Goal: Task Accomplishment & Management: Manage account settings

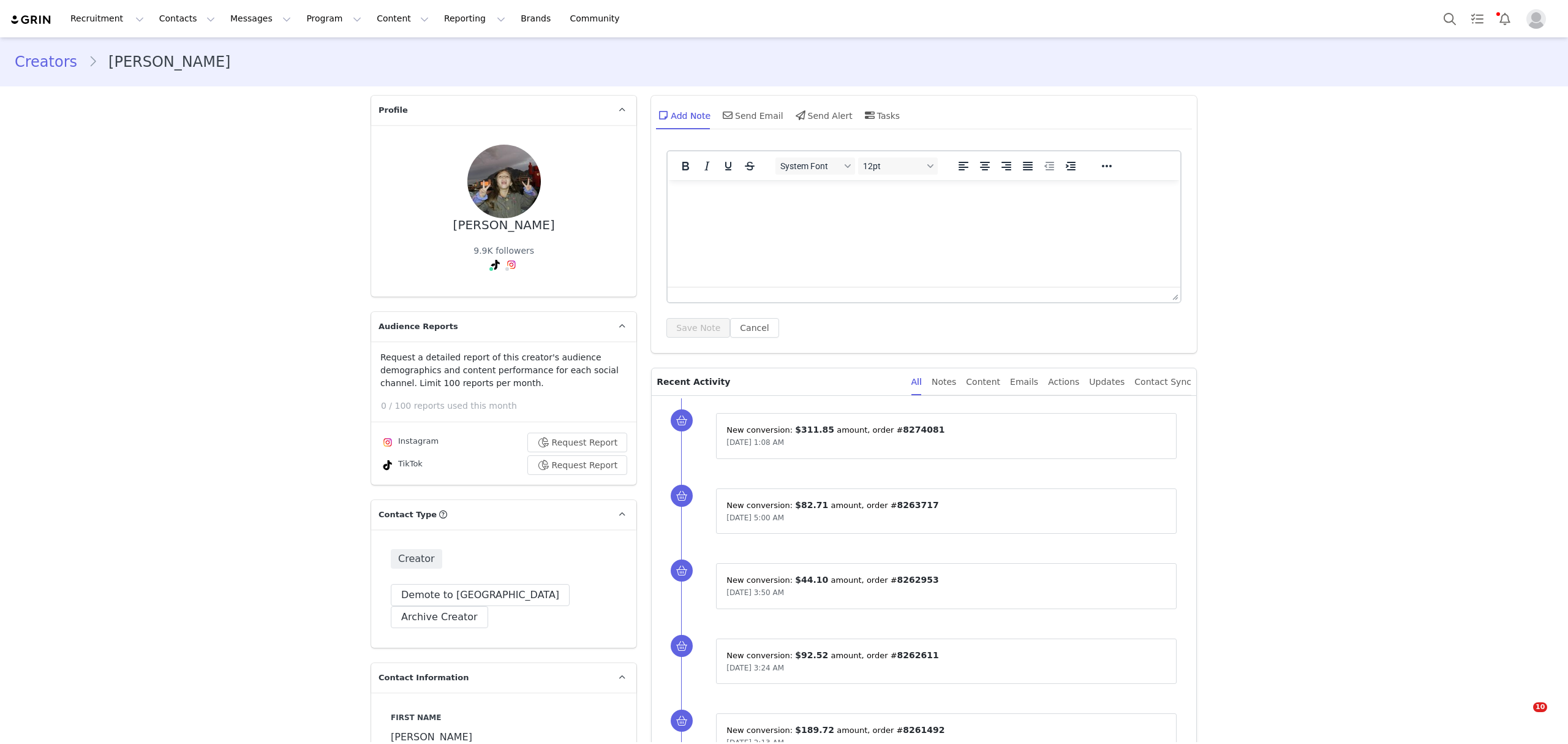
click at [1436, 14] on button "Search" at bounding box center [1449, 18] width 27 height 28
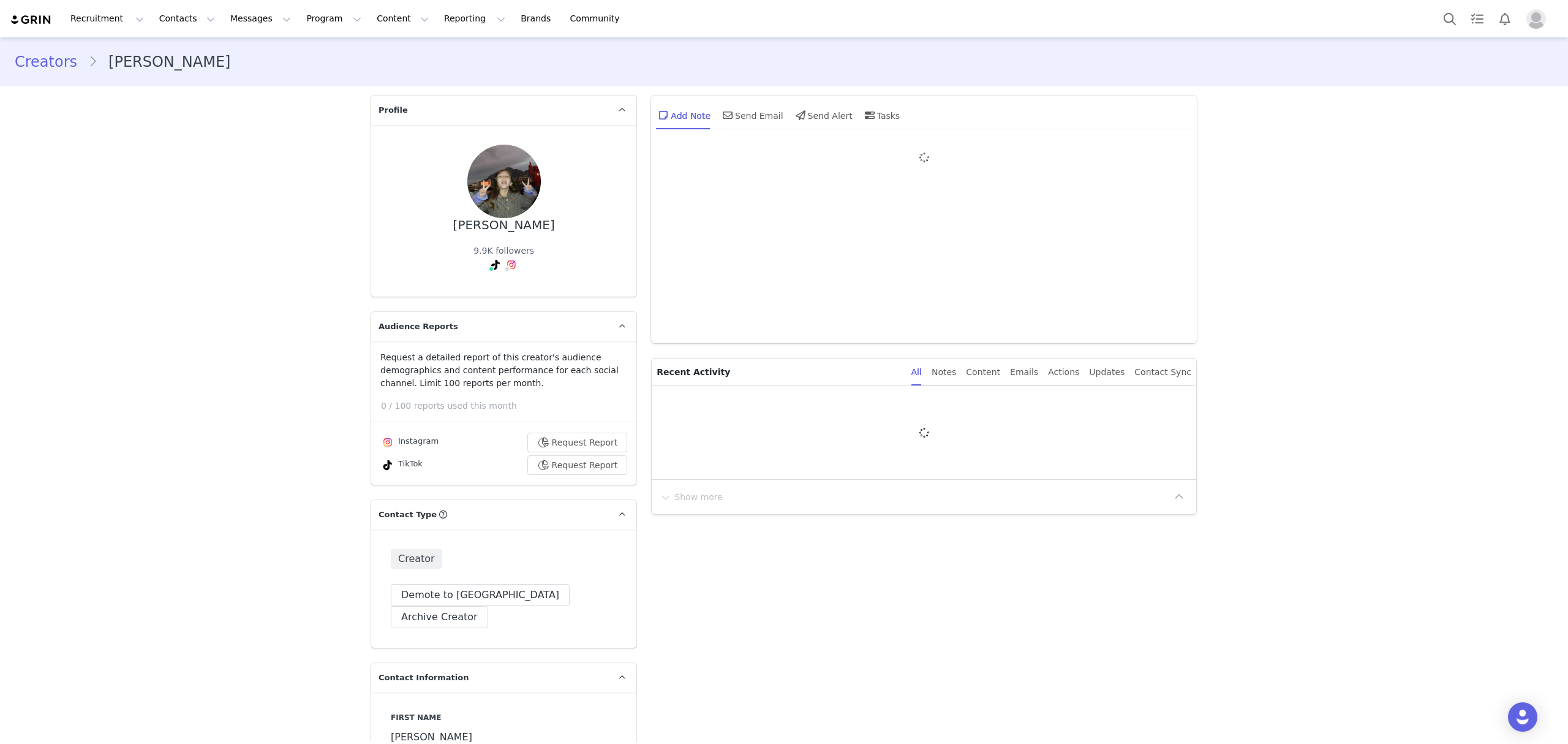
type input "+1 ([GEOGRAPHIC_DATA])"
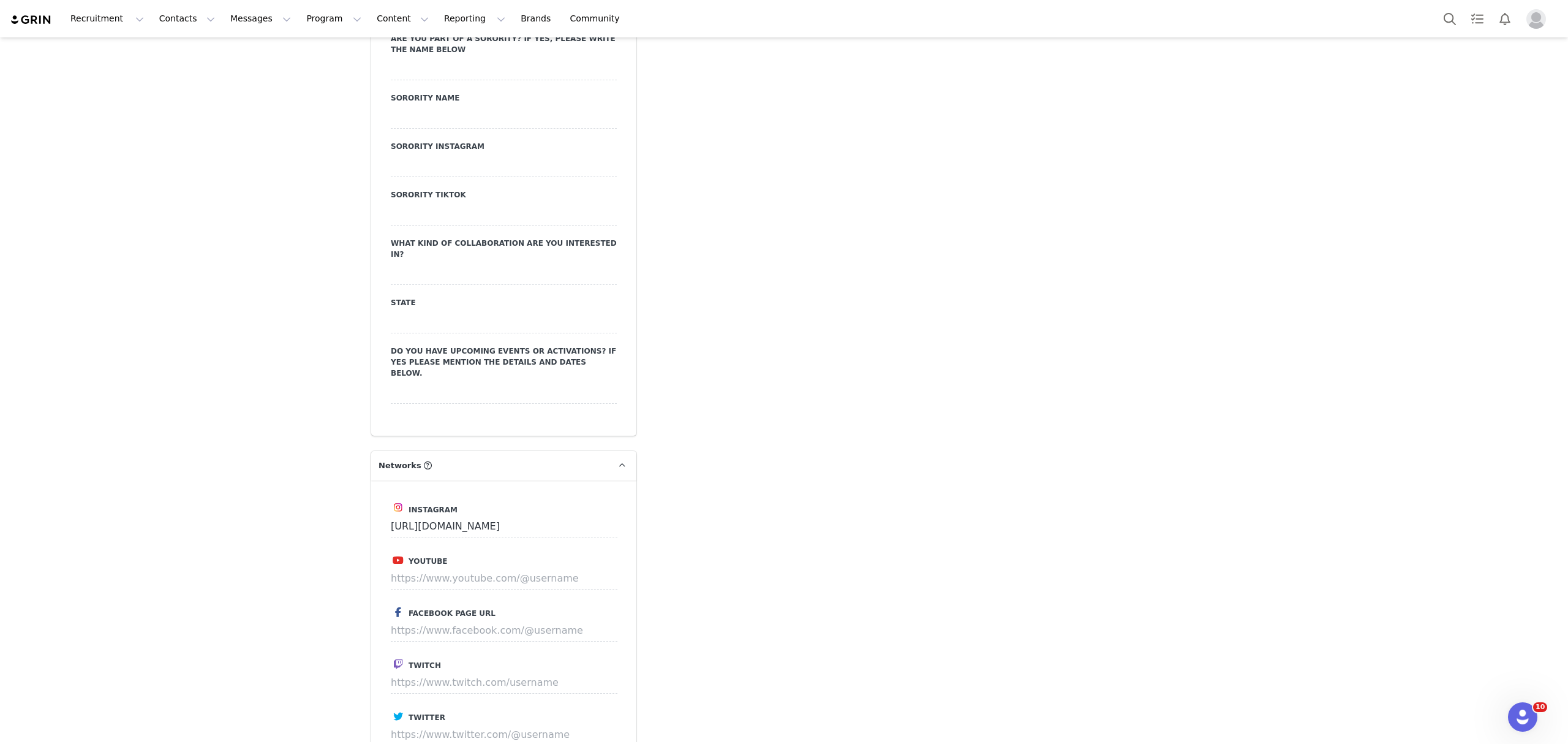
scroll to position [1933, 0]
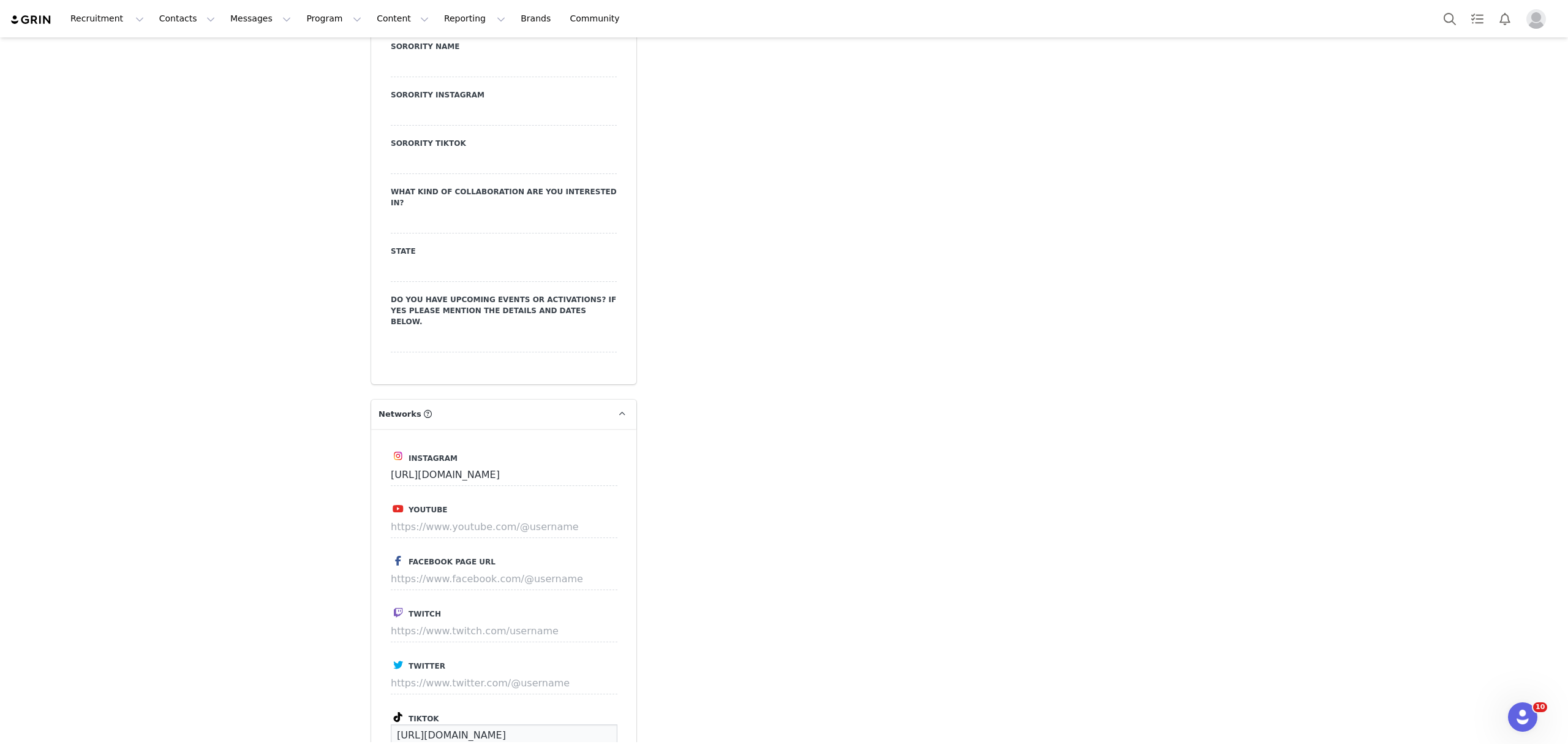
drag, startPoint x: 598, startPoint y: 674, endPoint x: 156, endPoint y: 690, distance: 442.3
click at [157, 690] on div "Creators Ivanna Moreno Profile Ivanna Moreno 9.9K followers Audience Reports Re…" at bounding box center [784, 56] width 1568 height 3901
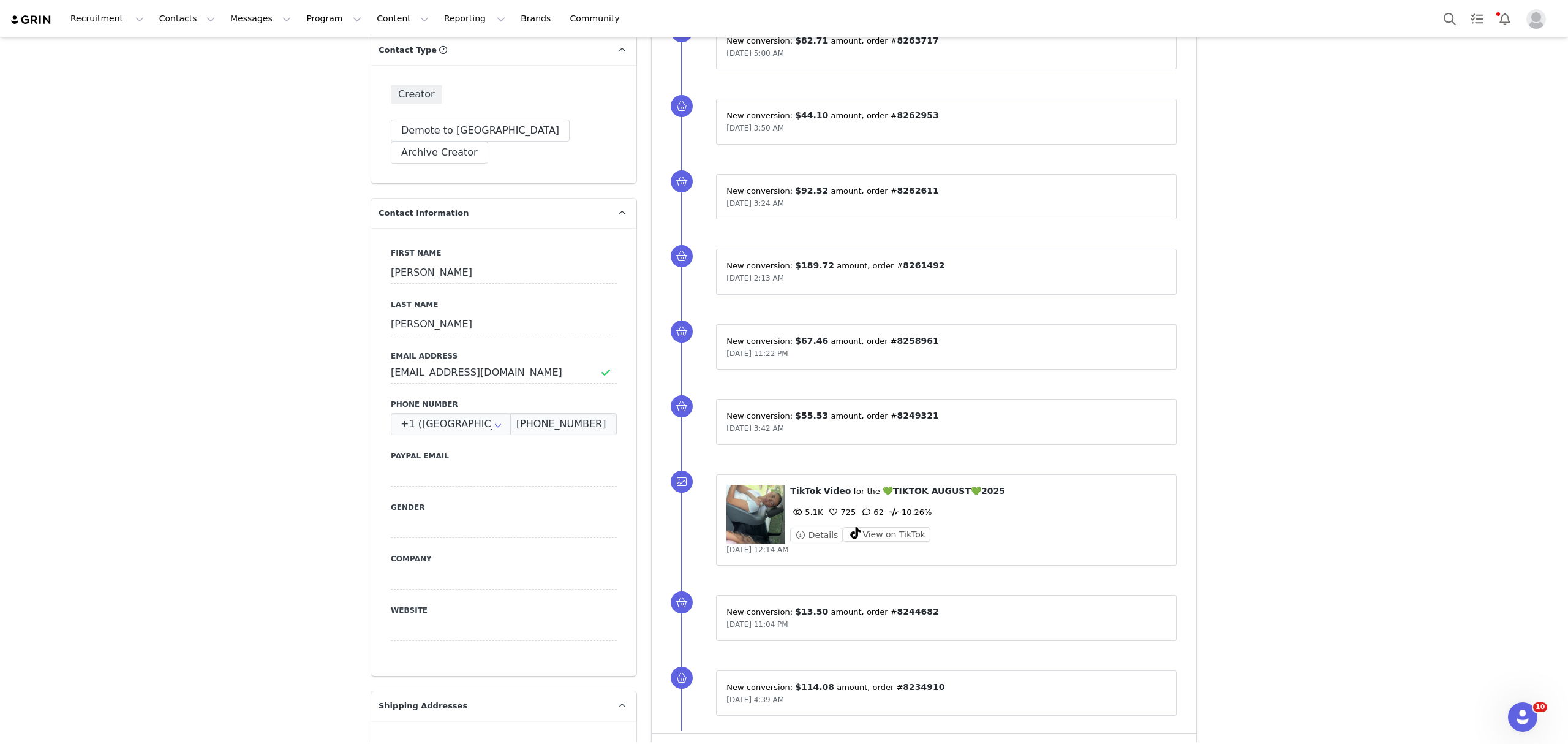
scroll to position [0, 0]
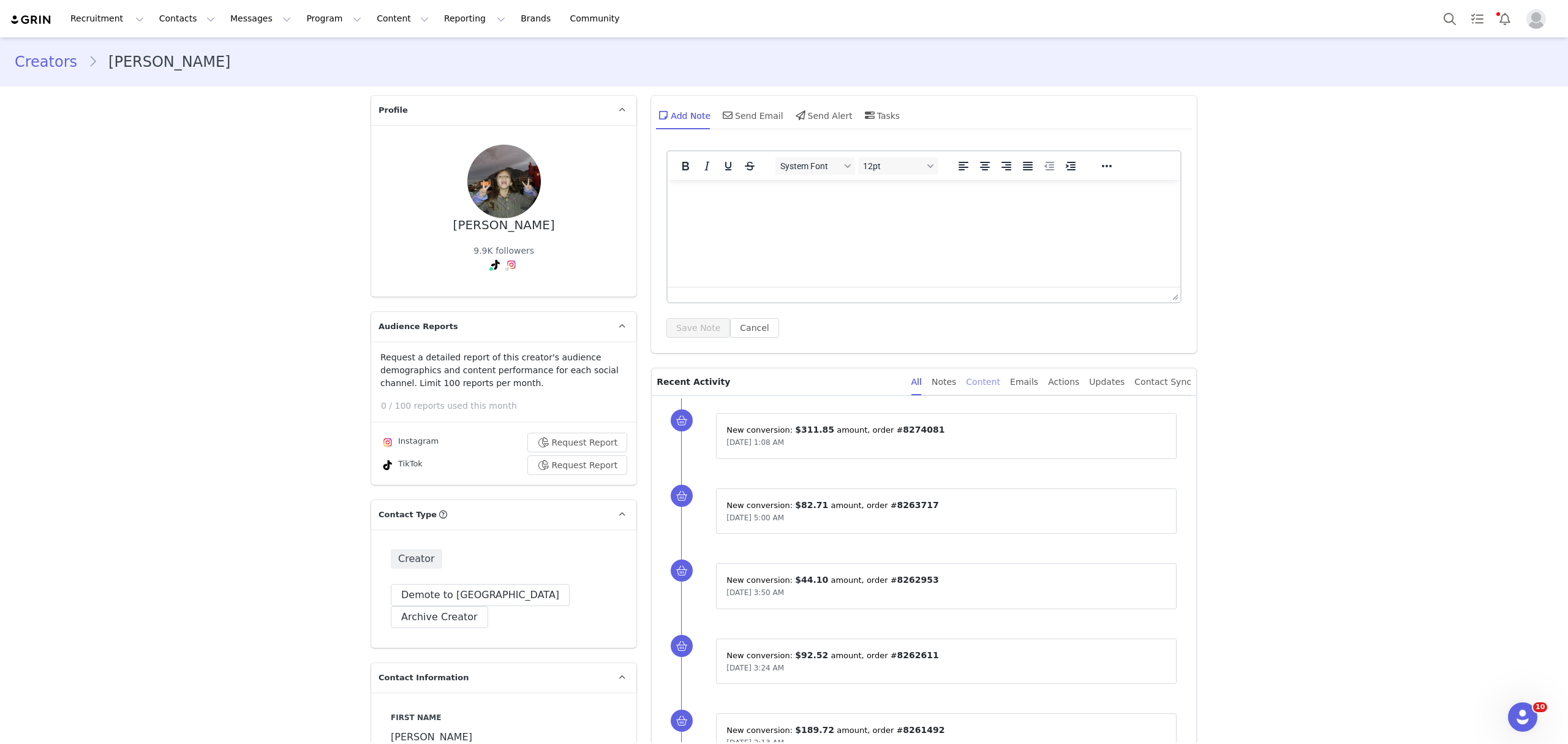
click at [993, 387] on div "Content" at bounding box center [983, 381] width 35 height 28
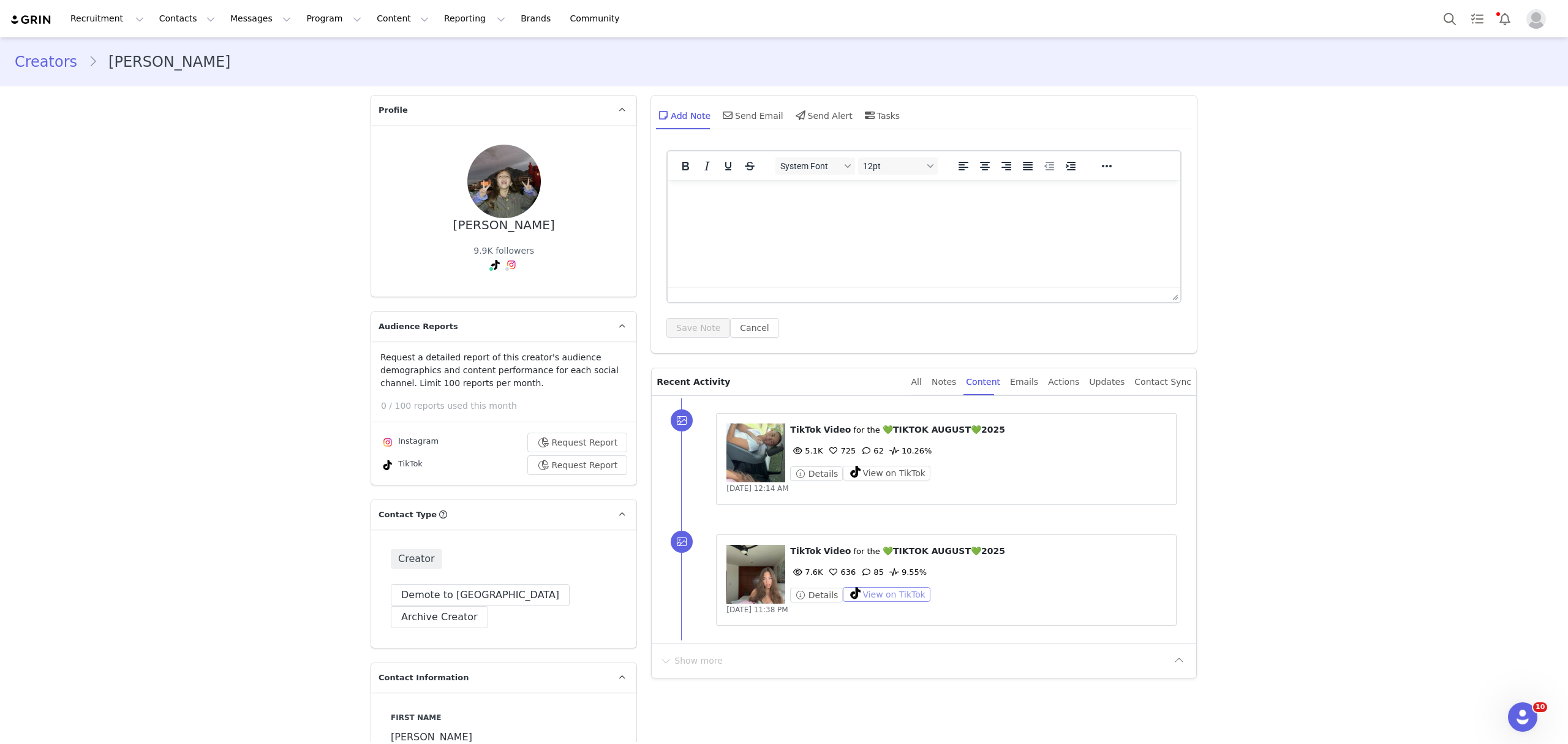
click at [870, 589] on button "View on TikTok" at bounding box center [886, 594] width 87 height 15
click at [866, 473] on button "View on TikTok" at bounding box center [886, 473] width 87 height 15
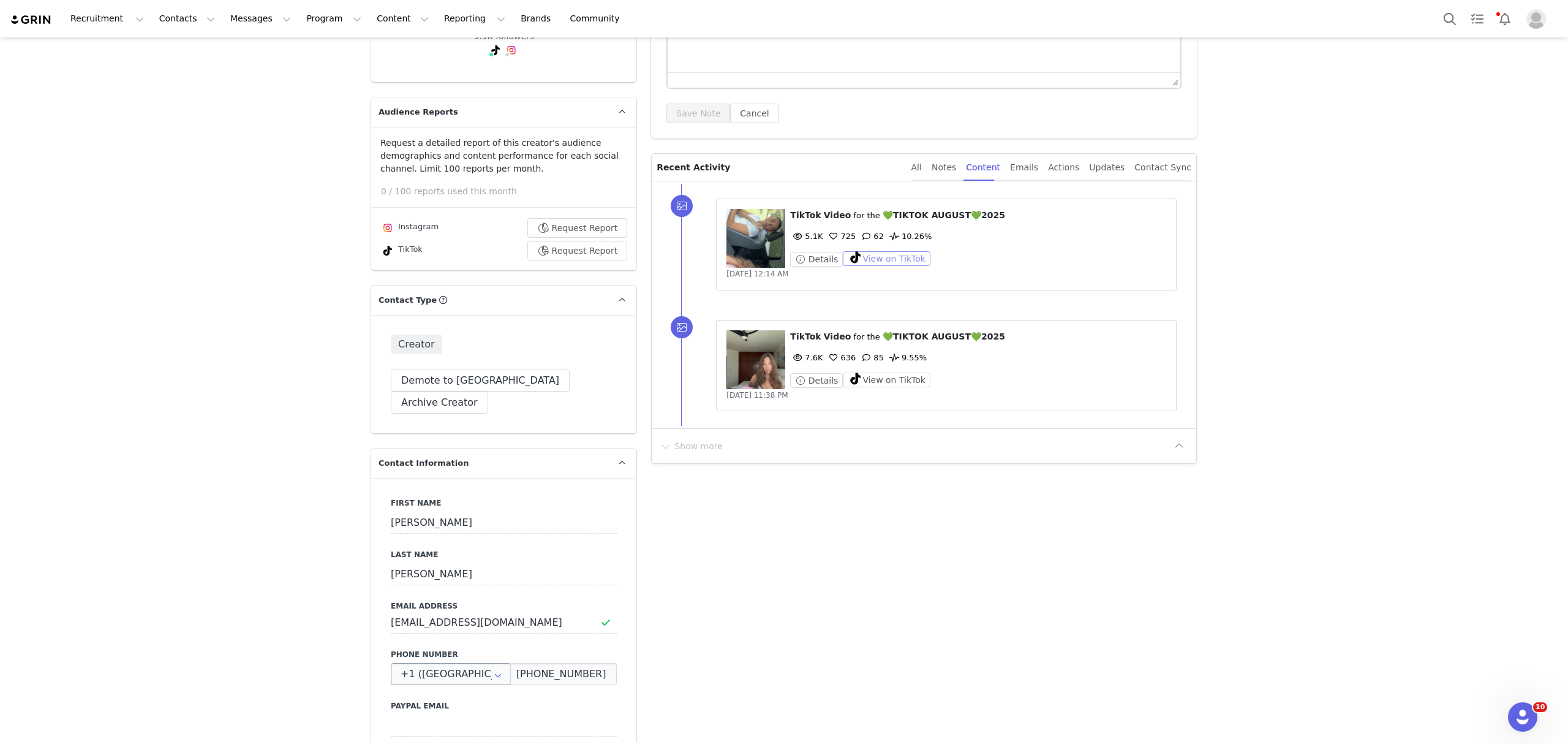
scroll to position [245, 0]
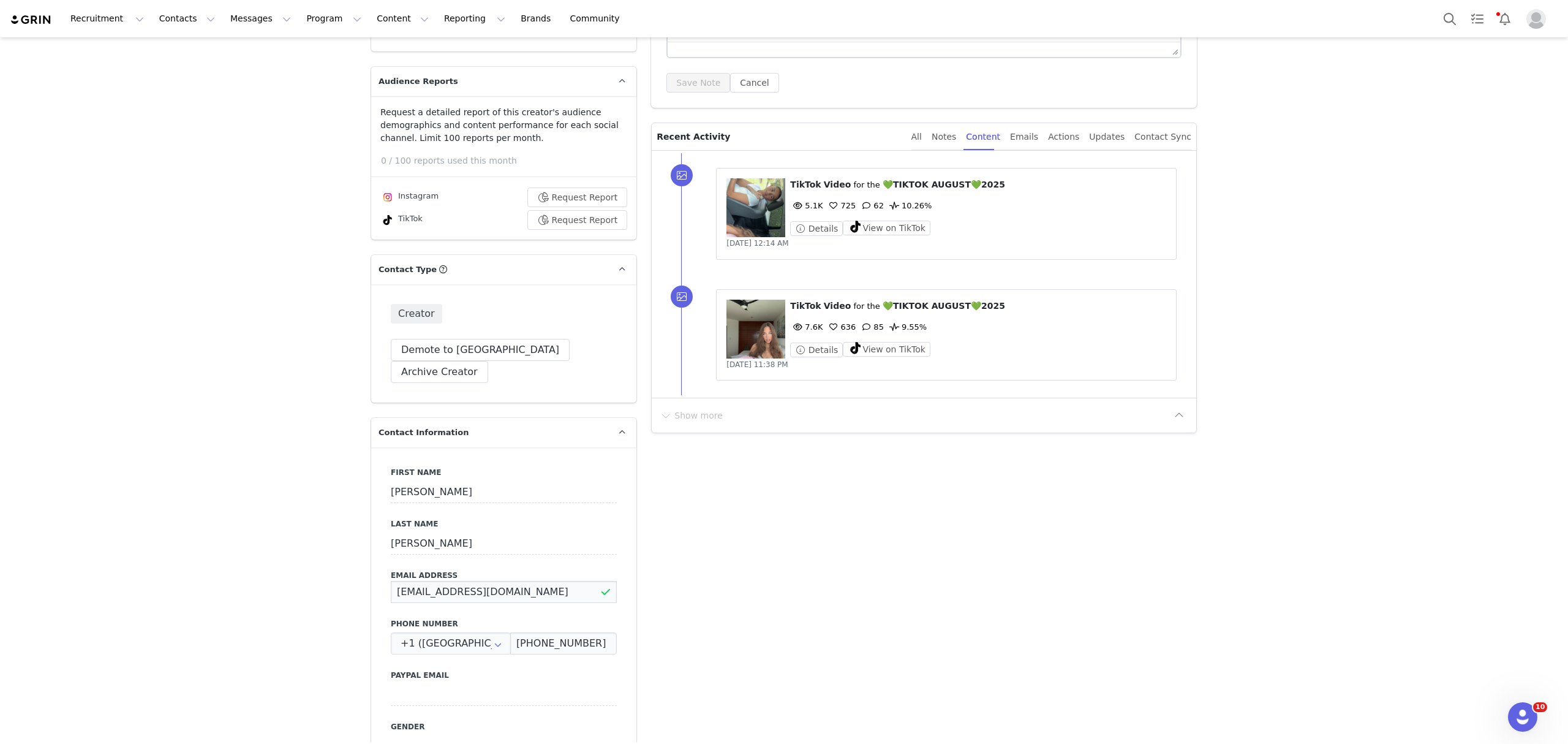
drag, startPoint x: 524, startPoint y: 565, endPoint x: 207, endPoint y: 583, distance: 317.5
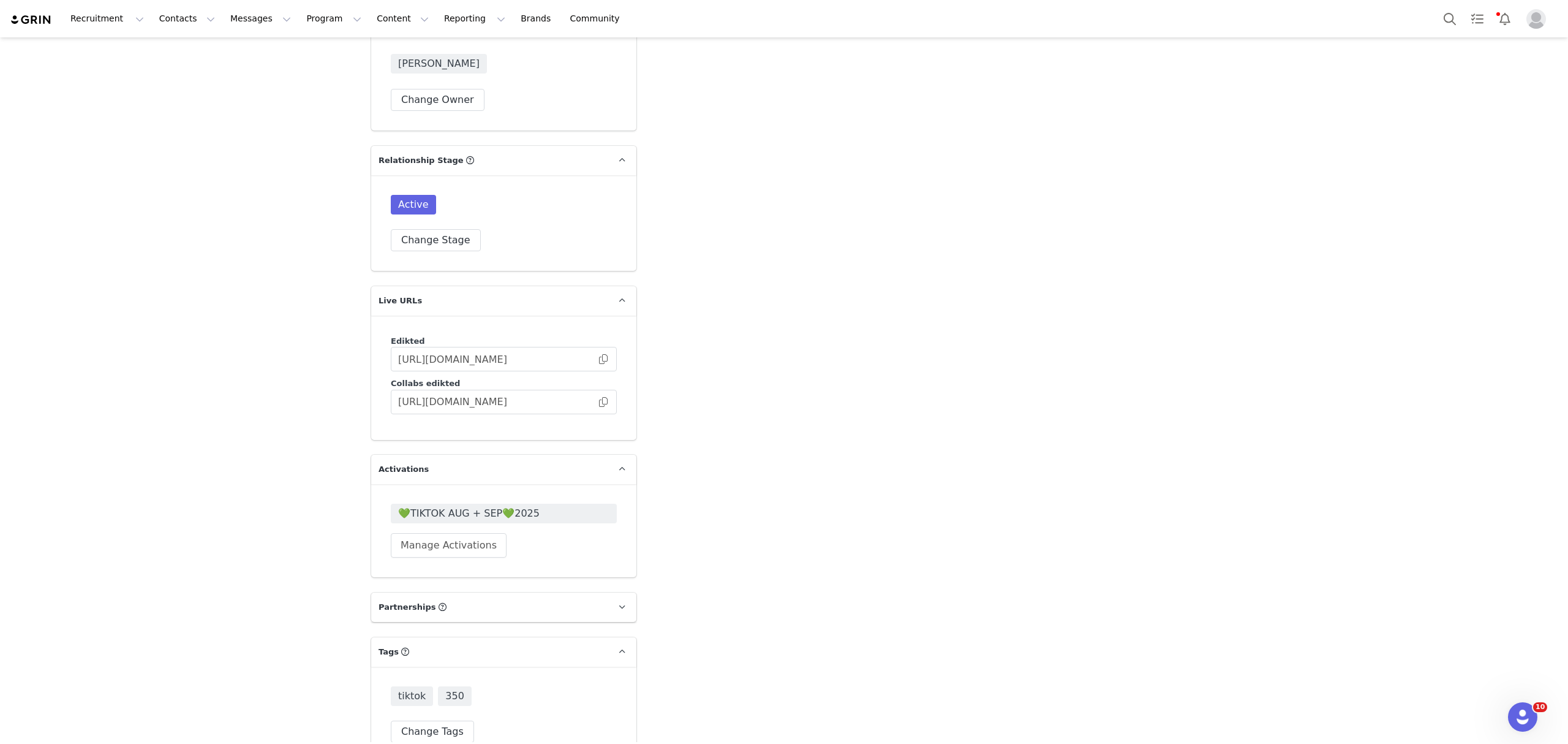
scroll to position [3064, 0]
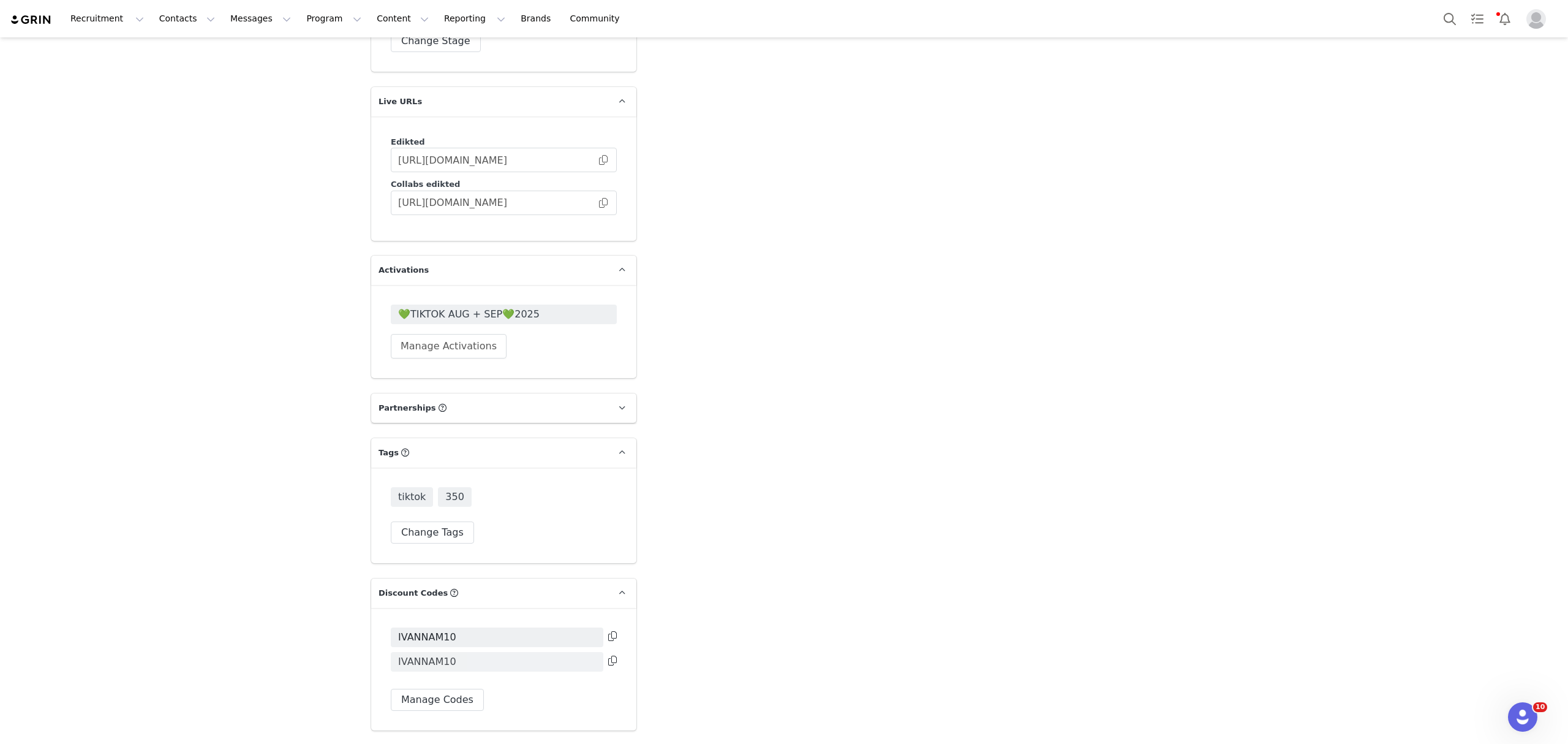
click at [409, 655] on span "IVANNAM10" at bounding box center [427, 662] width 58 height 15
click at [412, 655] on span "IVANNAM10" at bounding box center [427, 662] width 58 height 15
drag, startPoint x: 457, startPoint y: 600, endPoint x: 312, endPoint y: 606, distance: 145.1
copy span "IVANNAM10"
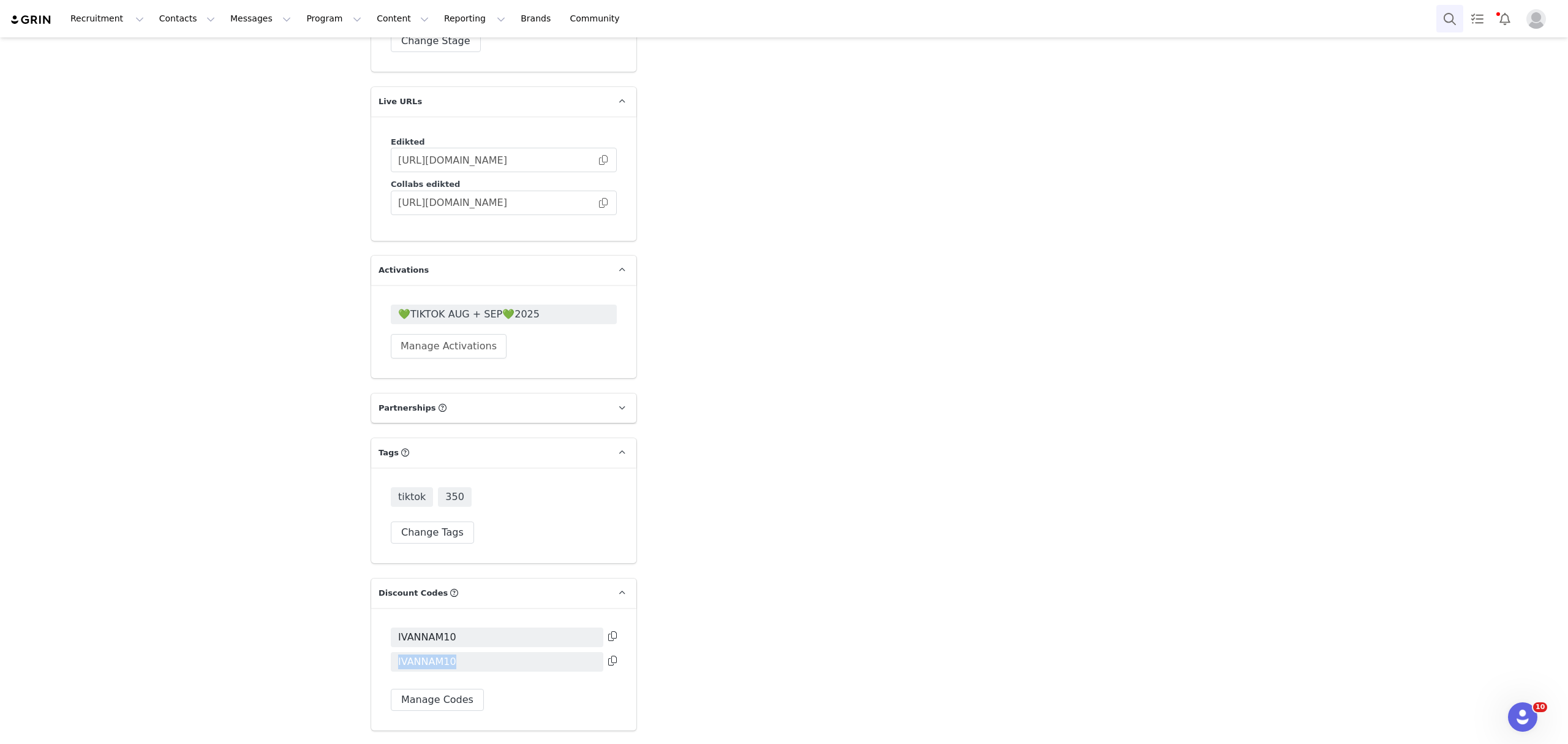
click at [1439, 20] on button "Search" at bounding box center [1449, 18] width 27 height 28
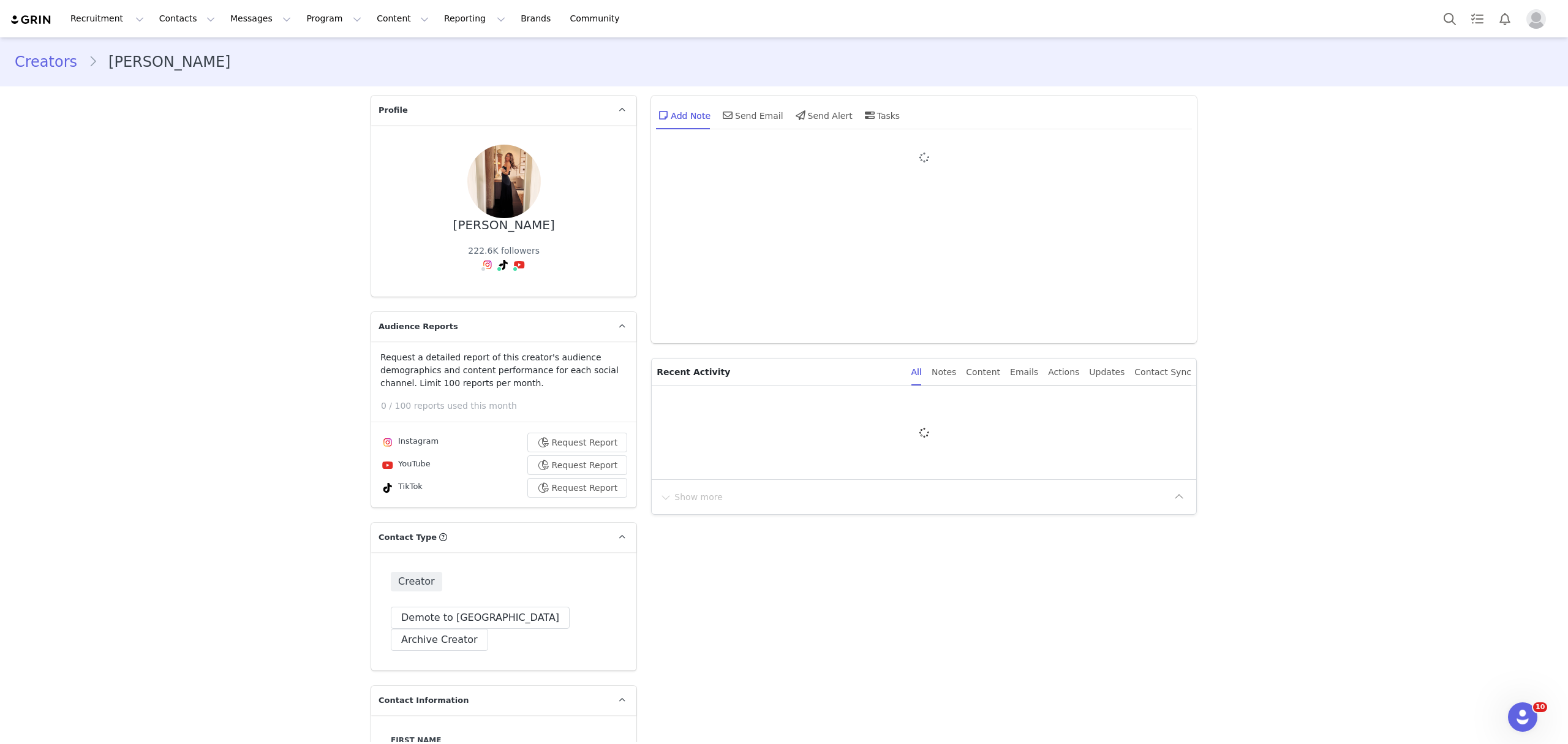
type input "+1 ([GEOGRAPHIC_DATA])"
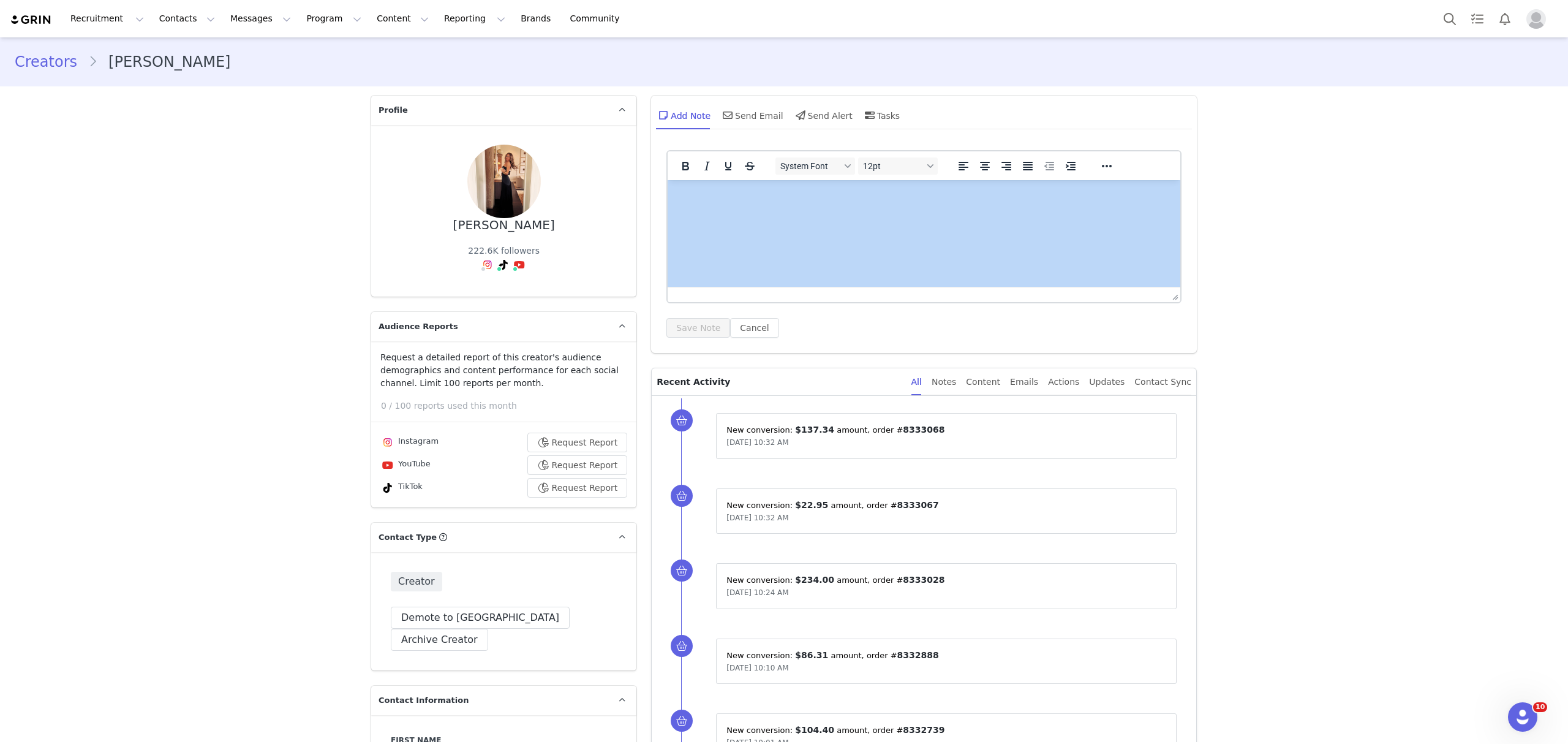
drag, startPoint x: 1554, startPoint y: 113, endPoint x: 1575, endPoint y: 246, distance: 134.6
click at [1567, 246] on html "Recruitment Recruitment Creator Search Curated Lists Landing Pages Web Extensio…" at bounding box center [784, 372] width 1568 height 744
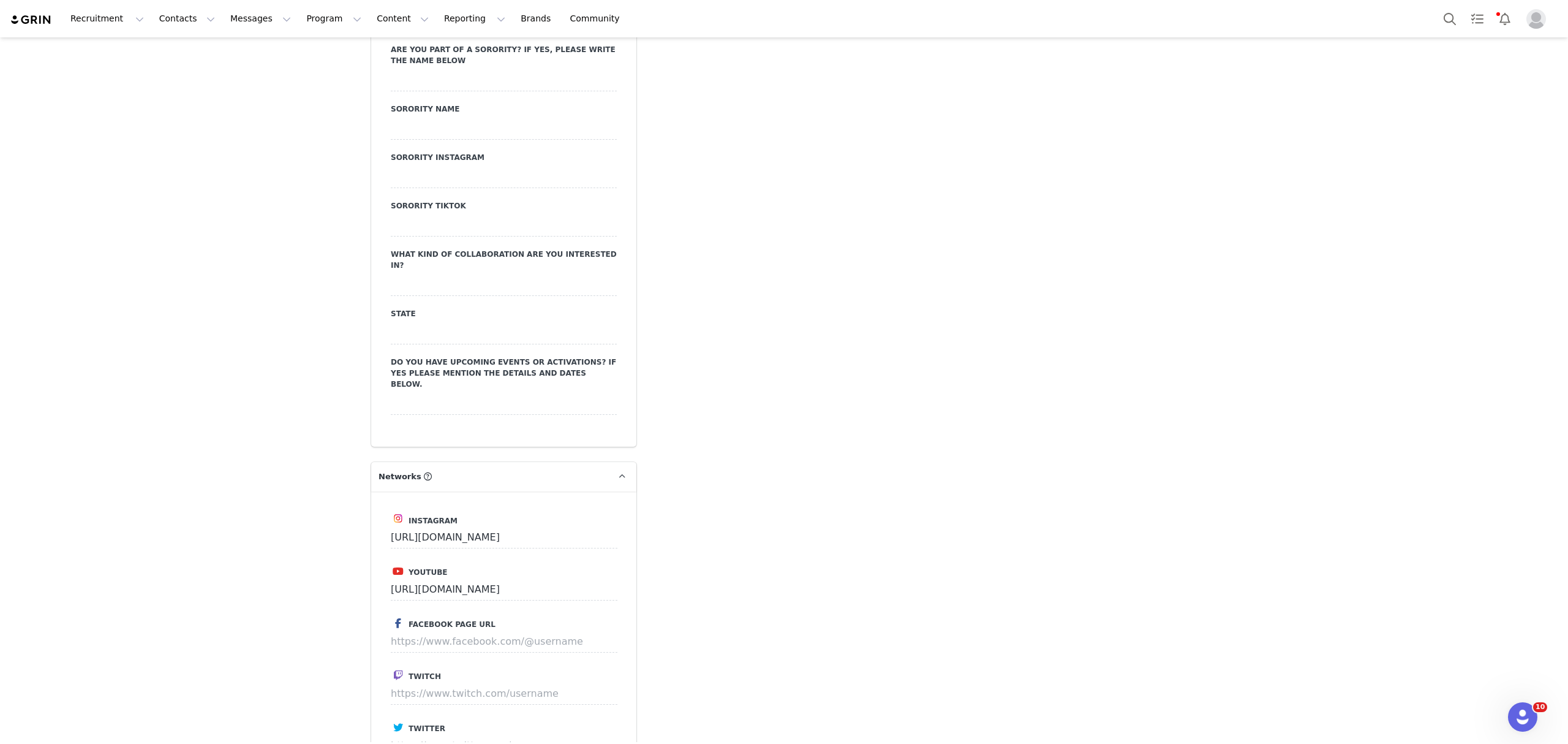
scroll to position [1960, 0]
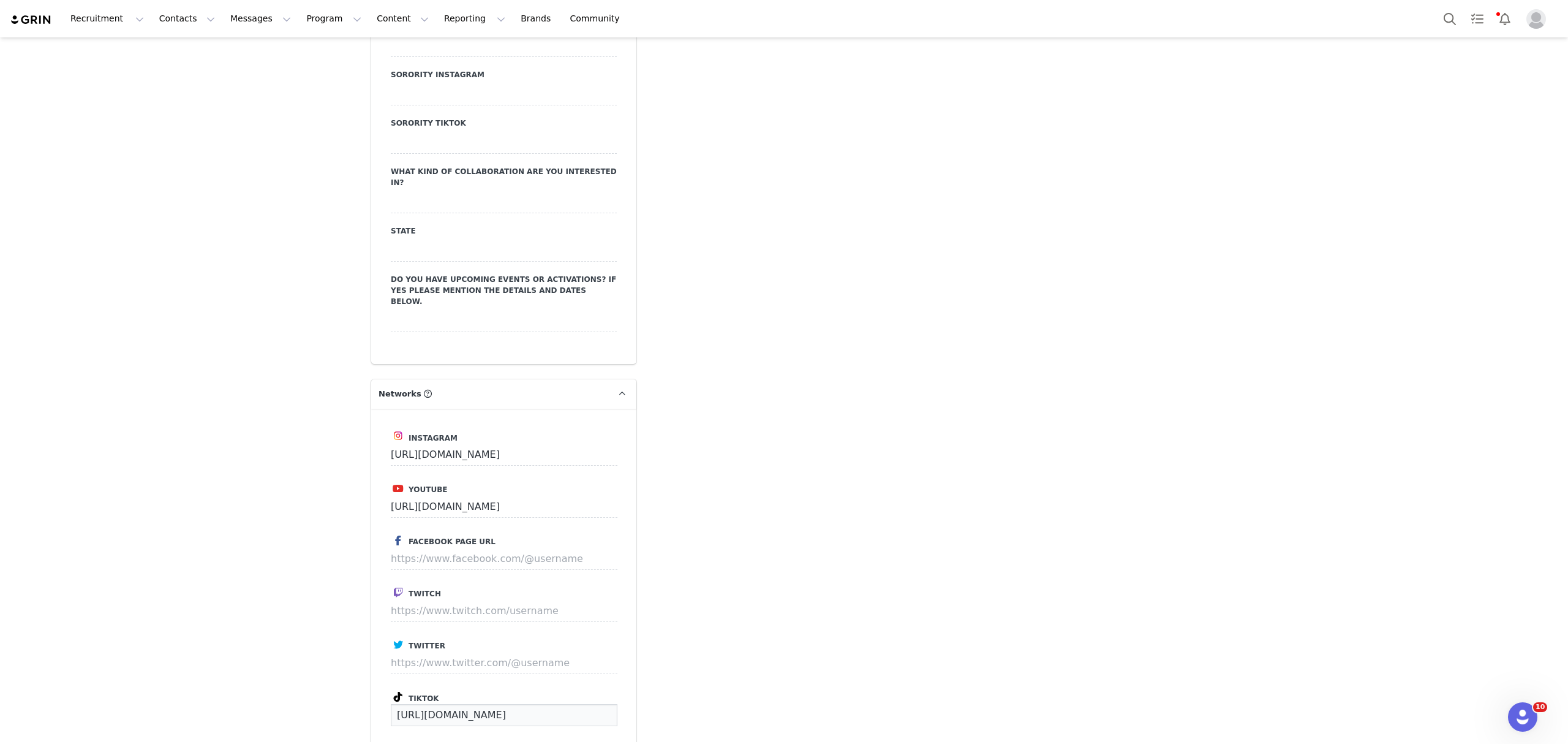
drag, startPoint x: 559, startPoint y: 652, endPoint x: 294, endPoint y: 664, distance: 265.3
click at [294, 664] on div "Creators Nina Marvel Profile Nina Marvel 222.6K followers Audience Reports Requ…" at bounding box center [784, 160] width 1568 height 4166
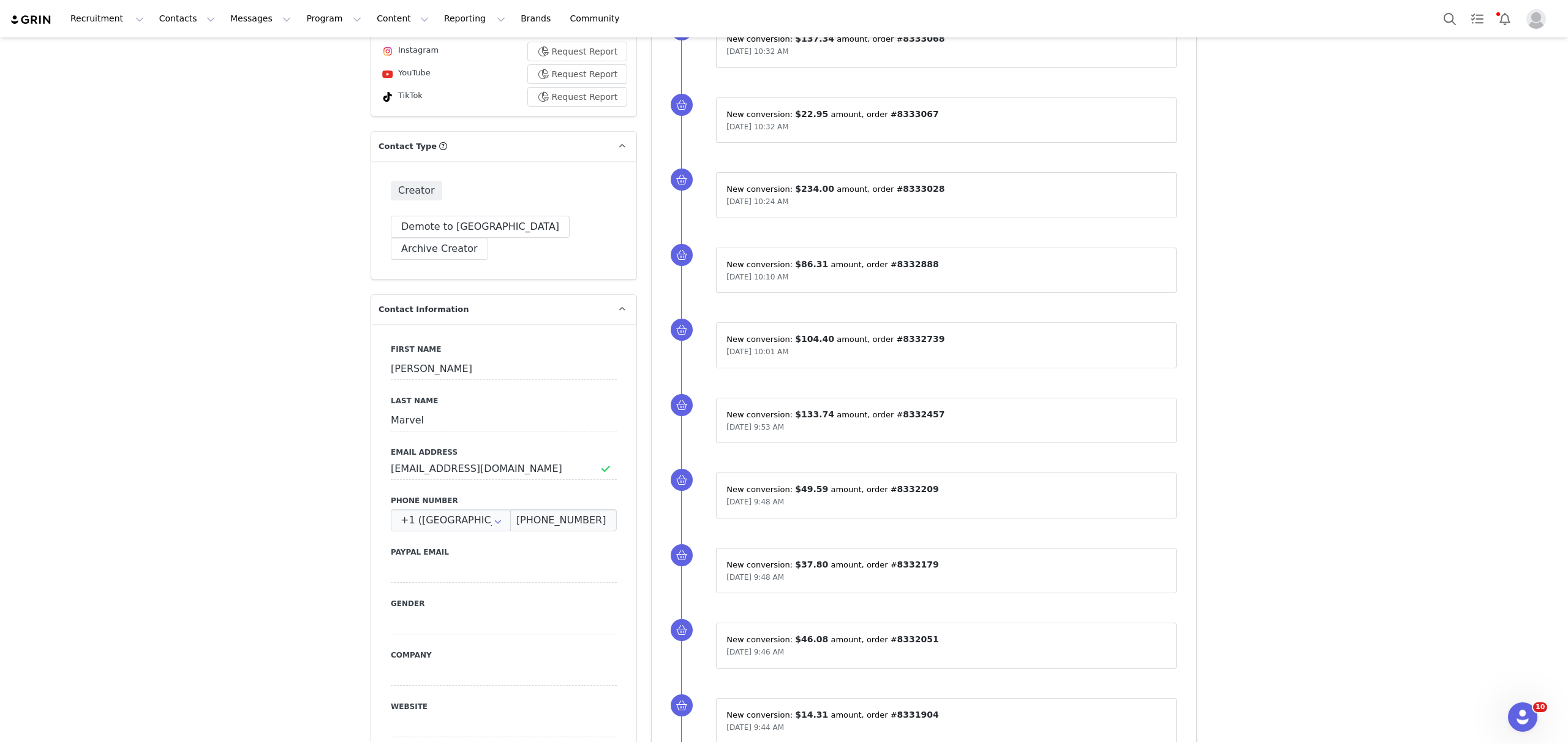
scroll to position [0, 0]
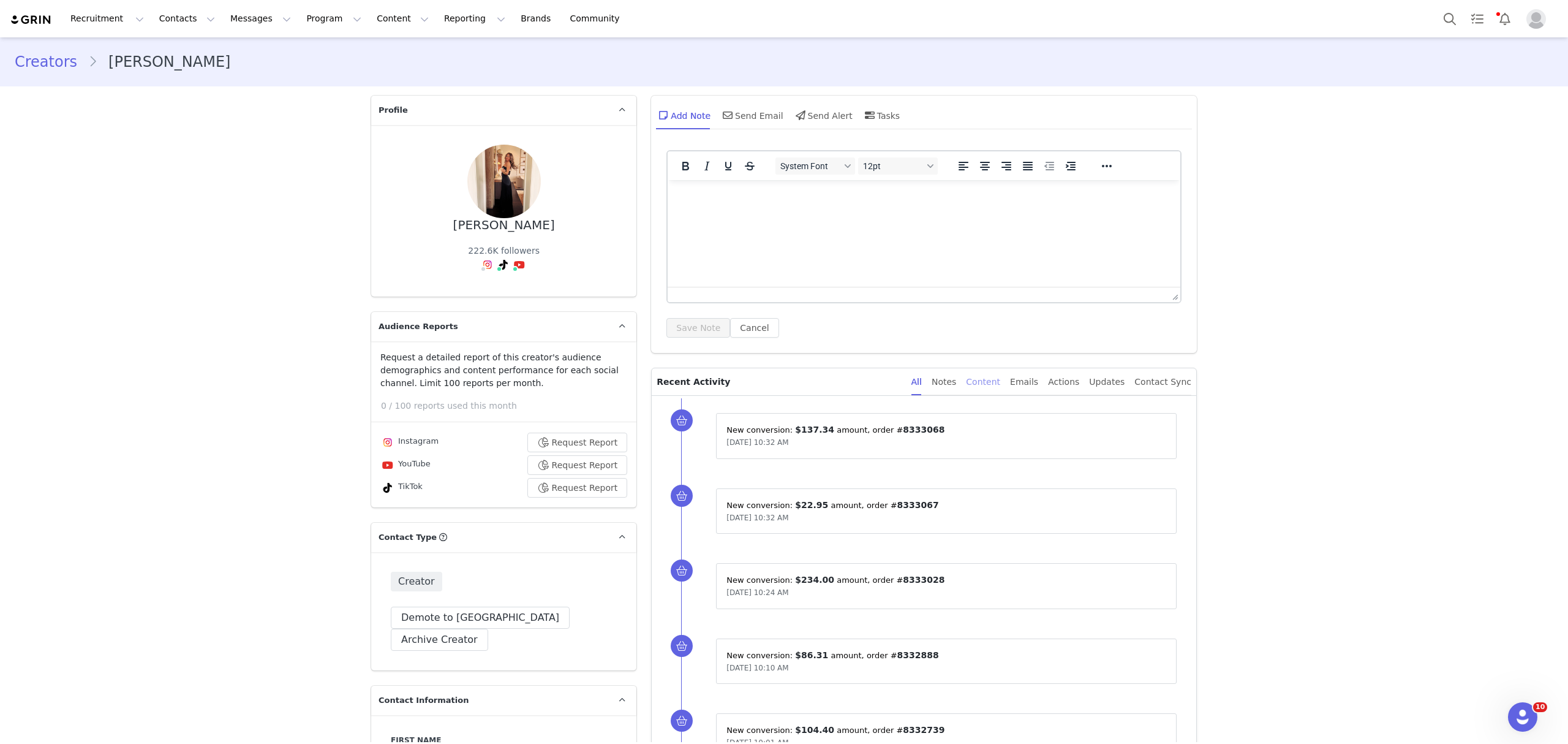
click at [985, 382] on div "Content" at bounding box center [983, 381] width 35 height 28
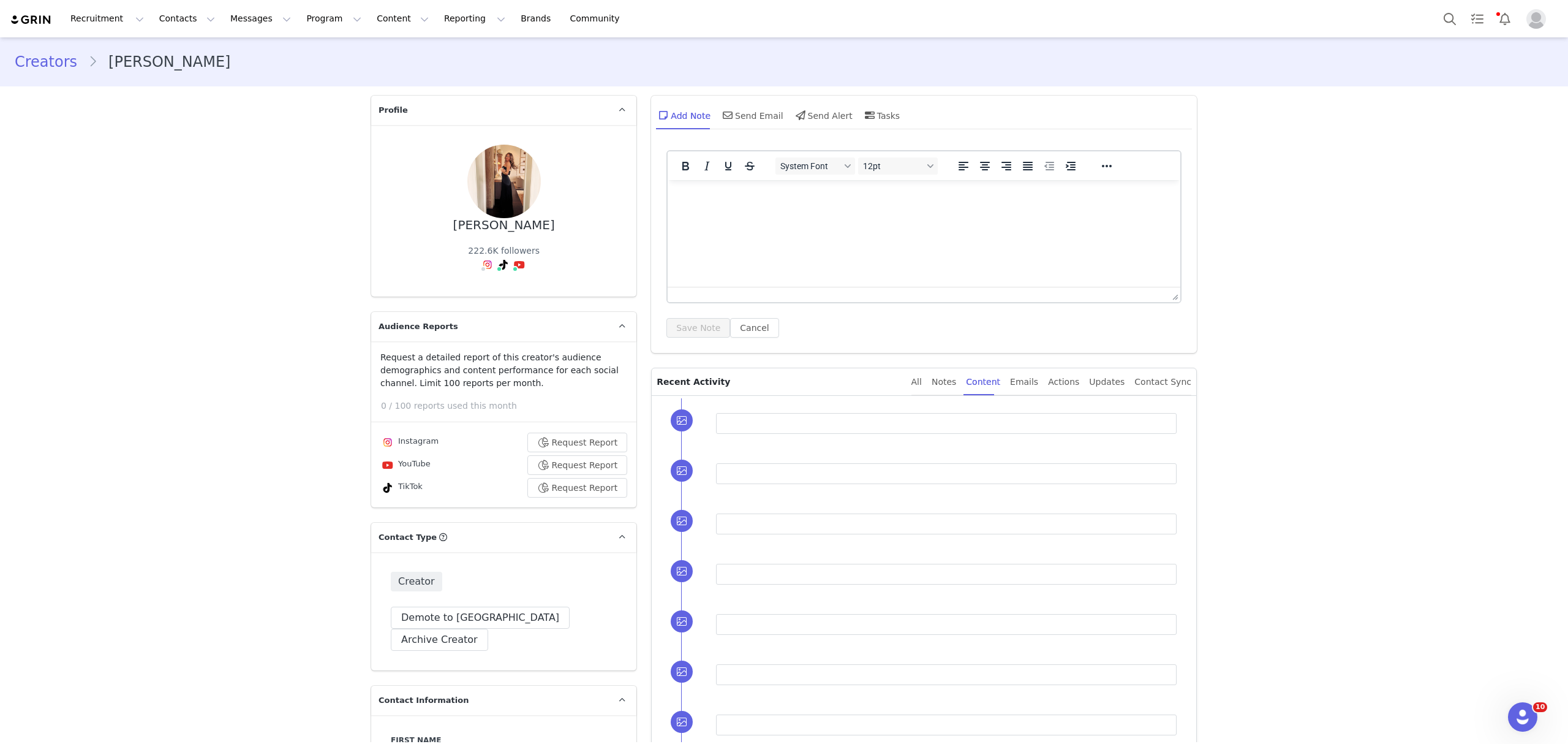
click at [759, 430] on div at bounding box center [946, 423] width 461 height 21
click at [673, 432] on span at bounding box center [681, 420] width 22 height 22
click at [673, 425] on span at bounding box center [681, 420] width 22 height 22
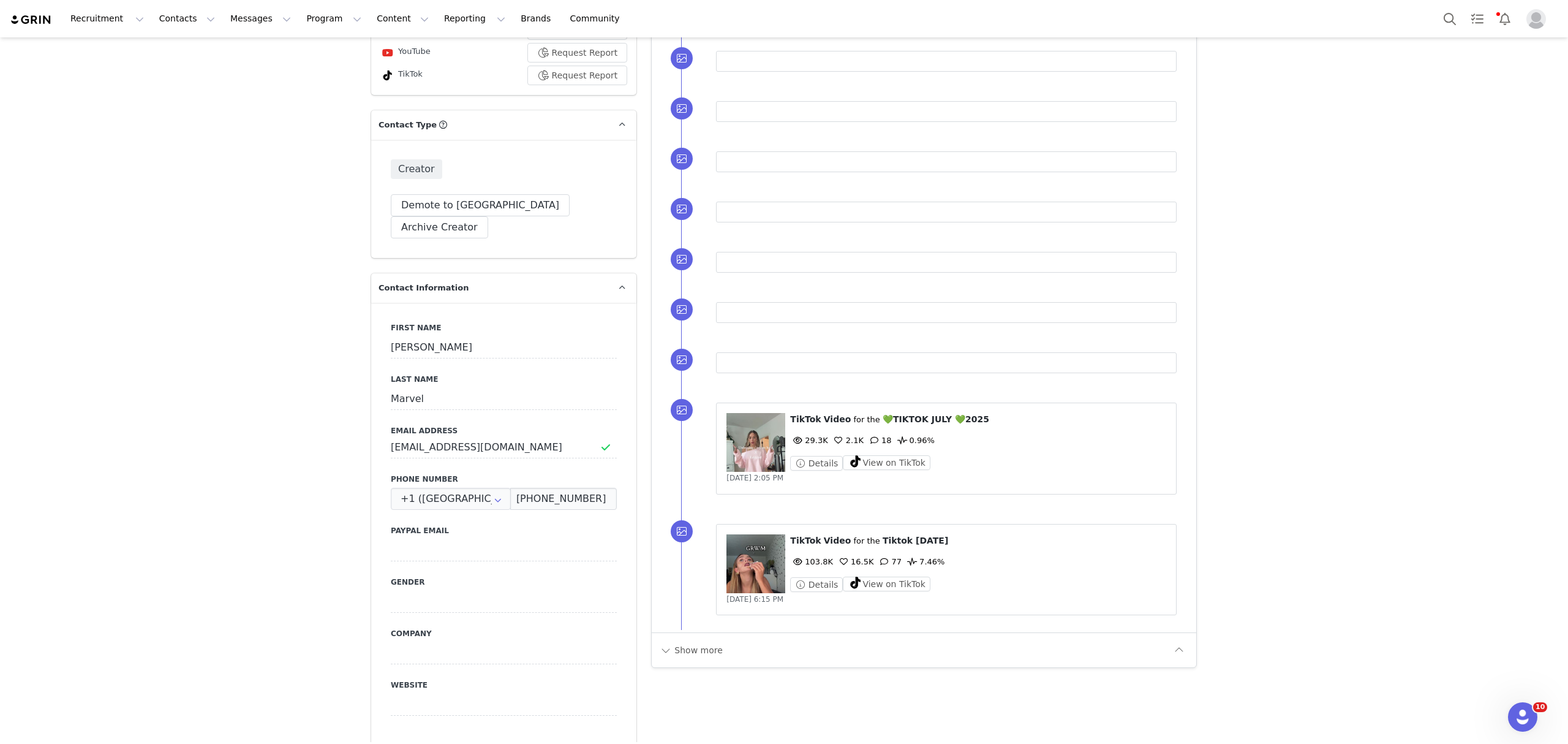
scroll to position [490, 0]
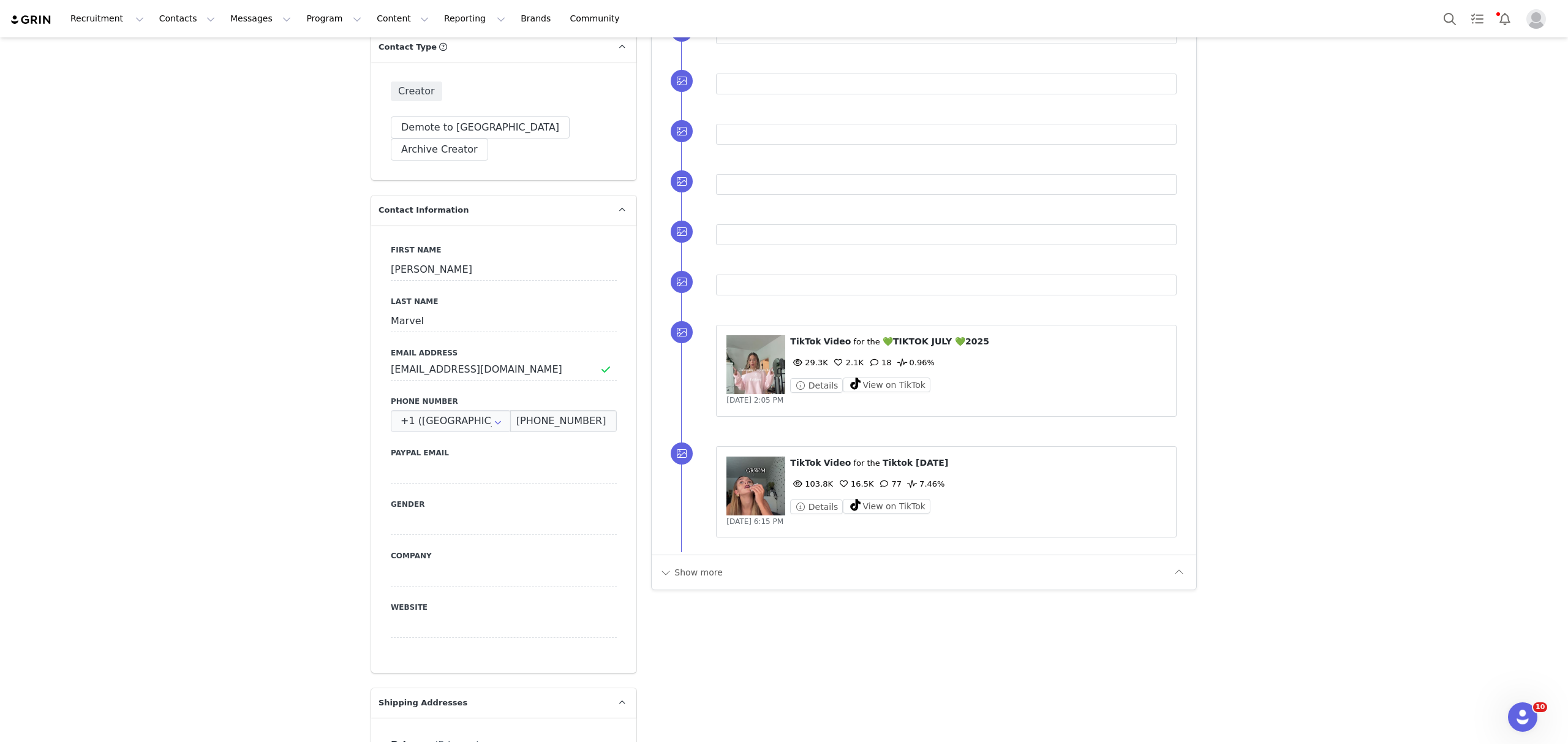
click at [745, 374] on figure at bounding box center [755, 365] width 59 height 59
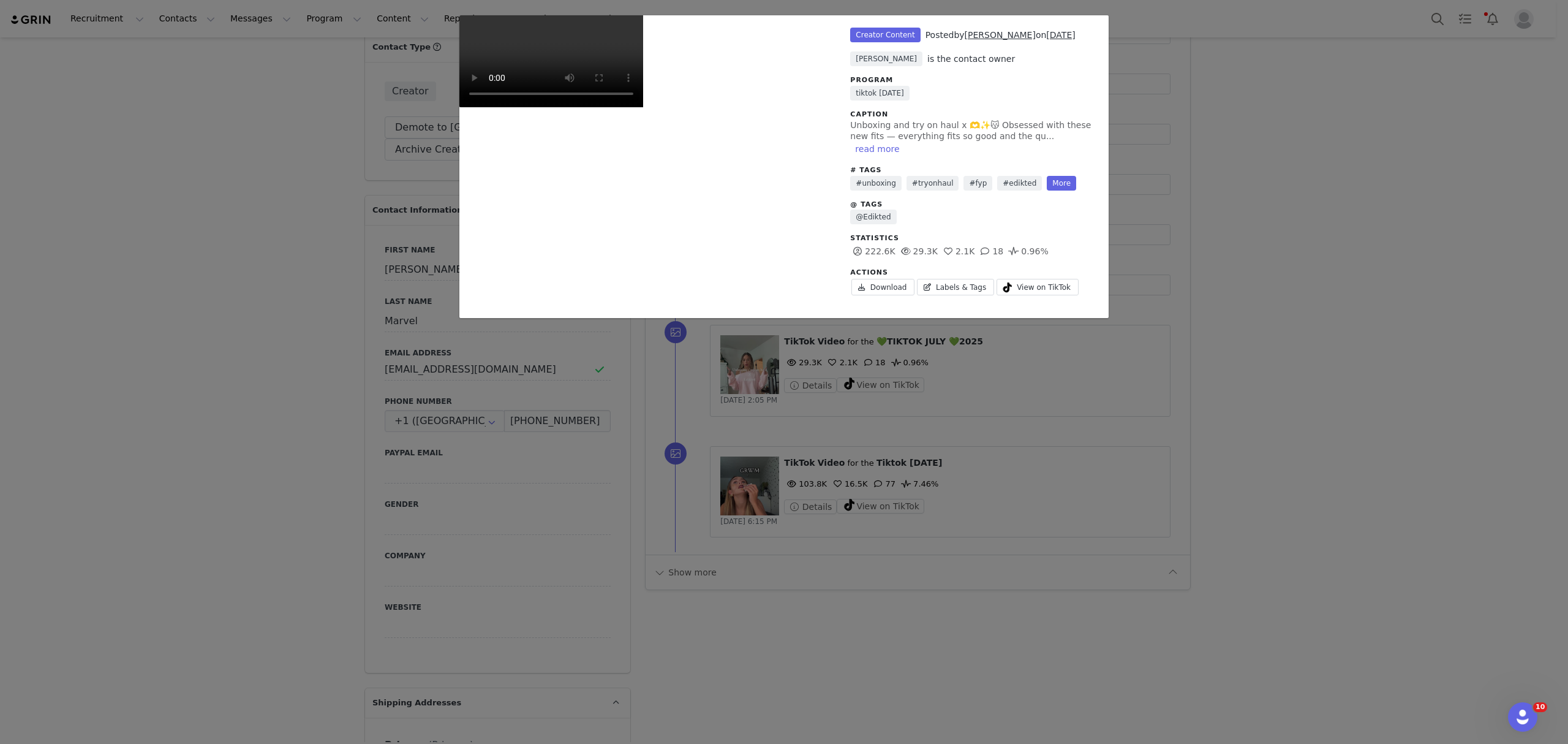
click at [941, 393] on div "Unlabeled Creator Content Posted by Nina Marvel on Jul 23, 2025 Lemai Vaknin is…" at bounding box center [784, 372] width 1568 height 744
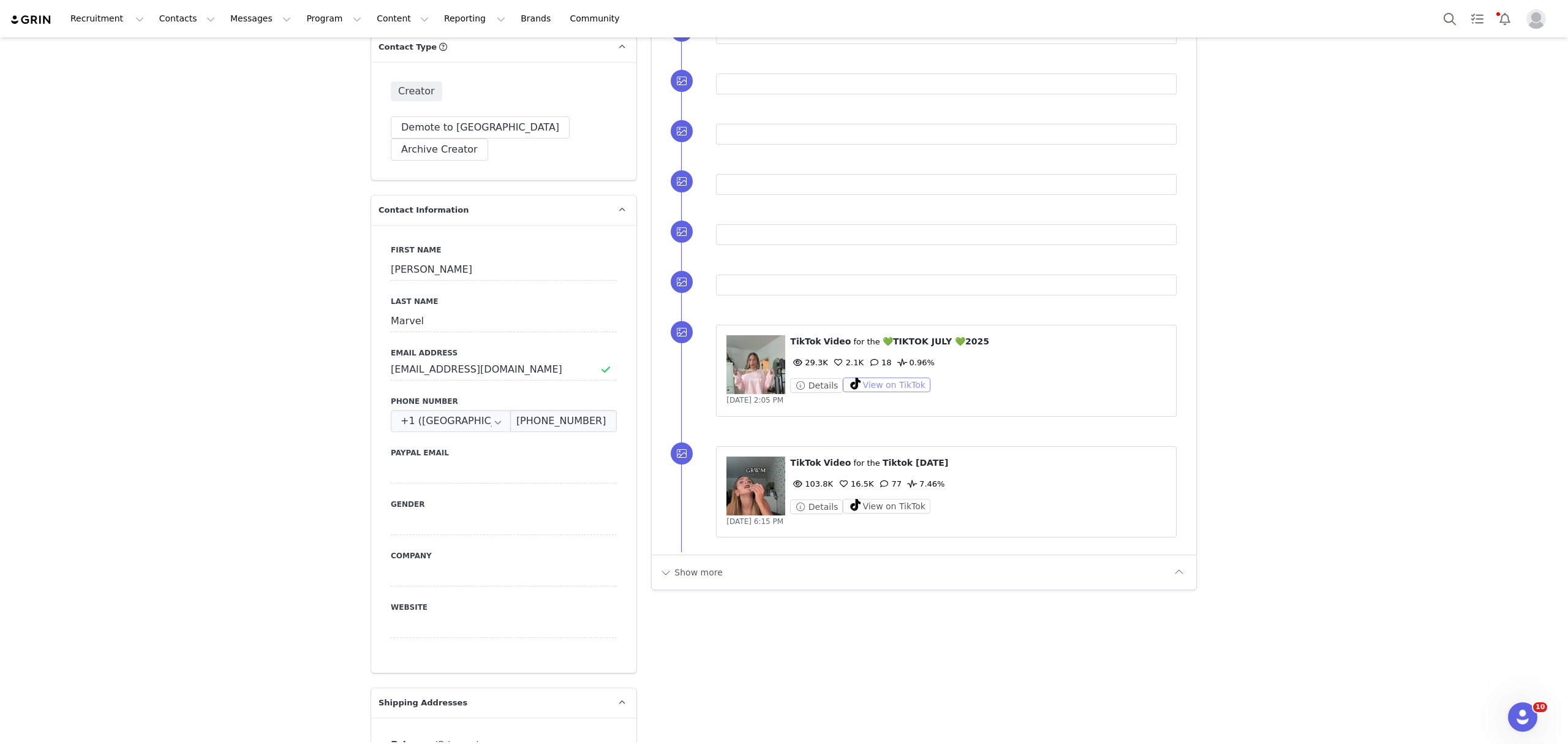
click at [862, 391] on button "View on TikTok" at bounding box center [886, 385] width 87 height 15
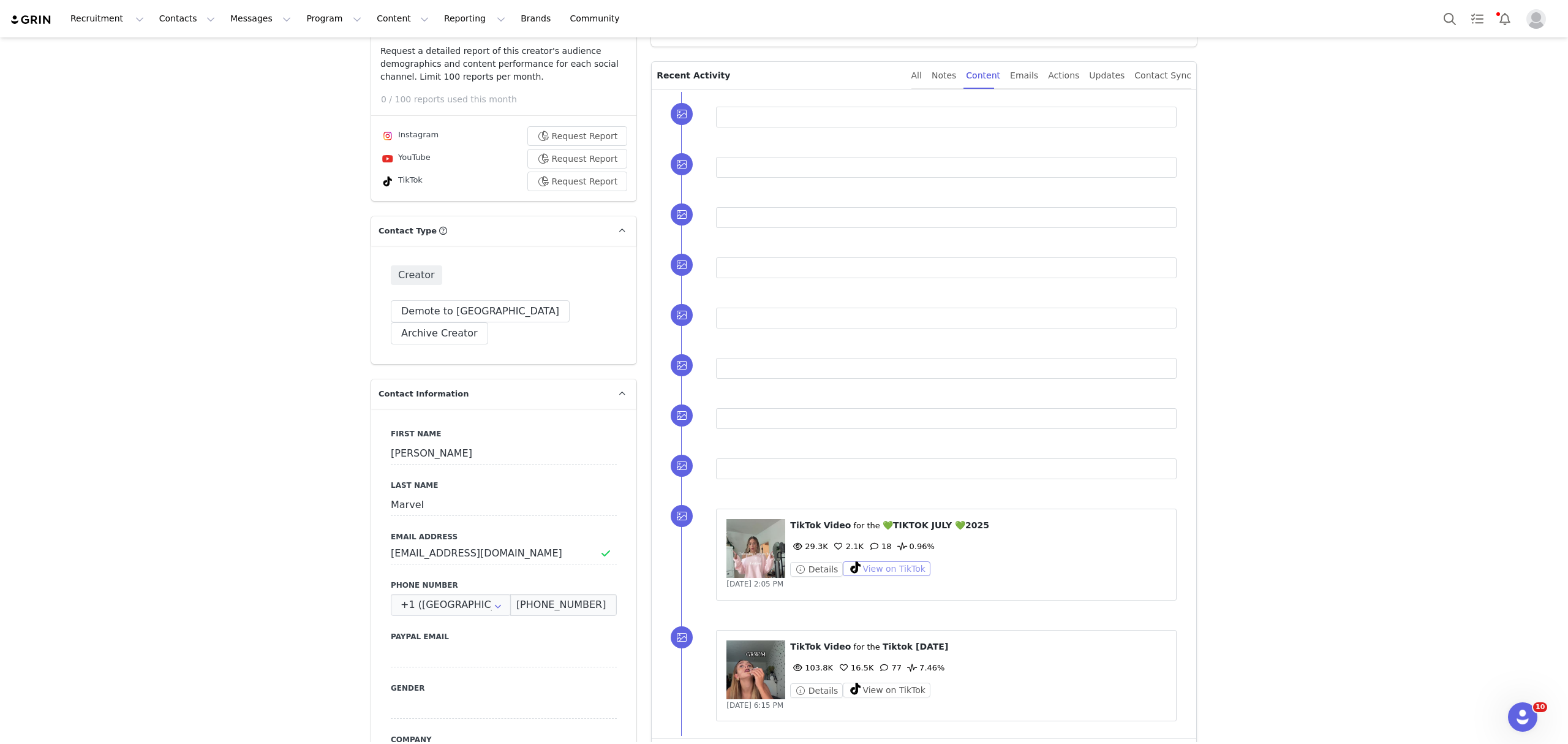
scroll to position [327, 0]
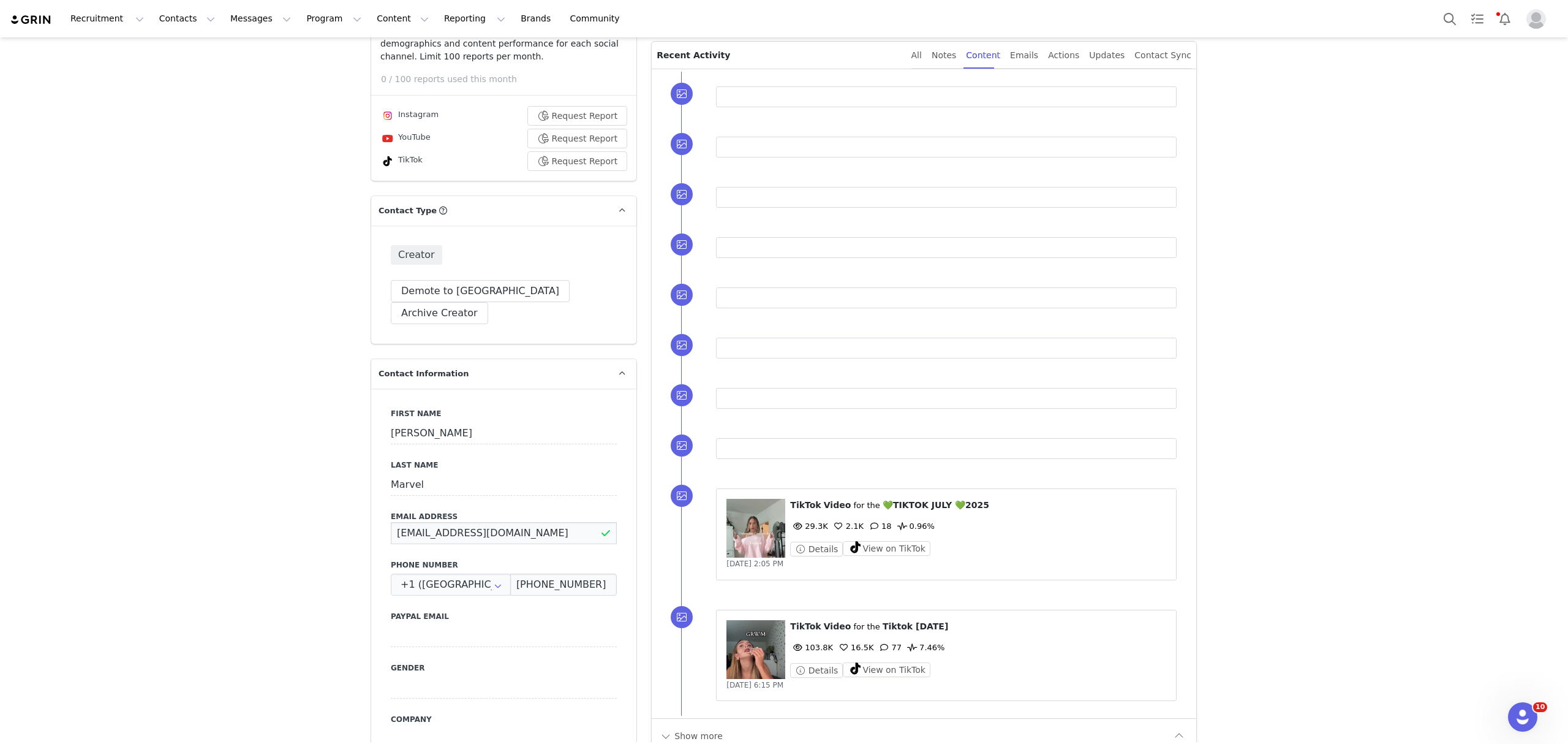
drag, startPoint x: 527, startPoint y: 503, endPoint x: 297, endPoint y: 515, distance: 230.3
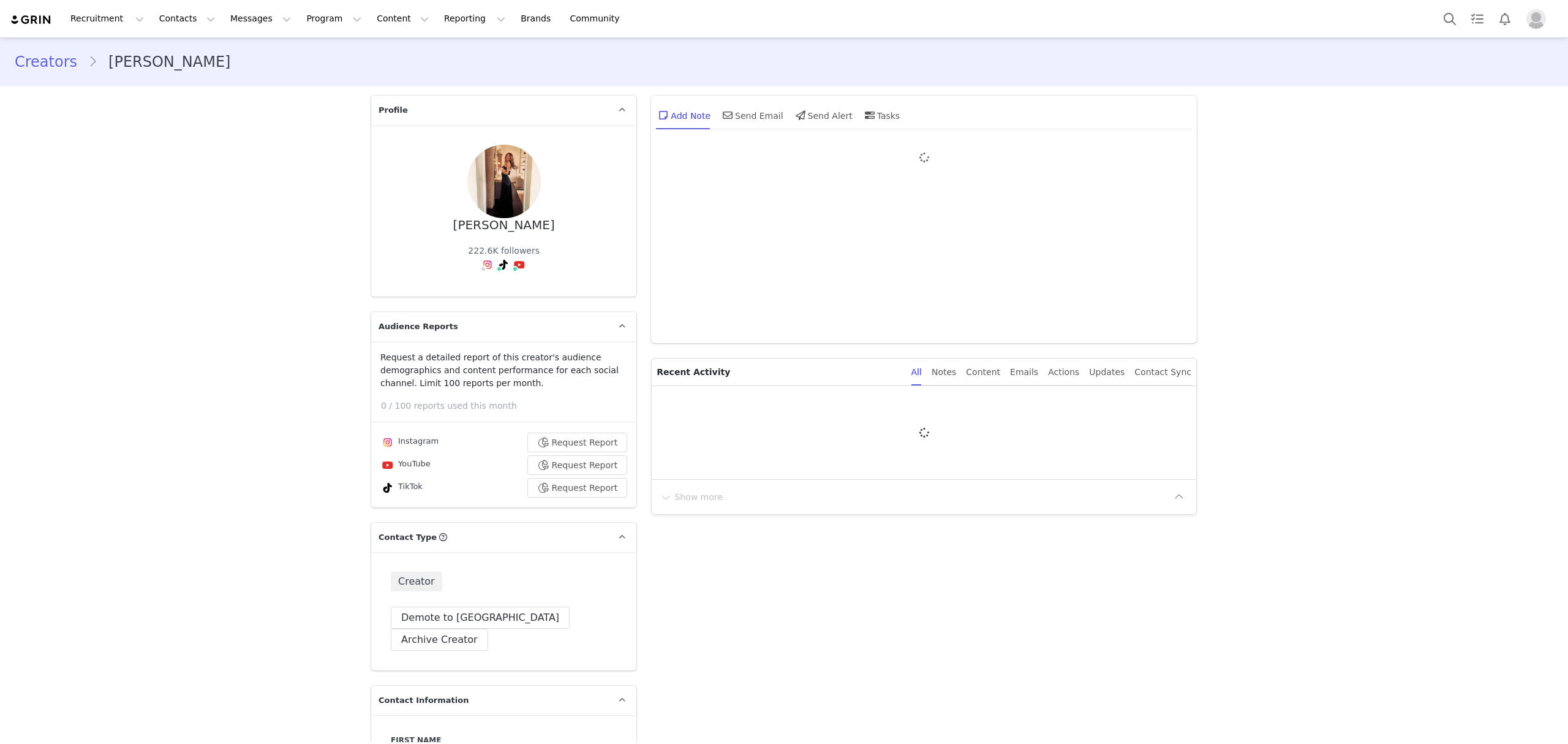
type input "+1 ([GEOGRAPHIC_DATA])"
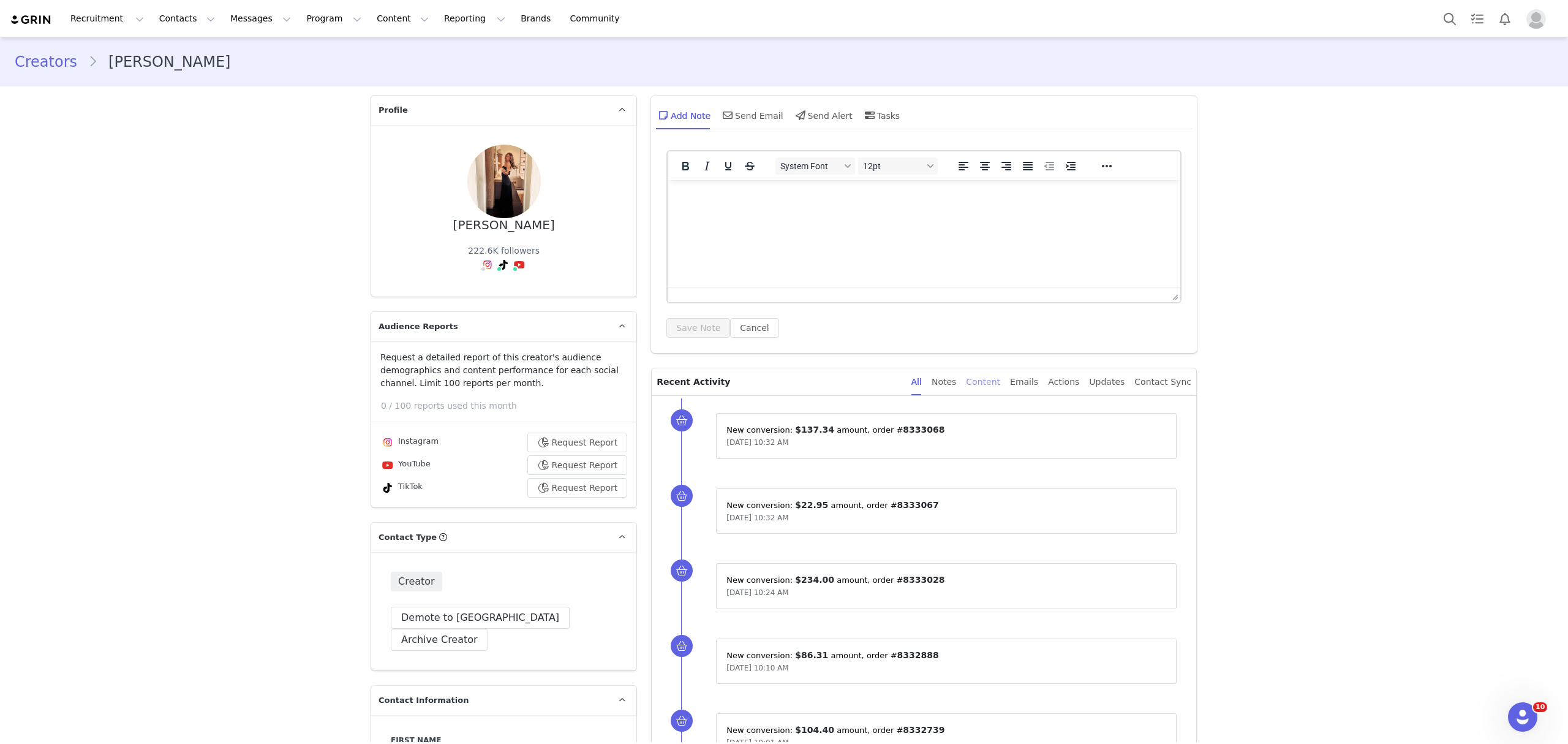
click at [995, 383] on div "Content" at bounding box center [983, 381] width 35 height 28
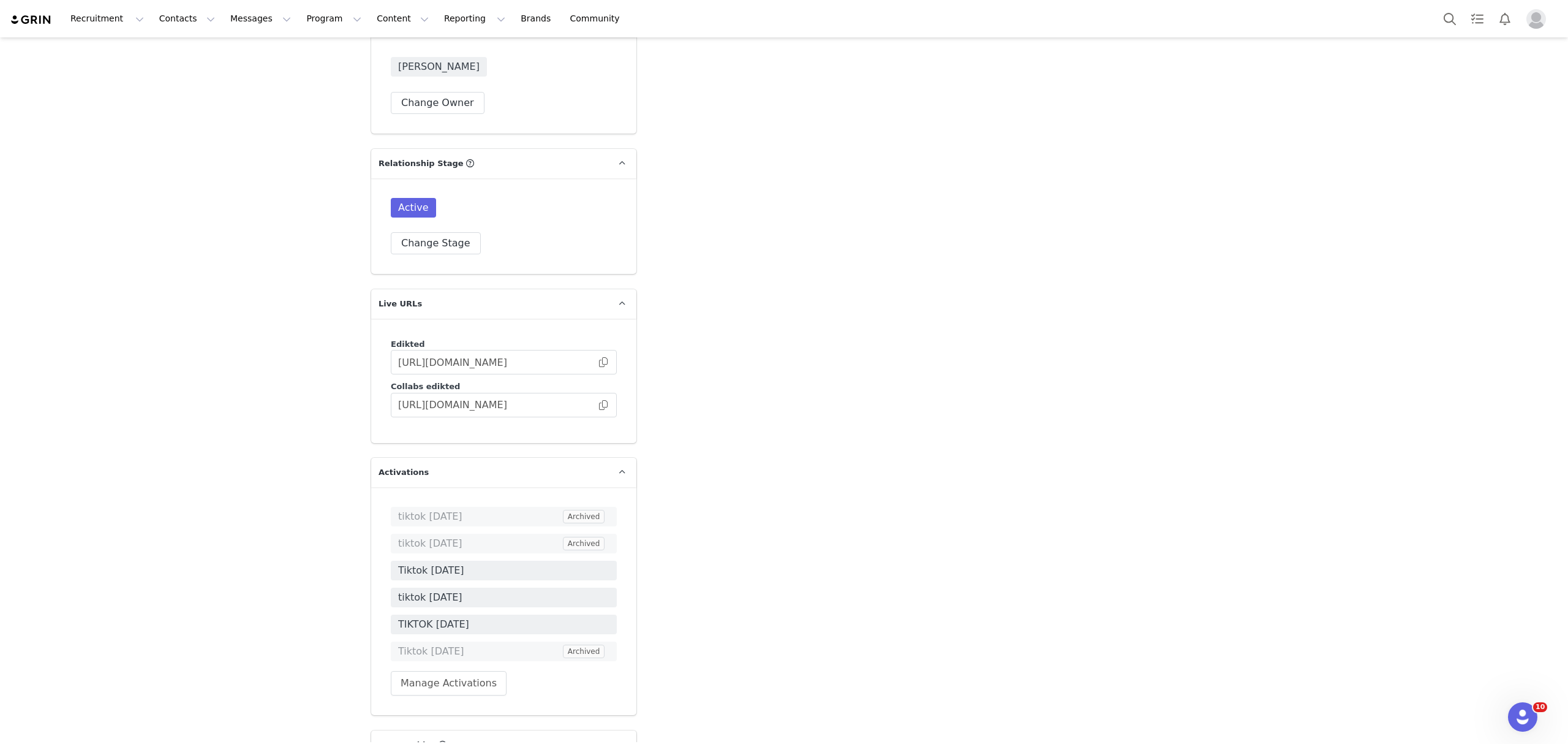
scroll to position [2885, 0]
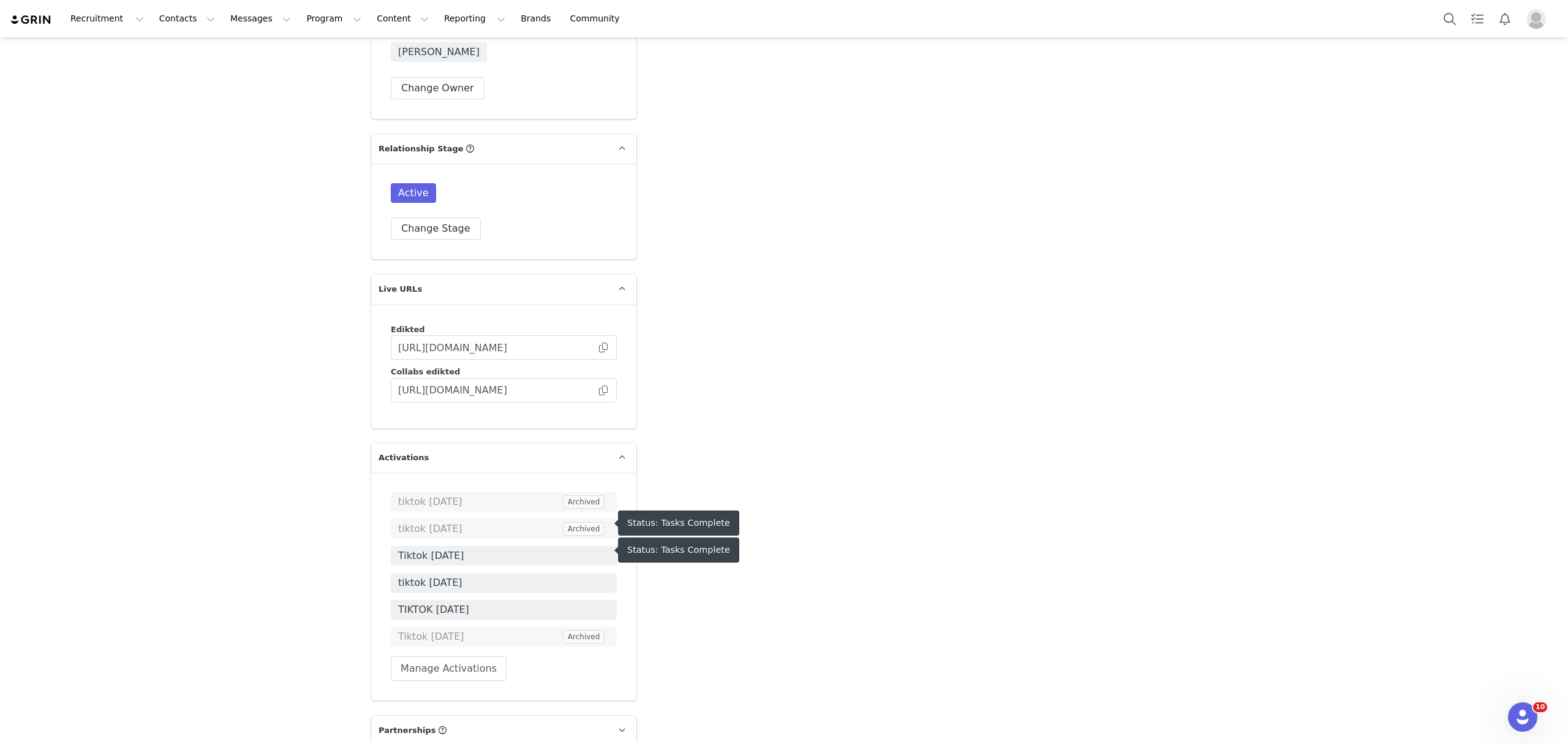
click at [435, 575] on span "tiktok july 2025" at bounding box center [504, 583] width 211 height 15
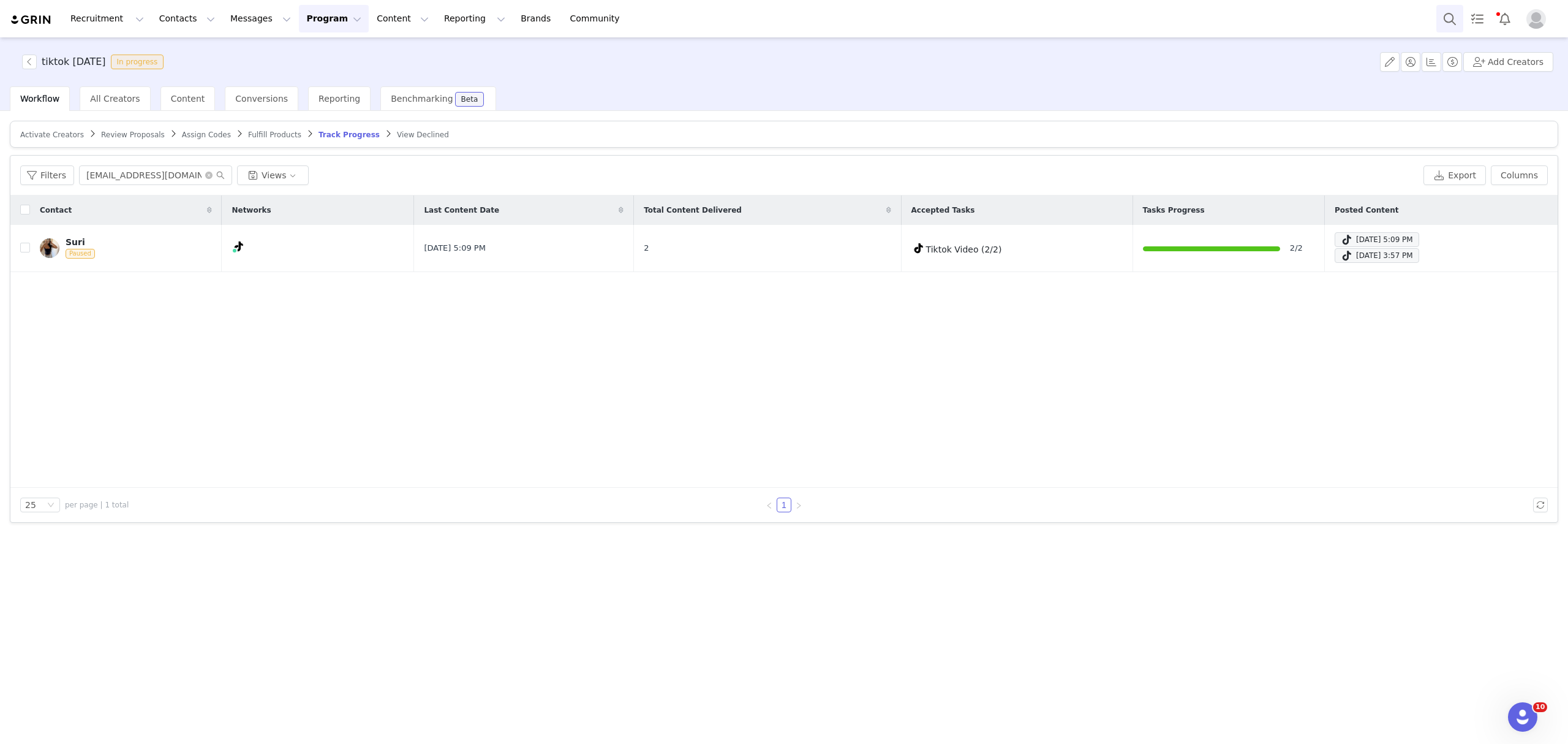
click at [1450, 21] on button "Search" at bounding box center [1449, 18] width 27 height 28
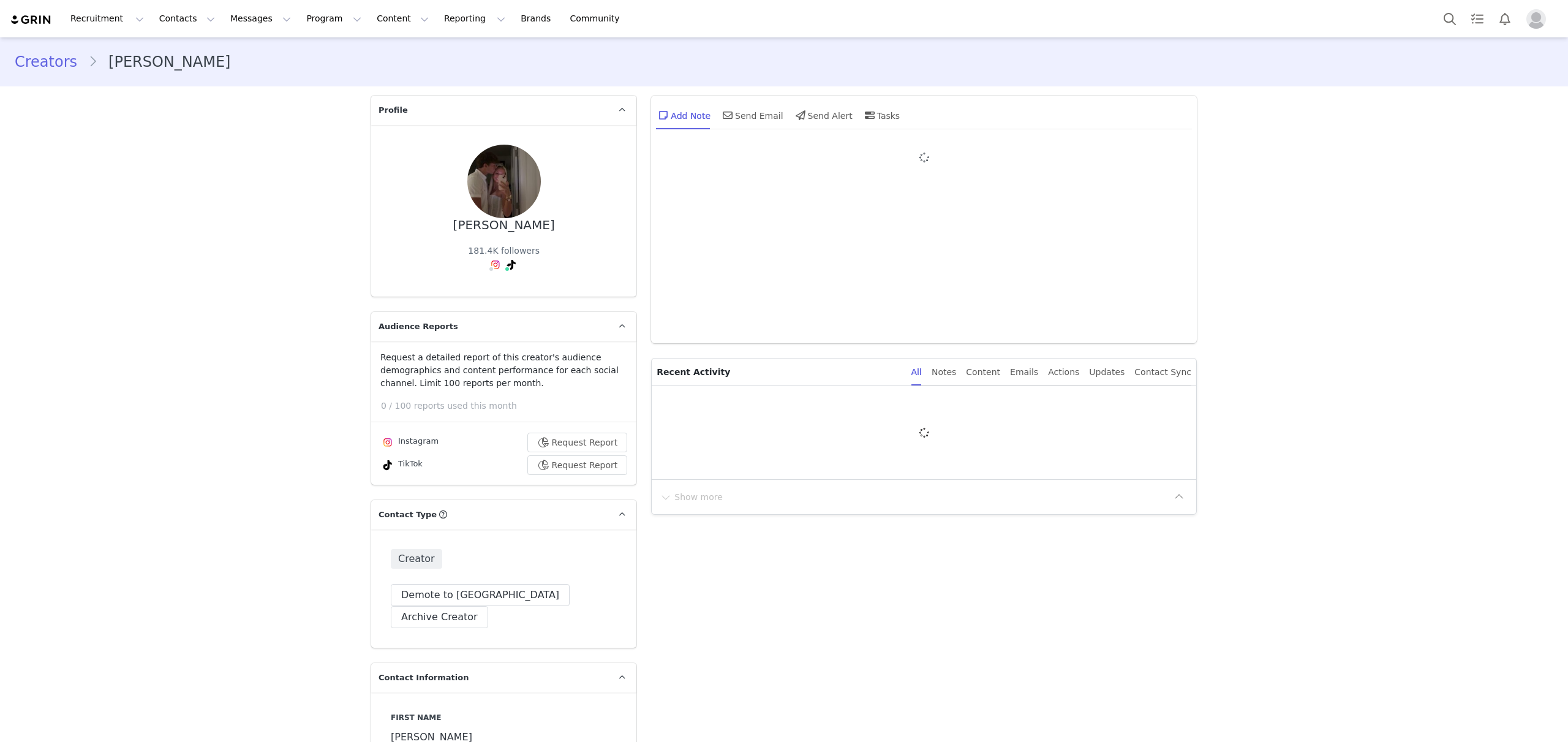
type input "+1 ([GEOGRAPHIC_DATA])"
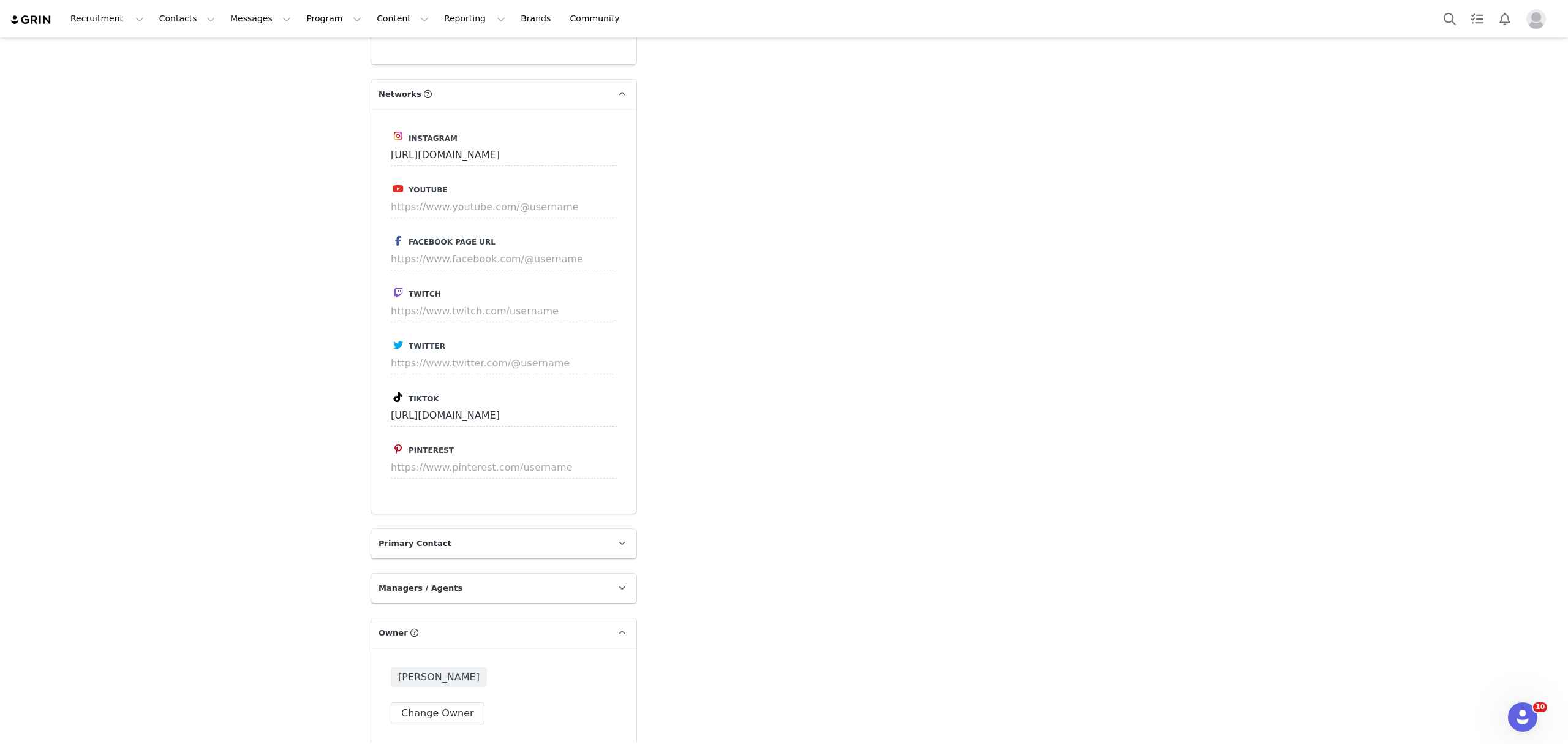
scroll to position [2028, 0]
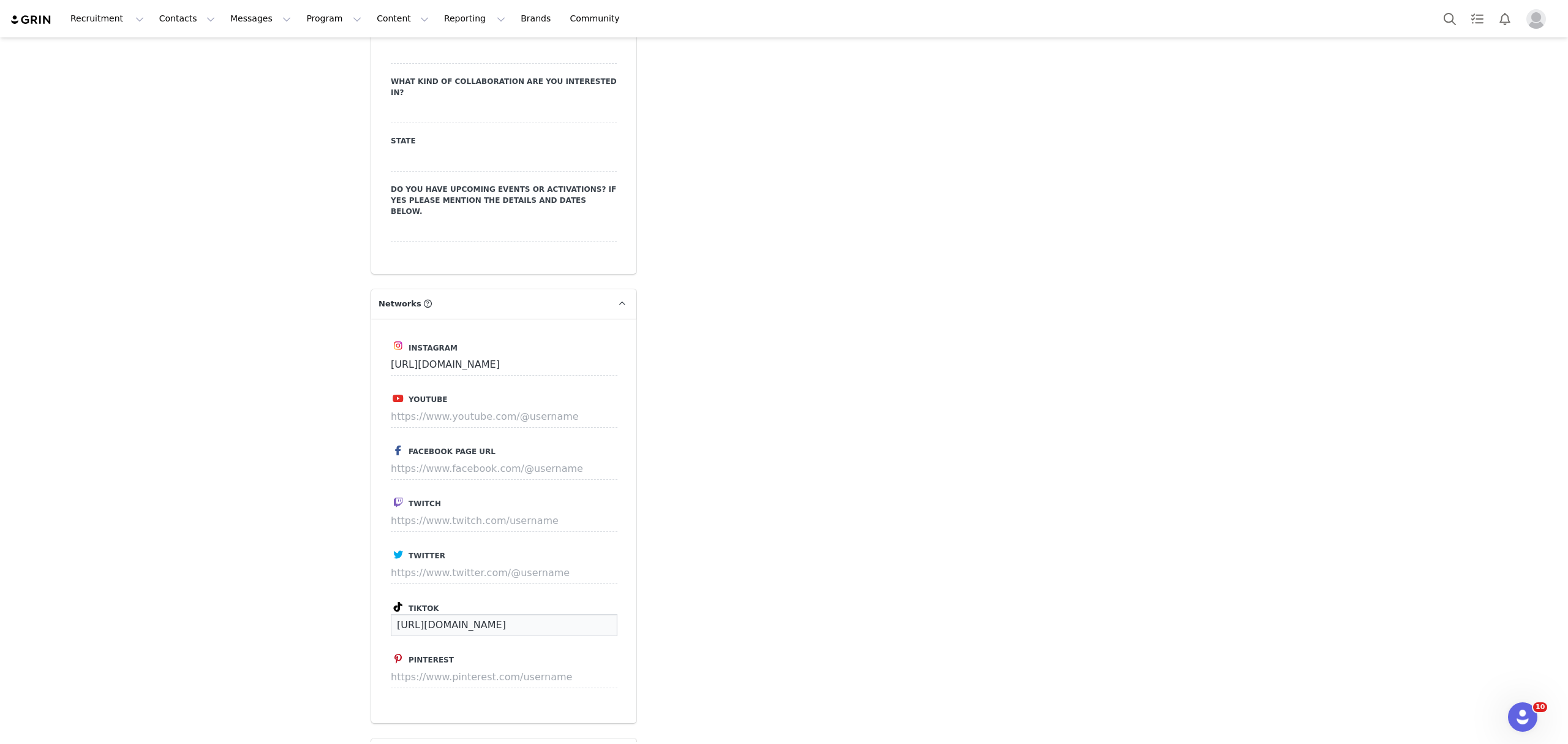
drag, startPoint x: 541, startPoint y: 562, endPoint x: 159, endPoint y: 572, distance: 382.1
click at [160, 572] on div "Creators Ali Decker Profile Ali Decker 181.4K followers Audience Reports Reques…" at bounding box center [784, 105] width 1568 height 4192
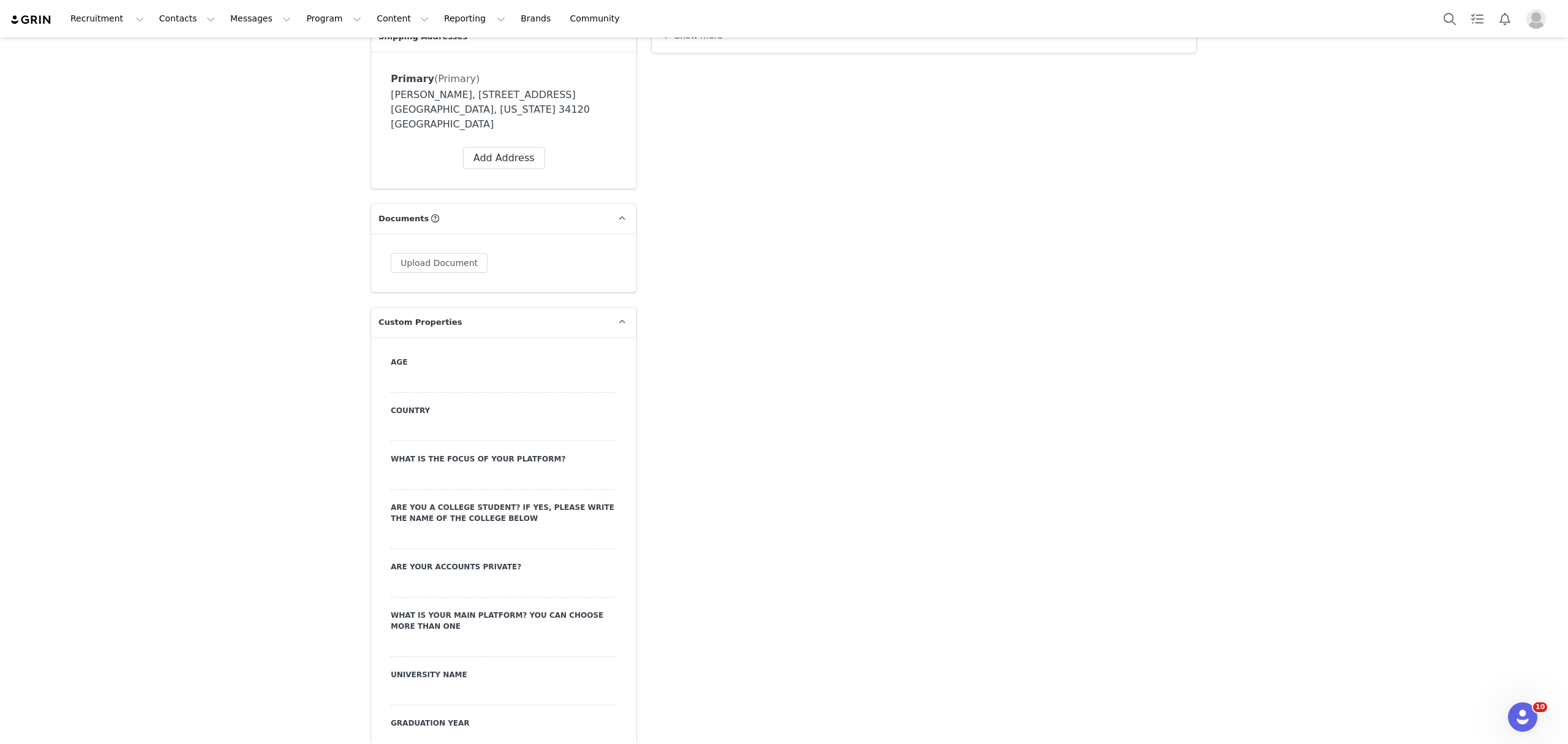
scroll to position [0, 0]
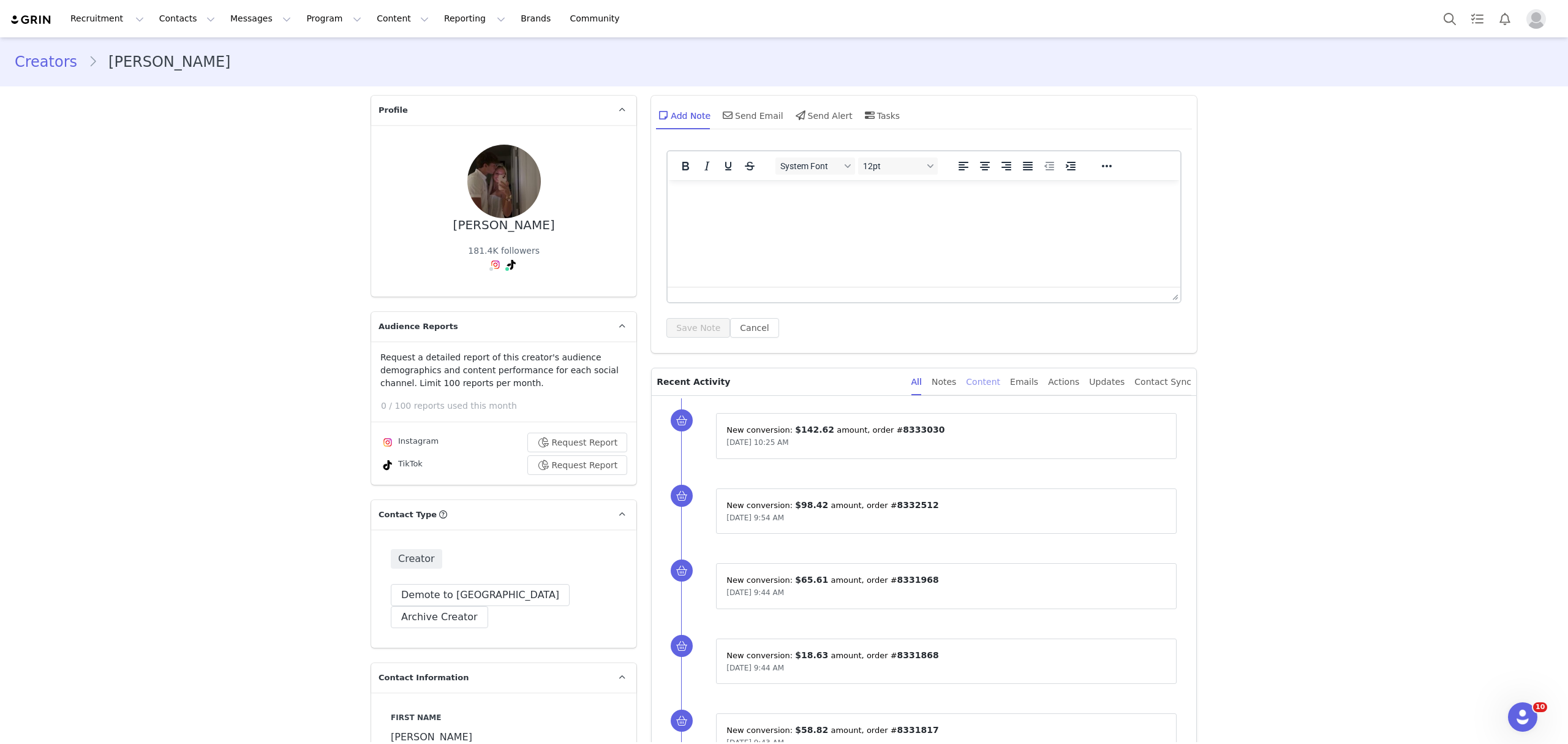
click at [996, 378] on div "Content" at bounding box center [983, 381] width 35 height 28
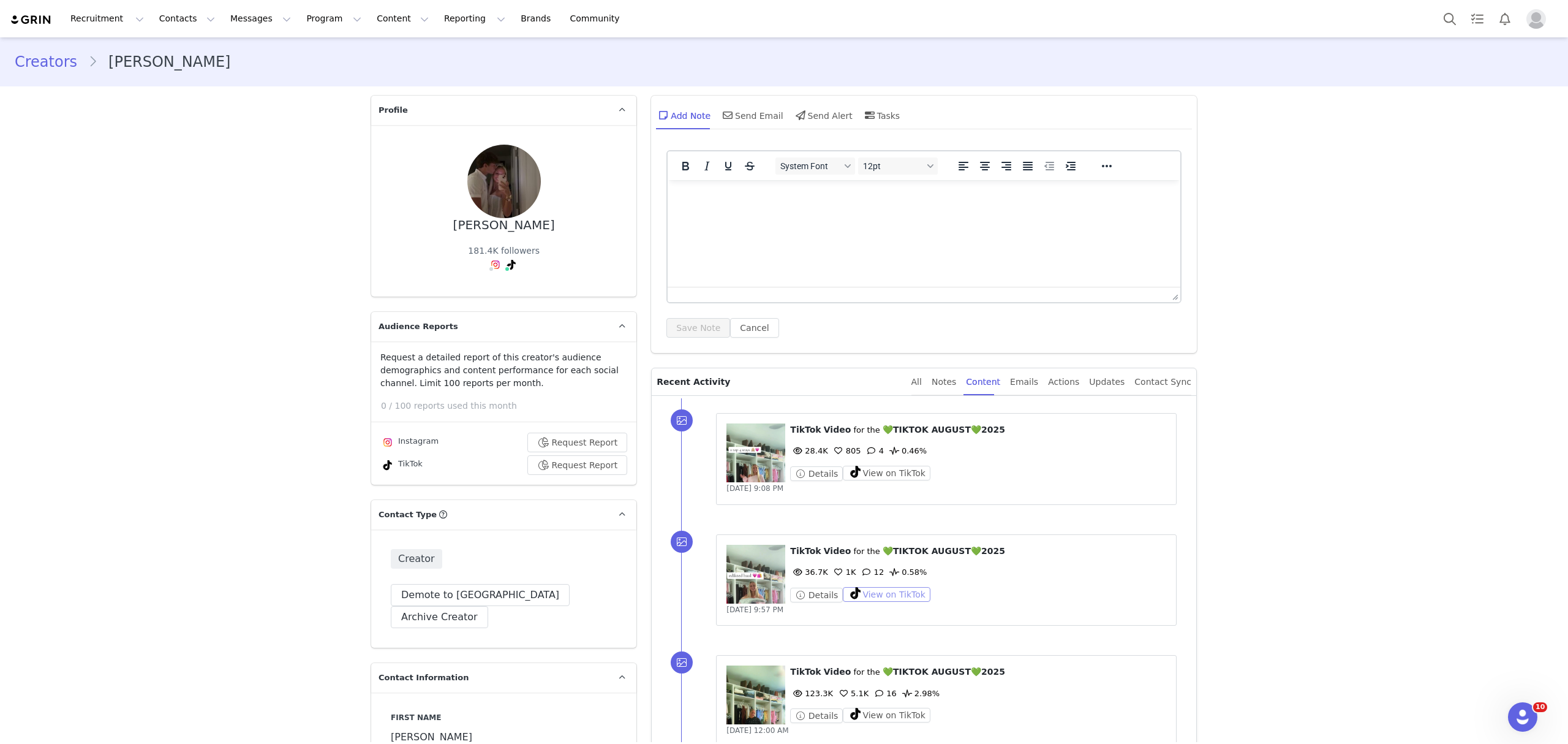
click at [890, 592] on button "View on TikTok" at bounding box center [886, 594] width 87 height 15
click at [853, 474] on button "View on TikTok" at bounding box center [886, 473] width 87 height 15
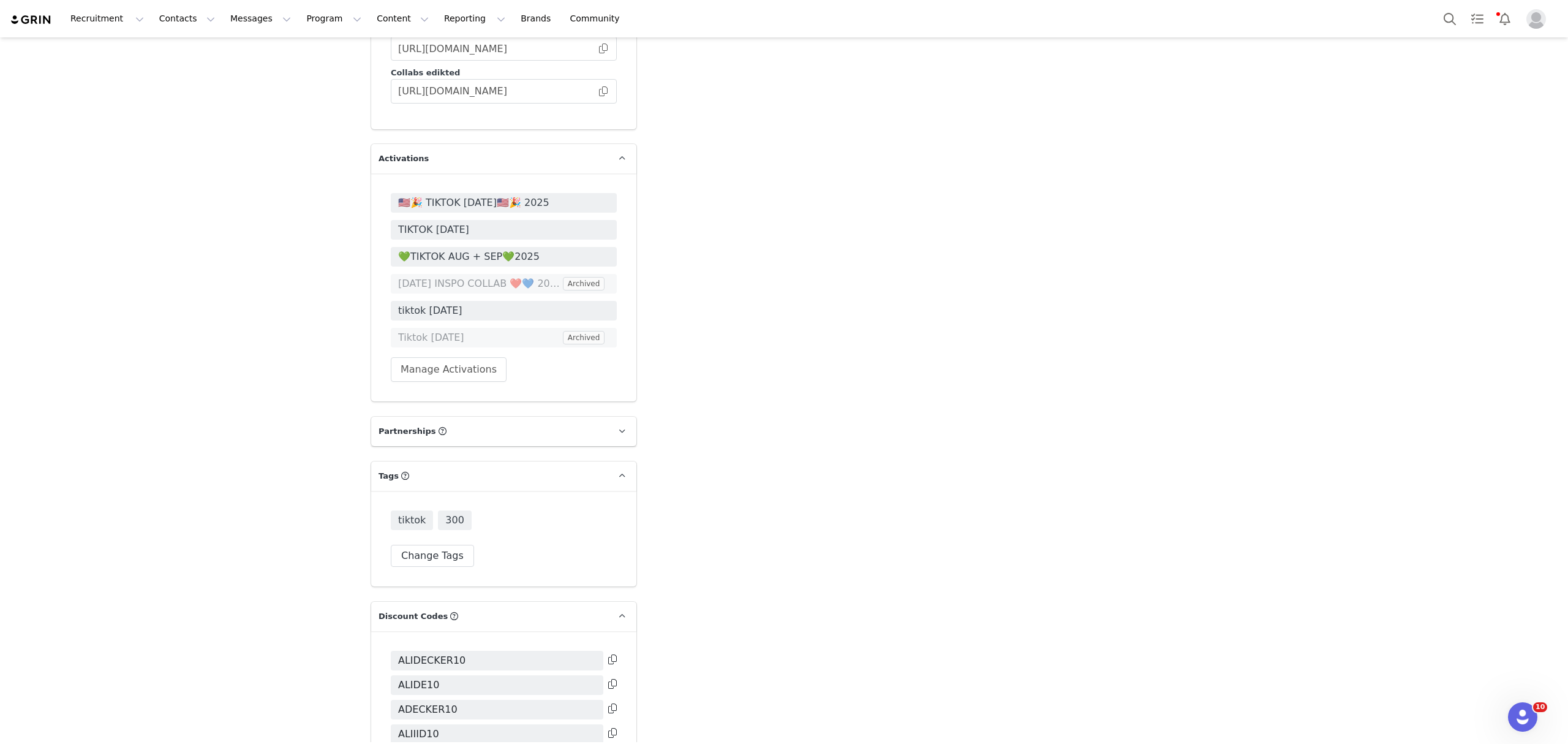
scroll to position [3059, 0]
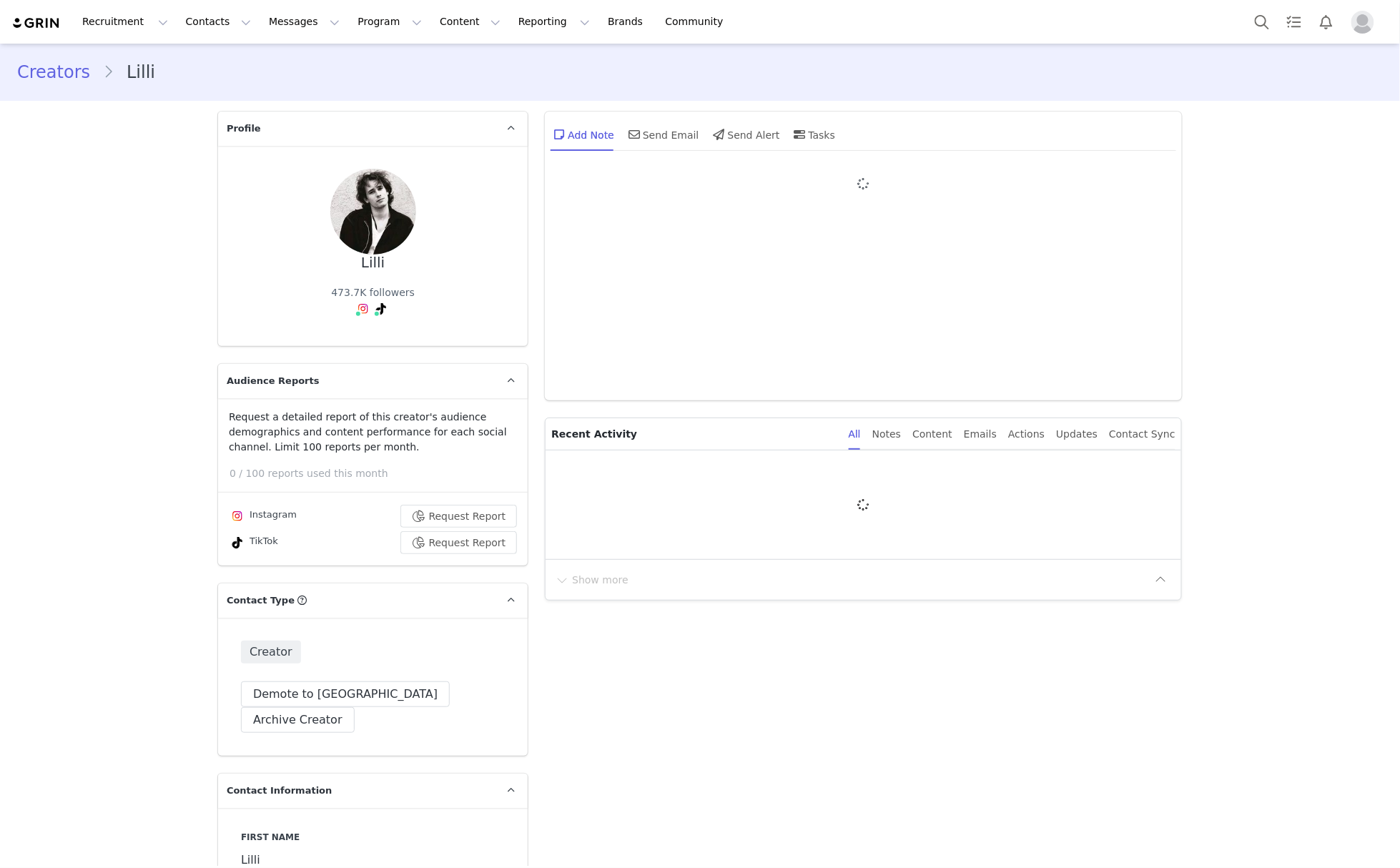
type input "+1 ([GEOGRAPHIC_DATA])"
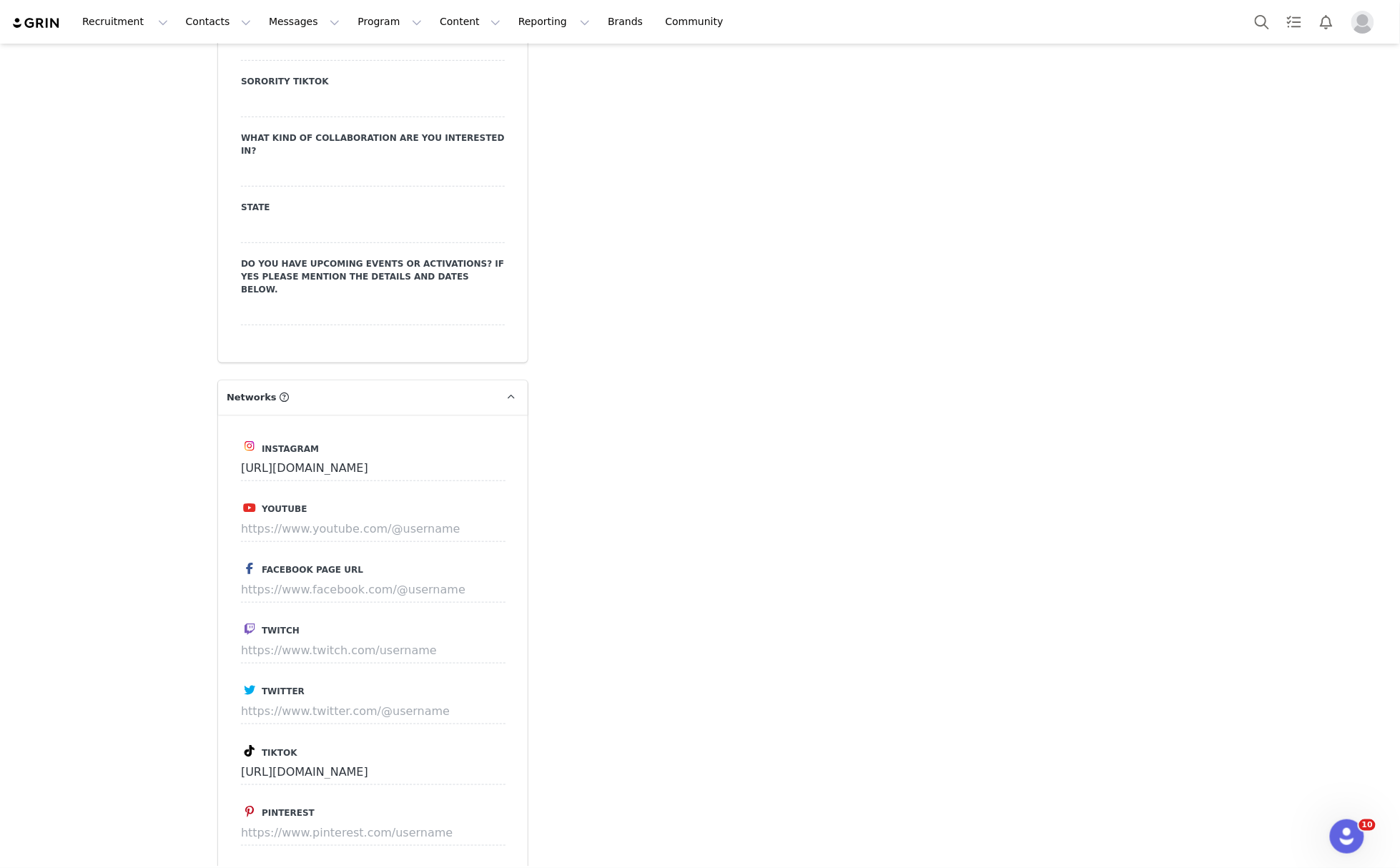
scroll to position [2339, 0]
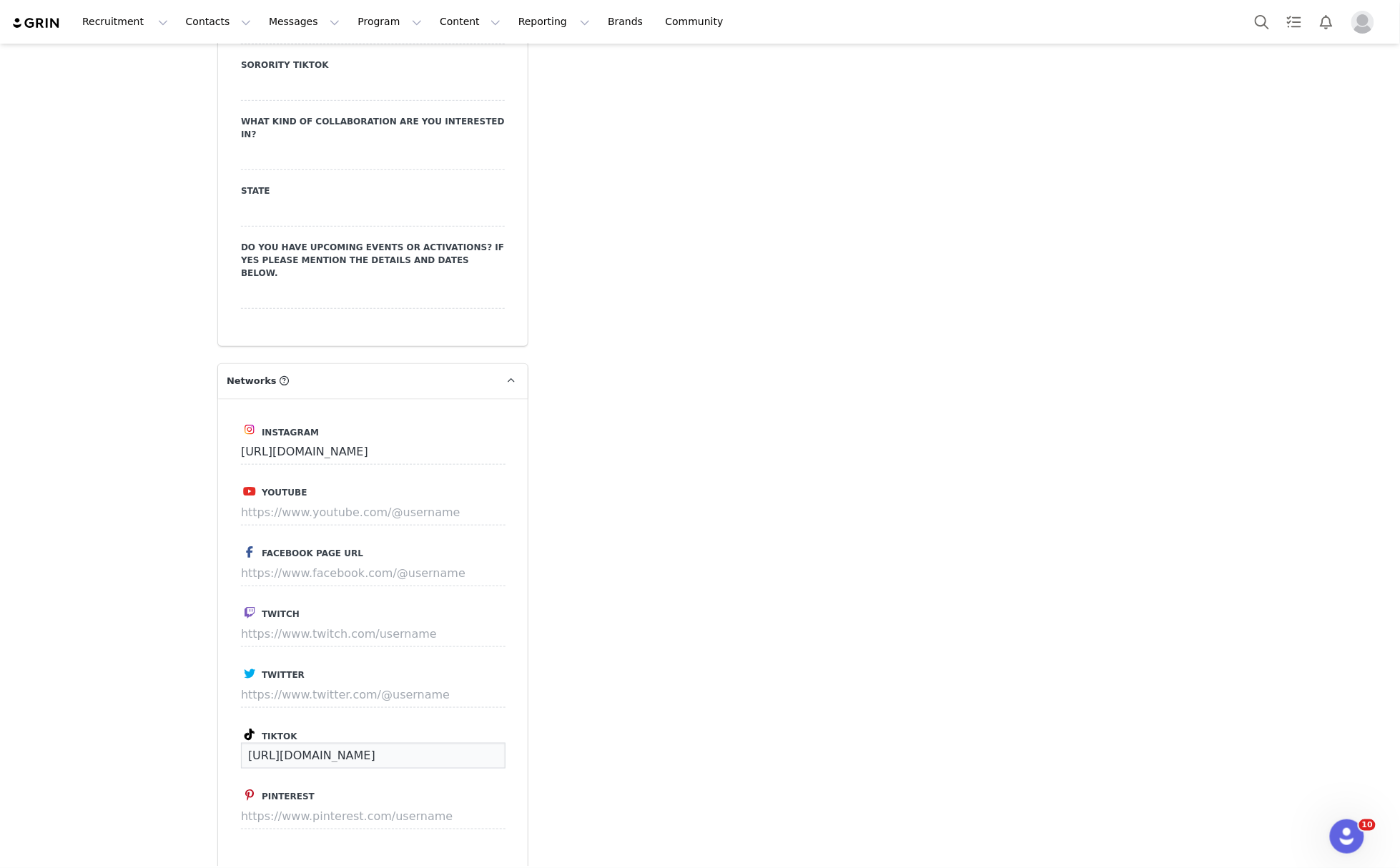
drag, startPoint x: 487, startPoint y: 684, endPoint x: 131, endPoint y: 681, distance: 356.0
click at [131, 681] on div "Creators Lilli Profile Lilli 473.7K followers Instagram ( @lillillemoncat ) — S…" at bounding box center [700, 1] width 1400 height 4594
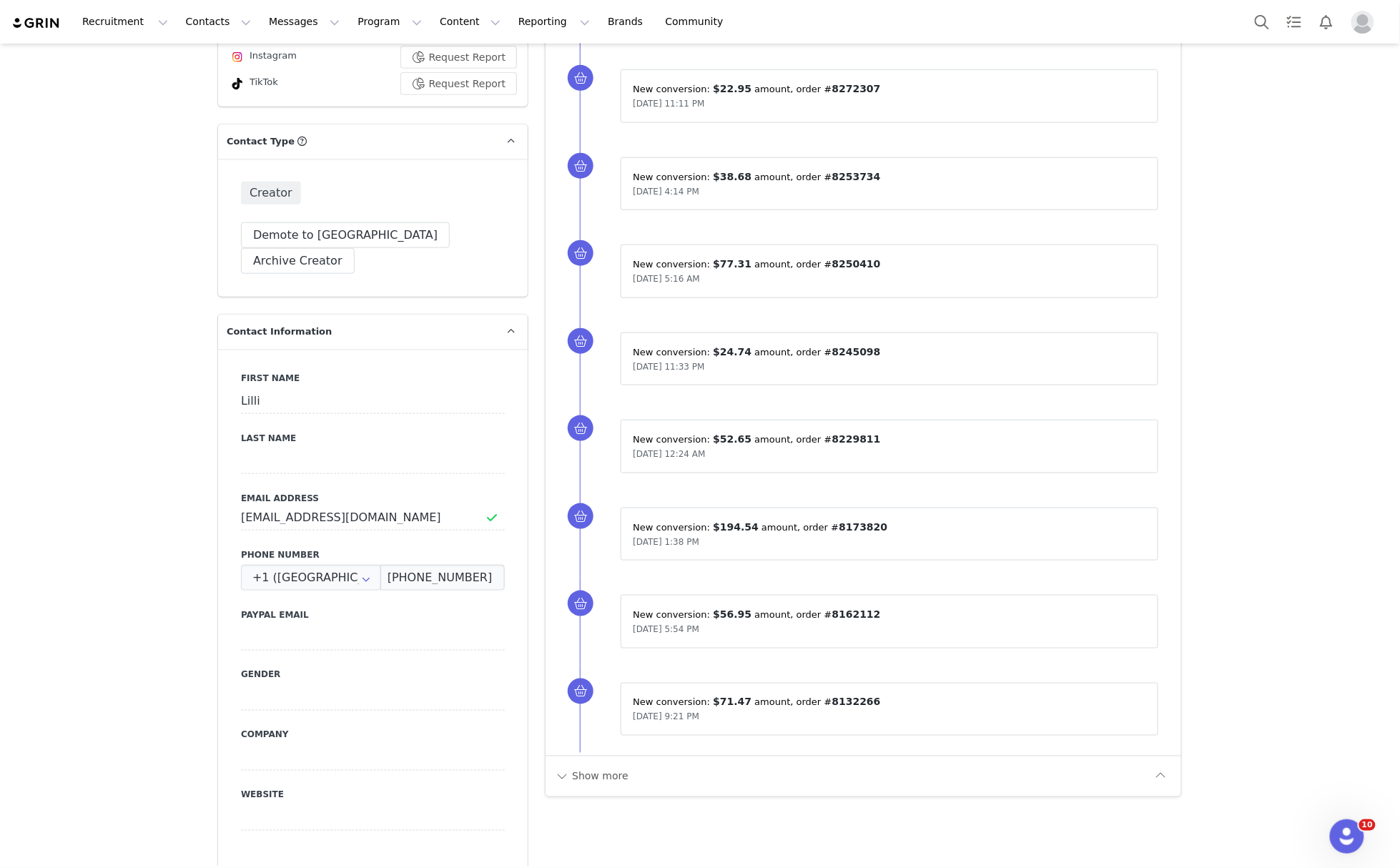
scroll to position [0, 0]
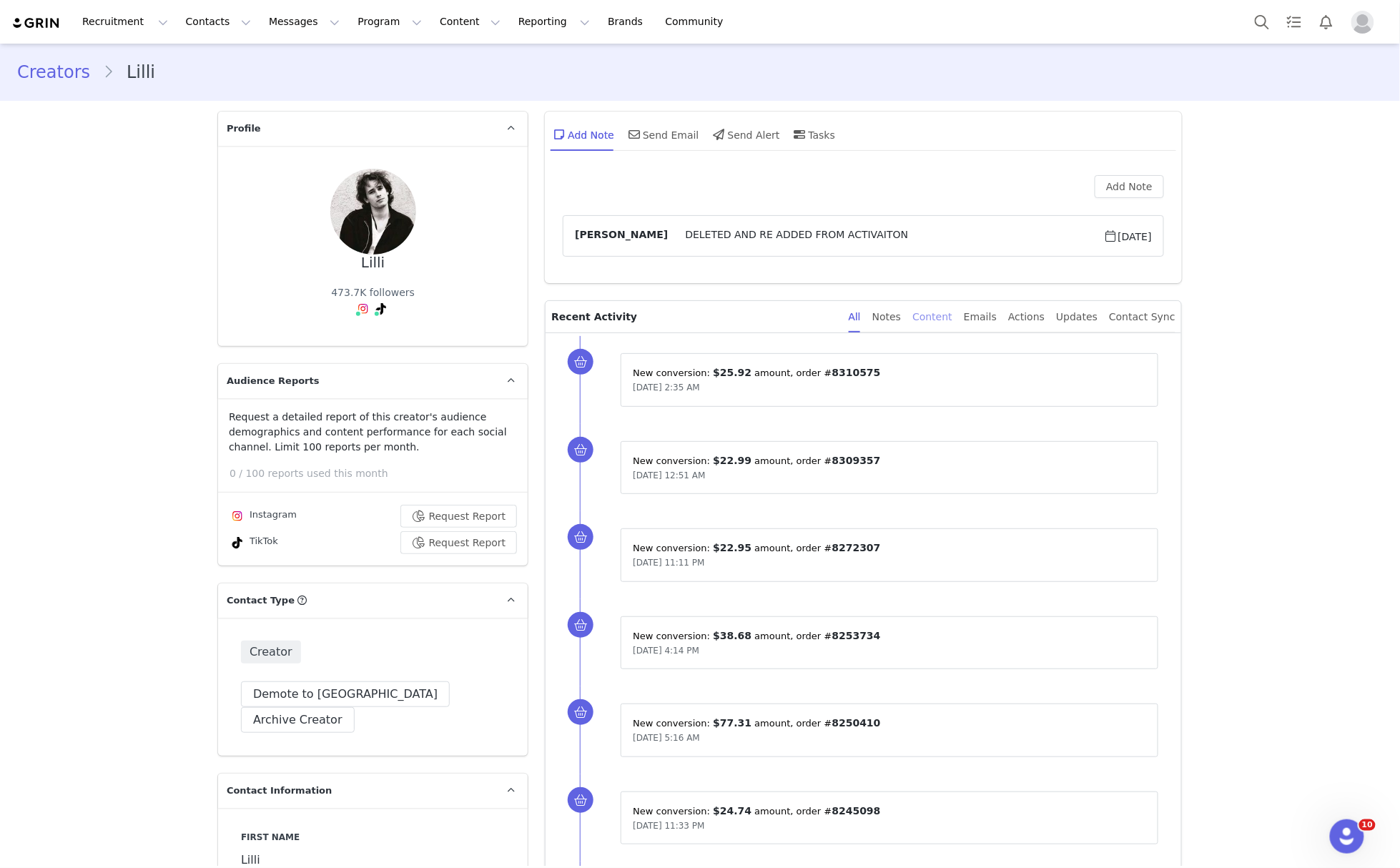
click at [952, 316] on div "Content" at bounding box center [933, 317] width 40 height 32
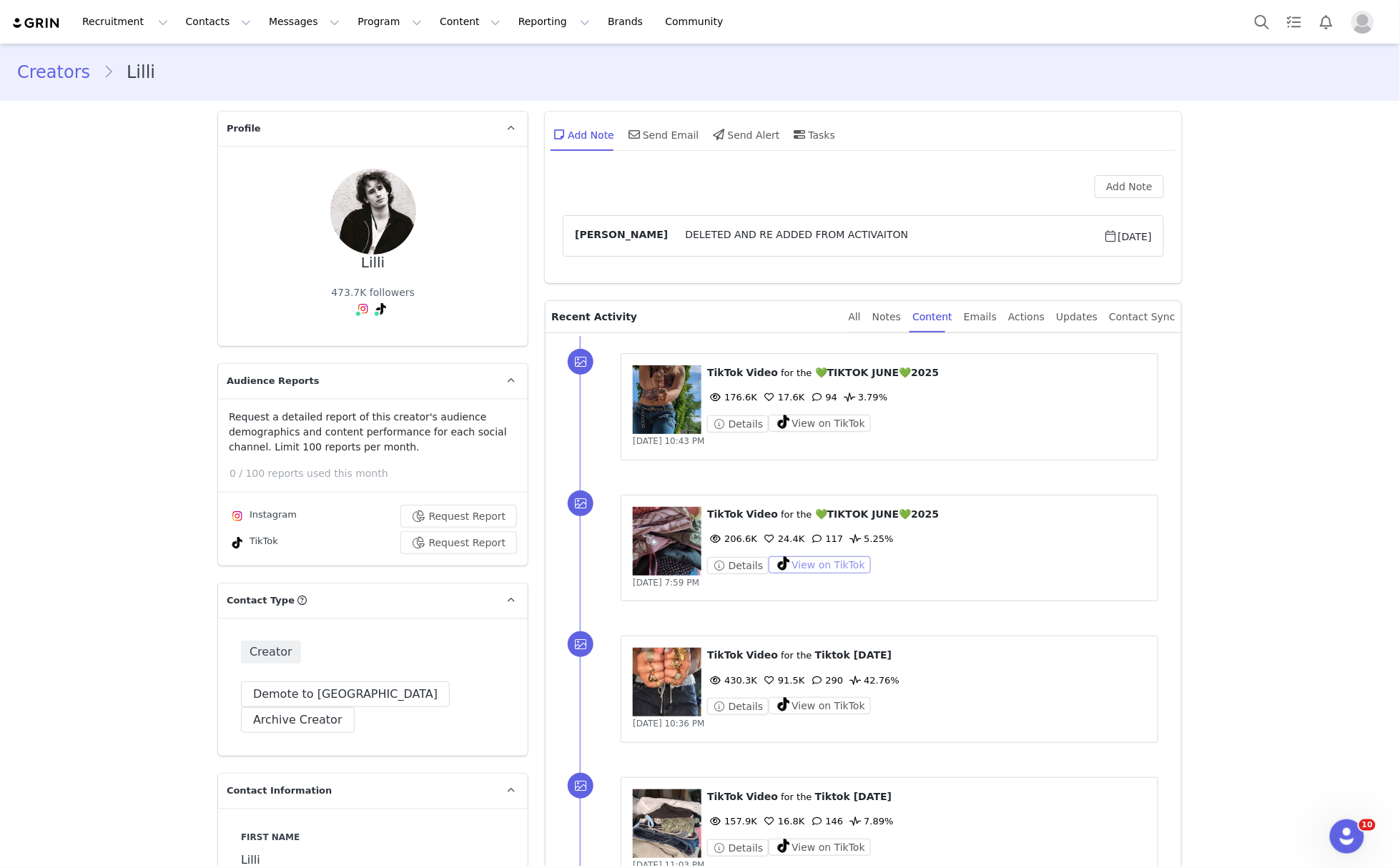
click at [819, 564] on button "View on TikTok" at bounding box center [819, 564] width 102 height 17
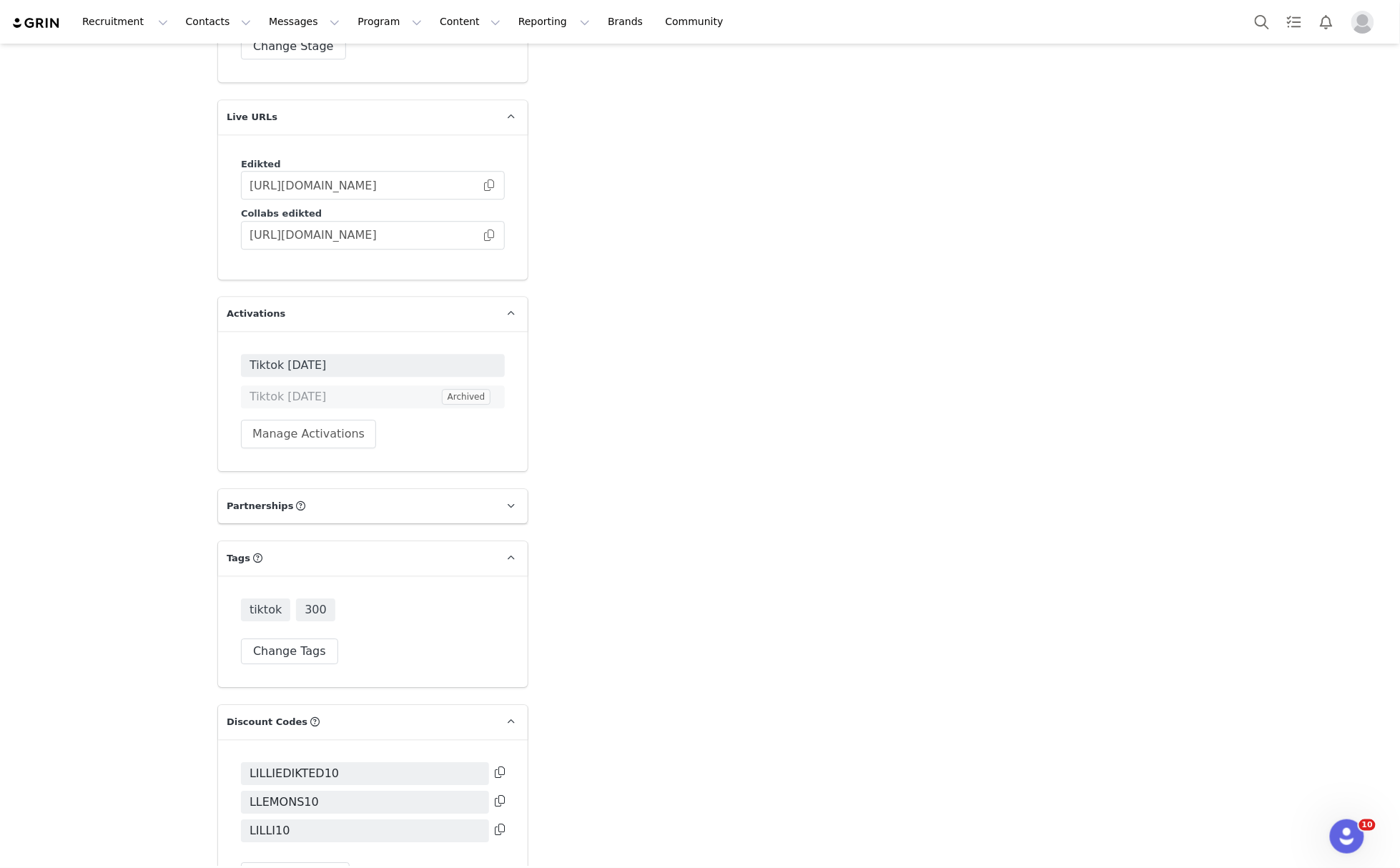
scroll to position [3575, 0]
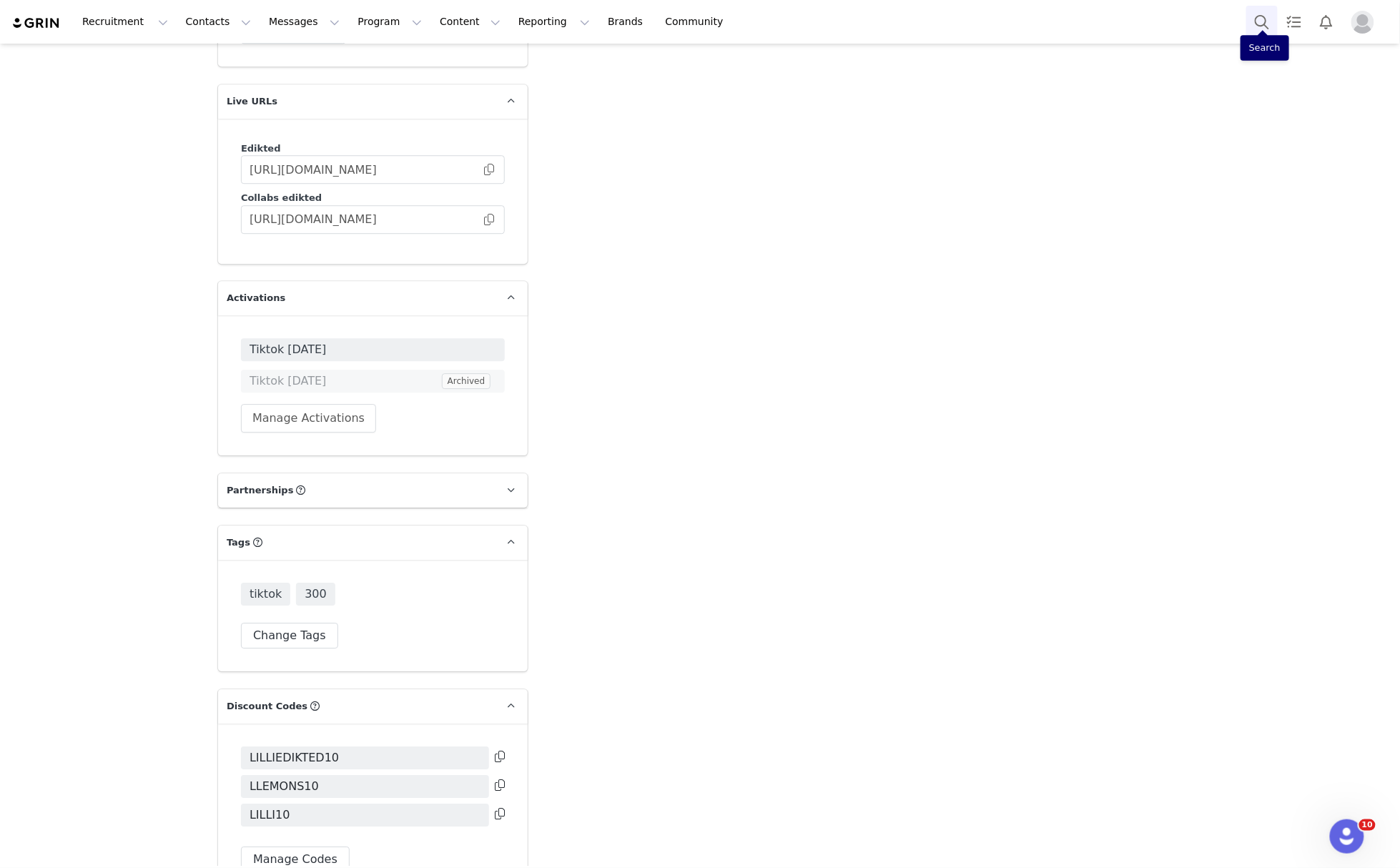
click at [1254, 26] on button "Search" at bounding box center [1262, 21] width 32 height 32
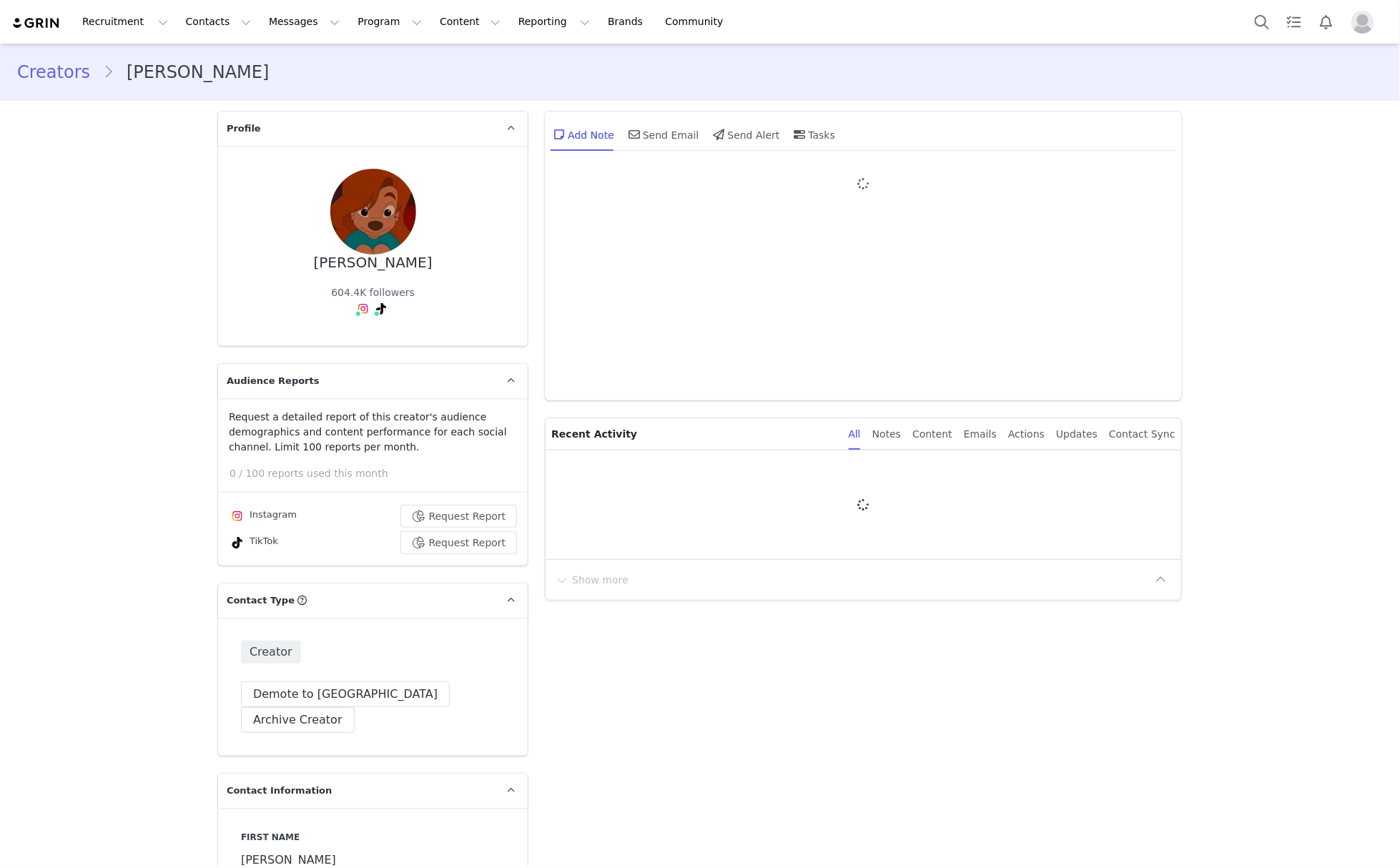
type input "+1 ([GEOGRAPHIC_DATA])"
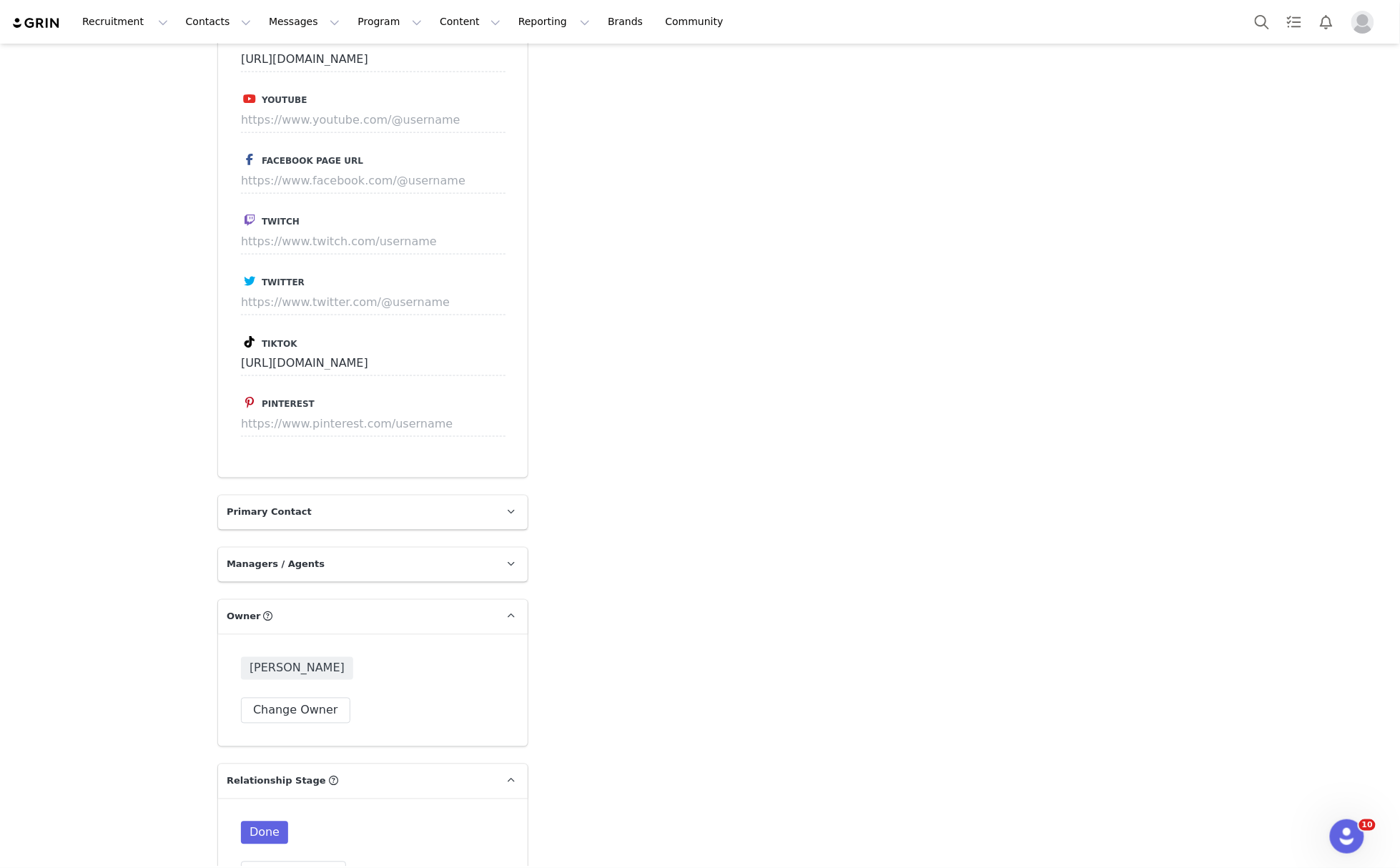
scroll to position [2726, 0]
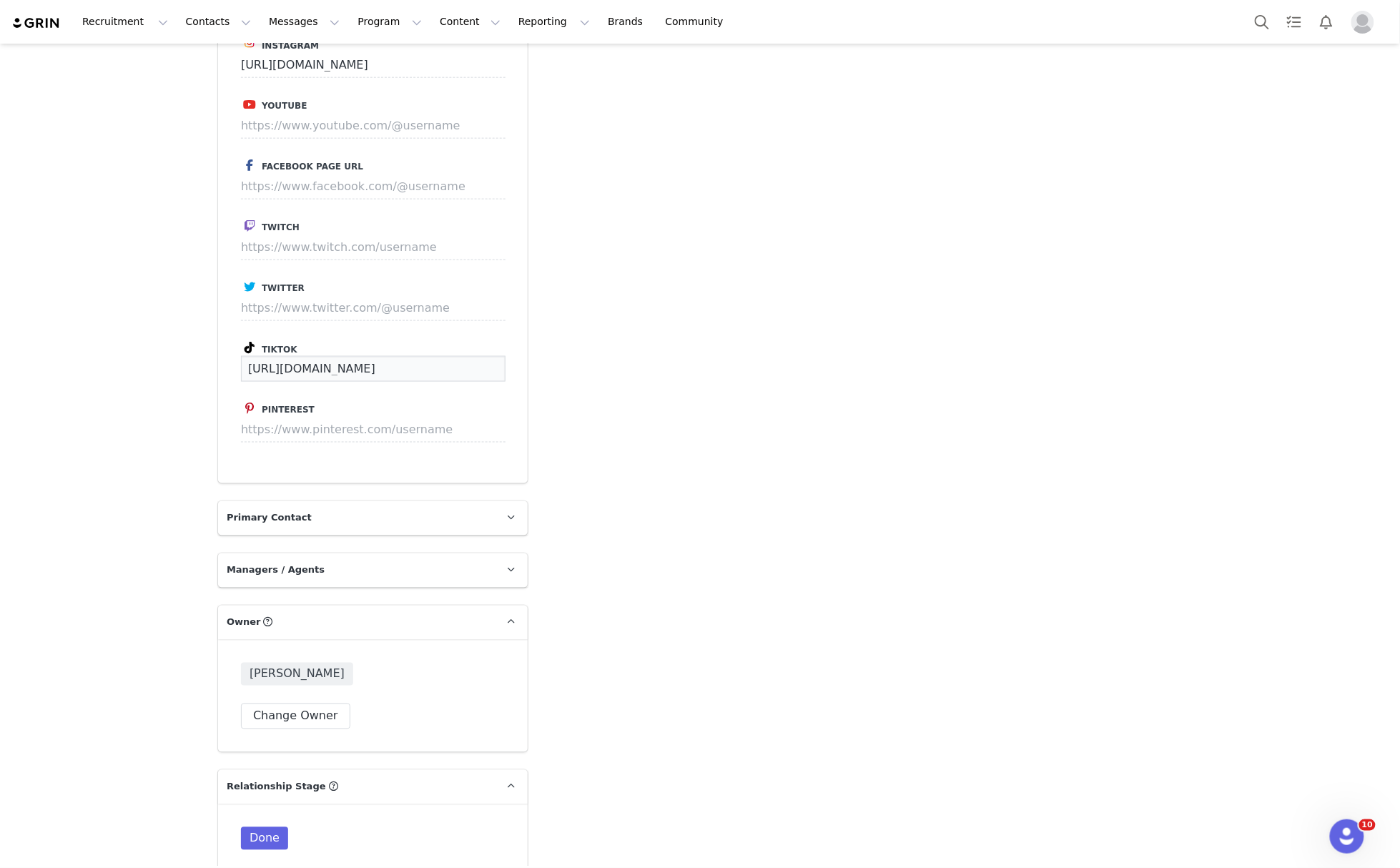
drag, startPoint x: 416, startPoint y: 295, endPoint x: 163, endPoint y: 310, distance: 253.4
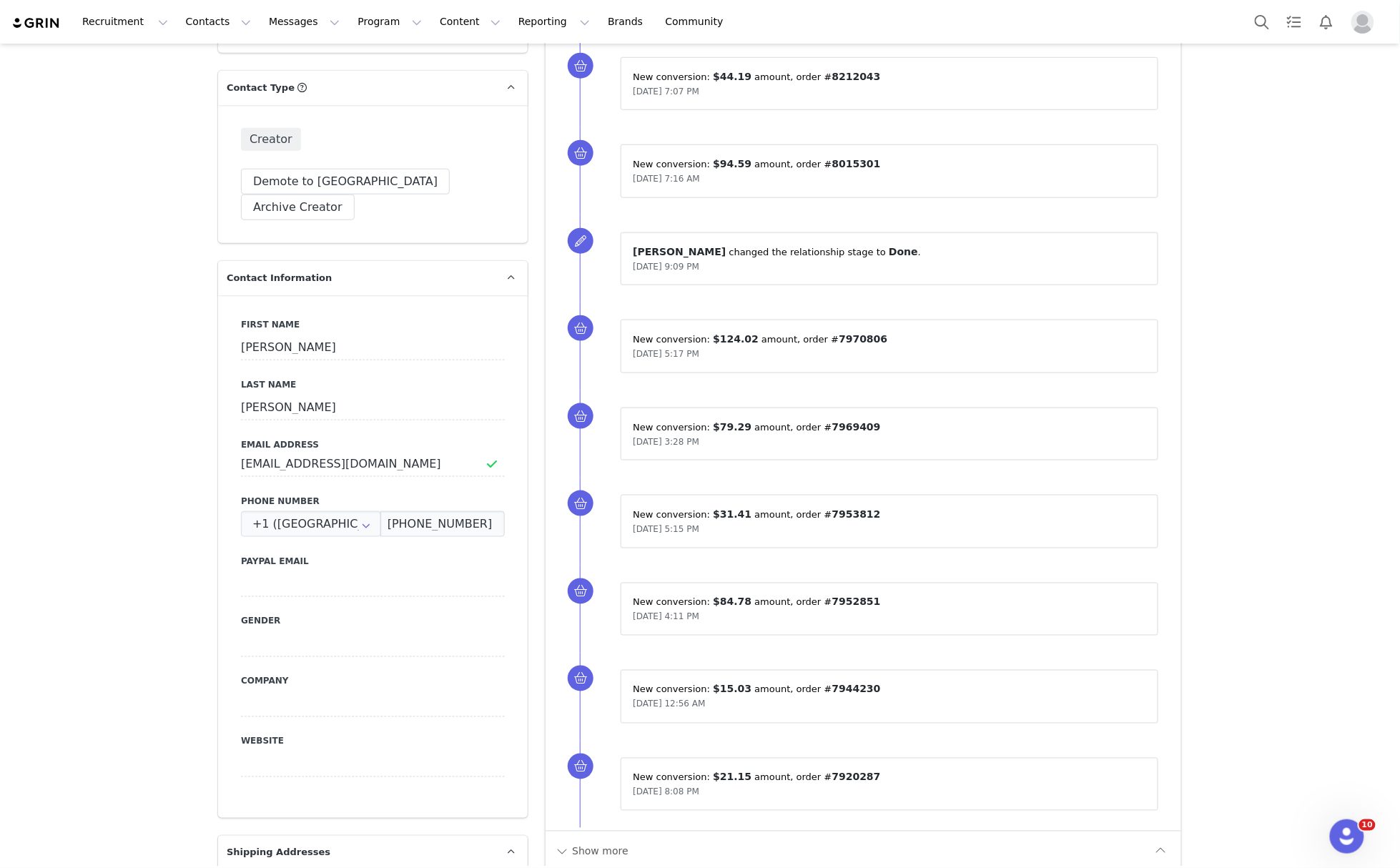
scroll to position [0, 0]
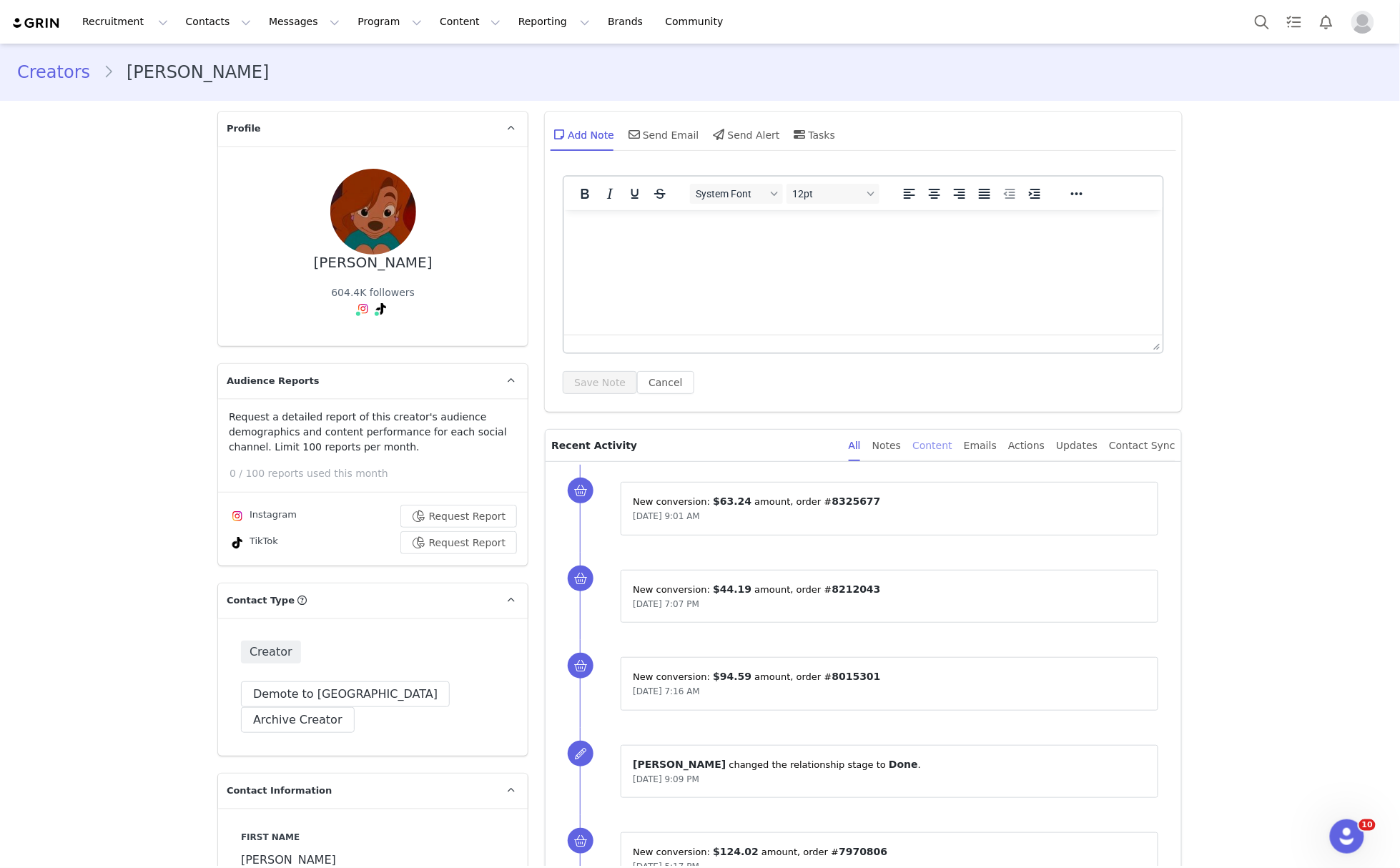
click at [945, 447] on div "Content" at bounding box center [933, 445] width 40 height 32
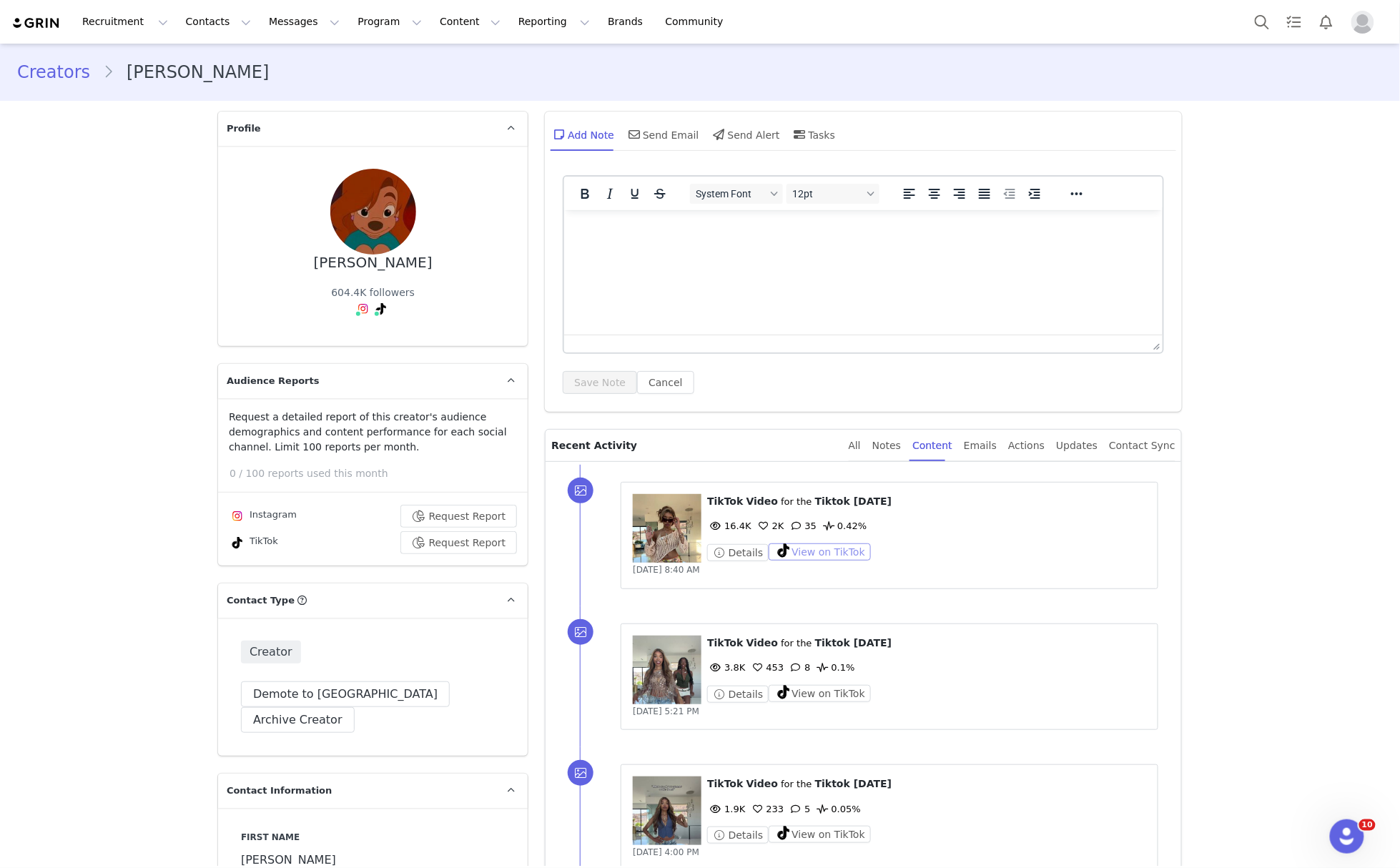
click at [836, 545] on button "View on TikTok" at bounding box center [819, 552] width 102 height 17
click at [778, 696] on button "View on TikTok" at bounding box center [819, 693] width 102 height 17
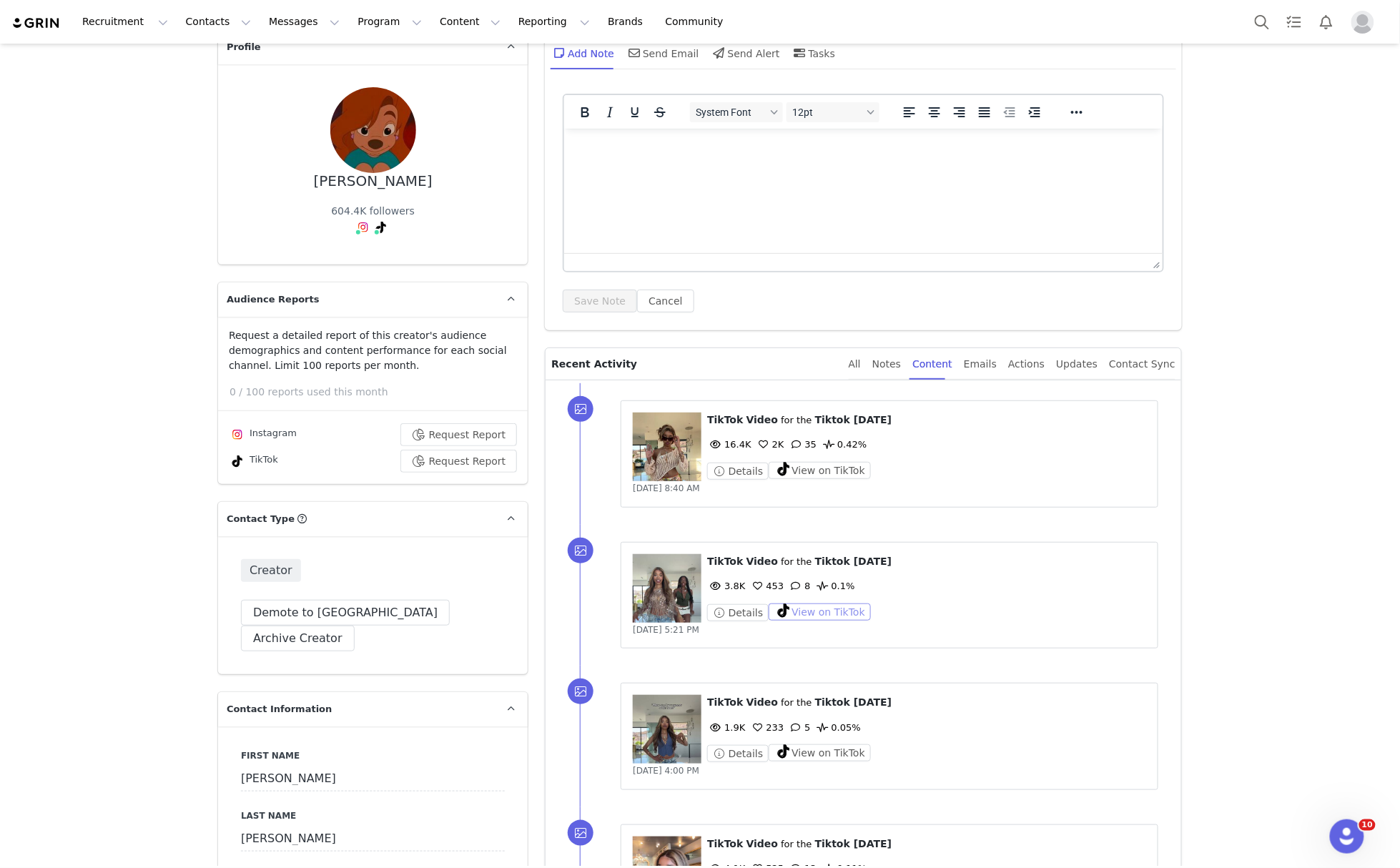
scroll to position [190, 0]
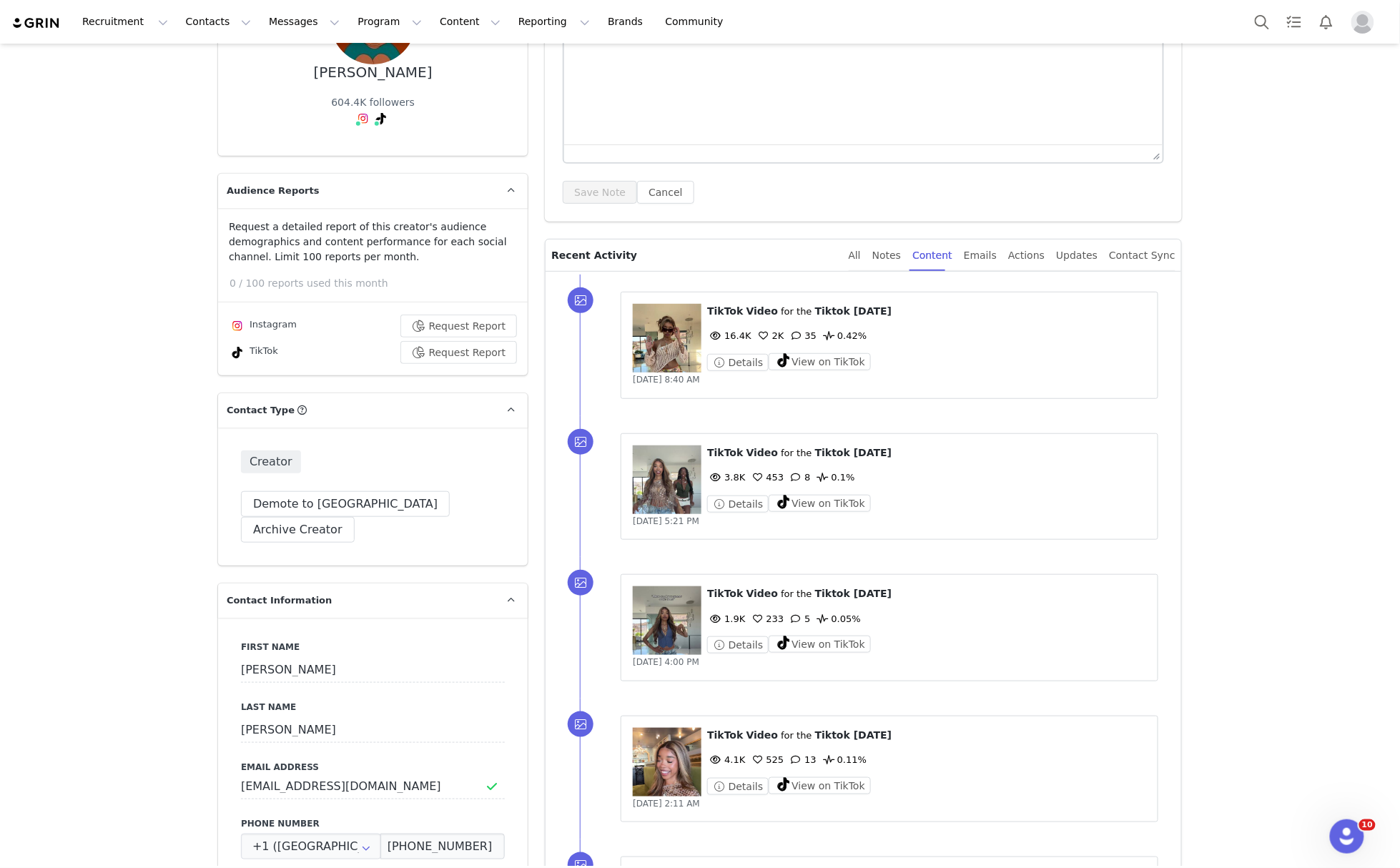
click at [798, 655] on div "⁨ TikTok ⁩ ⁨ Video ⁩ for the ⁨ Tiktok [DATE] ⁩ 1.9K 233 5 0.05% Details View on…" at bounding box center [889, 620] width 513 height 69
click at [805, 652] on button "View on TikTok" at bounding box center [819, 644] width 102 height 17
click at [841, 787] on button "View on TikTok" at bounding box center [819, 786] width 102 height 17
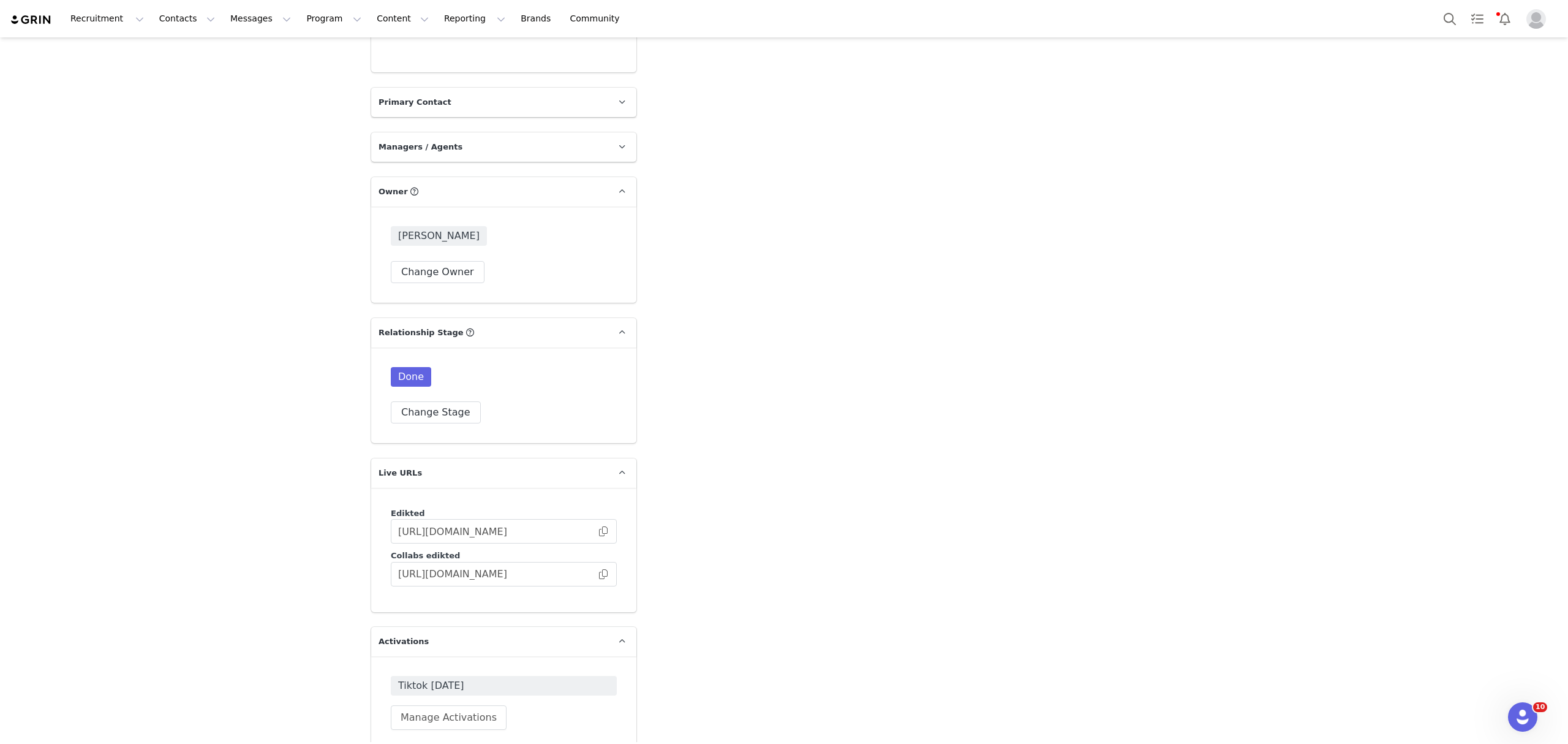
scroll to position [2606, 0]
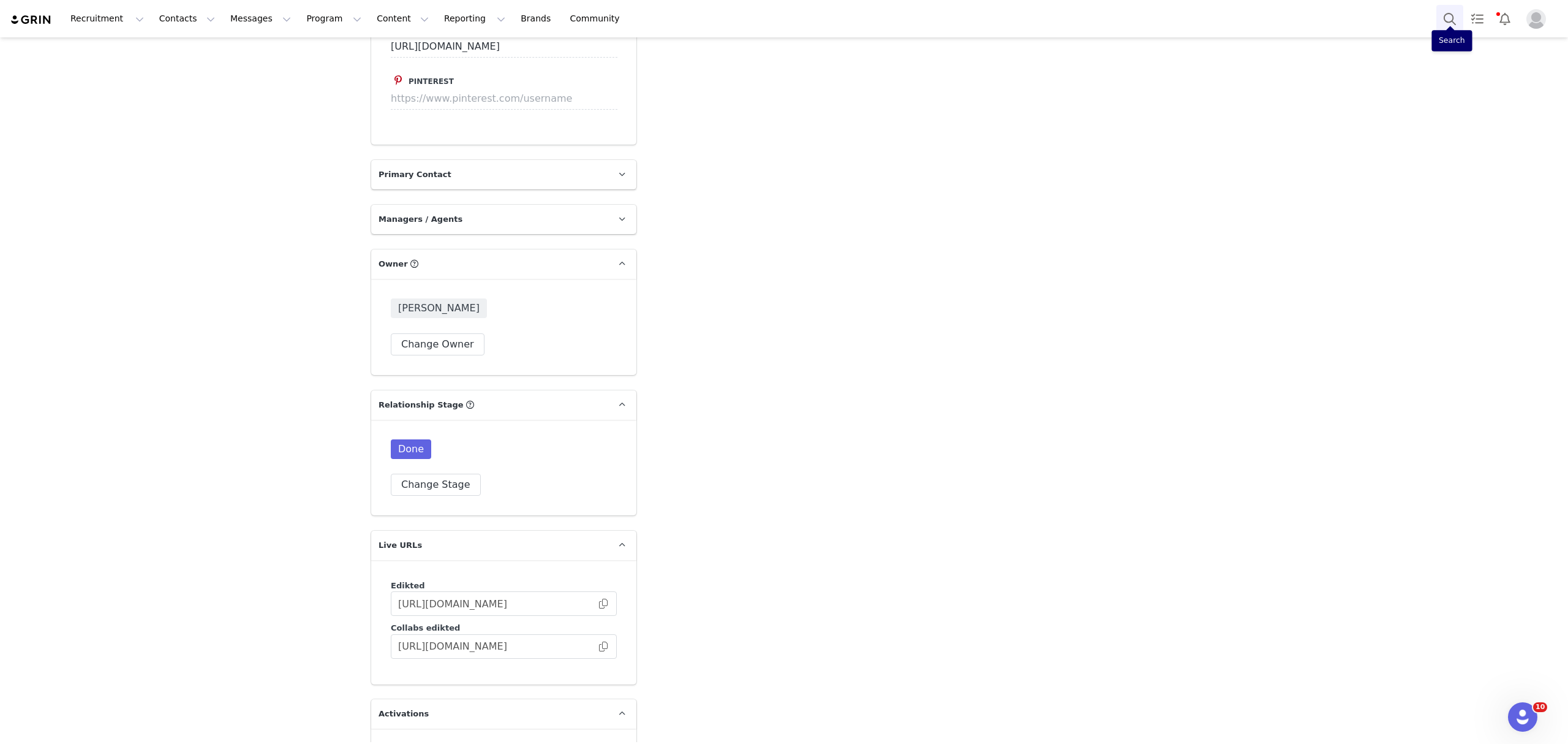
click at [1198, 17] on button "Search" at bounding box center [1449, 18] width 27 height 28
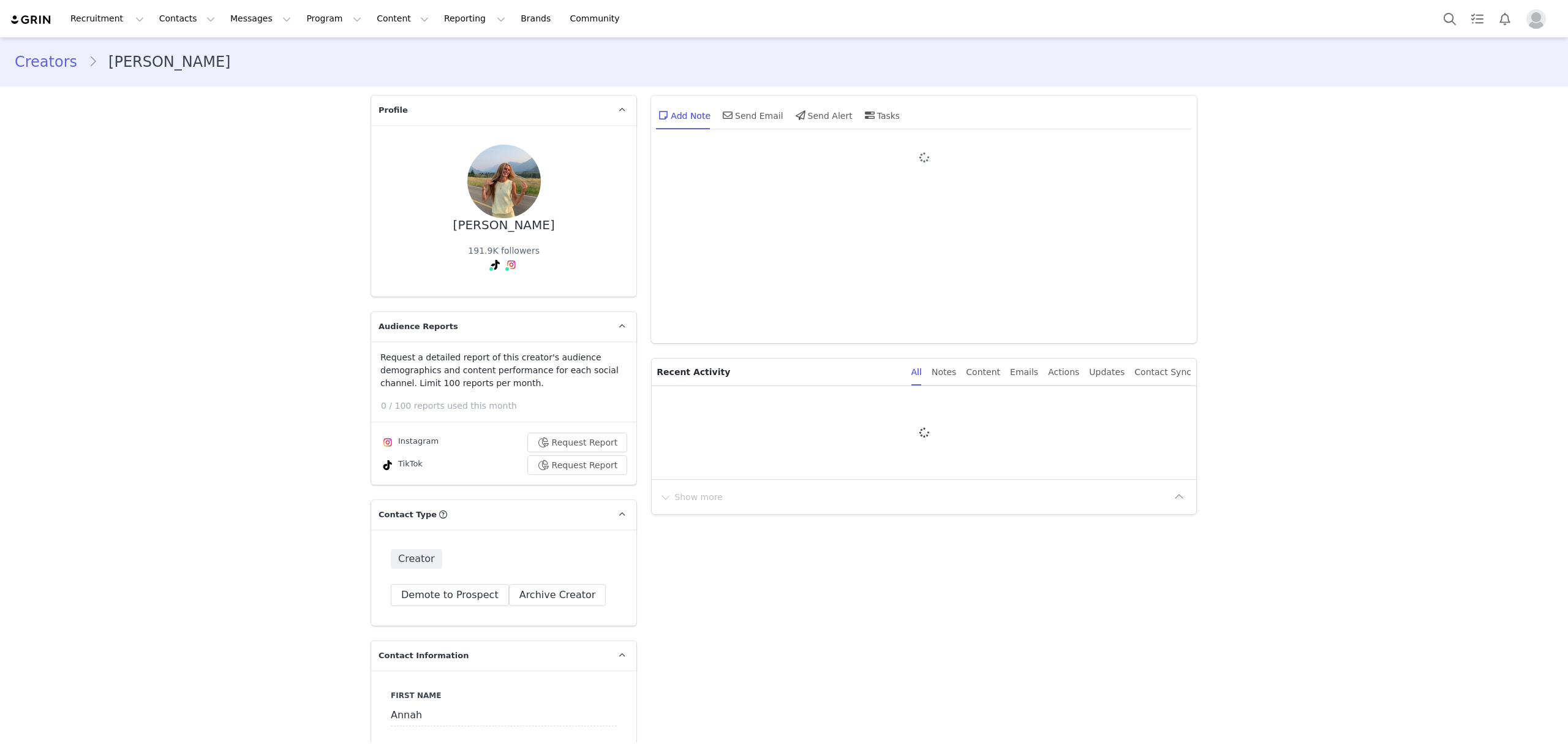
type input "+1 ([GEOGRAPHIC_DATA])"
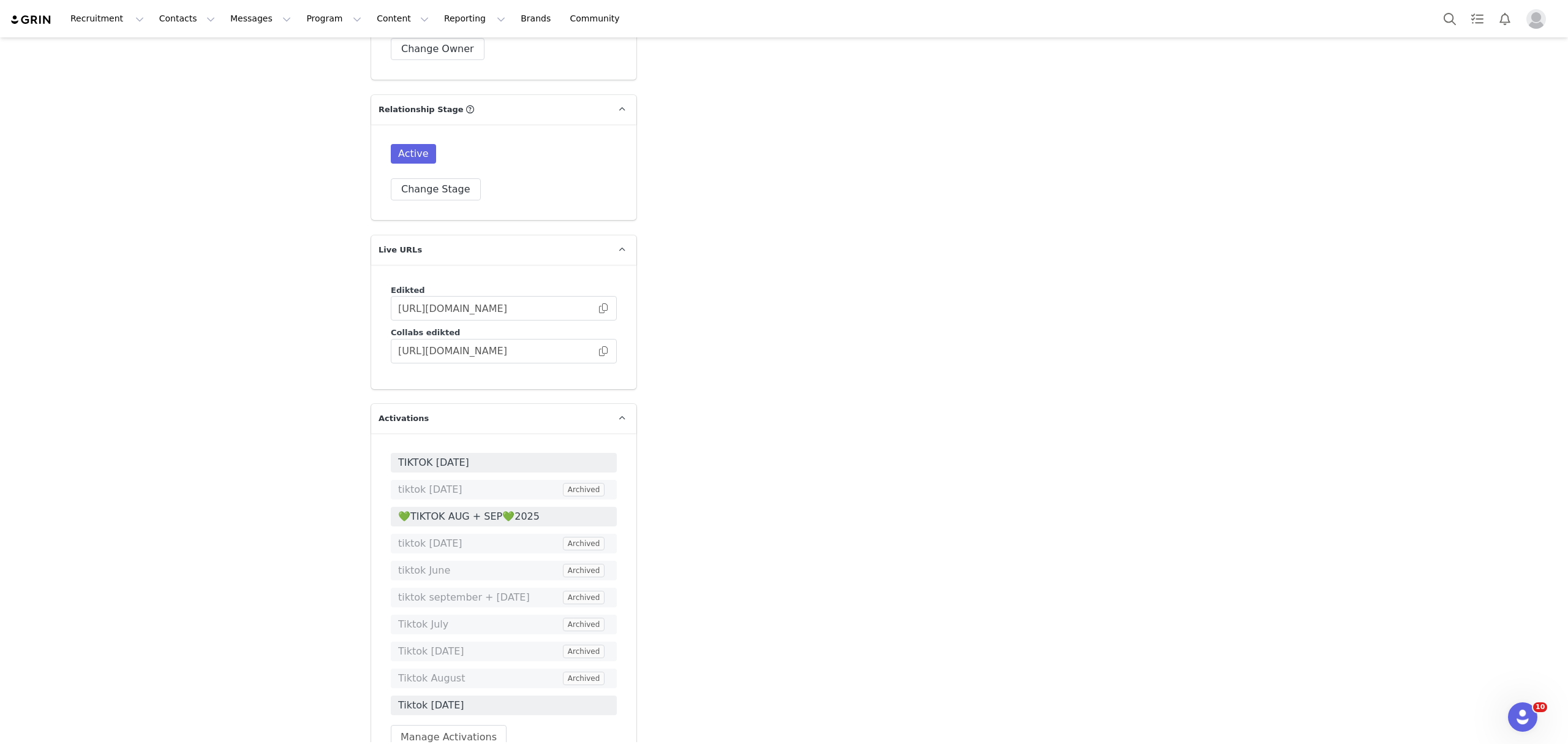
scroll to position [2994, 0]
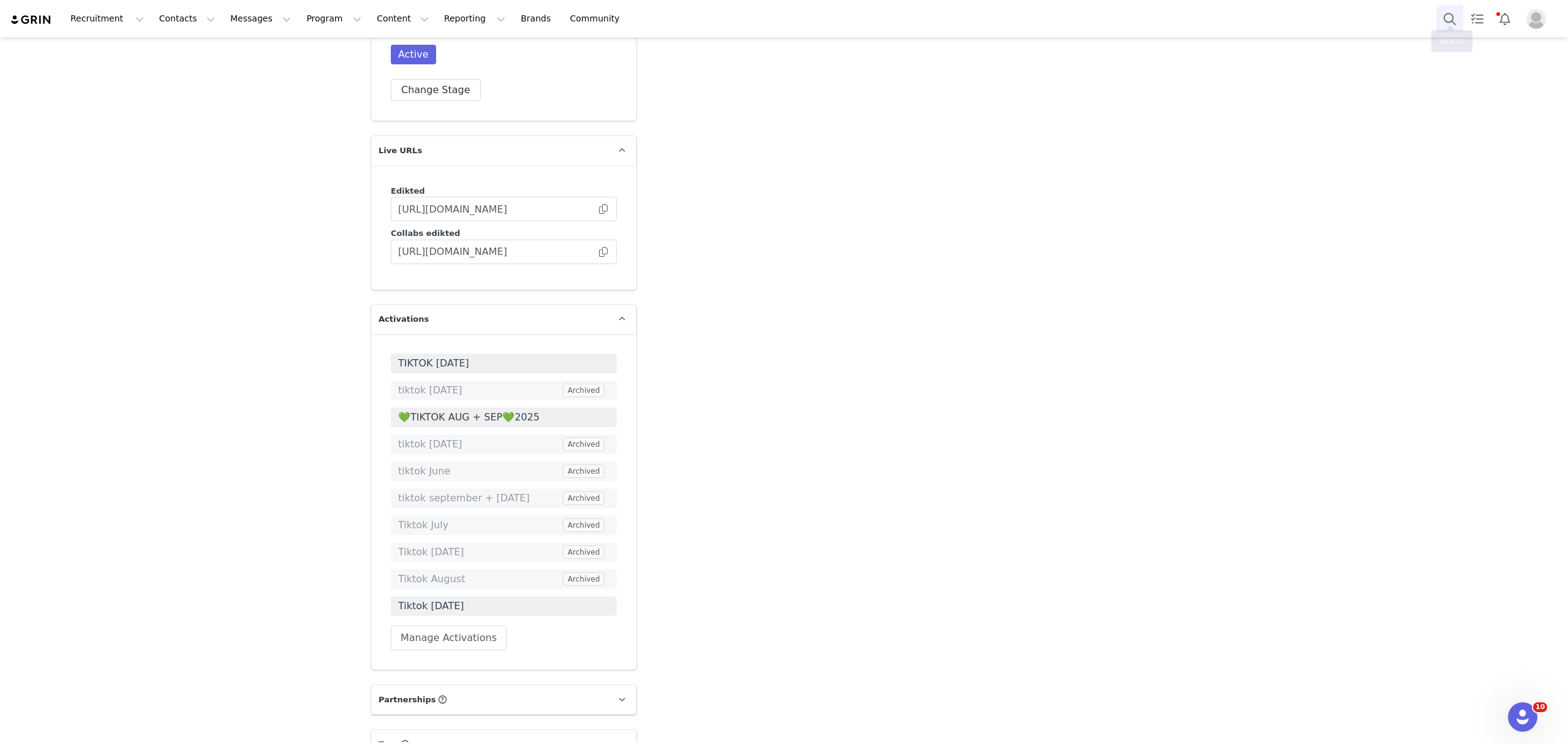
click at [1438, 22] on button "Search" at bounding box center [1449, 18] width 27 height 28
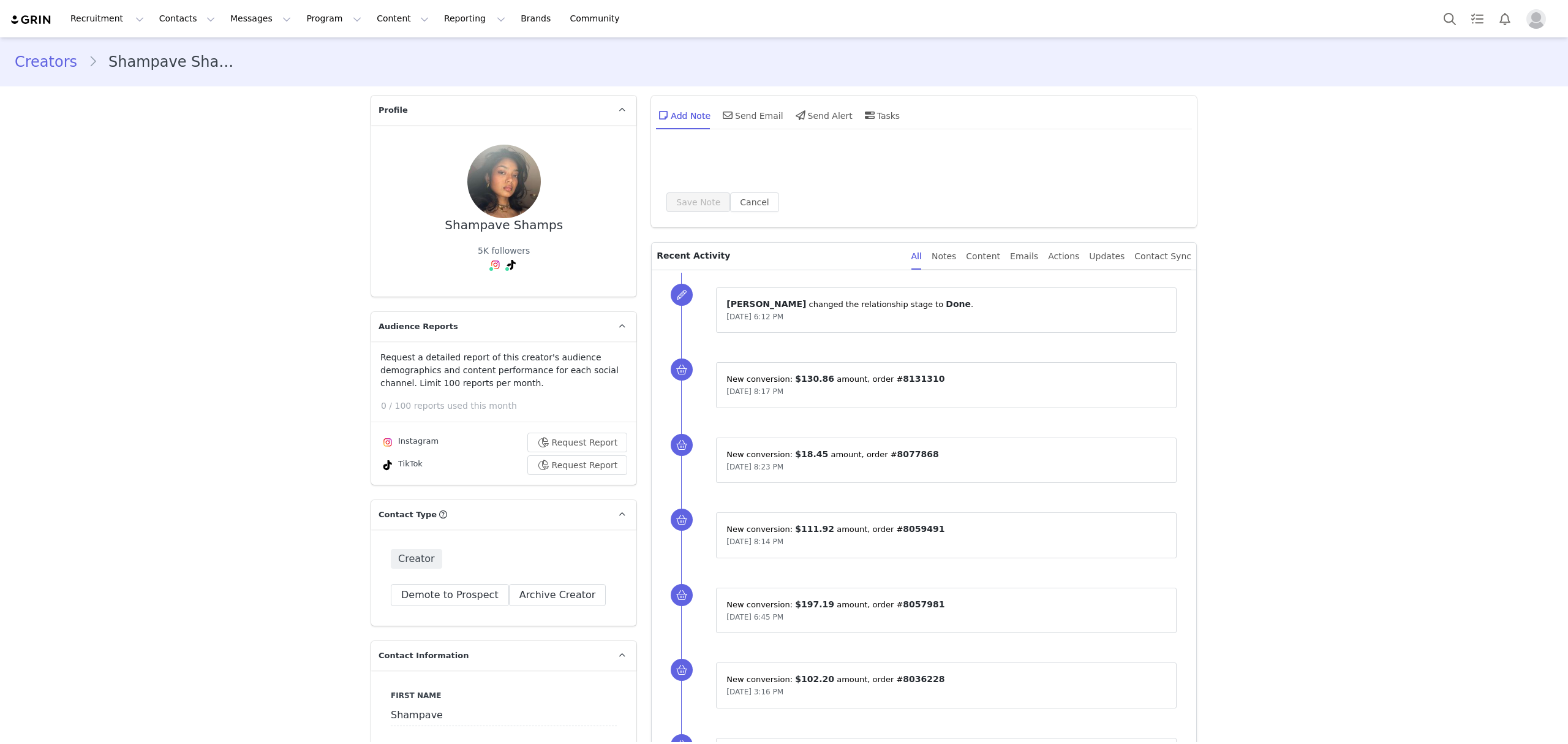
type input "+1 ([GEOGRAPHIC_DATA])"
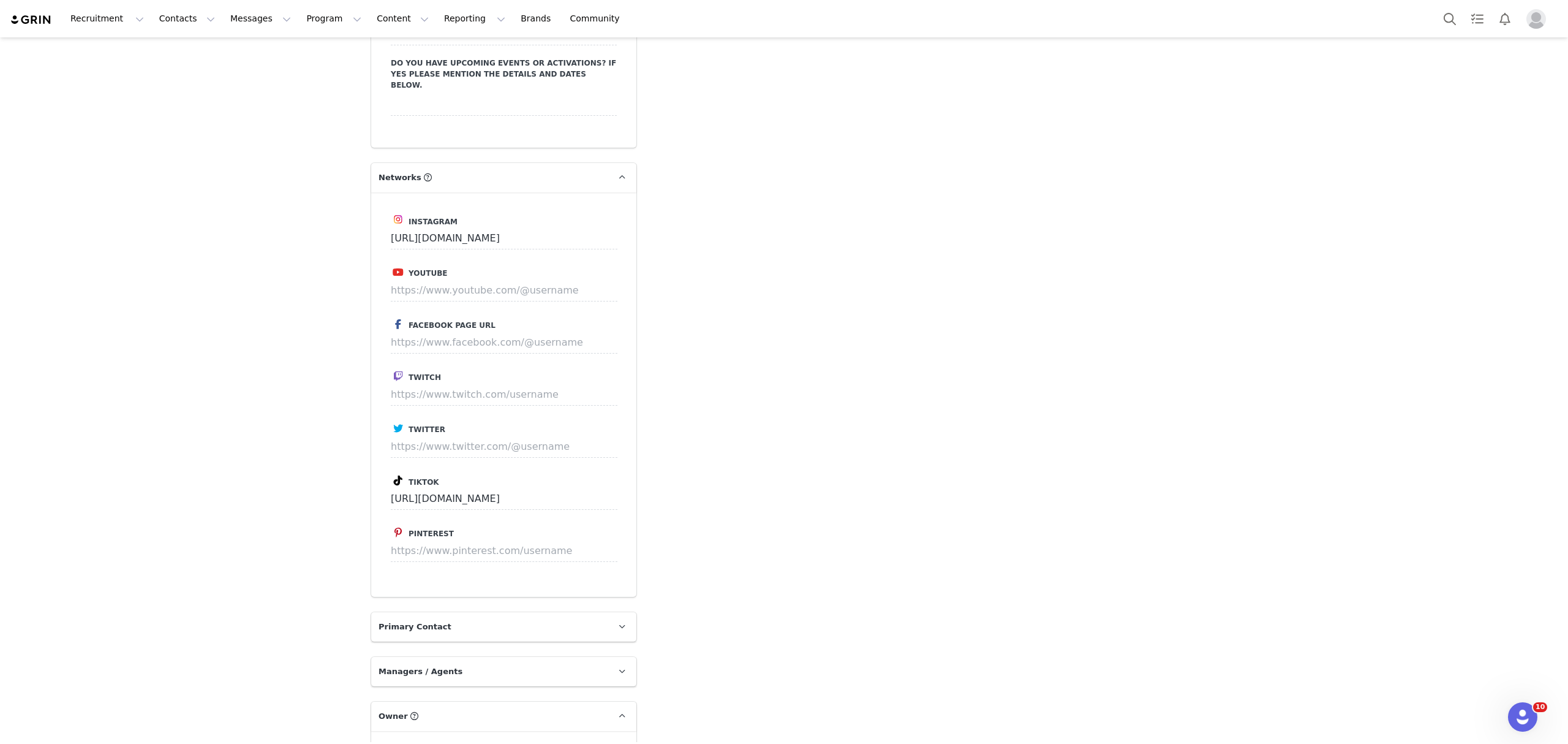
scroll to position [2003, 0]
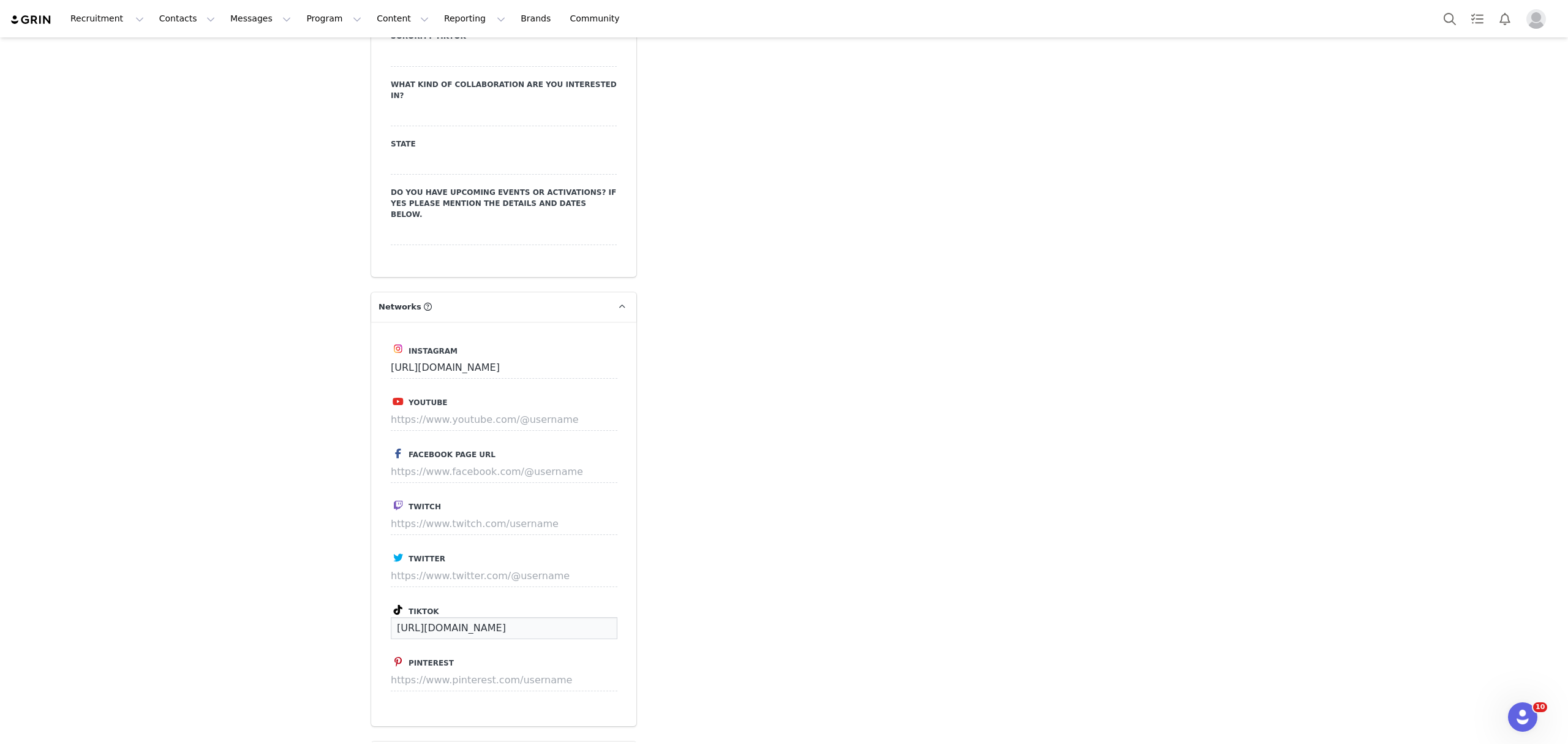
drag, startPoint x: 566, startPoint y: 587, endPoint x: 295, endPoint y: 593, distance: 271.1
drag, startPoint x: 532, startPoint y: 589, endPoint x: 322, endPoint y: 604, distance: 210.5
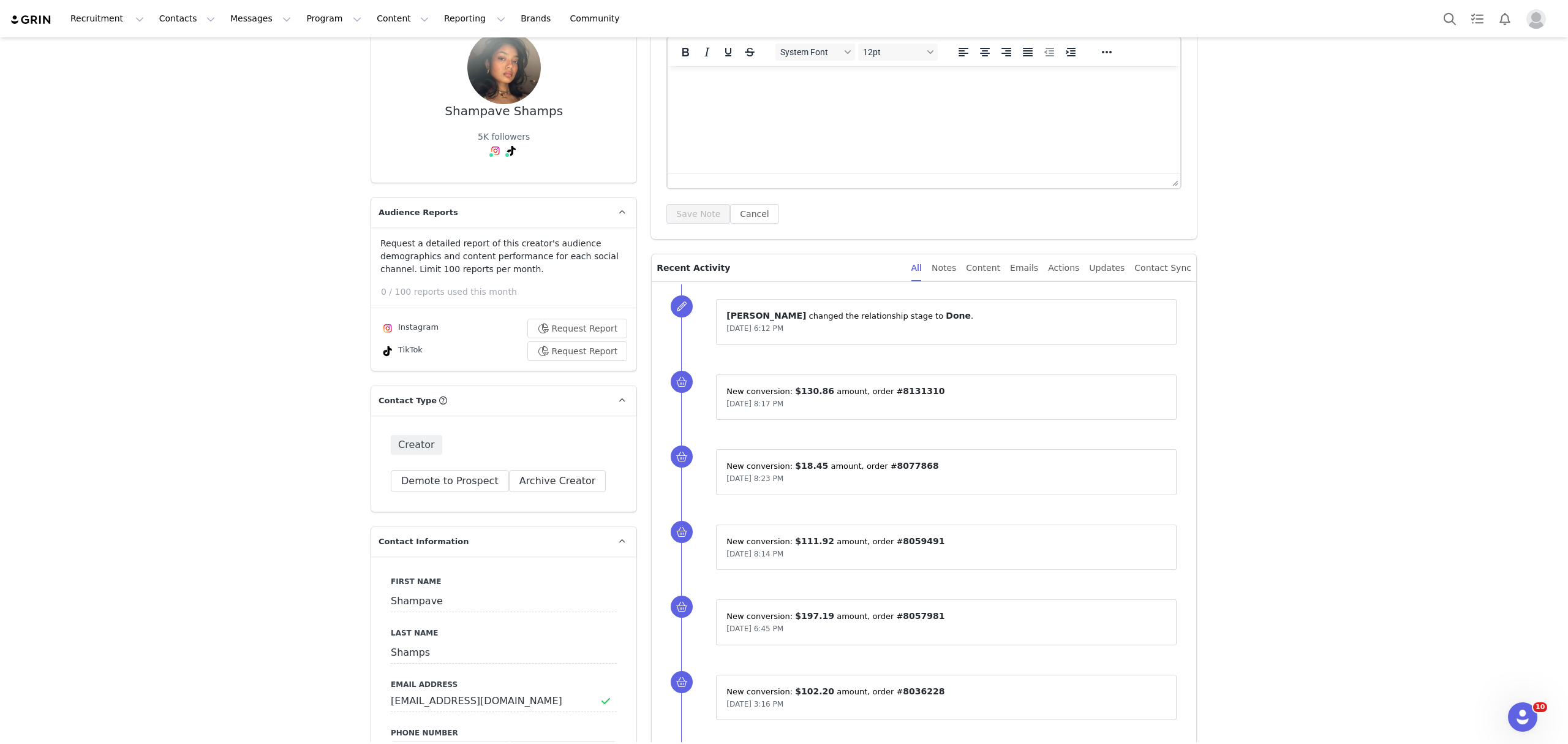
scroll to position [109, 0]
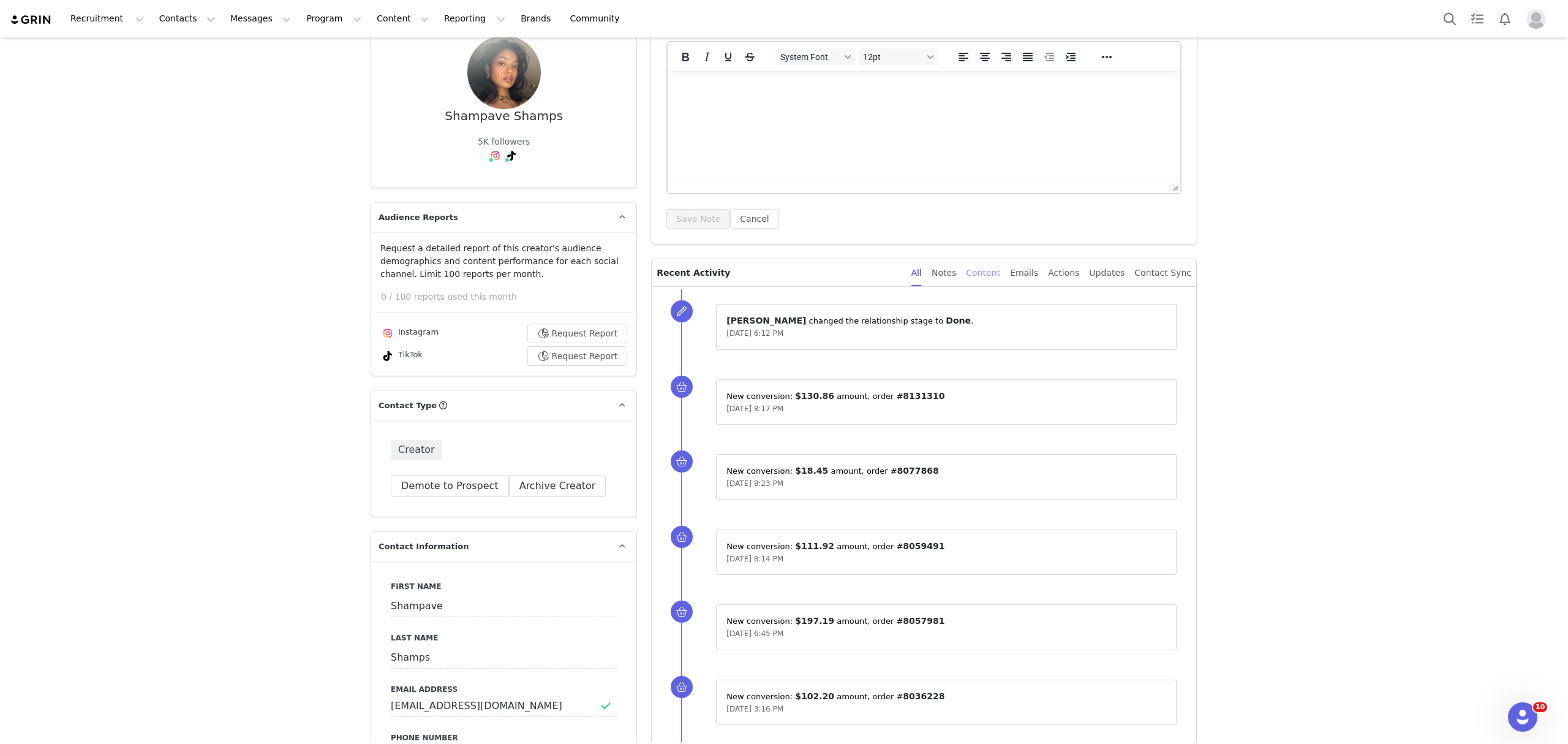
click at [994, 267] on div "Content" at bounding box center [983, 272] width 35 height 28
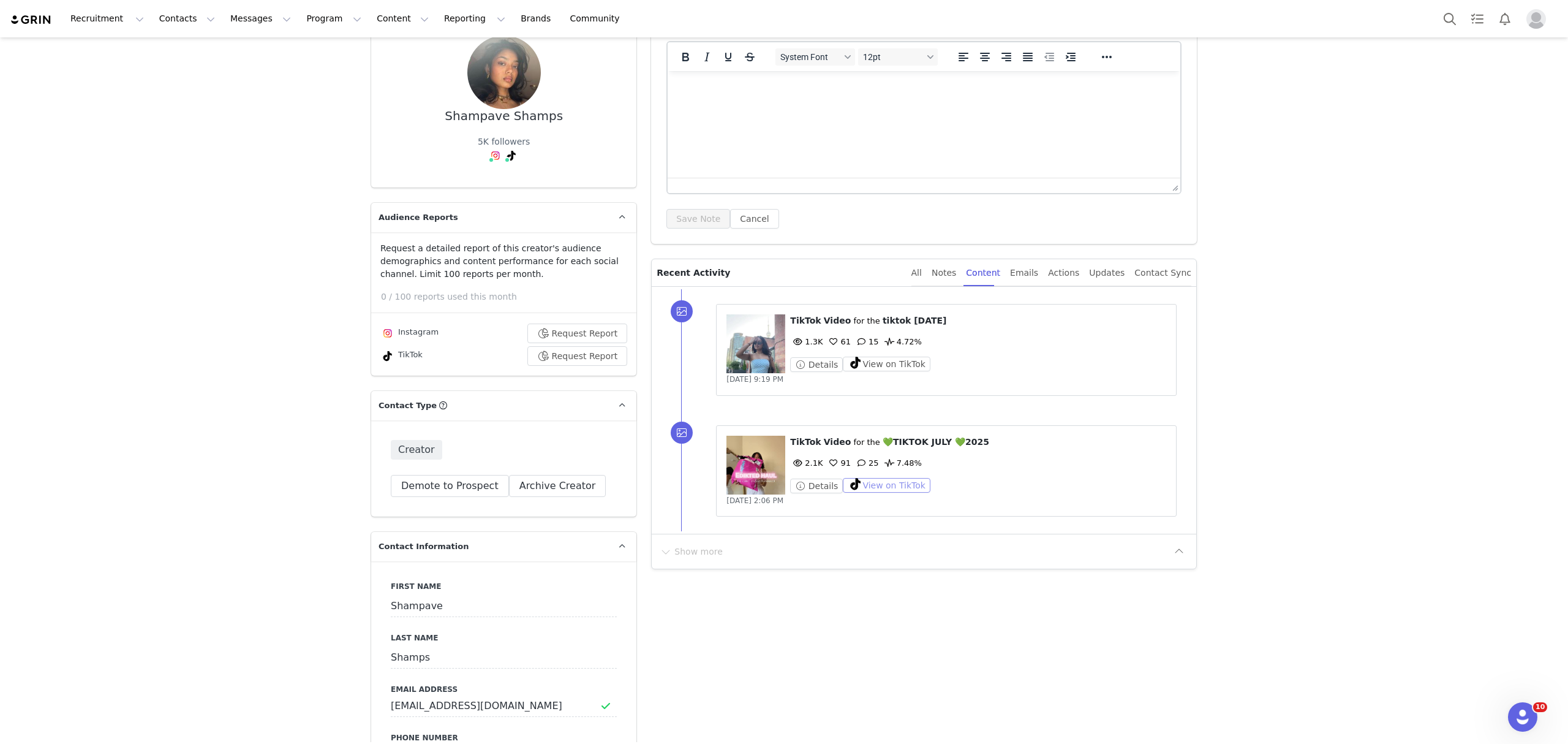
click at [892, 484] on button "View on TikTok" at bounding box center [886, 485] width 87 height 15
click at [885, 368] on button "View on TikTok" at bounding box center [886, 364] width 87 height 15
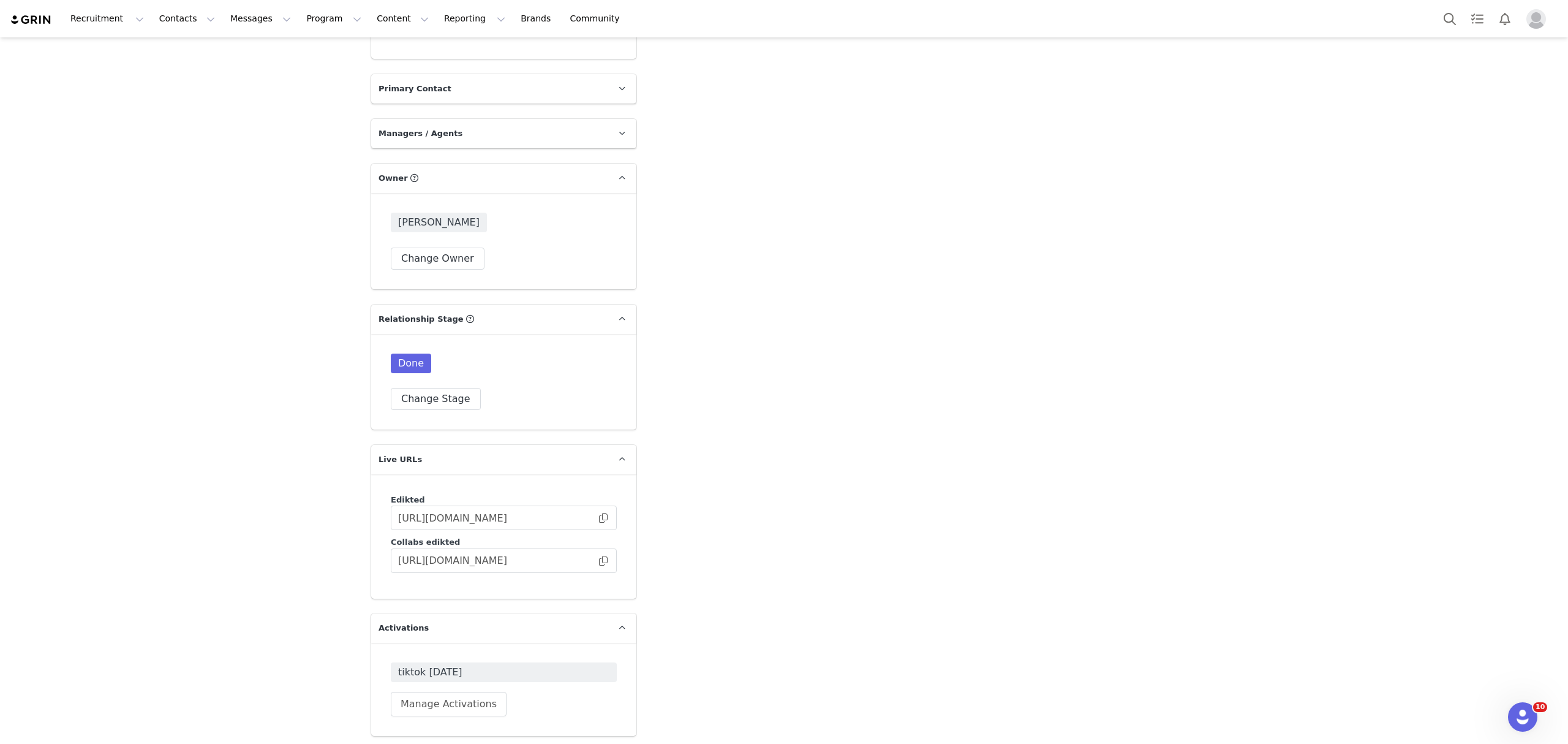
scroll to position [2669, 0]
click at [1443, 16] on button "Search" at bounding box center [1449, 18] width 27 height 28
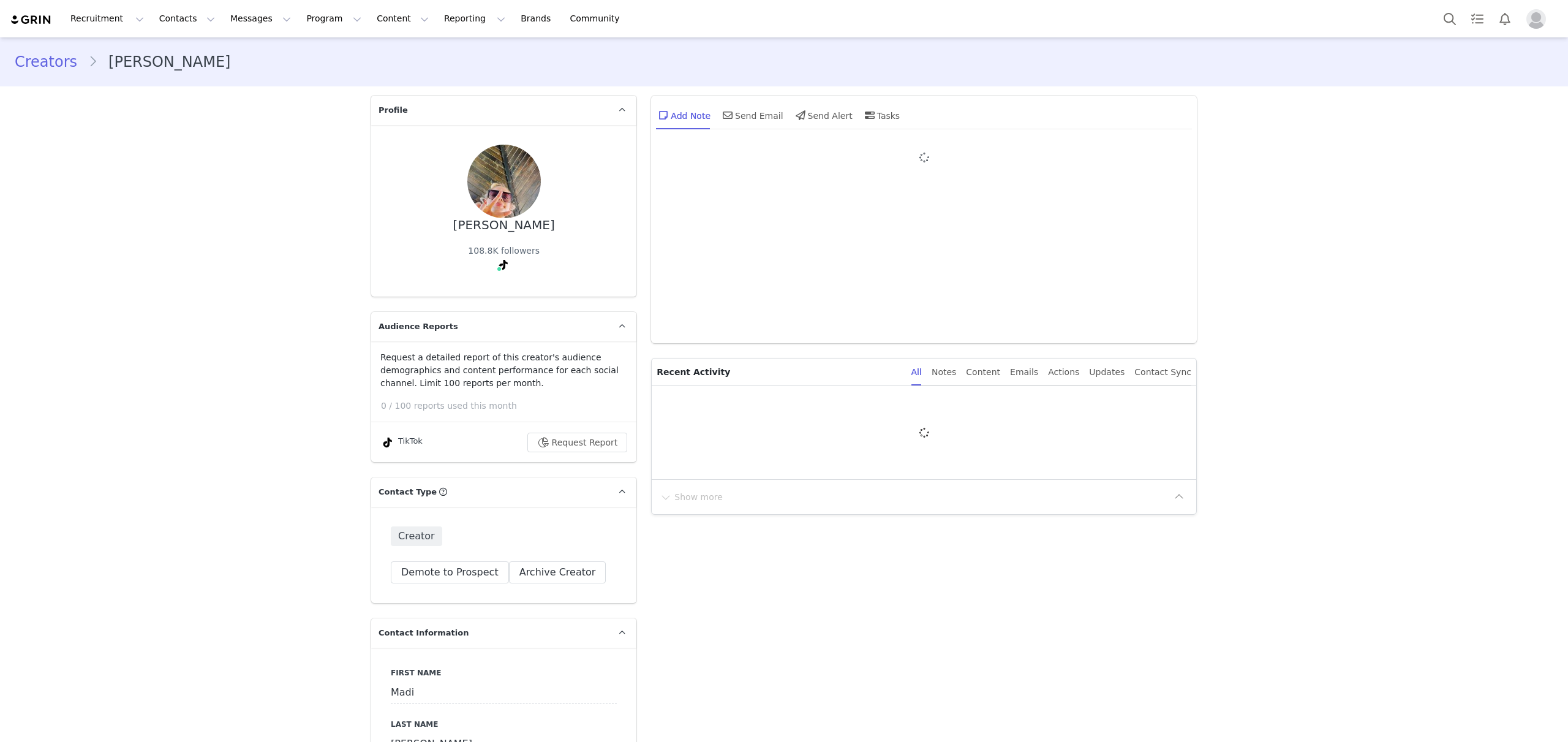
type input "+1 ([GEOGRAPHIC_DATA])"
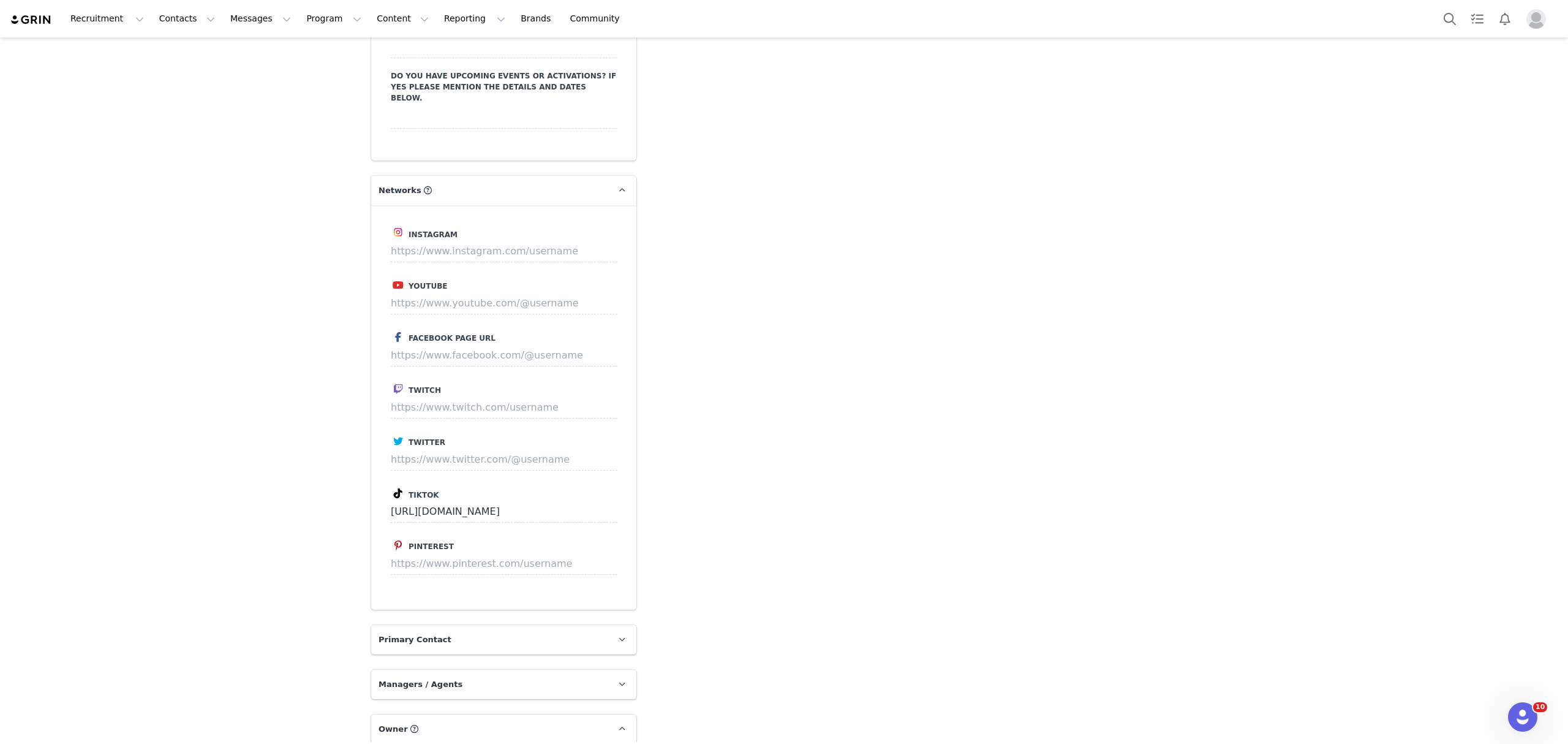
scroll to position [2120, 0]
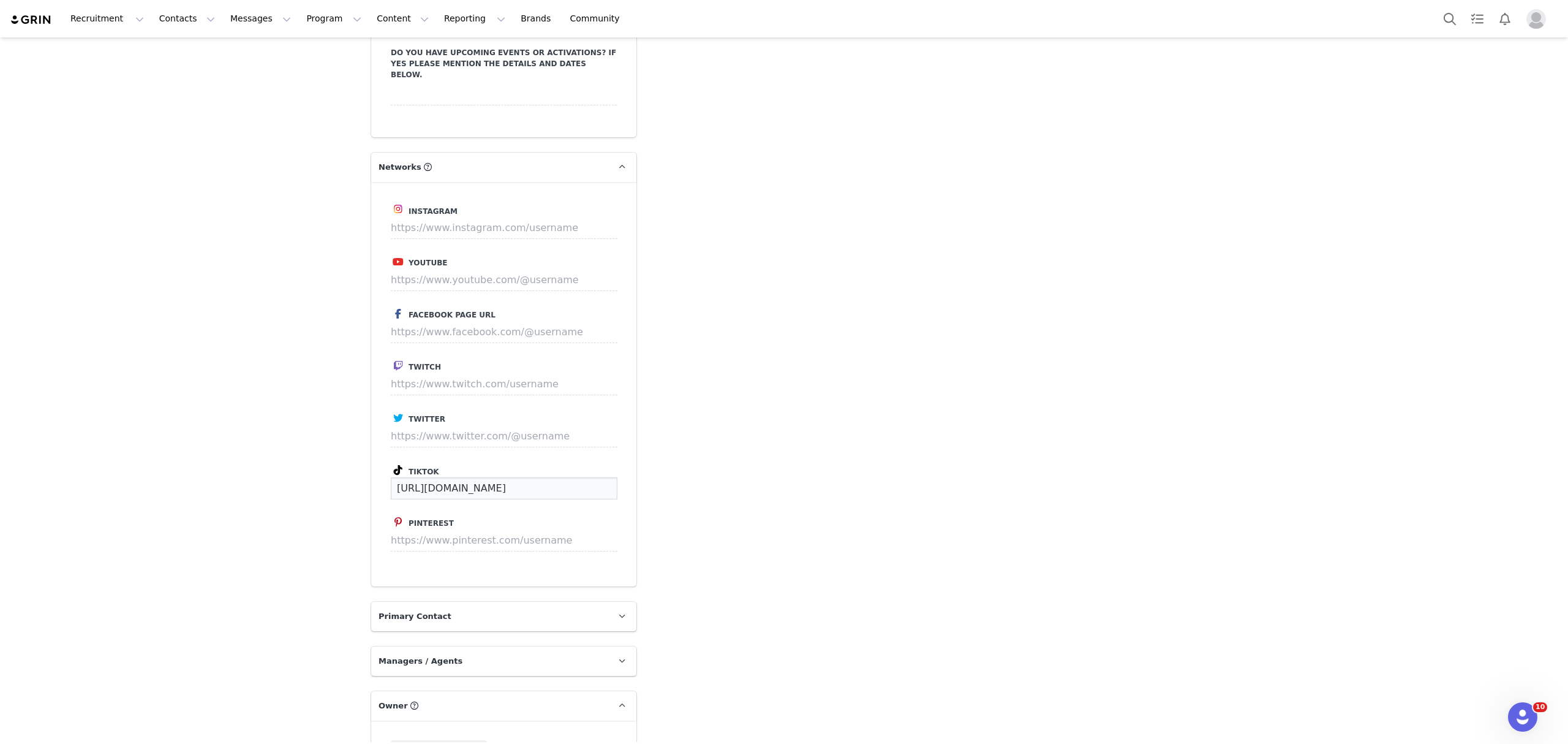
drag, startPoint x: 597, startPoint y: 452, endPoint x: 354, endPoint y: 471, distance: 243.7
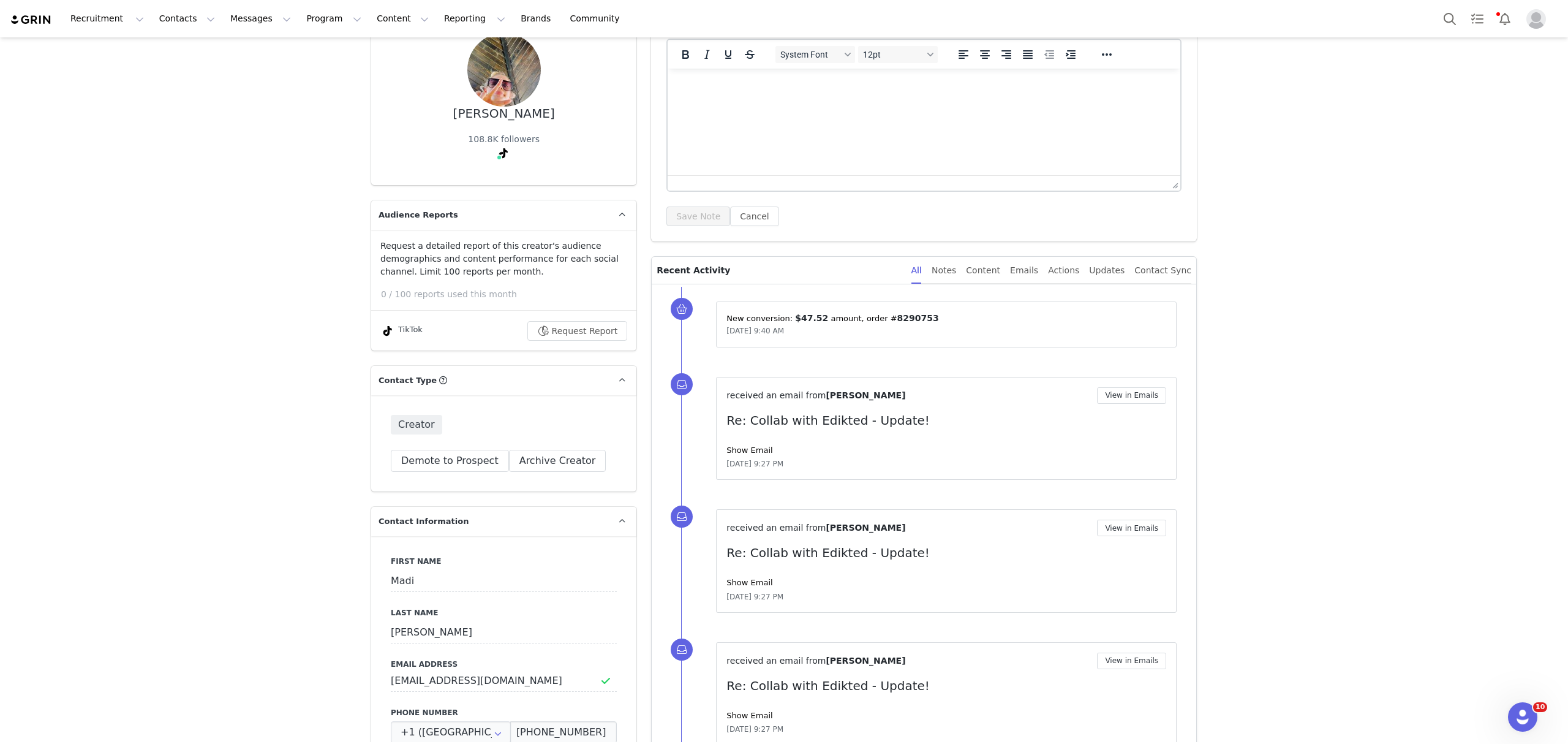
scroll to position [0, 0]
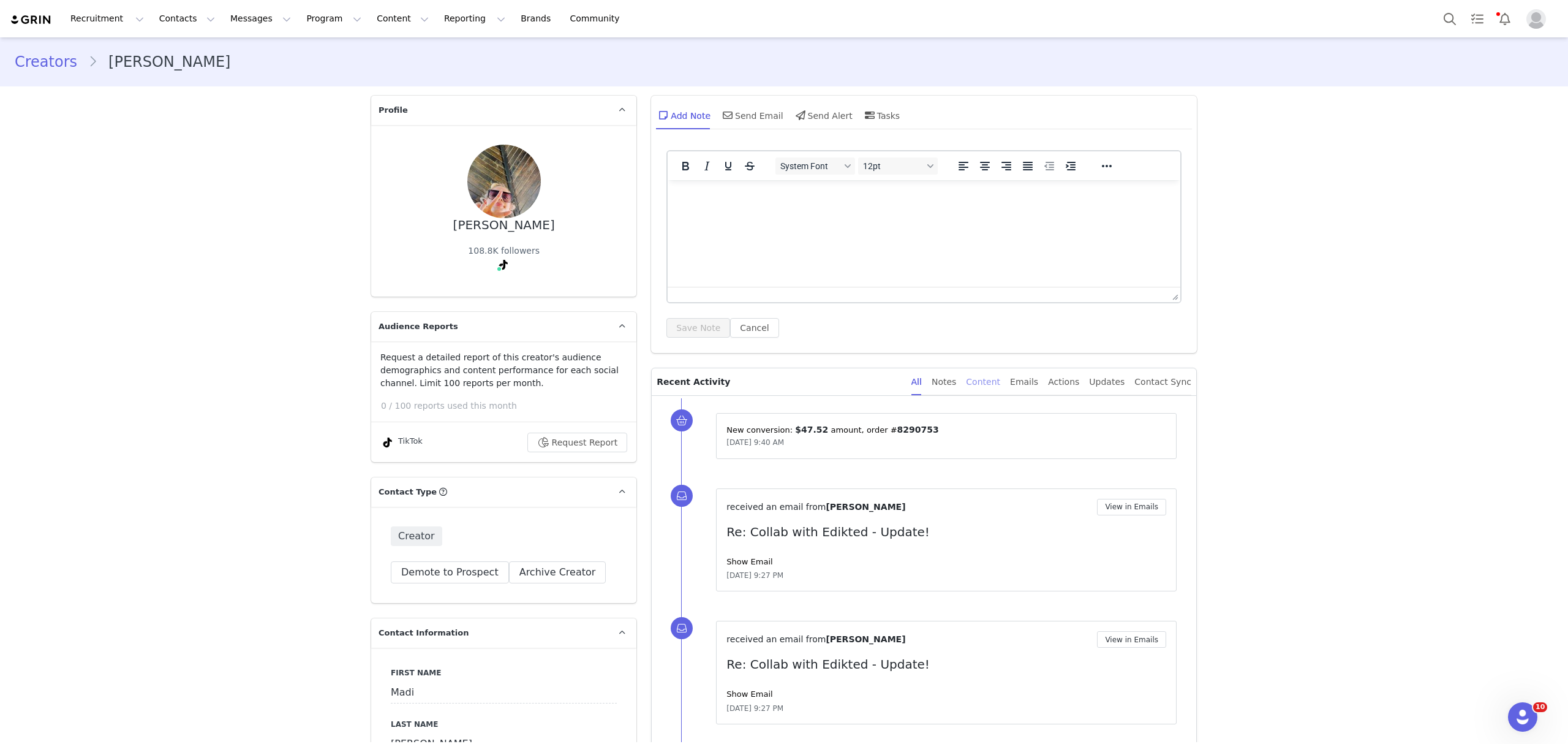
click at [994, 380] on div "Content" at bounding box center [983, 381] width 35 height 28
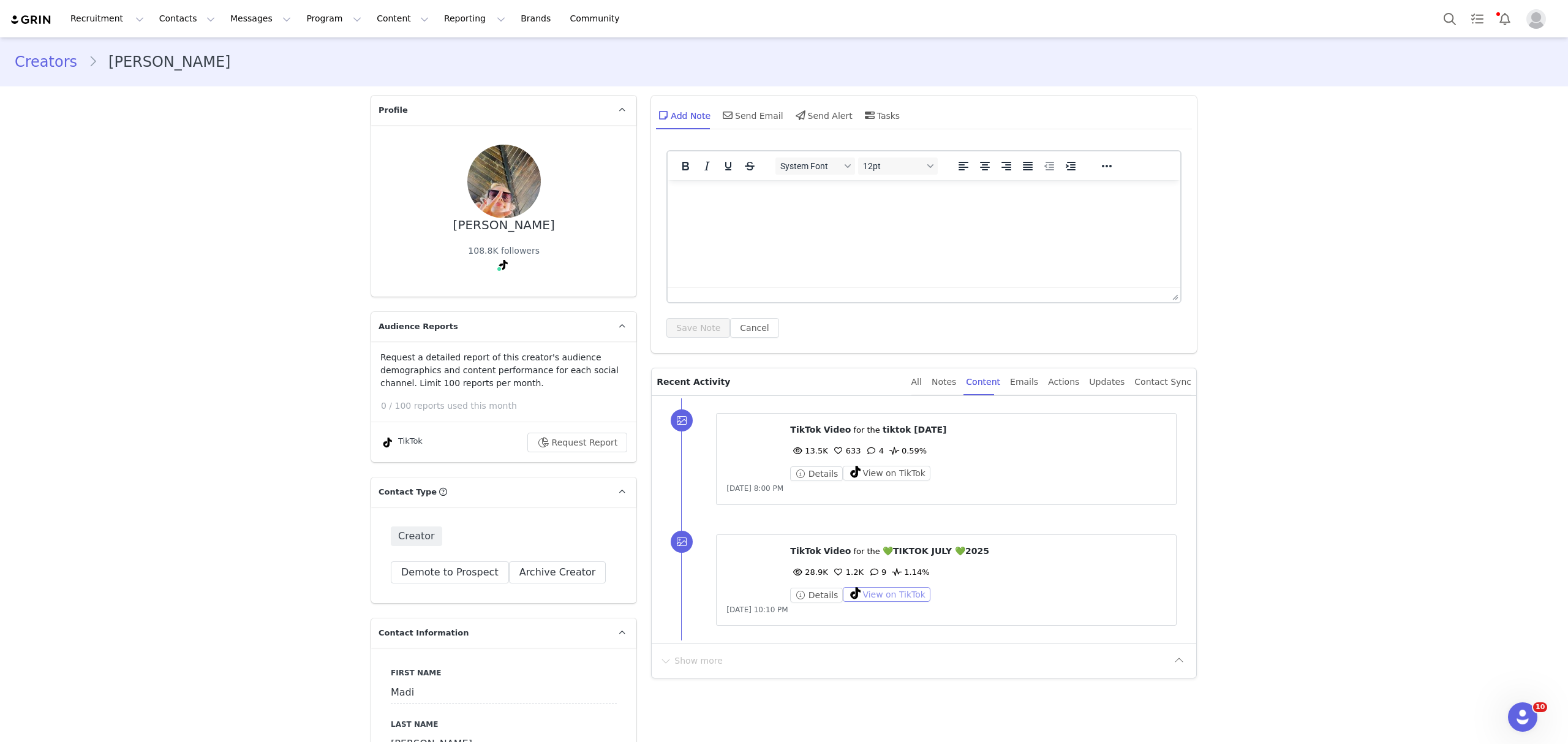
click at [894, 598] on button "View on TikTok" at bounding box center [886, 594] width 87 height 15
click at [904, 476] on button "View on TikTok" at bounding box center [886, 473] width 87 height 15
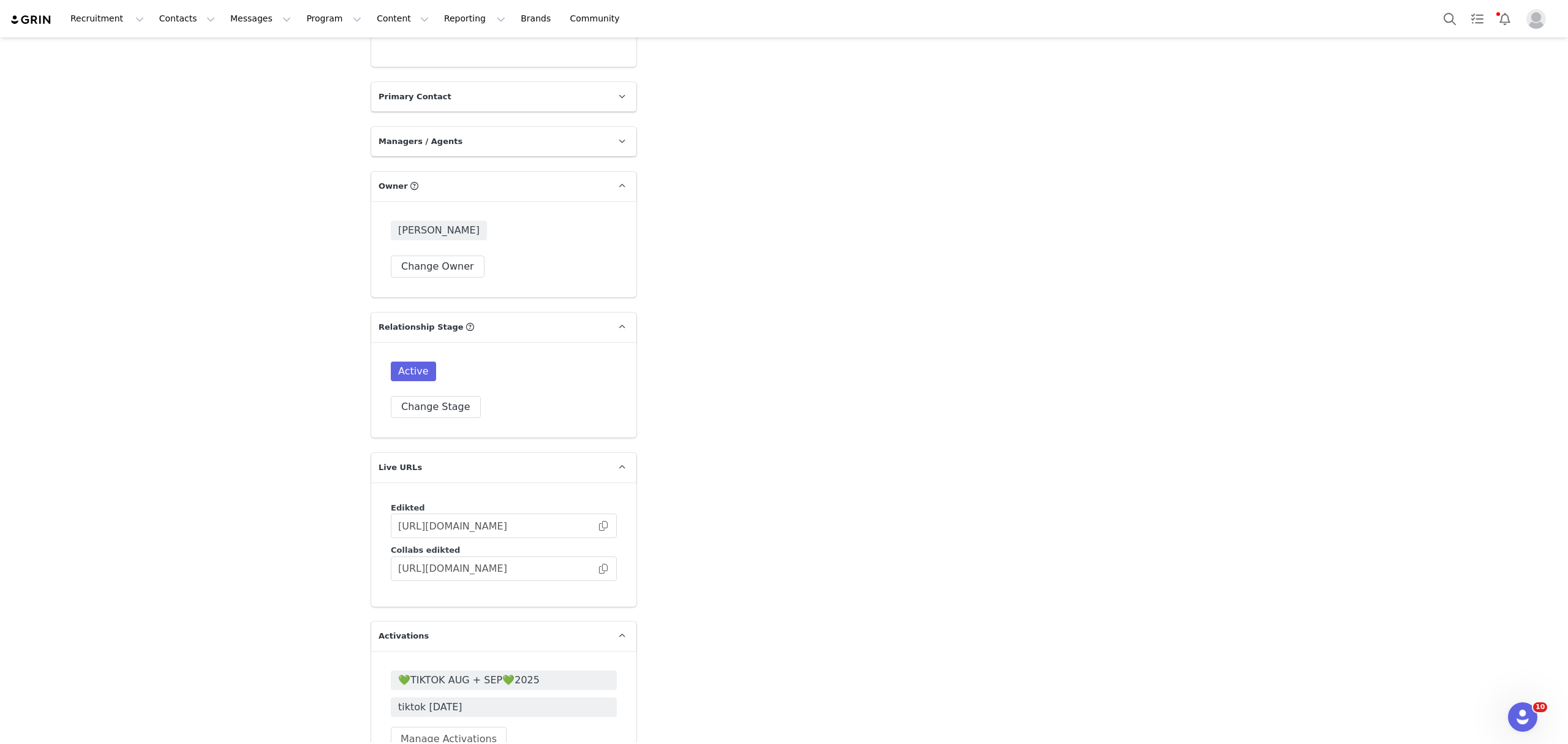
scroll to position [2578, 0]
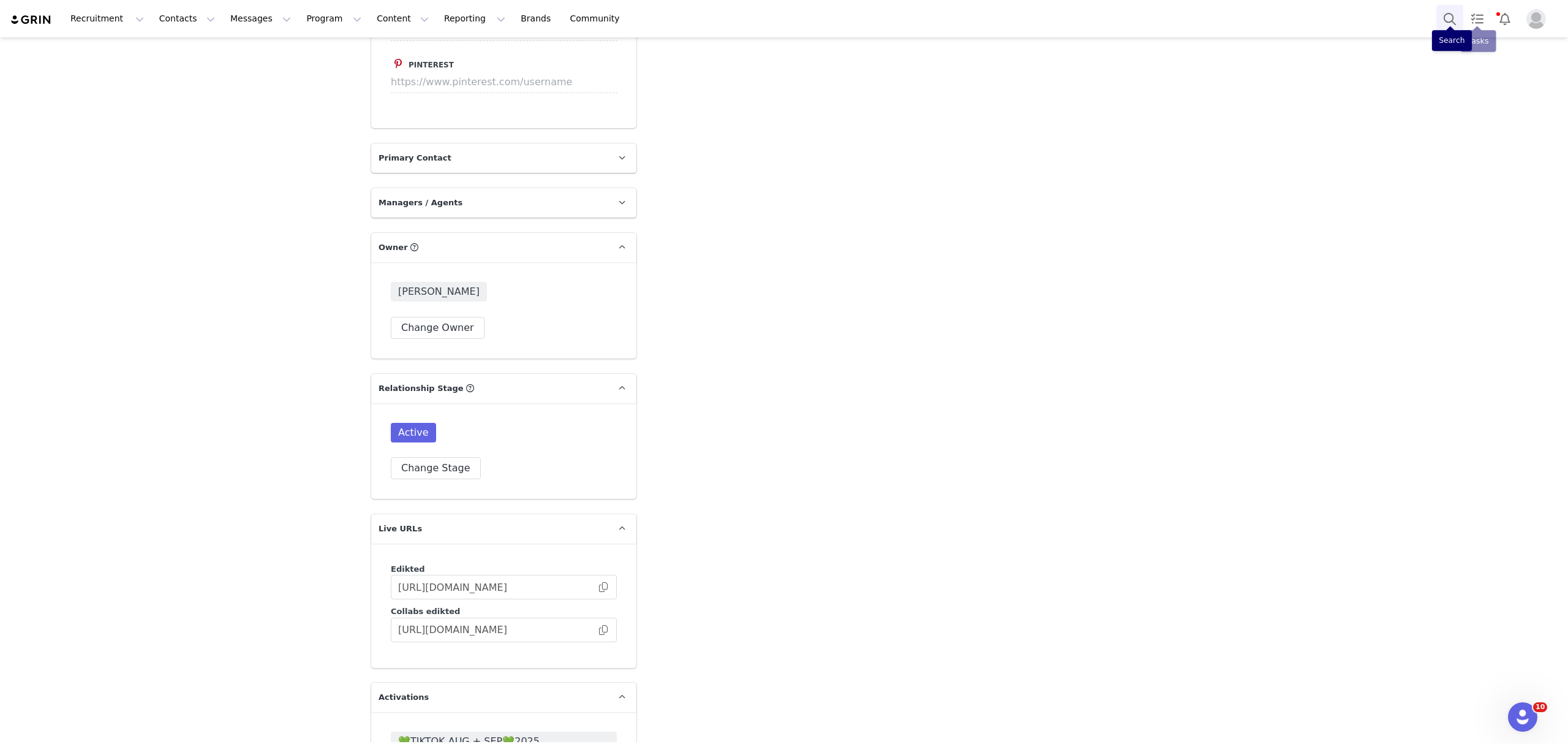
click at [1454, 16] on button "Search" at bounding box center [1449, 18] width 27 height 28
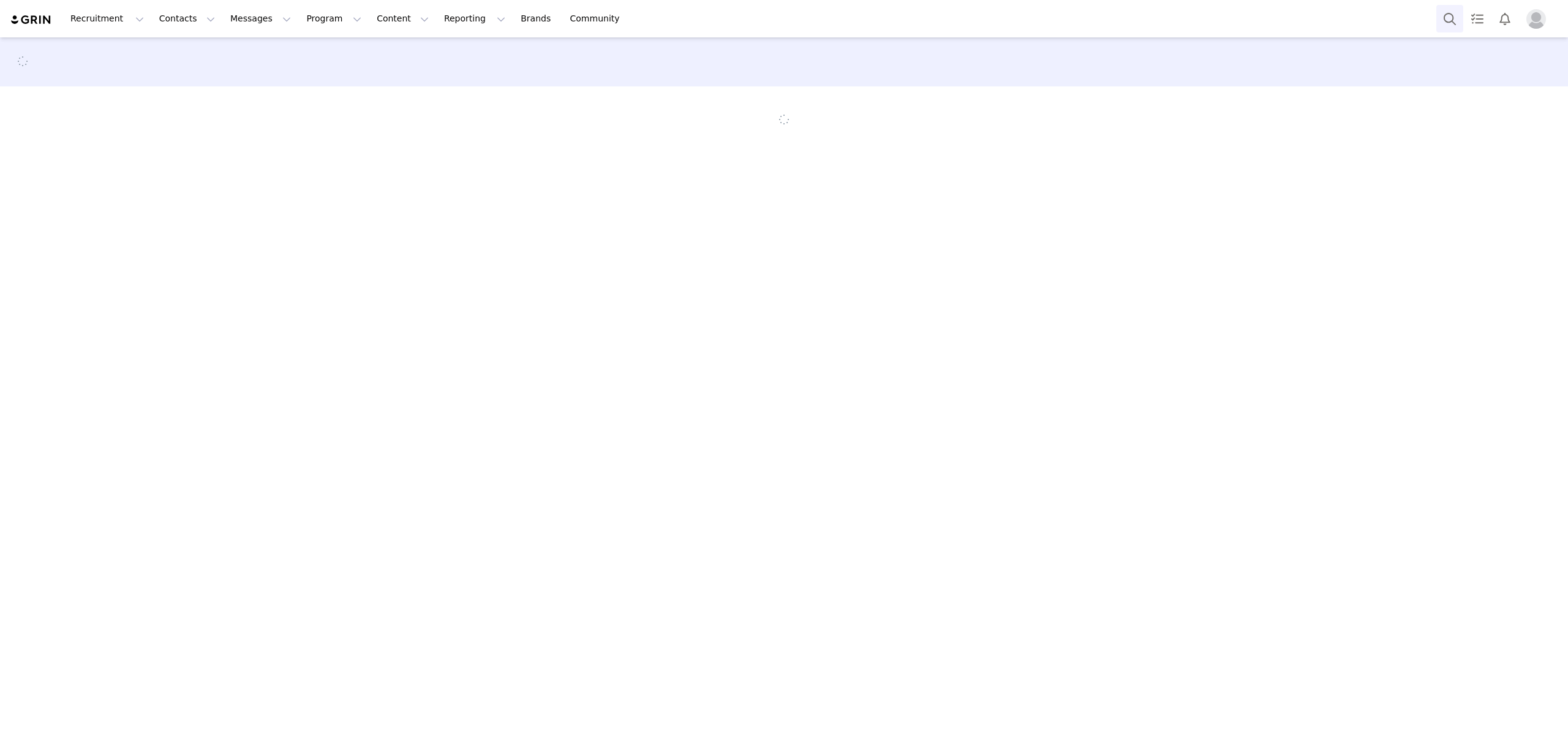
click at [1441, 18] on button "Search" at bounding box center [1449, 18] width 27 height 28
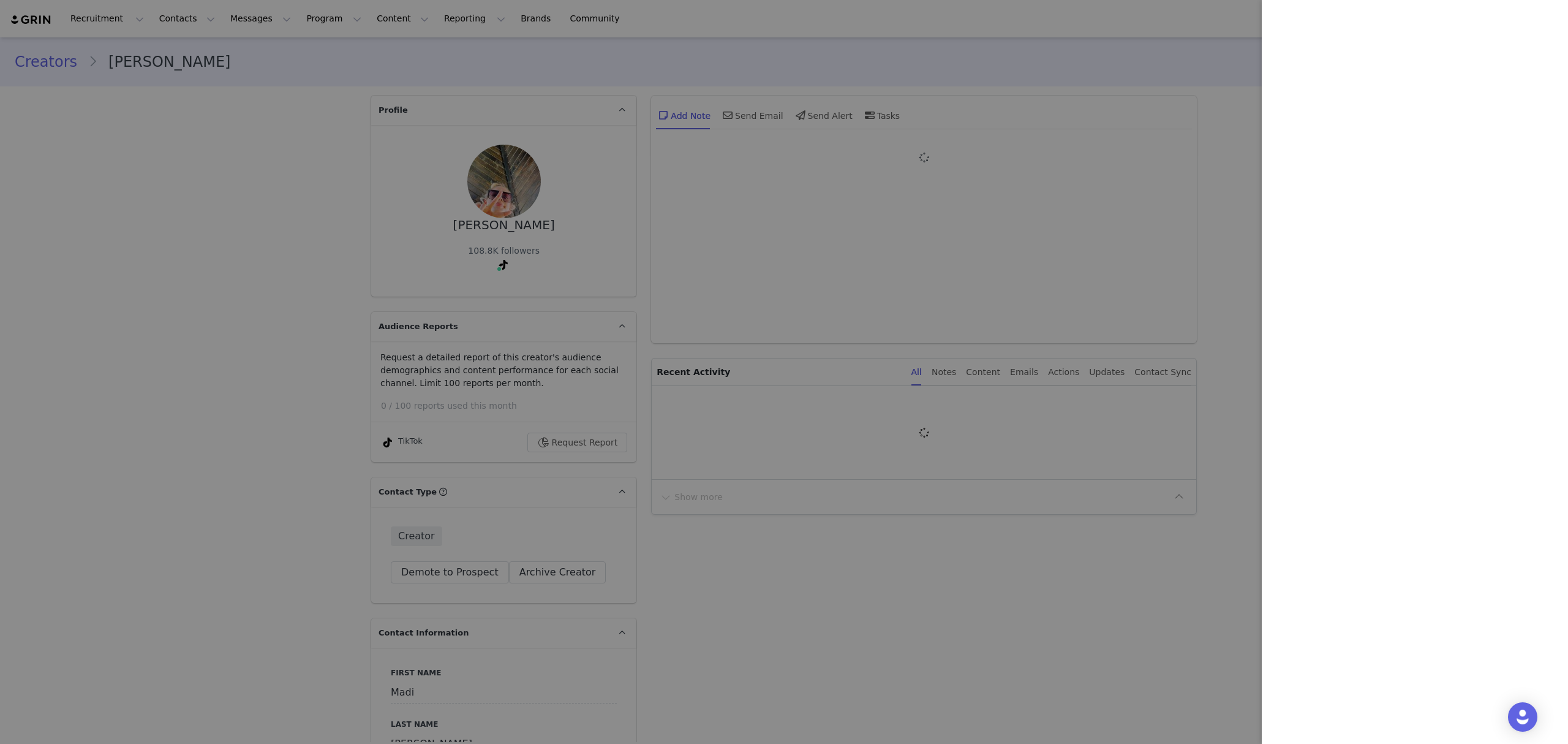
type input "+1 ([GEOGRAPHIC_DATA])"
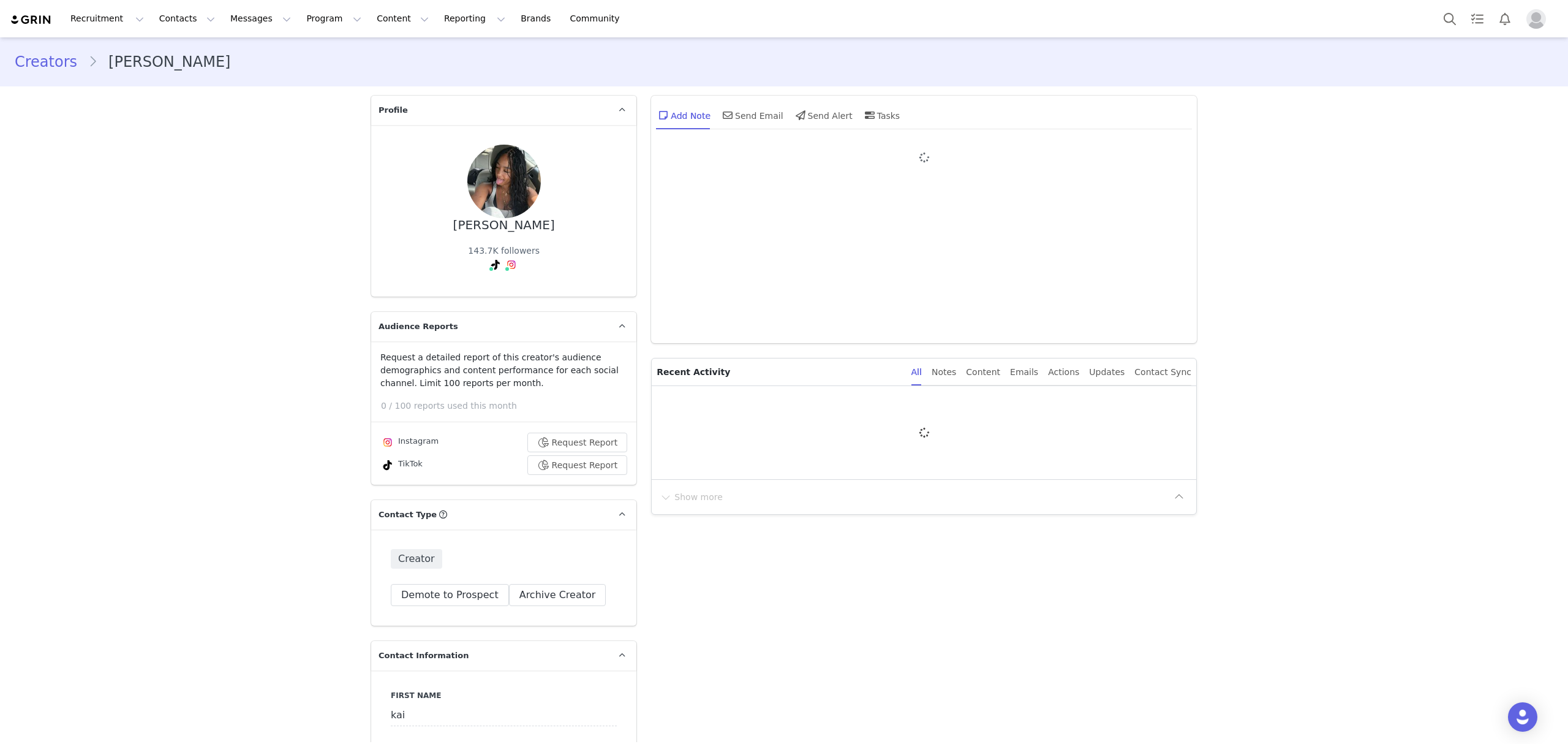
type input "+1 ([GEOGRAPHIC_DATA])"
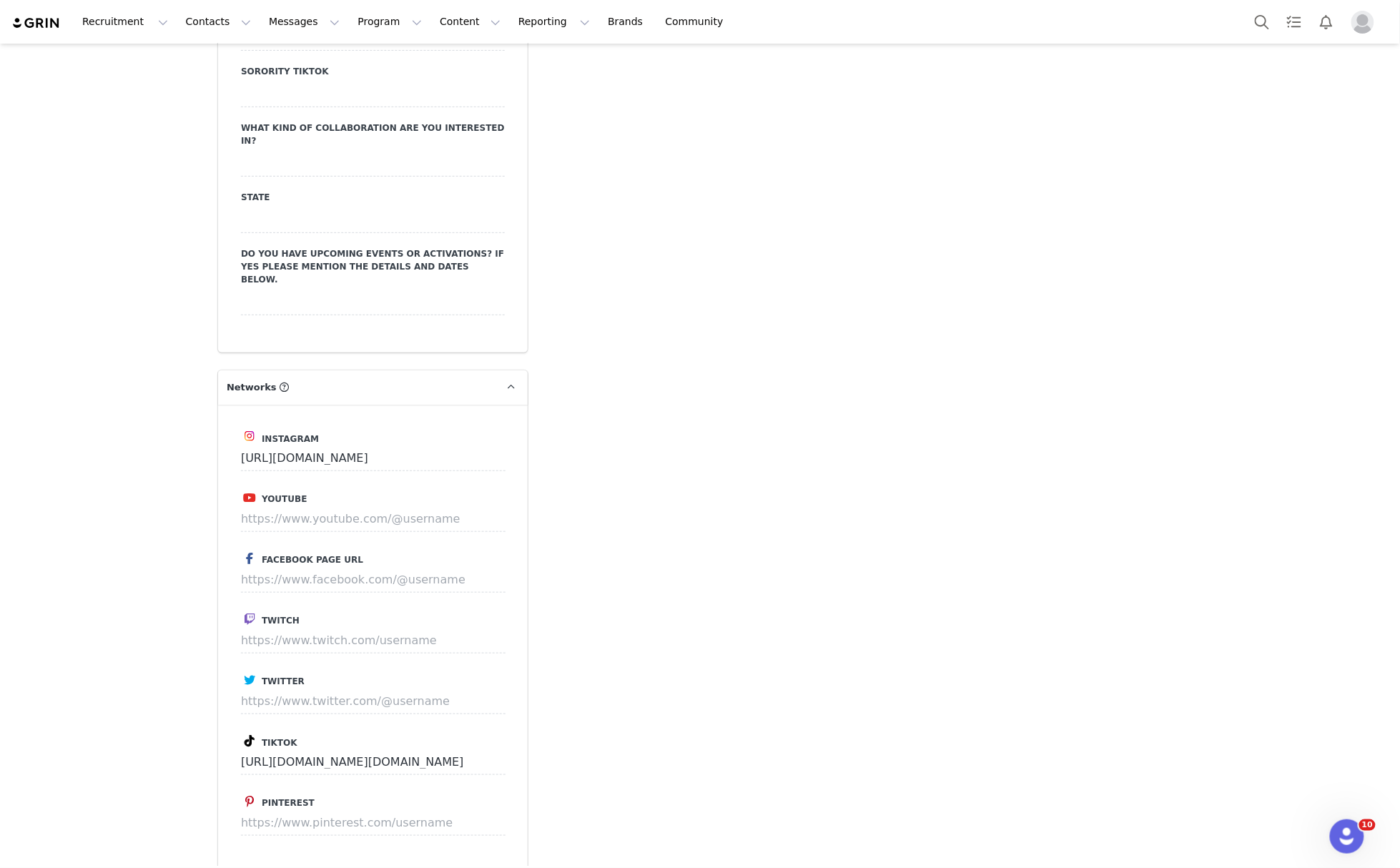
scroll to position [2345, 0]
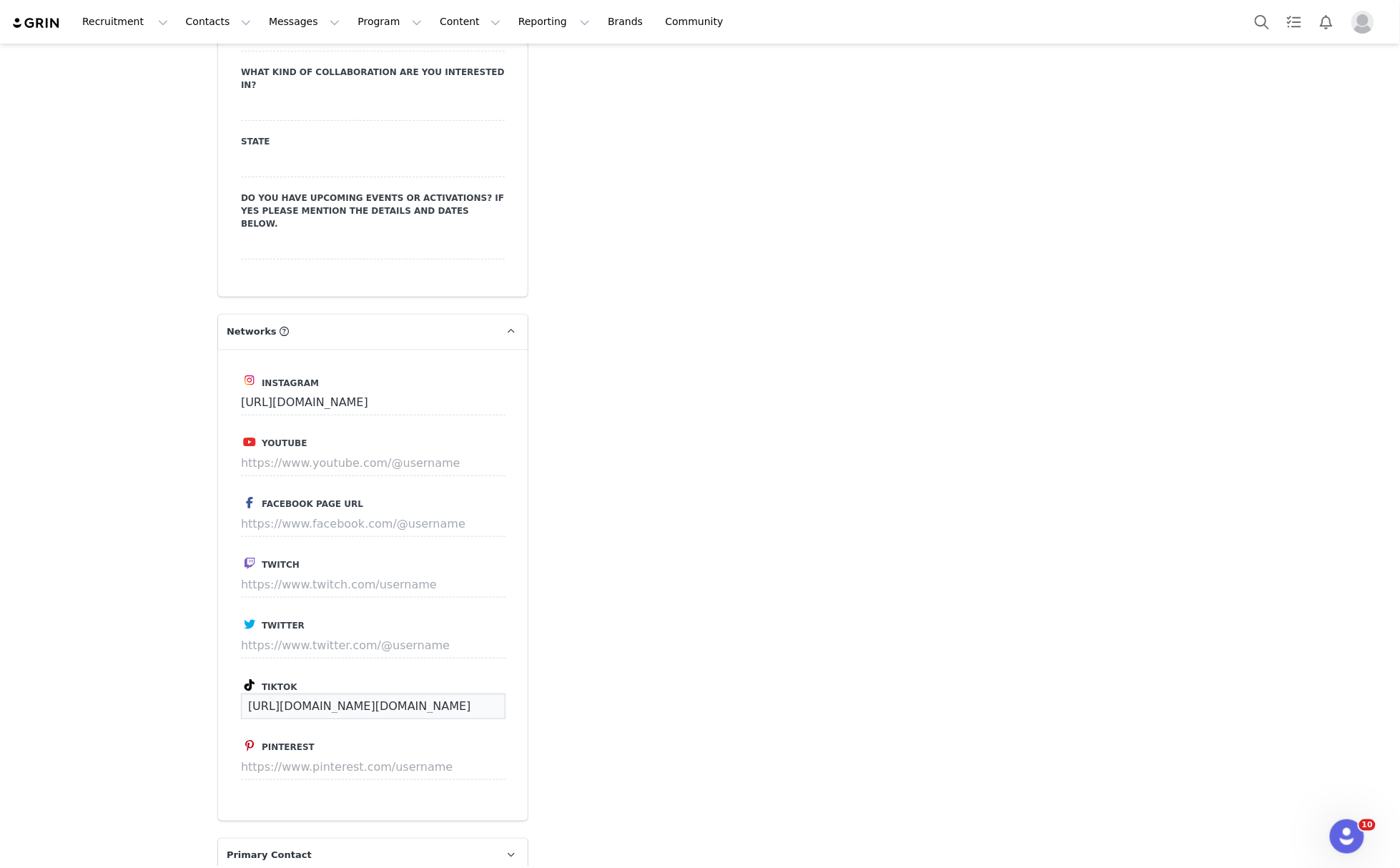
drag, startPoint x: 447, startPoint y: 697, endPoint x: 74, endPoint y: 727, distance: 374.2
click at [75, 727] on div "Creators kai grace Profile kai grace 143.7K followers Audience Reports Request …" at bounding box center [700, 17] width 1400 height 4640
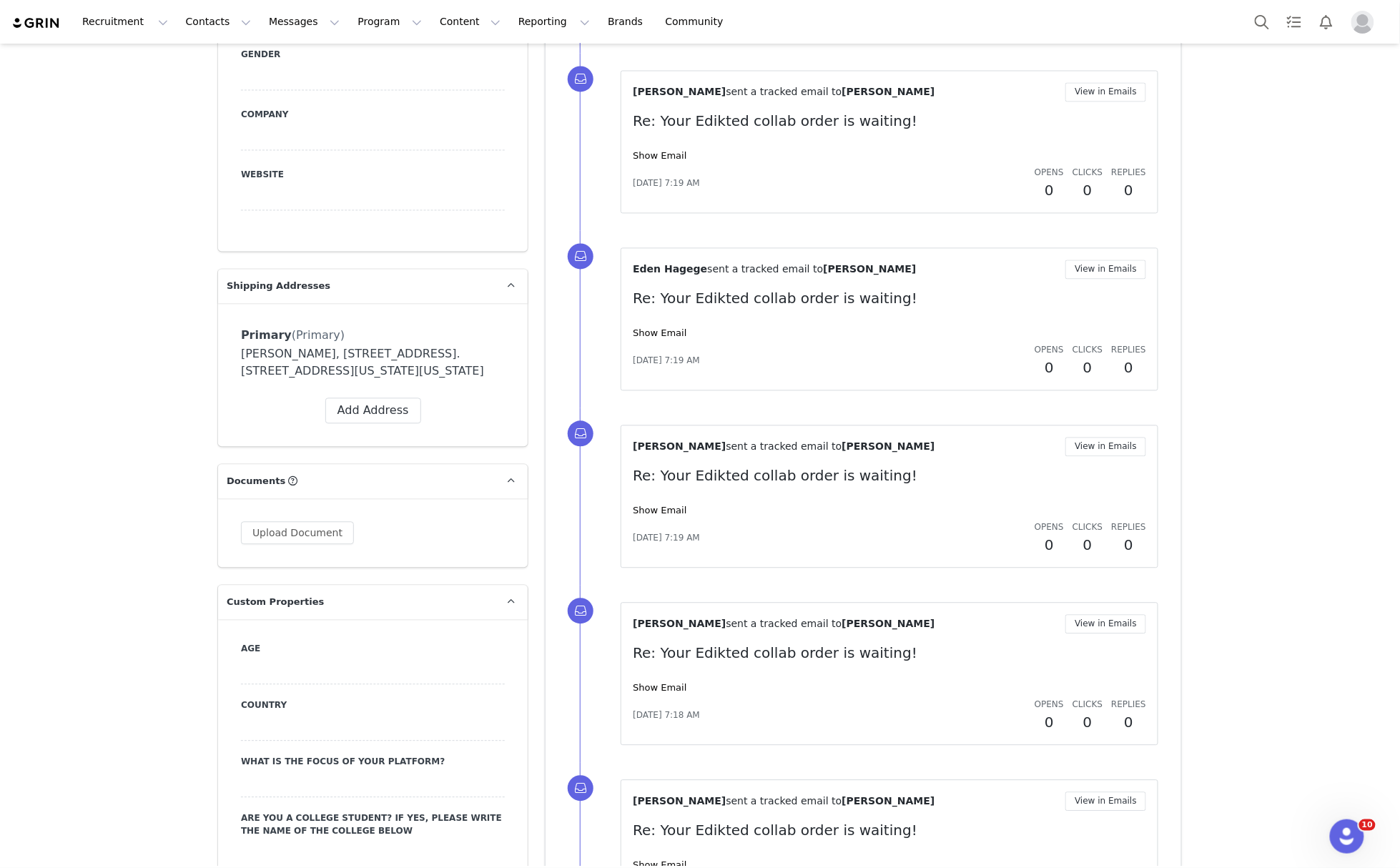
scroll to position [0, 0]
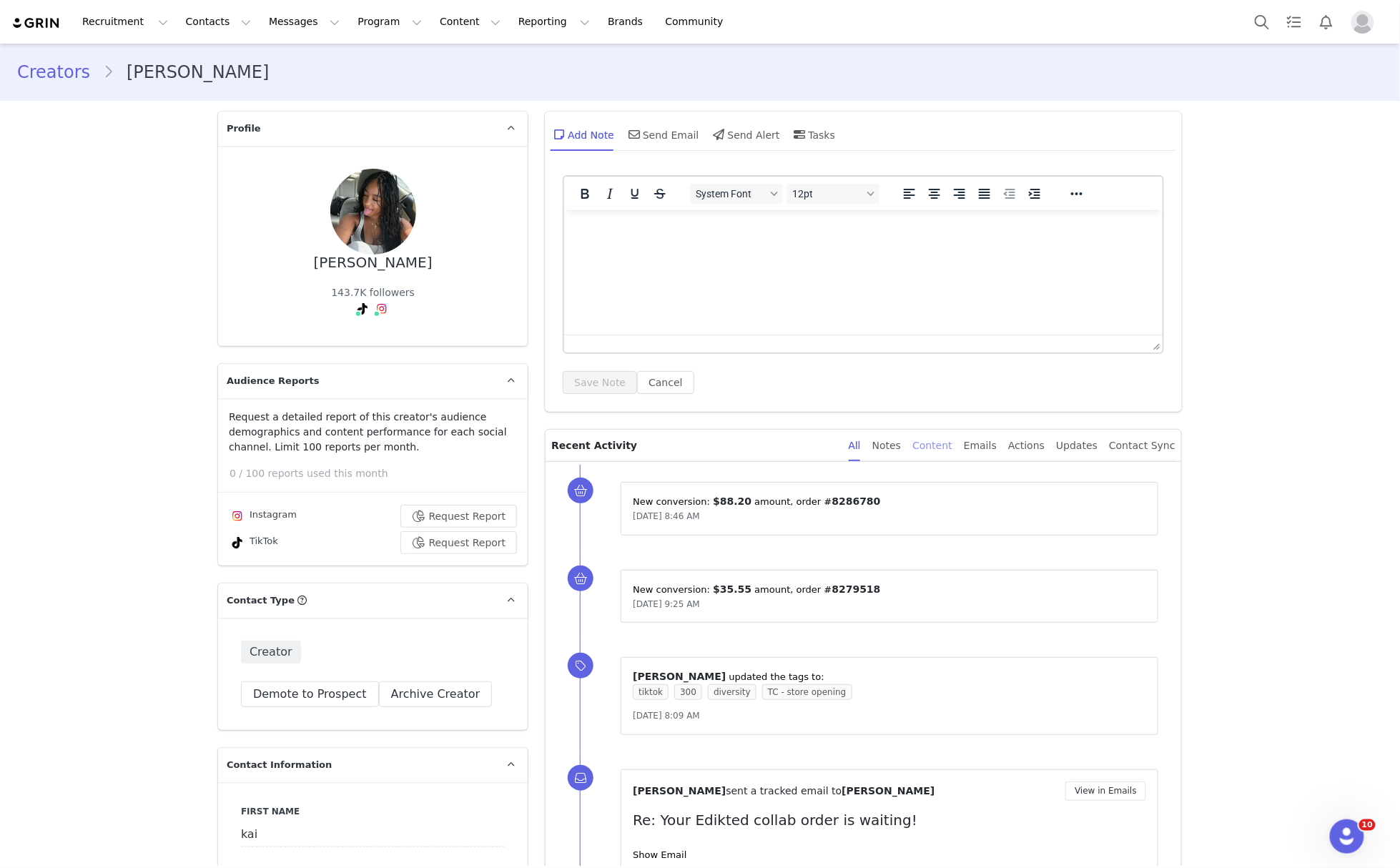
click at [951, 455] on div "Content" at bounding box center [933, 445] width 40 height 32
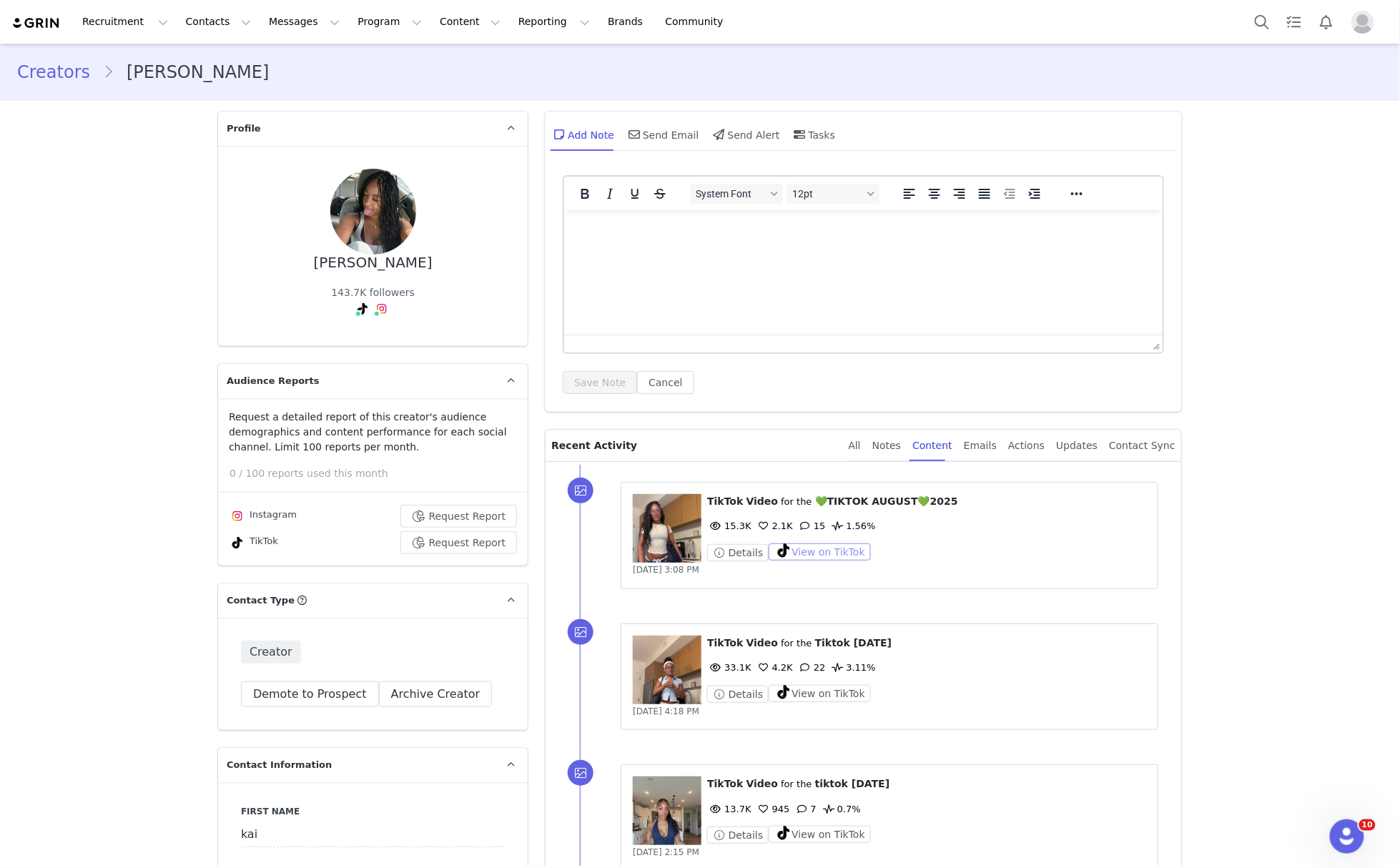
click at [827, 553] on button "View on TikTok" at bounding box center [819, 552] width 102 height 17
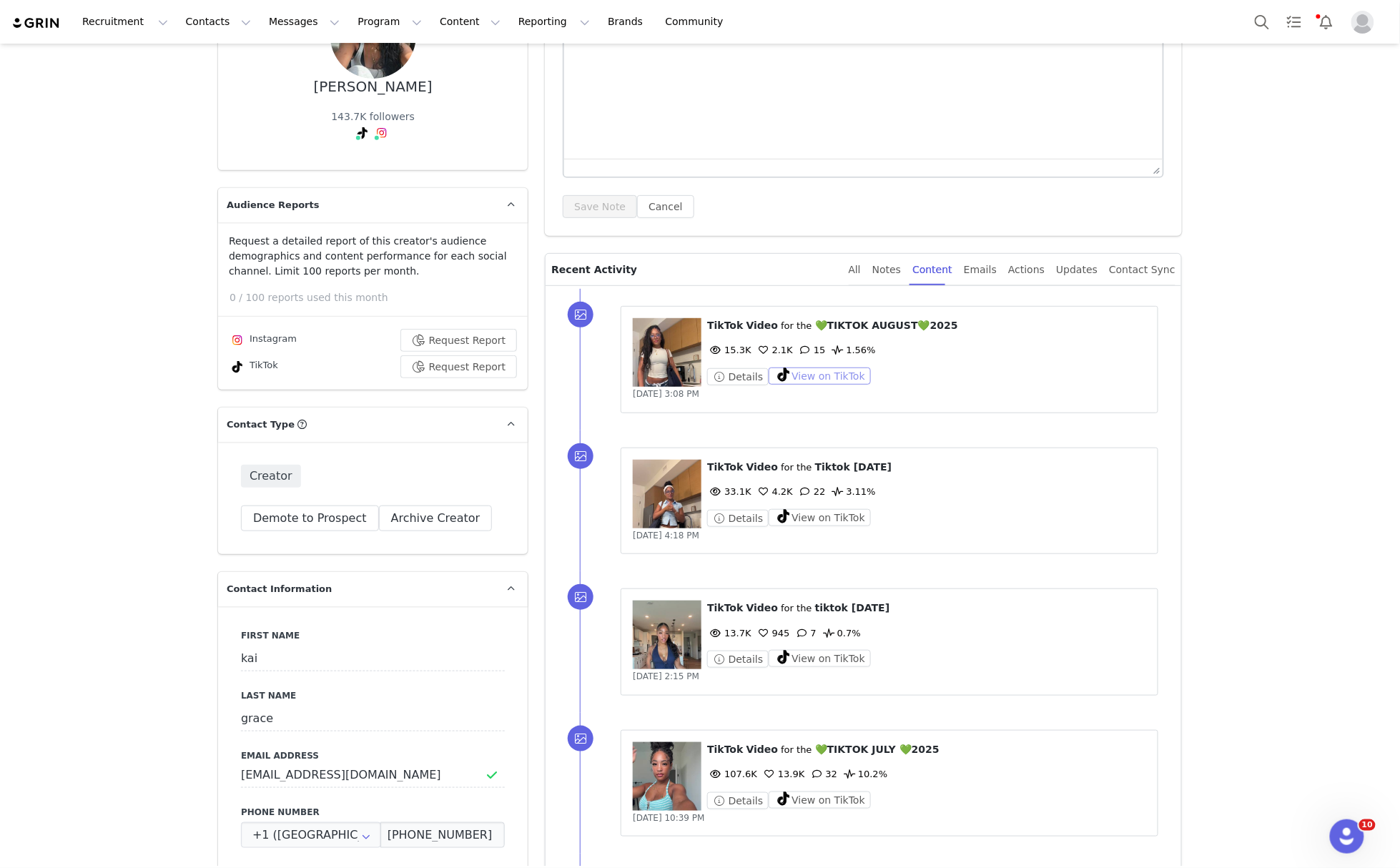
scroll to position [190, 0]
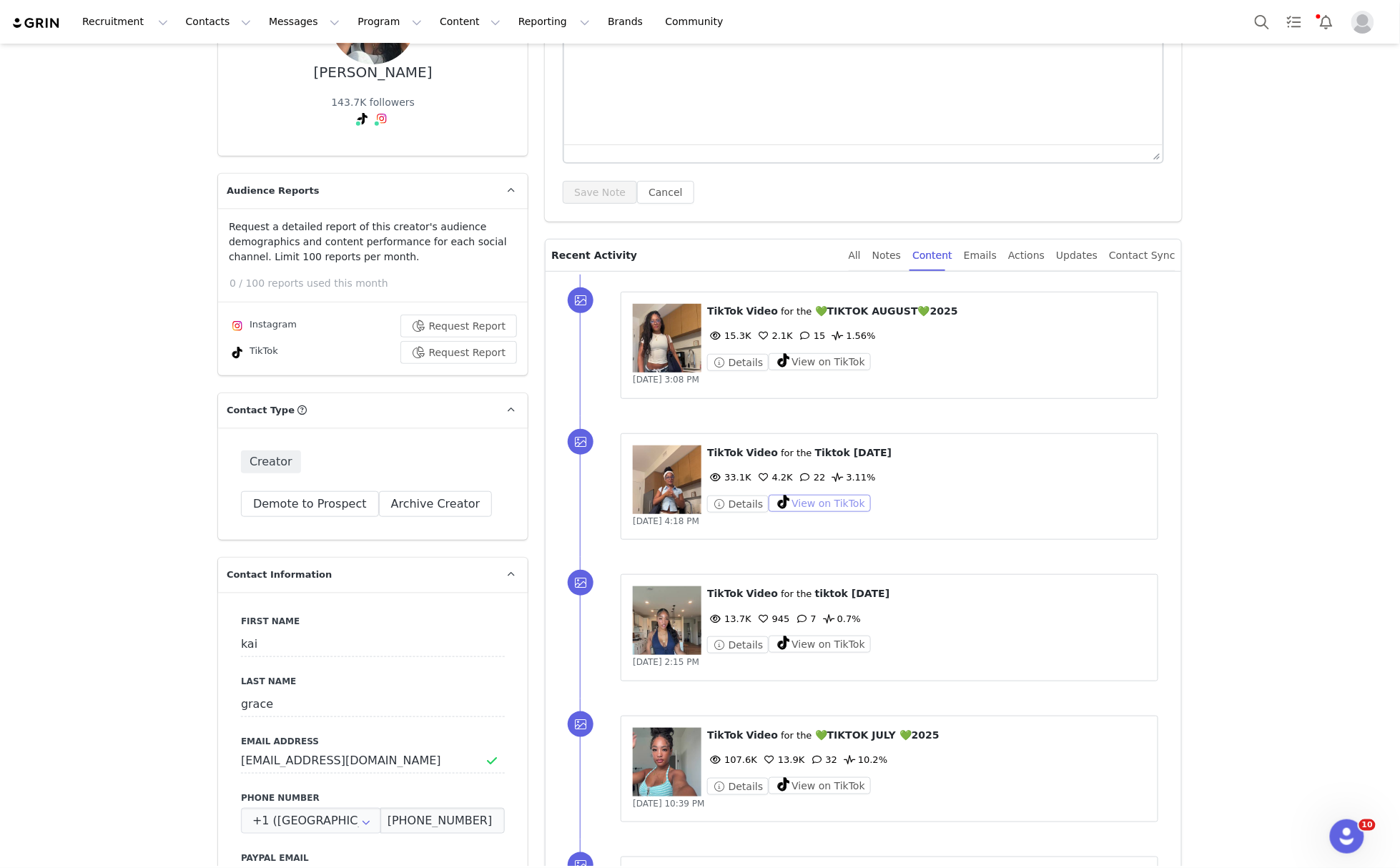
click at [834, 504] on button "View on TikTok" at bounding box center [819, 504] width 102 height 17
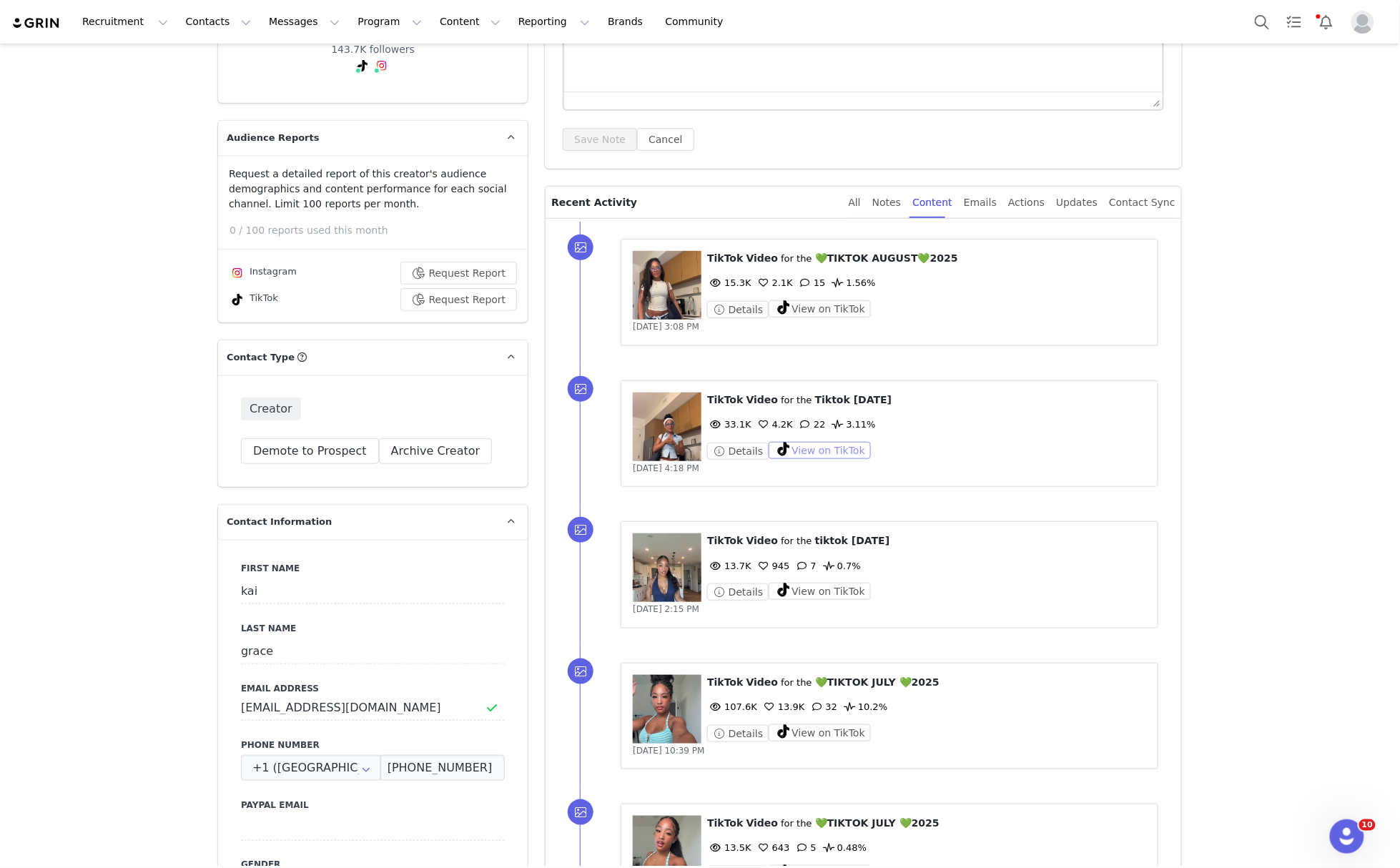
scroll to position [286, 0]
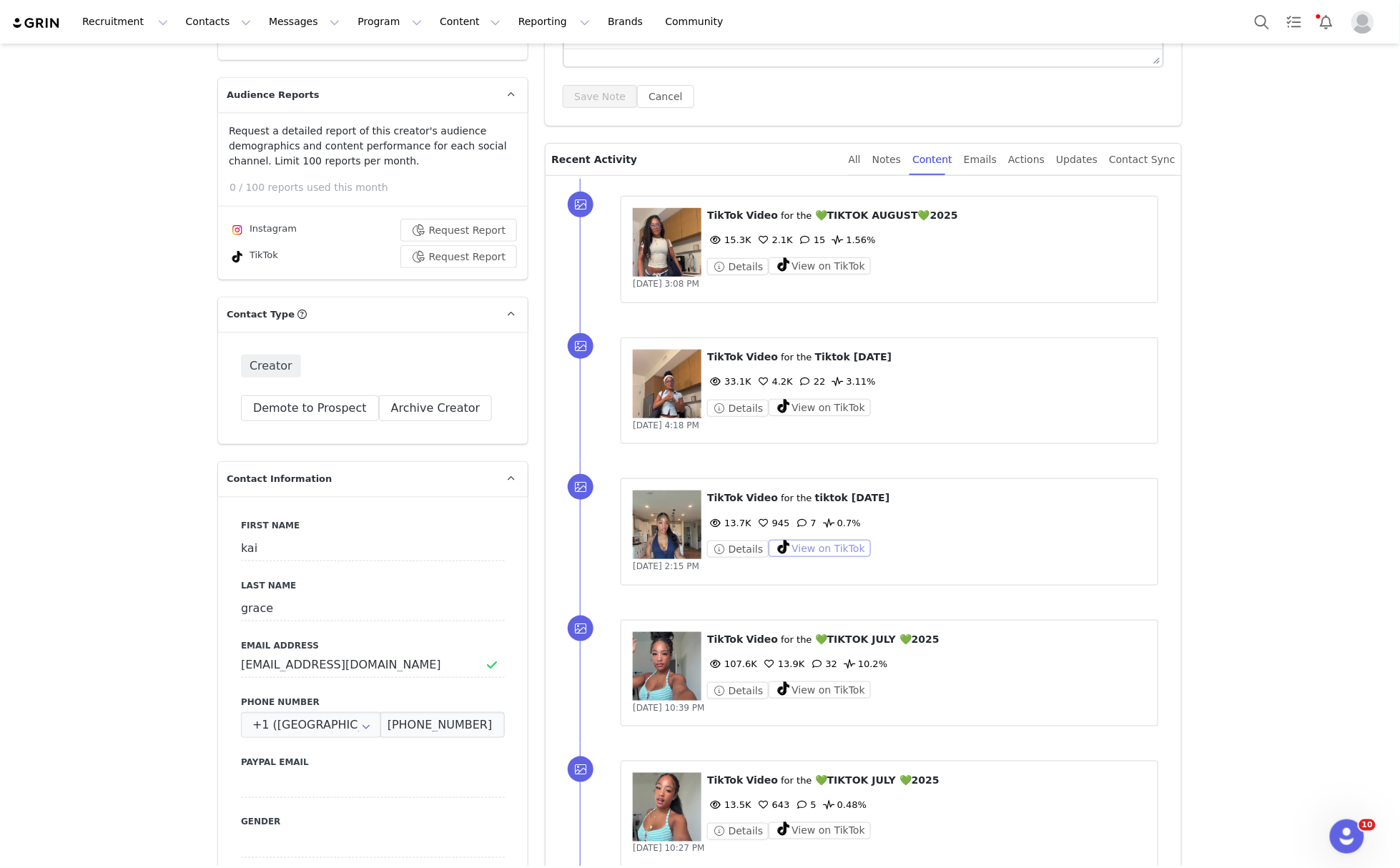
click at [813, 553] on button "View on TikTok" at bounding box center [819, 549] width 102 height 17
click at [819, 695] on button "View on TikTok" at bounding box center [819, 690] width 102 height 17
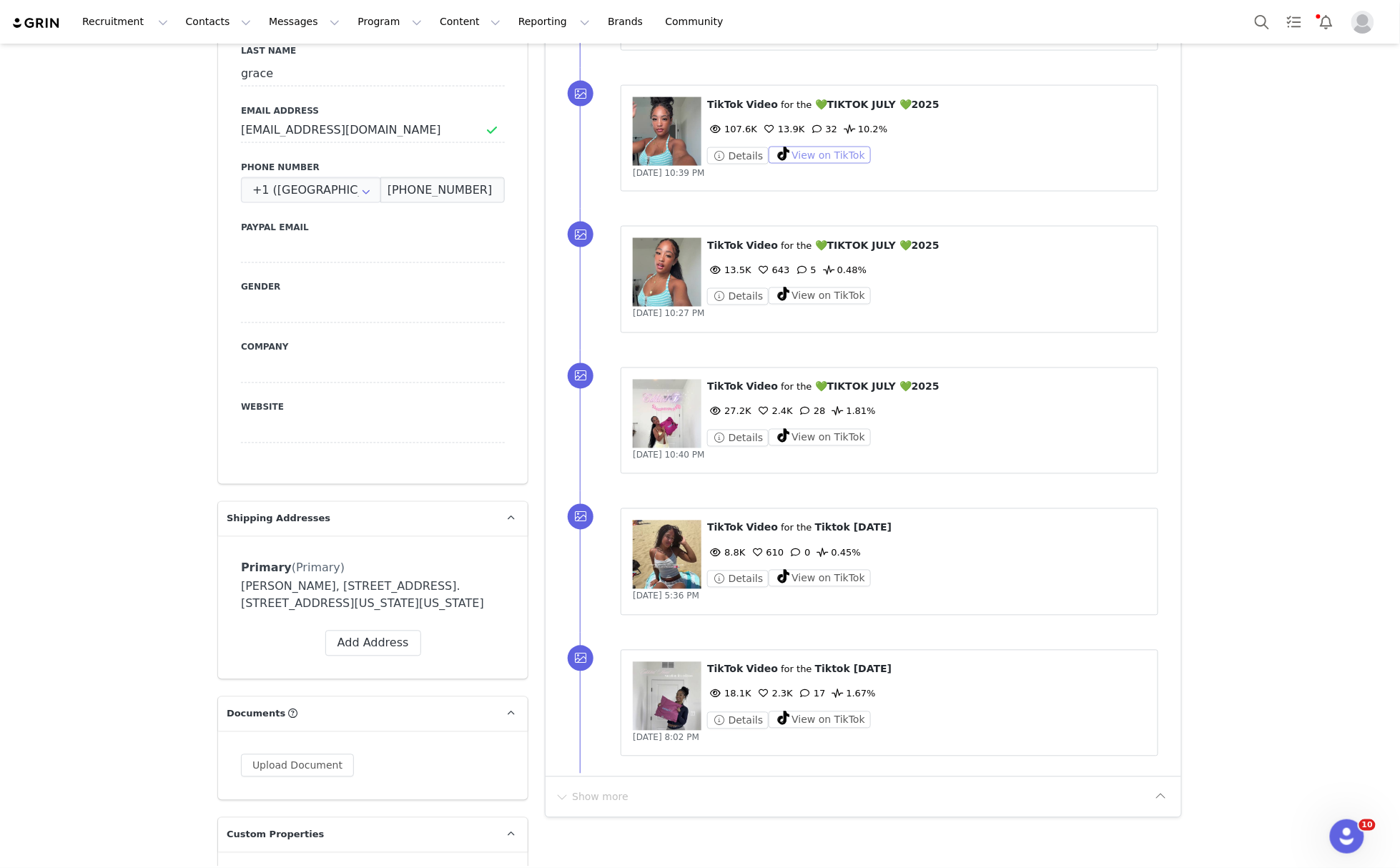
scroll to position [858, 0]
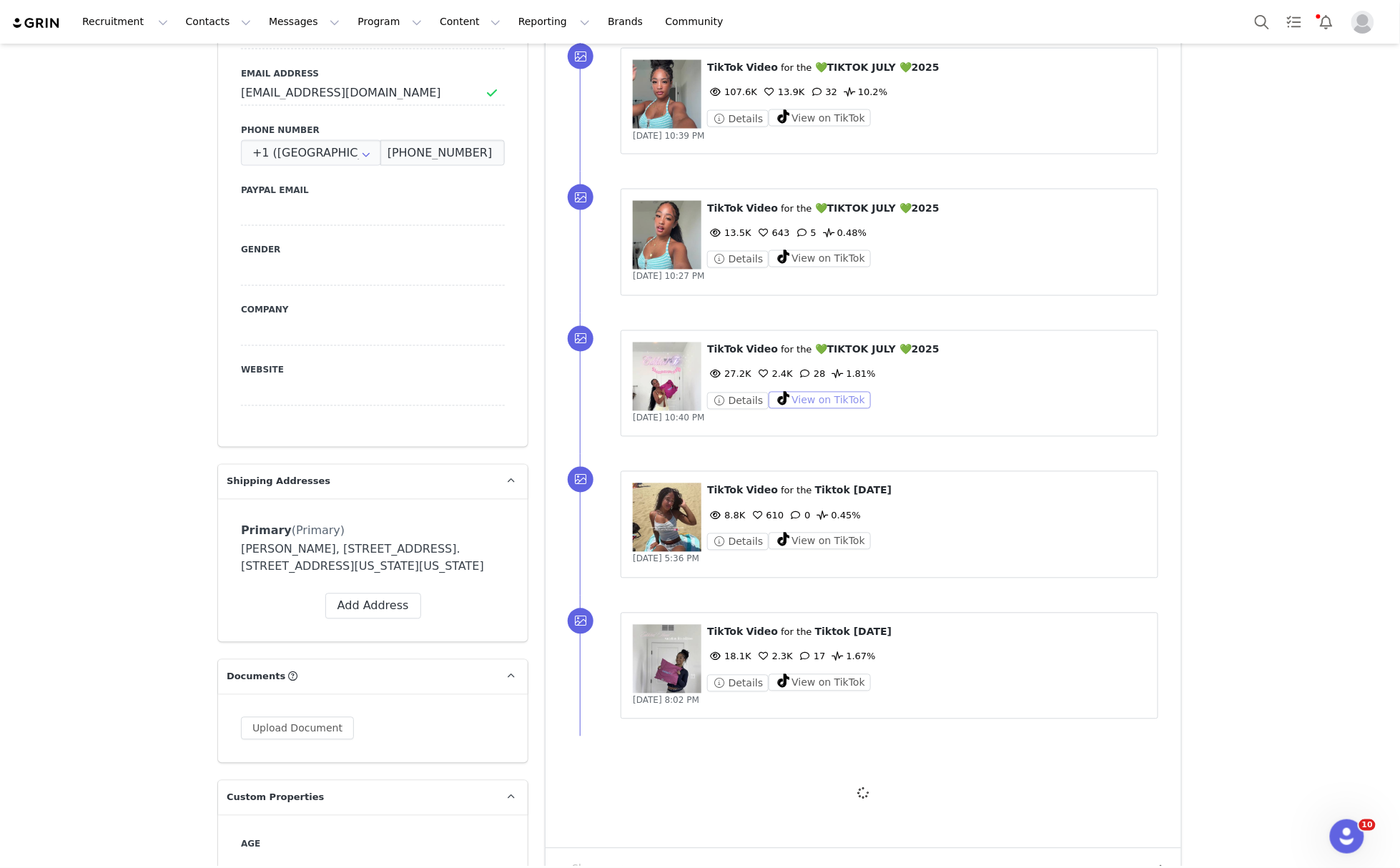
click at [817, 406] on button "View on TikTok" at bounding box center [819, 400] width 102 height 17
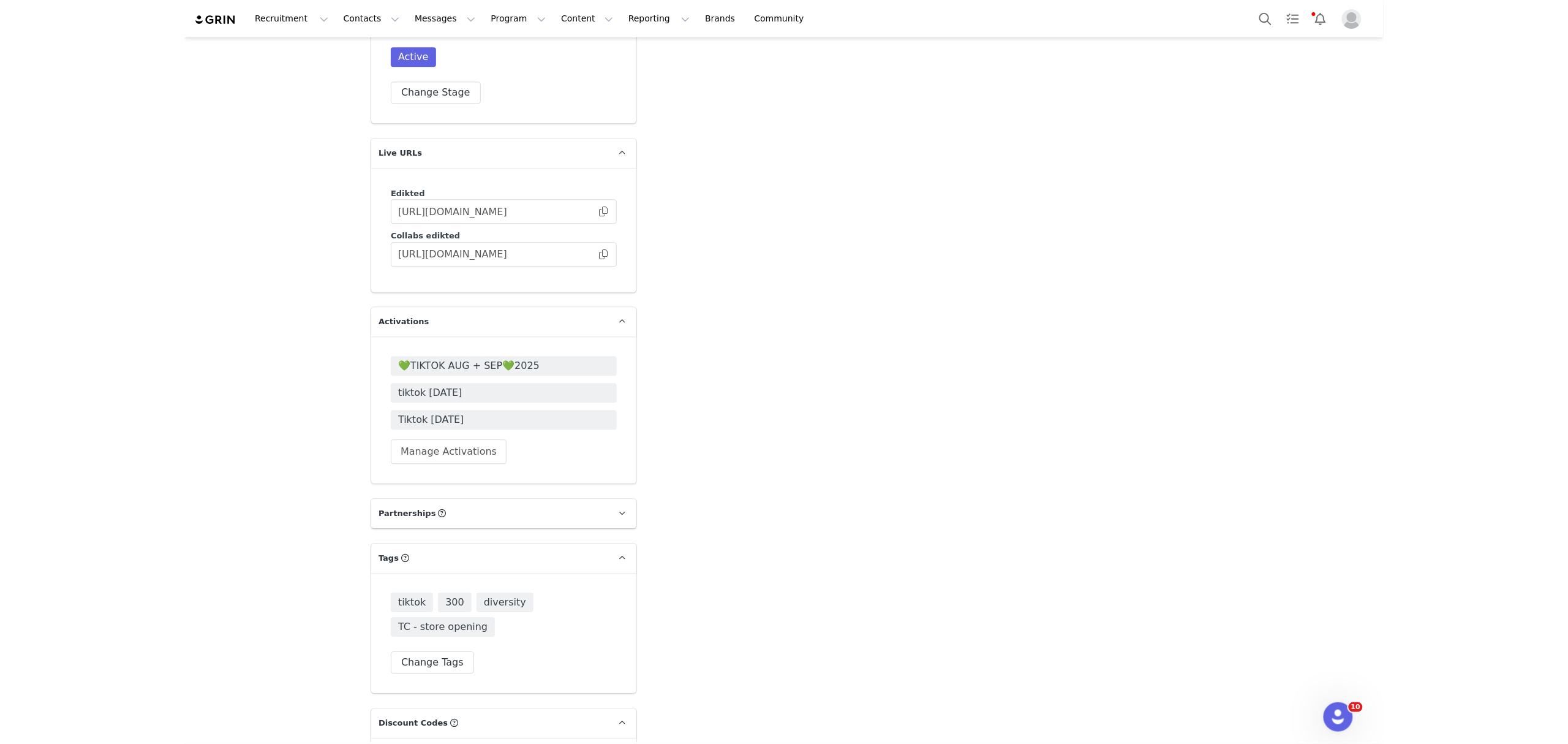
scroll to position [2967, 0]
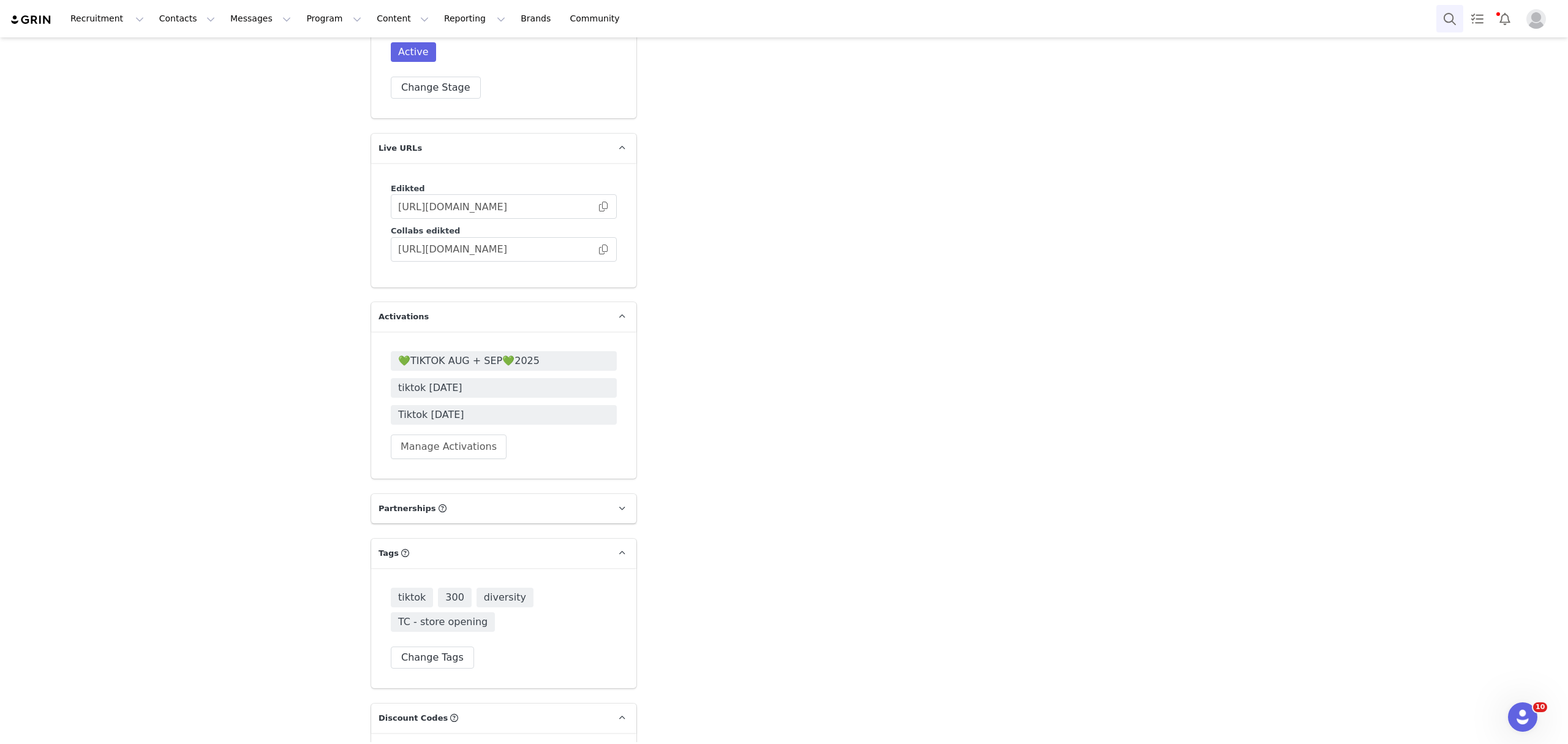
click at [1454, 22] on button "Search" at bounding box center [1449, 18] width 27 height 28
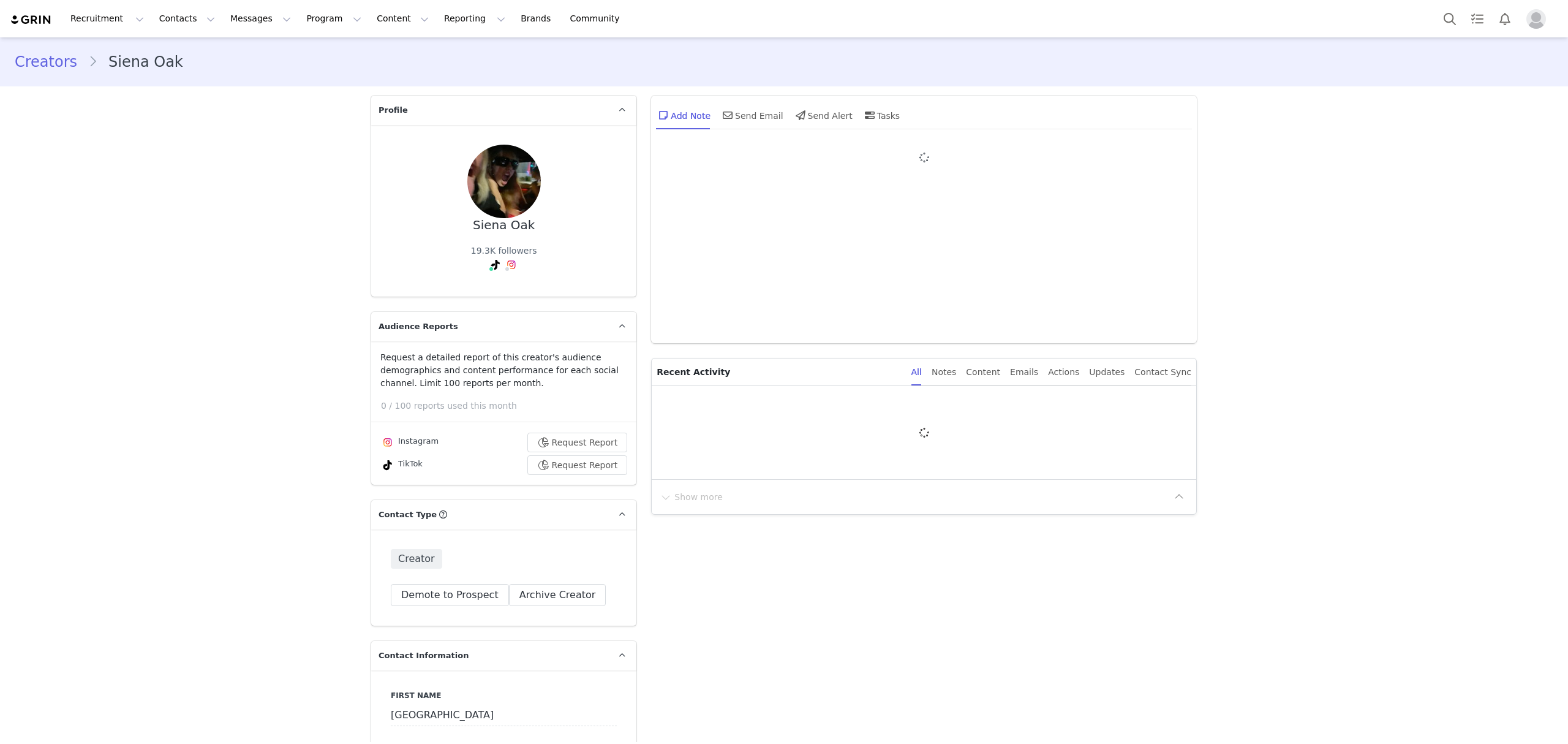
type input "+1 ([GEOGRAPHIC_DATA])"
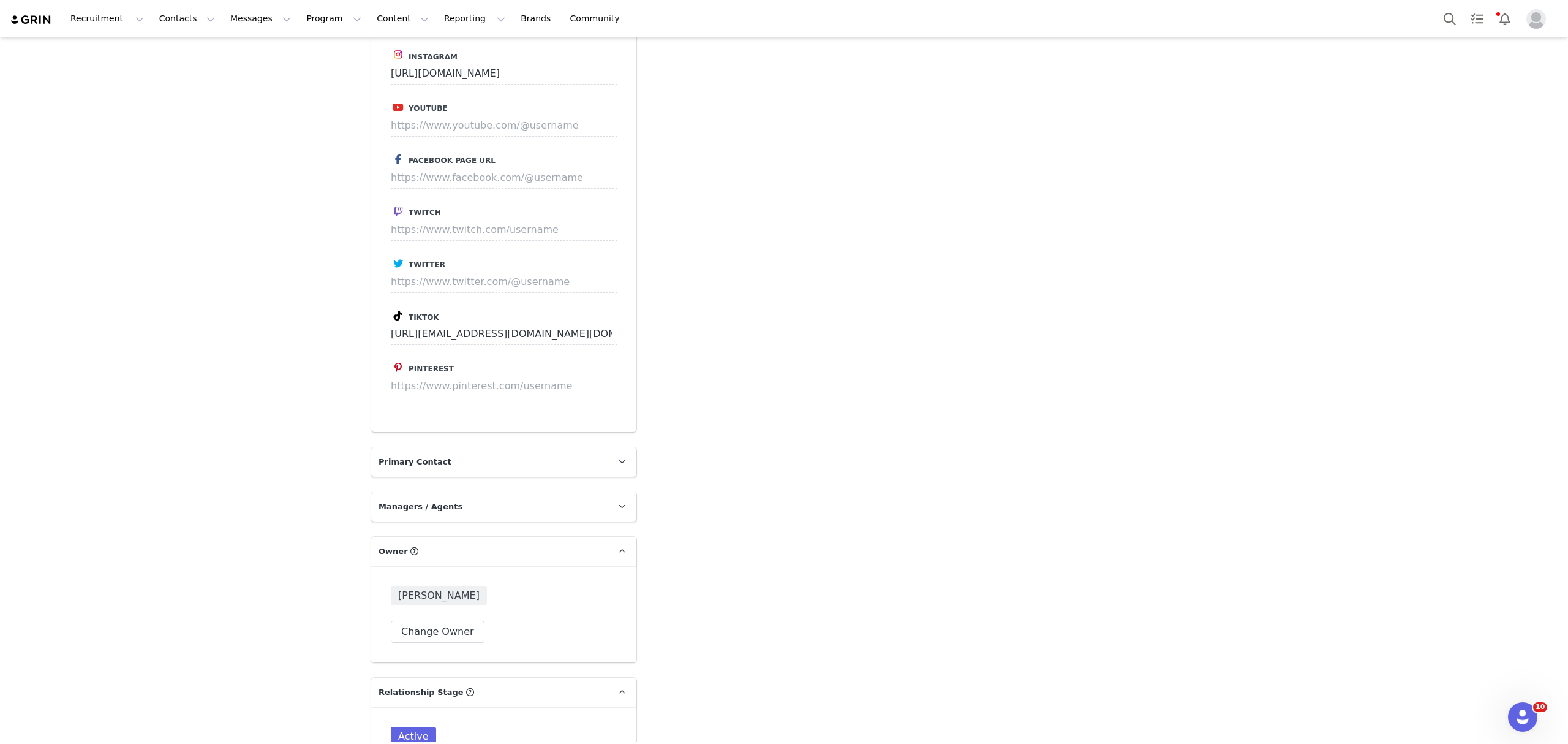
scroll to position [2223, 0]
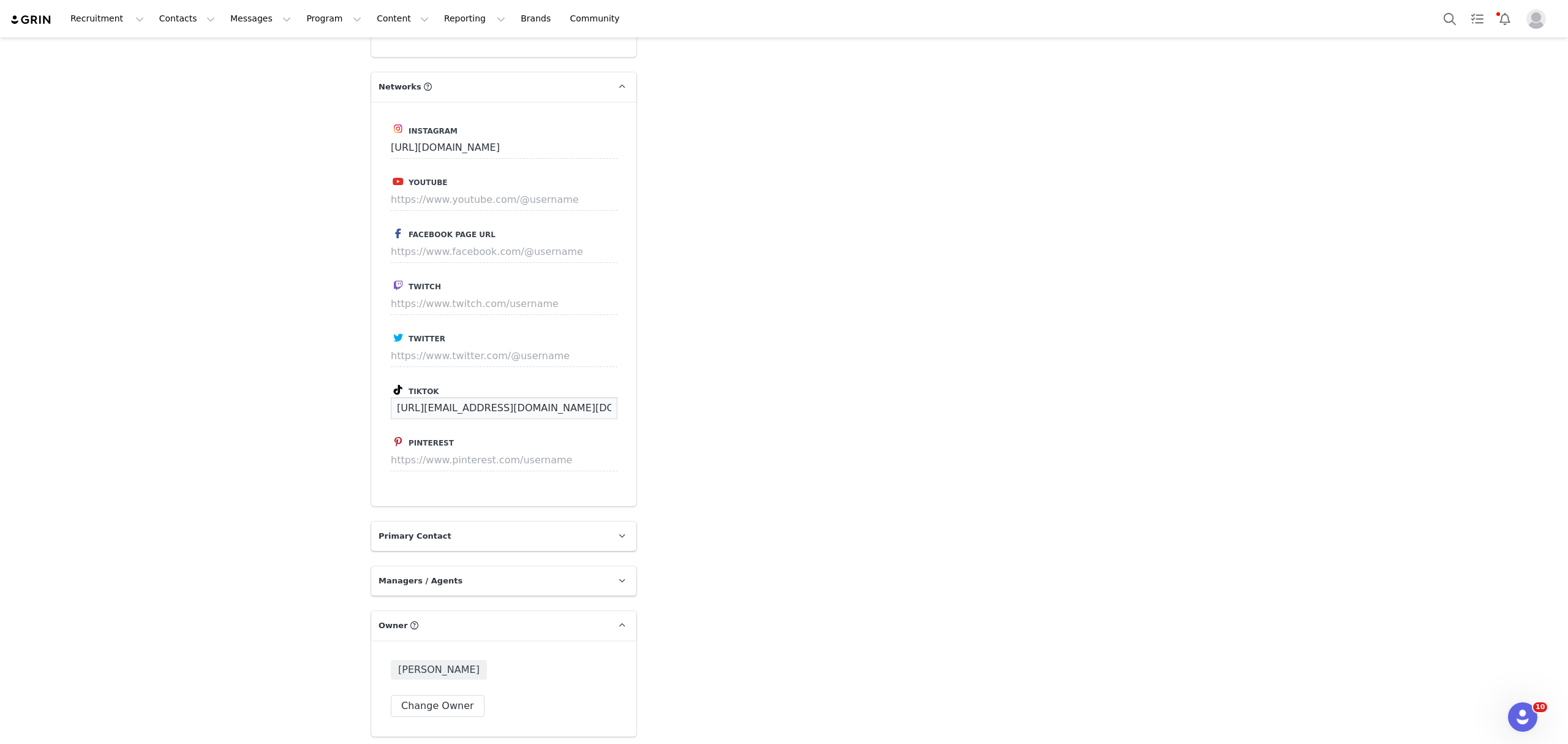
drag, startPoint x: 572, startPoint y: 368, endPoint x: 292, endPoint y: 371, distance: 280.0
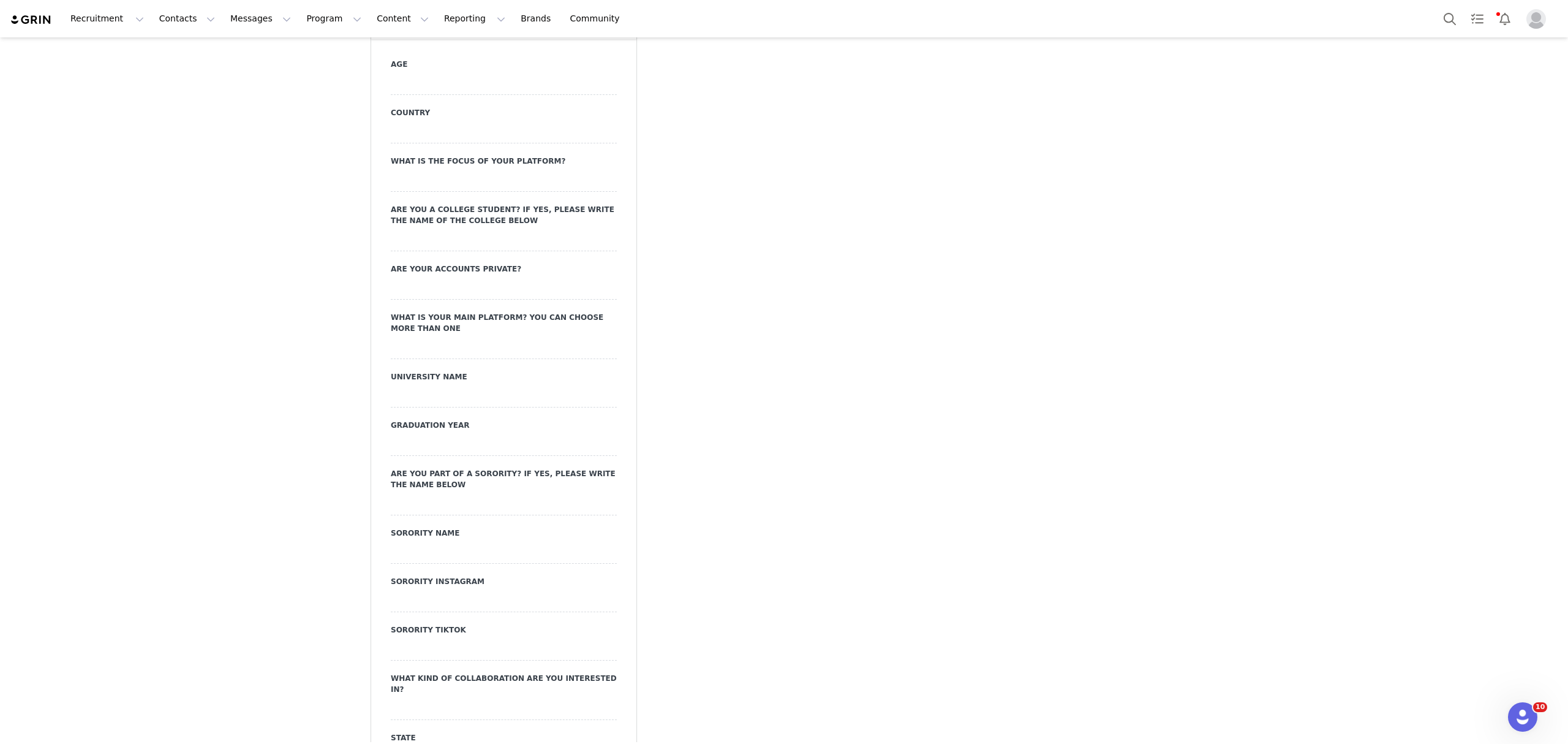
scroll to position [0, 0]
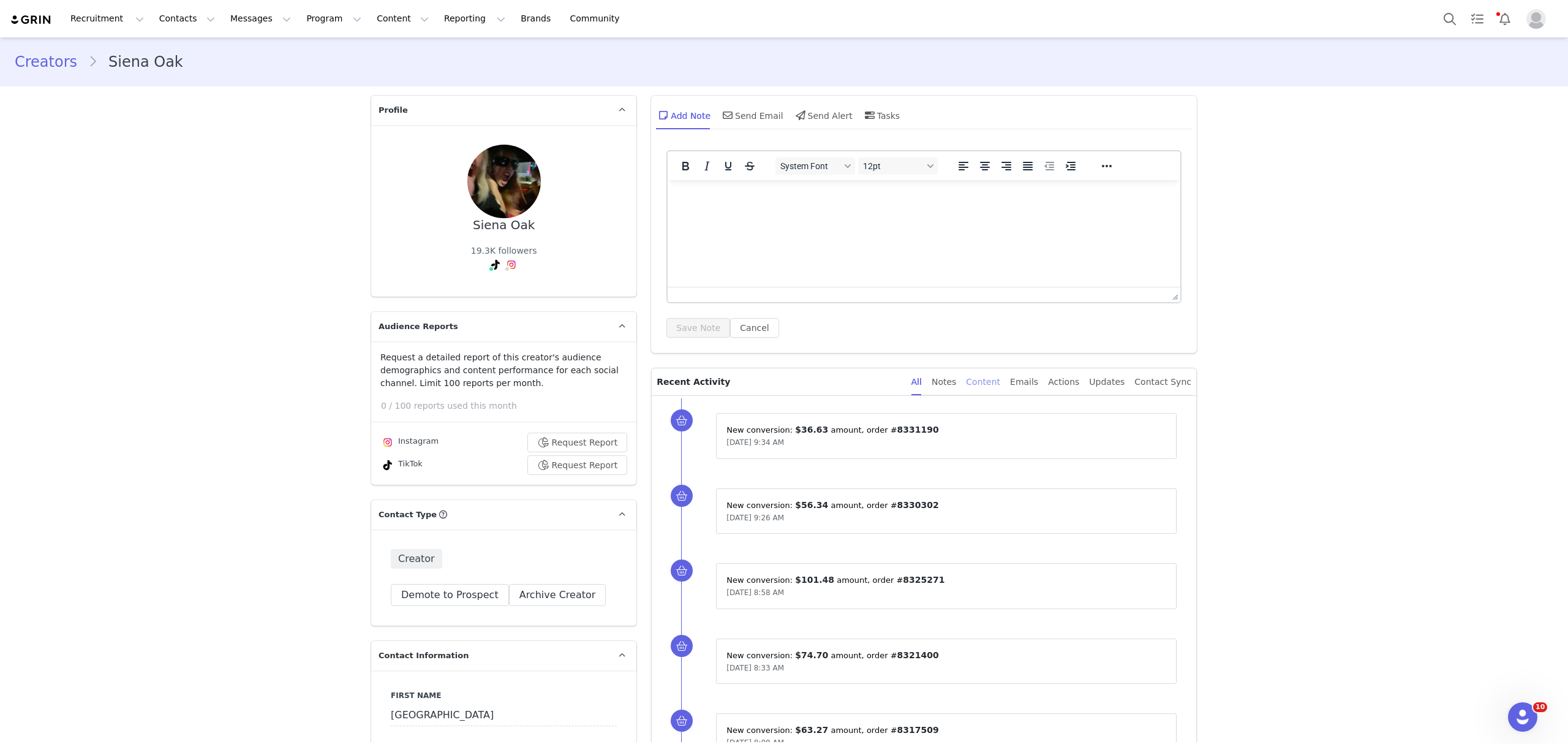
click at [1000, 388] on div "Content" at bounding box center [983, 381] width 35 height 28
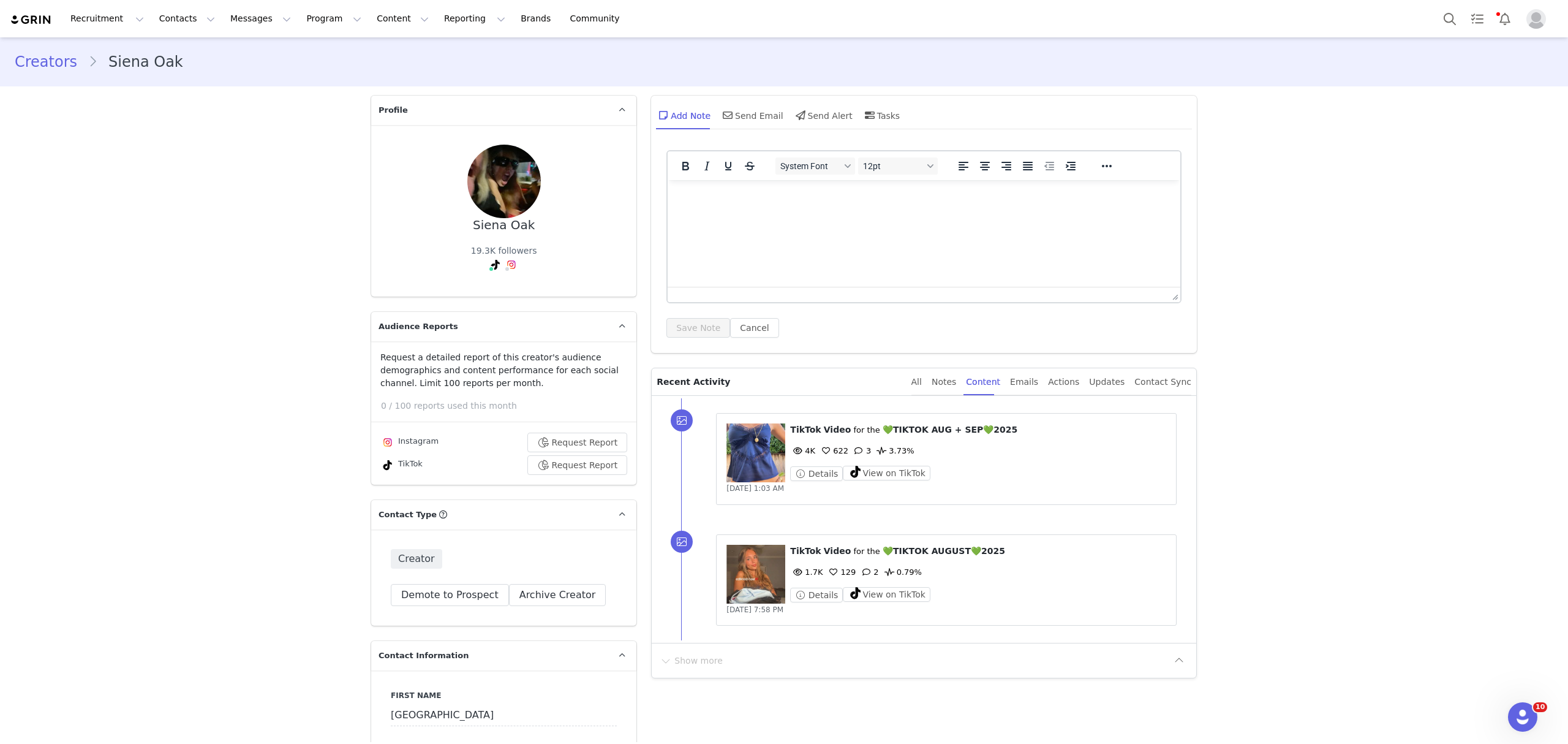
click at [890, 602] on div "Details View on TikTok" at bounding box center [977, 594] width 376 height 16
click at [888, 591] on button "View on TikTok" at bounding box center [886, 594] width 87 height 15
click at [904, 474] on button "View on TikTok" at bounding box center [886, 473] width 87 height 15
click at [1434, 20] on div "Recruitment Recruitment Creator Search Curated Lists Landing Pages Web Extensio…" at bounding box center [784, 18] width 1568 height 37
click at [1445, 20] on button "Search" at bounding box center [1449, 18] width 27 height 28
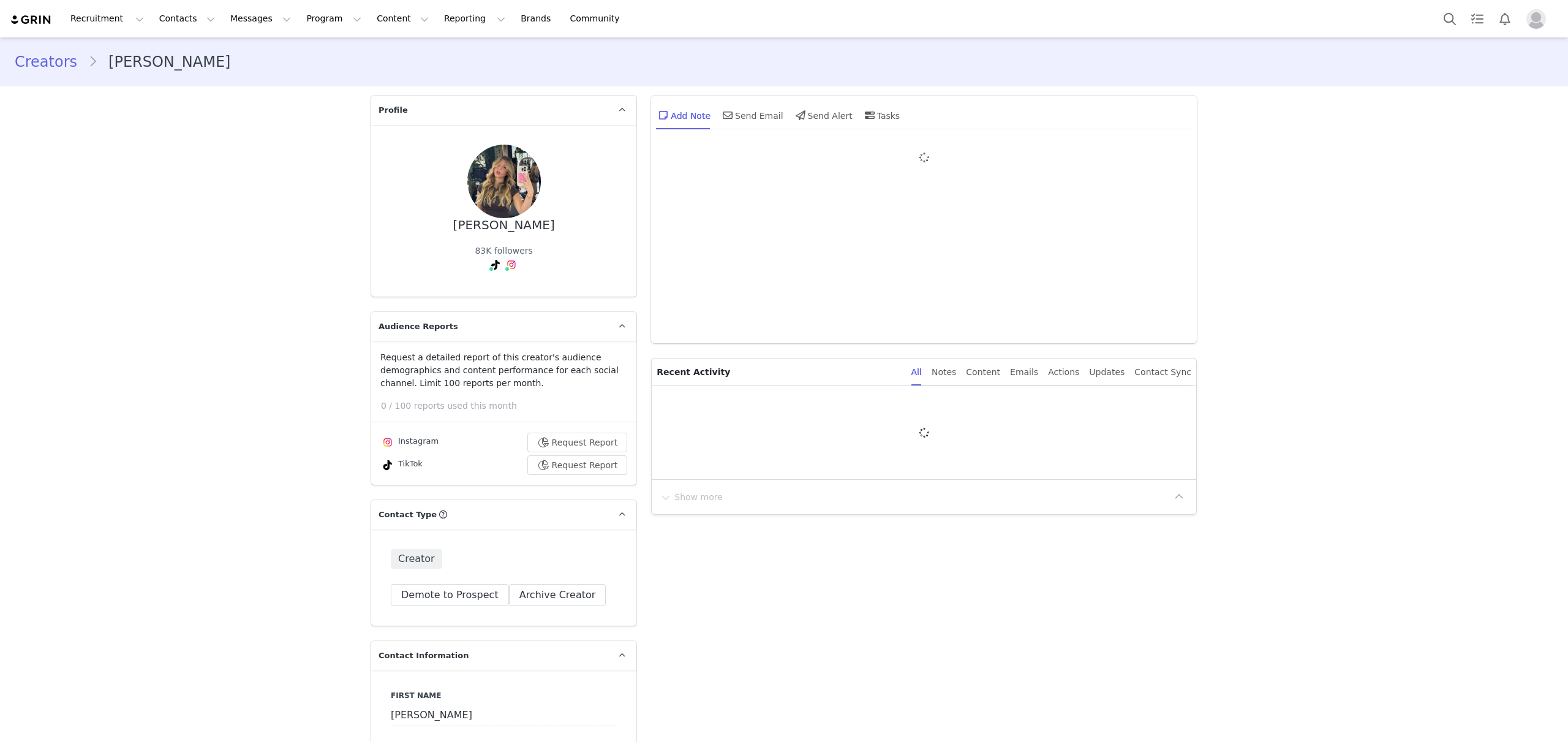
type input "+1 ([GEOGRAPHIC_DATA])"
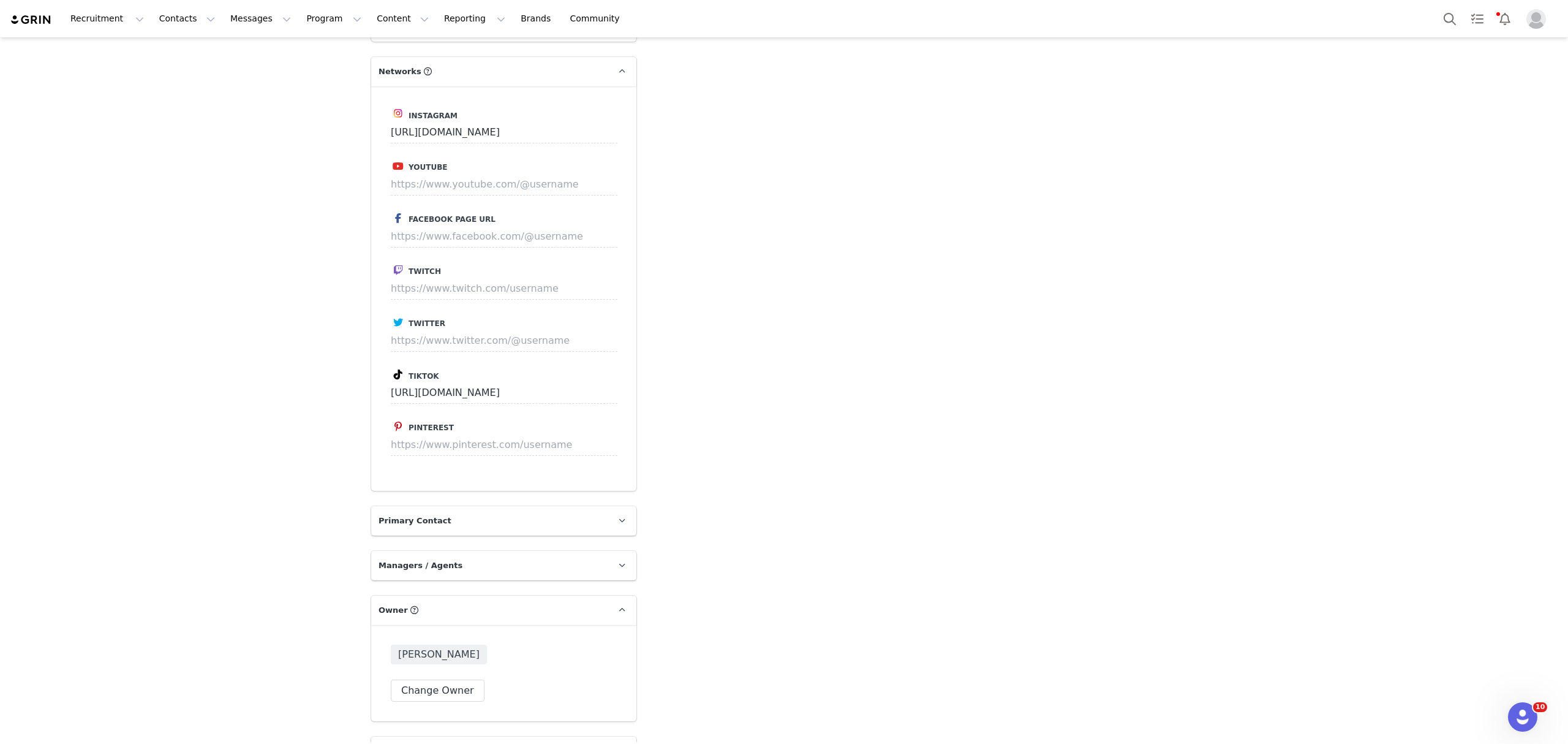
scroll to position [2122, 0]
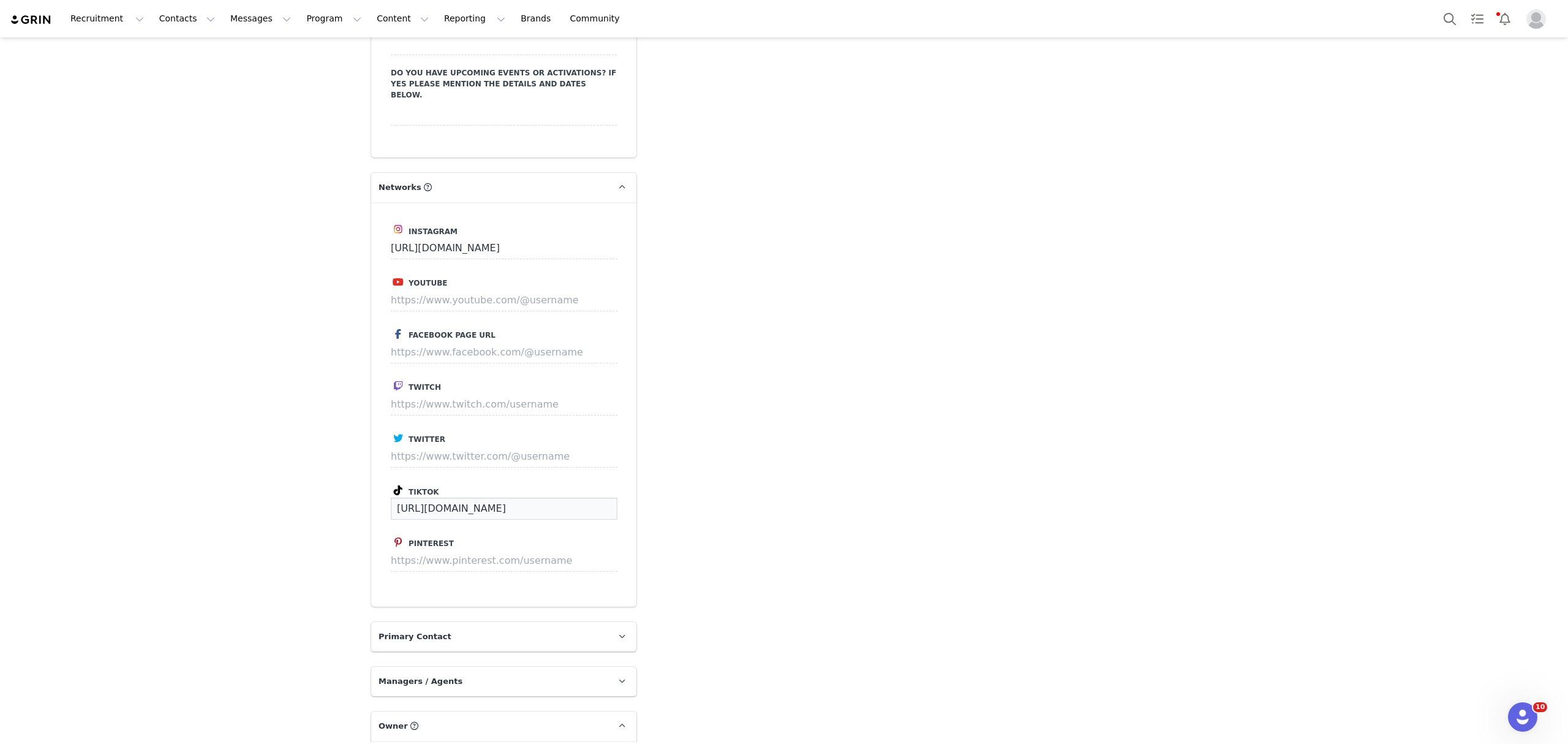
drag, startPoint x: 569, startPoint y: 468, endPoint x: 353, endPoint y: 487, distance: 216.8
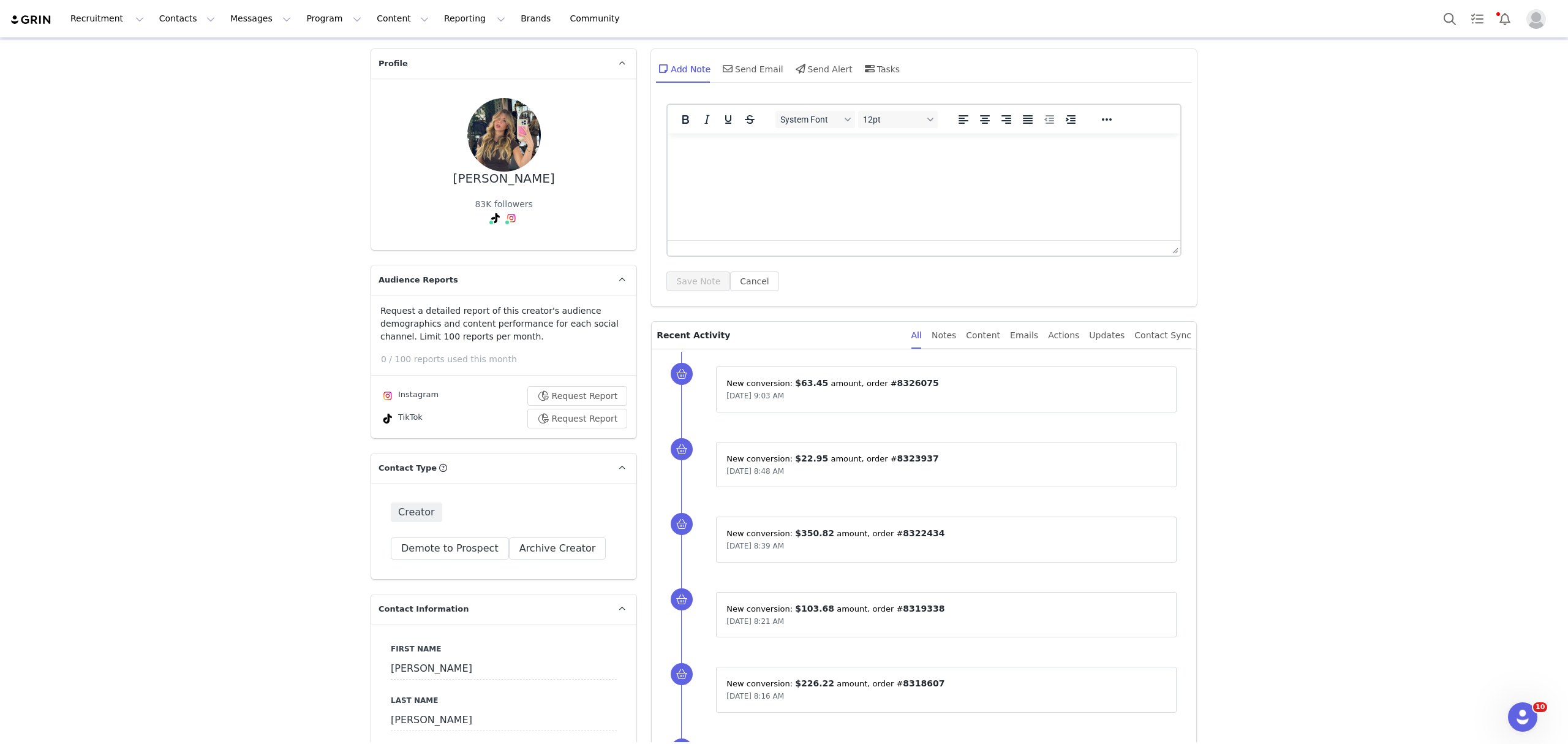
scroll to position [0, 0]
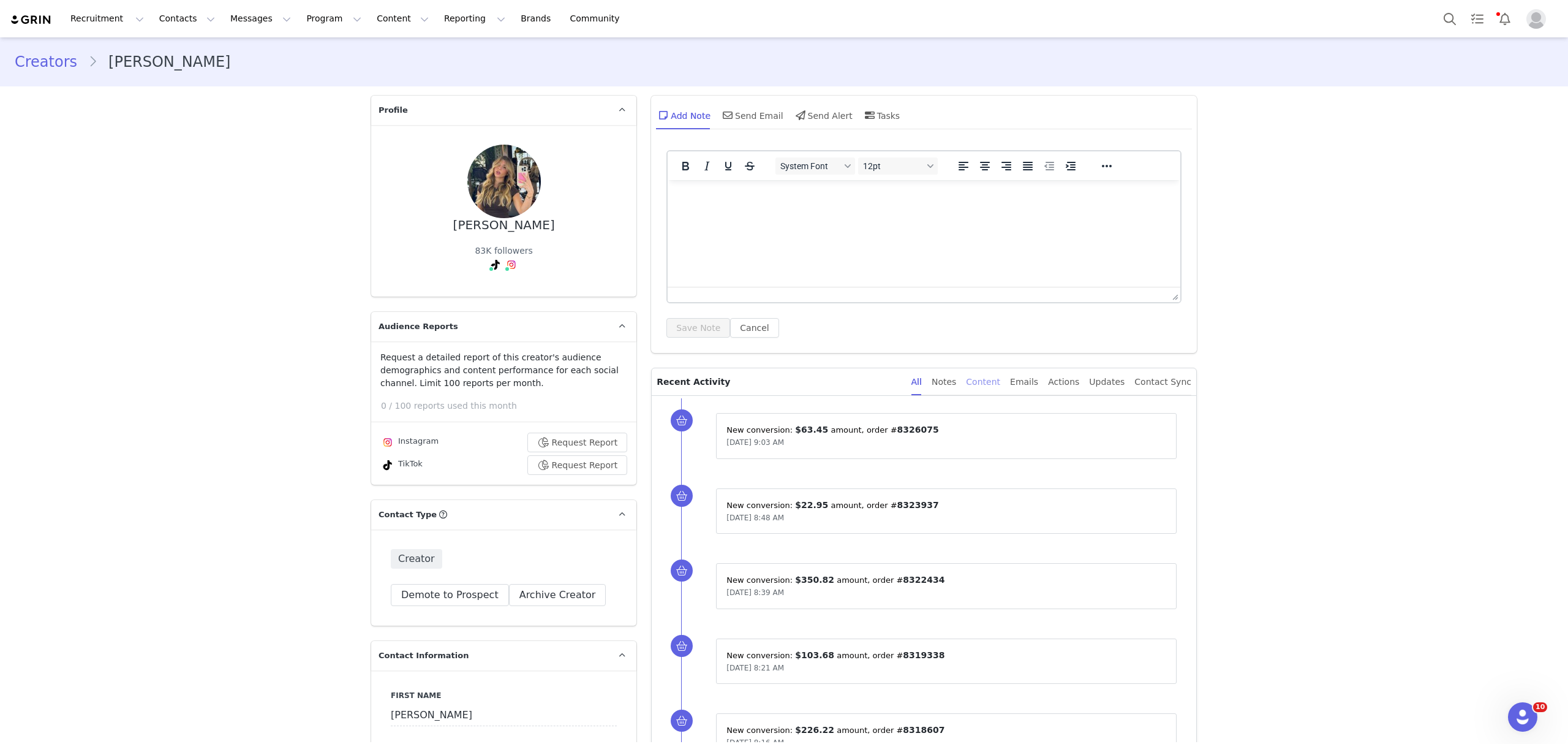
click at [997, 385] on div "Content" at bounding box center [983, 381] width 35 height 28
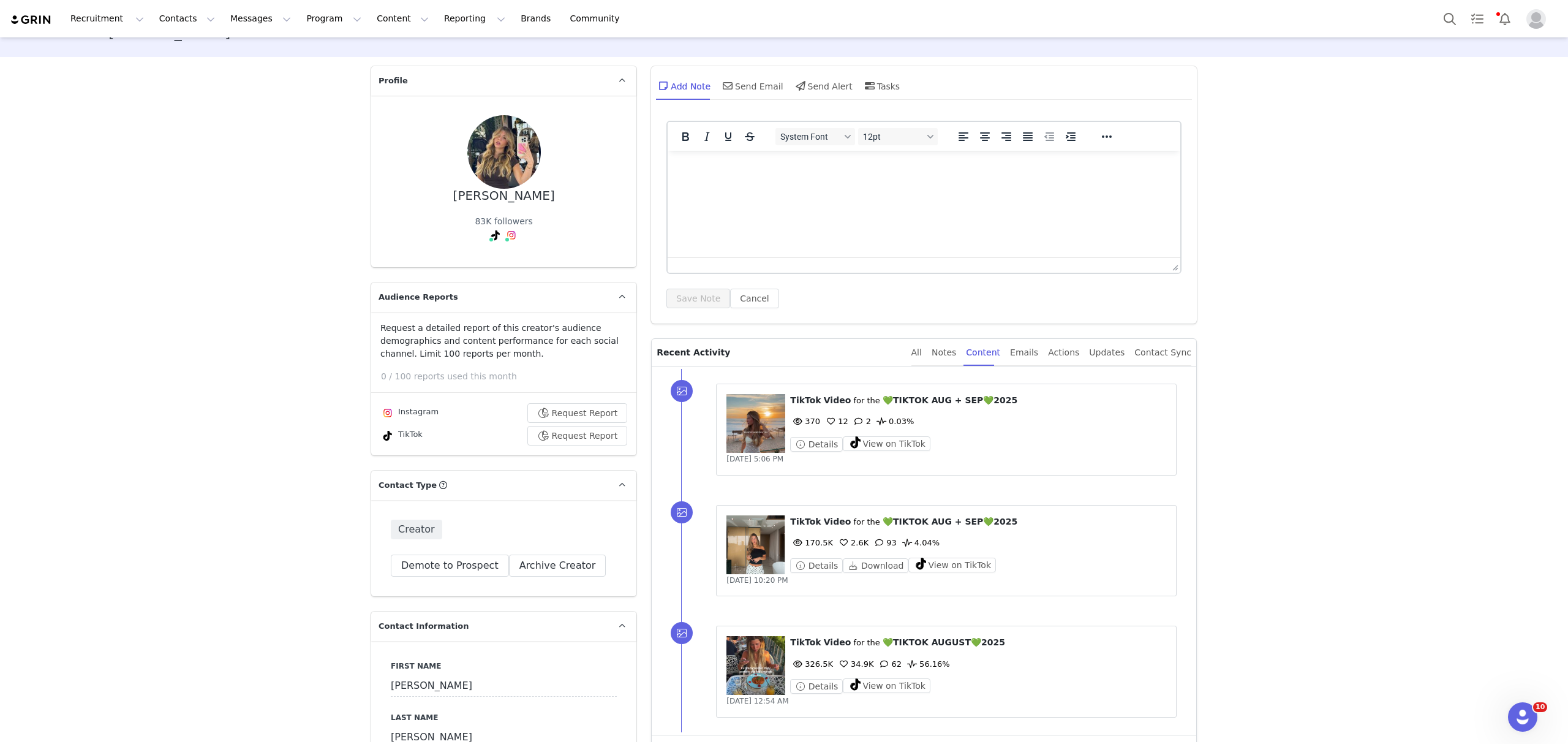
scroll to position [81, 0]
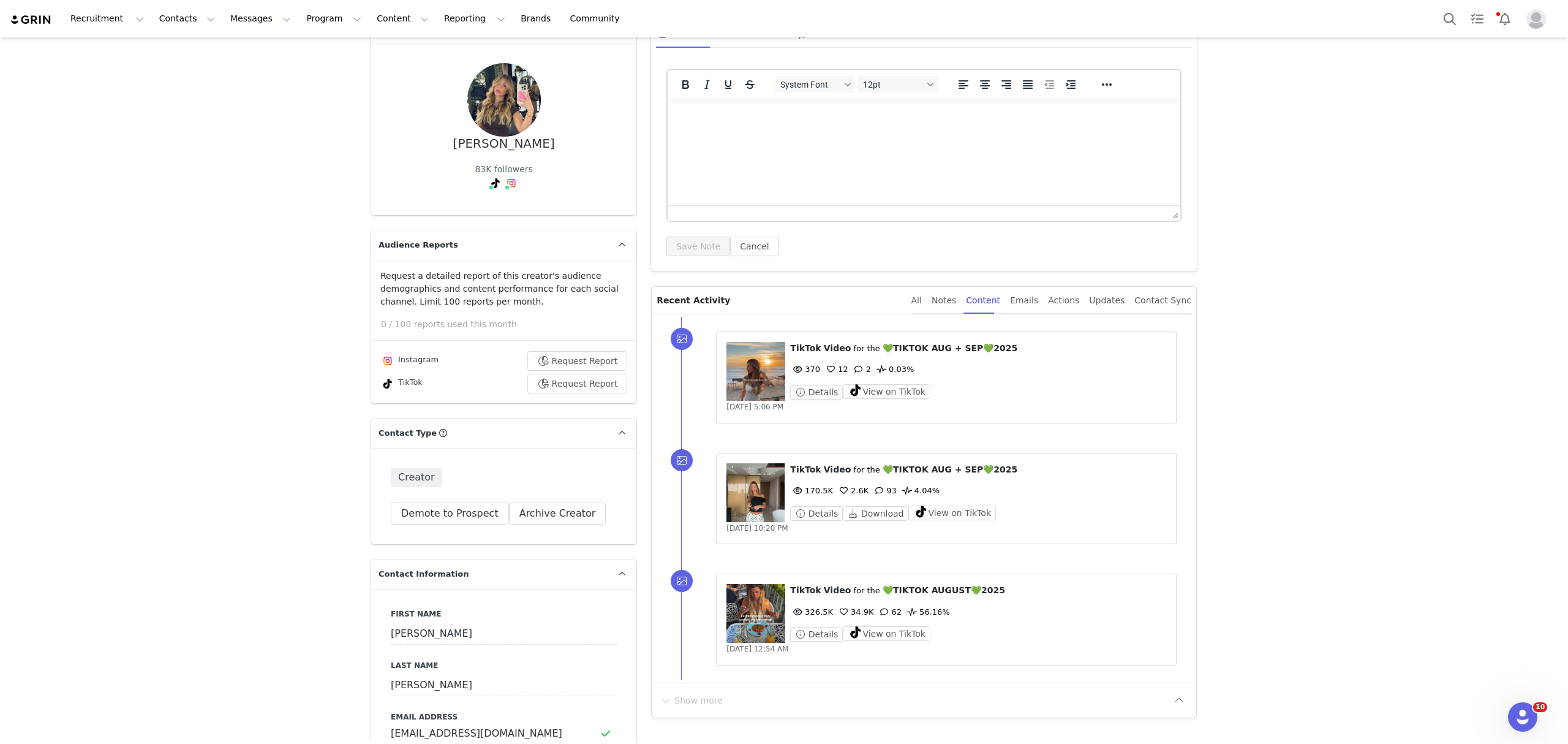
click at [769, 376] on figure at bounding box center [755, 371] width 59 height 59
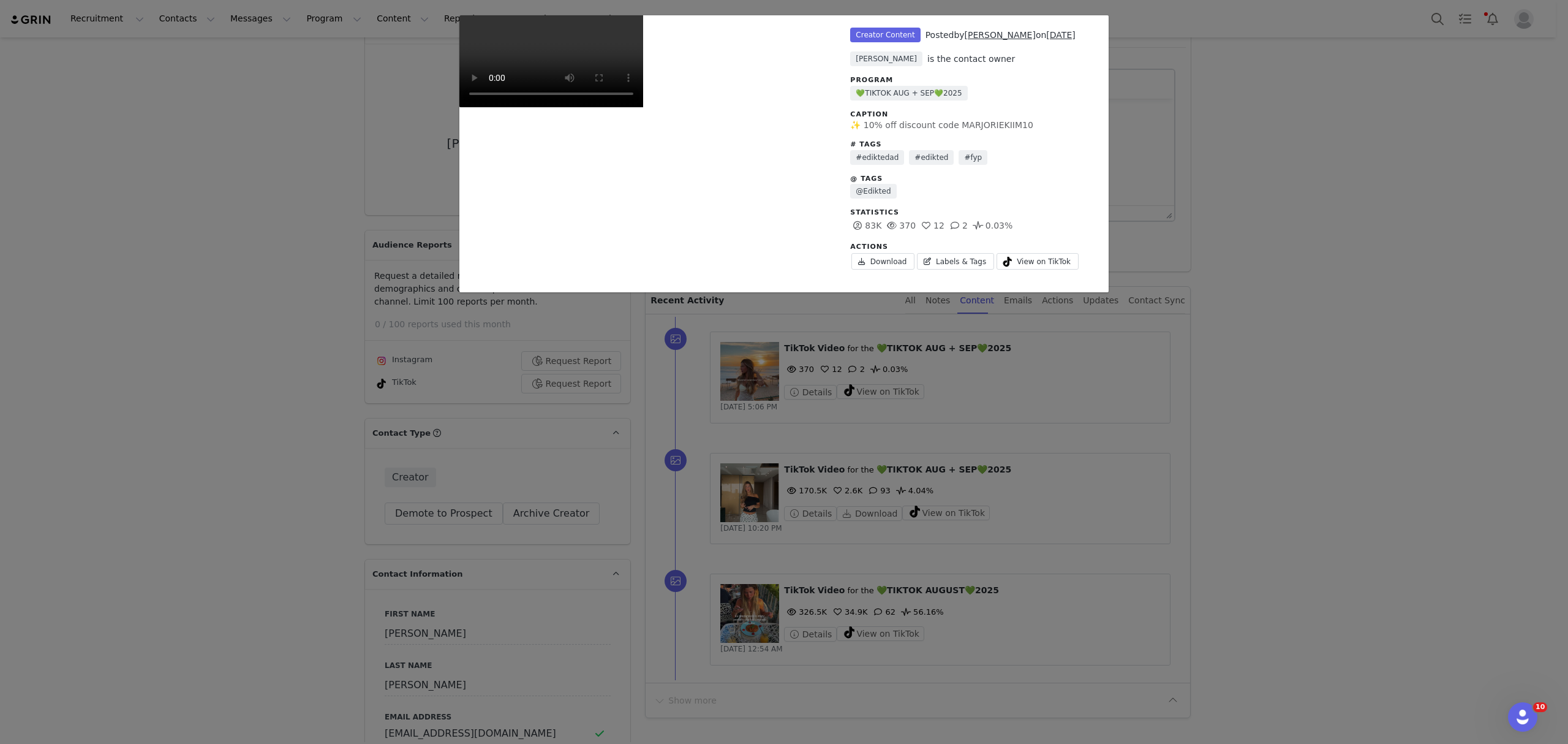
drag, startPoint x: 1079, startPoint y: 390, endPoint x: 1046, endPoint y: 384, distance: 33.5
click at [1076, 388] on div "Unlabeled Creator Content Posted by Marjorie Kim on Aug 31, 2025 Galya Kangisse…" at bounding box center [784, 372] width 1568 height 744
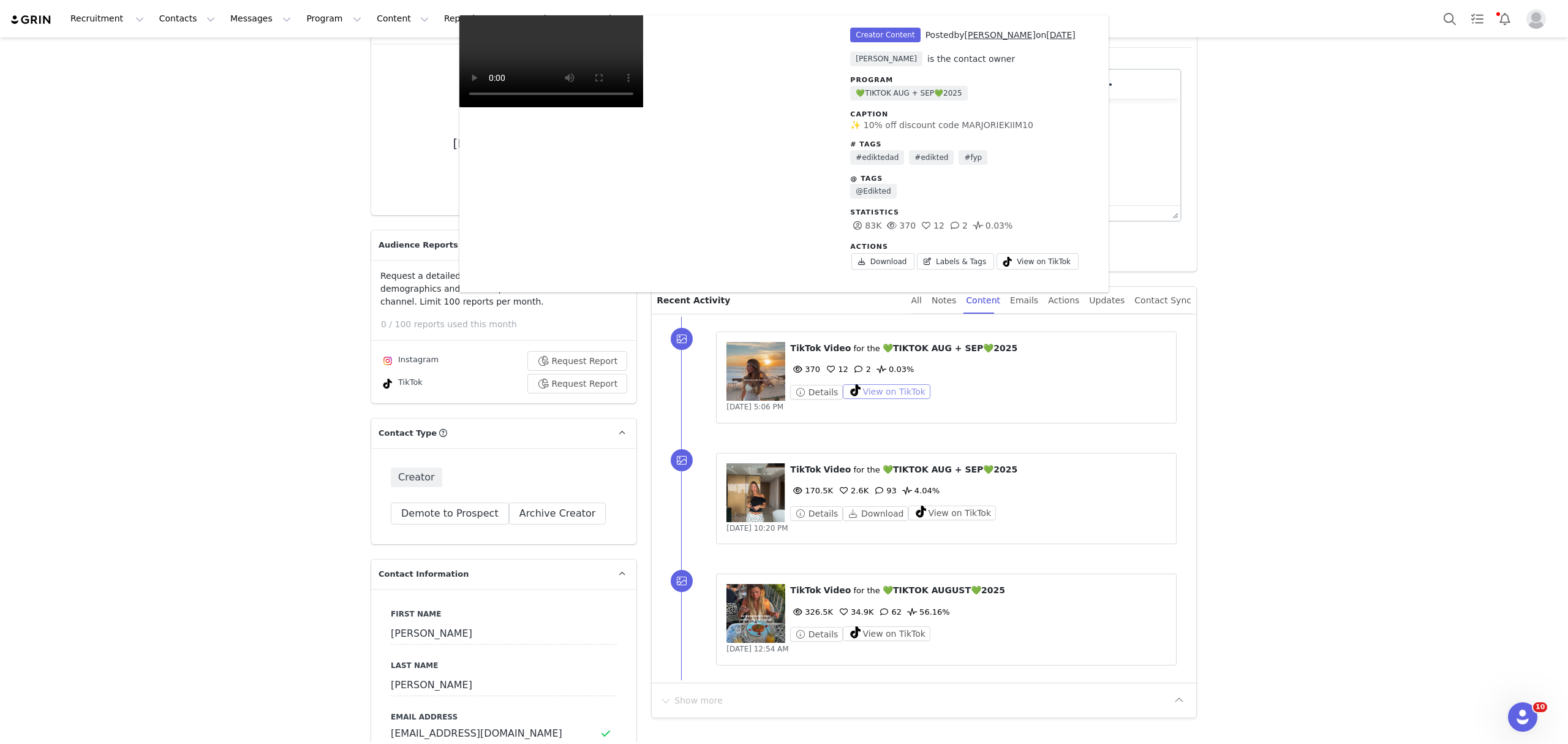
click at [882, 391] on button "View on TikTok" at bounding box center [886, 392] width 87 height 15
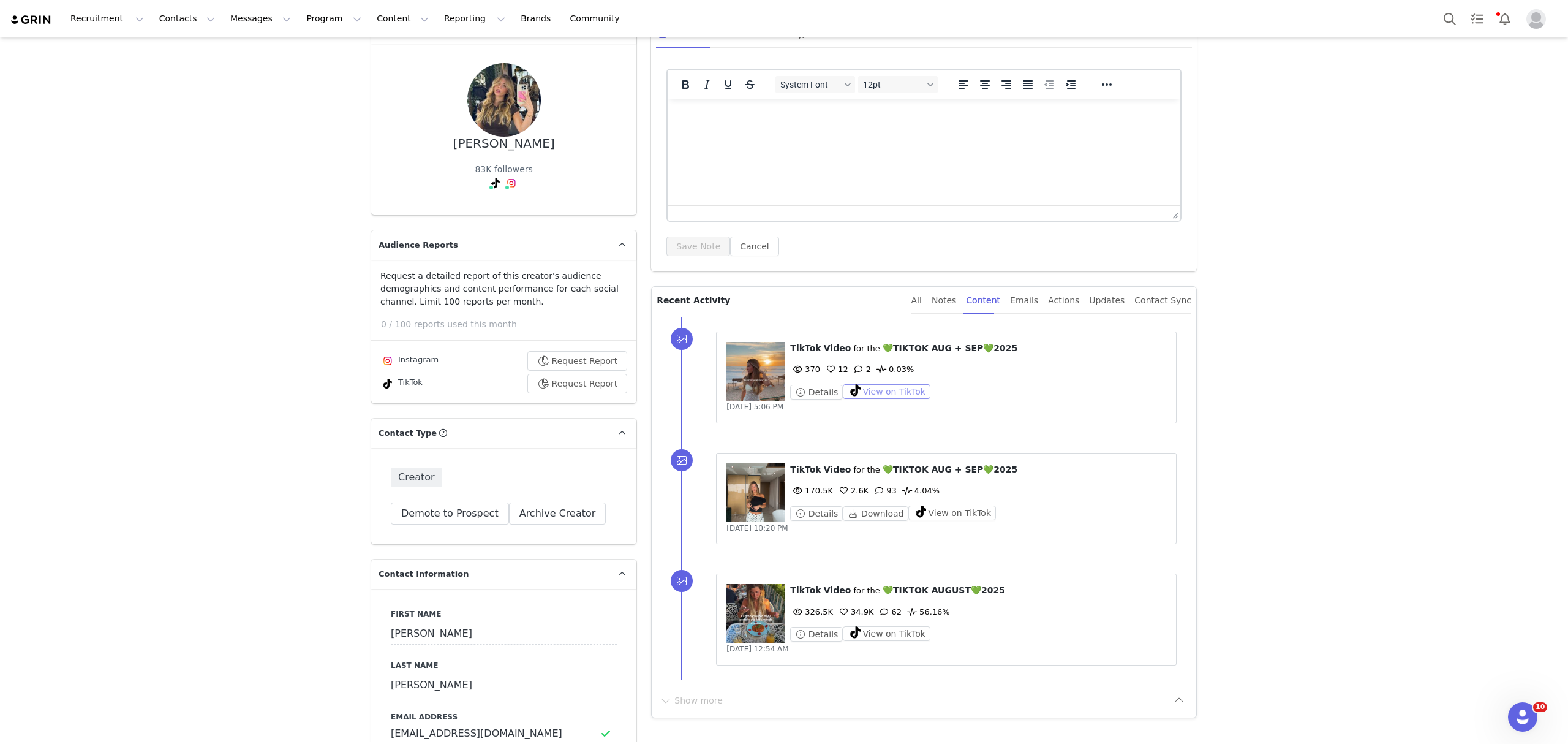
scroll to position [163, 0]
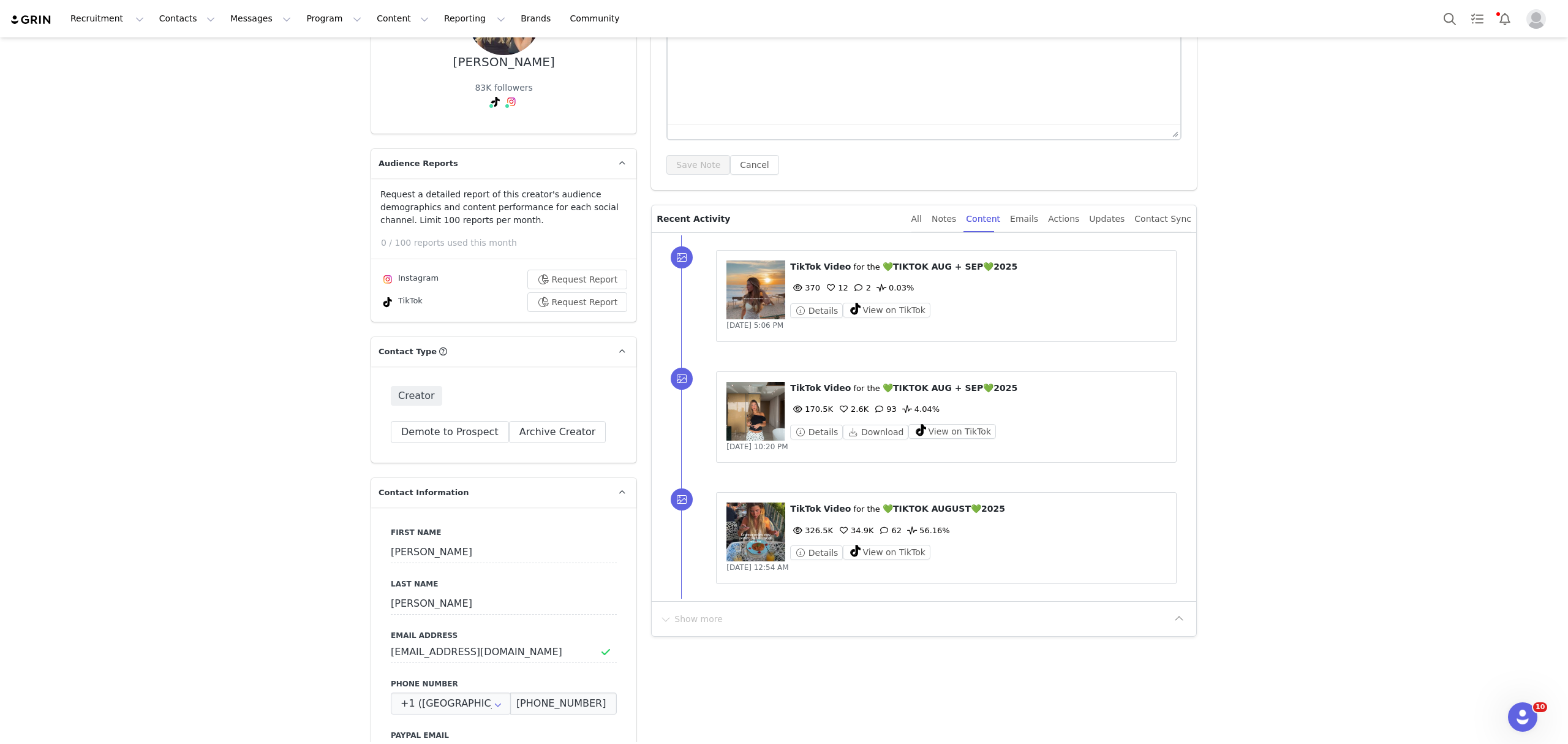
click at [767, 531] on figure at bounding box center [755, 531] width 59 height 59
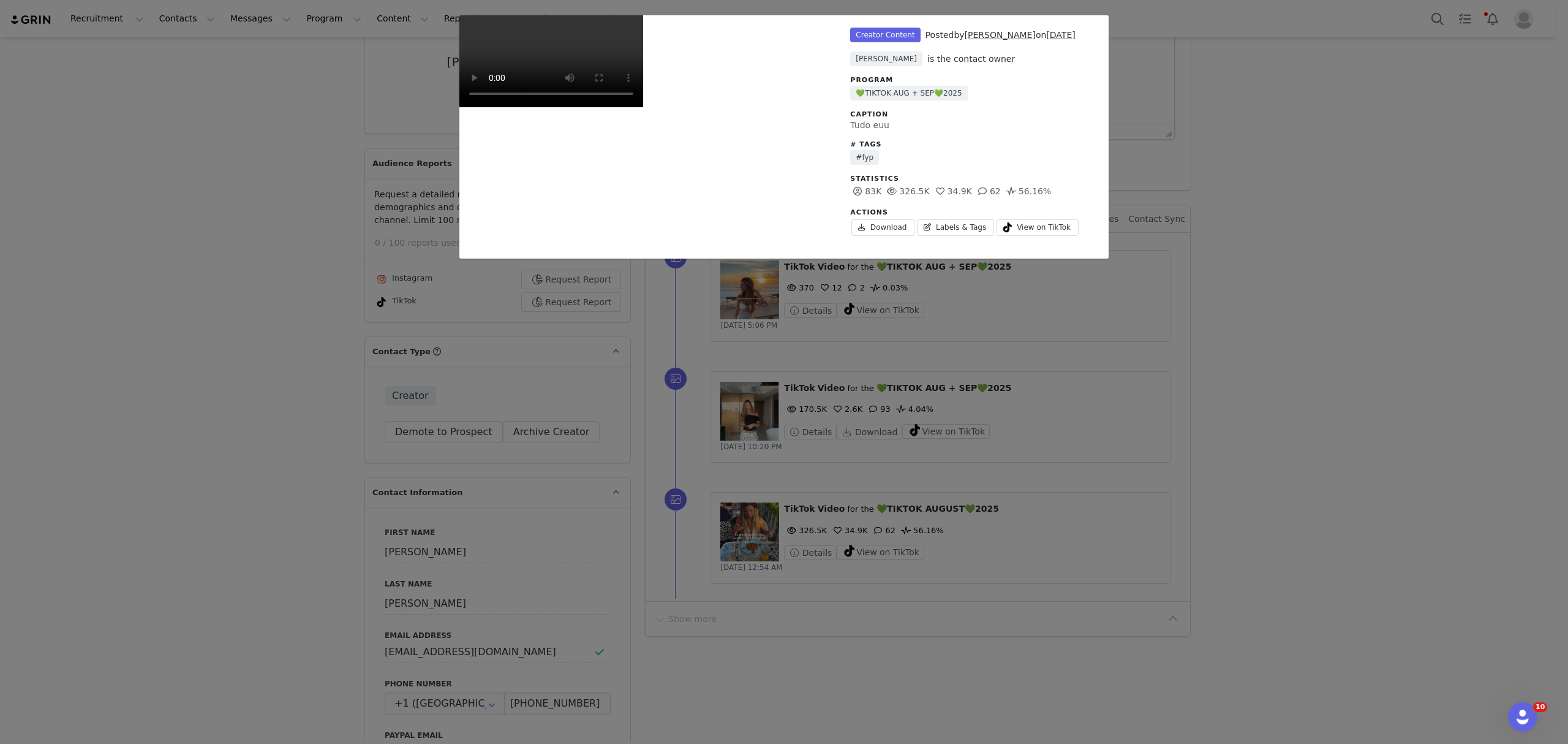
click at [882, 564] on div "Unlabeled Creator Content Posted by Marjorie Kim on Aug 21, 2025 Galya Kangisse…" at bounding box center [784, 372] width 1568 height 744
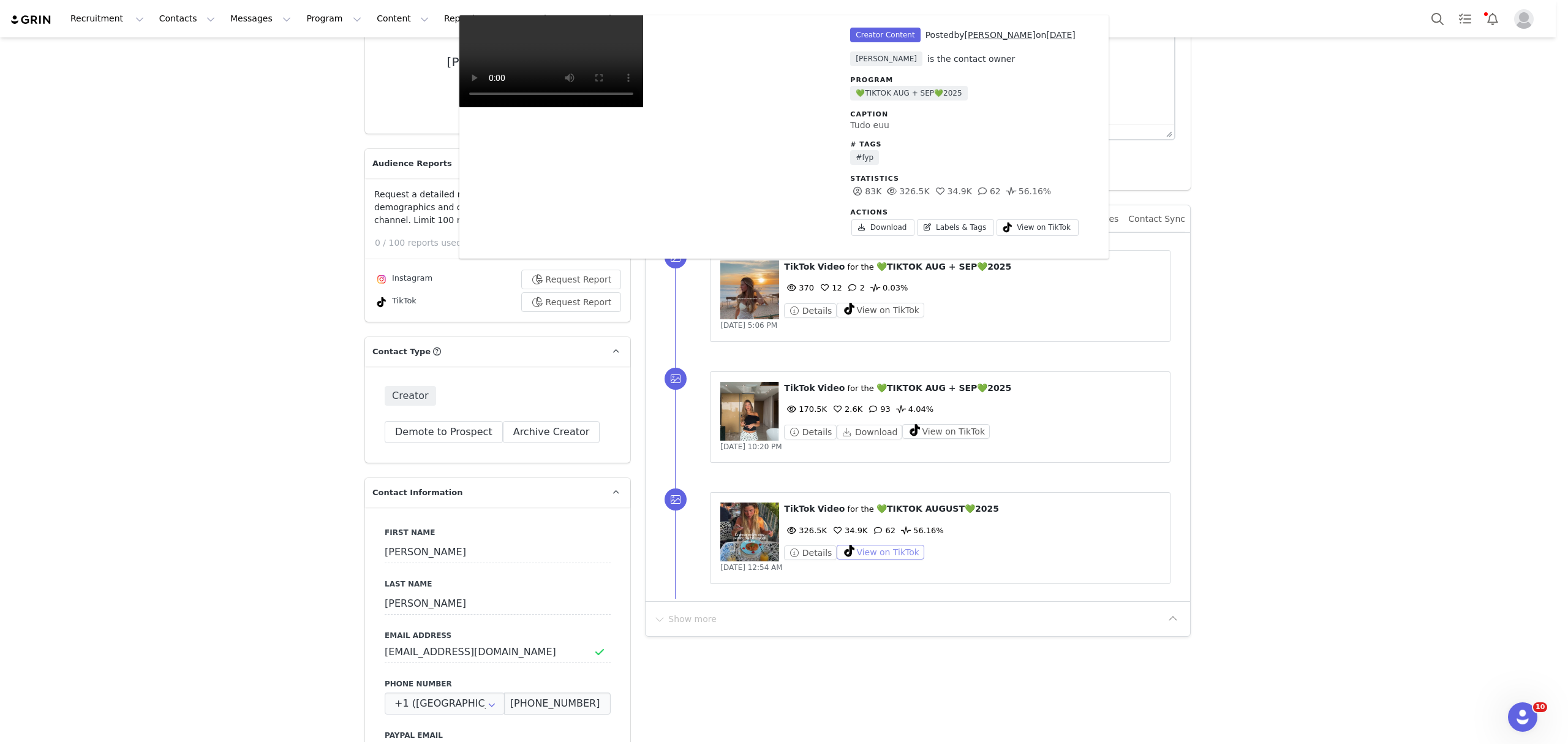
click at [878, 546] on button "View on TikTok" at bounding box center [880, 552] width 87 height 15
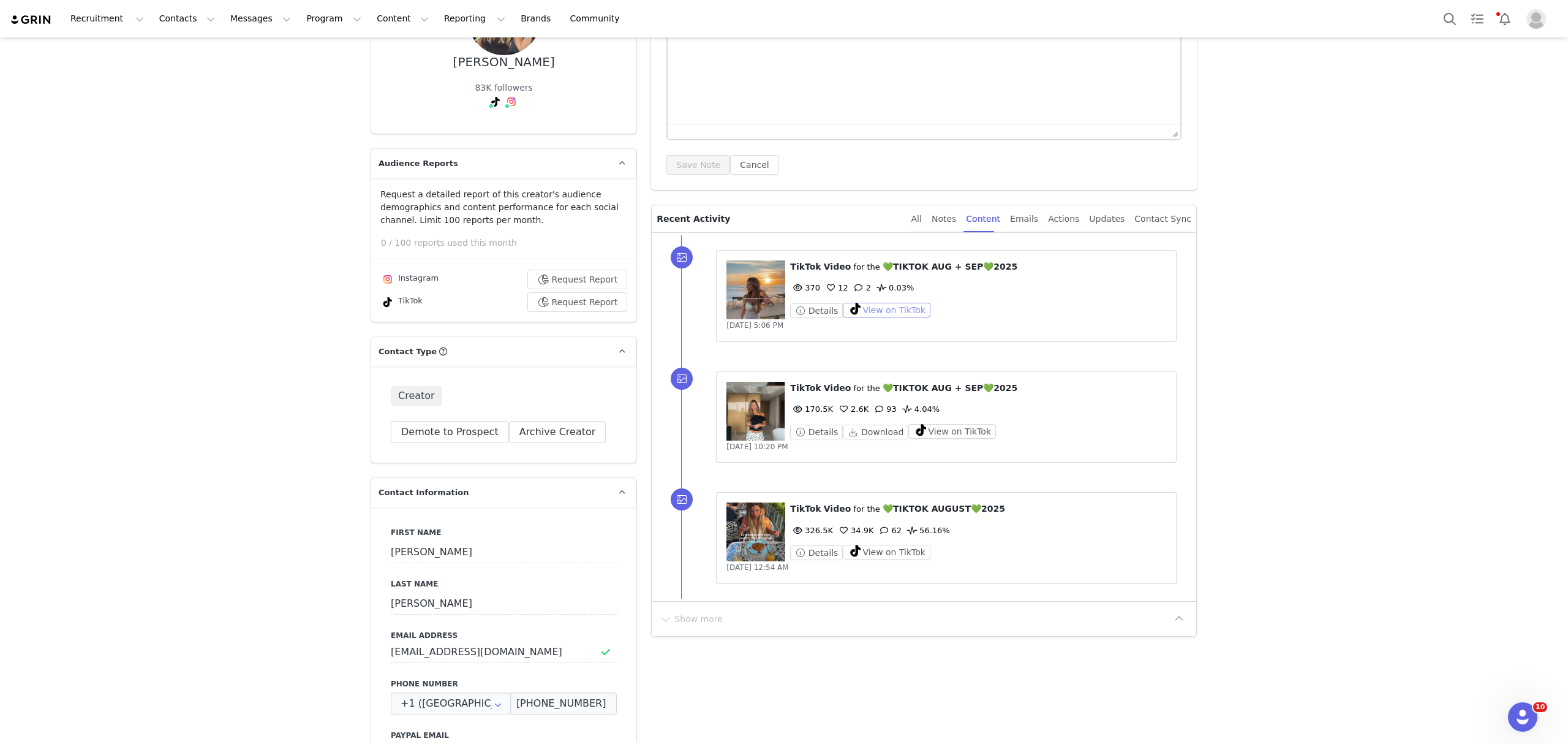
click at [872, 314] on button "View on TikTok" at bounding box center [886, 310] width 87 height 15
click at [1437, 18] on button "Search" at bounding box center [1449, 18] width 27 height 28
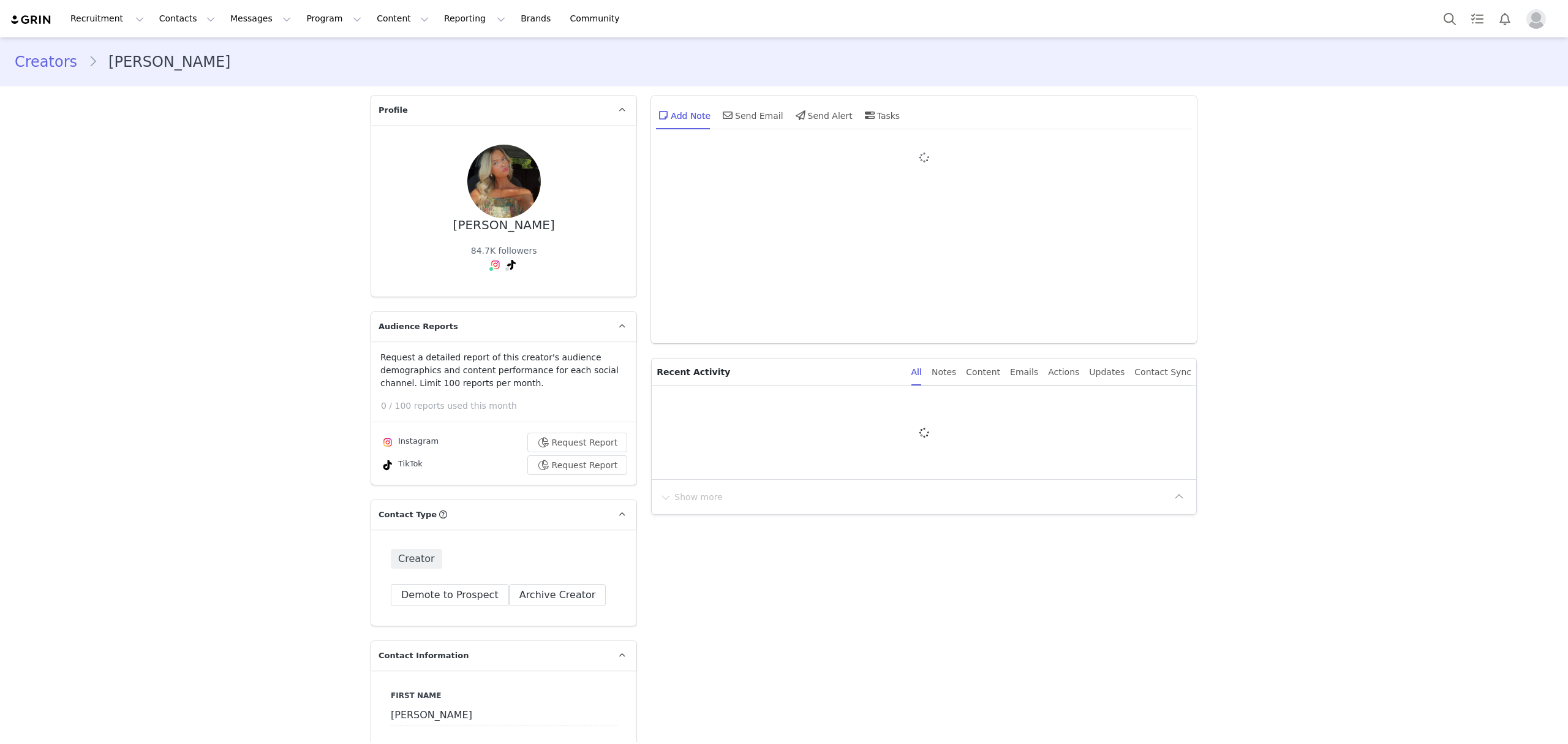
type input "+1 ([GEOGRAPHIC_DATA])"
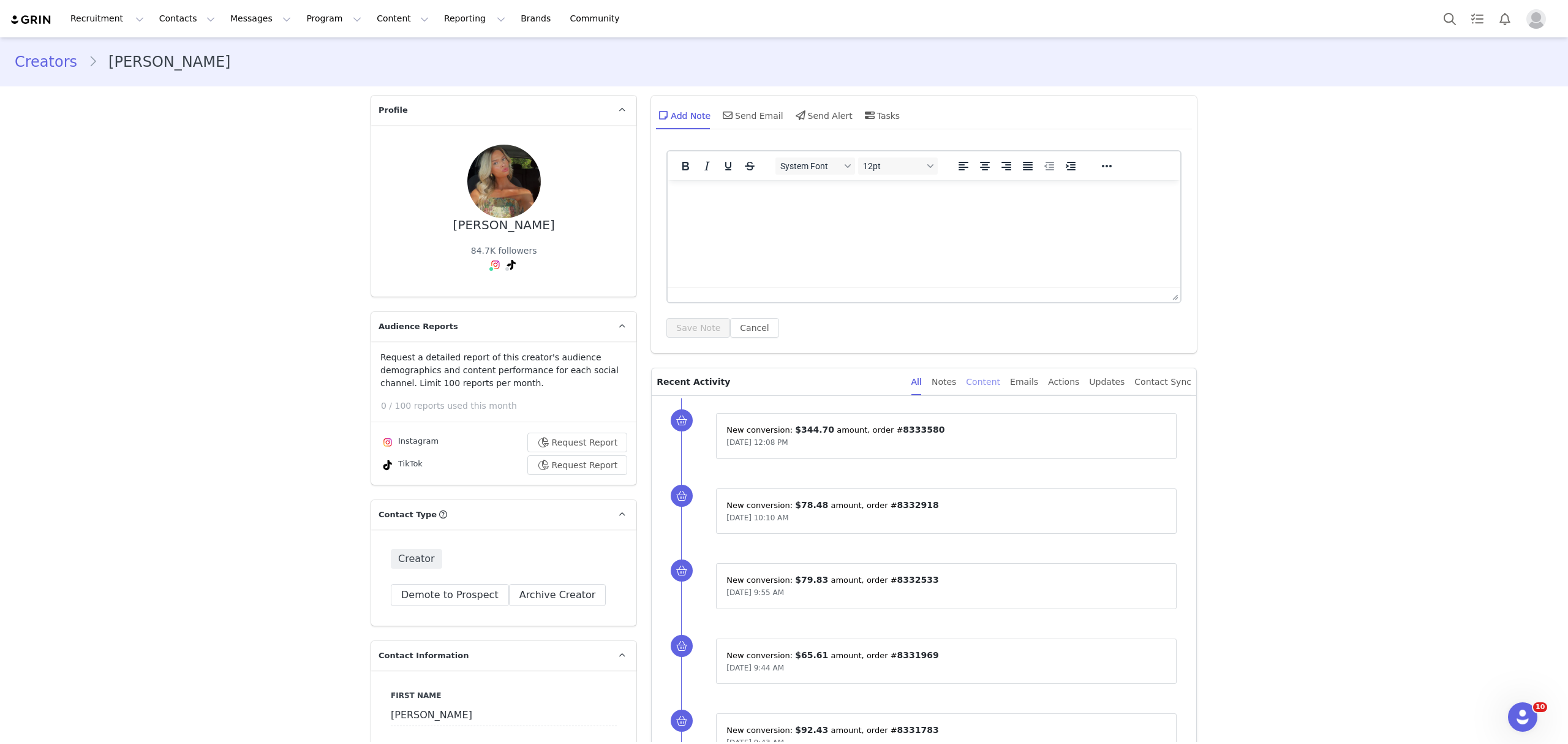
click at [991, 390] on div "Content" at bounding box center [983, 381] width 35 height 28
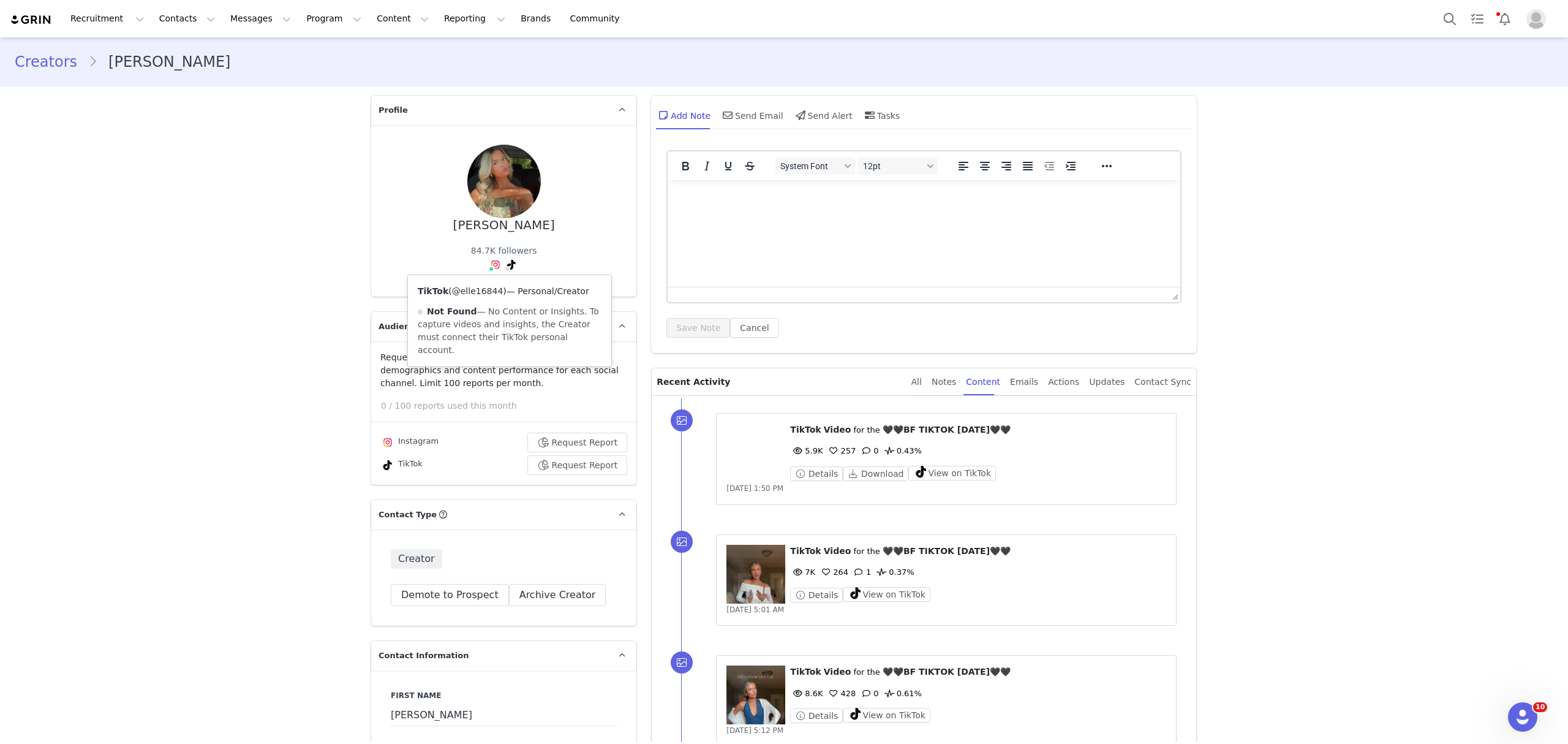
click at [482, 286] on link "@elle16844" at bounding box center [478, 291] width 51 height 9
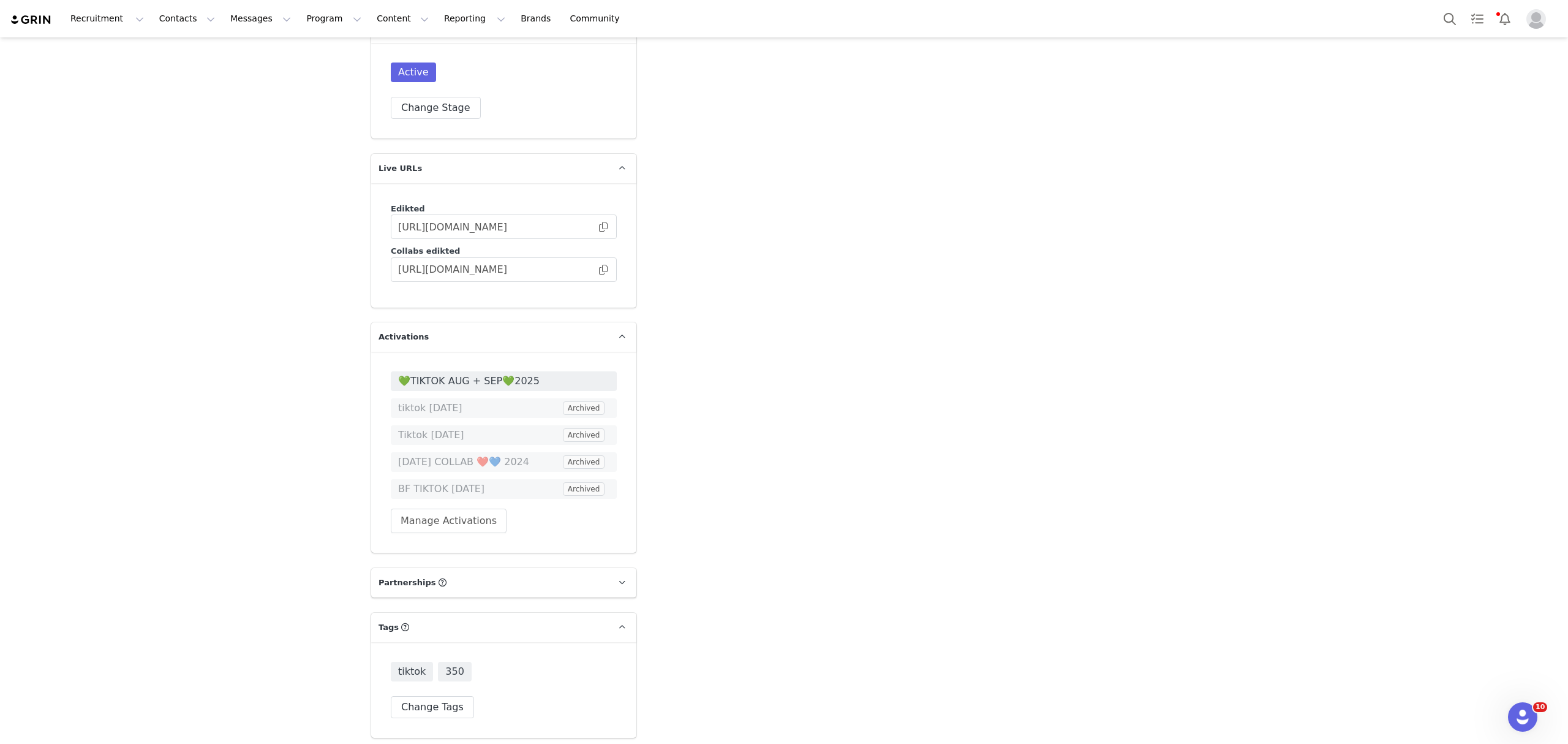
scroll to position [3025, 0]
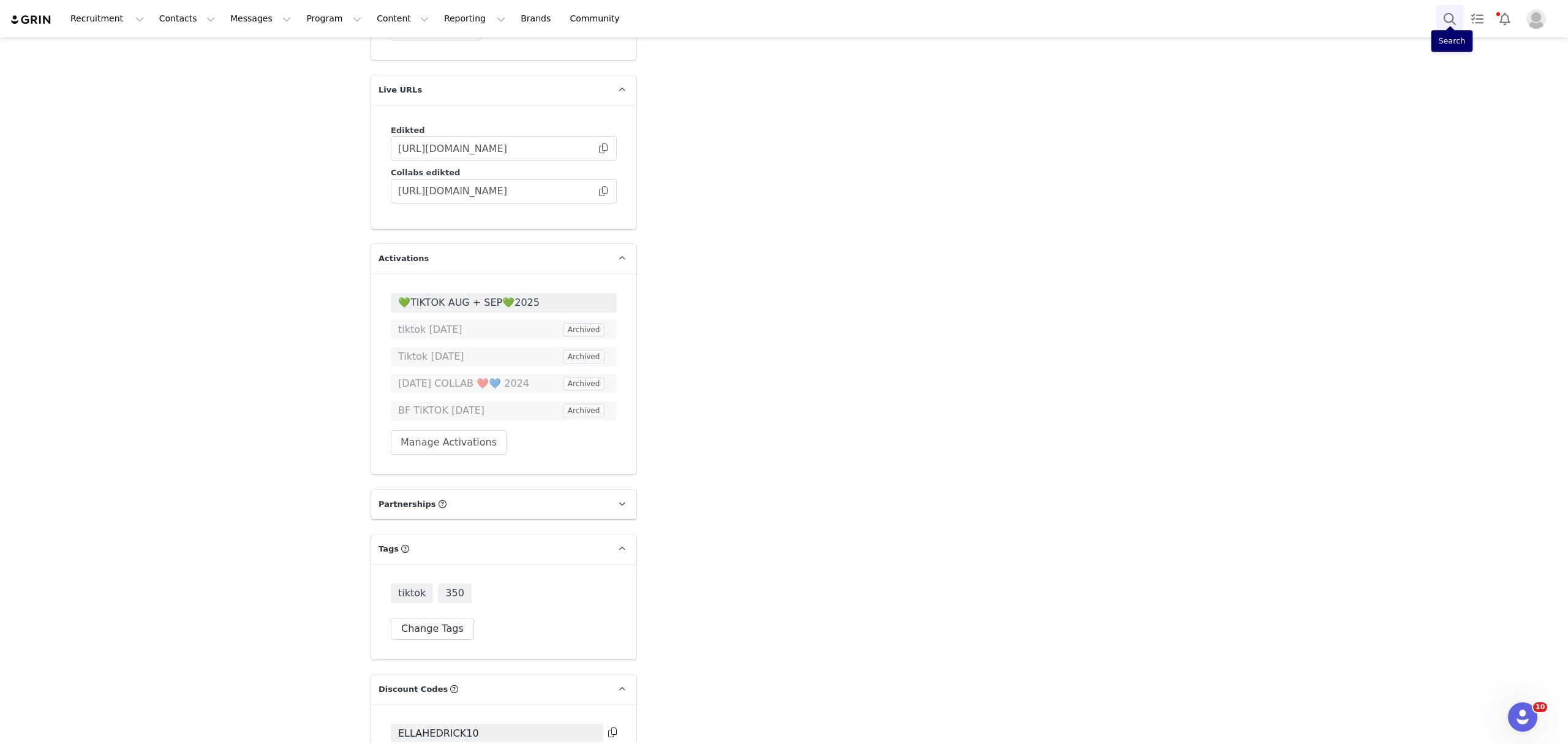
click at [1447, 20] on button "Search" at bounding box center [1449, 18] width 27 height 28
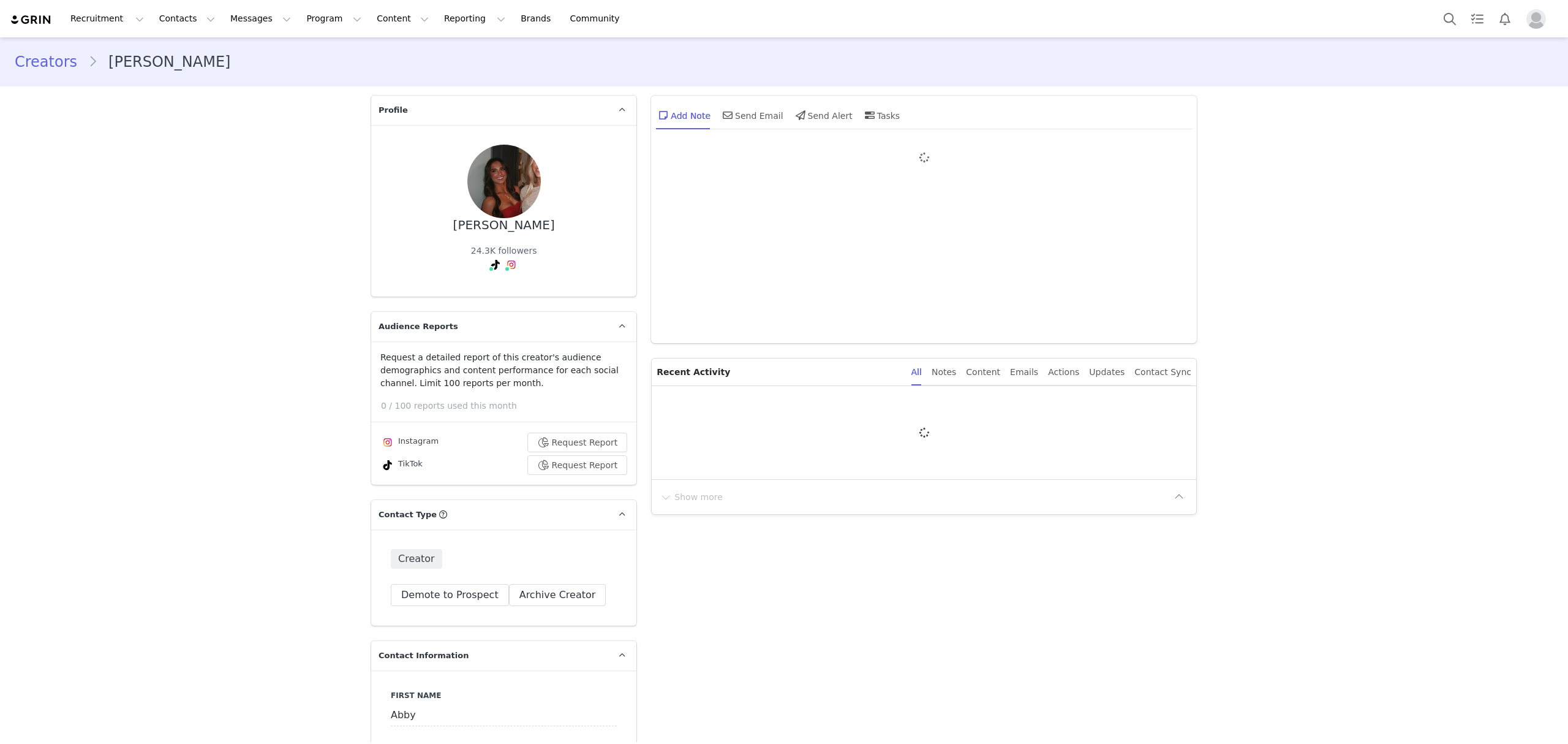
type input "+1 ([GEOGRAPHIC_DATA])"
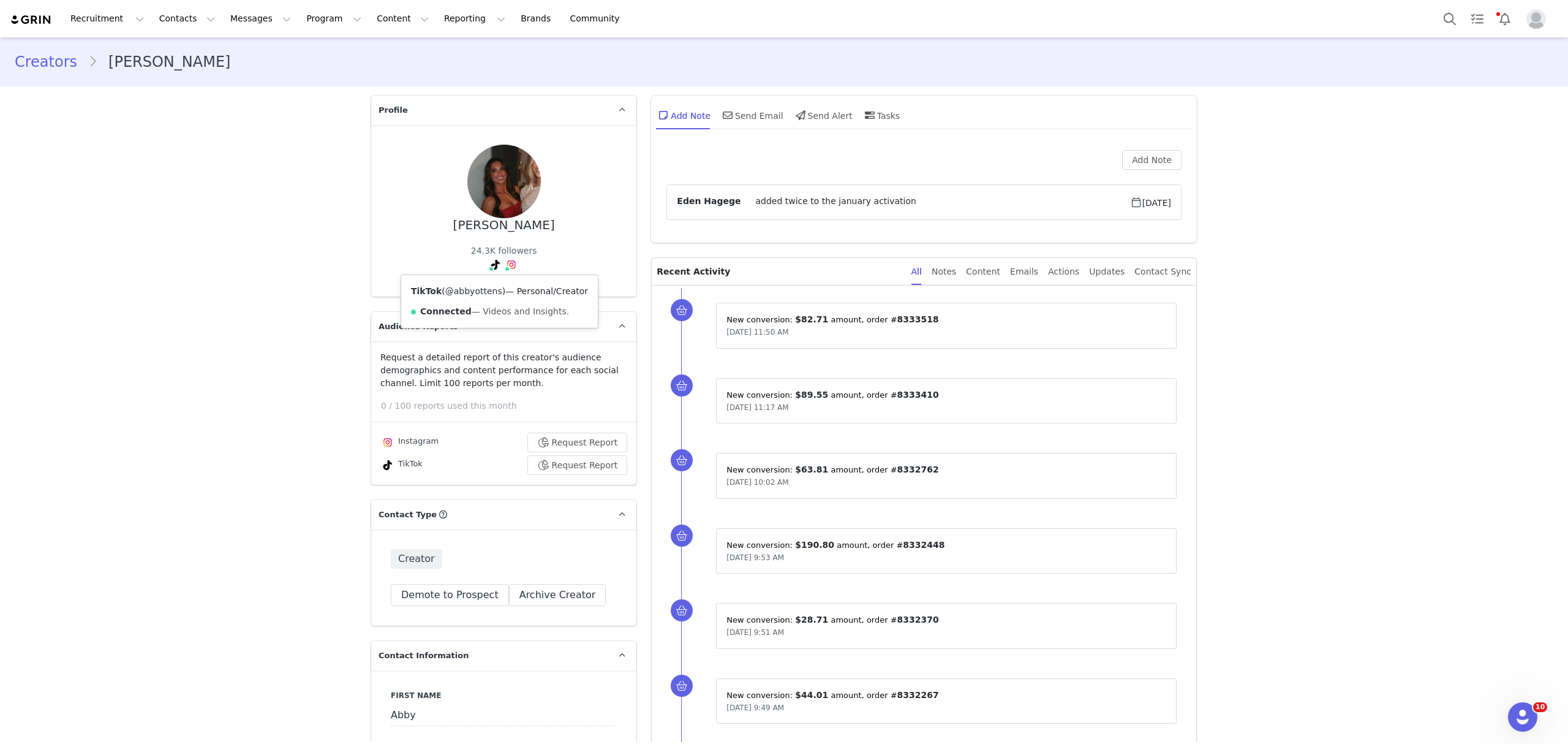
click at [473, 288] on link "@abbyottens" at bounding box center [473, 291] width 57 height 9
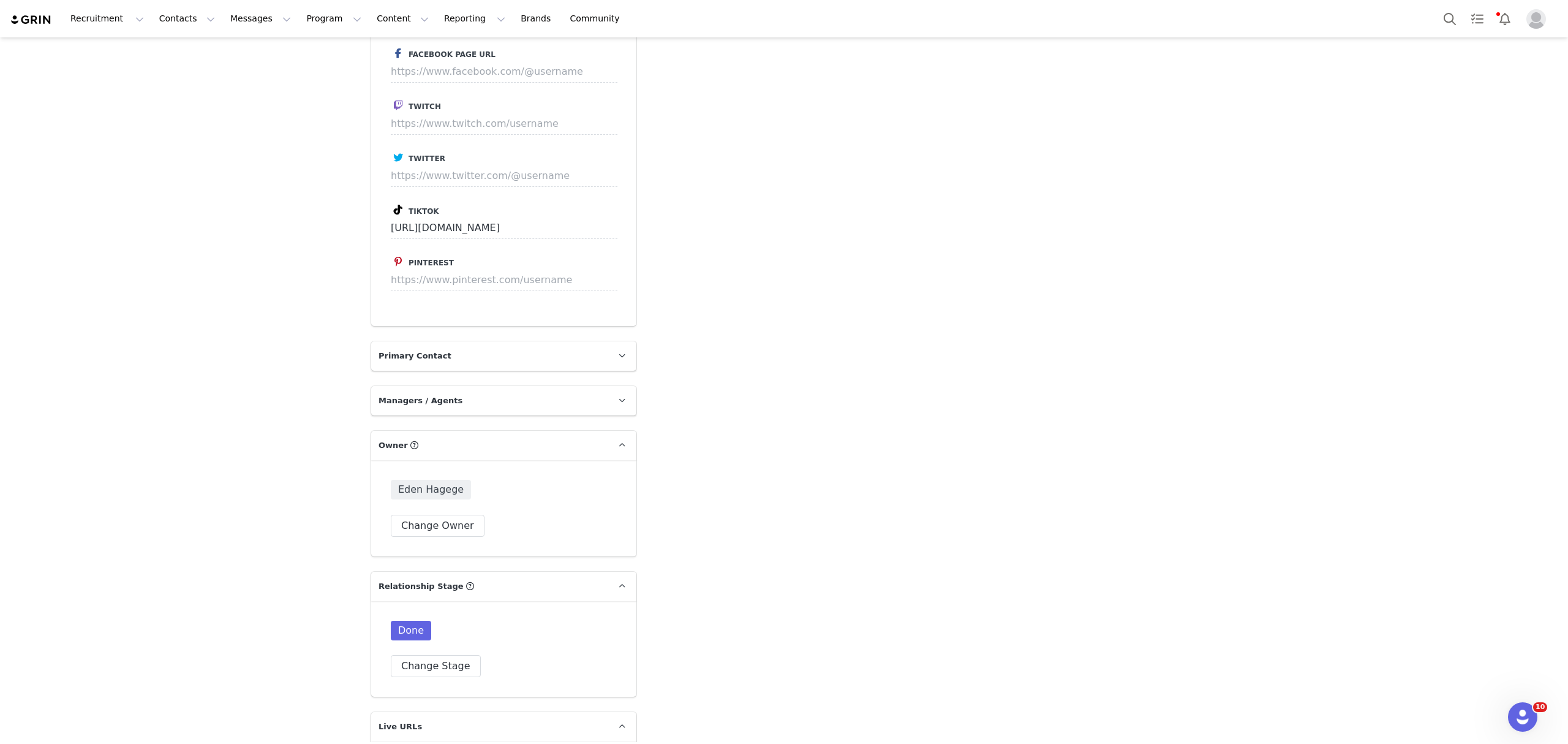
scroll to position [2311, 0]
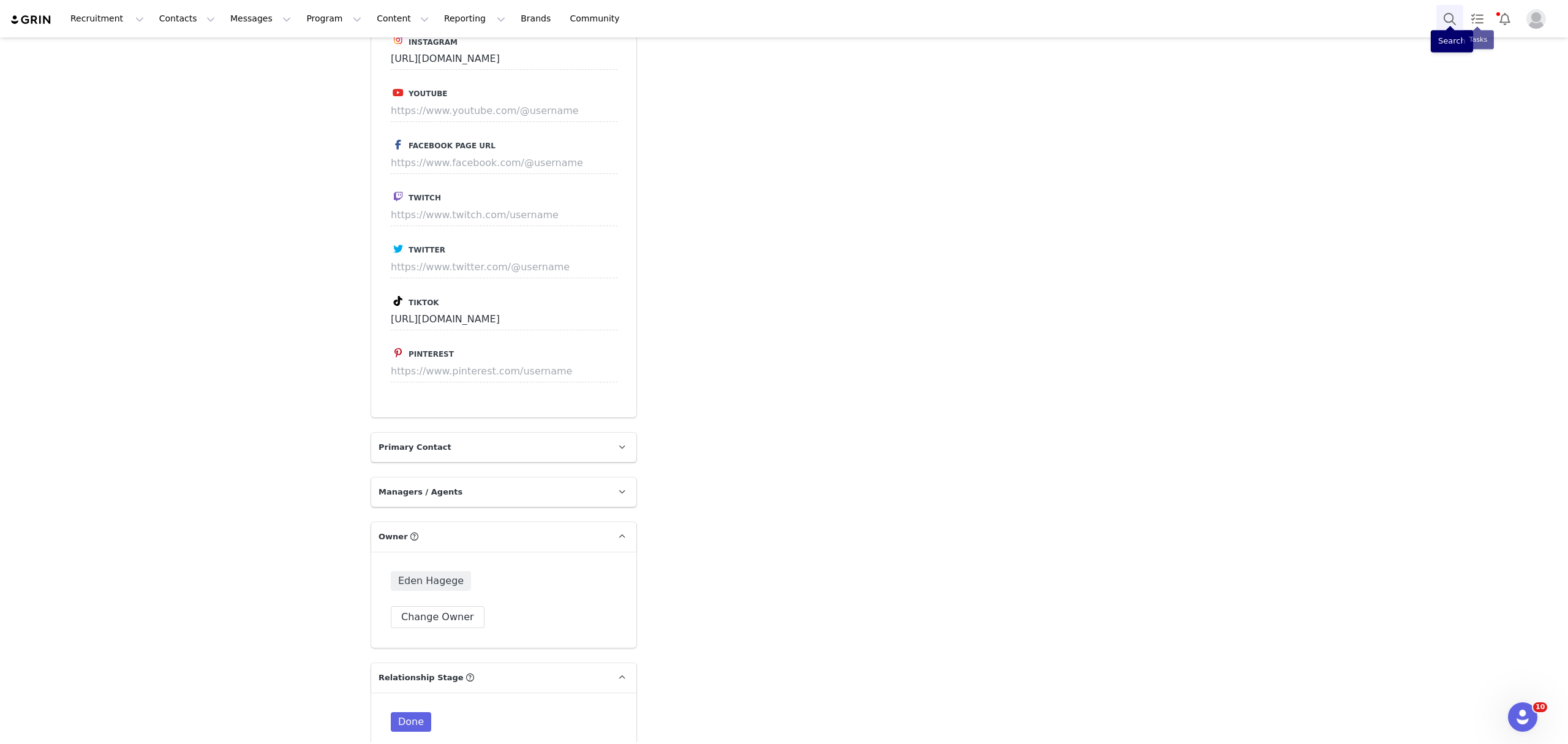
click at [1446, 18] on button "Search" at bounding box center [1449, 18] width 27 height 28
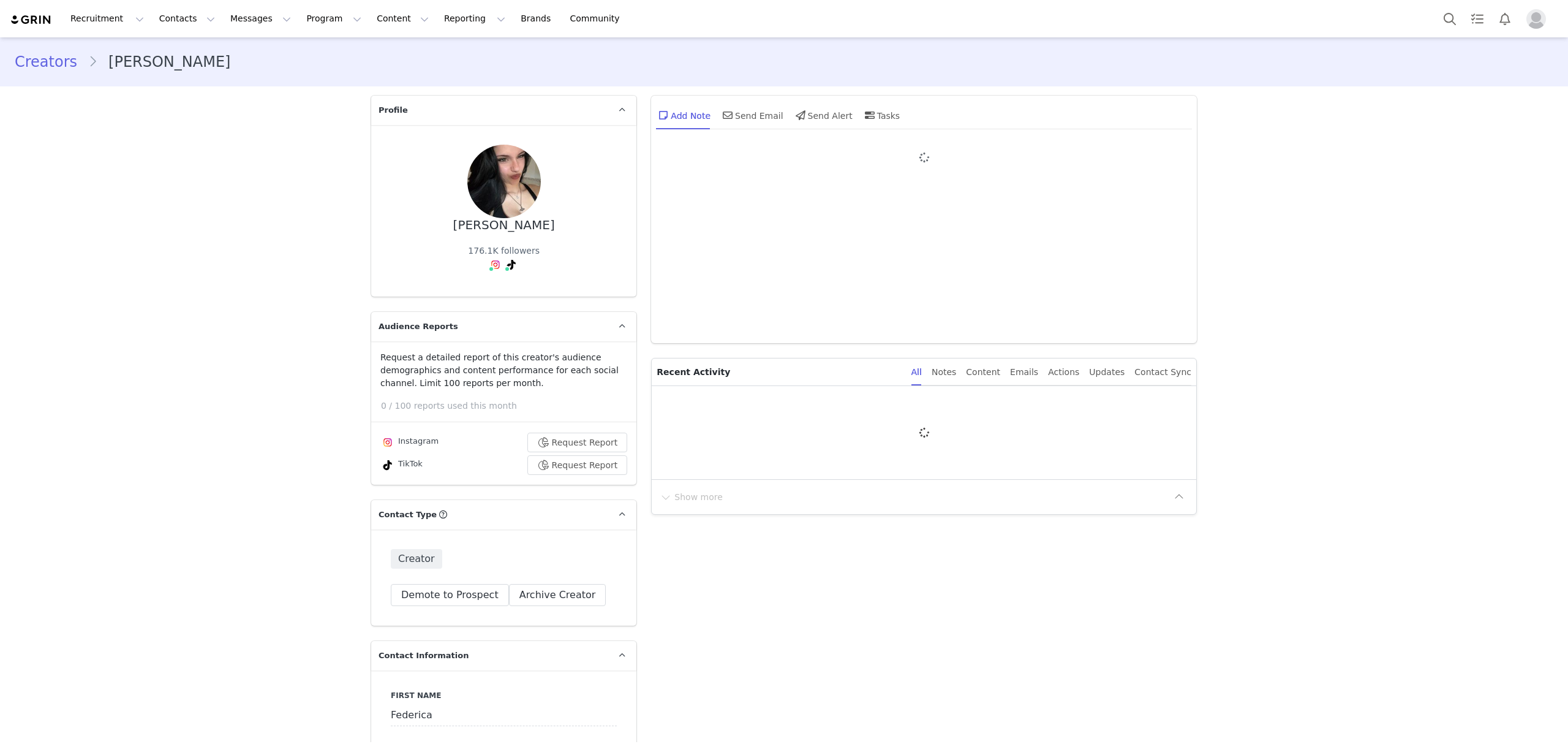
type input "+1 ([GEOGRAPHIC_DATA])"
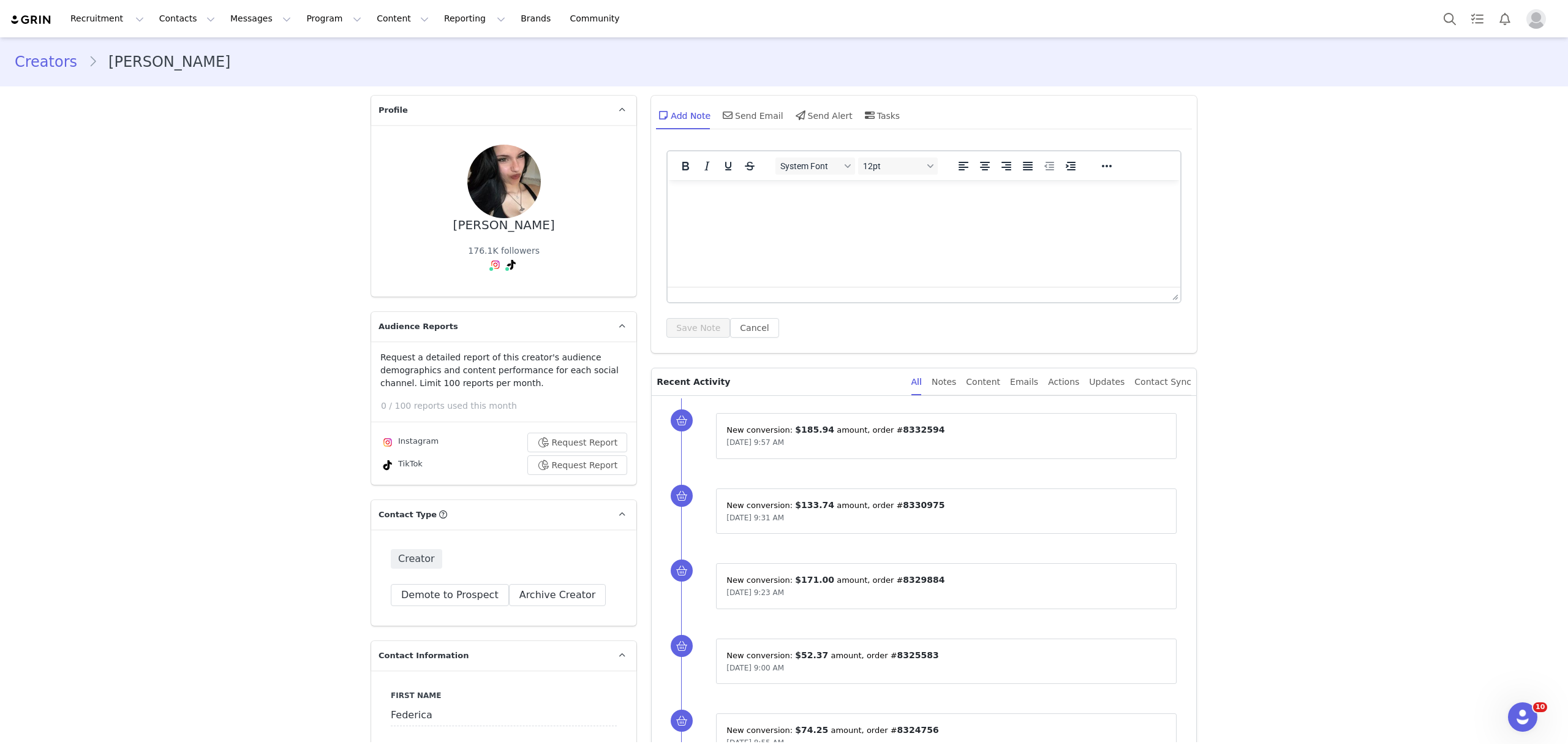
click at [493, 291] on link "@federicamuscass" at bounding box center [491, 291] width 81 height 9
click at [1000, 380] on div "Content" at bounding box center [983, 381] width 35 height 28
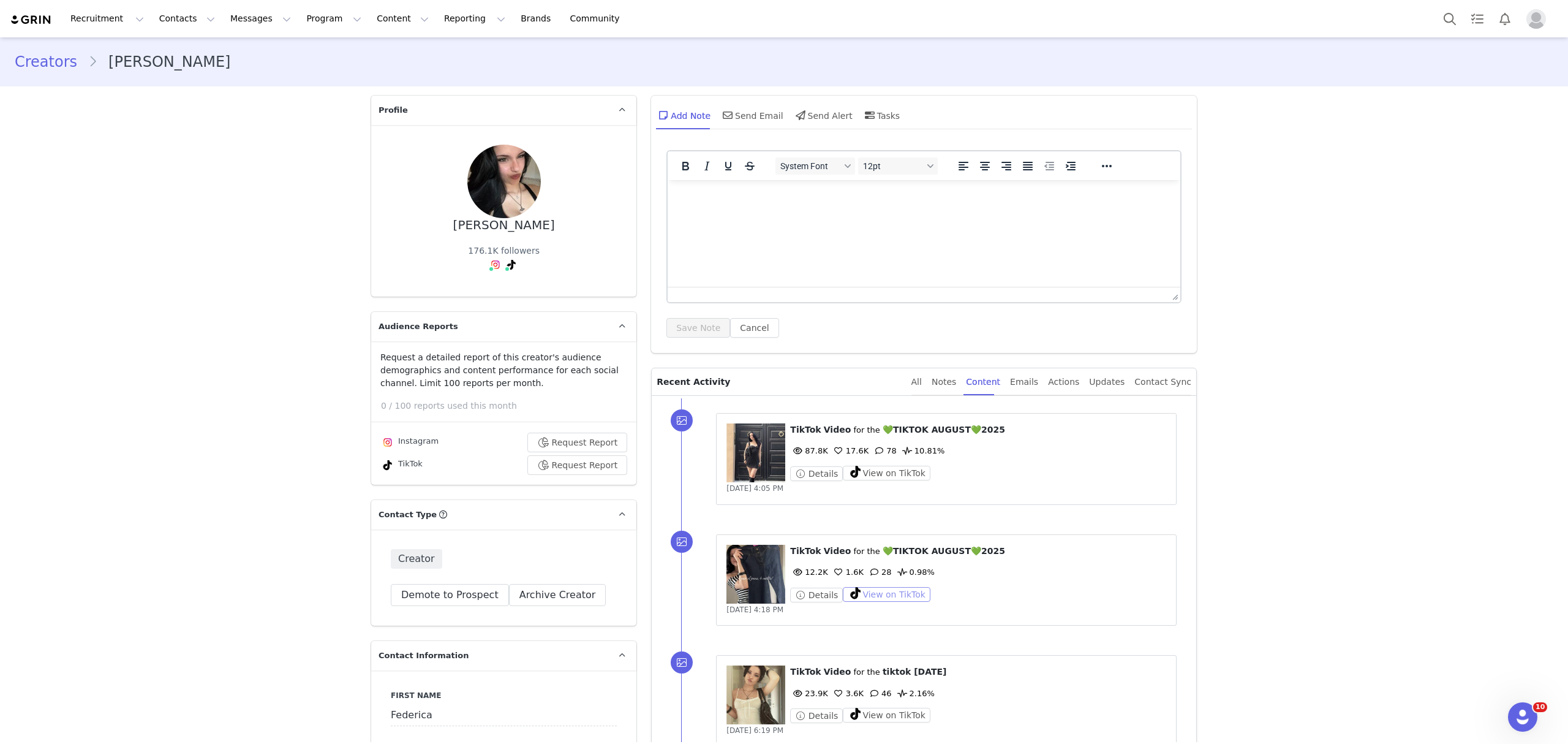
click at [888, 598] on button "View on TikTok" at bounding box center [886, 594] width 87 height 15
click at [1454, 27] on button "Search" at bounding box center [1449, 18] width 27 height 28
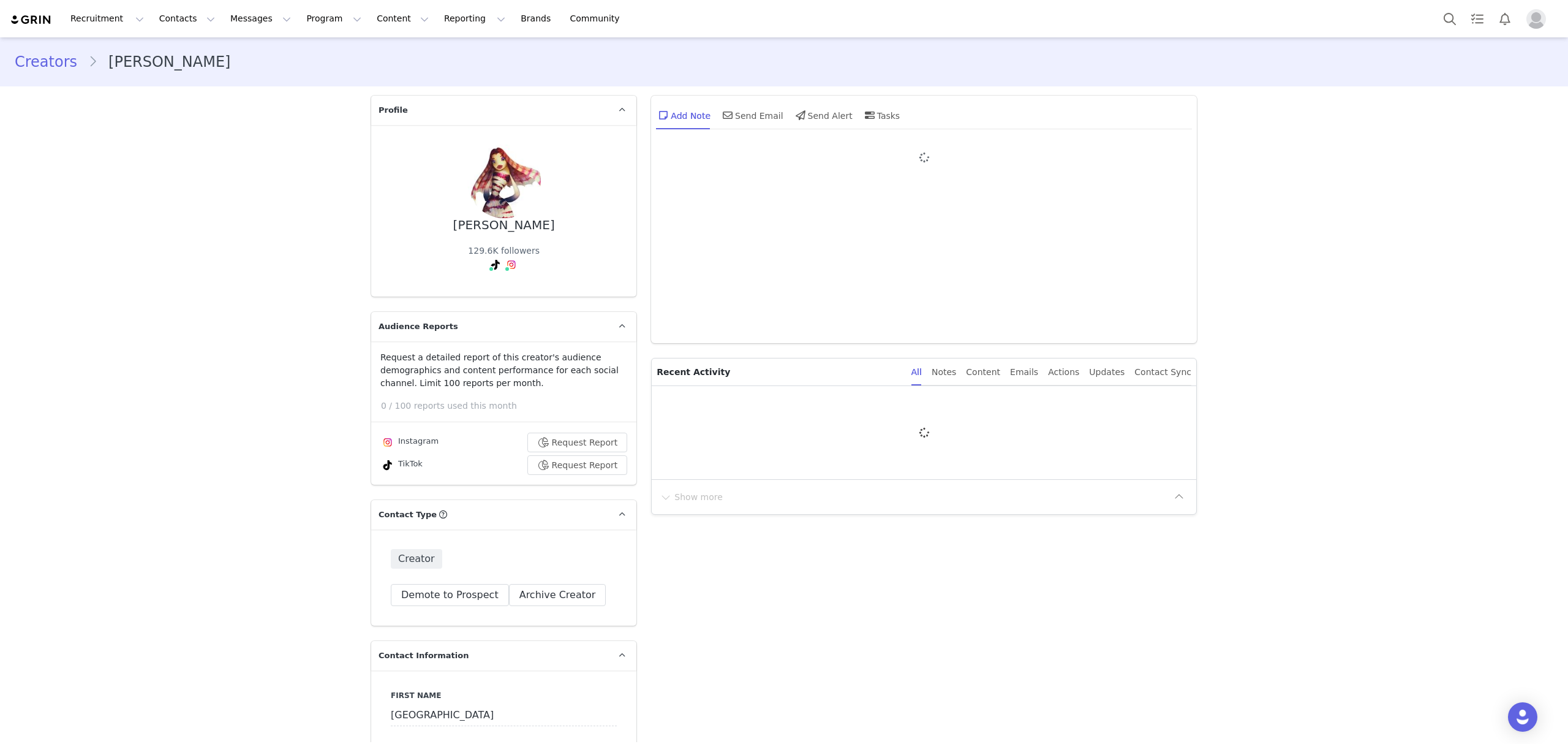
type input "+1 ([GEOGRAPHIC_DATA])"
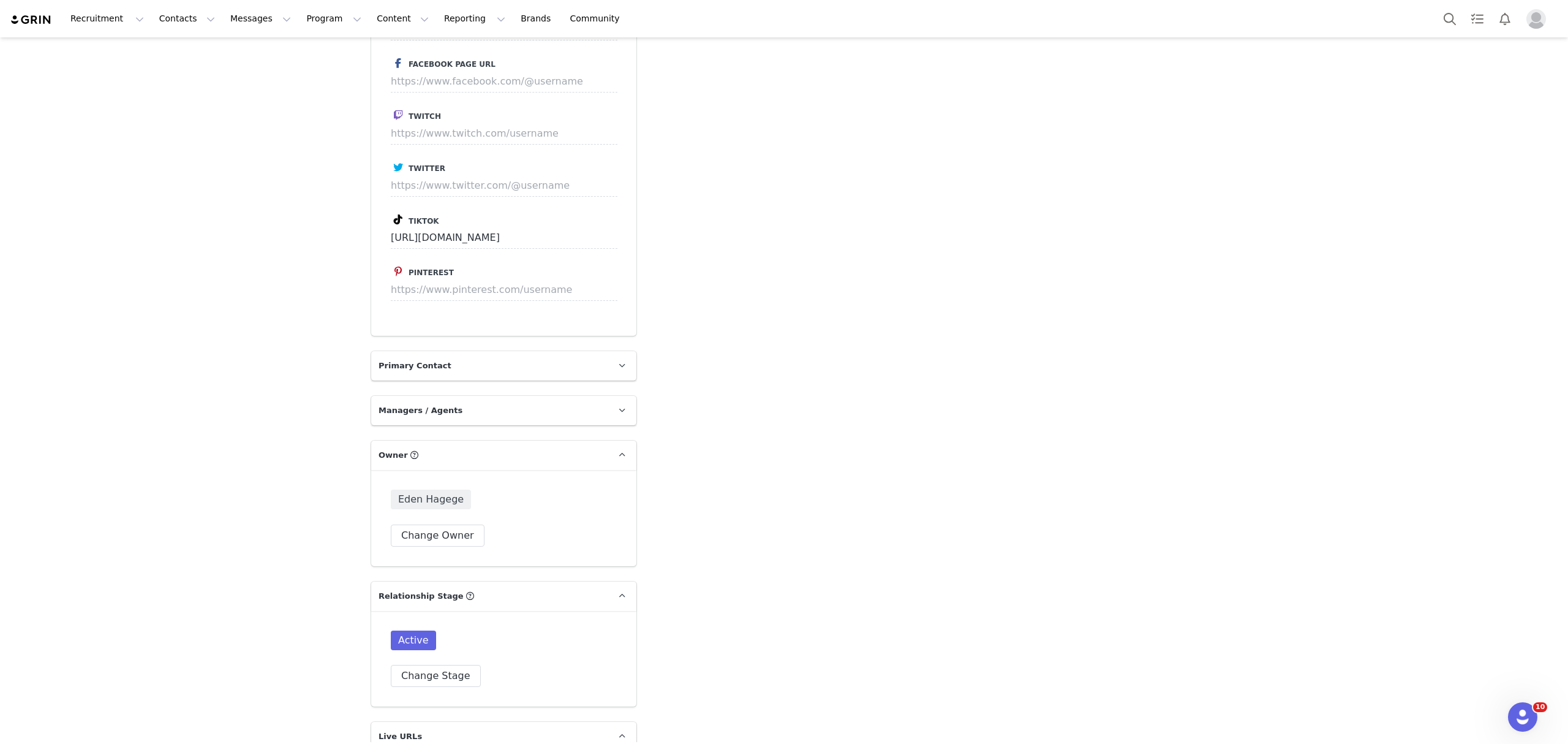
scroll to position [2309, 0]
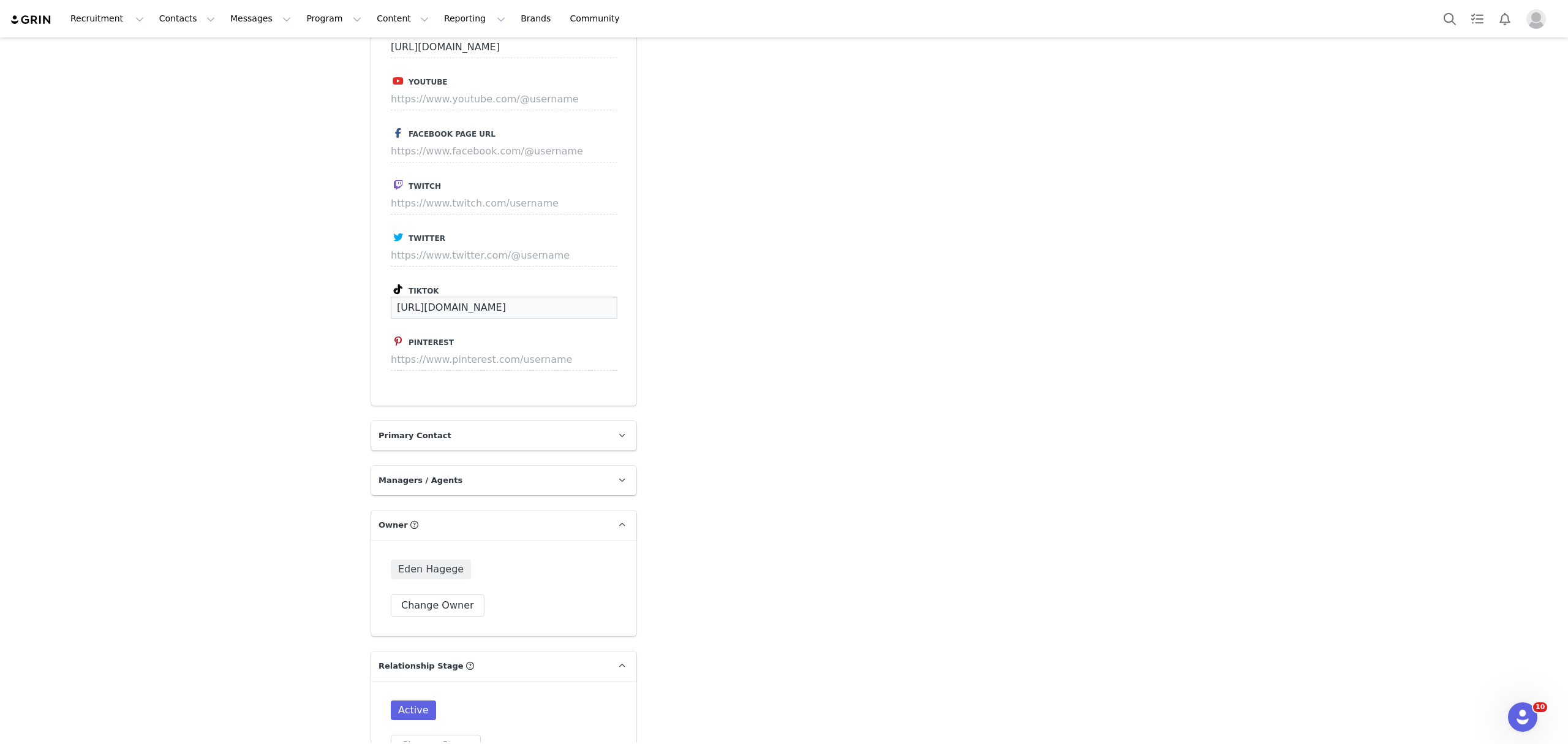
drag, startPoint x: 581, startPoint y: 285, endPoint x: 242, endPoint y: 308, distance: 339.8
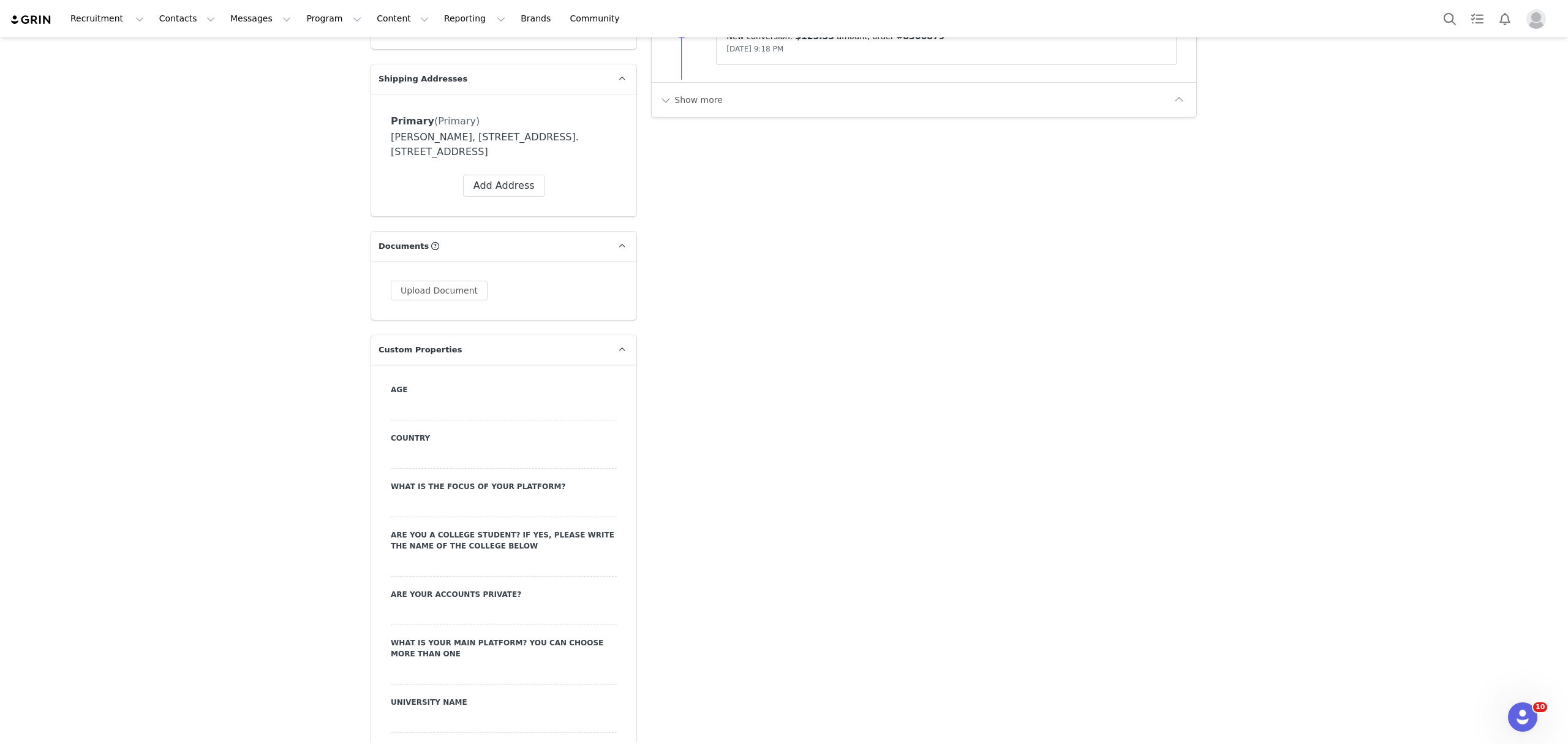
scroll to position [0, 0]
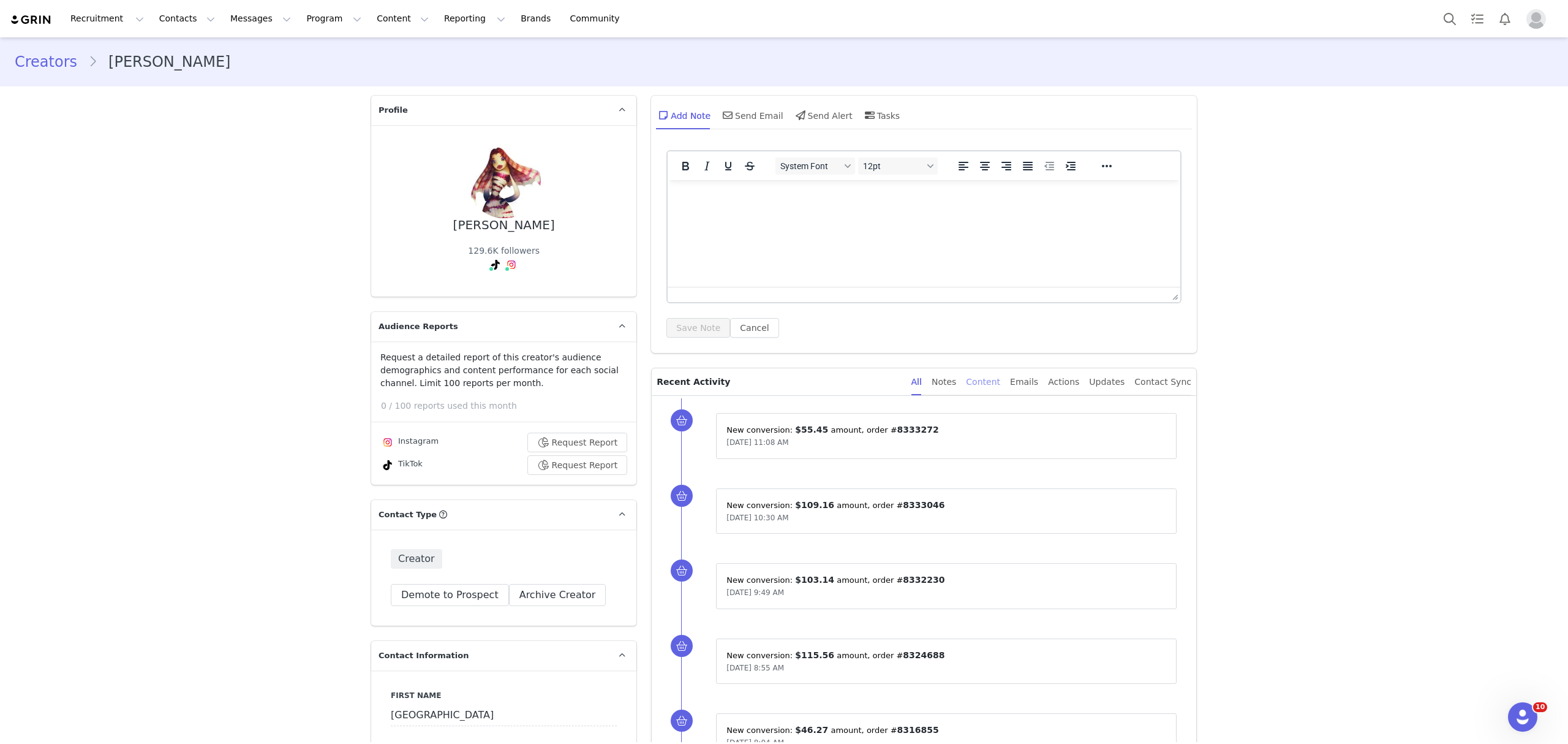
click at [982, 381] on div "Content" at bounding box center [983, 381] width 35 height 28
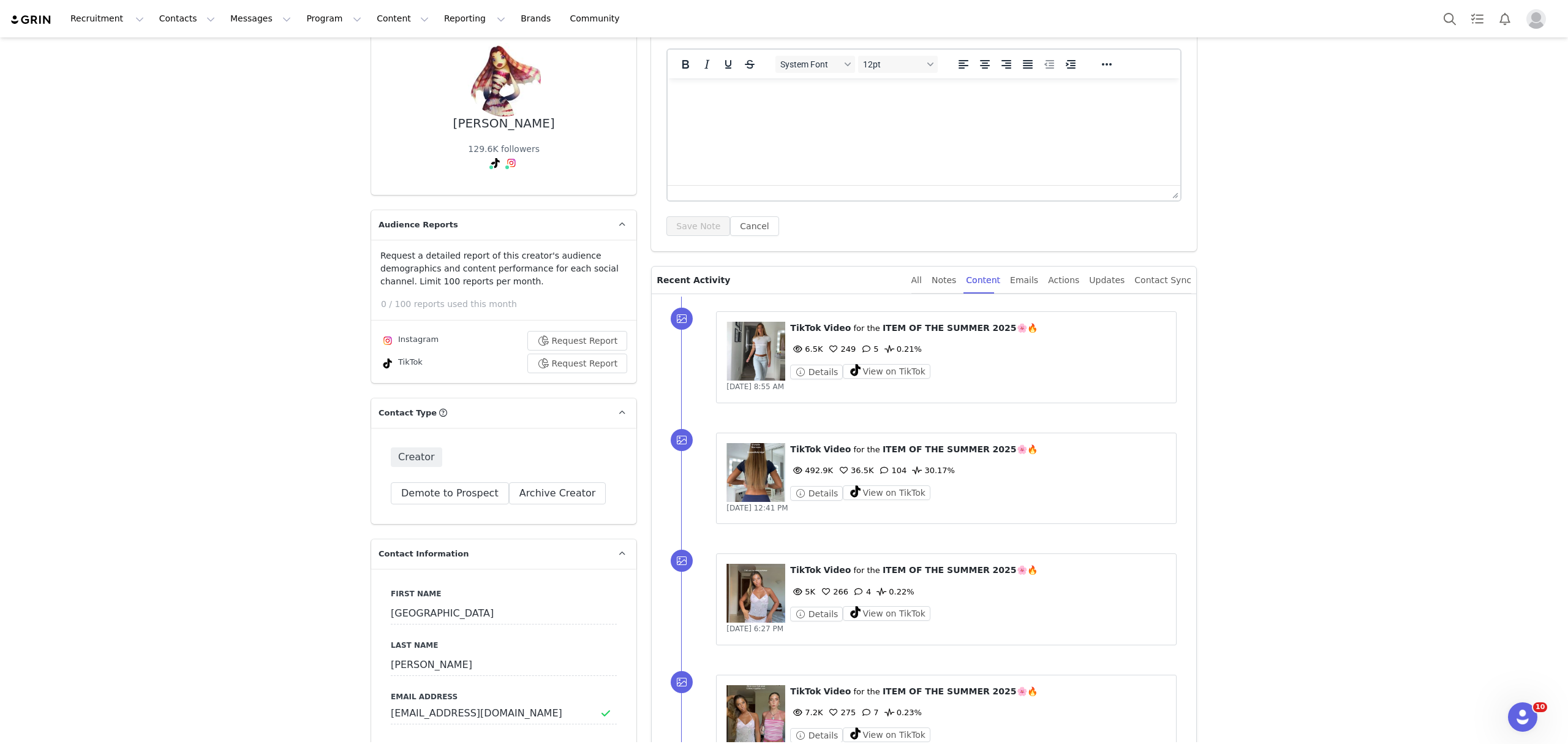
scroll to position [81, 0]
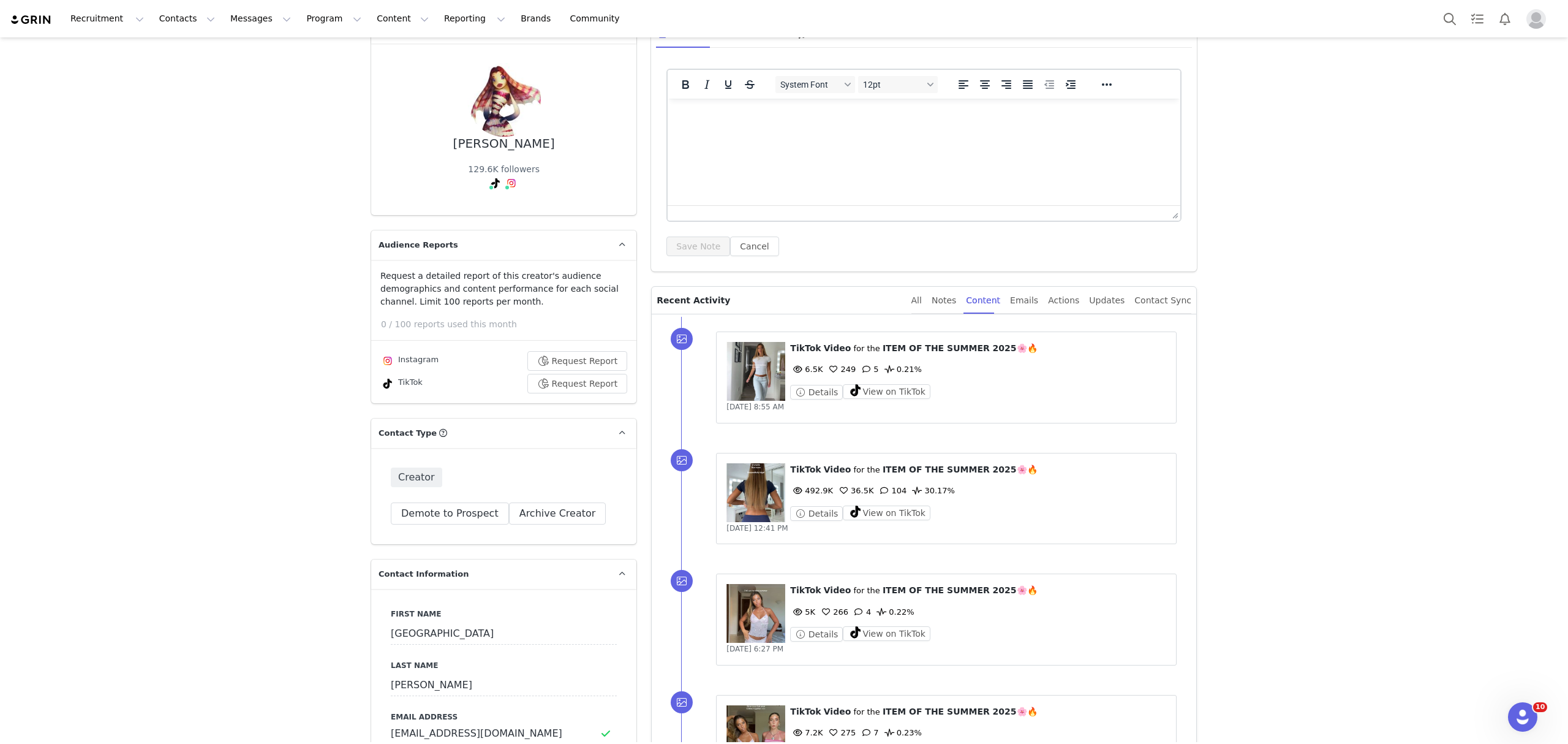
click at [762, 375] on figure at bounding box center [755, 371] width 59 height 59
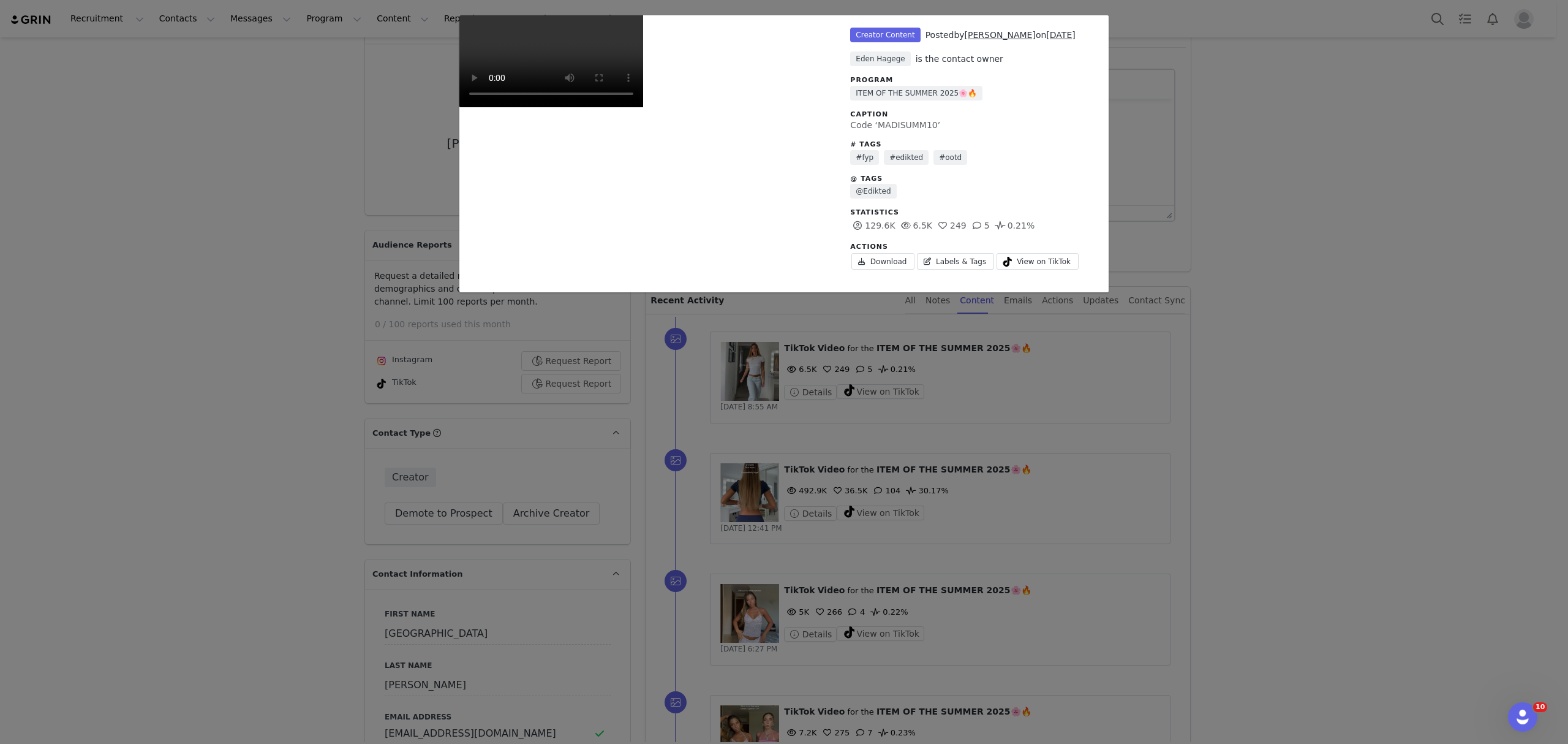
drag, startPoint x: 981, startPoint y: 470, endPoint x: 897, endPoint y: 405, distance: 106.2
click at [977, 466] on div "Unlabeled Creator Content Posted by Madison Mae on Aug 18, 2025 Eden Hagege is …" at bounding box center [784, 372] width 1568 height 744
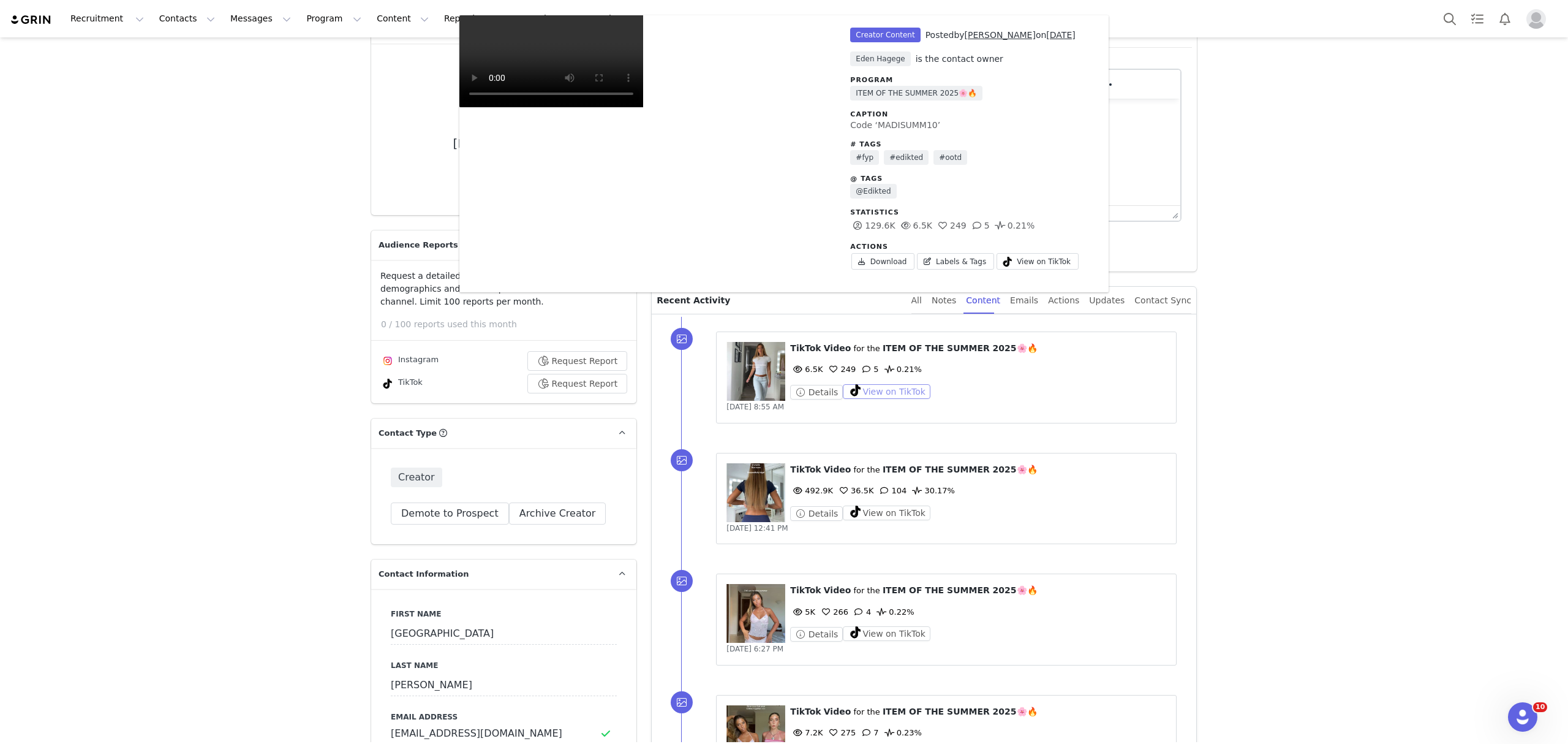
click at [874, 388] on button "View on TikTok" at bounding box center [886, 392] width 87 height 15
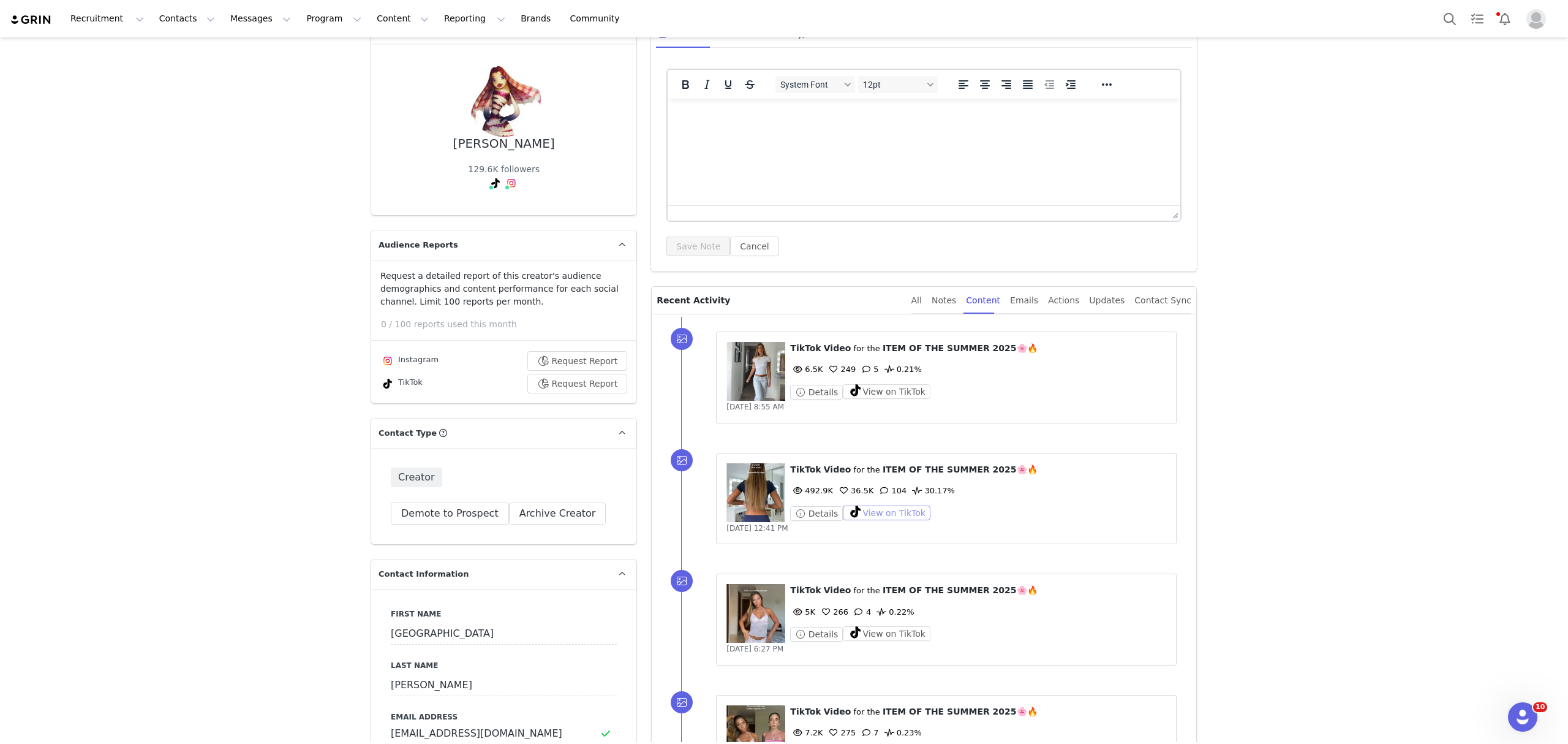
click at [891, 511] on button "View on TikTok" at bounding box center [886, 513] width 87 height 15
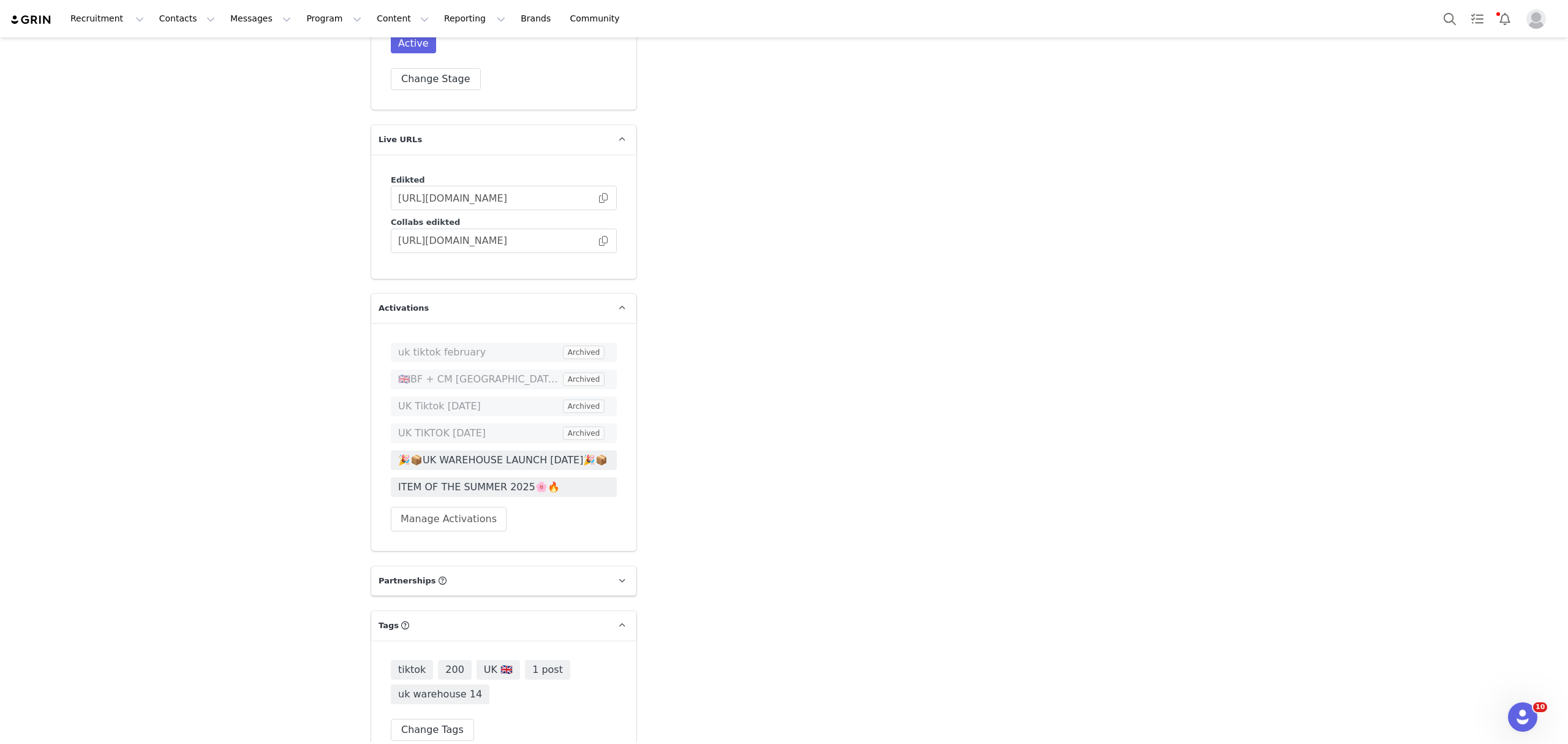
scroll to position [2990, 0]
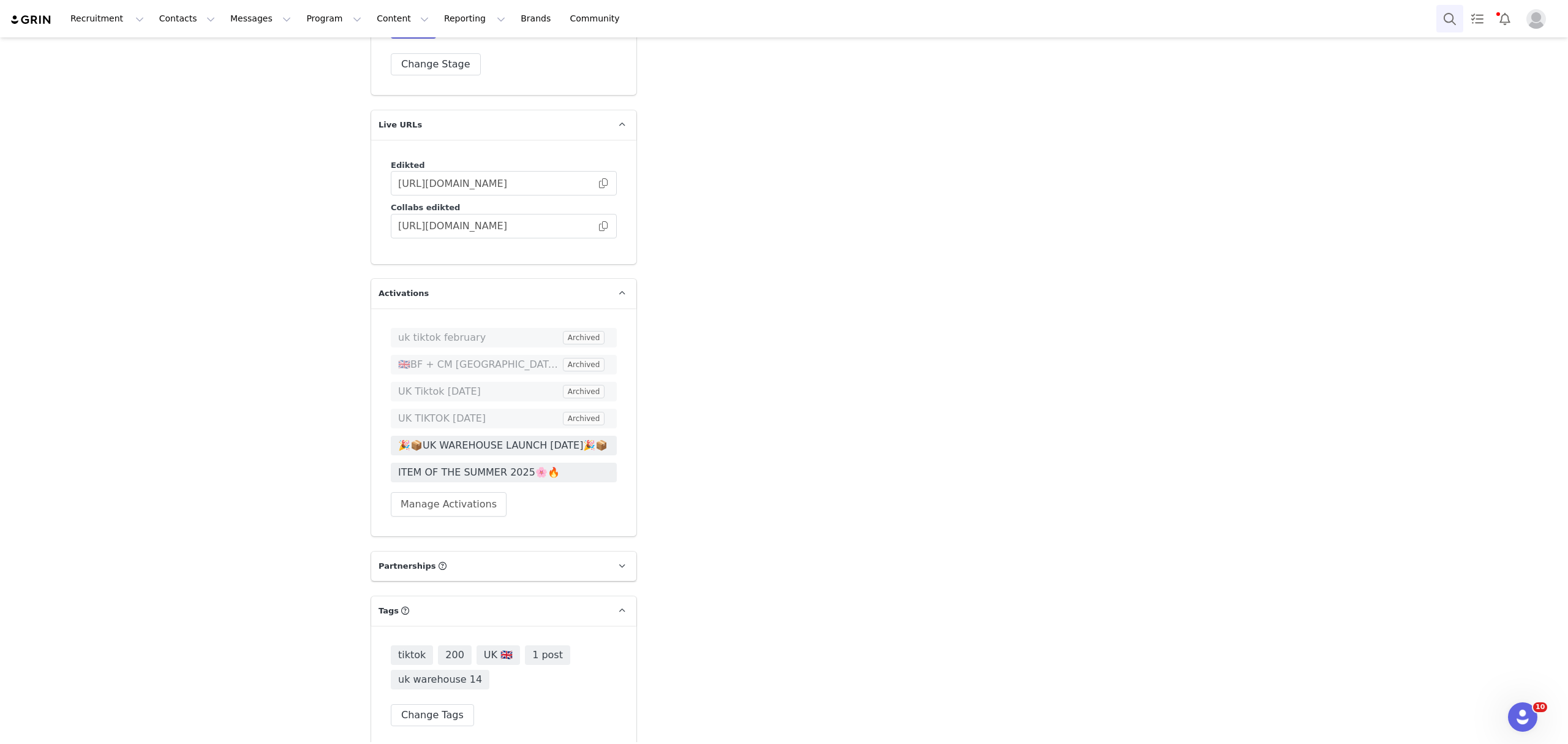
click at [1445, 18] on button "Search" at bounding box center [1449, 18] width 27 height 28
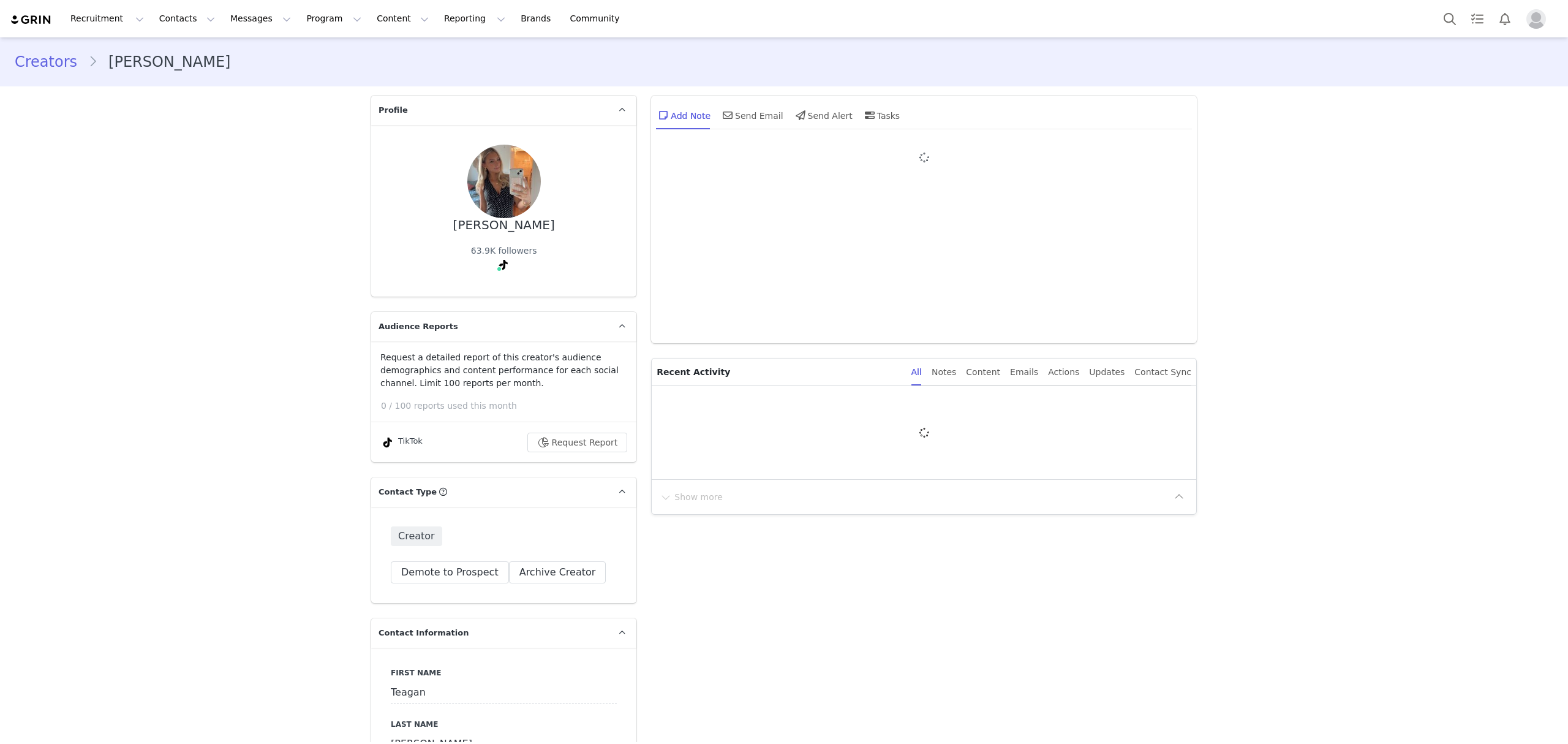
type input "+1 ([GEOGRAPHIC_DATA])"
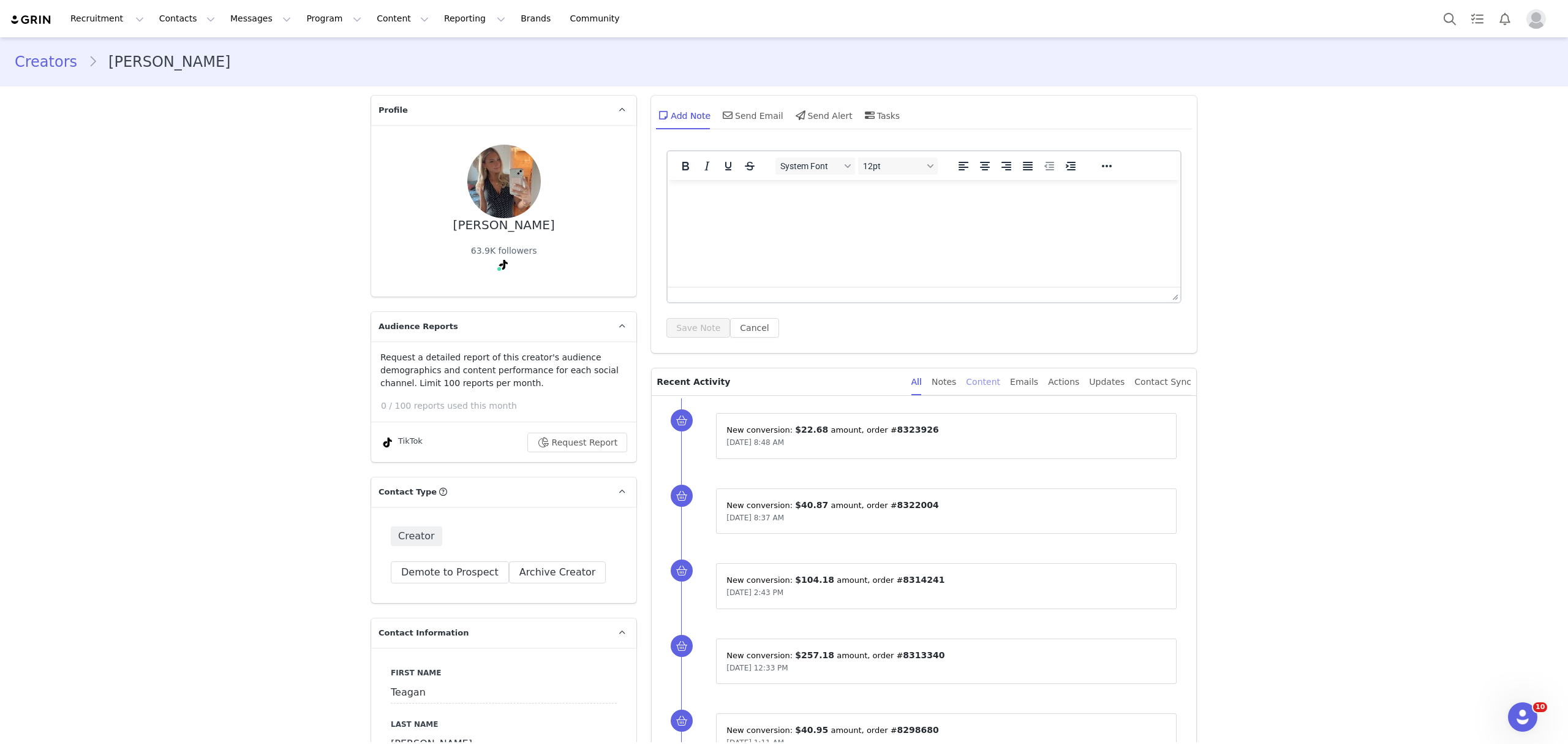
click at [1000, 380] on div "Content" at bounding box center [983, 381] width 35 height 28
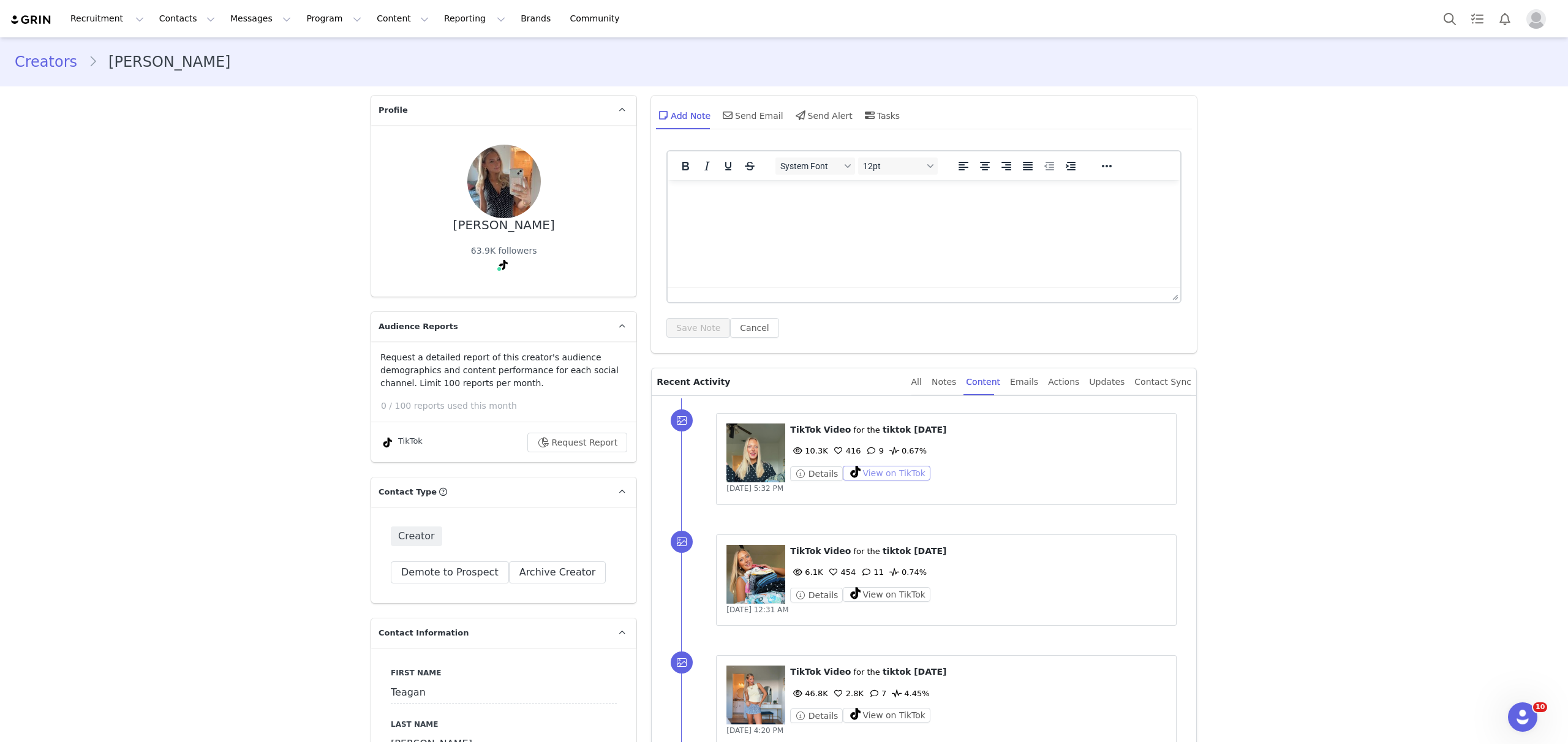
click at [899, 472] on button "View on TikTok" at bounding box center [886, 473] width 87 height 15
click at [885, 591] on button "View on TikTok" at bounding box center [886, 594] width 87 height 15
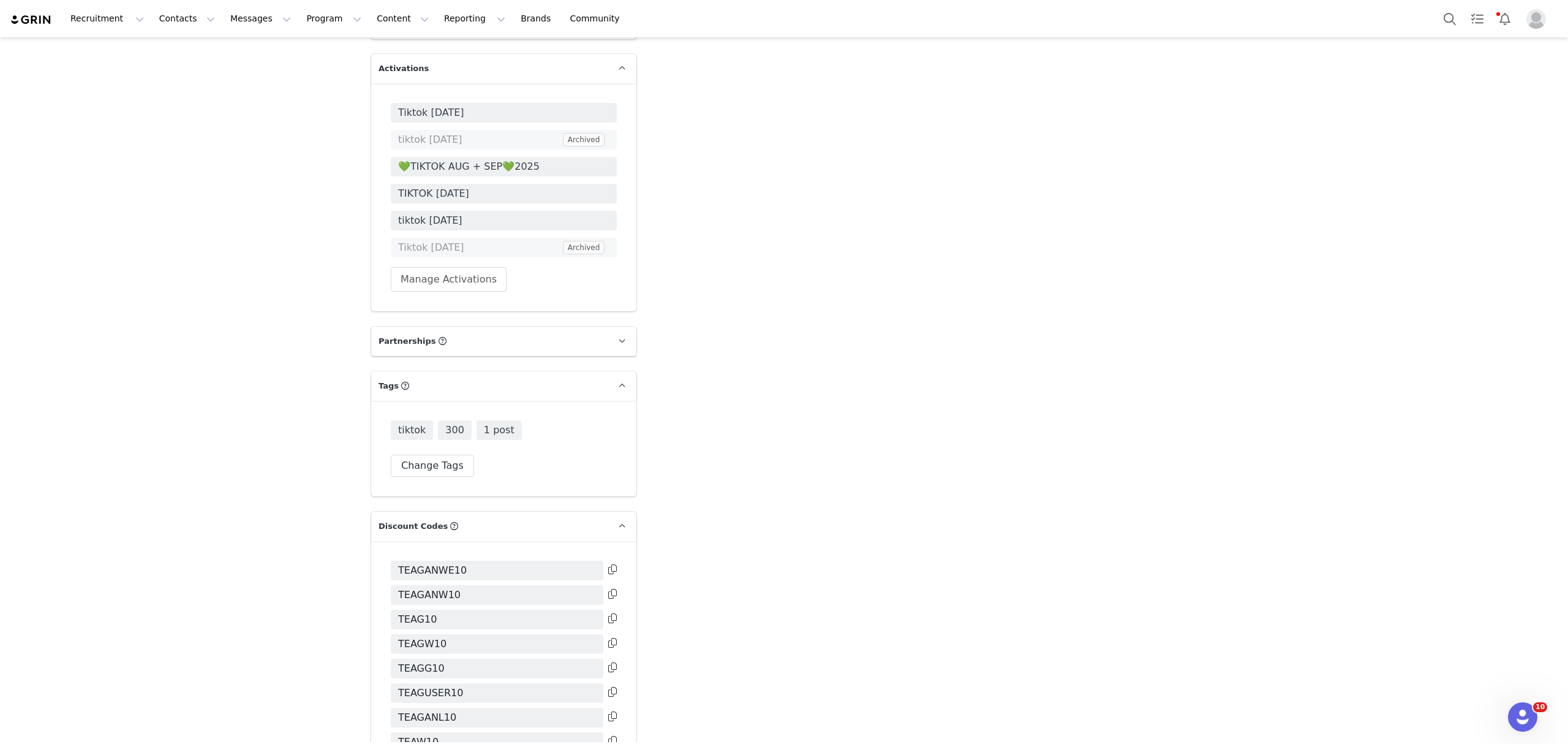
scroll to position [3137, 0]
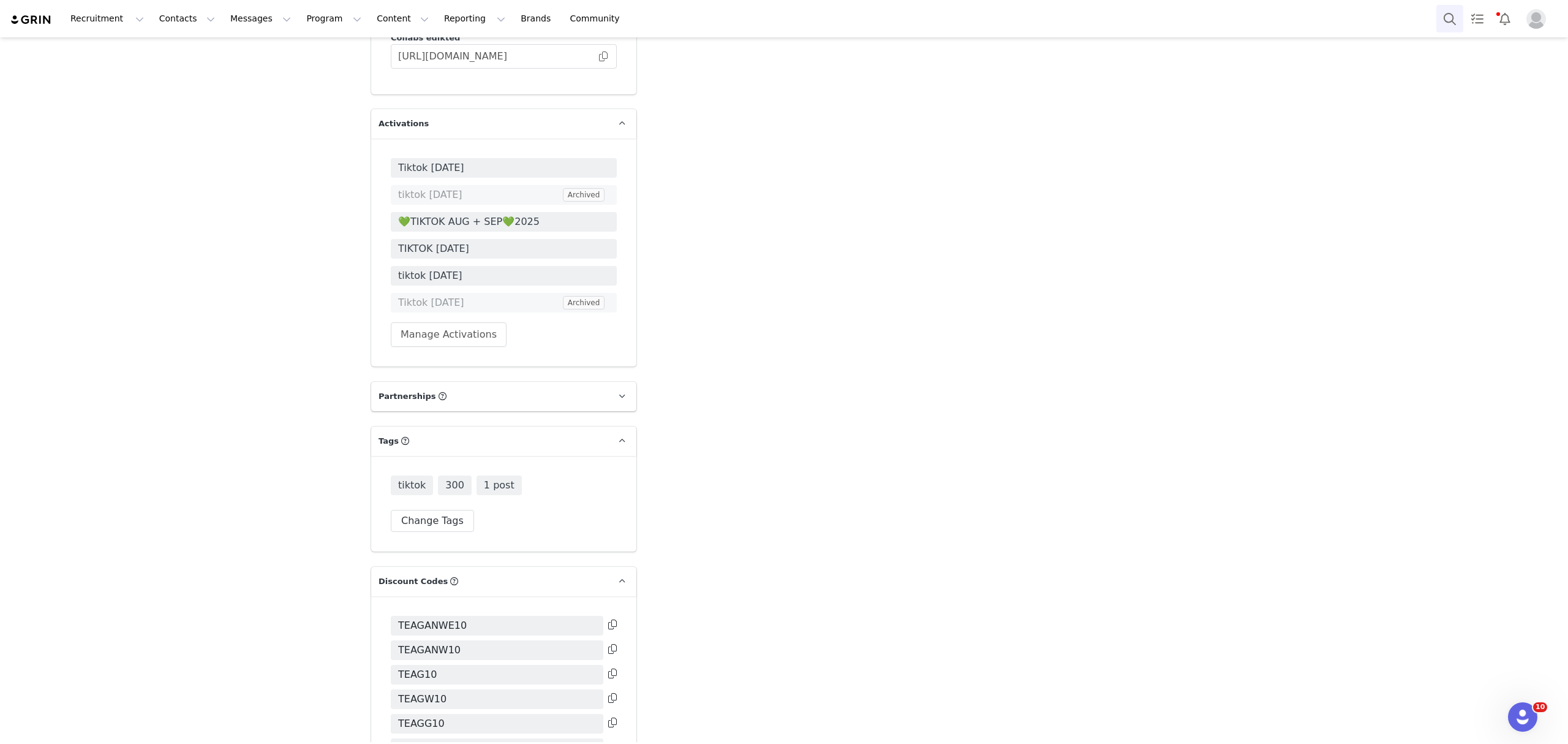
click at [1450, 13] on button "Search" at bounding box center [1449, 18] width 27 height 28
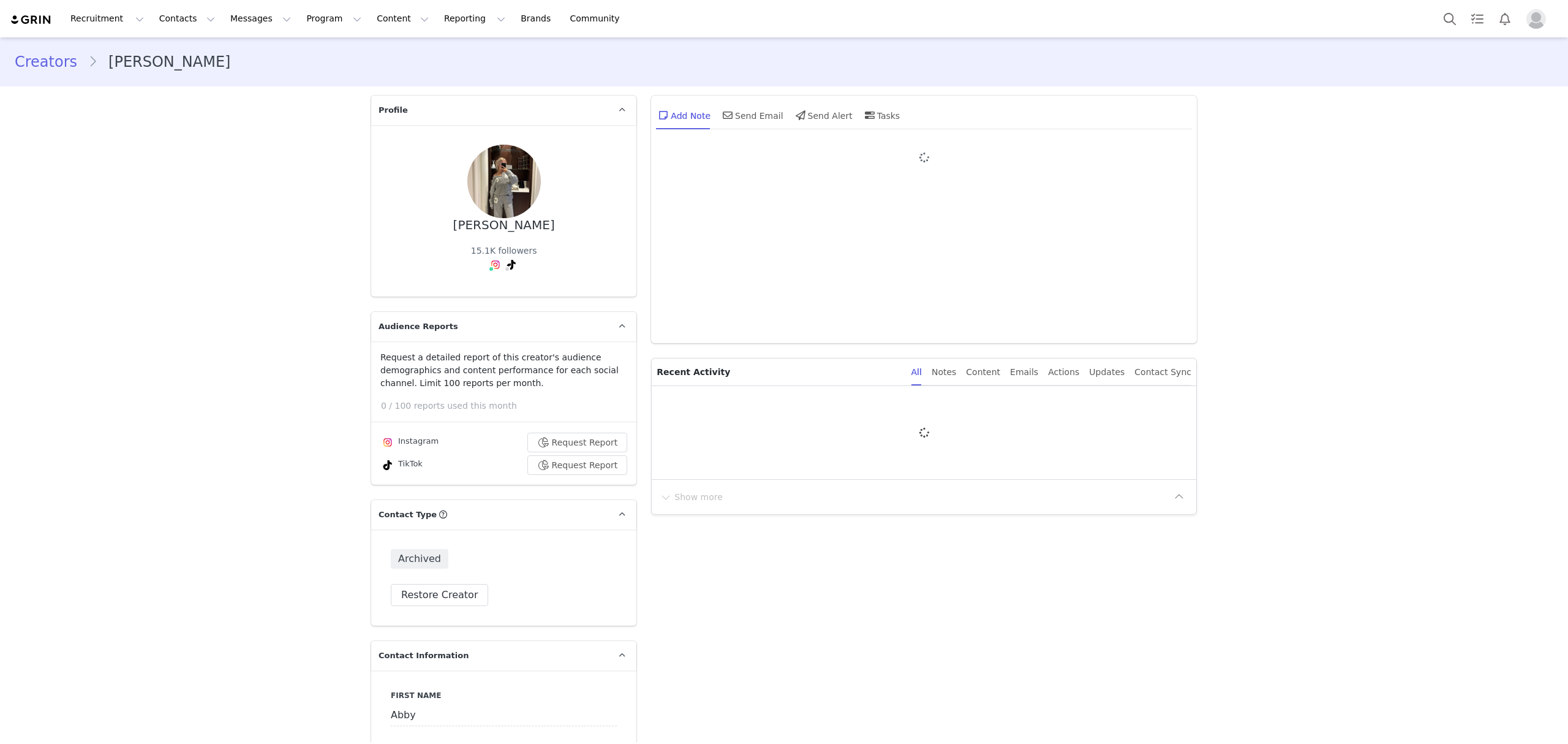
type input "+1 ([GEOGRAPHIC_DATA])"
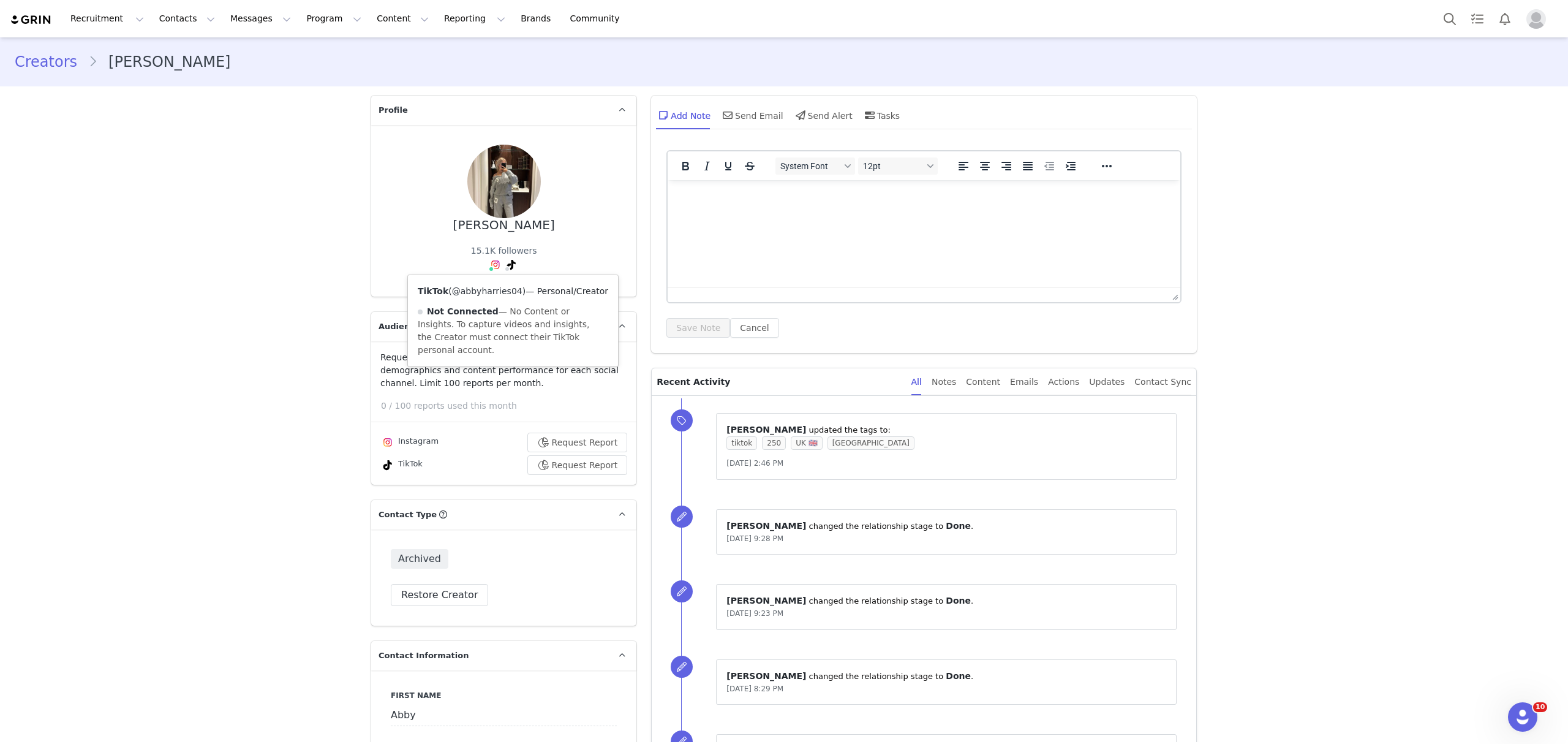
click at [496, 293] on link "@abbyharries04" at bounding box center [487, 291] width 70 height 9
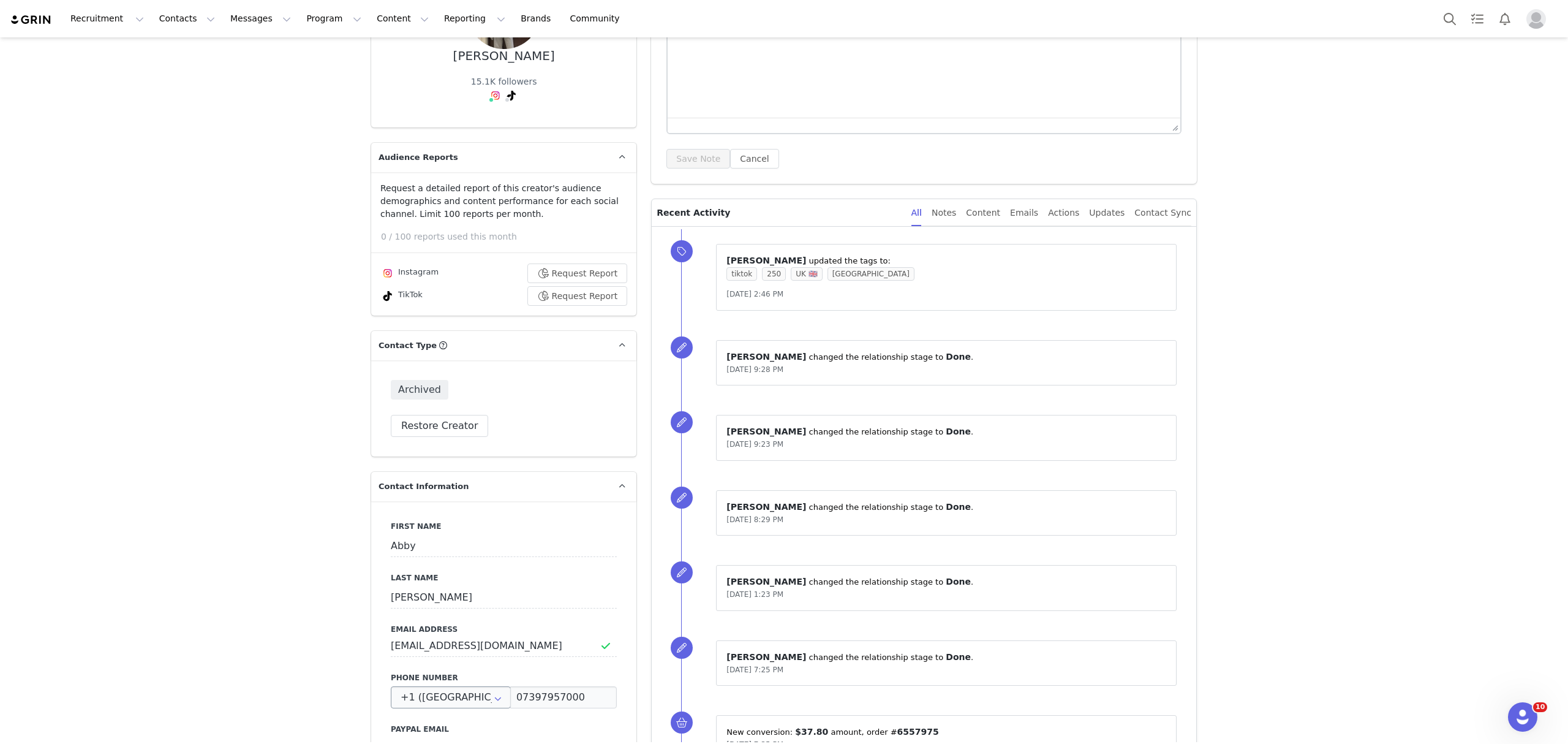
scroll to position [327, 0]
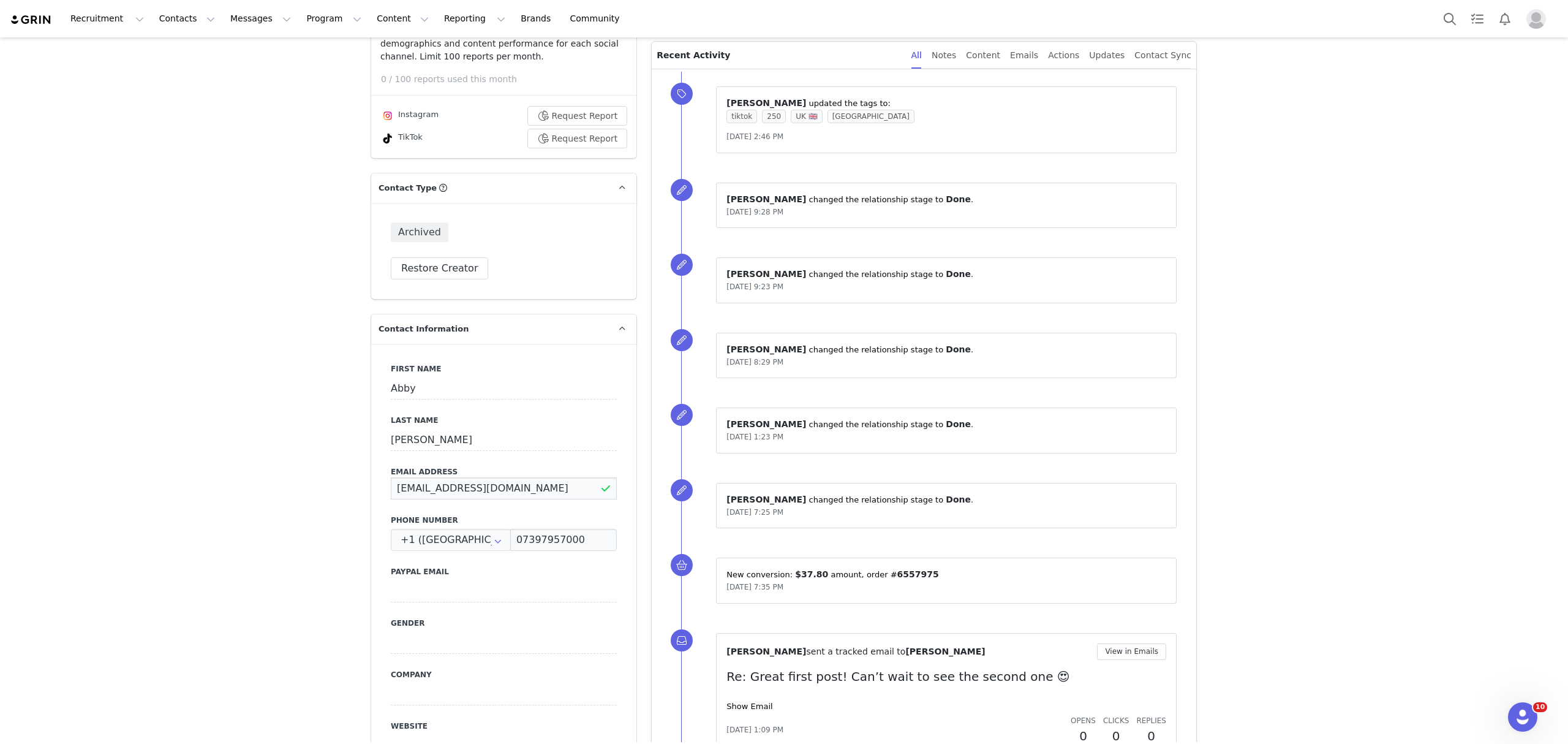
drag, startPoint x: 513, startPoint y: 493, endPoint x: 351, endPoint y: 473, distance: 163.2
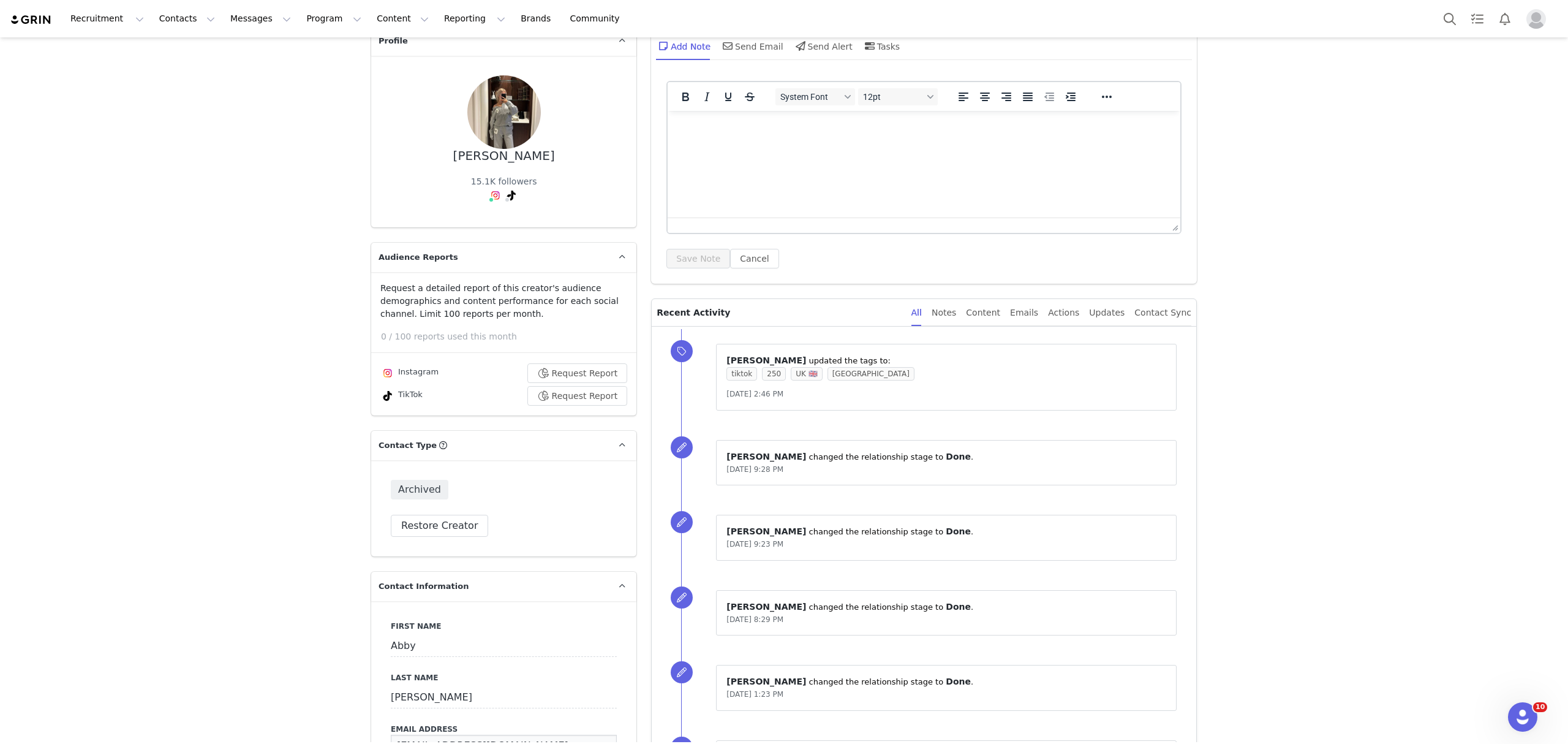
scroll to position [0, 0]
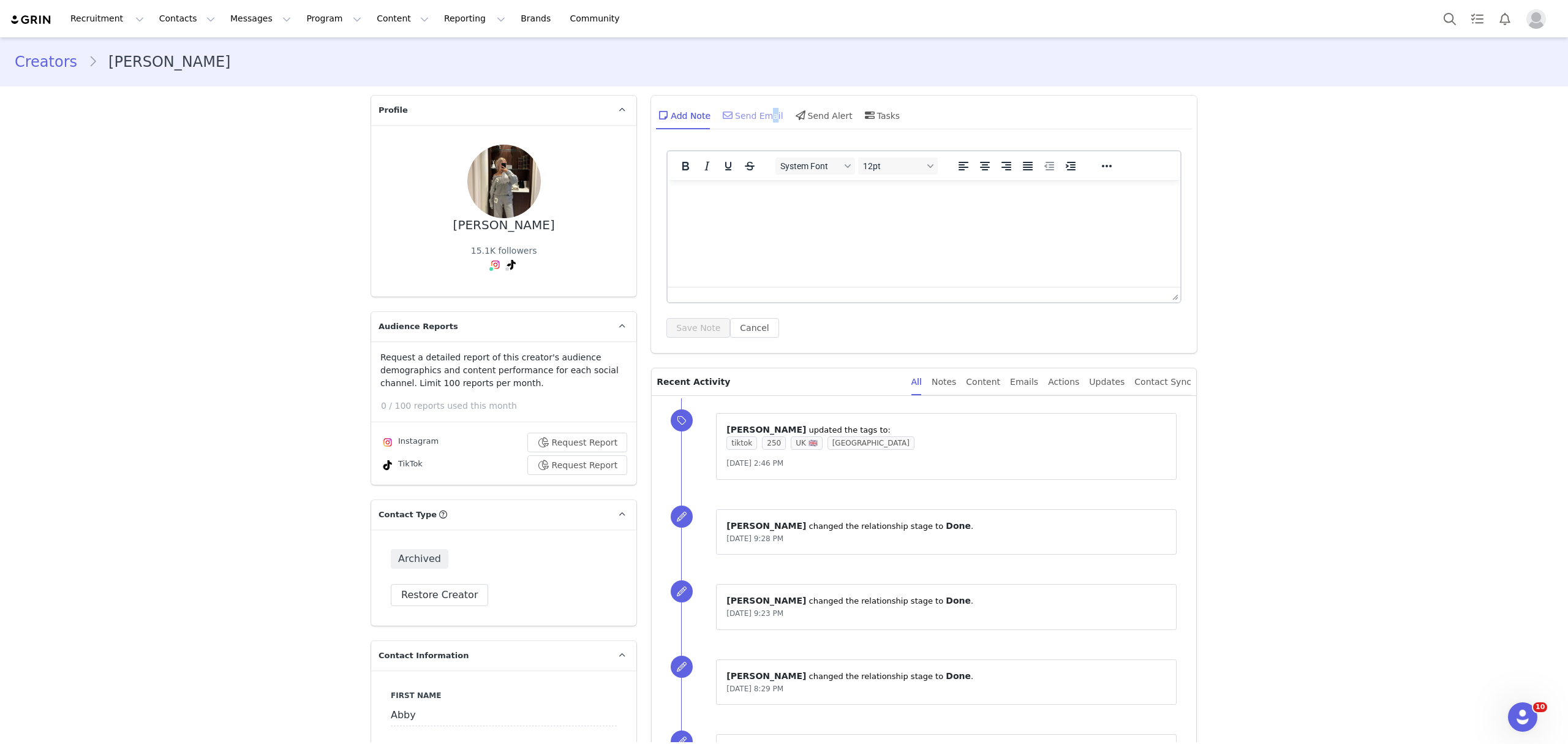
click at [758, 108] on div "Send Email" at bounding box center [751, 115] width 63 height 29
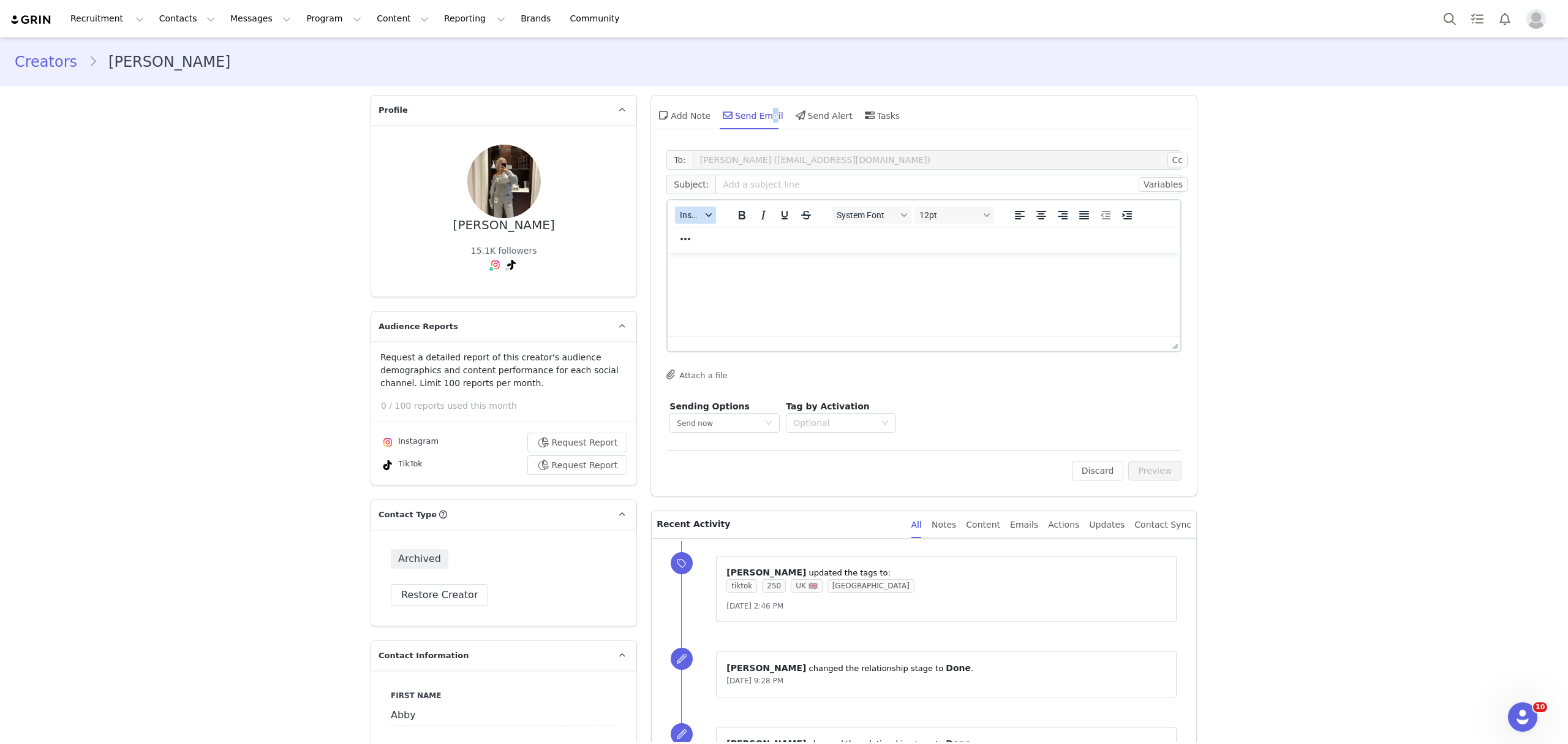
click at [686, 207] on button "Insert" at bounding box center [695, 215] width 41 height 17
click at [715, 232] on div "Insert Template" at bounding box center [734, 236] width 110 height 15
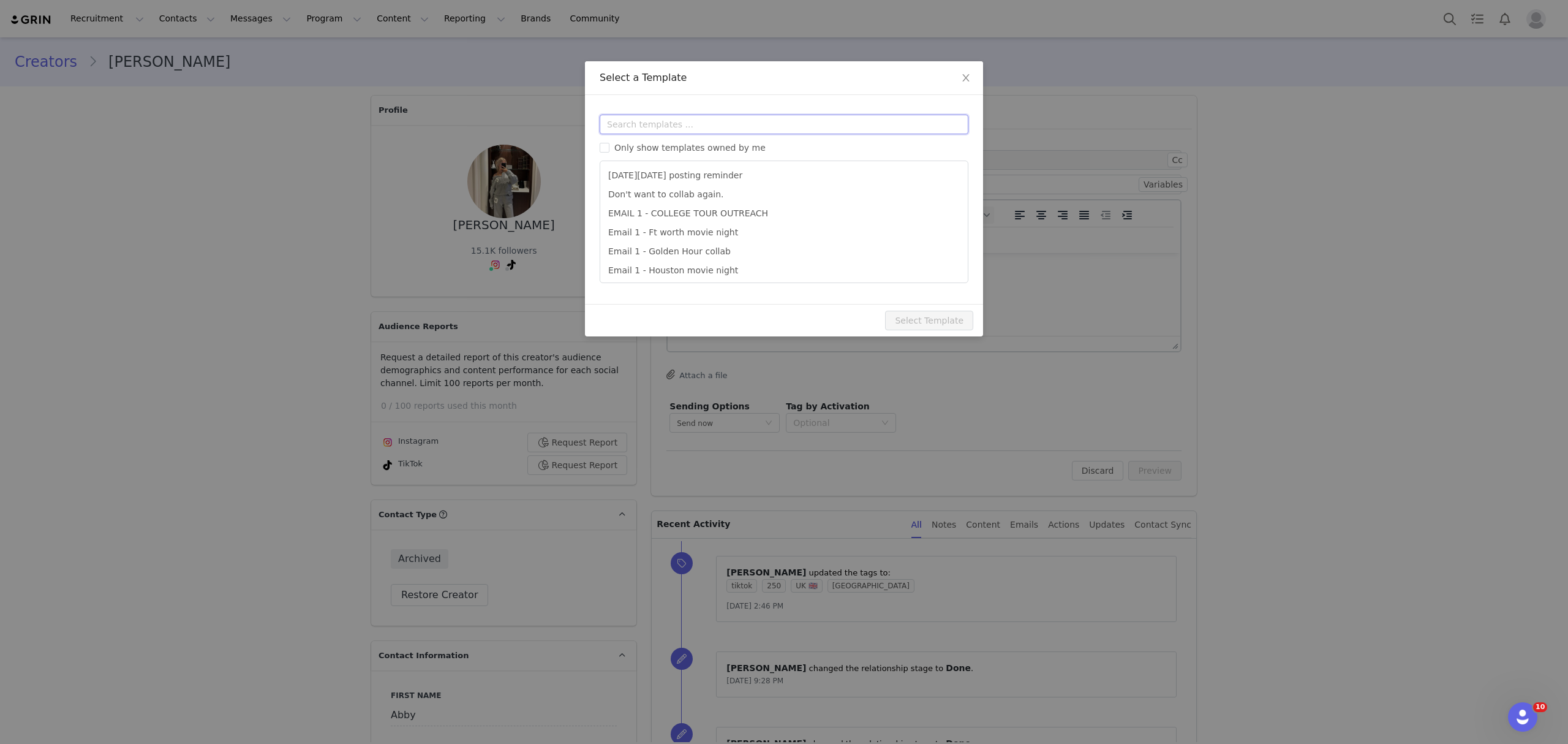
click at [702, 121] on input "text" at bounding box center [784, 124] width 368 height 20
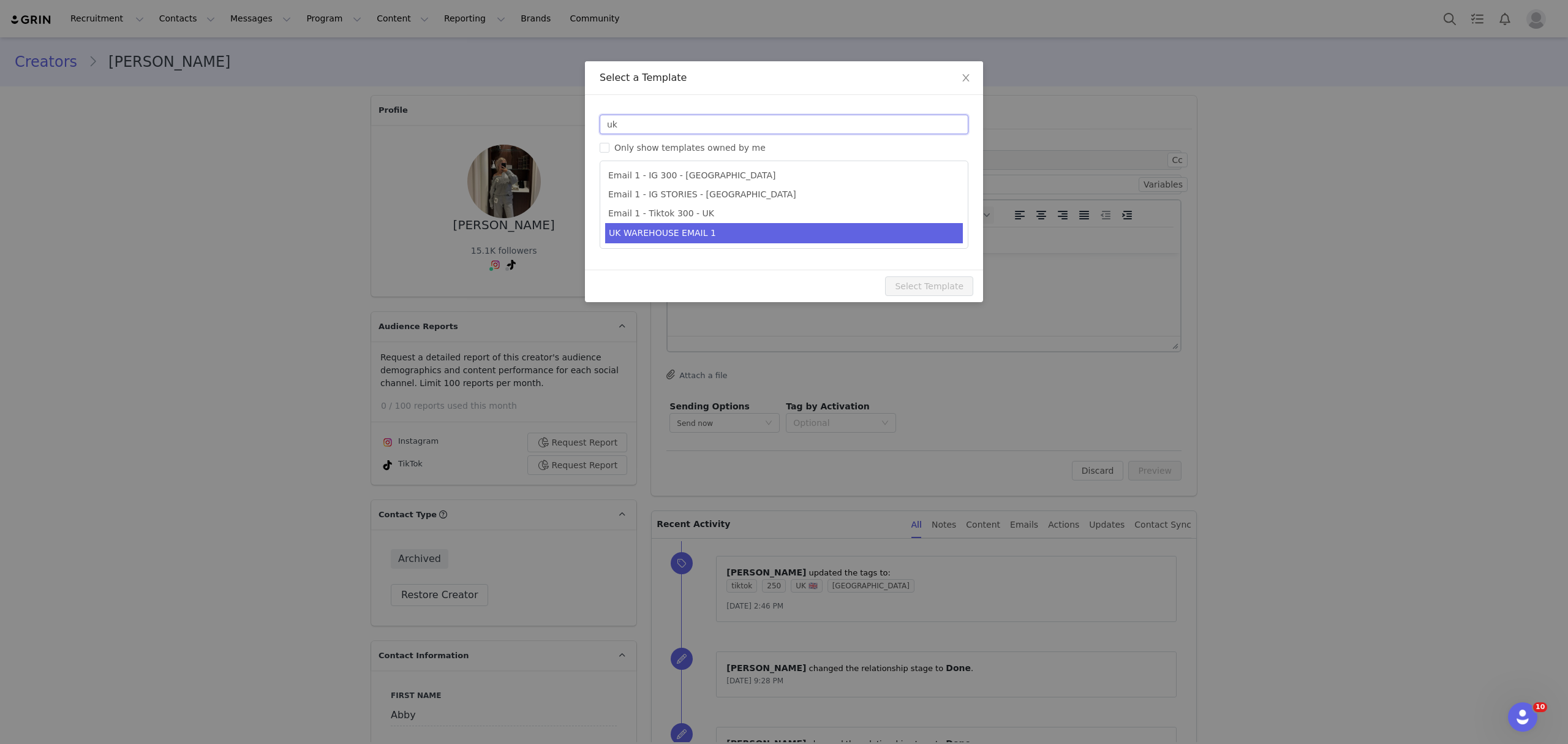
type input "uk"
click at [730, 228] on li "UK WAREHOUSE EMAIL 1" at bounding box center [784, 233] width 358 height 20
type input "EDIKTED UK WAREHOUSE LAUNCH 🇬🇧🎉📦"
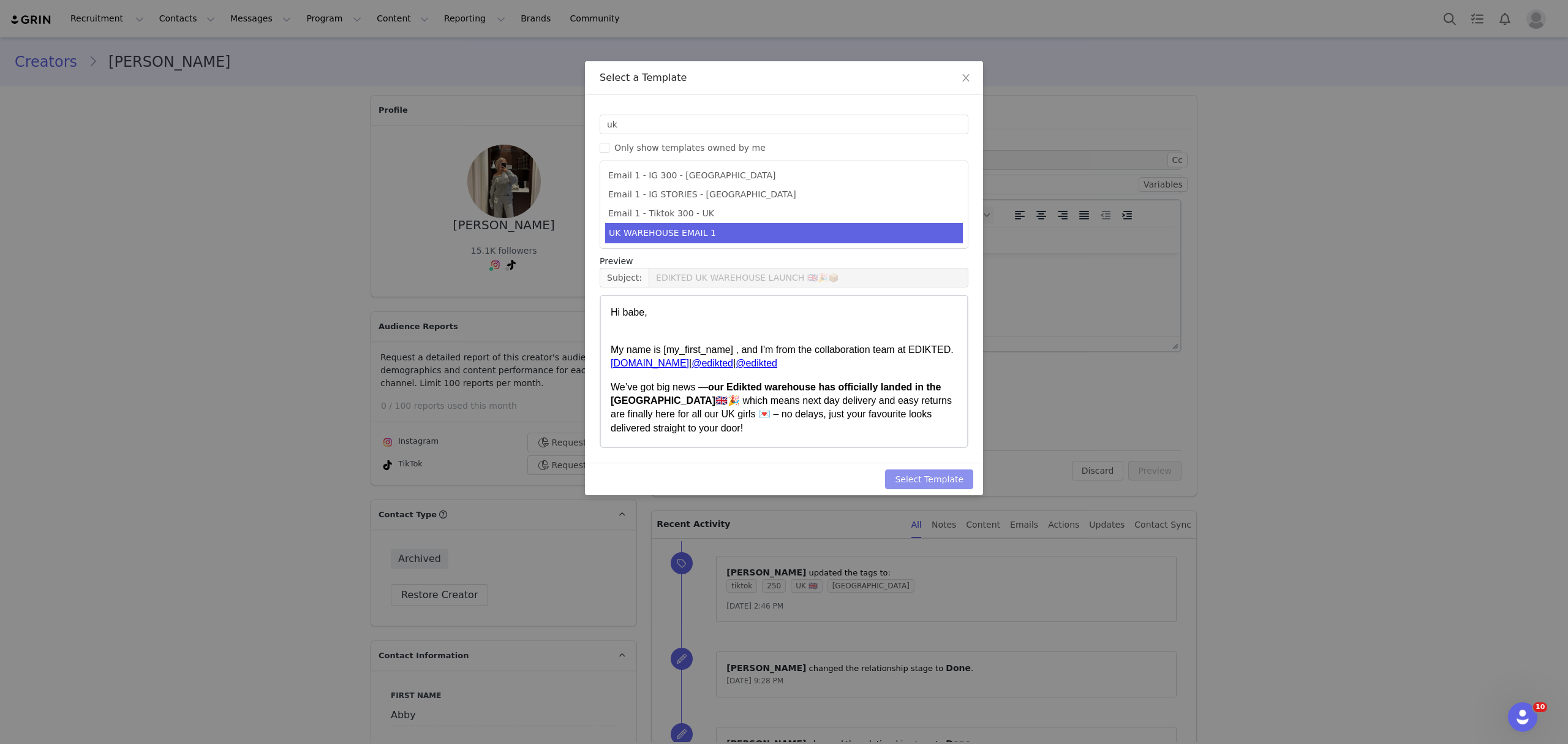
click at [923, 479] on button "Select Template" at bounding box center [929, 479] width 88 height 20
type input "EDIKTED UK WAREHOUSE LAUNCH 🇬🇧🎉📦"
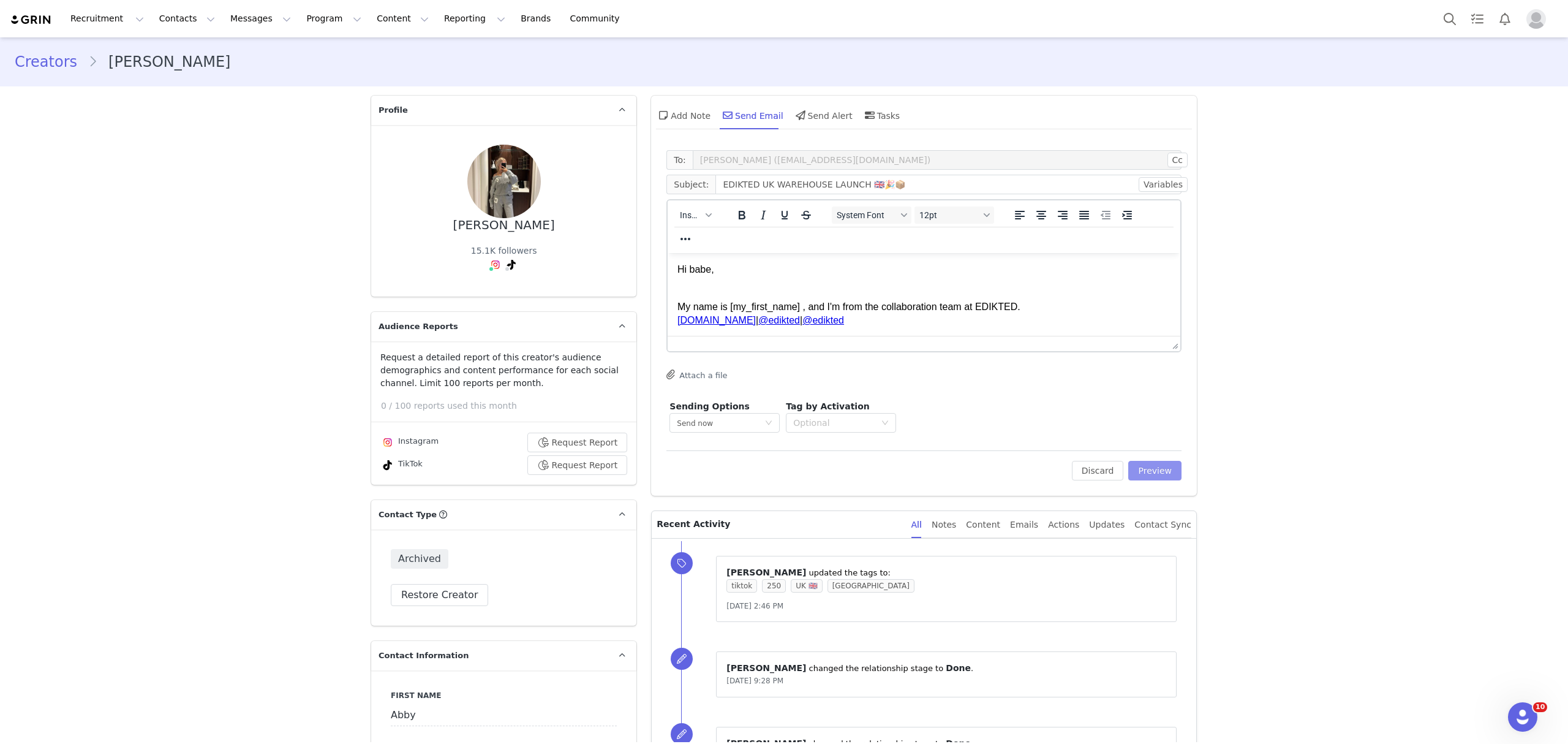
click at [1154, 470] on button "Preview" at bounding box center [1154, 470] width 54 height 20
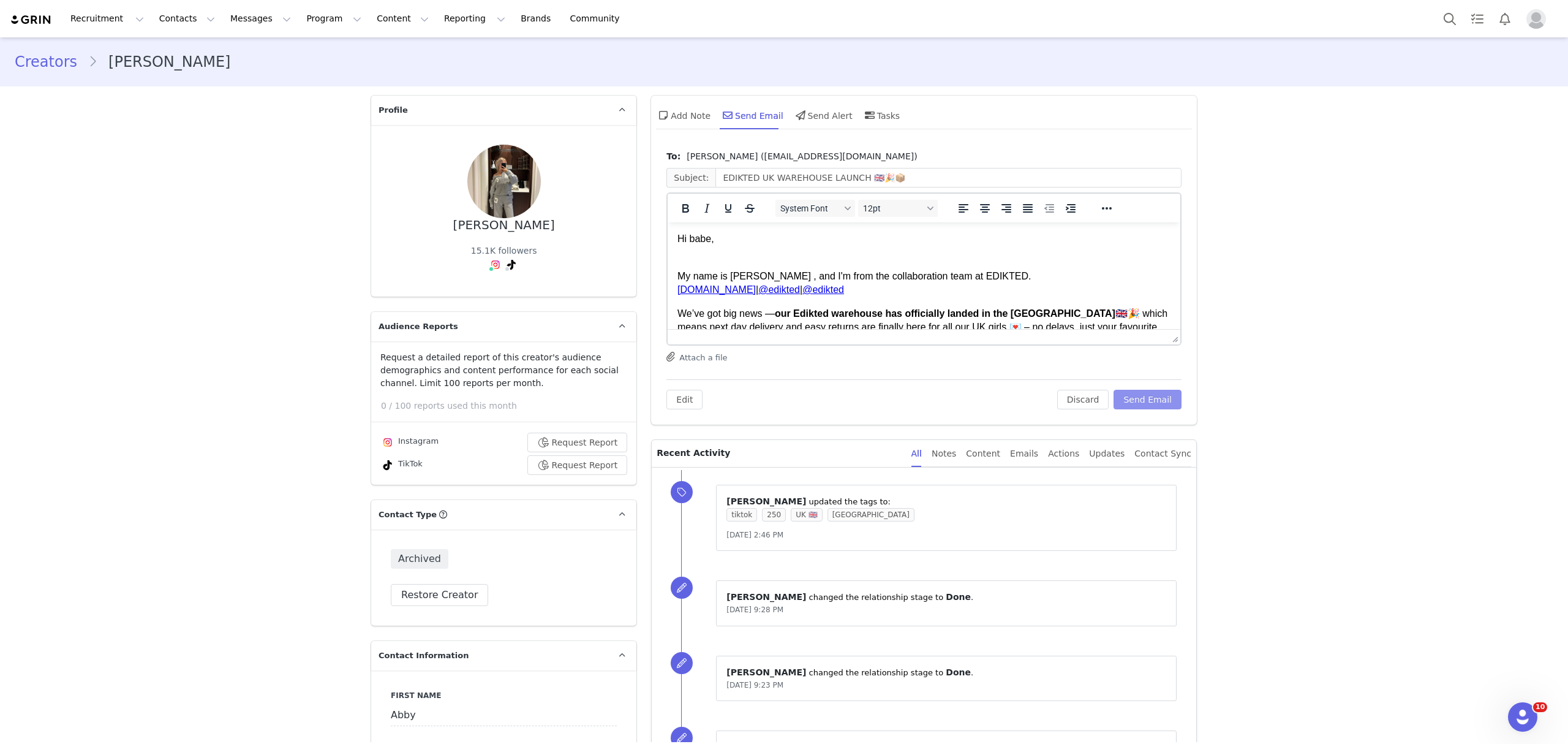
scroll to position [81, 0]
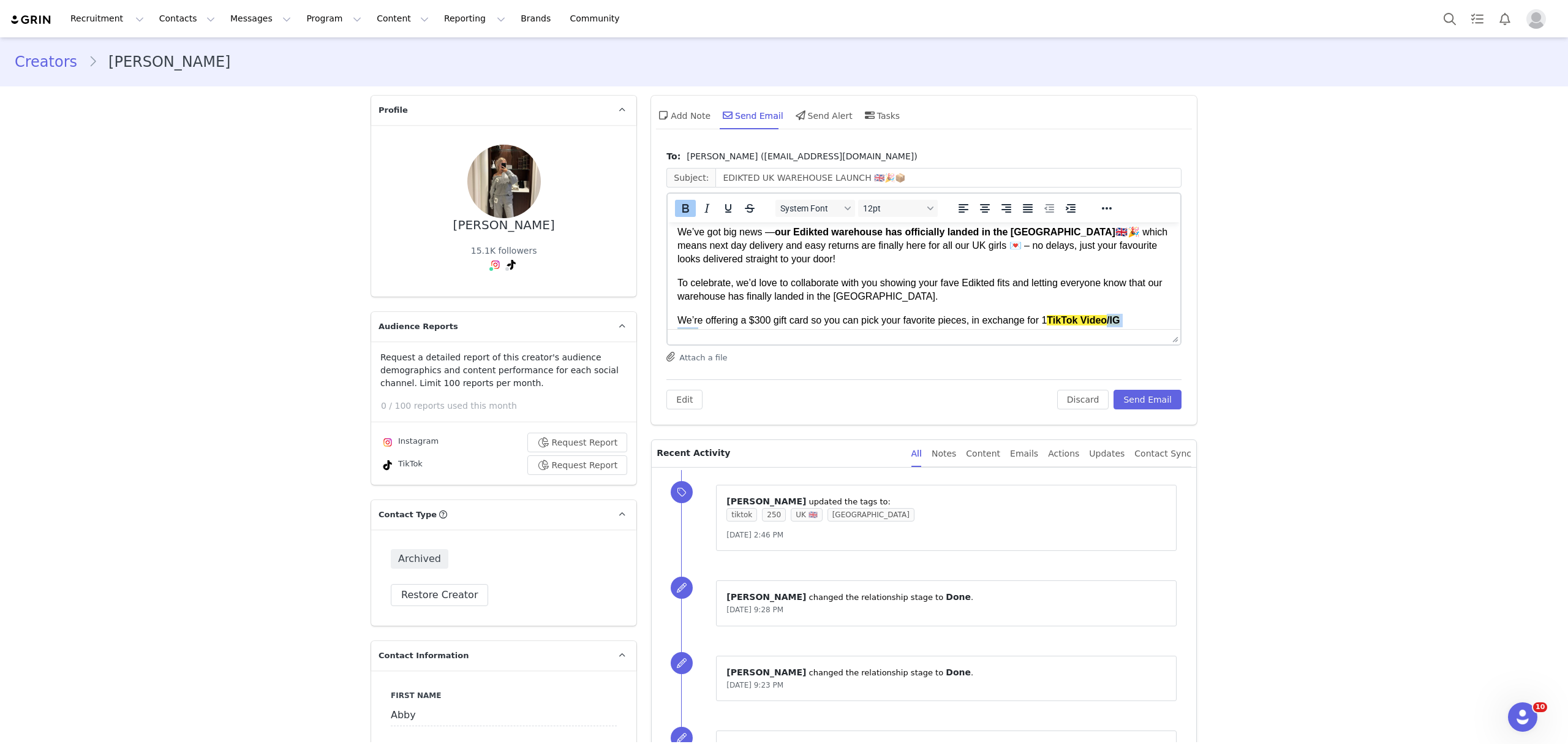
drag, startPoint x: 1146, startPoint y: 316, endPoint x: 1108, endPoint y: 307, distance: 39.1
click at [1108, 307] on body "Hi babe, My name is [PERSON_NAME] , and I'm from the collaboration team at EDIK…" at bounding box center [924, 344] width 493 height 386
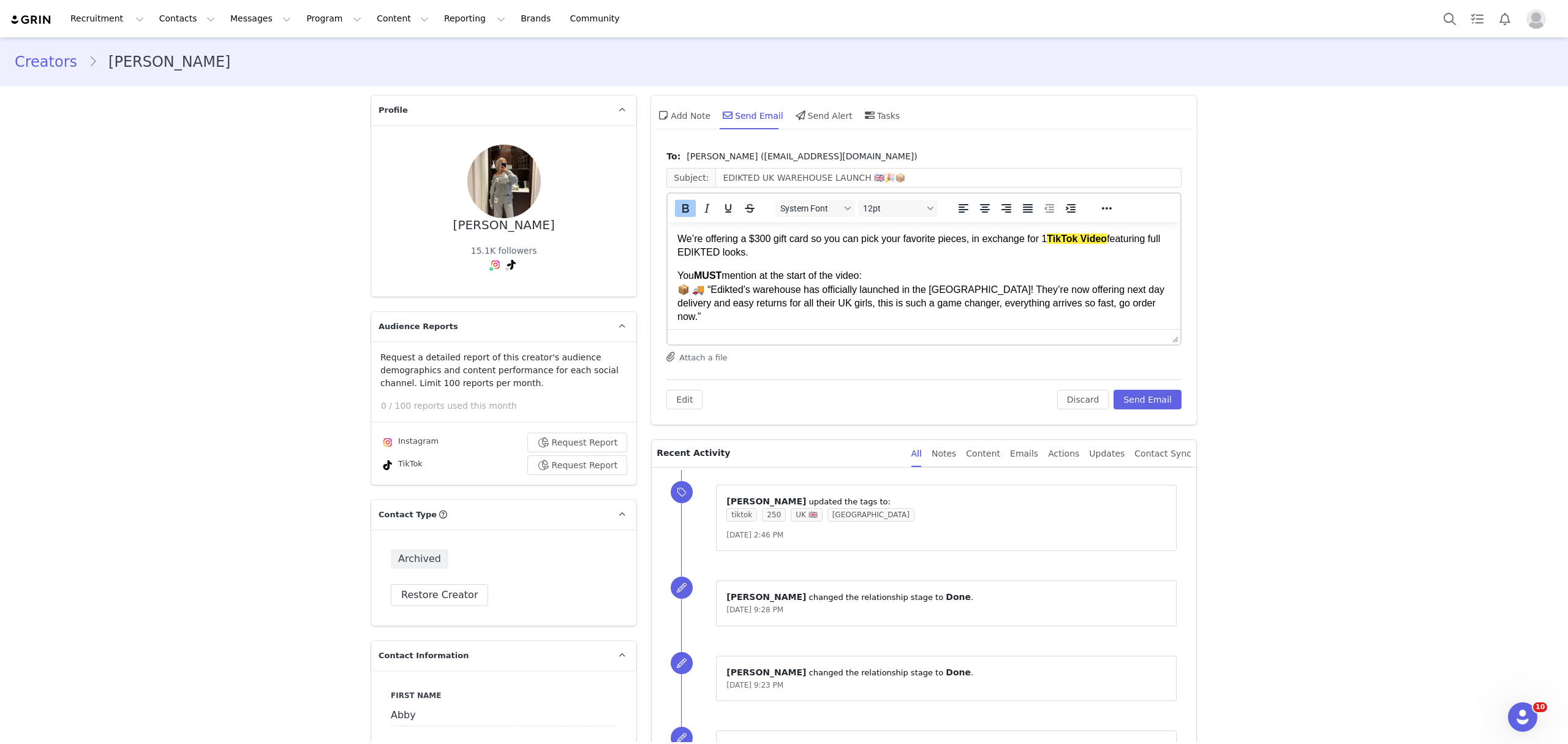
click at [825, 335] on span "14/9" at bounding box center [824, 340] width 19 height 10
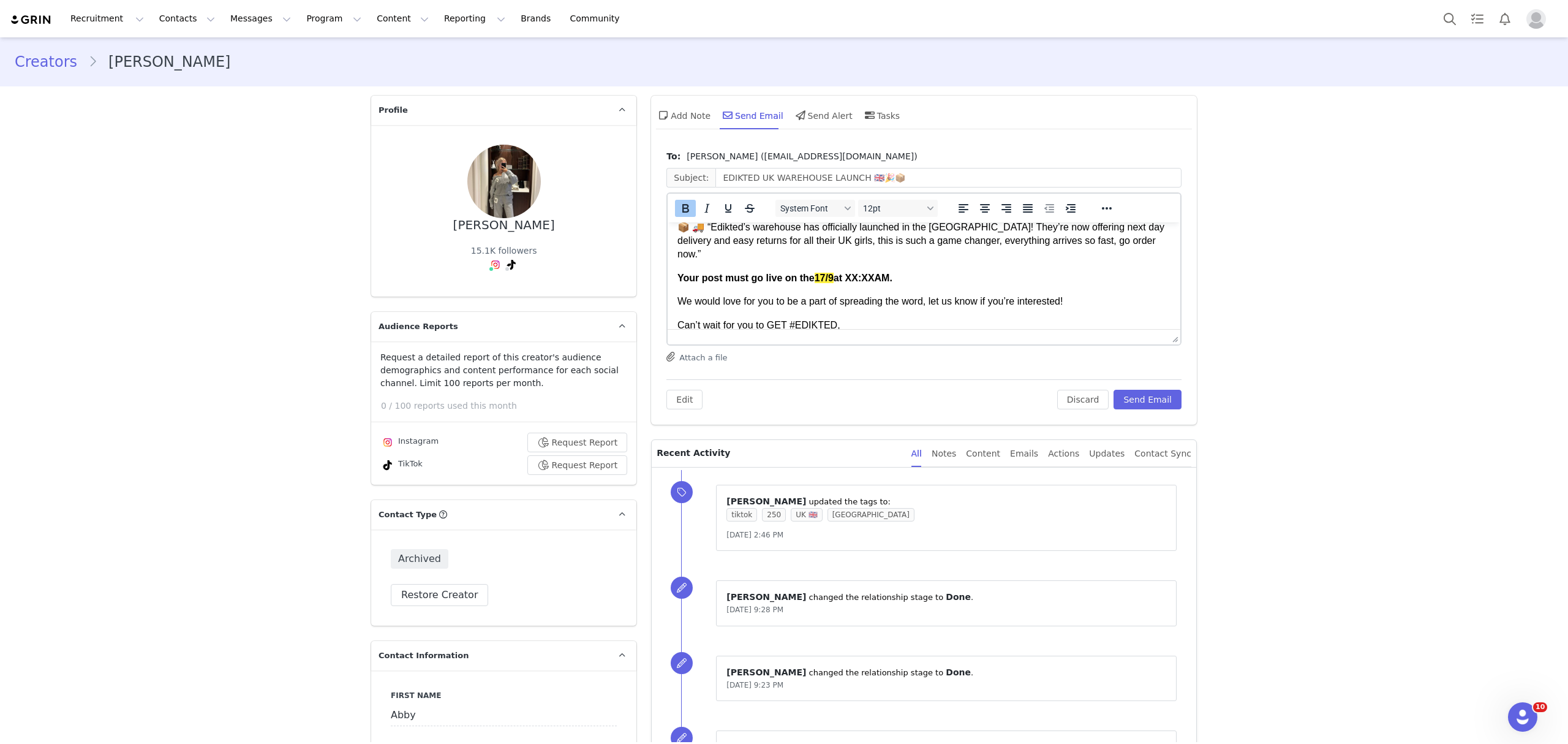
scroll to position [243, 0]
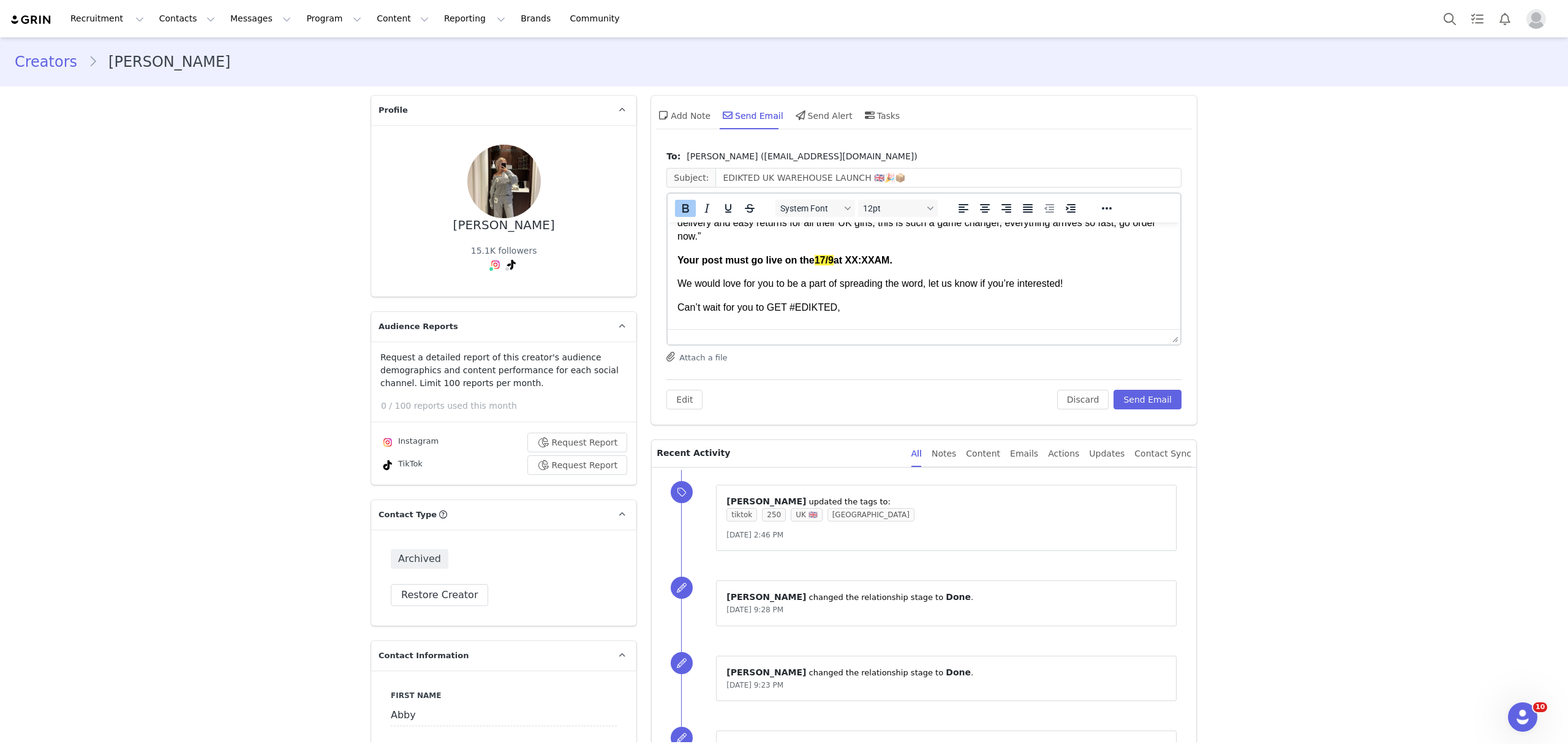
drag, startPoint x: 941, startPoint y: 318, endPoint x: 857, endPoint y: 299, distance: 86.1
click at [859, 304] on body "Hi babe, My name is [PERSON_NAME] , and I'm from the collaboration team at EDIK…" at bounding box center [924, 182] width 493 height 386
drag, startPoint x: 841, startPoint y: 240, endPoint x: 913, endPoint y: 245, distance: 72.2
click at [913, 253] on p "Your post must go live on the 17/9 at XX:XXAM." at bounding box center [924, 260] width 493 height 14
click at [1155, 397] on button "Send Email" at bounding box center [1147, 399] width 68 height 20
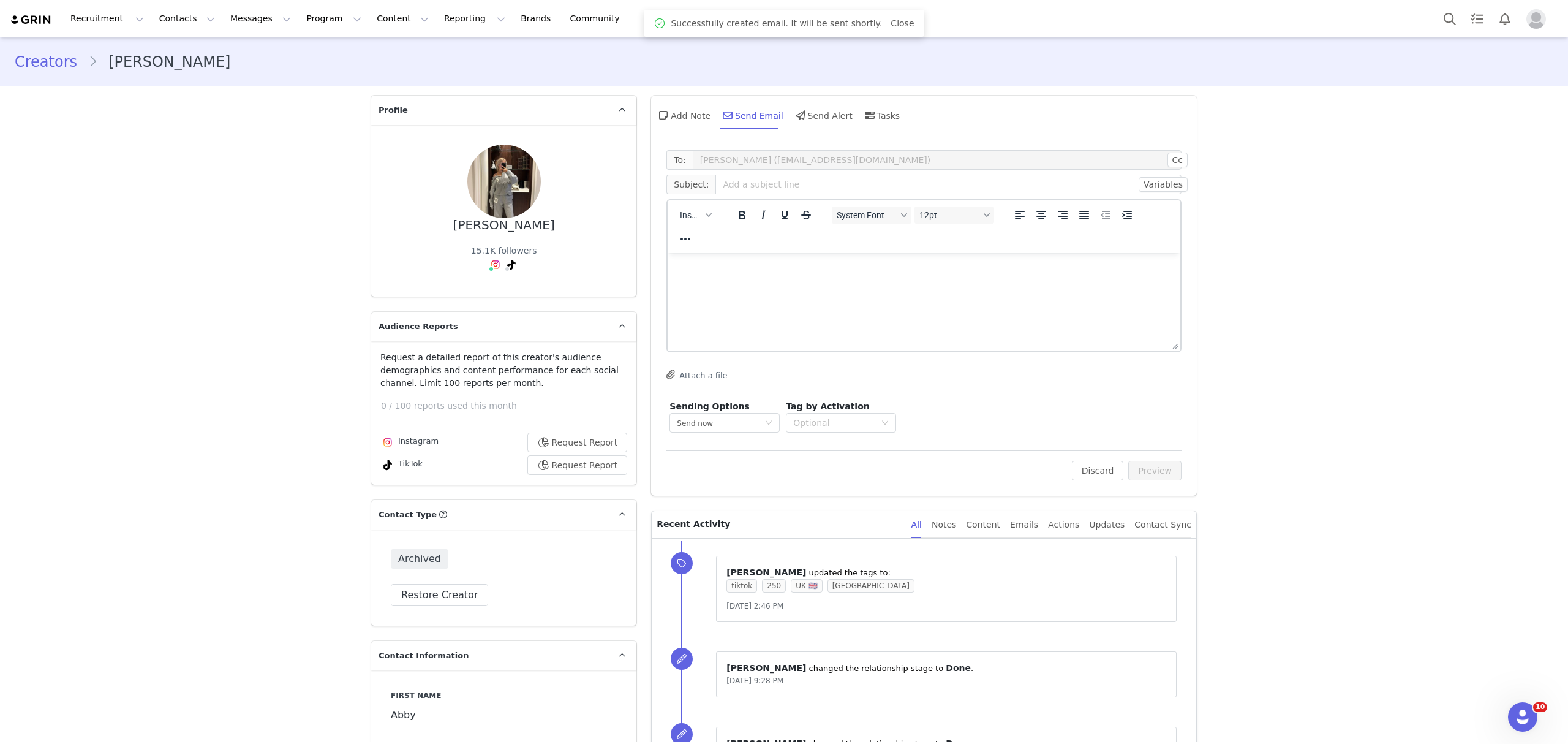
drag, startPoint x: 1554, startPoint y: 129, endPoint x: 1573, endPoint y: 655, distance: 526.3
click at [1567, 655] on html "Recruitment Recruitment Creator Search Curated Lists Landing Pages Web Extensio…" at bounding box center [784, 372] width 1568 height 744
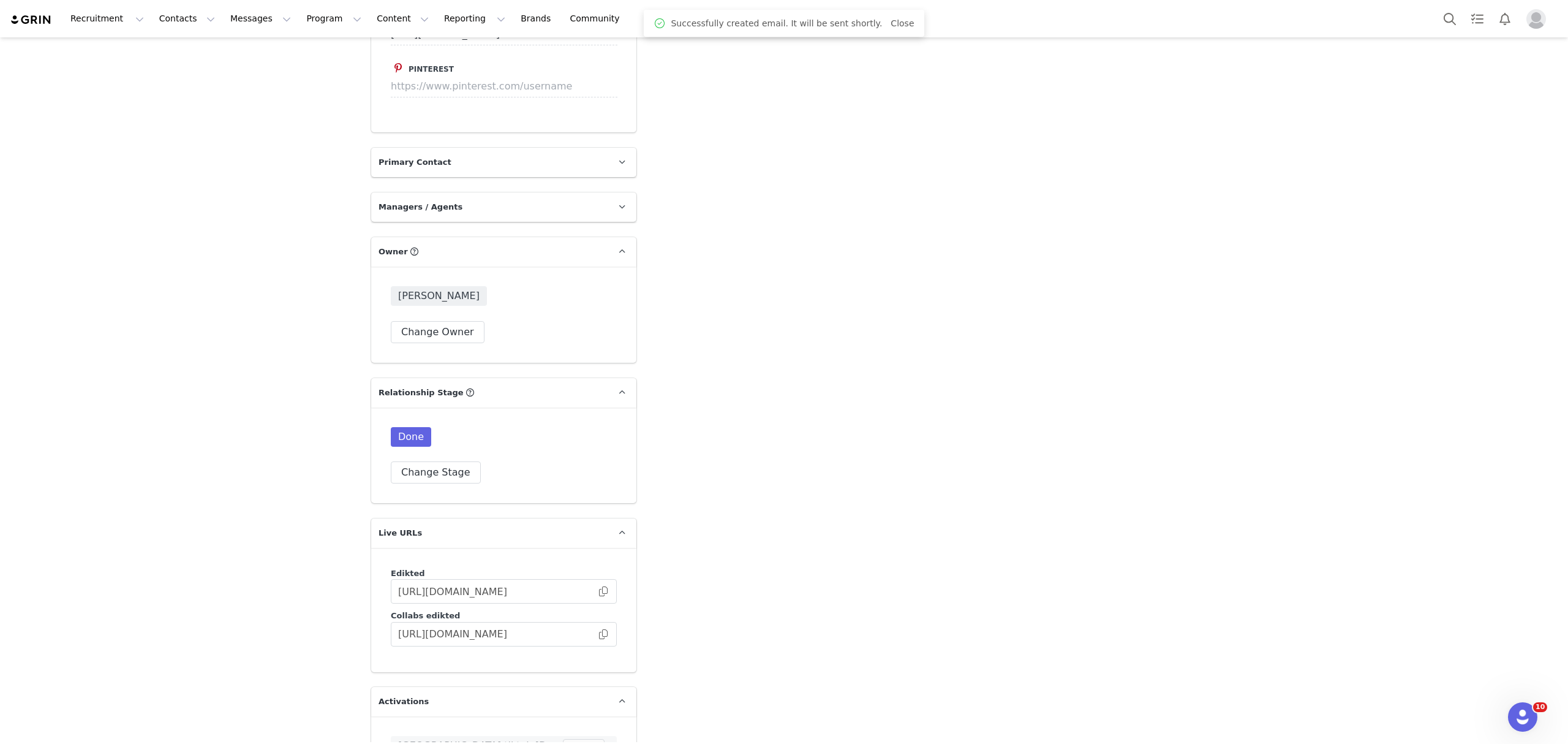
scroll to position [3096, 0]
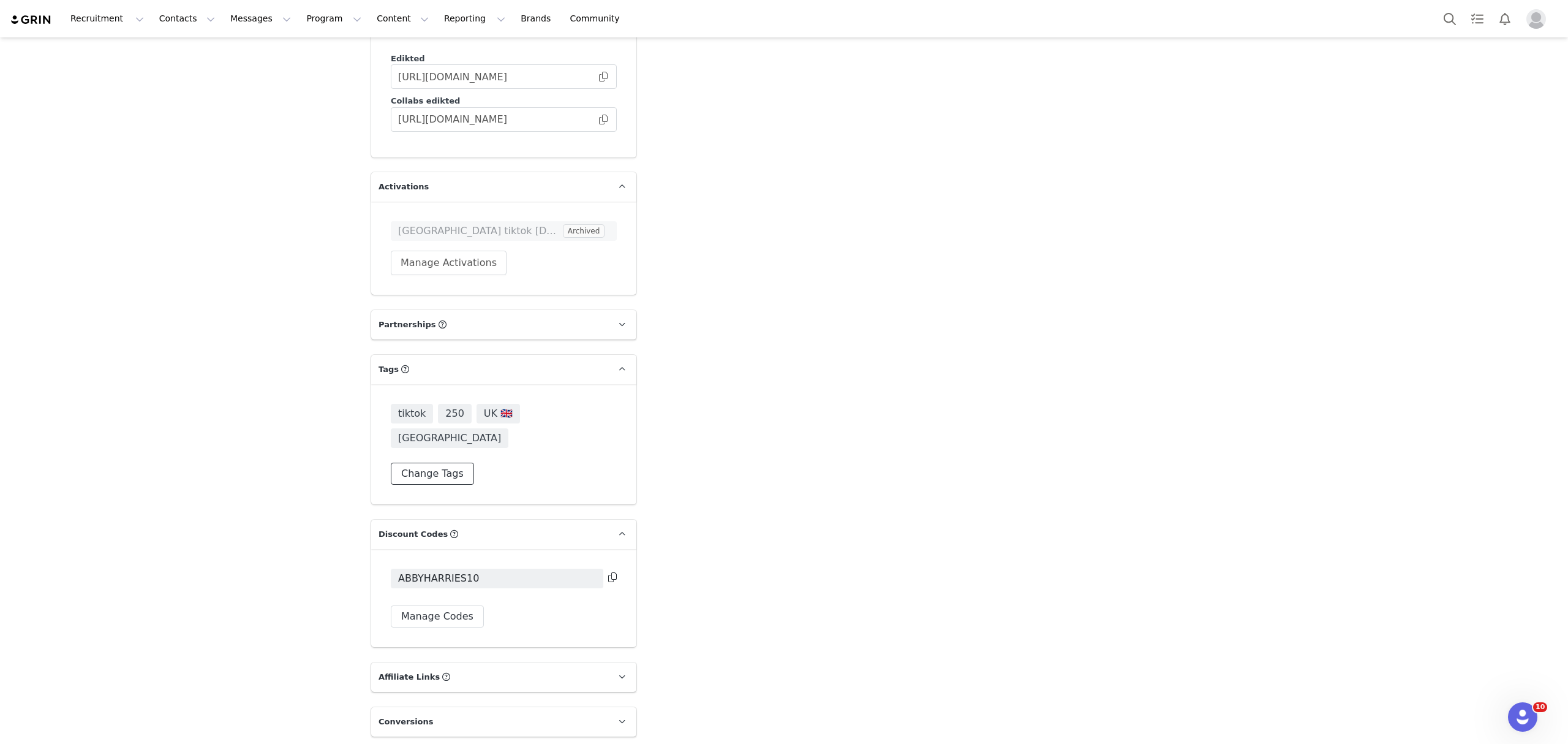
click at [415, 463] on button "Change Tags" at bounding box center [432, 474] width 83 height 22
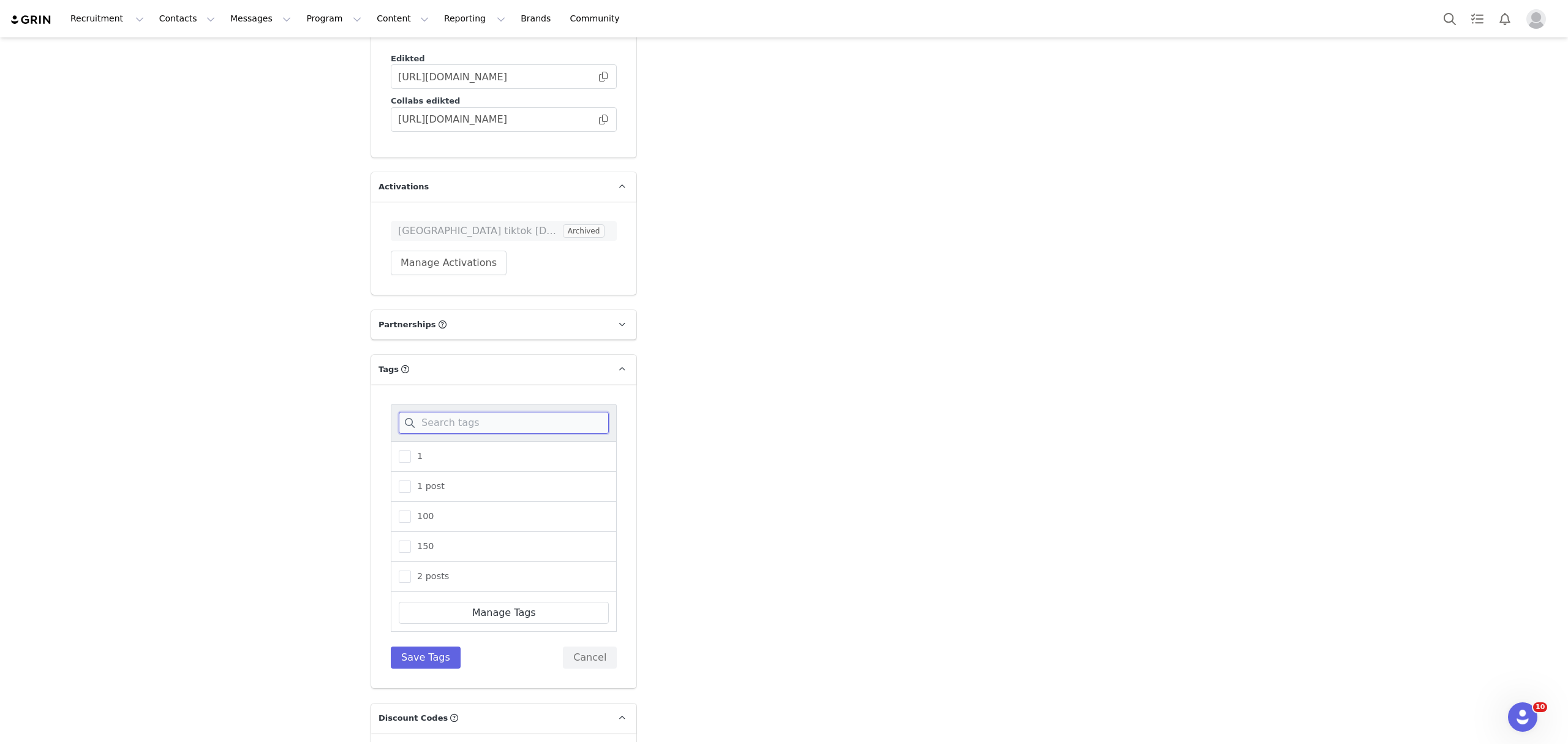
click at [461, 412] on input at bounding box center [504, 423] width 210 height 22
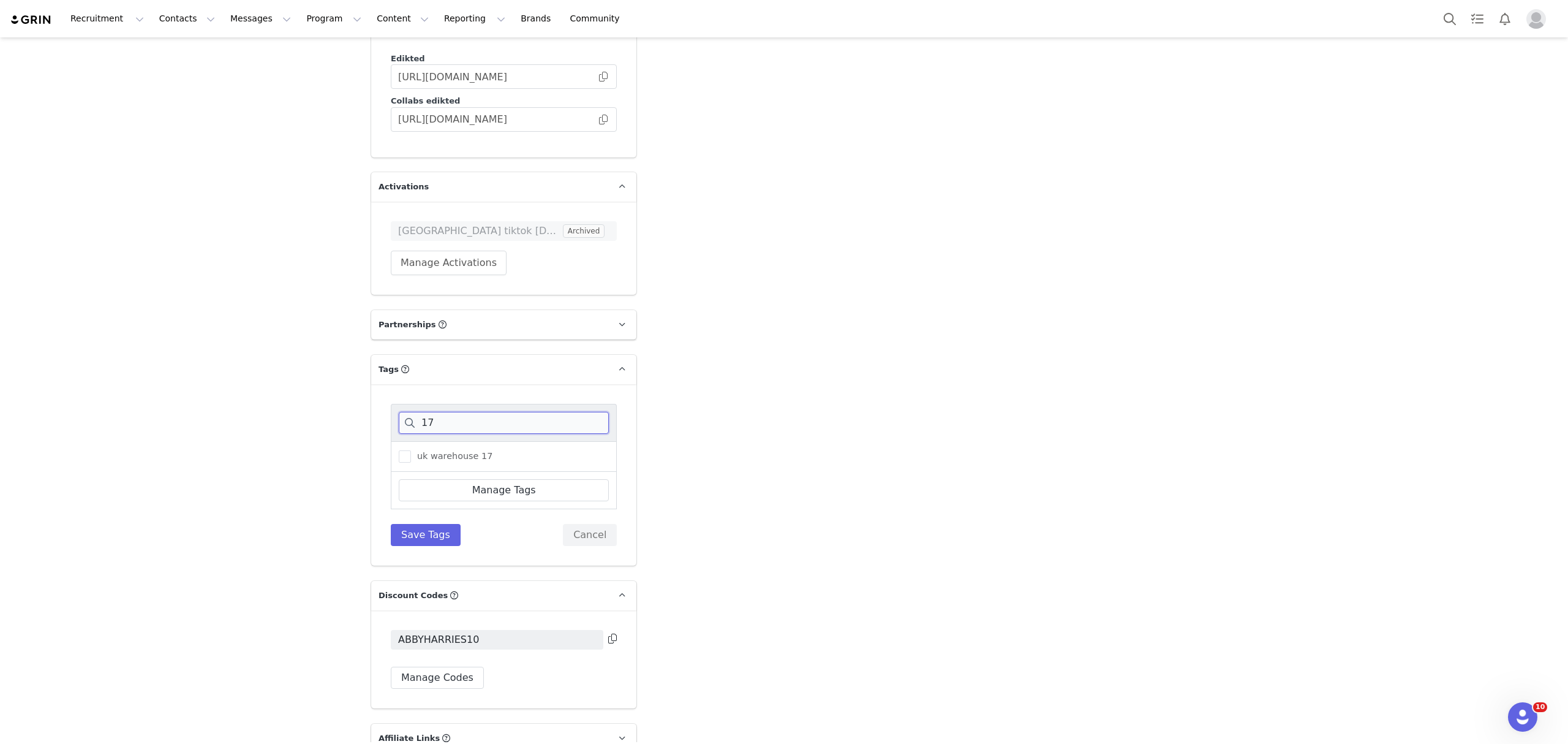
type input "17"
click at [448, 451] on span "uk warehouse 17" at bounding box center [452, 456] width 81 height 12
click at [411, 451] on input "uk warehouse 17" at bounding box center [411, 451] width 0 height 0
drag, startPoint x: 436, startPoint y: 508, endPoint x: 505, endPoint y: 295, distance: 223.9
click at [434, 524] on button "Save Tags" at bounding box center [425, 535] width 70 height 22
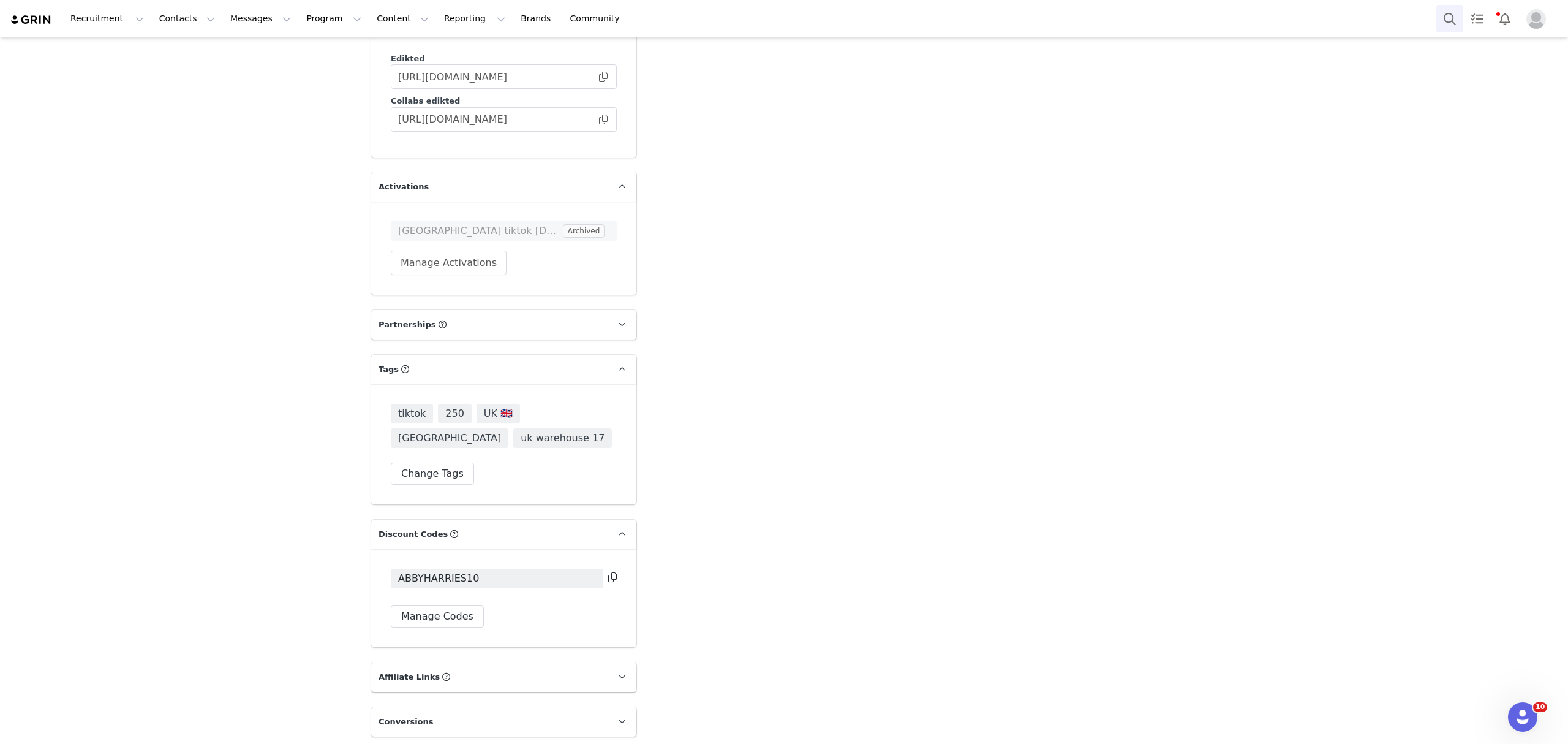
click at [1451, 15] on button "Search" at bounding box center [1449, 18] width 27 height 28
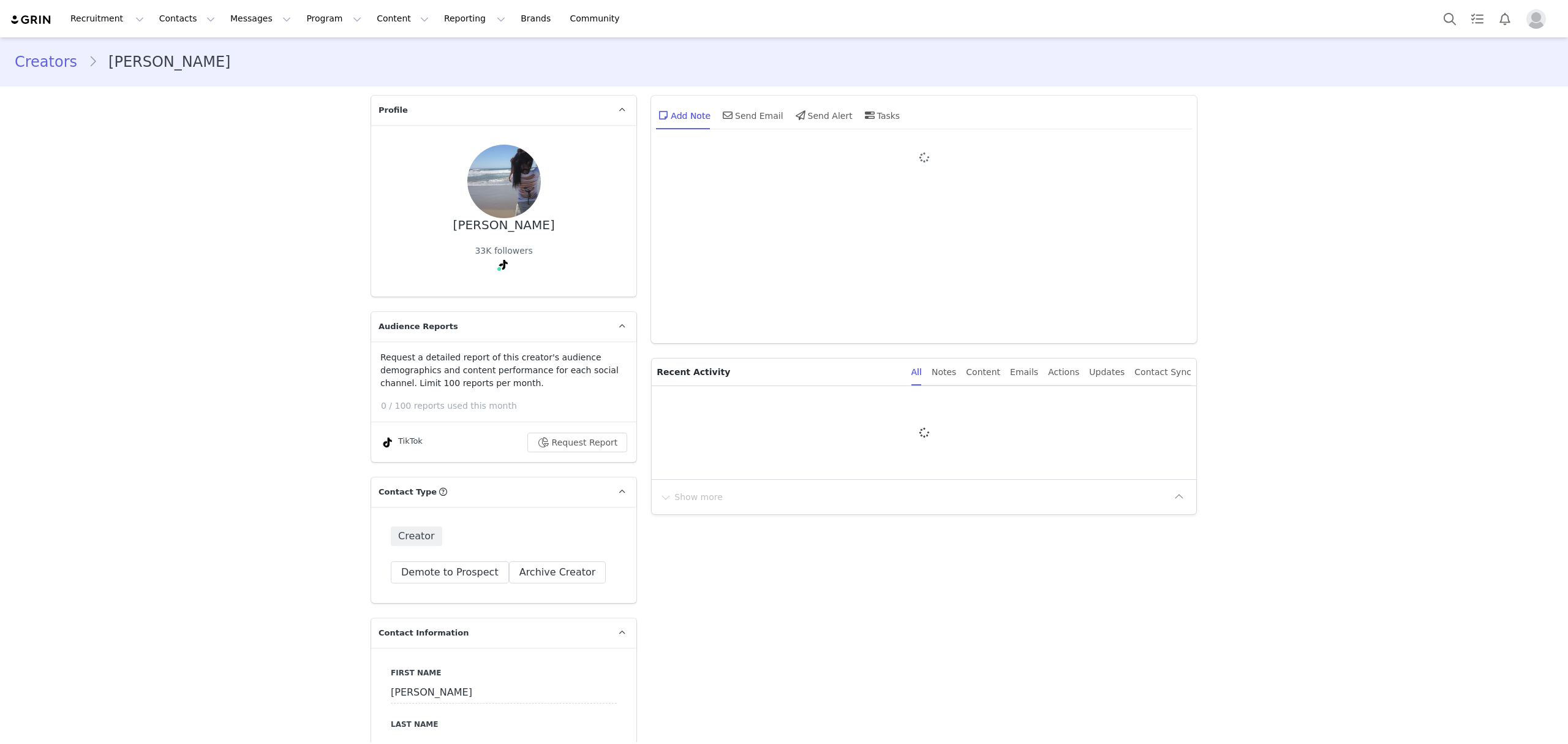
type input "+1 ([GEOGRAPHIC_DATA])"
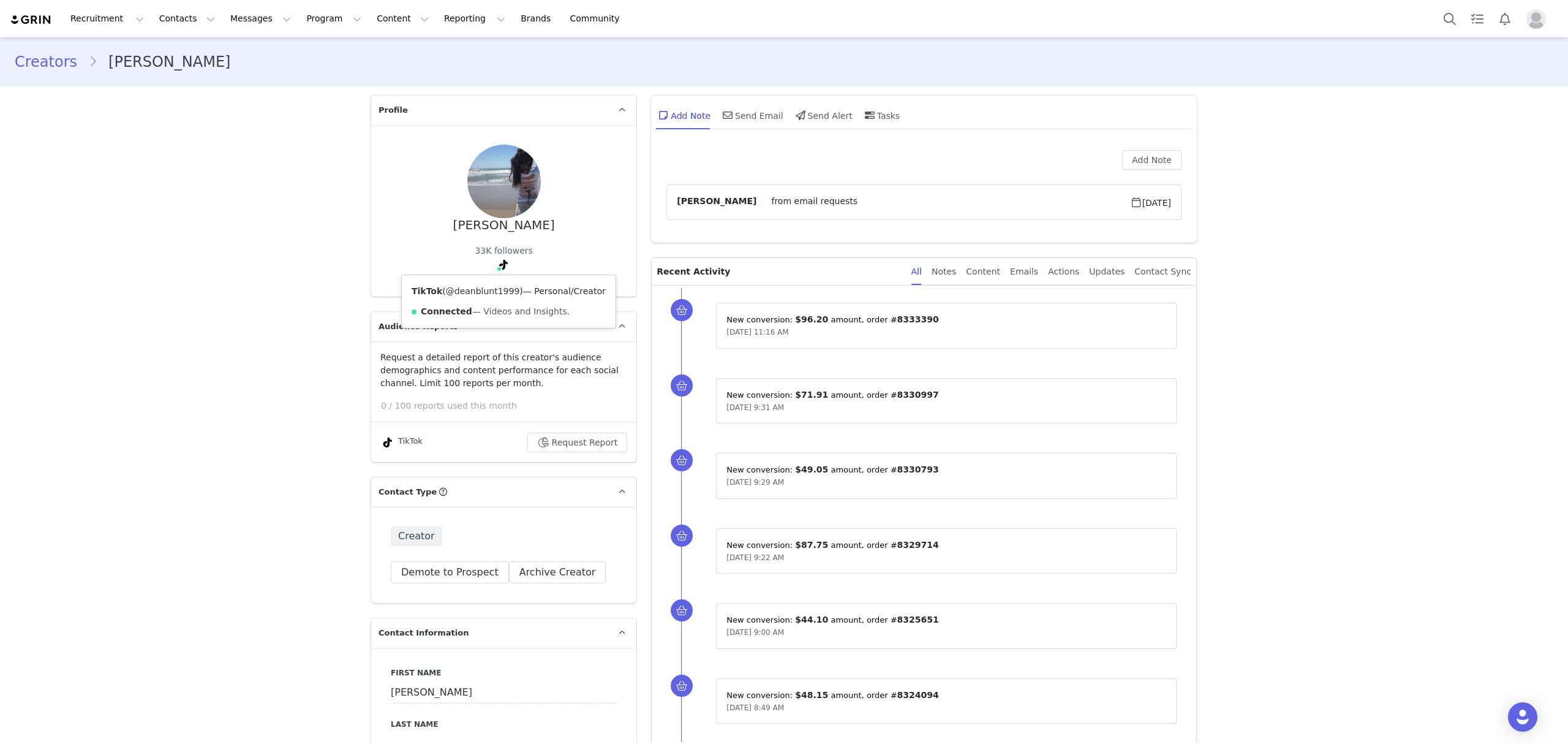
click at [488, 289] on link "@deanblunt1999" at bounding box center [482, 291] width 74 height 9
click at [1441, 17] on button "Search" at bounding box center [1449, 18] width 27 height 28
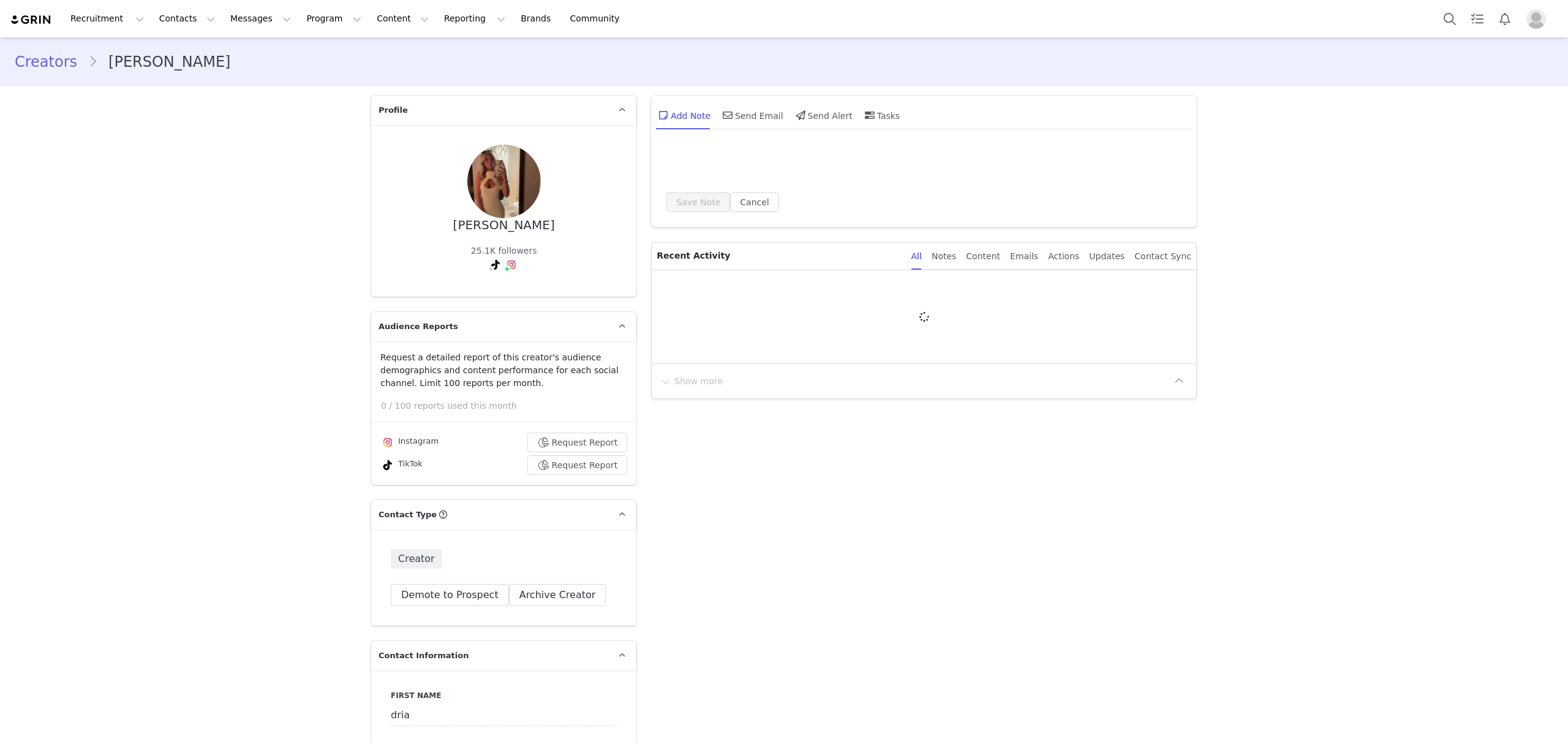
type input "+1 ([GEOGRAPHIC_DATA])"
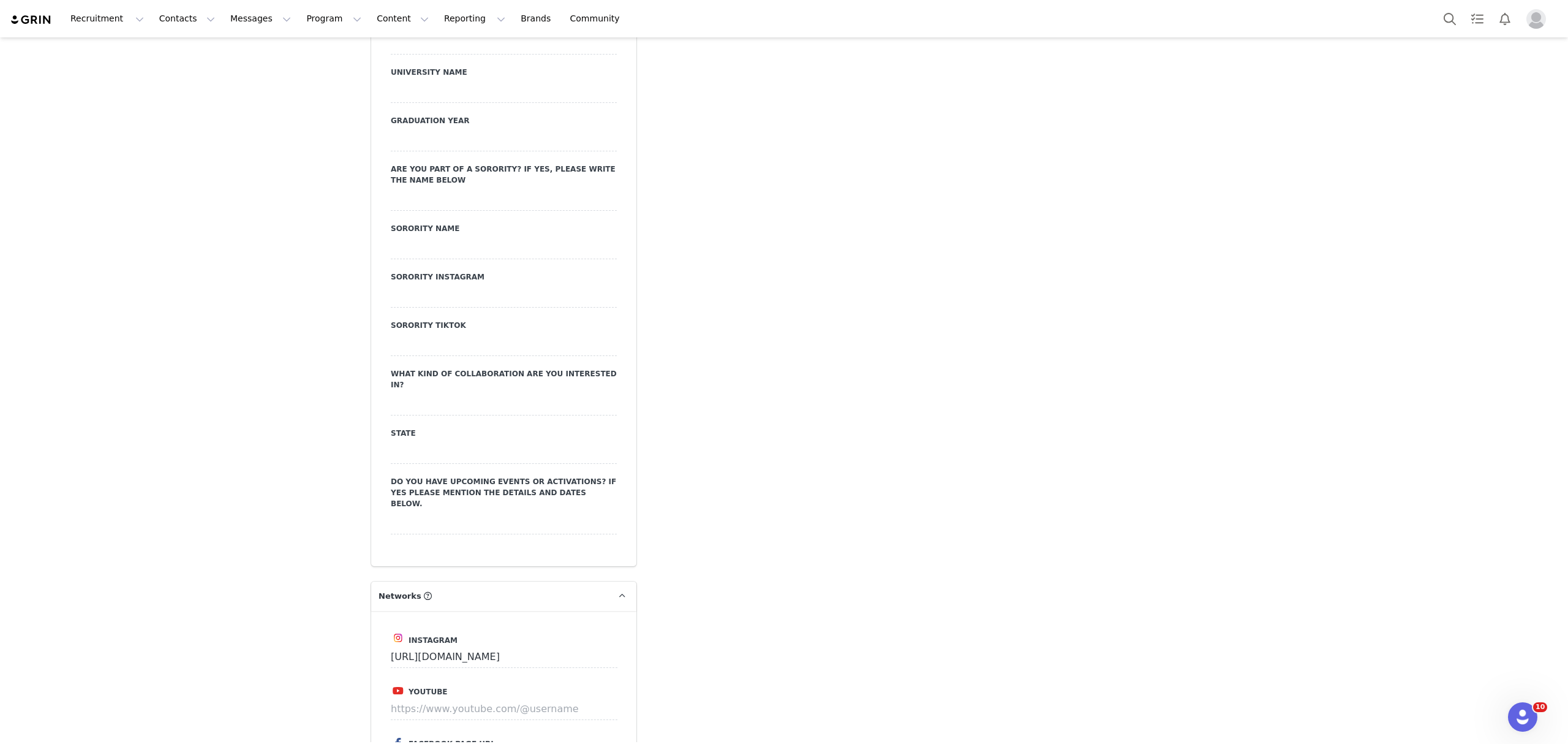
scroll to position [14, 0]
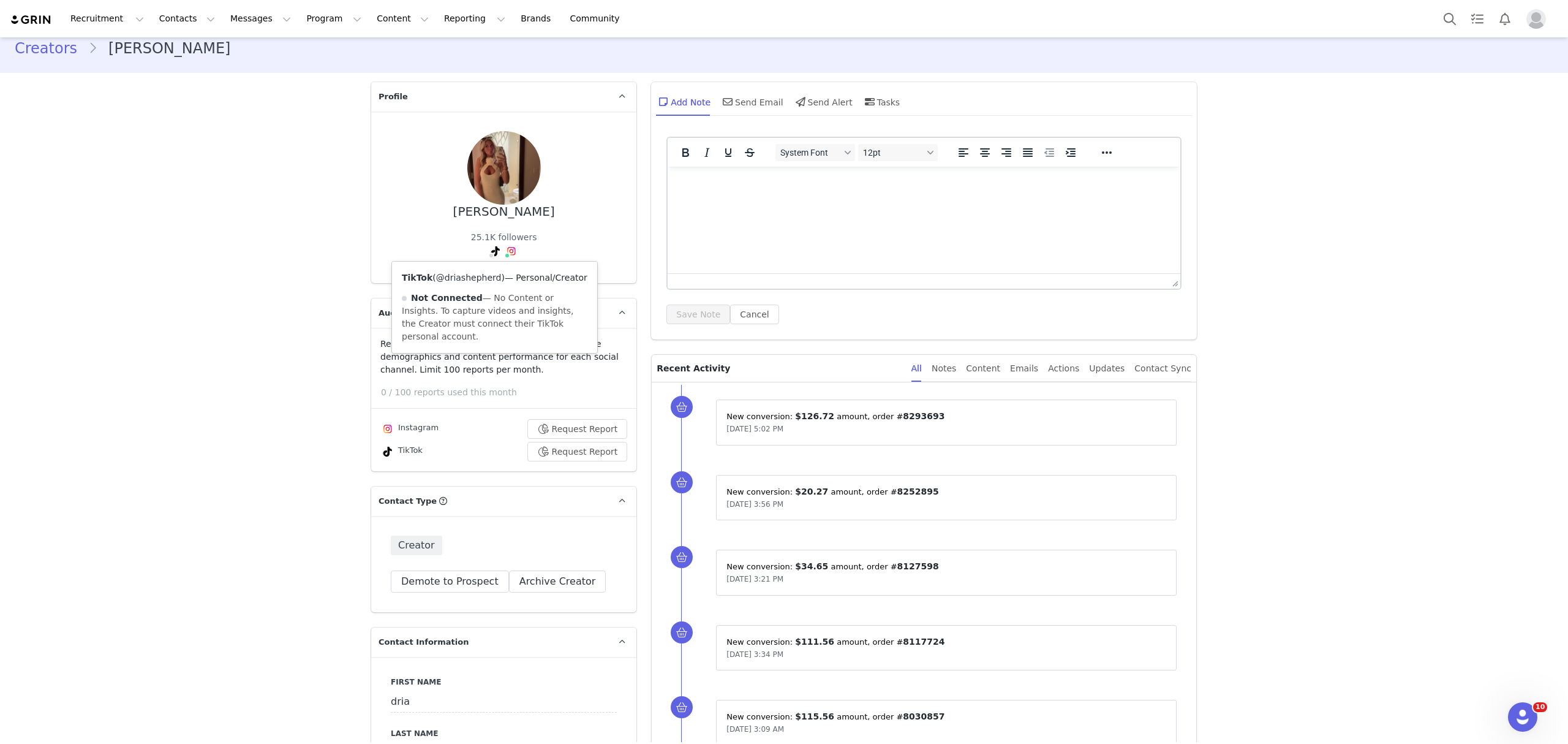
click at [470, 273] on link "@driashepherd" at bounding box center [469, 277] width 66 height 9
click at [1441, 18] on button "Search" at bounding box center [1449, 18] width 27 height 28
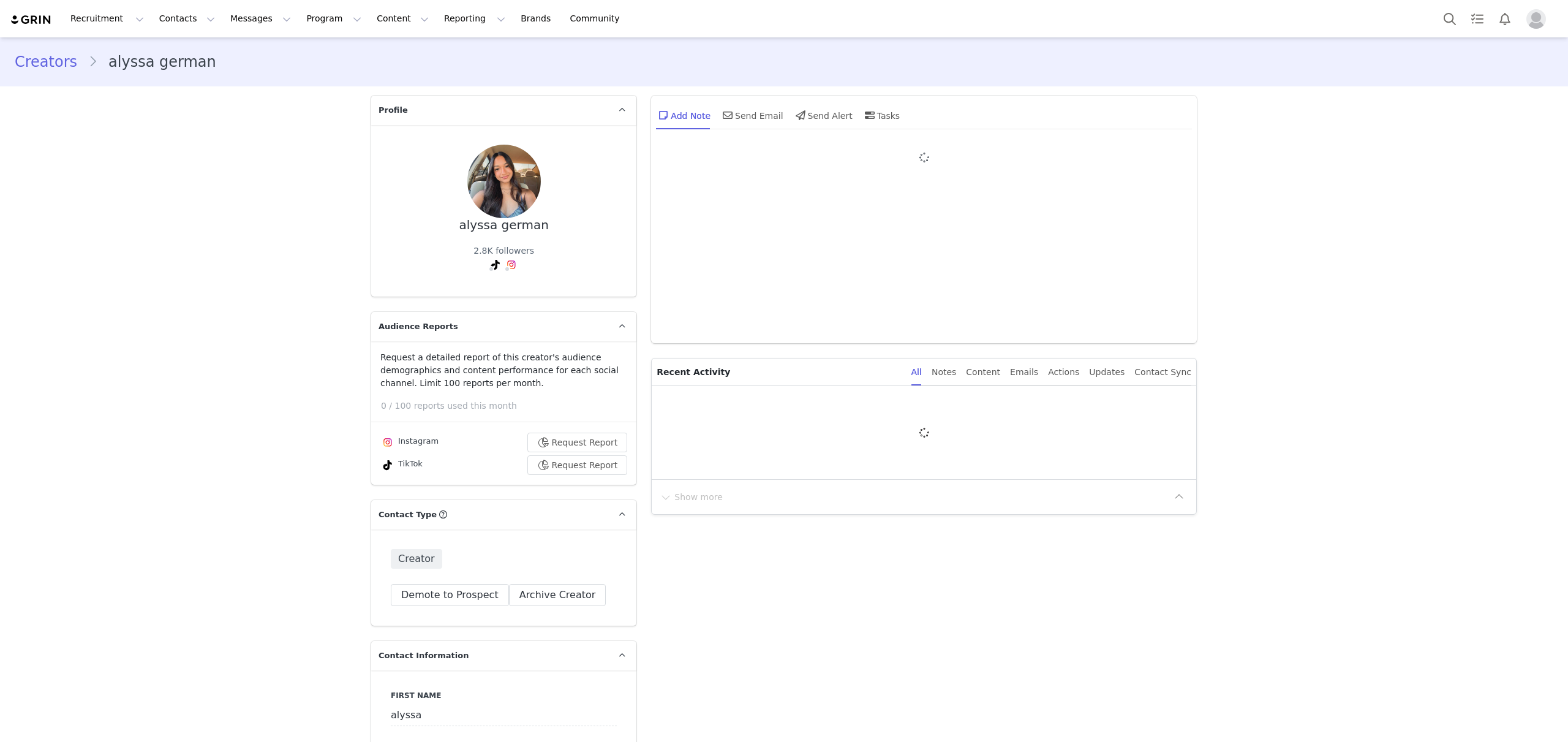
type input "+1 ([GEOGRAPHIC_DATA])"
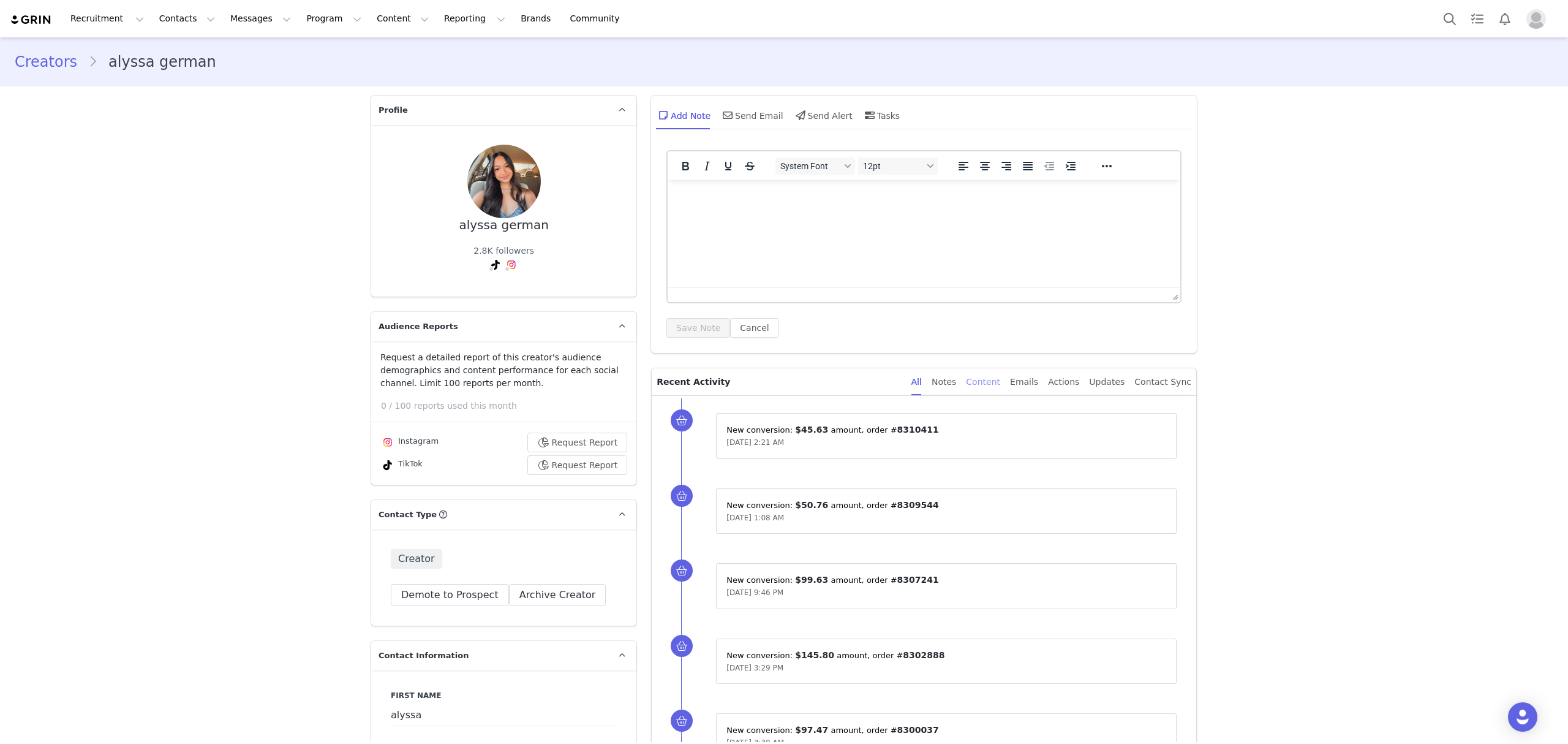
click at [990, 381] on div "Content" at bounding box center [983, 381] width 35 height 28
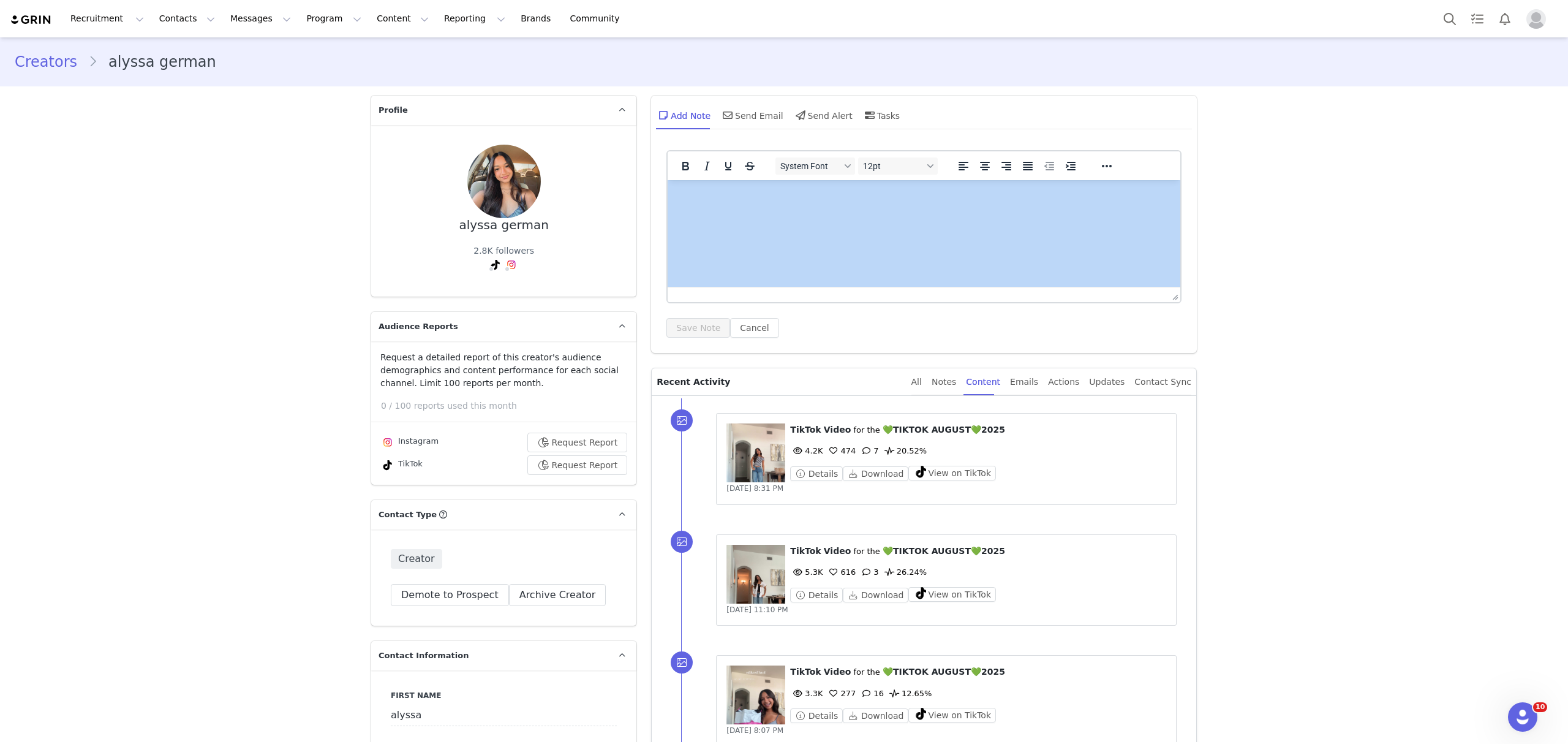
drag, startPoint x: 1554, startPoint y: 121, endPoint x: 1561, endPoint y: 208, distance: 87.3
click at [1561, 208] on section "Creators alyssa german Profile alyssa german 2.8K followers Audience Reports Re…" at bounding box center [784, 390] width 1568 height 705
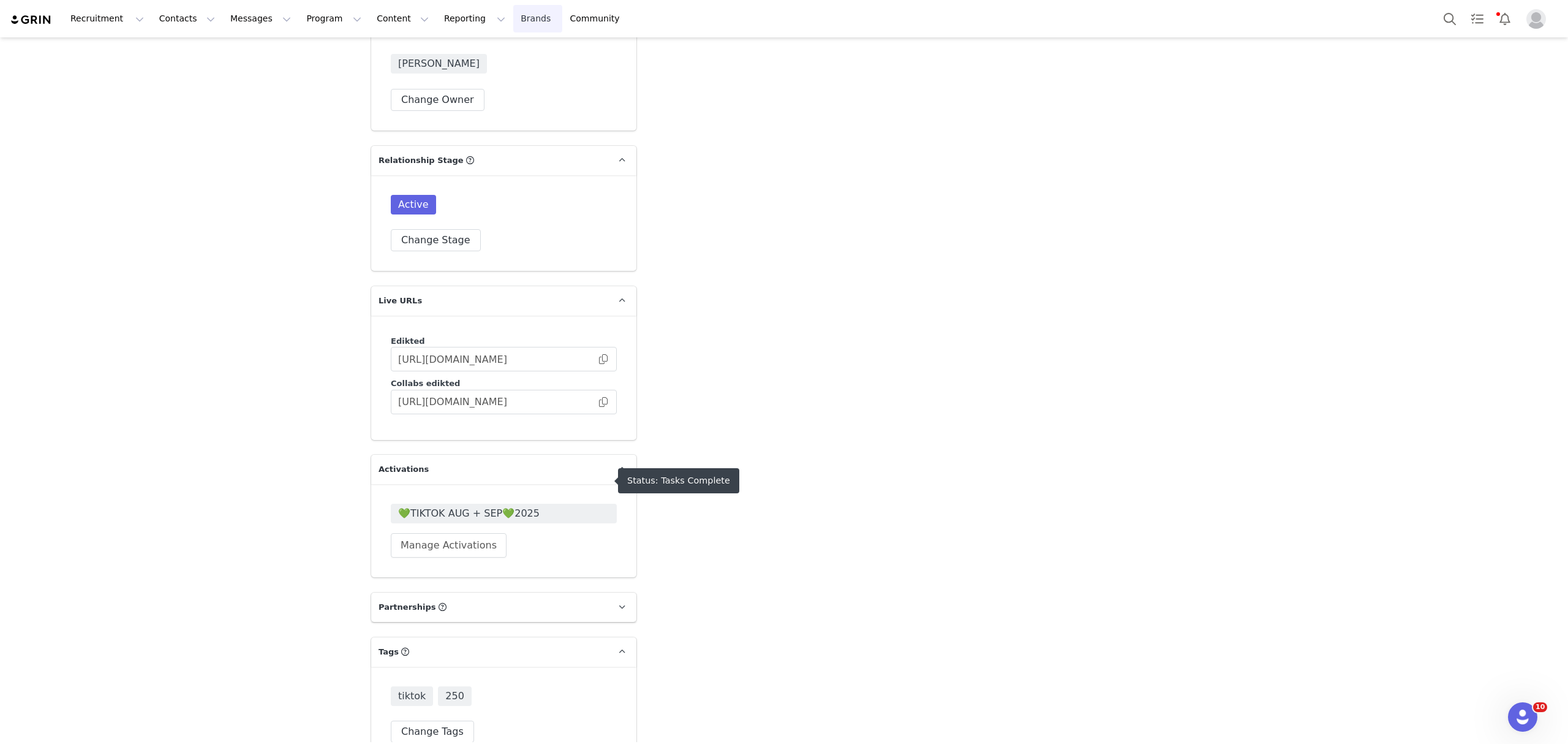
scroll to position [2824, 0]
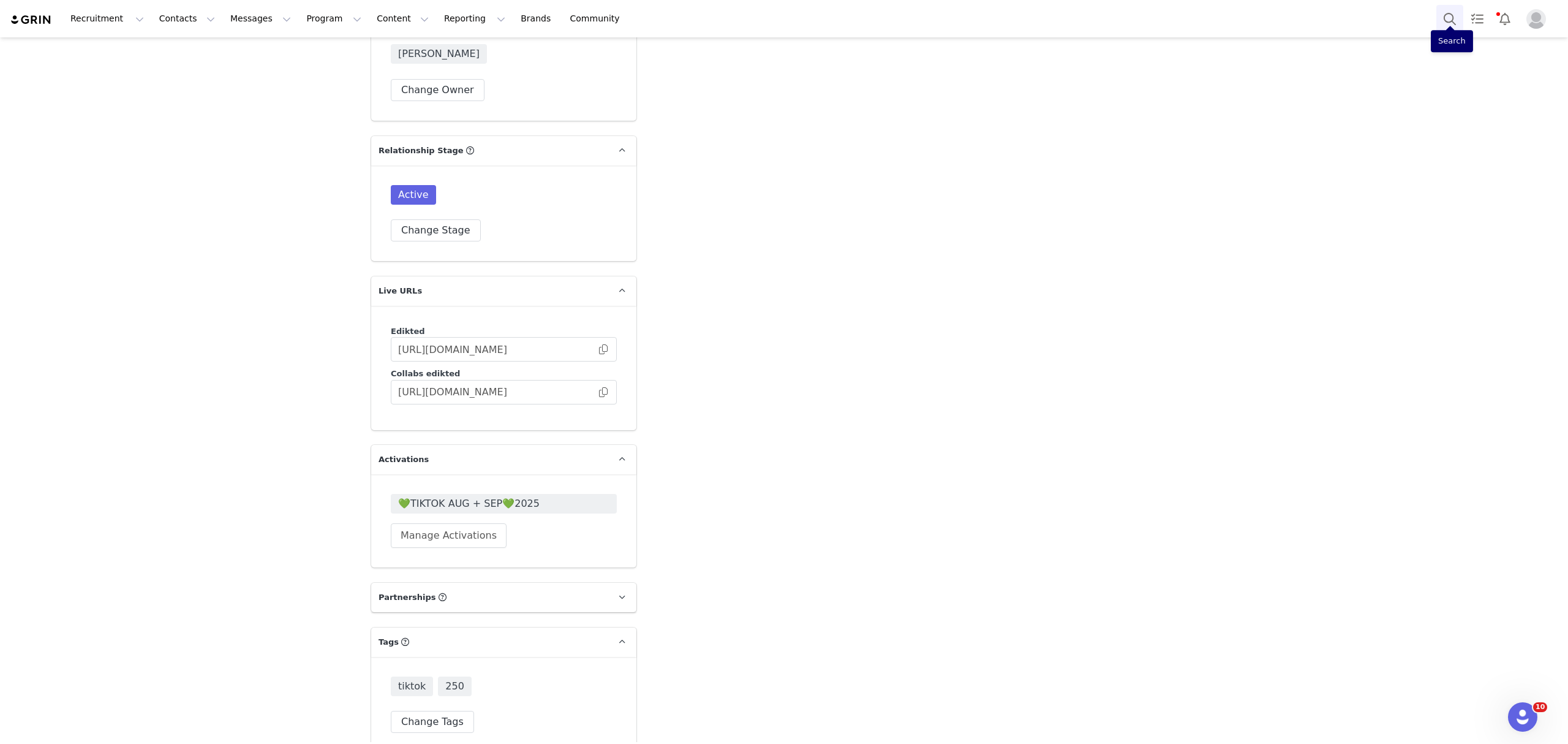
click at [1446, 22] on button "Search" at bounding box center [1449, 18] width 27 height 28
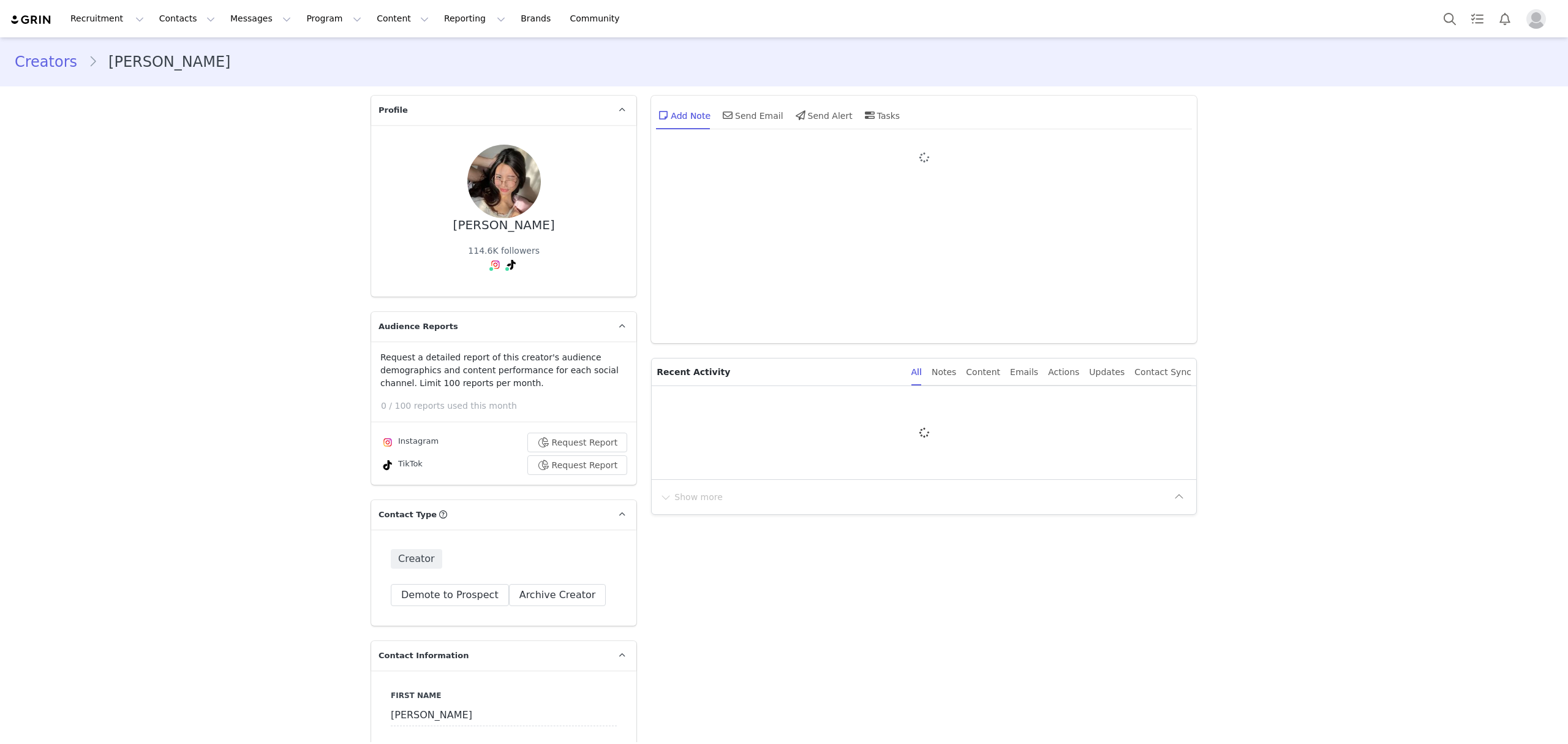
type input "+1 ([GEOGRAPHIC_DATA])"
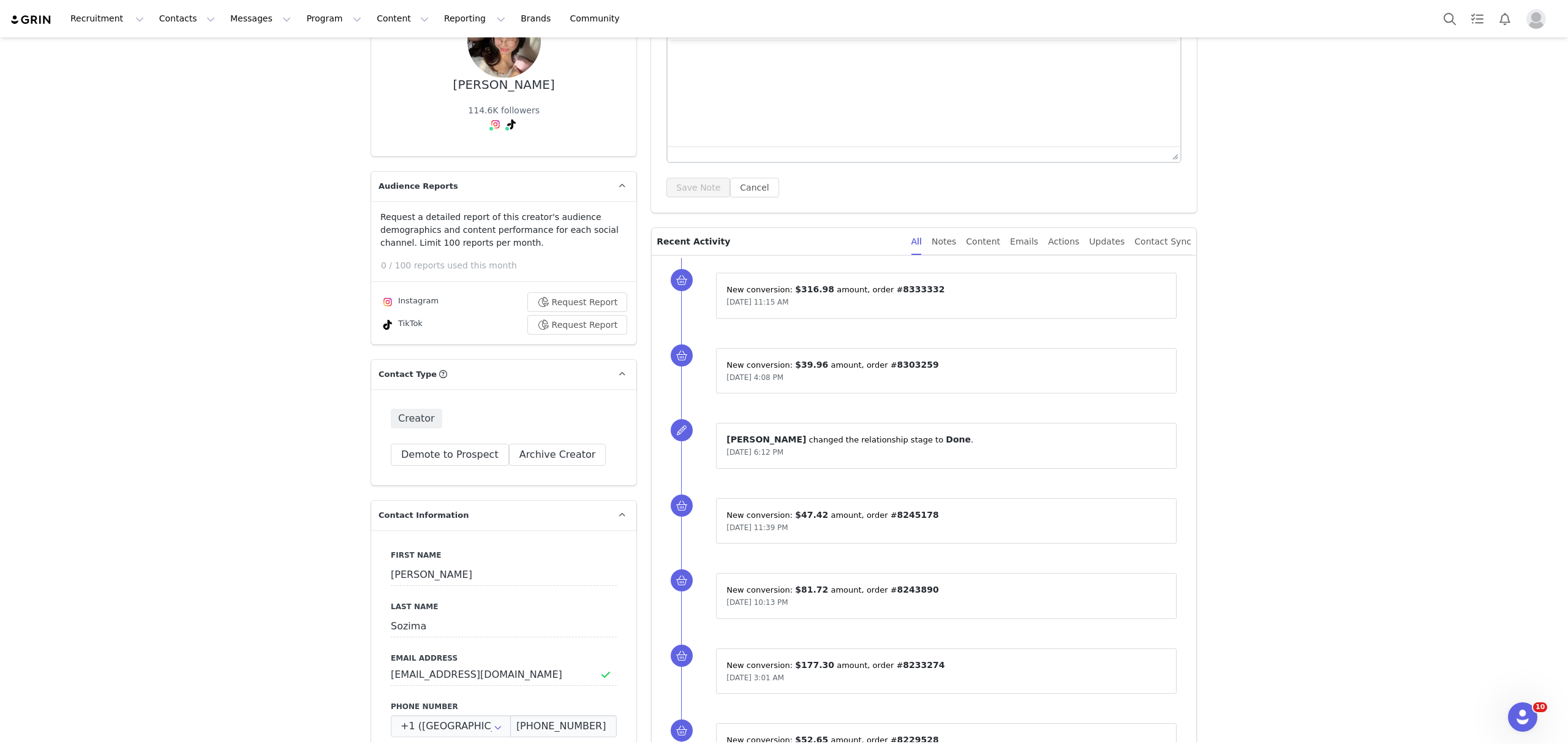
scroll to position [73, 0]
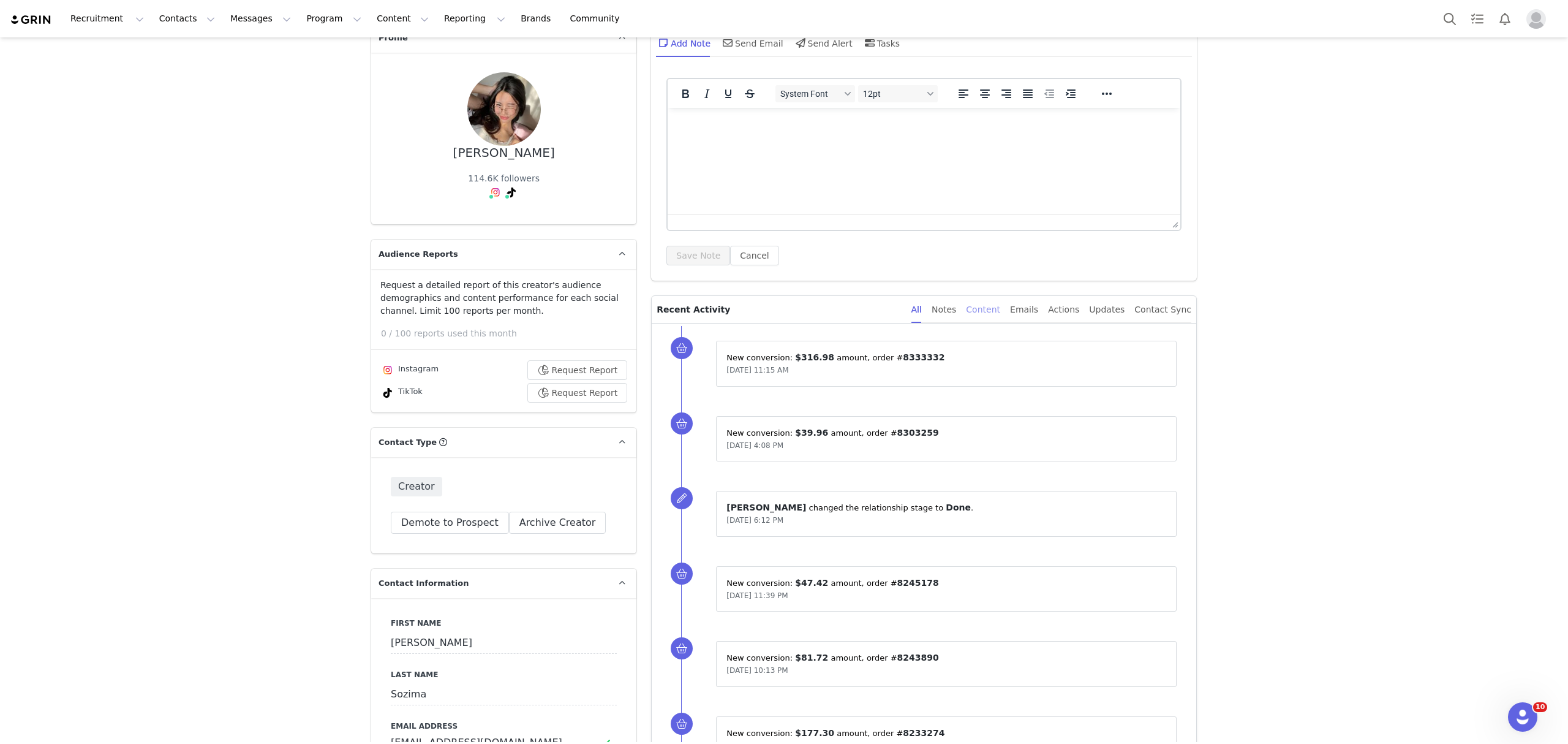
click at [1000, 306] on div "Content" at bounding box center [983, 310] width 35 height 28
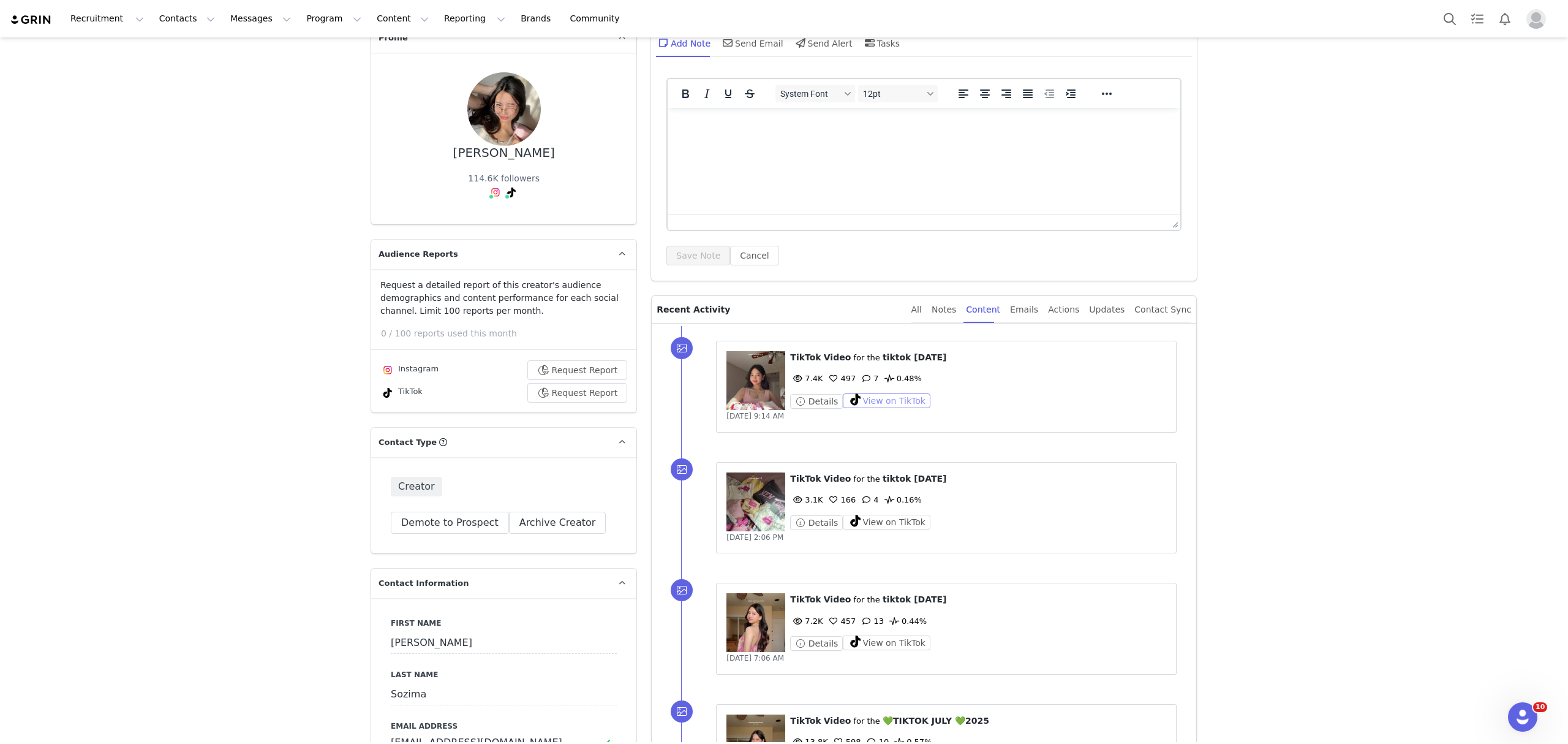
click at [903, 395] on button "View on TikTok" at bounding box center [886, 400] width 87 height 15
click at [1448, 16] on button "Search" at bounding box center [1449, 18] width 27 height 28
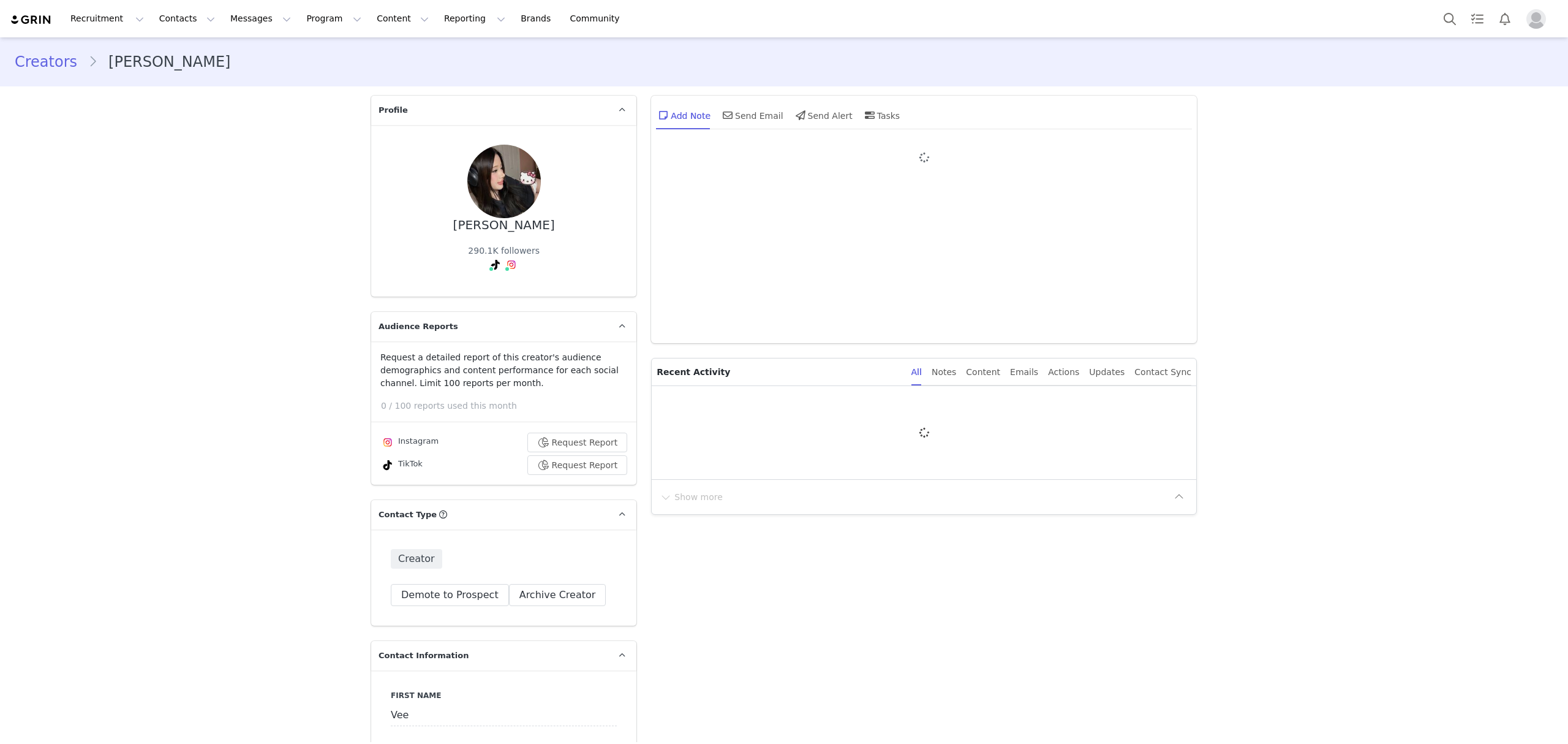
type input "+1 ([GEOGRAPHIC_DATA])"
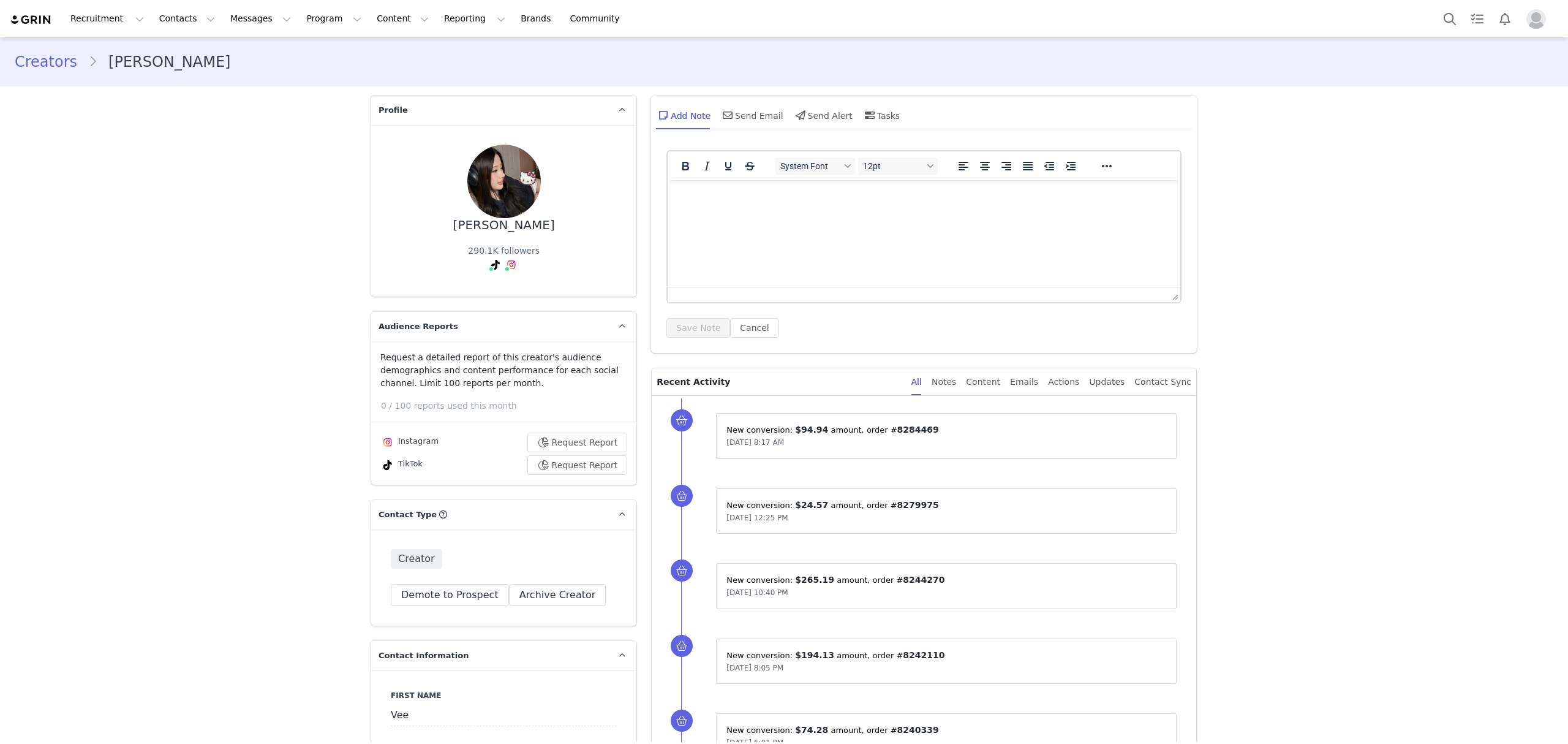
click at [1000, 378] on div "Content" at bounding box center [983, 381] width 35 height 28
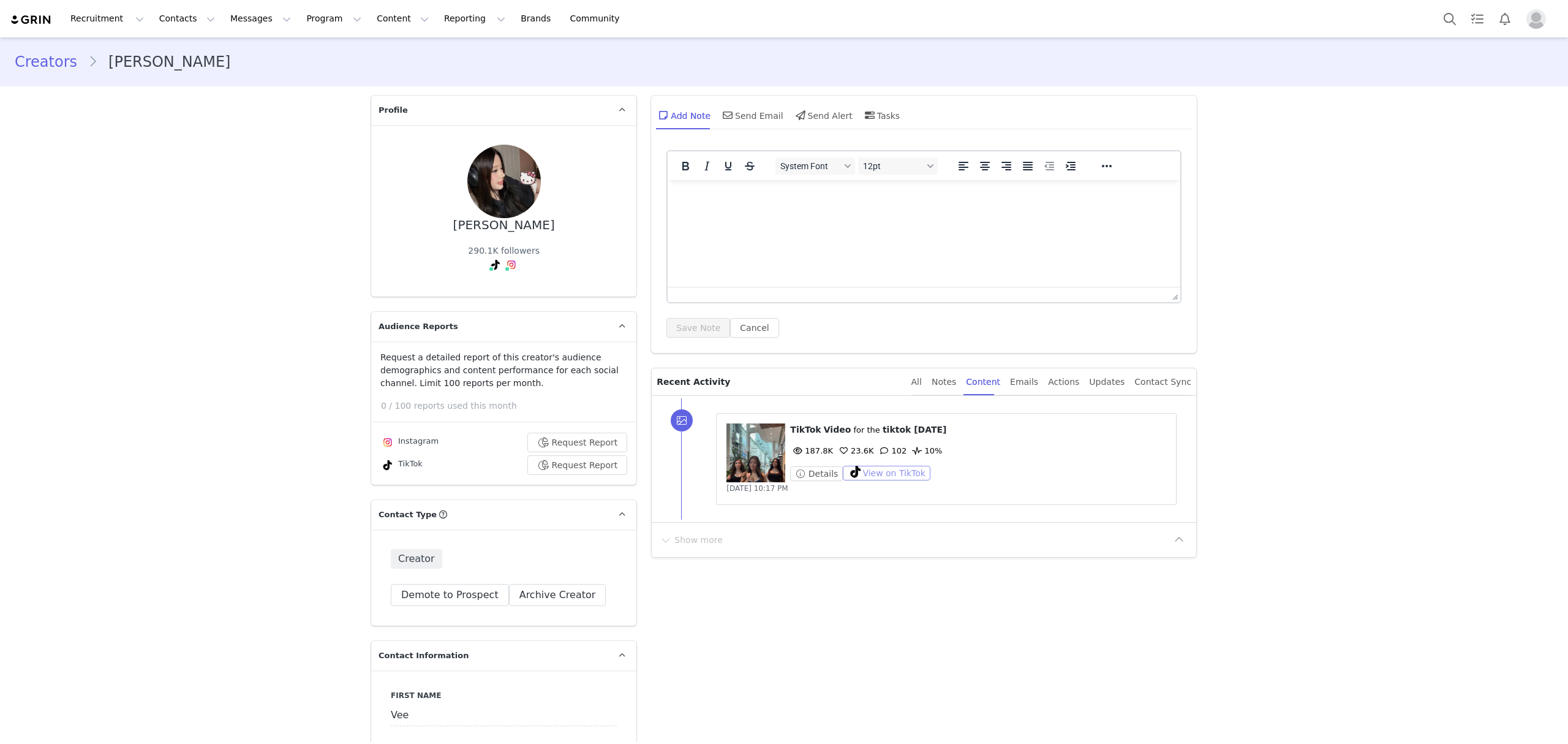
click at [888, 472] on button "View on TikTok" at bounding box center [886, 473] width 87 height 15
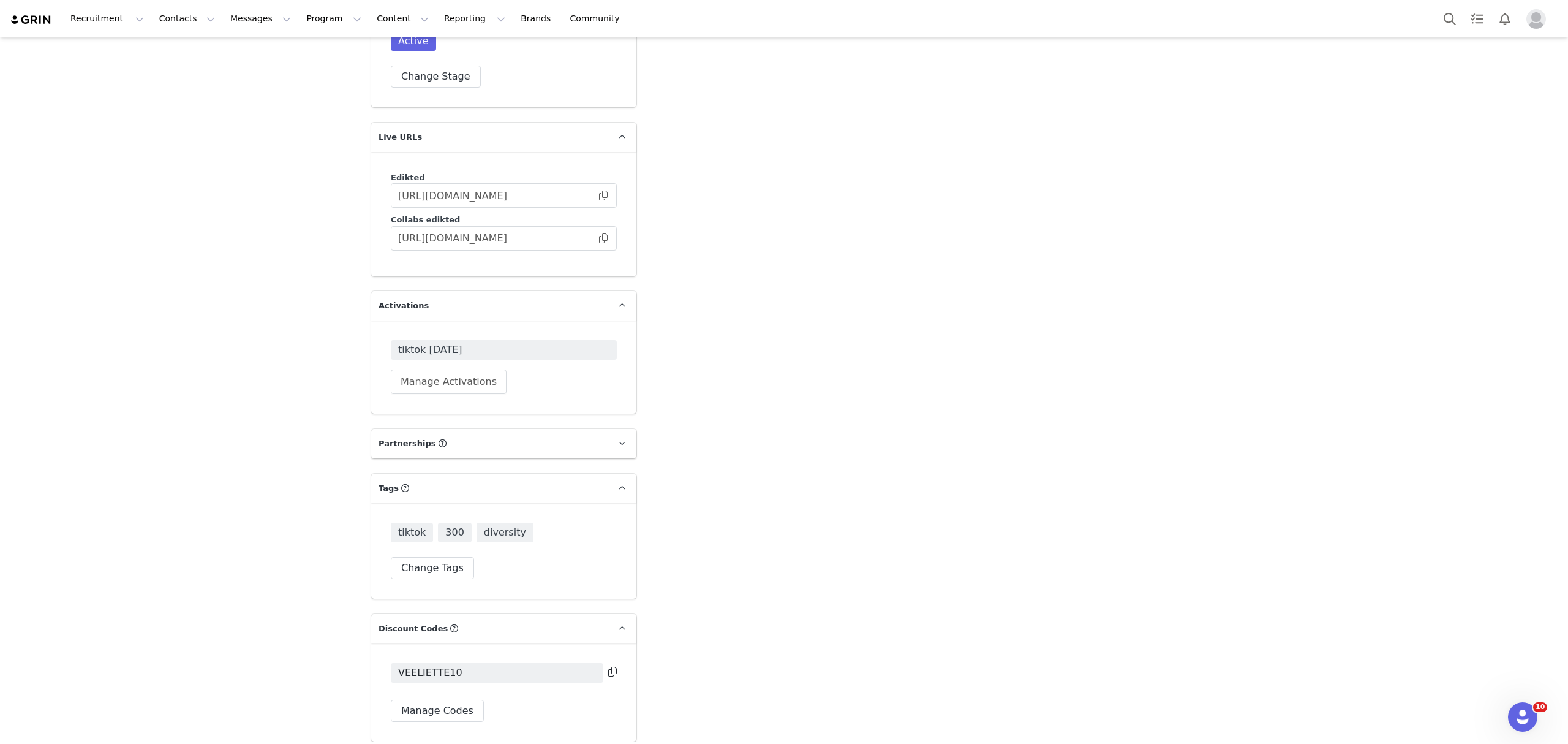
scroll to position [2981, 0]
click at [1443, 16] on button "Search" at bounding box center [1449, 18] width 27 height 28
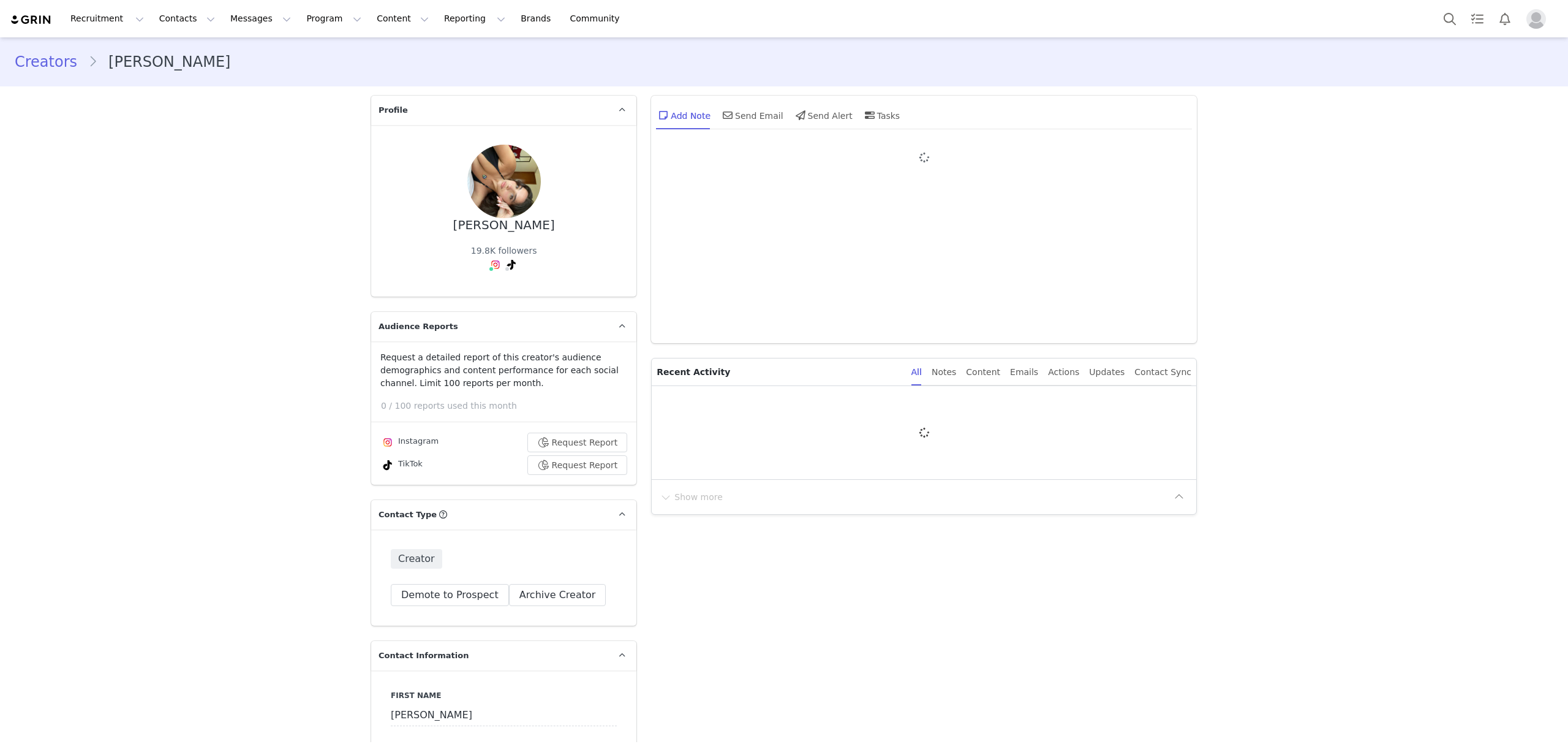
type input "+1 ([GEOGRAPHIC_DATA])"
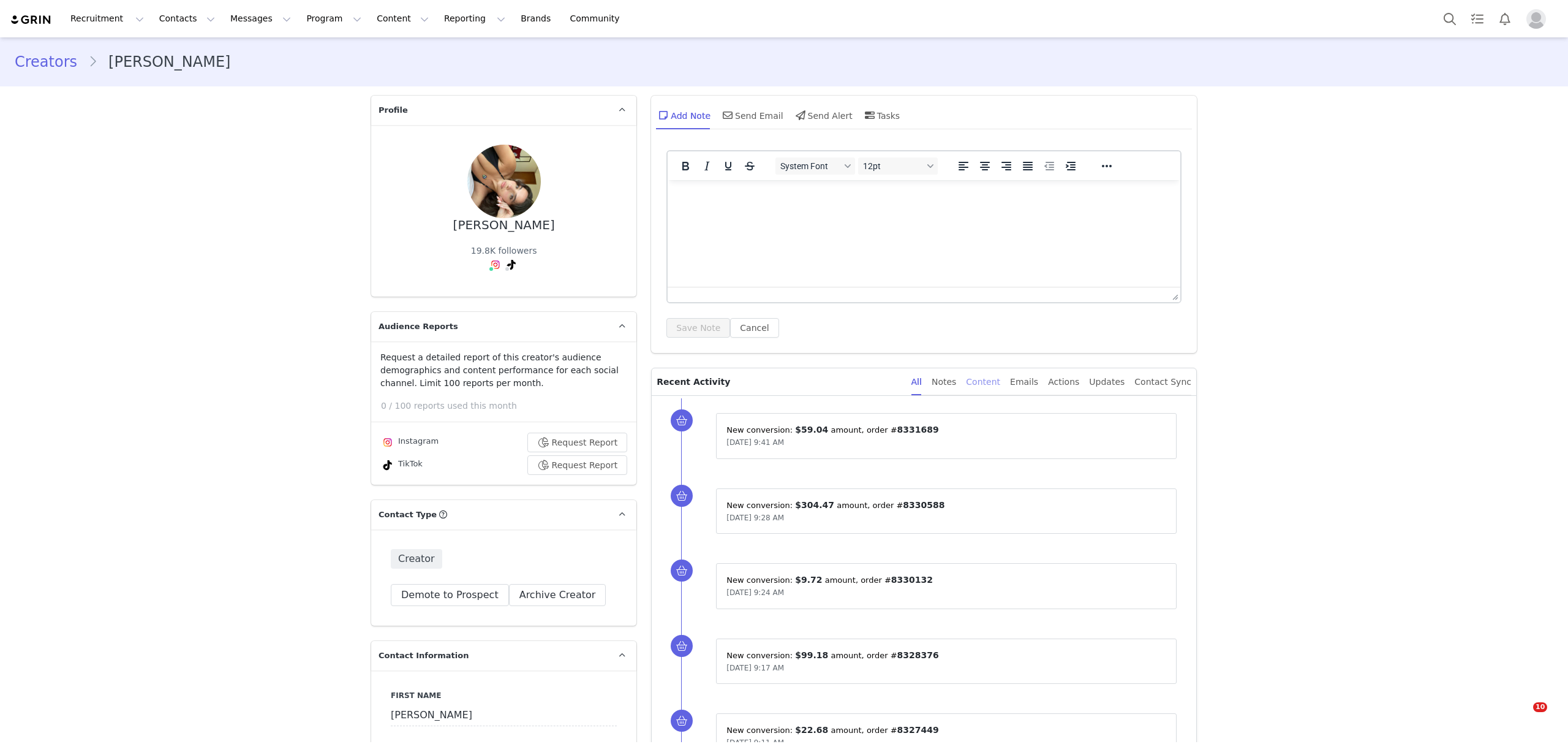
click at [1000, 376] on div "Content" at bounding box center [983, 381] width 35 height 28
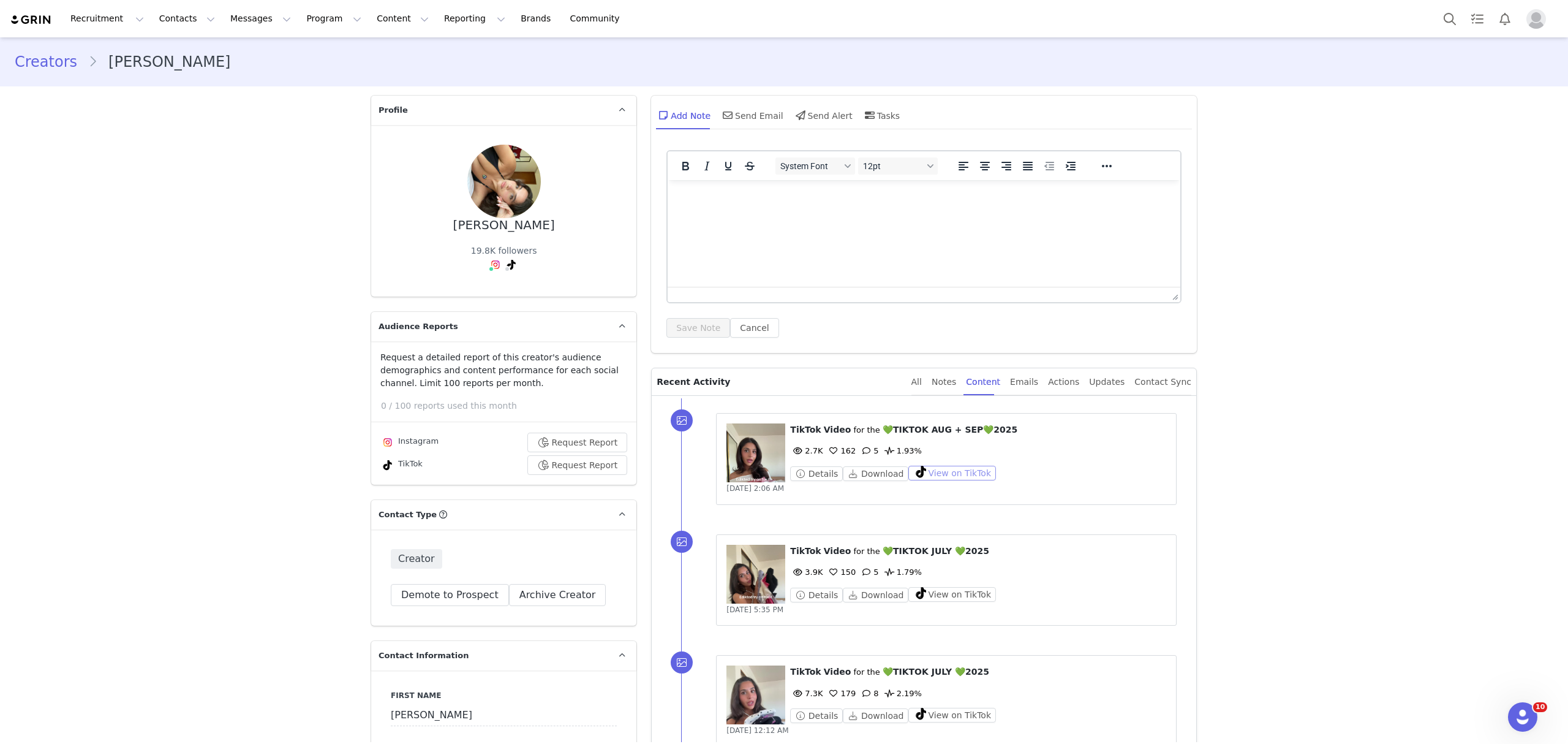
click at [946, 472] on button "View on TikTok" at bounding box center [952, 473] width 87 height 15
click at [1461, 13] on button "Search" at bounding box center [1449, 18] width 27 height 28
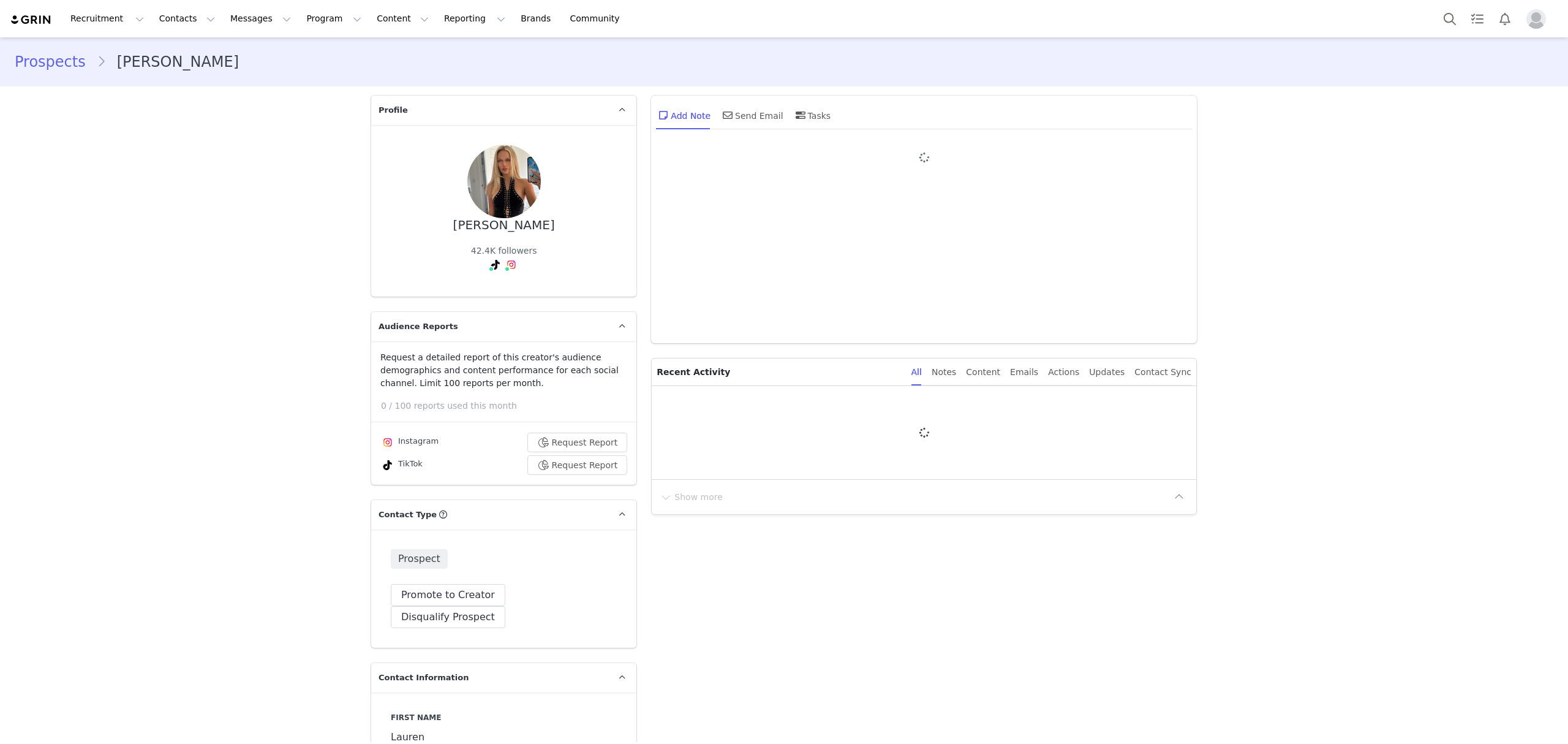
type input "+44 ([GEOGRAPHIC_DATA])"
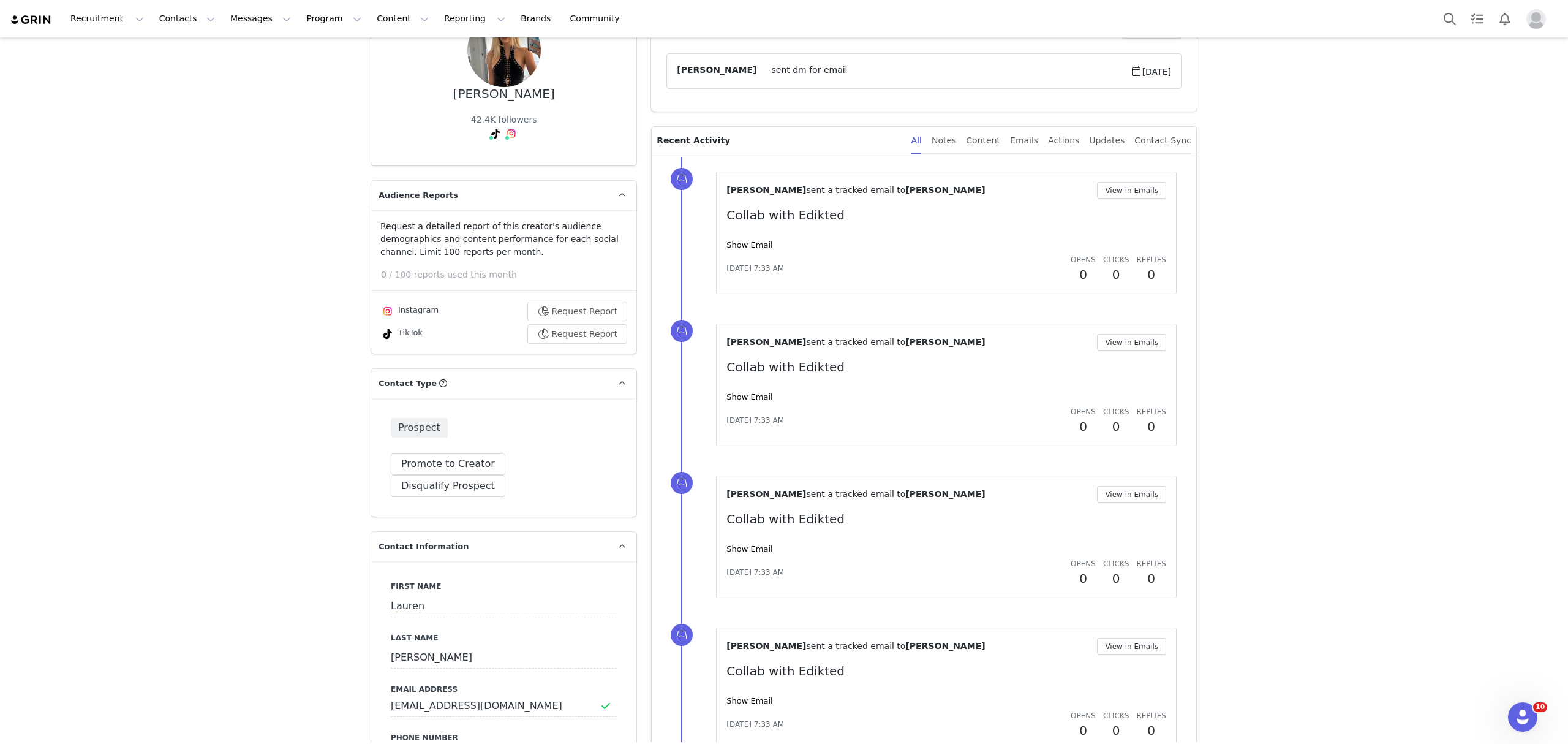
scroll to position [49, 0]
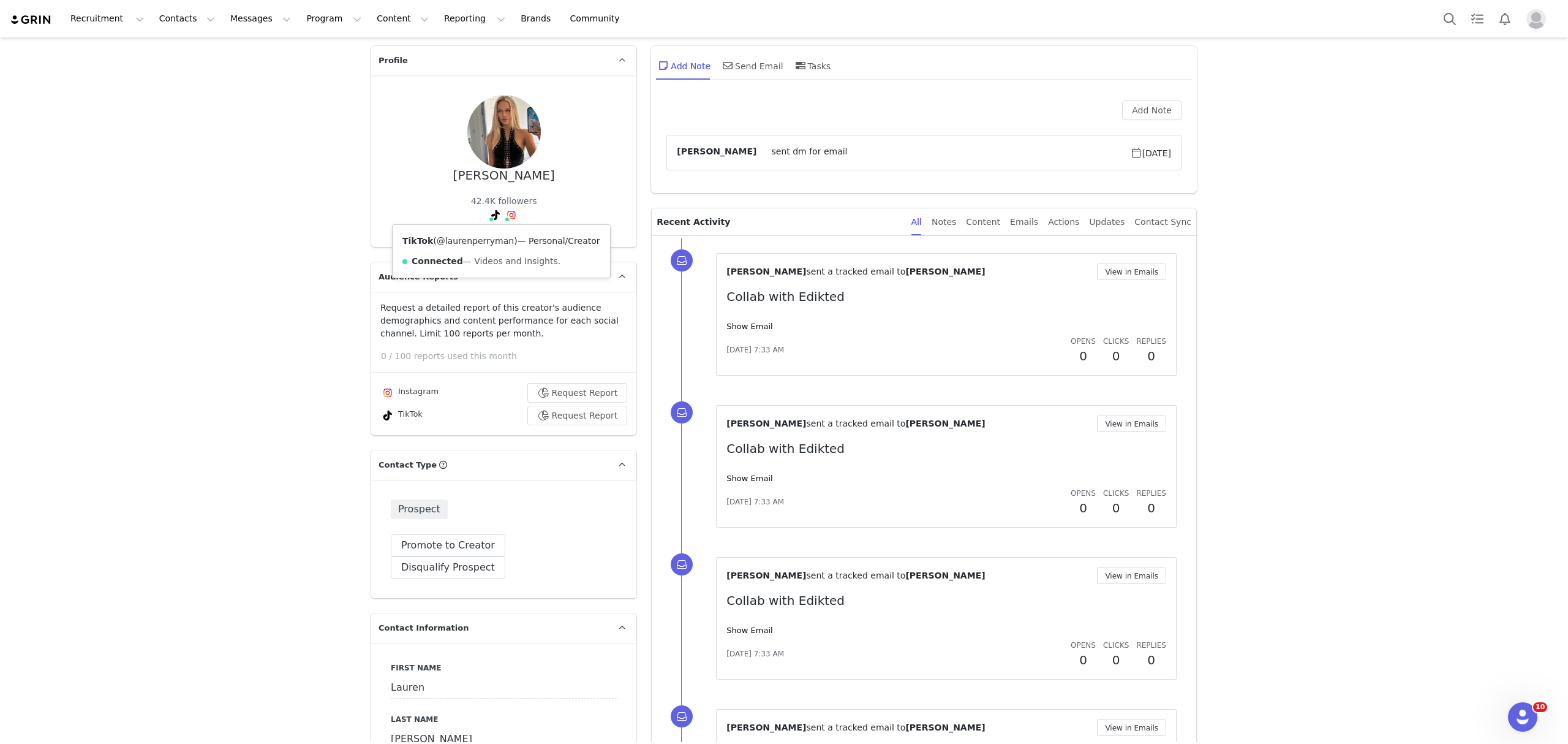
click at [479, 236] on link "@laurenperryman" at bounding box center [475, 241] width 77 height 9
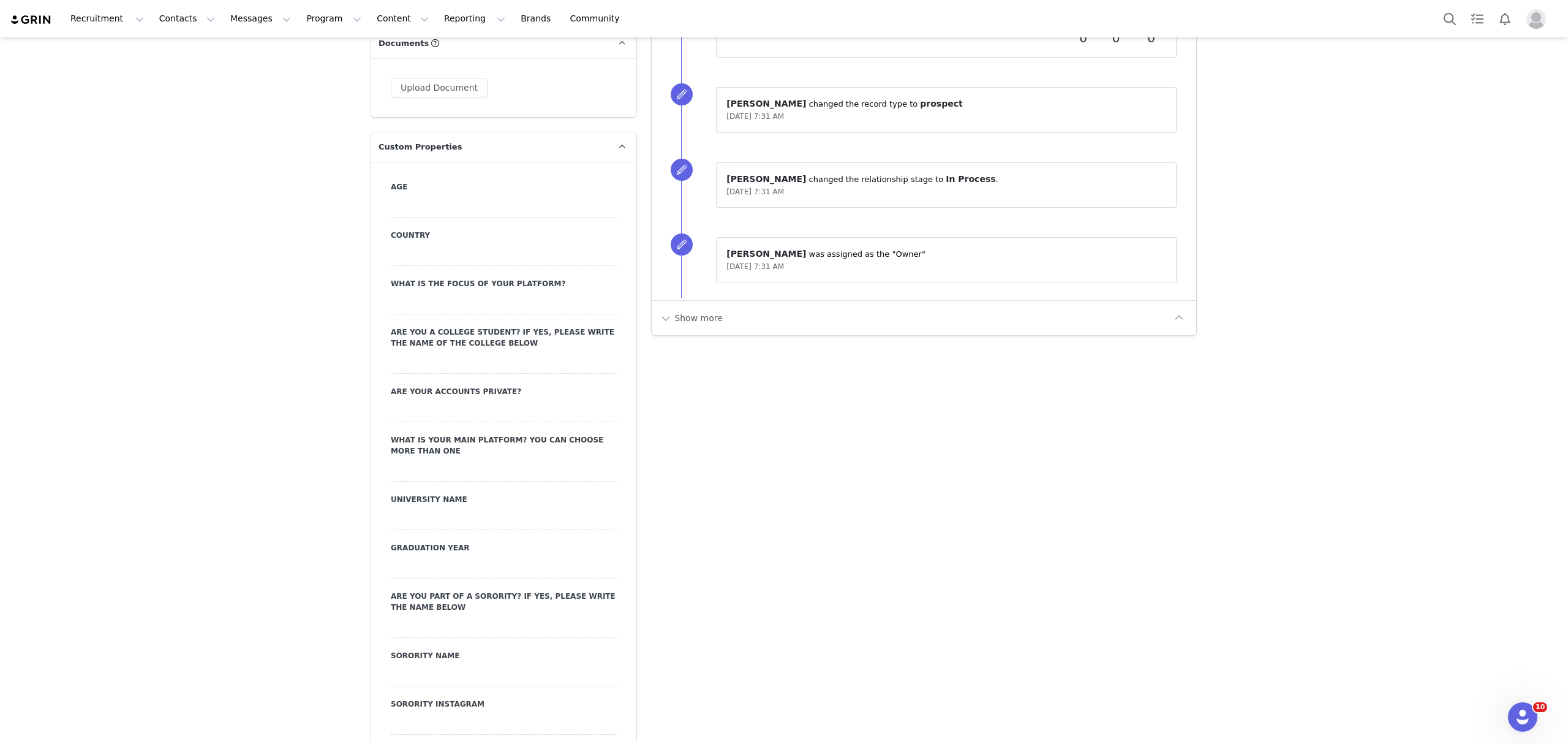
scroll to position [1326, 0]
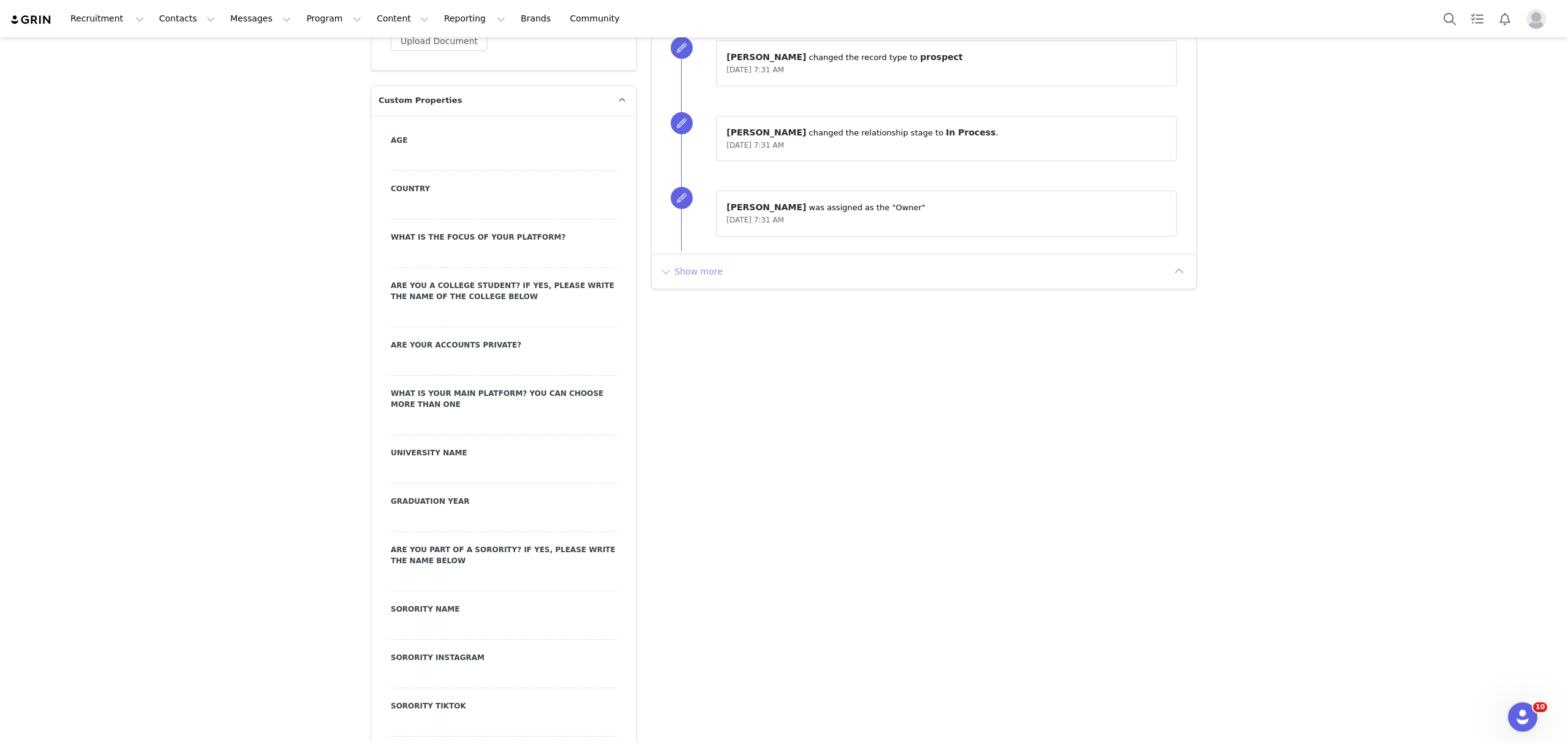
click at [688, 278] on button "Show more" at bounding box center [691, 271] width 64 height 20
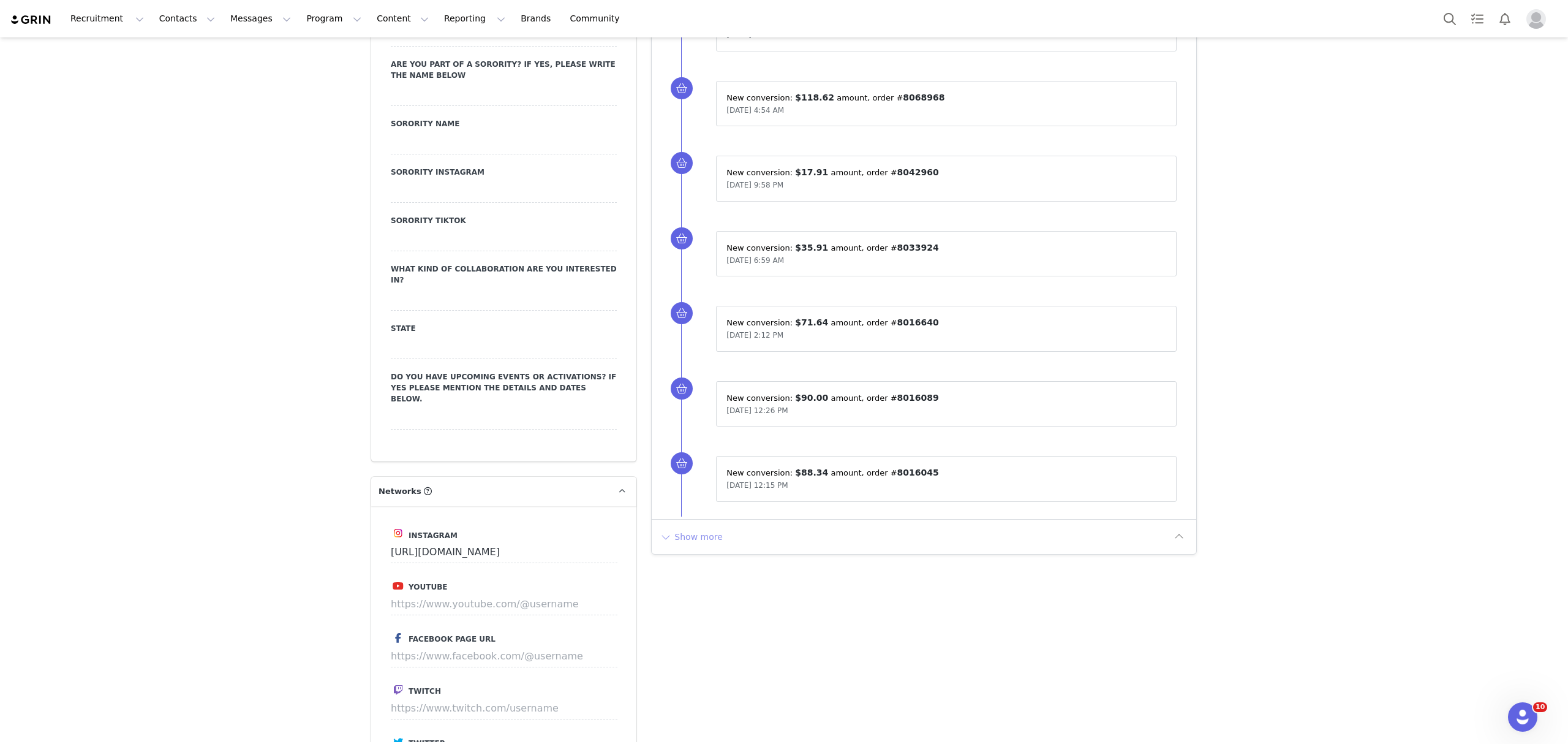
scroll to position [1816, 0]
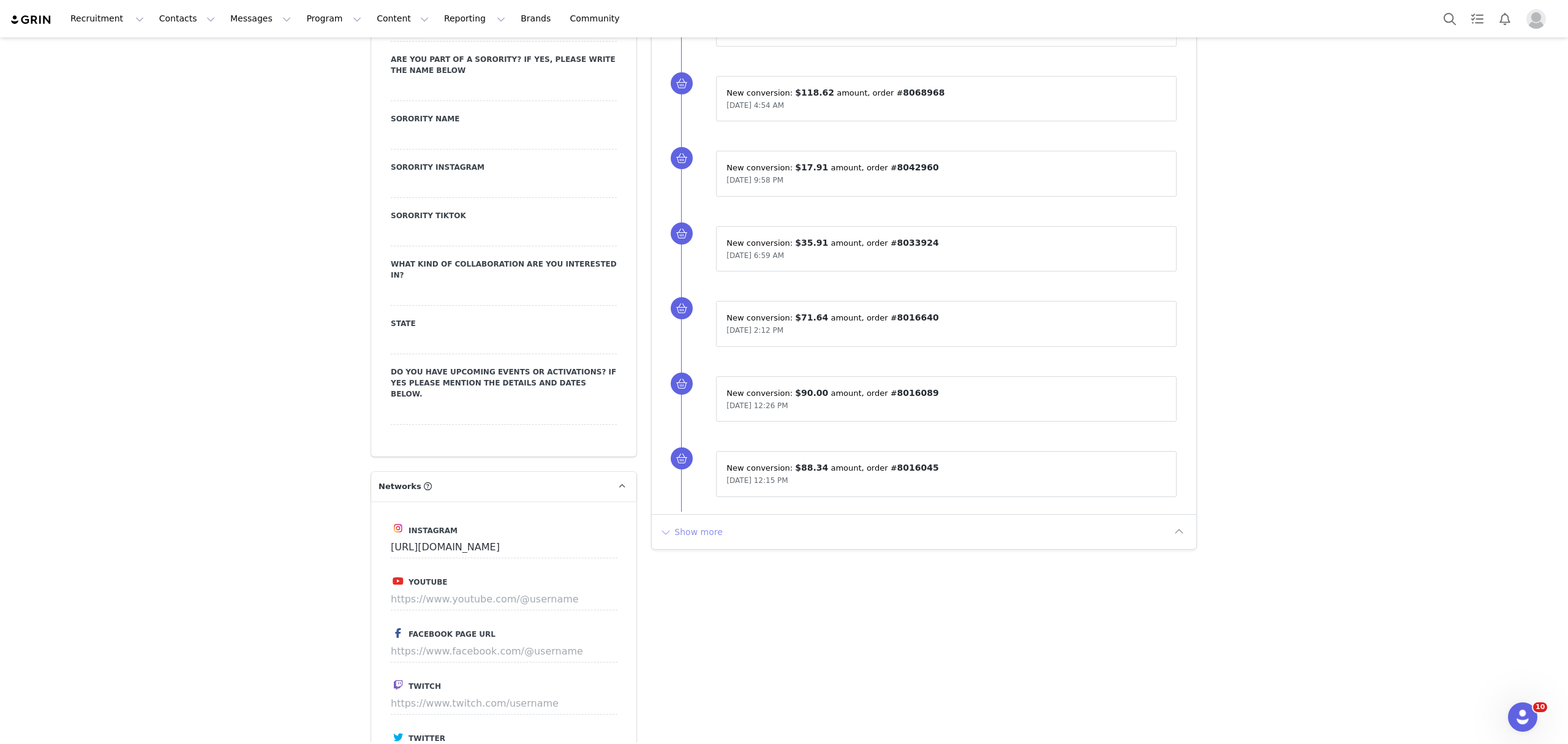
click at [659, 540] on button "Show more" at bounding box center [691, 531] width 64 height 20
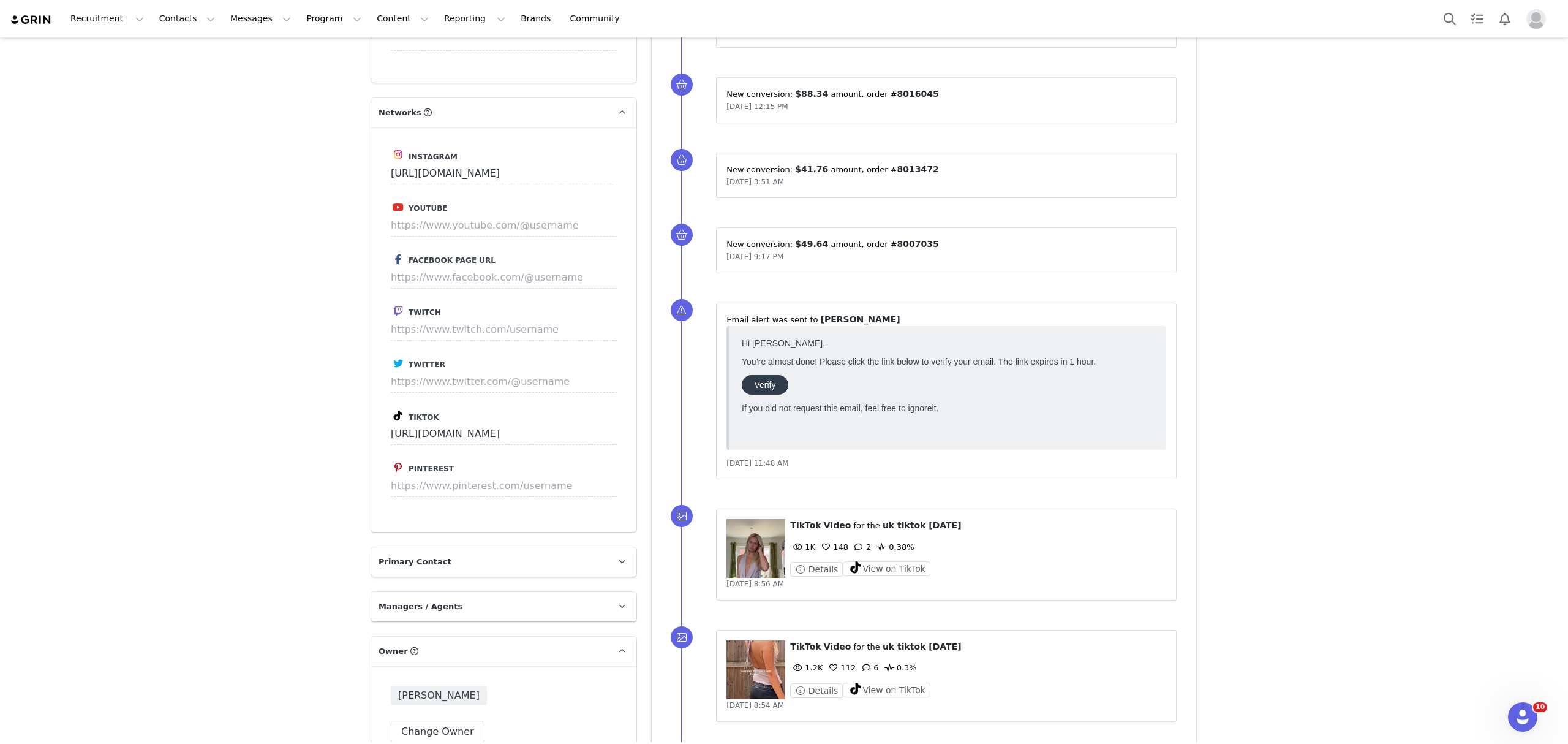
scroll to position [2224, 0]
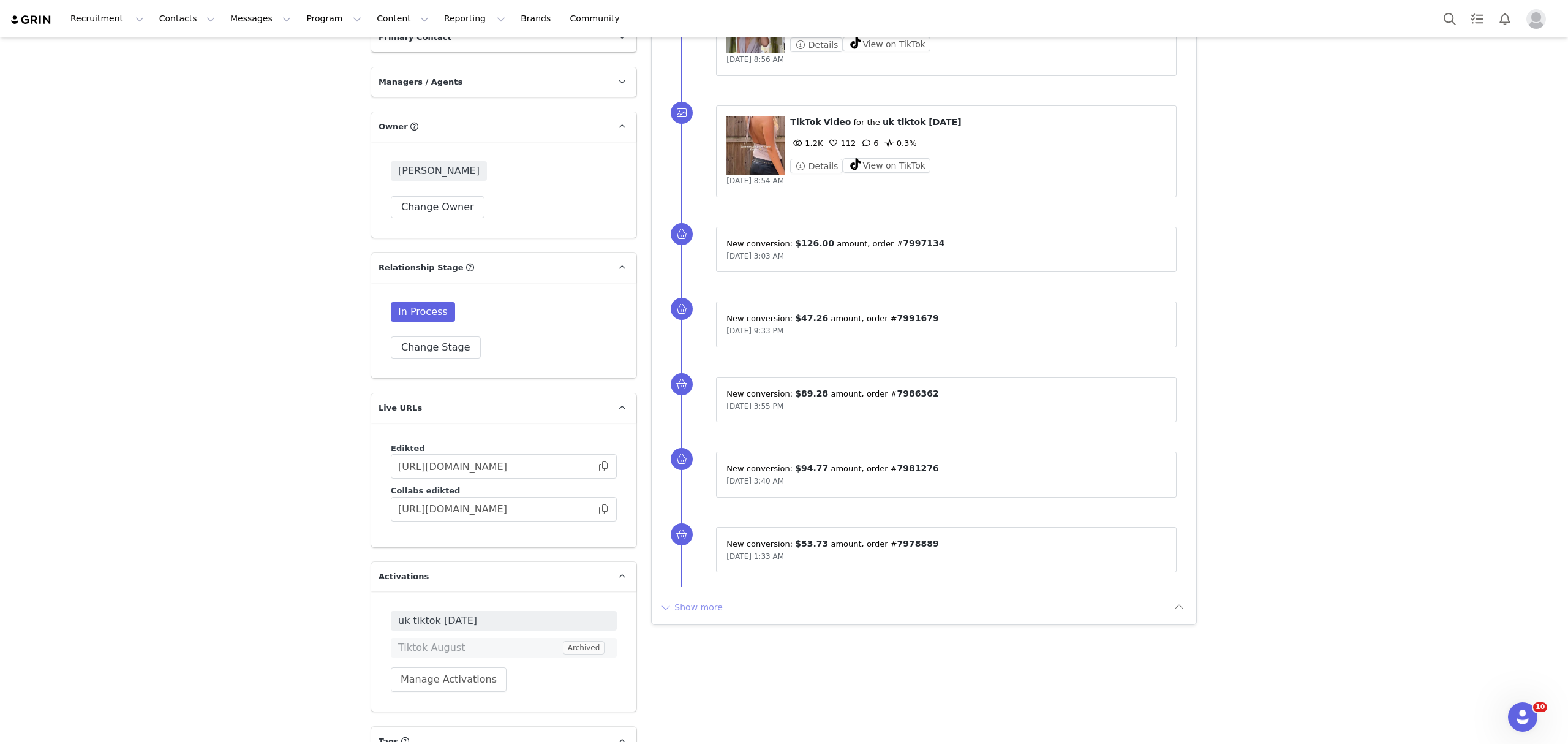
click at [698, 617] on button "Show more" at bounding box center [691, 607] width 64 height 20
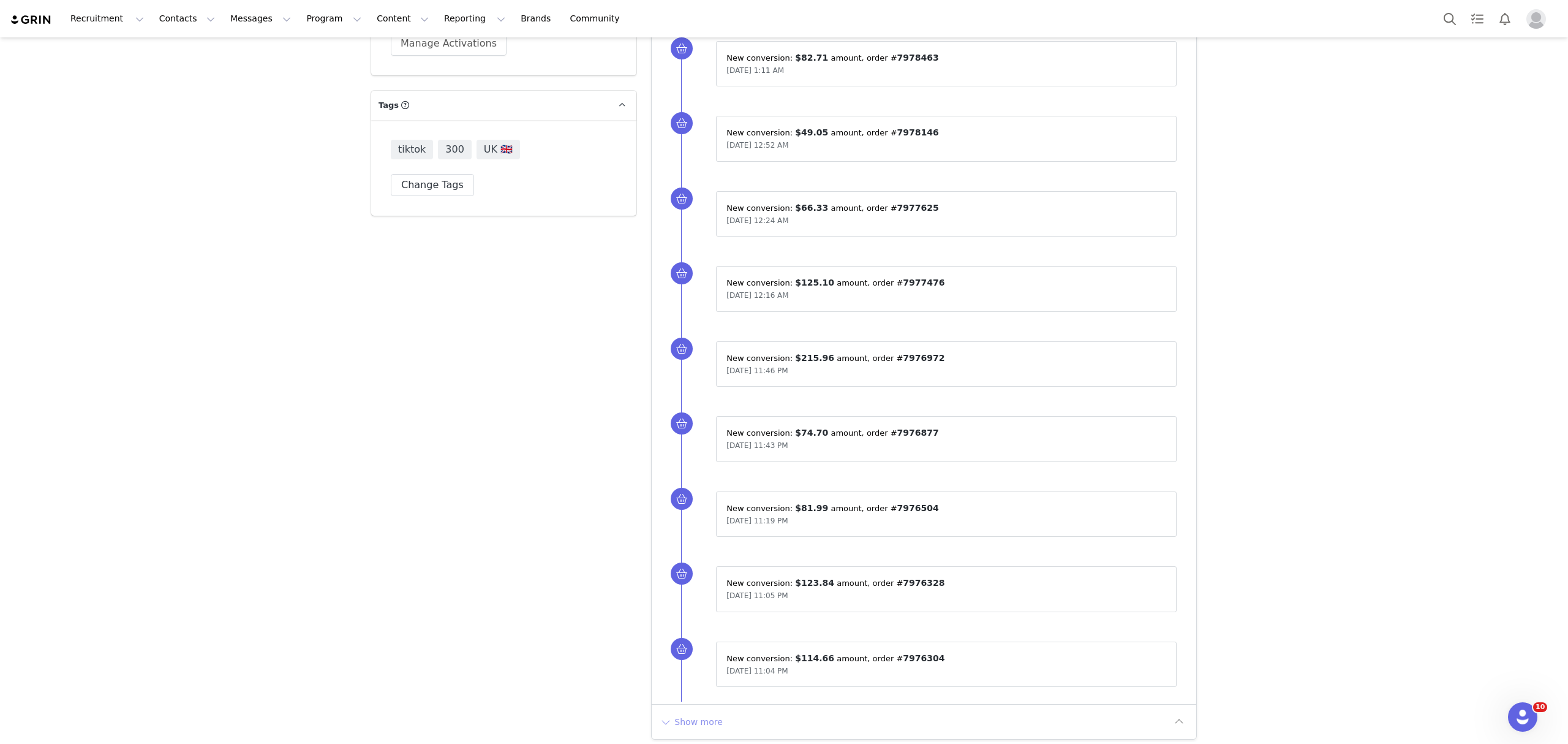
scroll to position [3373, 0]
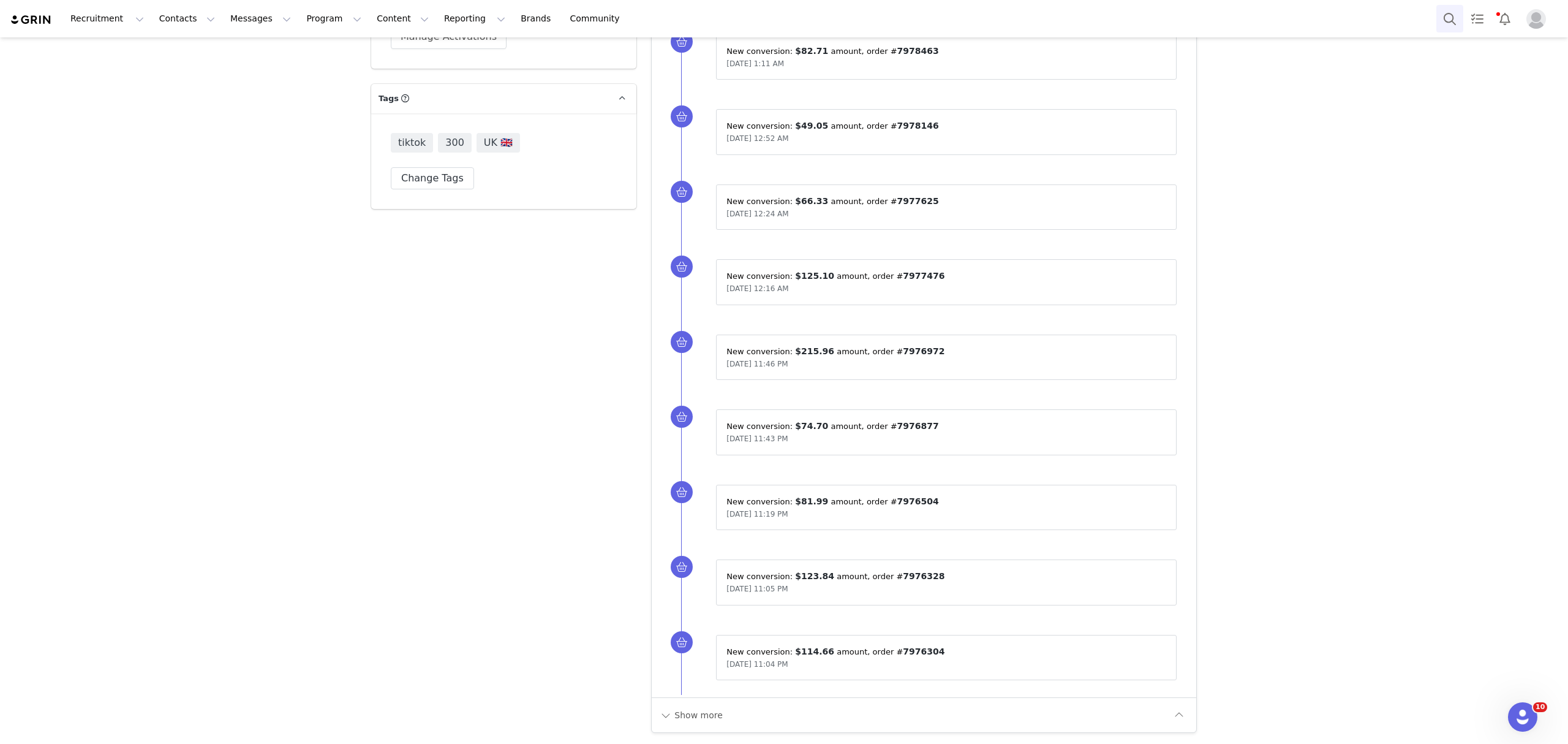
click at [1446, 12] on button "Search" at bounding box center [1449, 18] width 27 height 28
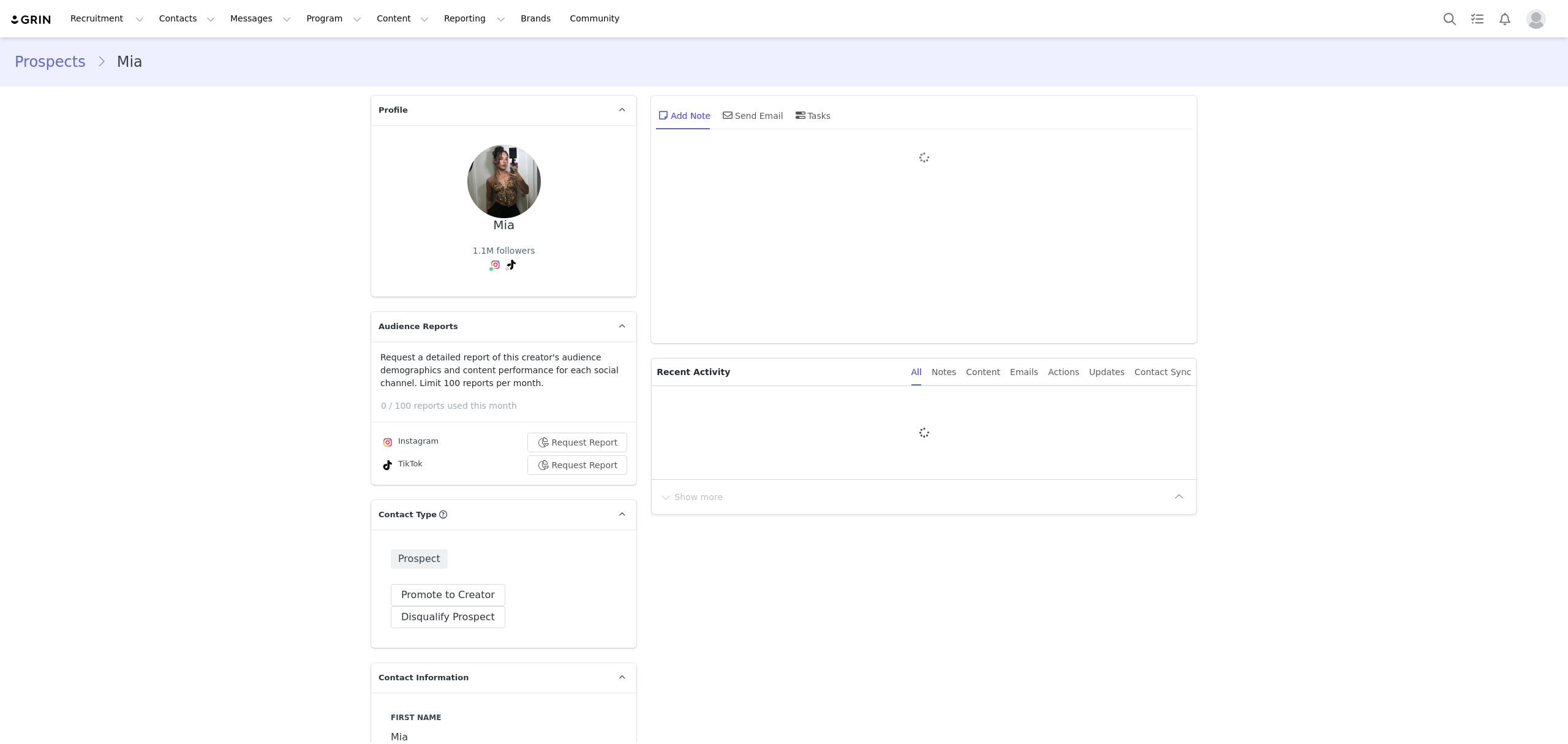
type input "+1 ([GEOGRAPHIC_DATA])"
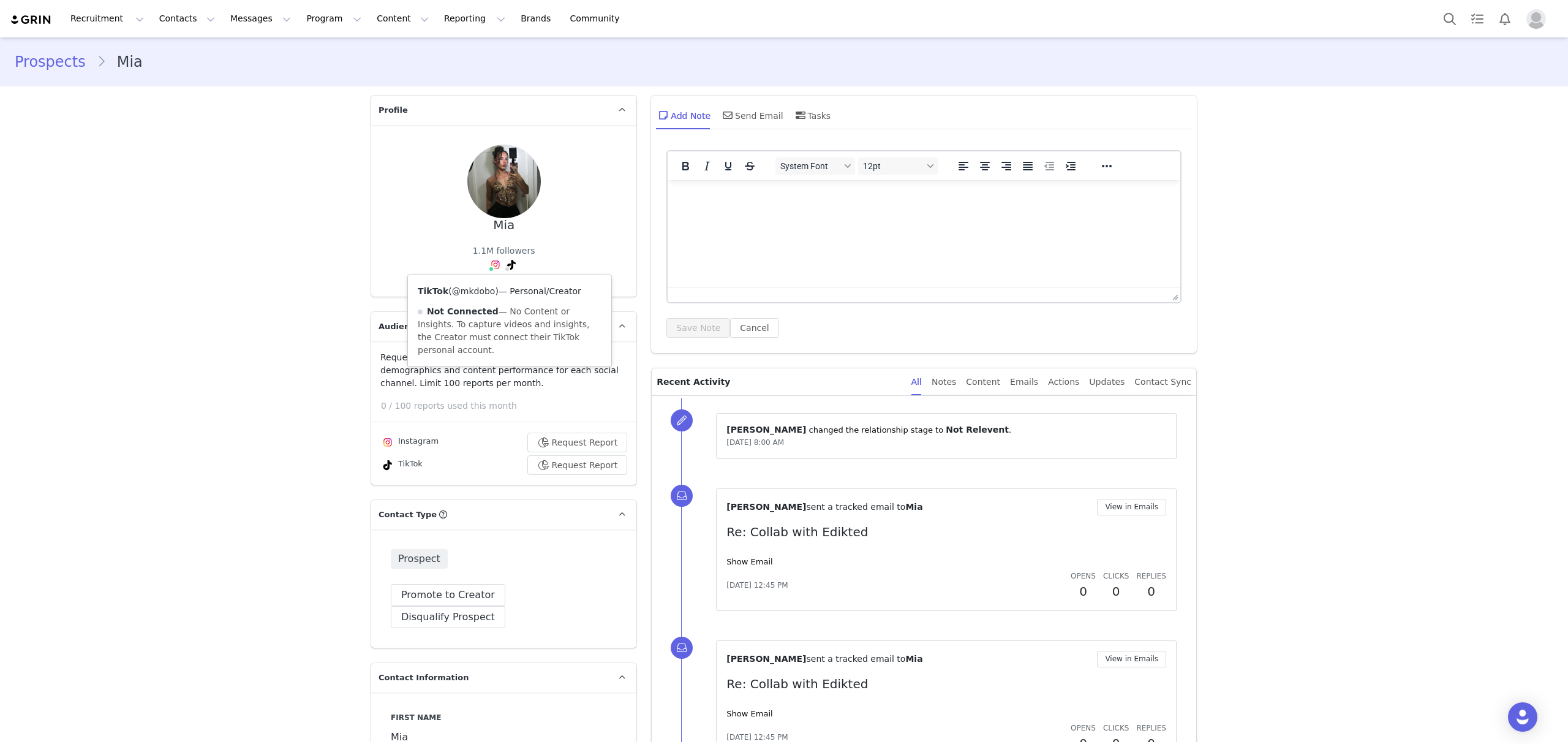
click at [473, 291] on link "@mkdobo" at bounding box center [473, 291] width 43 height 9
click at [1441, 18] on button "Search" at bounding box center [1449, 18] width 27 height 28
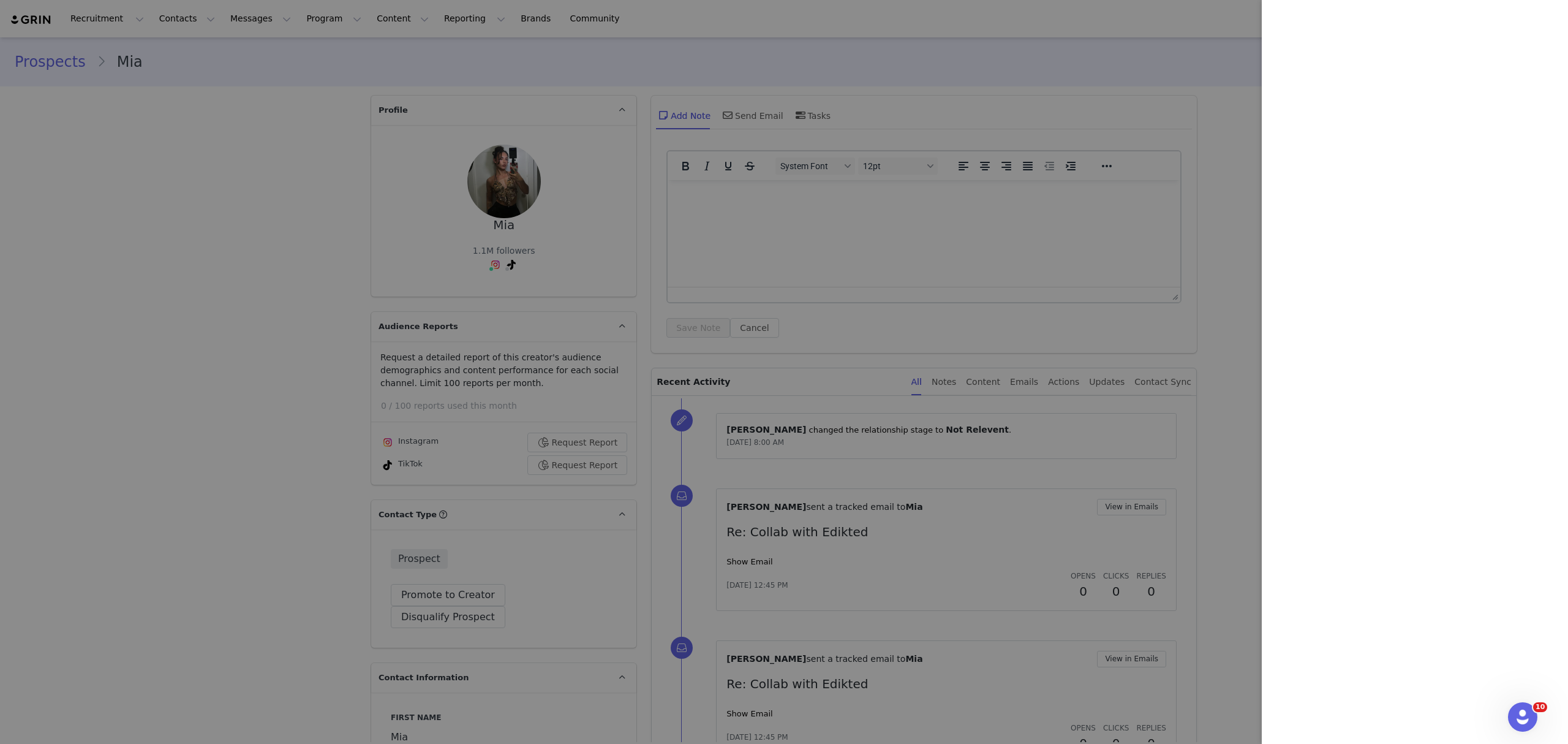
click at [1447, 20] on div at bounding box center [784, 372] width 1568 height 744
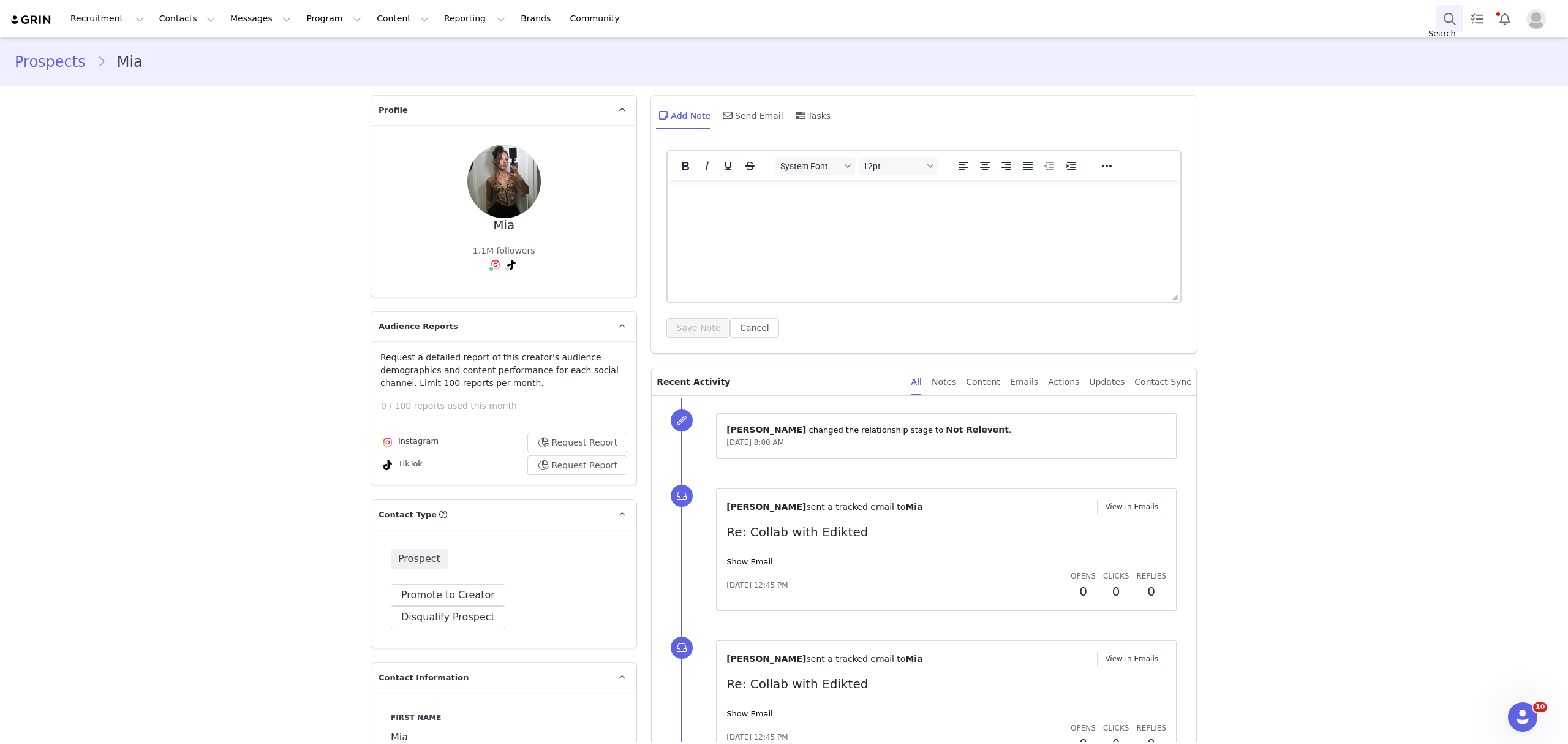
click at [1444, 18] on button "Search" at bounding box center [1449, 18] width 27 height 28
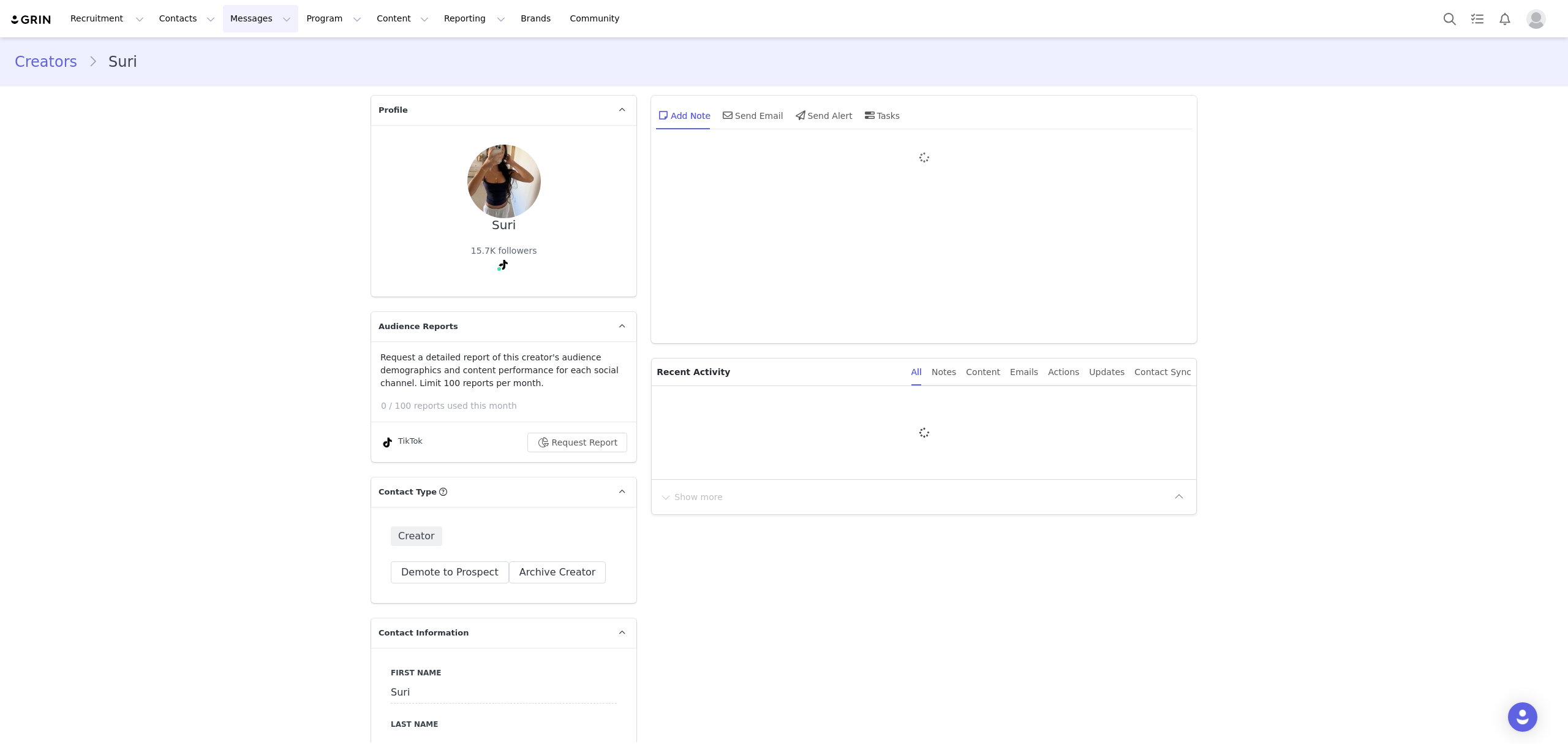
type input "+1 ([GEOGRAPHIC_DATA])"
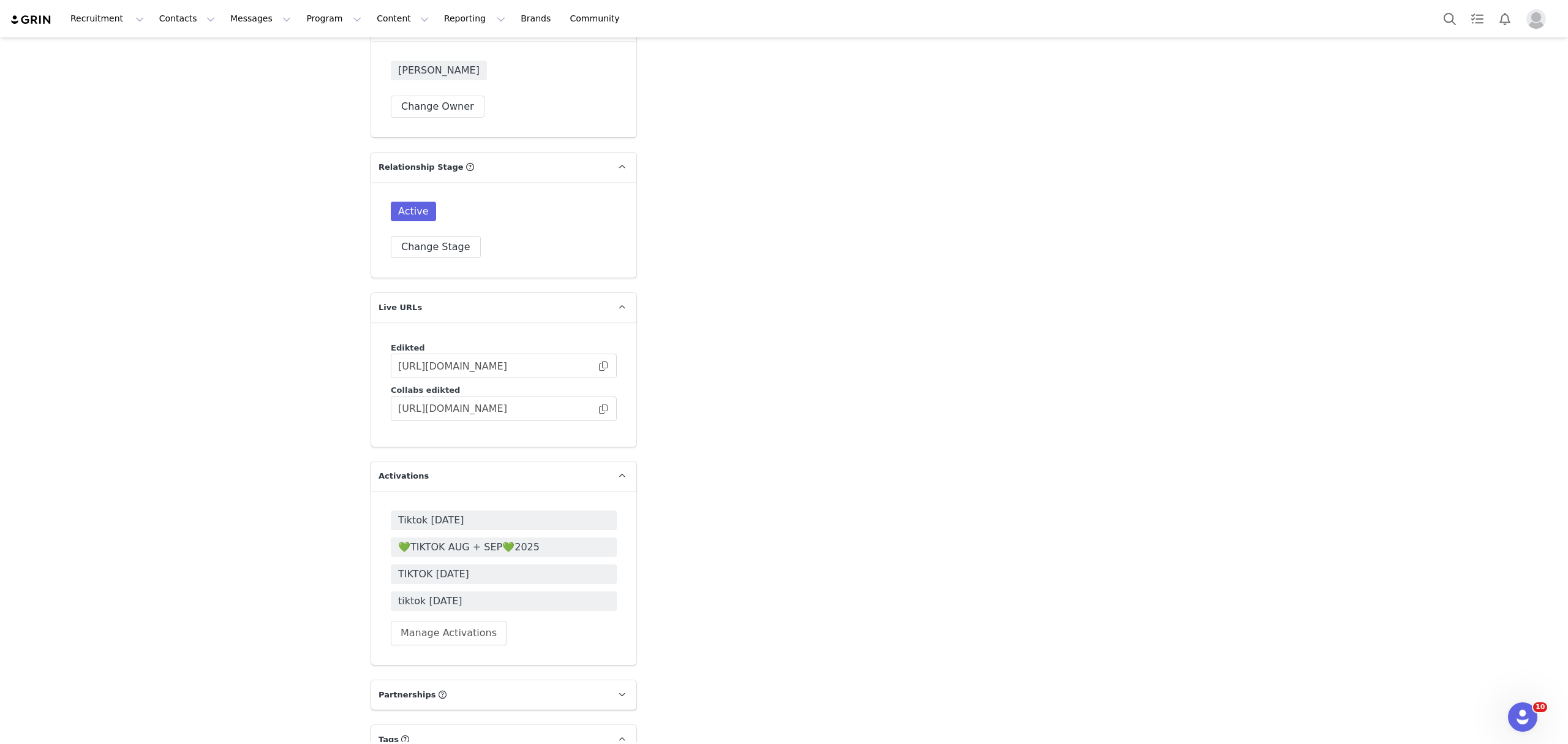
scroll to position [2814, 0]
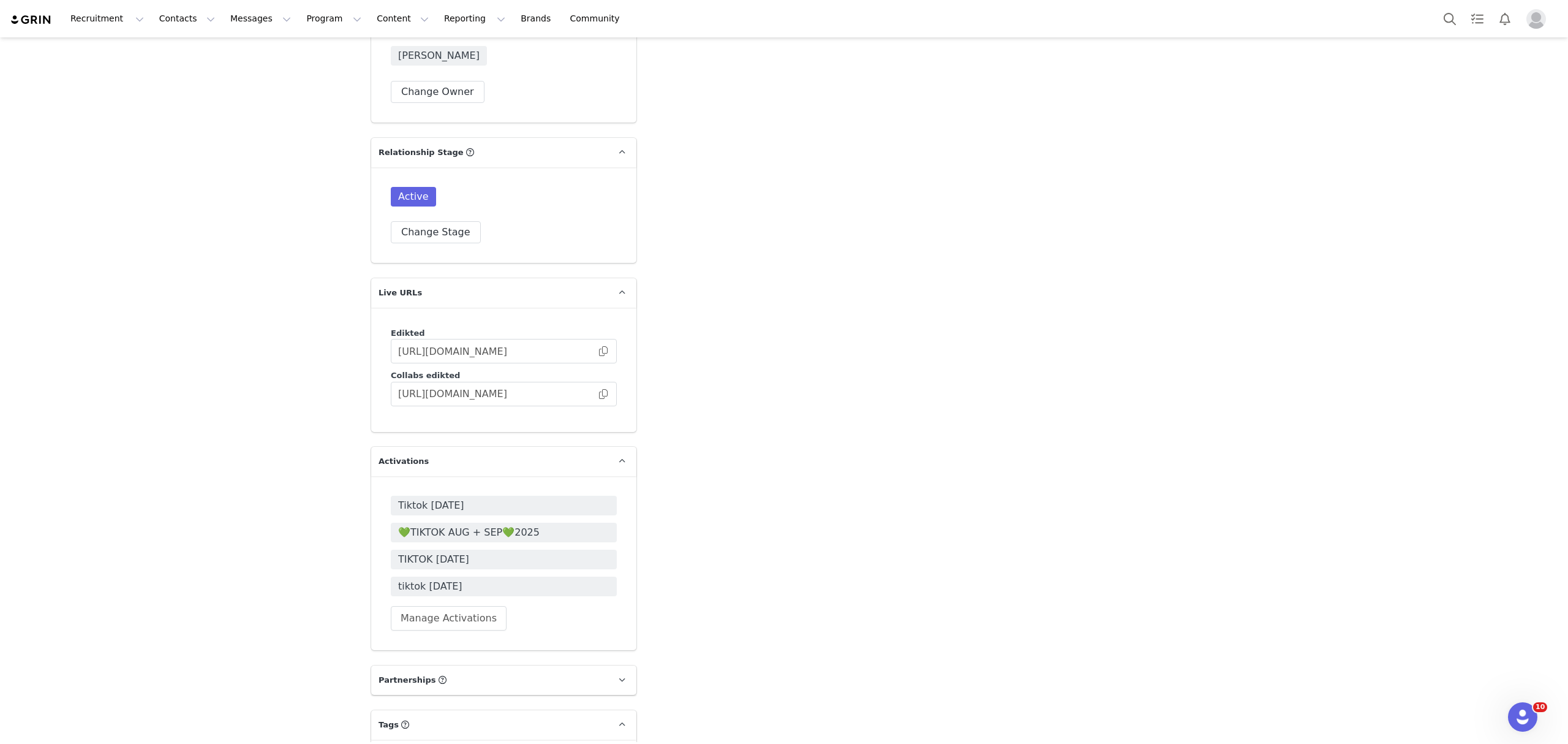
click at [442, 525] on span "💚TIKTOK AUG + SEP💚2025" at bounding box center [504, 533] width 211 height 15
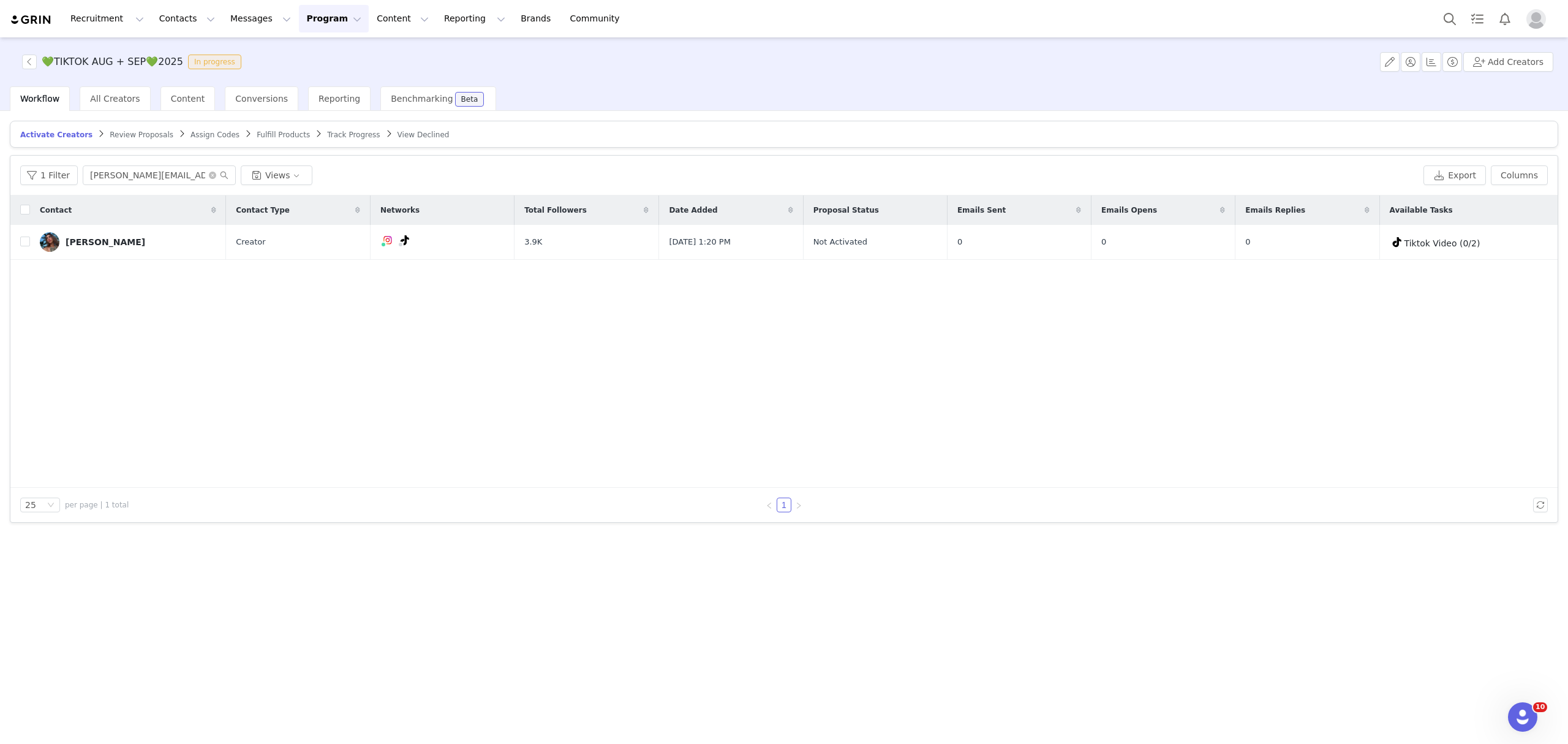
click at [303, 140] on article "Activate Creators Review Proposals Assign Codes Fulfill Products Track Progress…" at bounding box center [784, 134] width 1548 height 27
click at [327, 133] on span "Track Progress" at bounding box center [354, 135] width 53 height 9
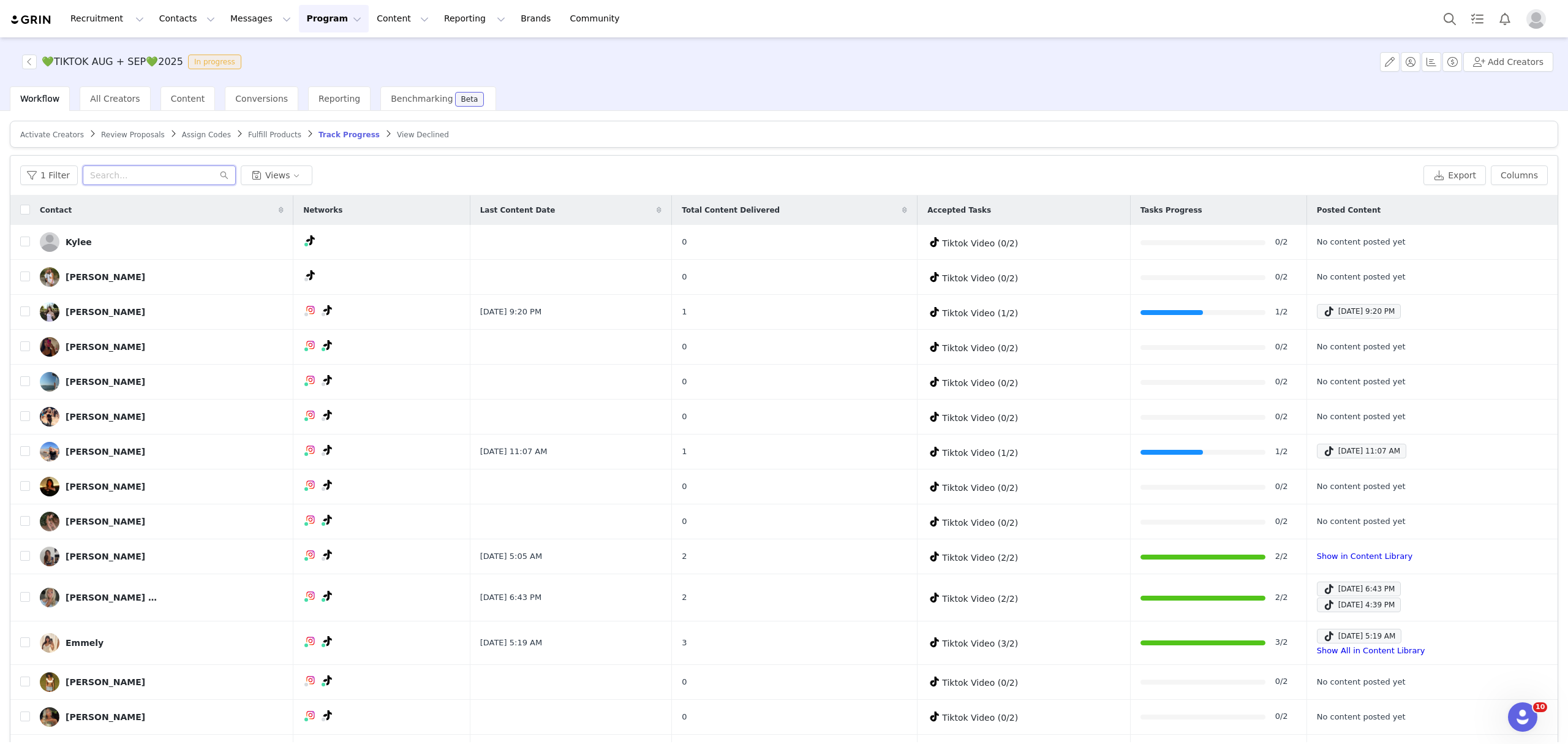
click at [200, 180] on input "text" at bounding box center [159, 175] width 153 height 20
paste input "[EMAIL_ADDRESS][DOMAIN_NAME]"
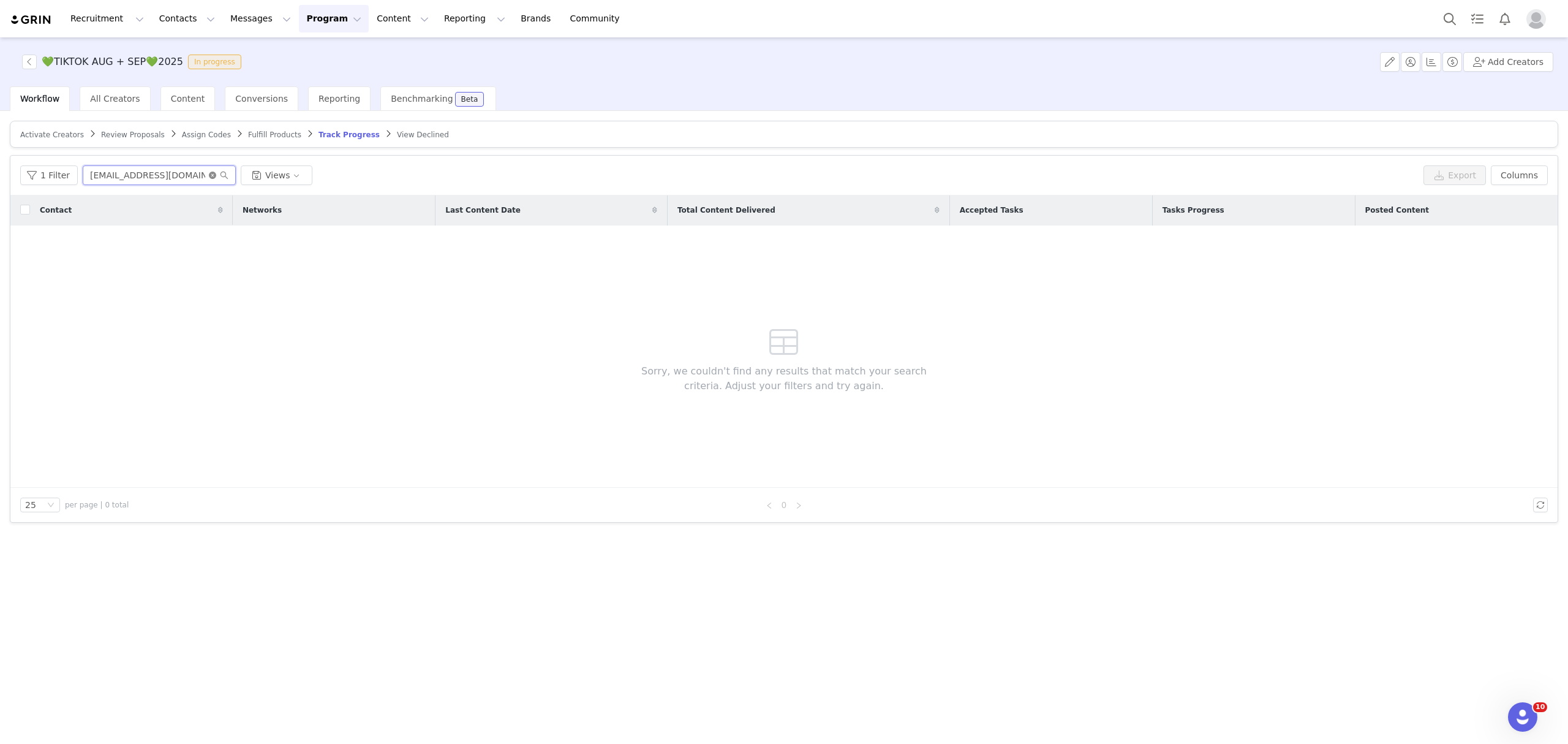
type input "[EMAIL_ADDRESS][DOMAIN_NAME]"
click at [209, 174] on icon "icon: close-circle" at bounding box center [212, 175] width 7 height 7
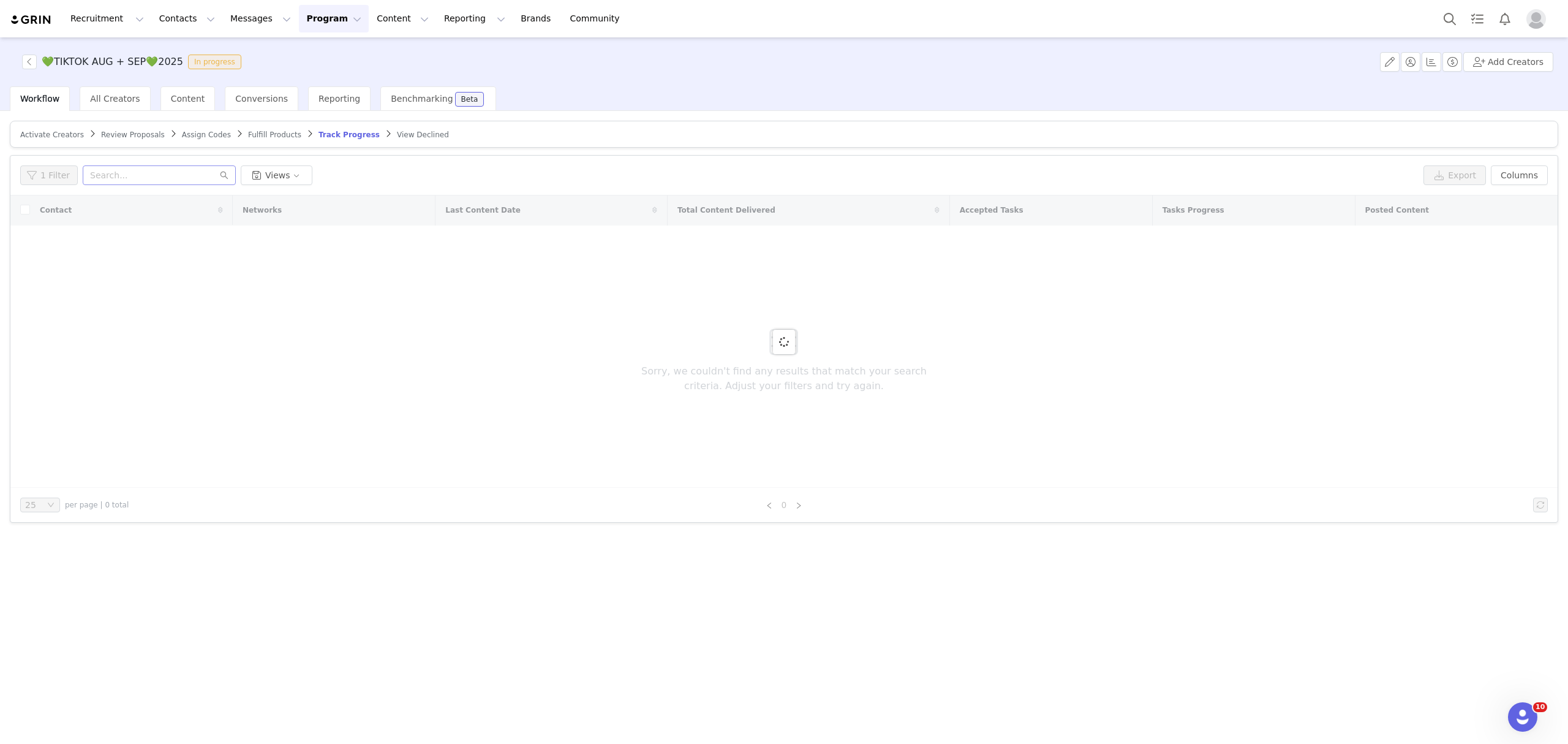
click at [253, 138] on span "Fulfill Products" at bounding box center [274, 135] width 54 height 9
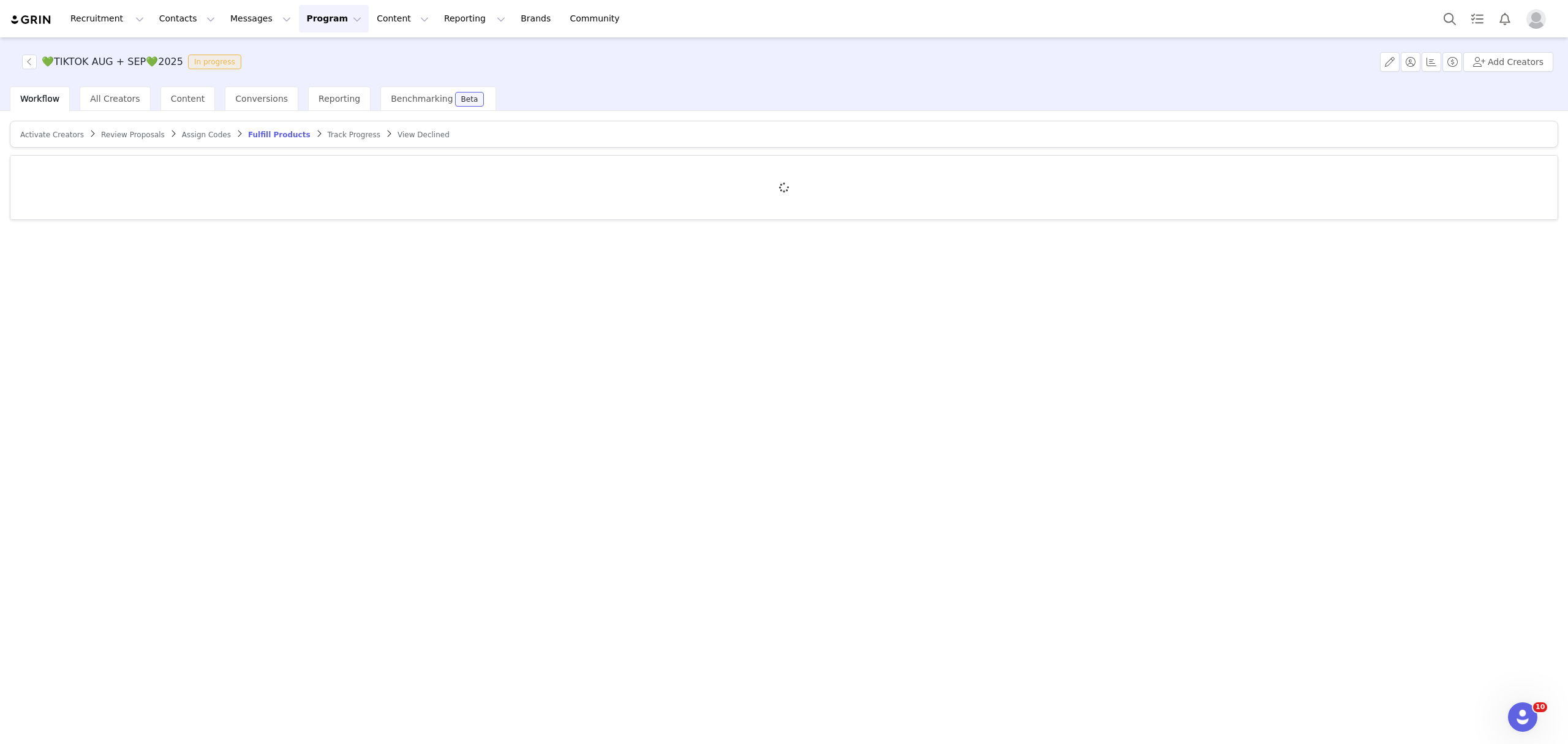
click at [328, 131] on span "Track Progress" at bounding box center [354, 135] width 53 height 9
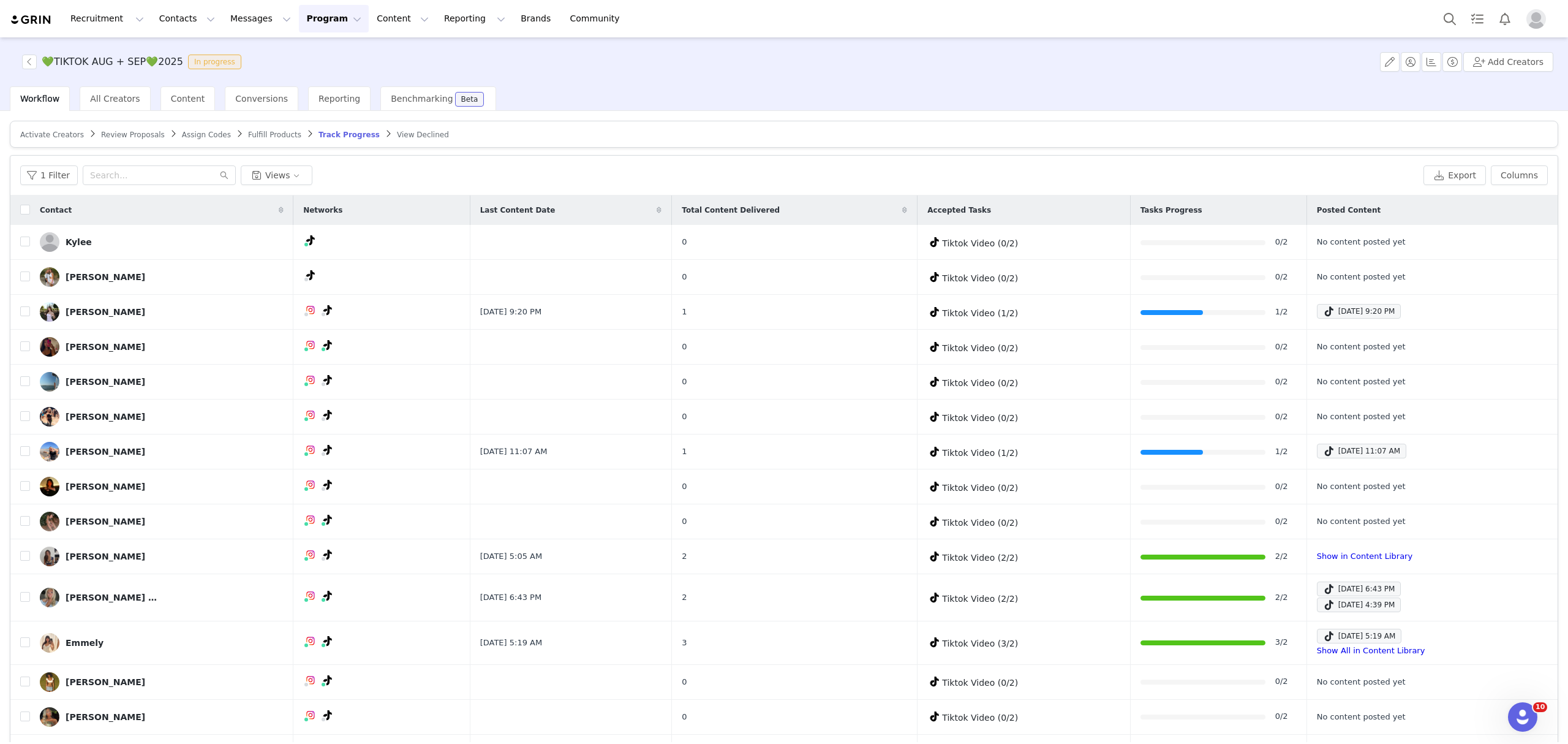
click at [45, 133] on span "Activate Creators" at bounding box center [52, 135] width 64 height 9
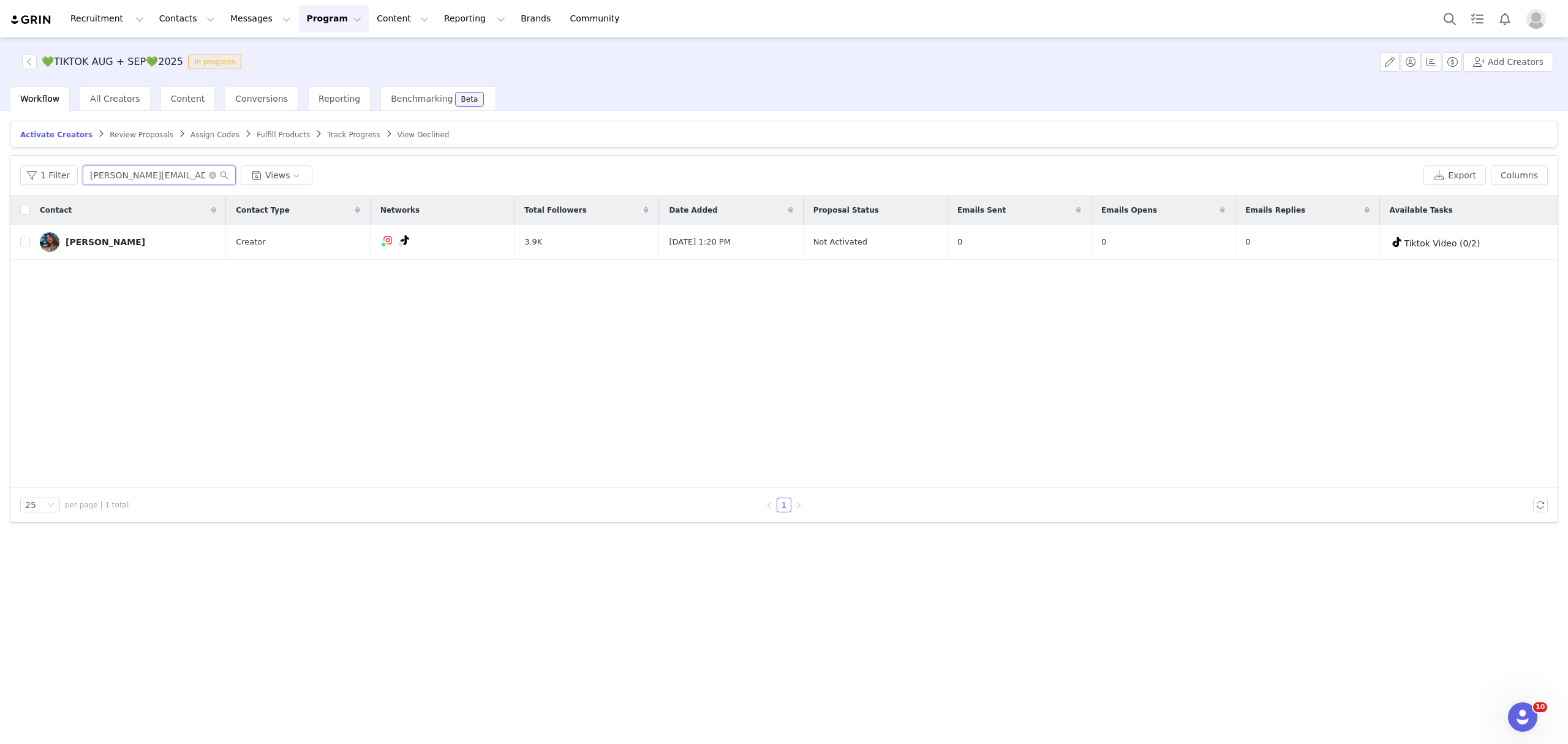
click at [148, 176] on input "[PERSON_NAME][EMAIL_ADDRESS][PERSON_NAME][DOMAIN_NAME]" at bounding box center [159, 175] width 153 height 20
drag, startPoint x: 112, startPoint y: 196, endPoint x: 22, endPoint y: 203, distance: 90.3
click at [22, 203] on div "1 Filter [PERSON_NAME][EMAIL_ADDRESS][PERSON_NAME][DOMAIN_NAME] Views Export Co…" at bounding box center [784, 339] width 1547 height 367
paste input "[EMAIL_ADDRESS]"
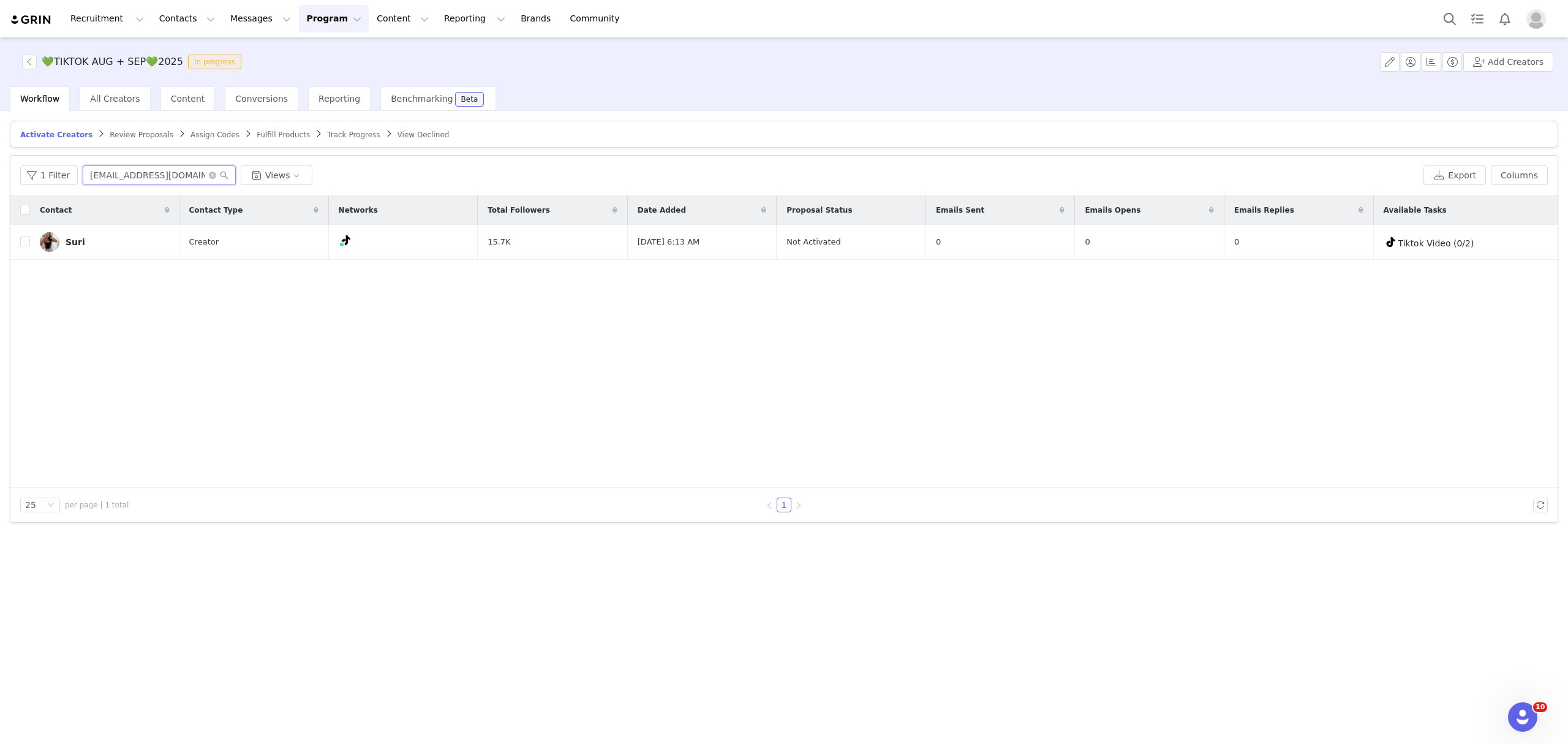
type input "[EMAIL_ADDRESS][DOMAIN_NAME]"
click at [49, 241] on img at bounding box center [49, 242] width 20 height 20
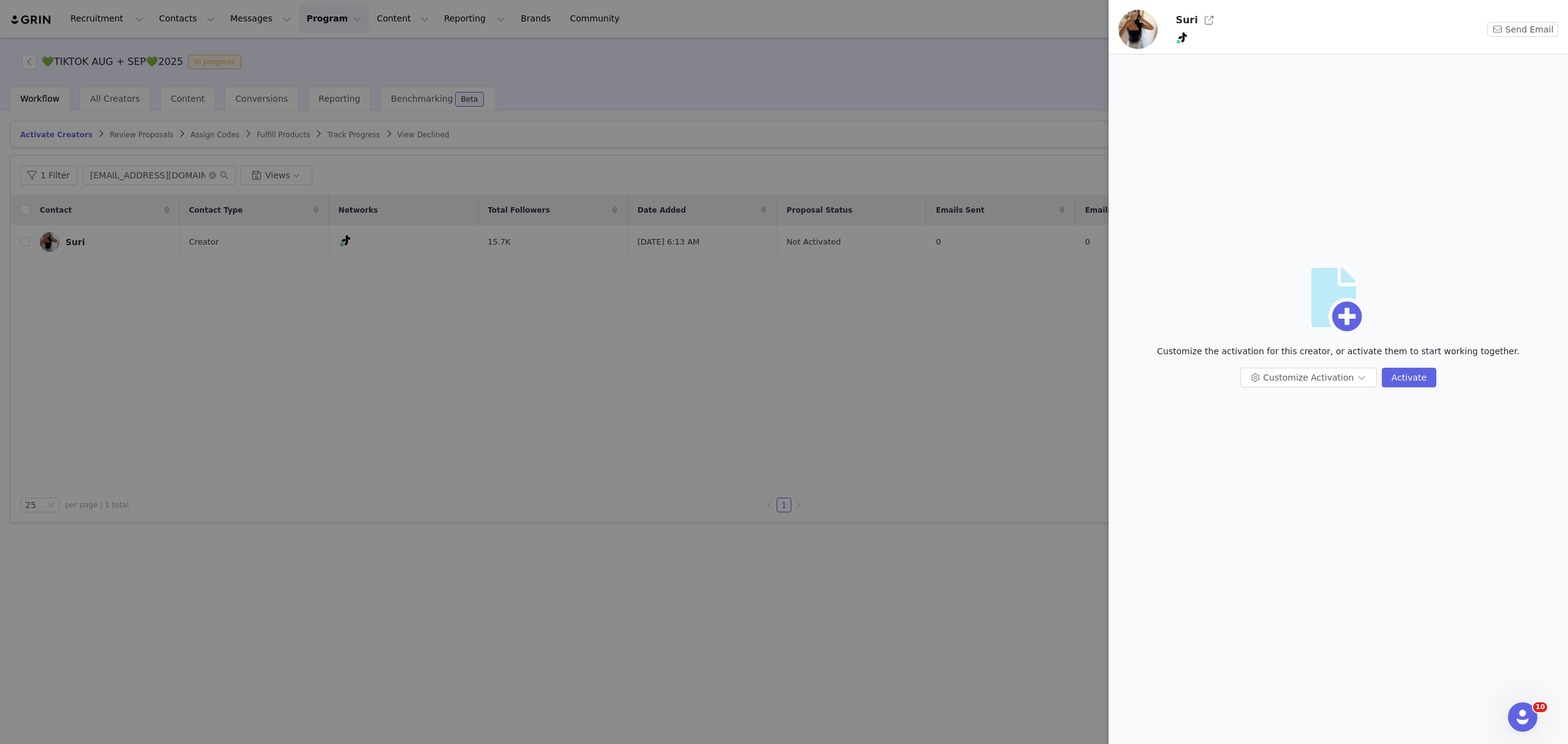
click at [1147, 22] on img at bounding box center [1138, 29] width 39 height 39
click at [1199, 22] on button "button" at bounding box center [1208, 20] width 20 height 20
click at [947, 73] on div at bounding box center [784, 372] width 1568 height 744
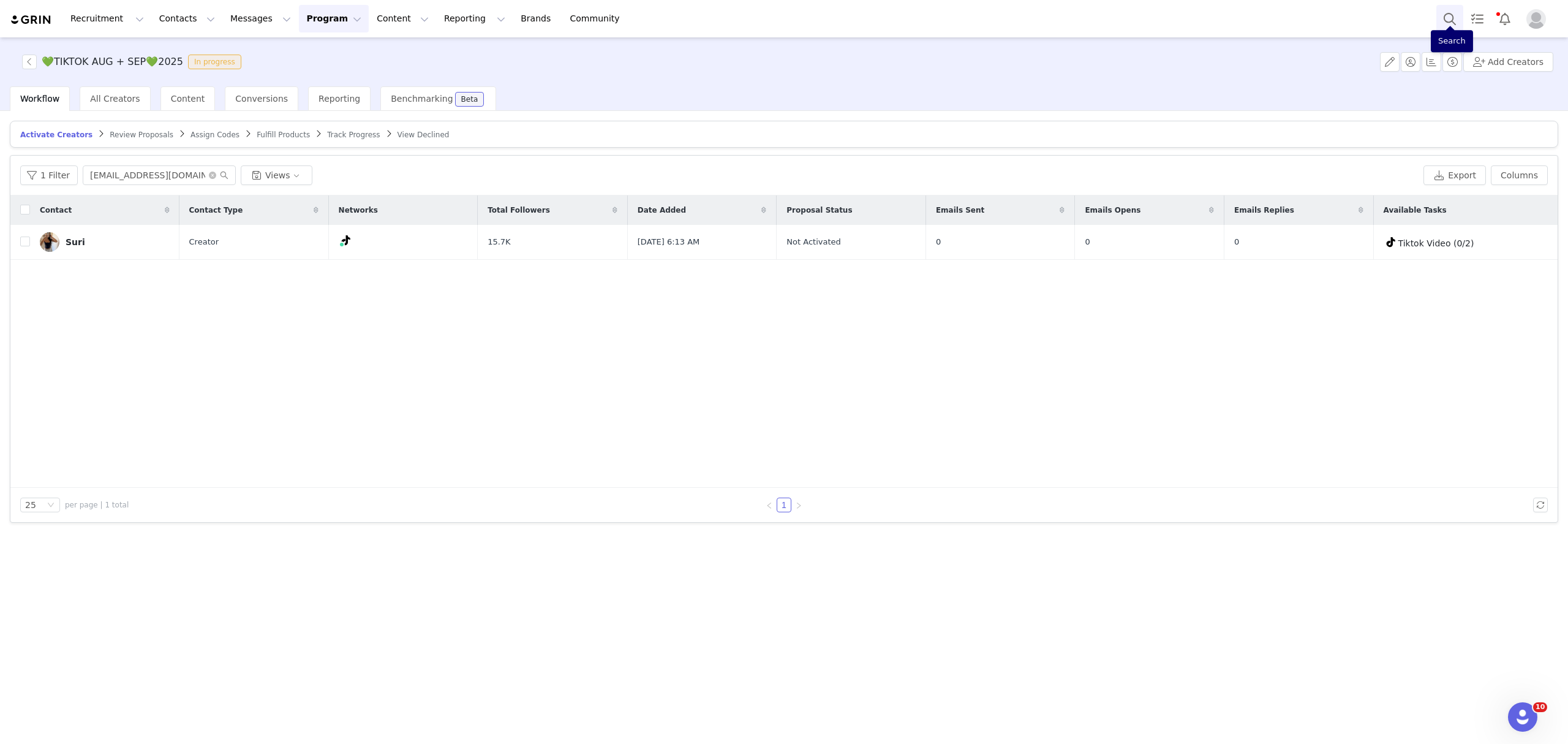
click at [1445, 18] on button "Search" at bounding box center [1449, 18] width 27 height 28
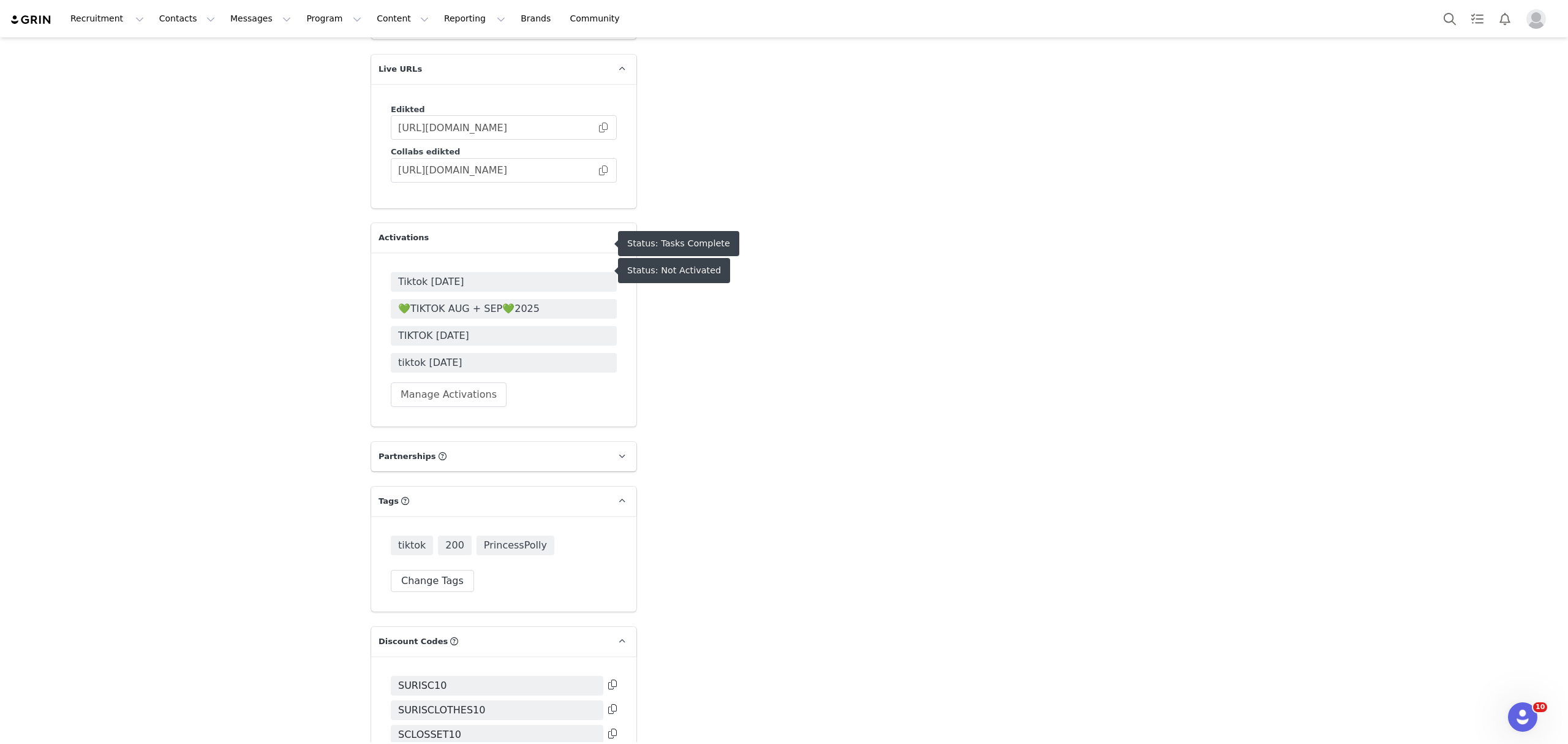
scroll to position [3000, 0]
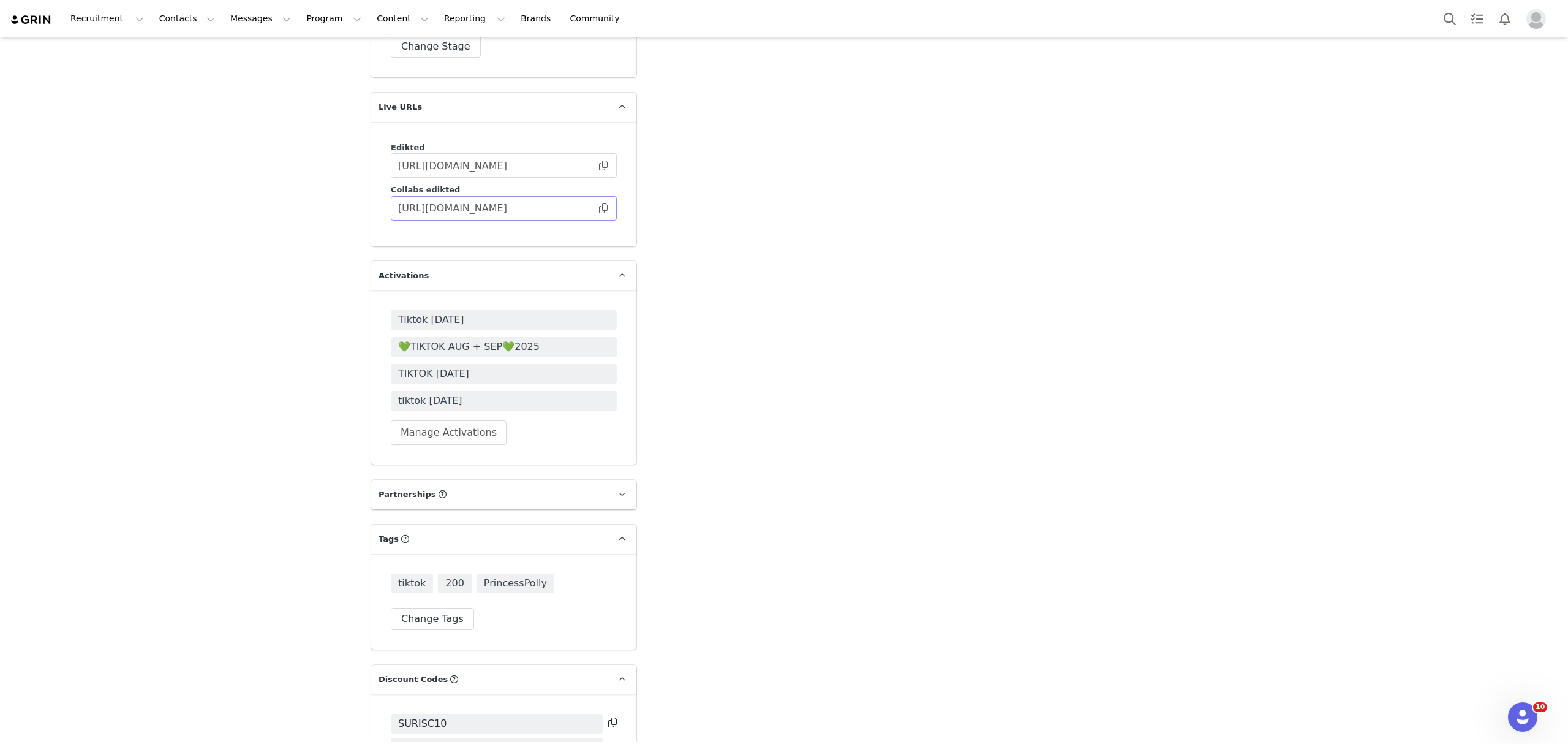
click at [597, 208] on span at bounding box center [603, 208] width 12 height 0
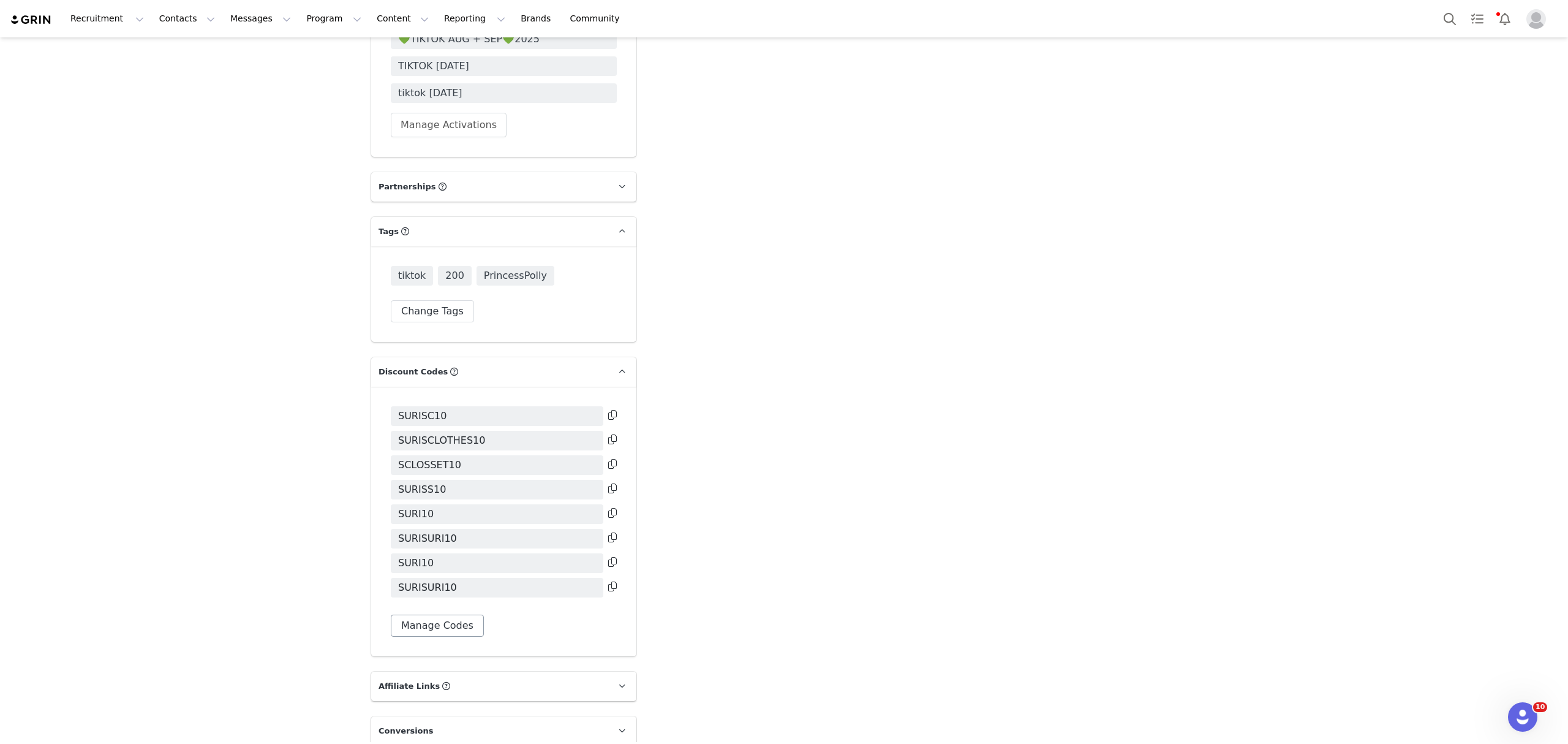
scroll to position [3326, 0]
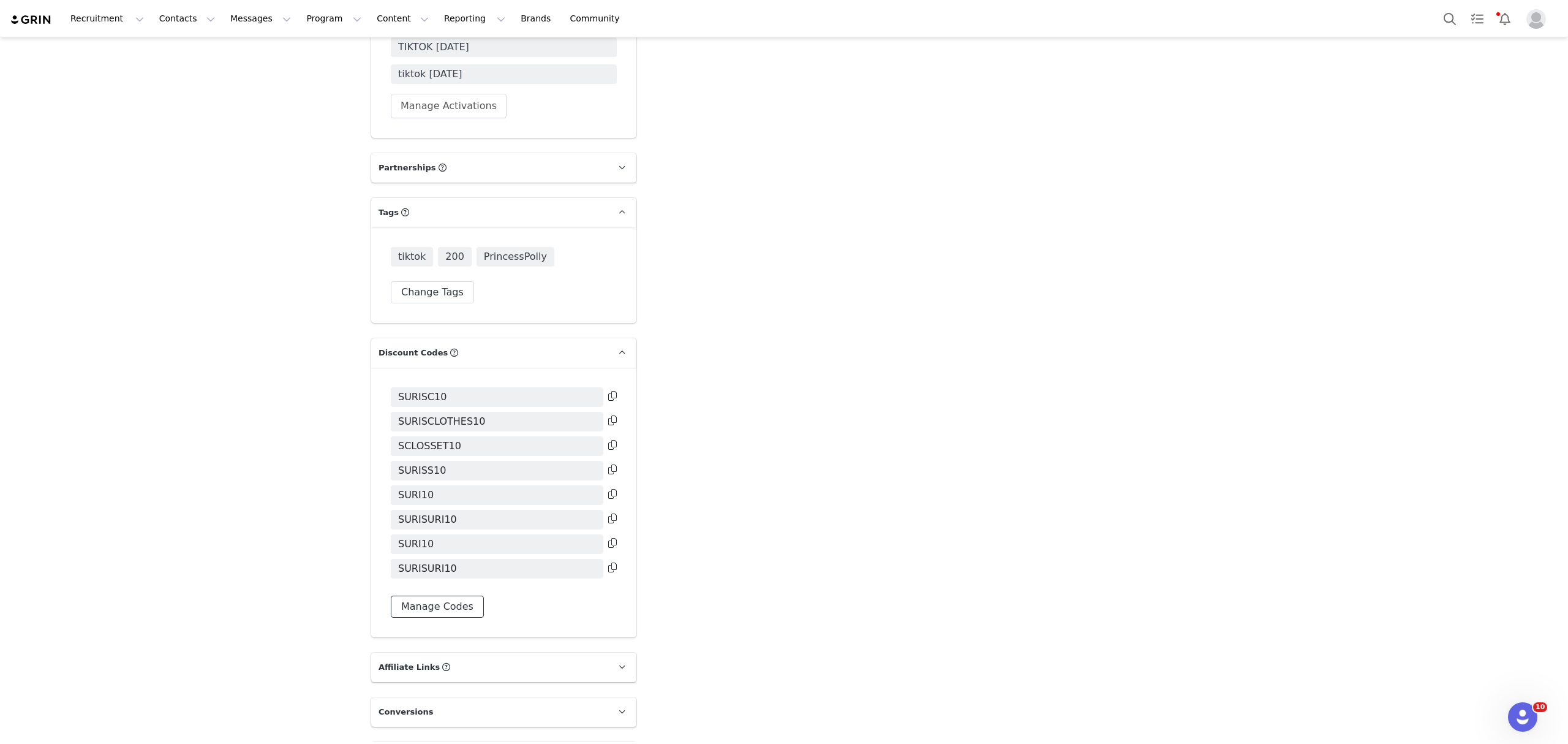
click at [439, 596] on button "Manage Codes" at bounding box center [437, 606] width 93 height 22
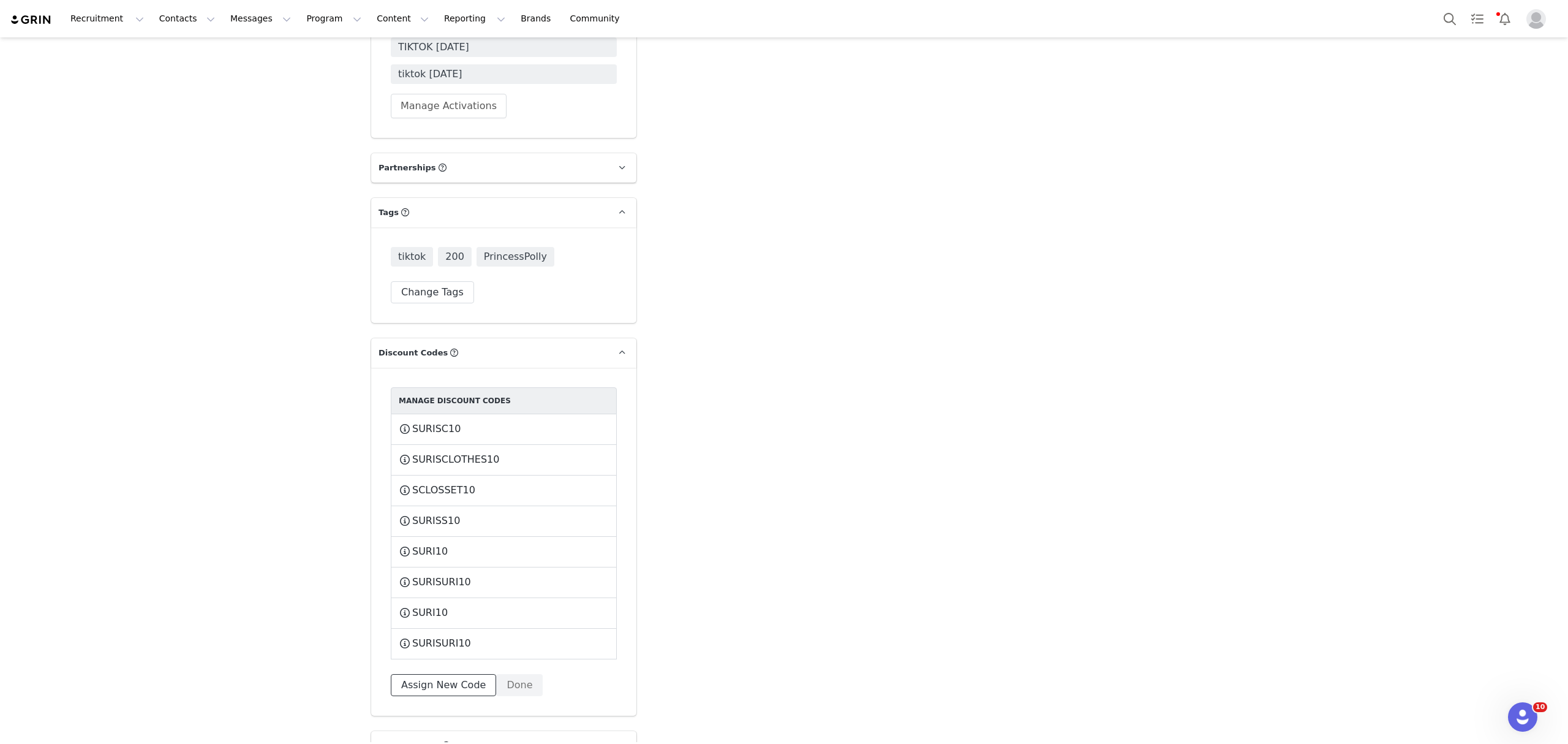
click at [451, 674] on button "Assign New Code" at bounding box center [444, 685] width 106 height 22
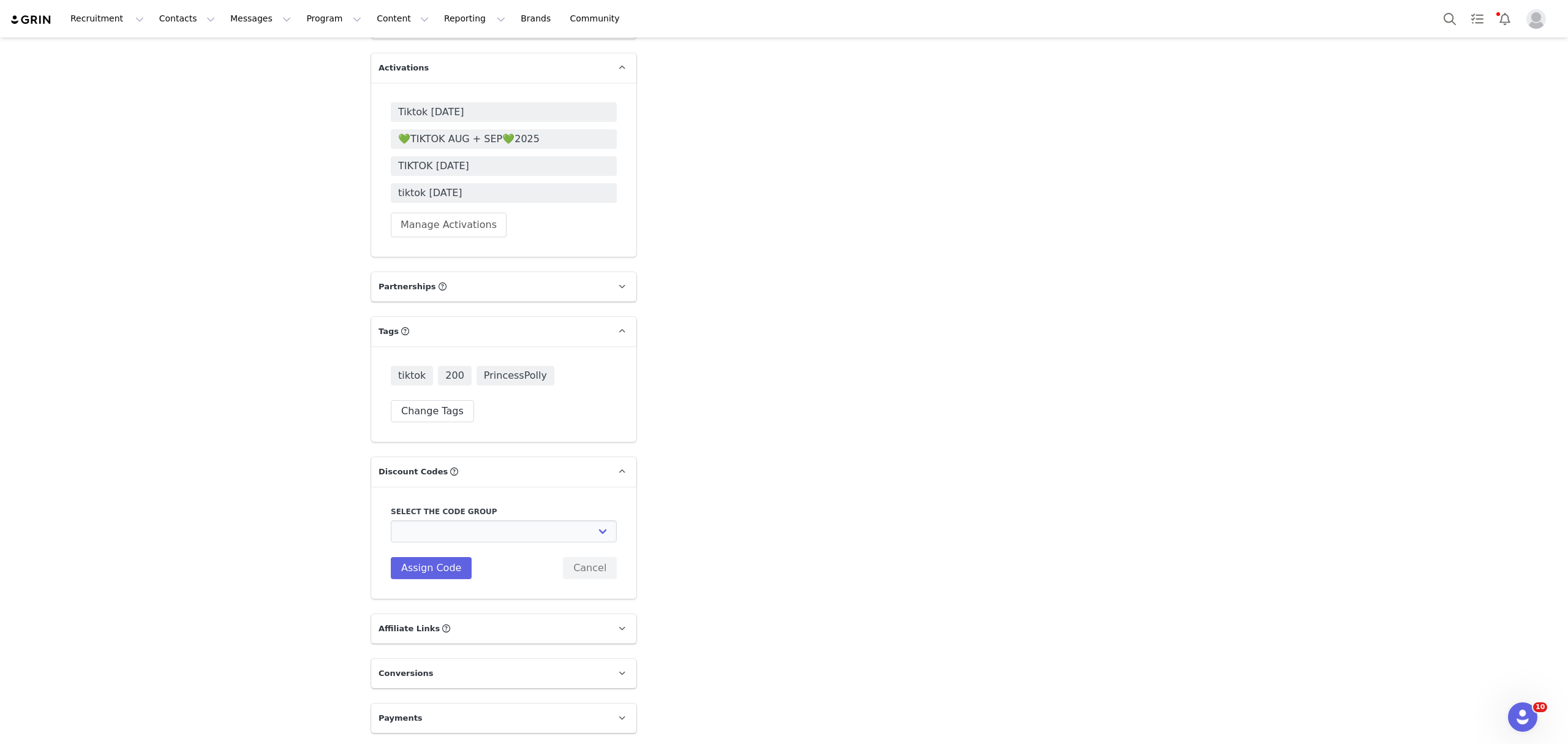
scroll to position [3169, 0]
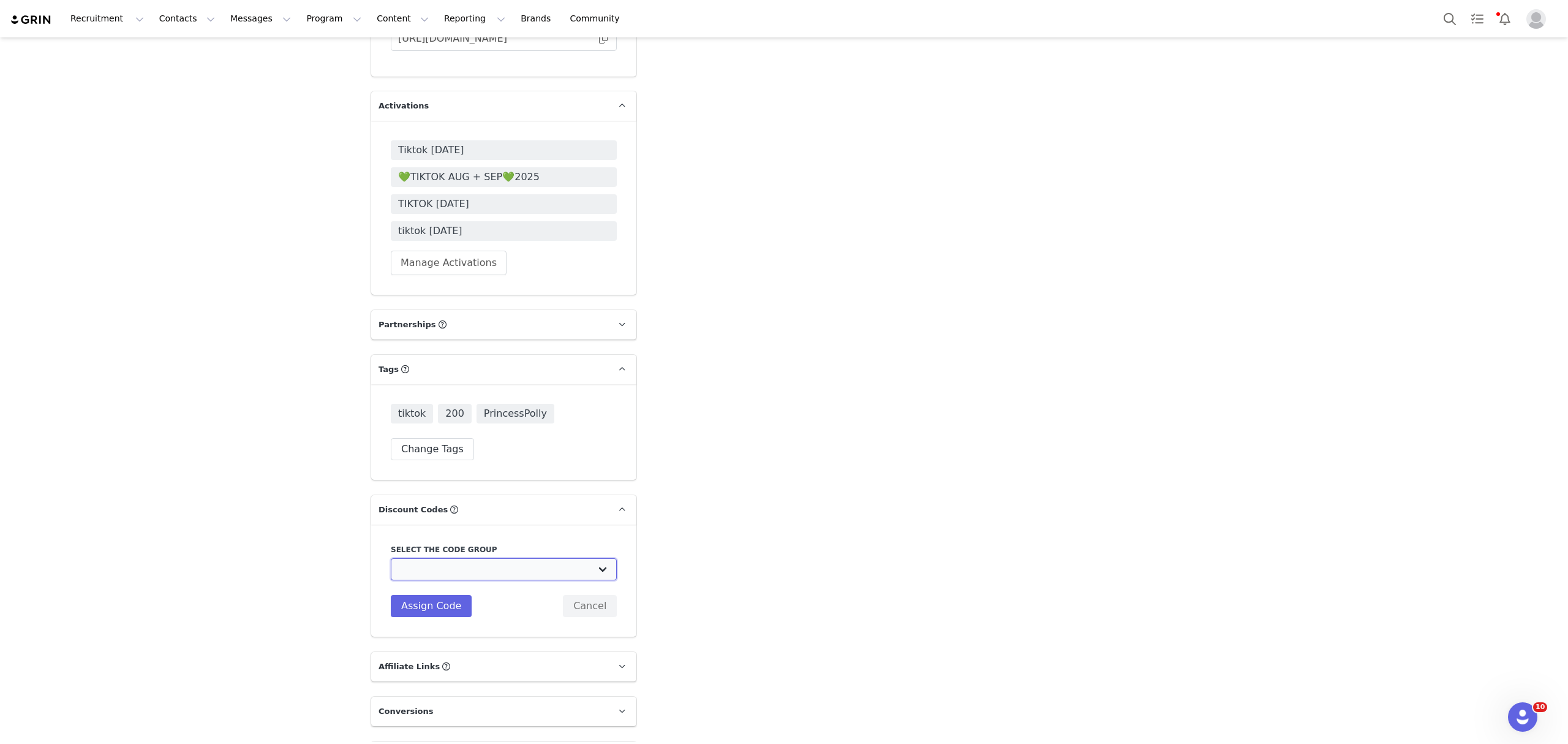
click at [461, 558] on select "Edikted UK: NEW TIKTOK ❤️ Edikted UK: NEW IG ❤️ Edikted: Students + IG Edikted:…" at bounding box center [504, 569] width 226 height 22
select select "10009859"
click at [391, 558] on select "Edikted UK: NEW TIKTOK ❤️ Edikted UK: NEW IG ❤️ Edikted: Students + IG Edikted:…" at bounding box center [504, 569] width 226 height 22
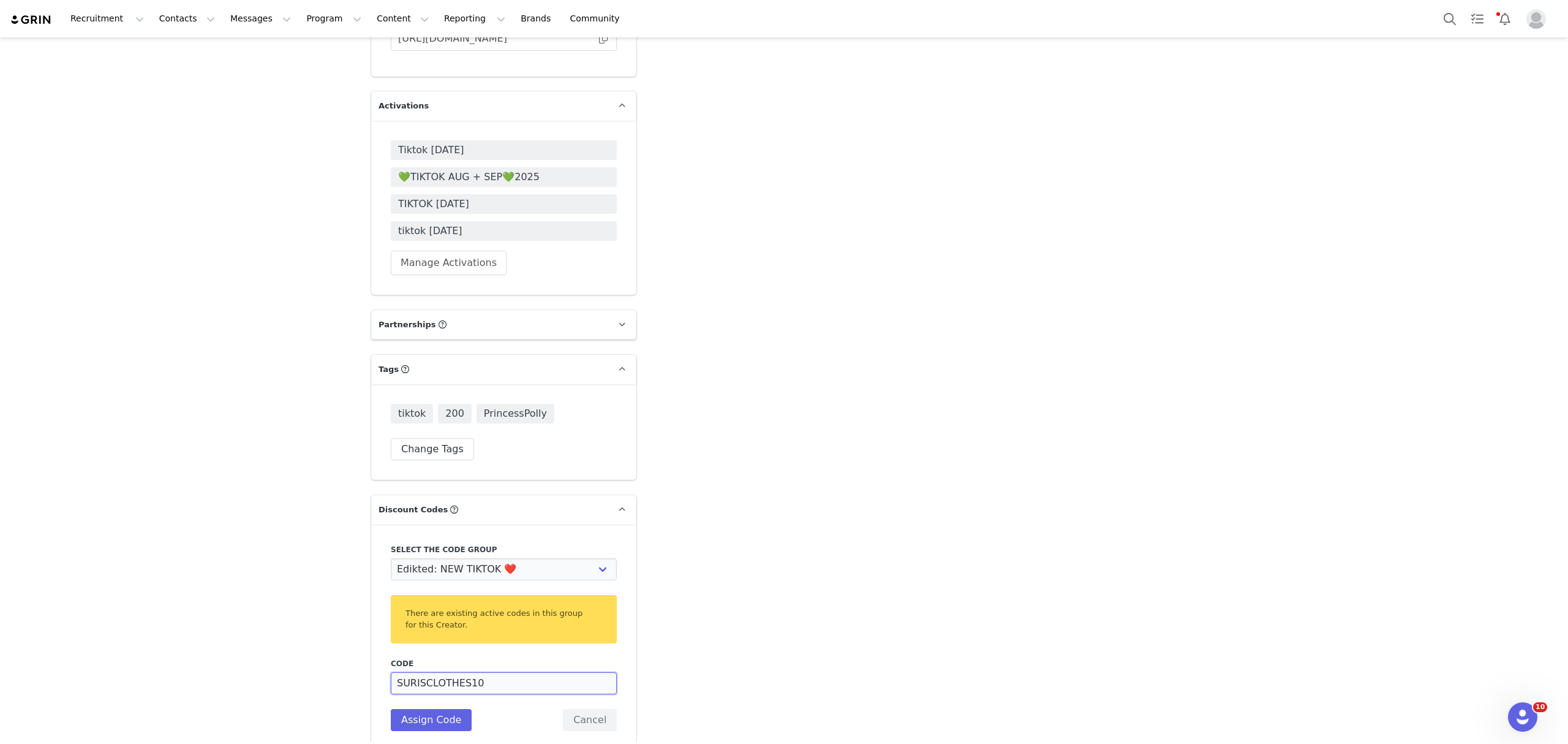
drag, startPoint x: 500, startPoint y: 636, endPoint x: 421, endPoint y: 648, distance: 79.9
click at [421, 672] on input "SURISCLOTHES10" at bounding box center [504, 683] width 226 height 22
drag, startPoint x: 450, startPoint y: 645, endPoint x: 378, endPoint y: 643, distance: 72.0
click at [378, 643] on div "Select the code group Edikted UK: NEW TIKTOK ❤️ Edikted UK: NEW IG ❤️ Edikted: …" at bounding box center [503, 638] width 265 height 226
click at [417, 672] on input "SURISSSSCL10" at bounding box center [504, 683] width 226 height 22
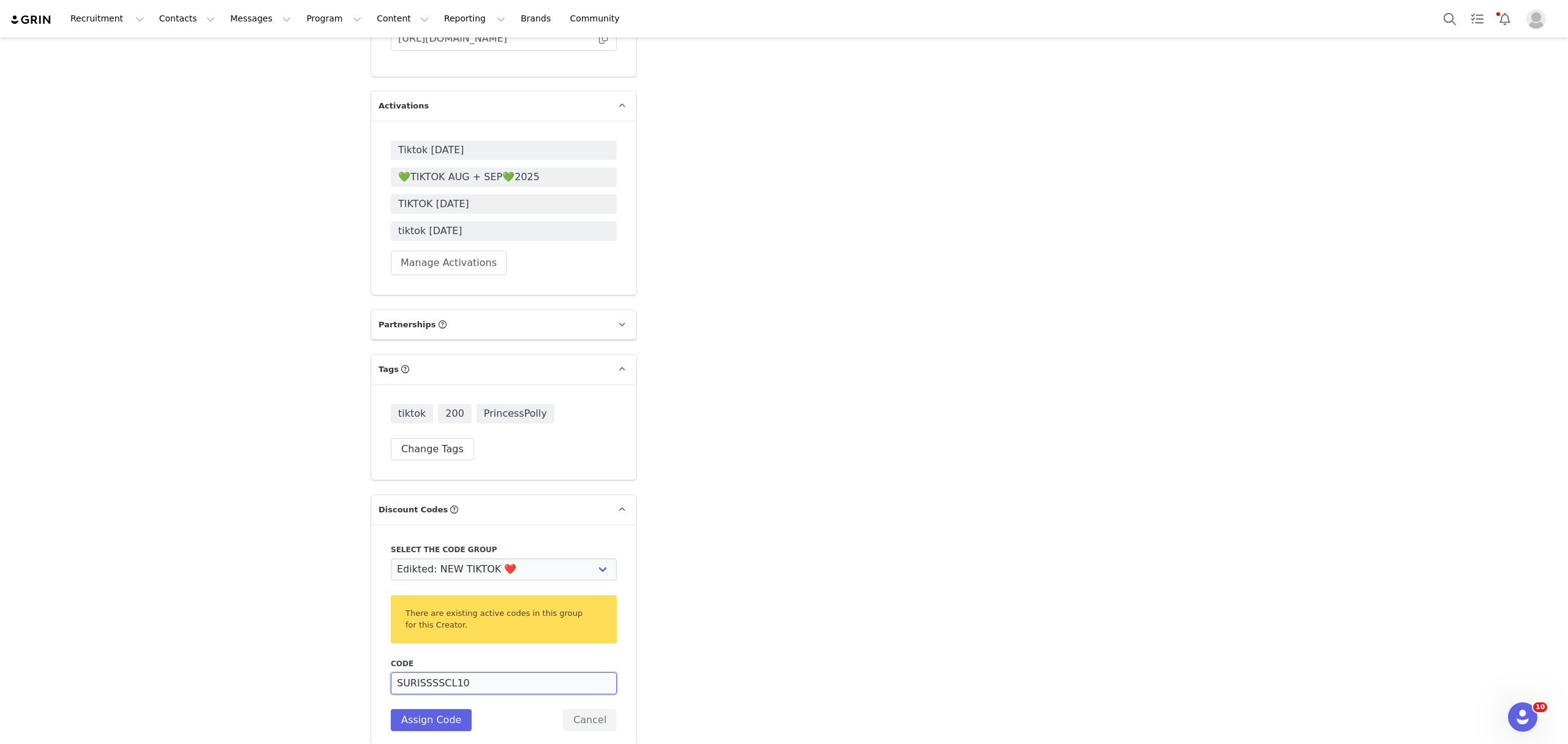
click at [417, 672] on input "SURISSSSCL10" at bounding box center [504, 683] width 226 height 22
type input "SURISSSSCL10"
click at [442, 709] on button "Assign Code" at bounding box center [431, 720] width 81 height 22
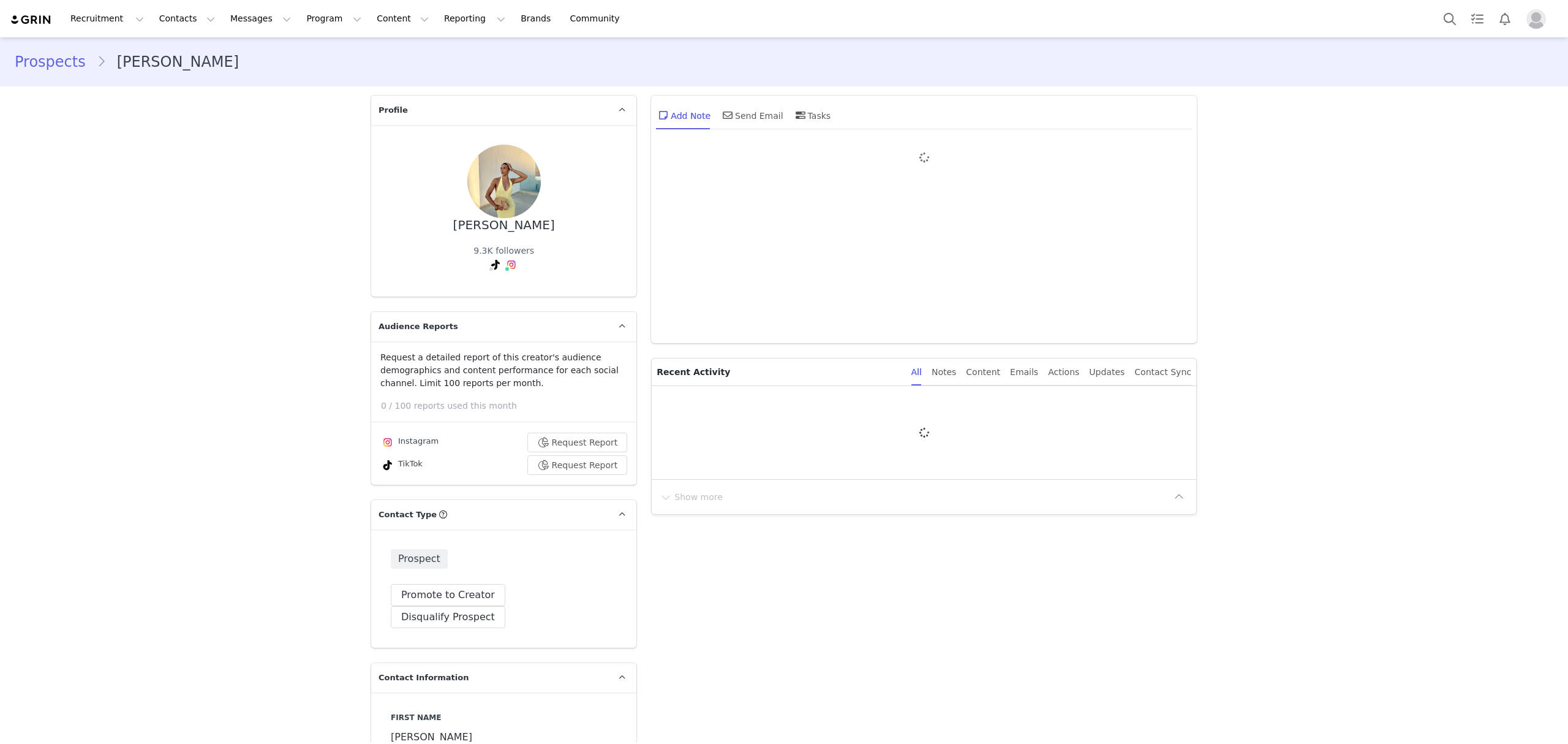
type input "+1 ([GEOGRAPHIC_DATA])"
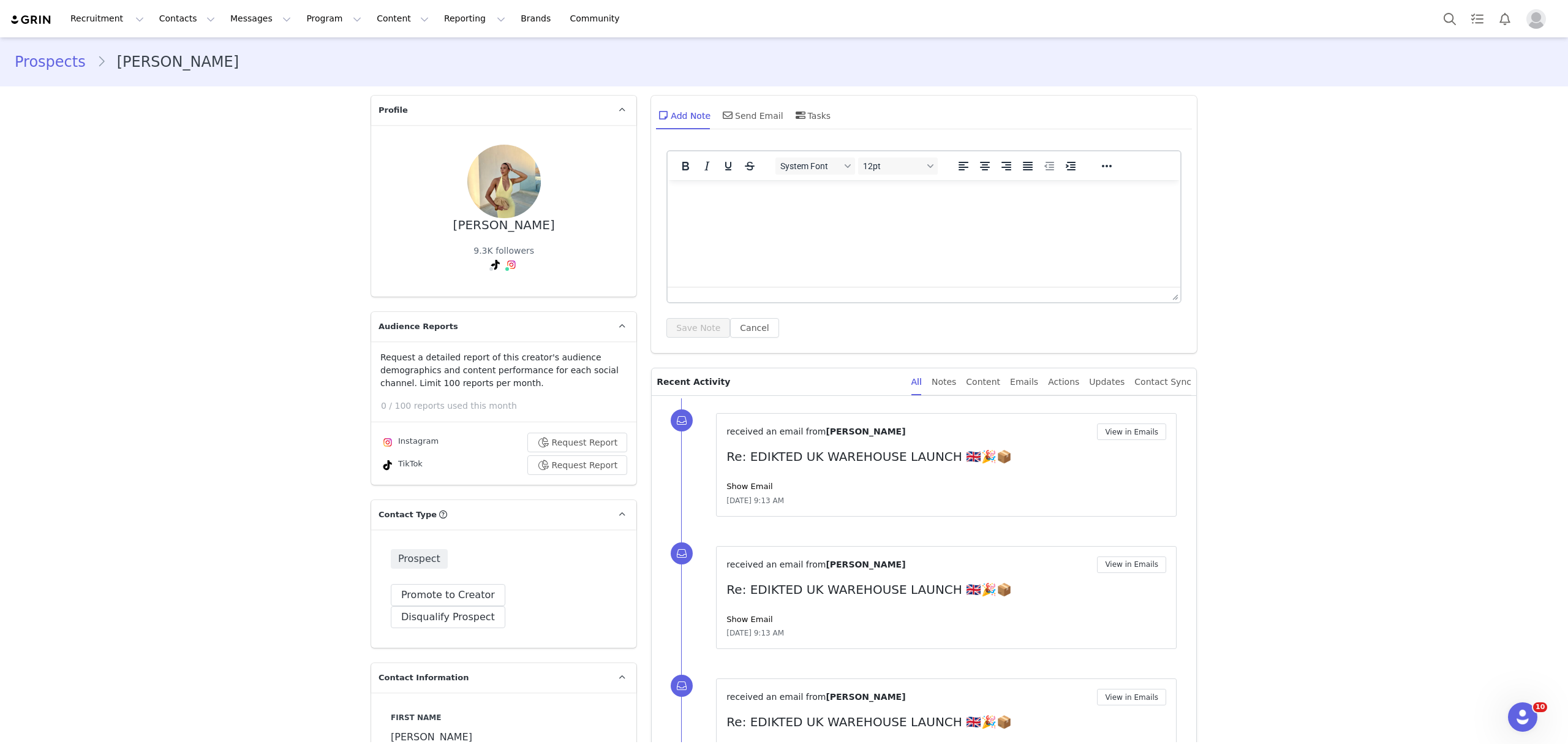
drag, startPoint x: 1558, startPoint y: 68, endPoint x: 348, endPoint y: 54, distance: 1210.1
click at [410, 606] on div "Prospect Promote to Creator Disqualify this Prospect? Yes, disqualify Disqualif…" at bounding box center [503, 588] width 265 height 118
click at [412, 594] on button "Promote to Creator" at bounding box center [448, 595] width 114 height 22
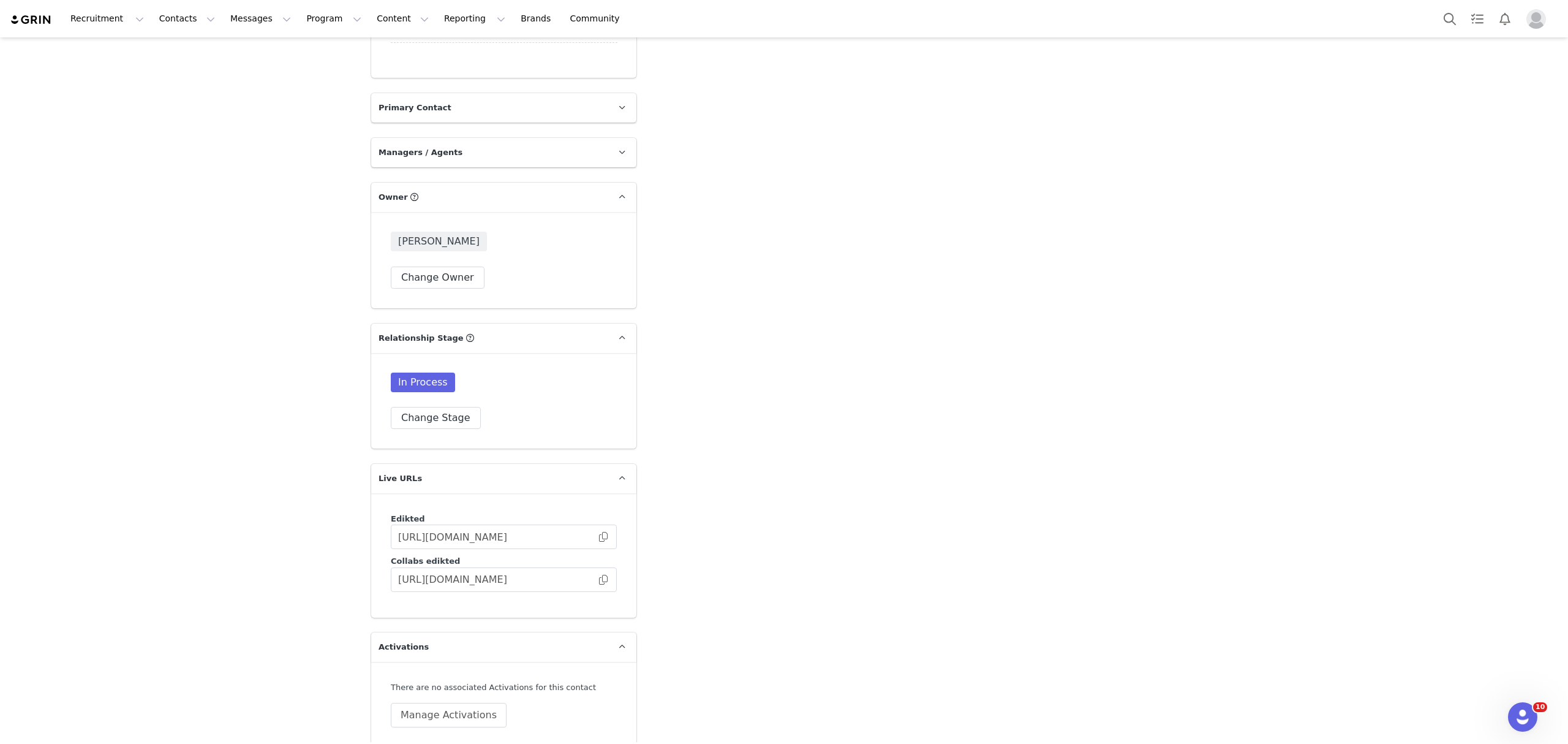
scroll to position [2604, 0]
click at [427, 377] on div "In Process Change Stage" at bounding box center [504, 395] width 226 height 56
click at [435, 402] on button "Change Stage" at bounding box center [436, 413] width 90 height 22
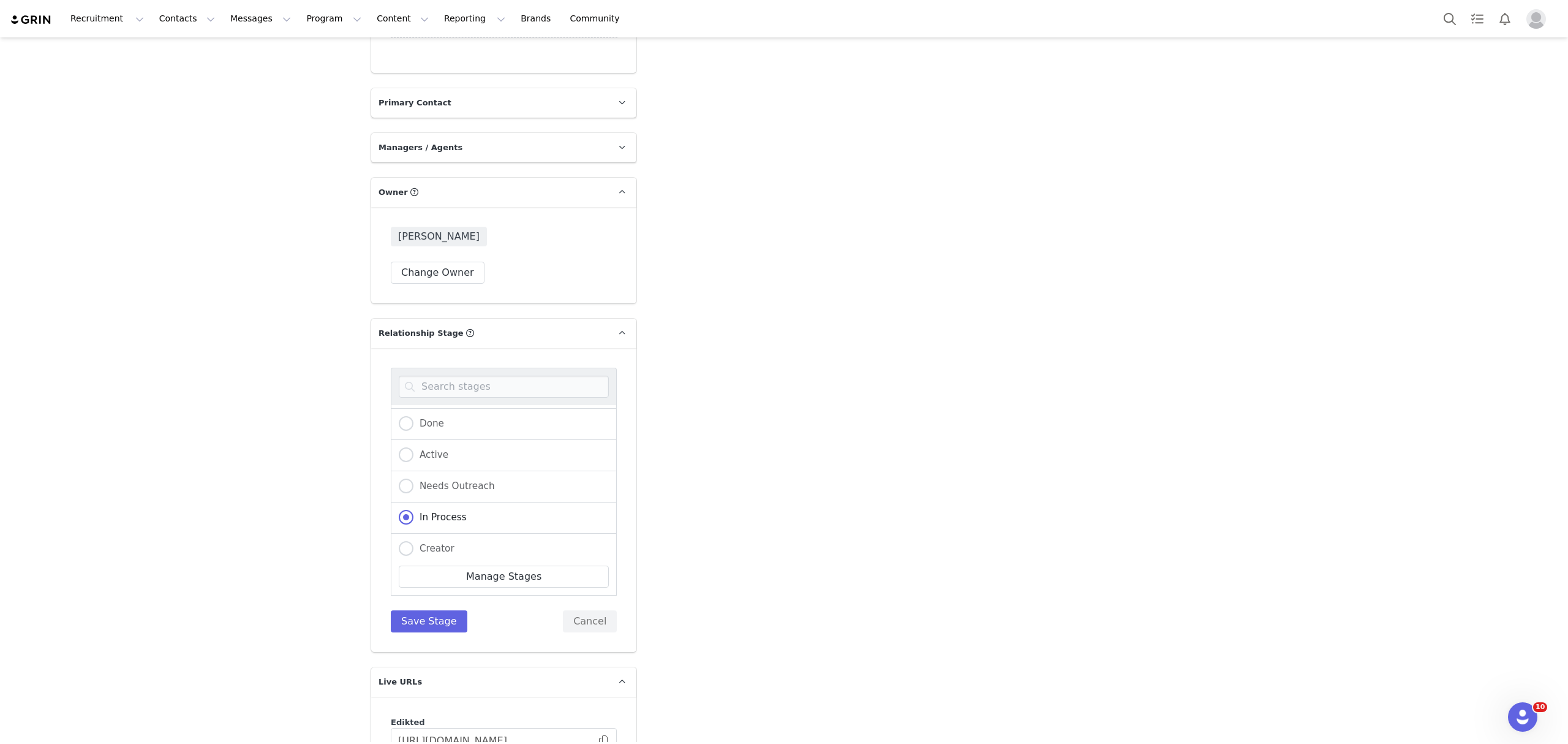
scroll to position [0, 0]
click at [429, 477] on span "Active" at bounding box center [431, 482] width 35 height 11
click at [413, 476] on input "Active" at bounding box center [406, 484] width 15 height 16
radio input "true"
radio input "false"
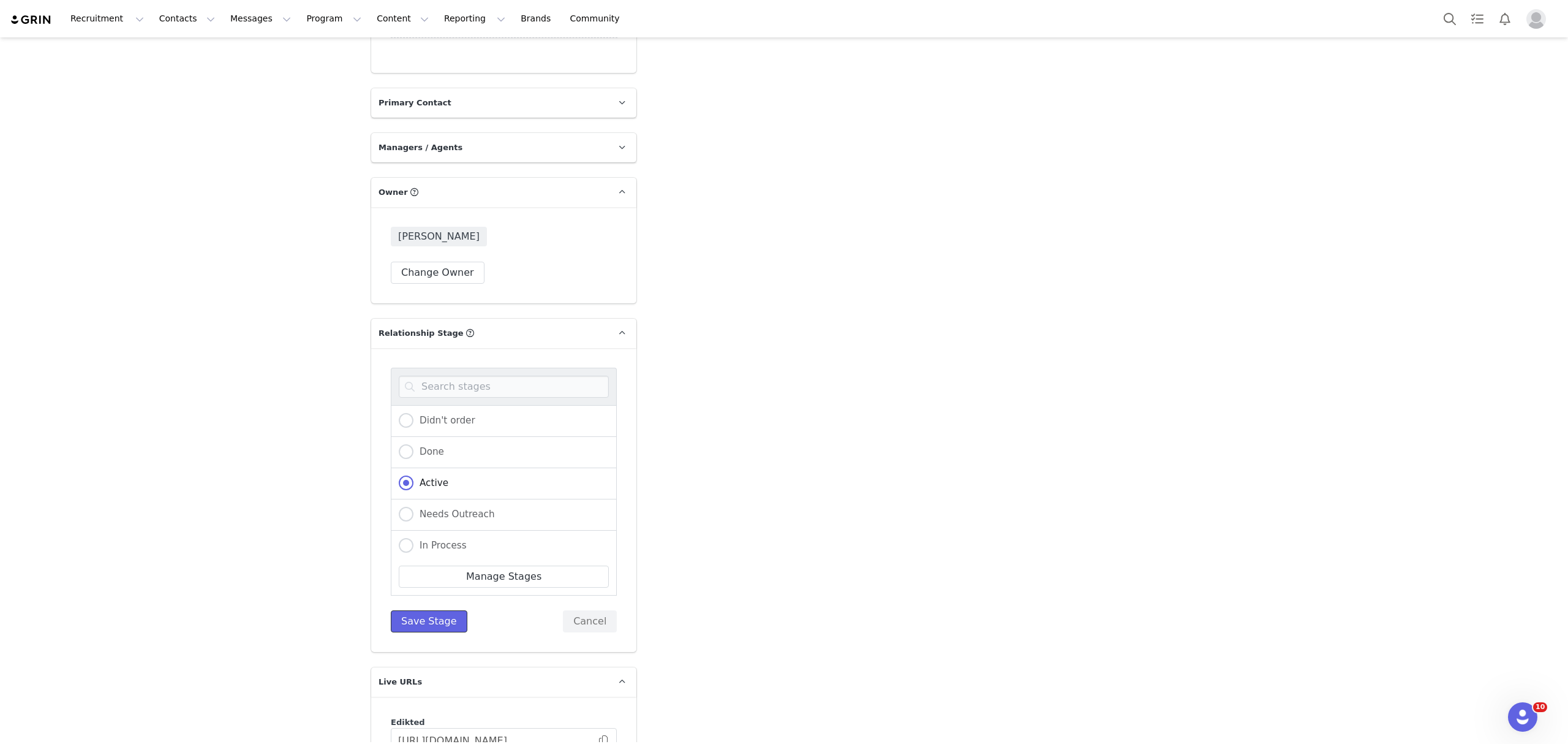
drag, startPoint x: 430, startPoint y: 591, endPoint x: 557, endPoint y: 525, distance: 143.1
click at [430, 611] on button "Save Stage" at bounding box center [429, 621] width 77 height 22
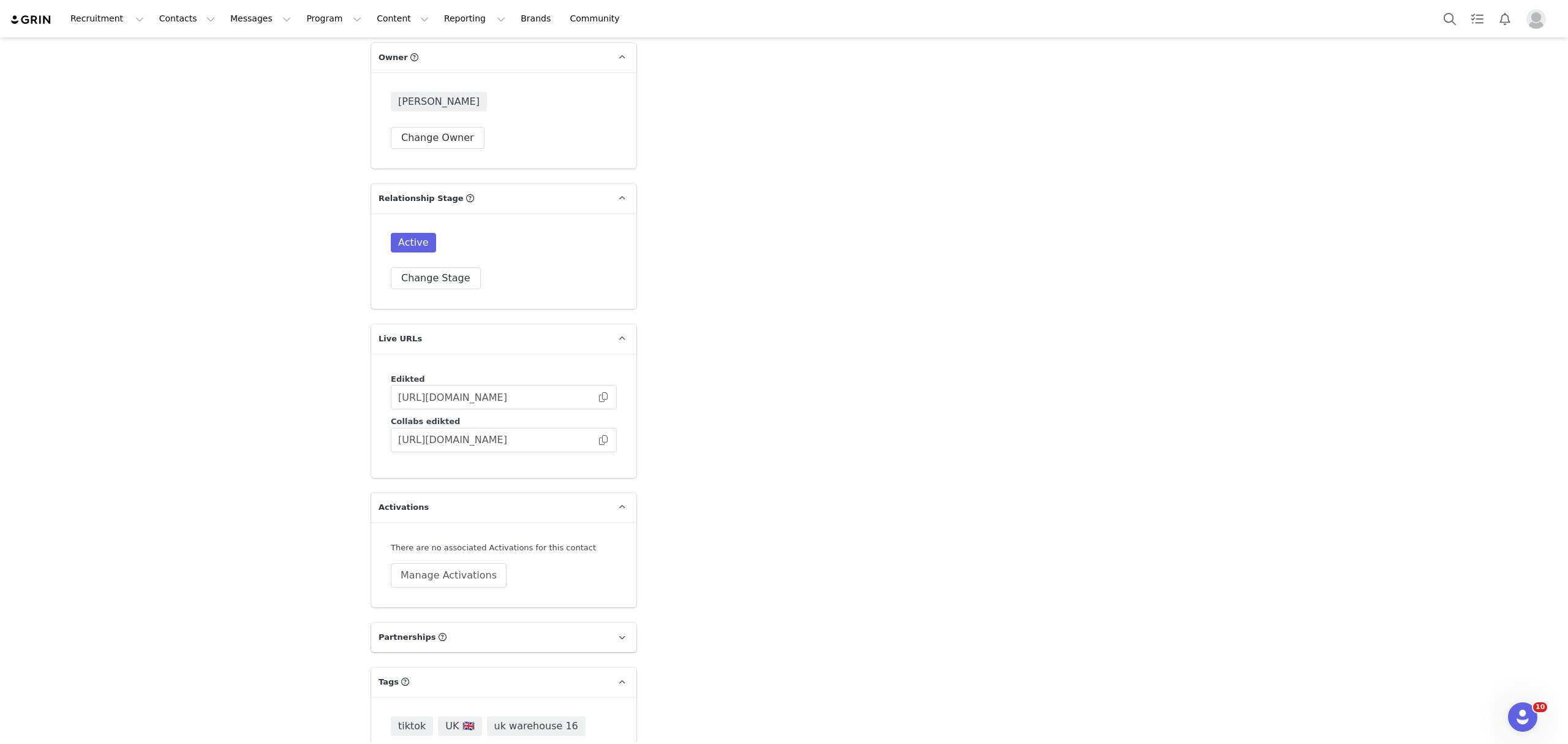
scroll to position [2767, 0]
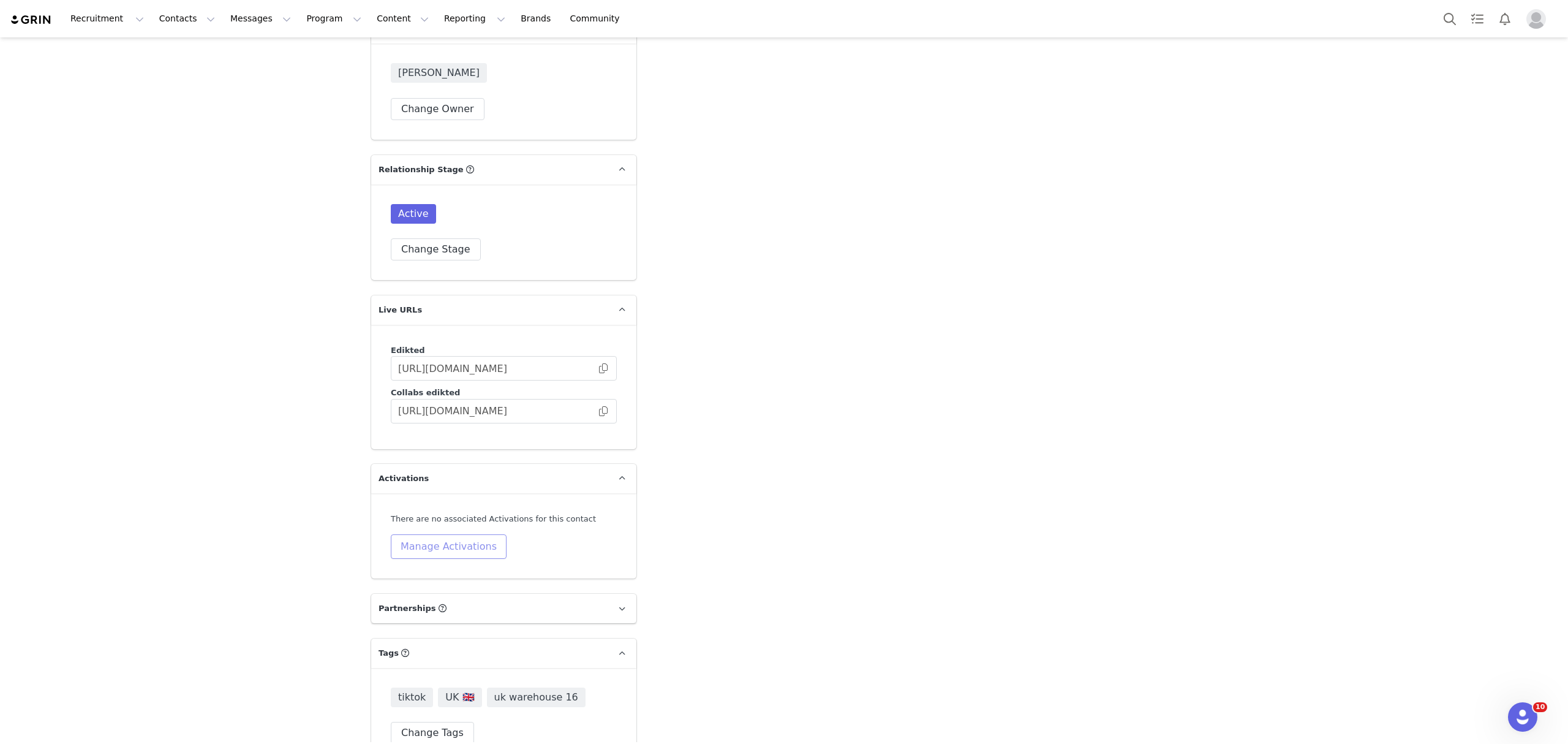
click at [444, 534] on button "Manage Activations" at bounding box center [448, 546] width 116 height 24
click at [451, 576] on div "Select Activation" at bounding box center [409, 571] width 119 height 18
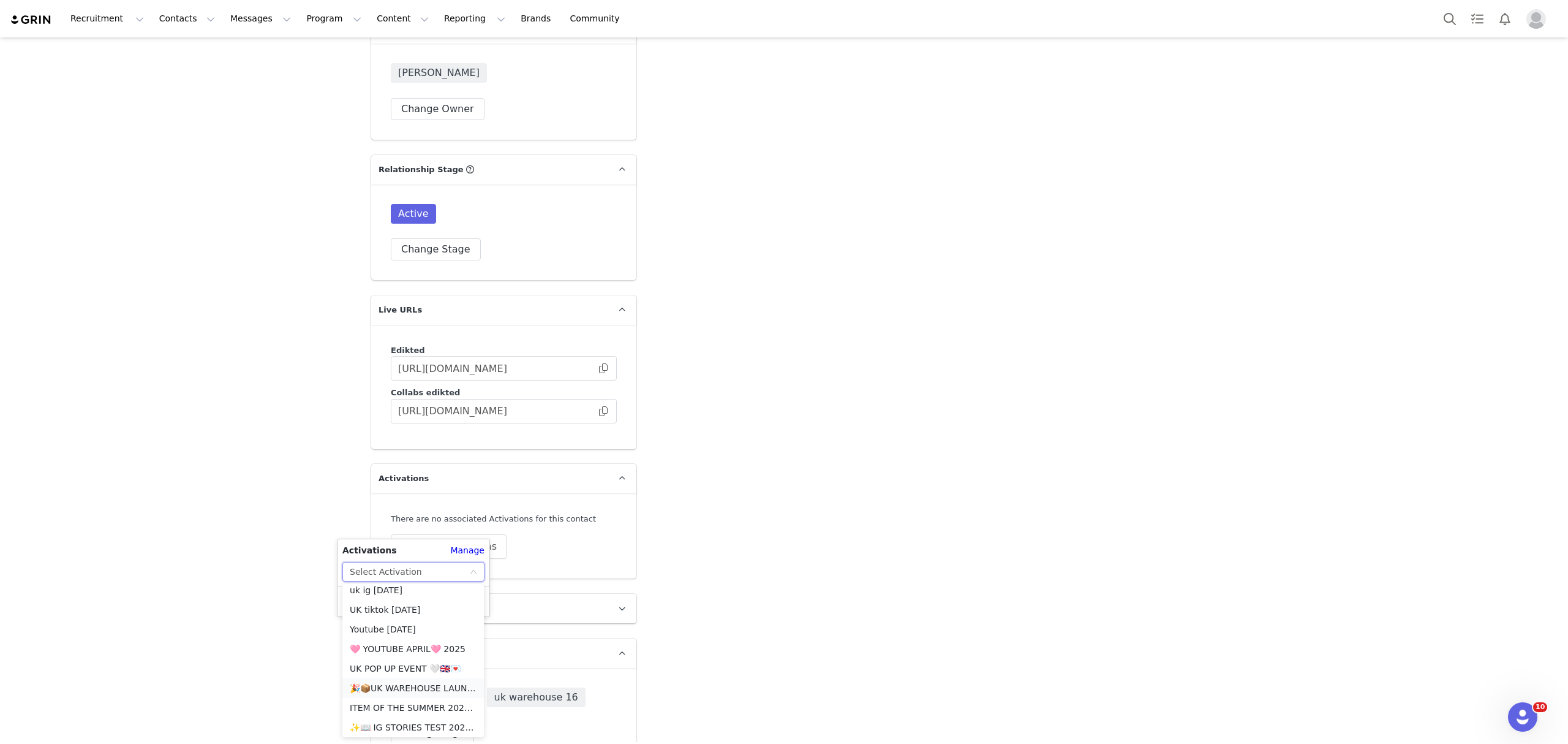
scroll to position [653, 0]
click at [420, 645] on li "🎉📦UK WAREHOUSE LAUNCH SEPT 25🎉📦" at bounding box center [412, 648] width 142 height 20
click at [354, 603] on button "Apply" at bounding box center [364, 601] width 44 height 20
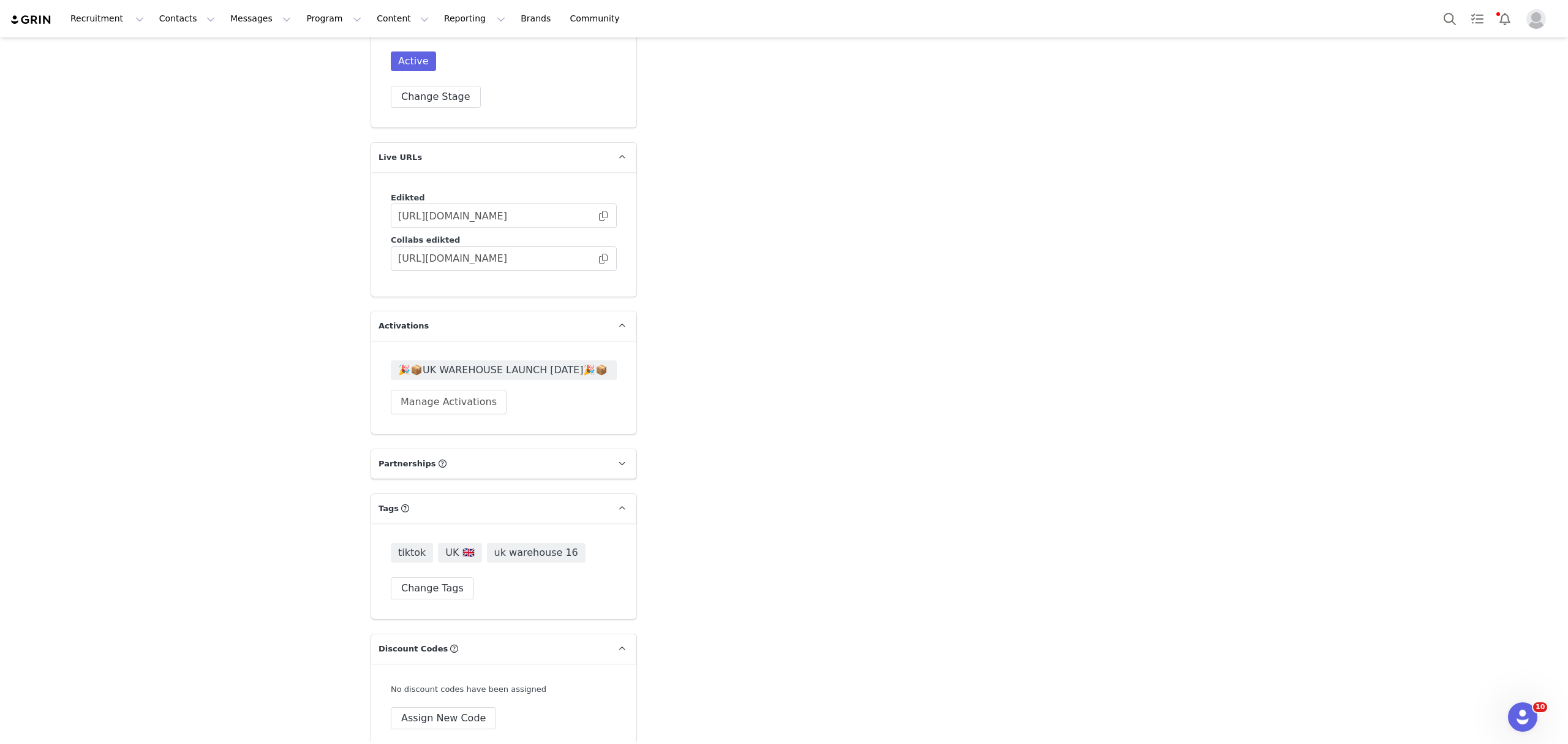
scroll to position [2931, 0]
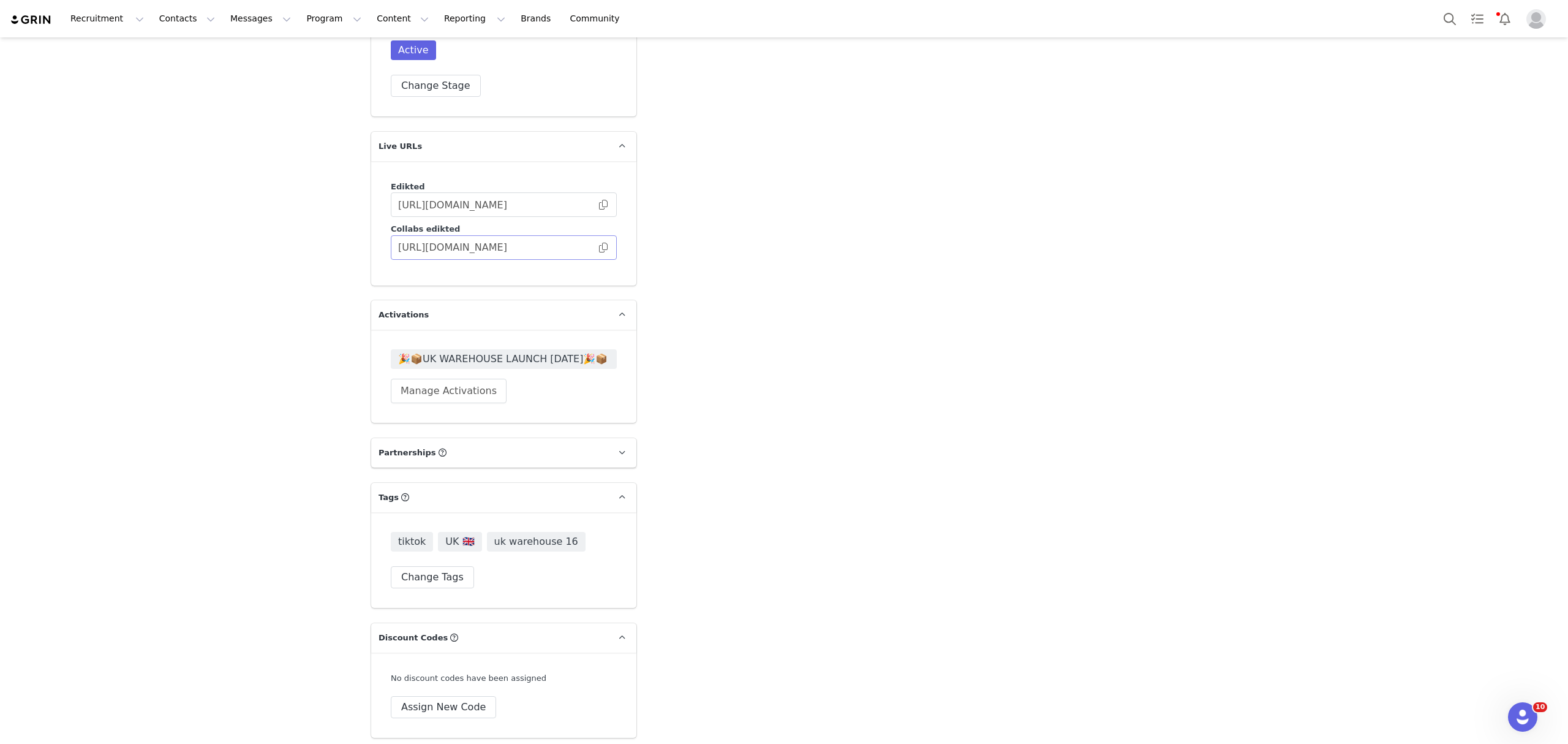
click at [597, 247] on span at bounding box center [603, 247] width 12 height 0
click at [598, 247] on span at bounding box center [603, 247] width 12 height 0
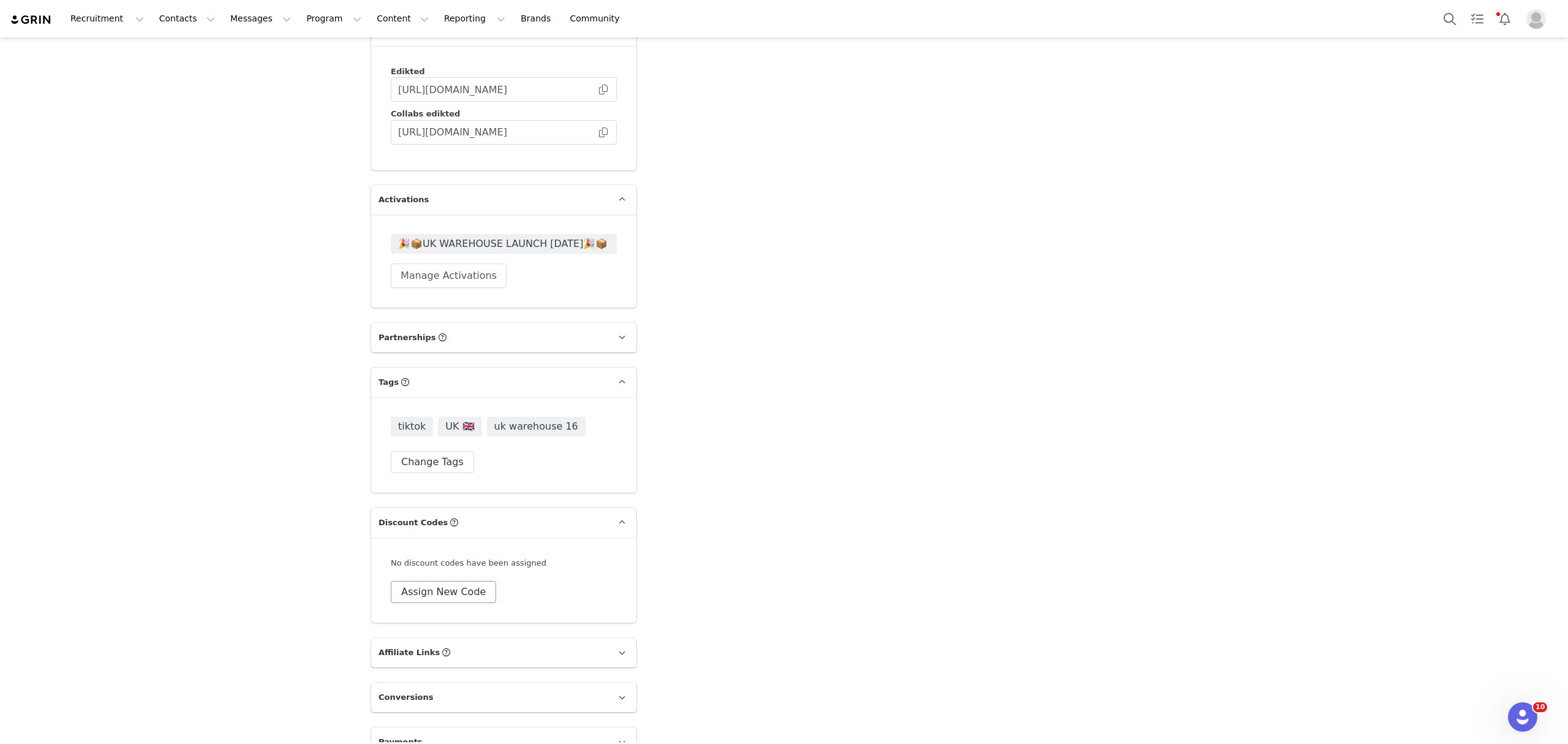
scroll to position [3046, 0]
click at [439, 580] on button "Assign New Code" at bounding box center [444, 591] width 106 height 22
click at [468, 571] on select "Edikted UK: NEW TIKTOK ❤️ Edikted UK: NEW IG ❤️ Edikted: Students + IG Edikted:…" at bounding box center [504, 581] width 226 height 22
select select "10009859"
click at [391, 571] on select "Edikted UK: NEW TIKTOK ❤️ Edikted UK: NEW IG ❤️ Edikted: Students + IG Edikted:…" at bounding box center [504, 581] width 226 height 22
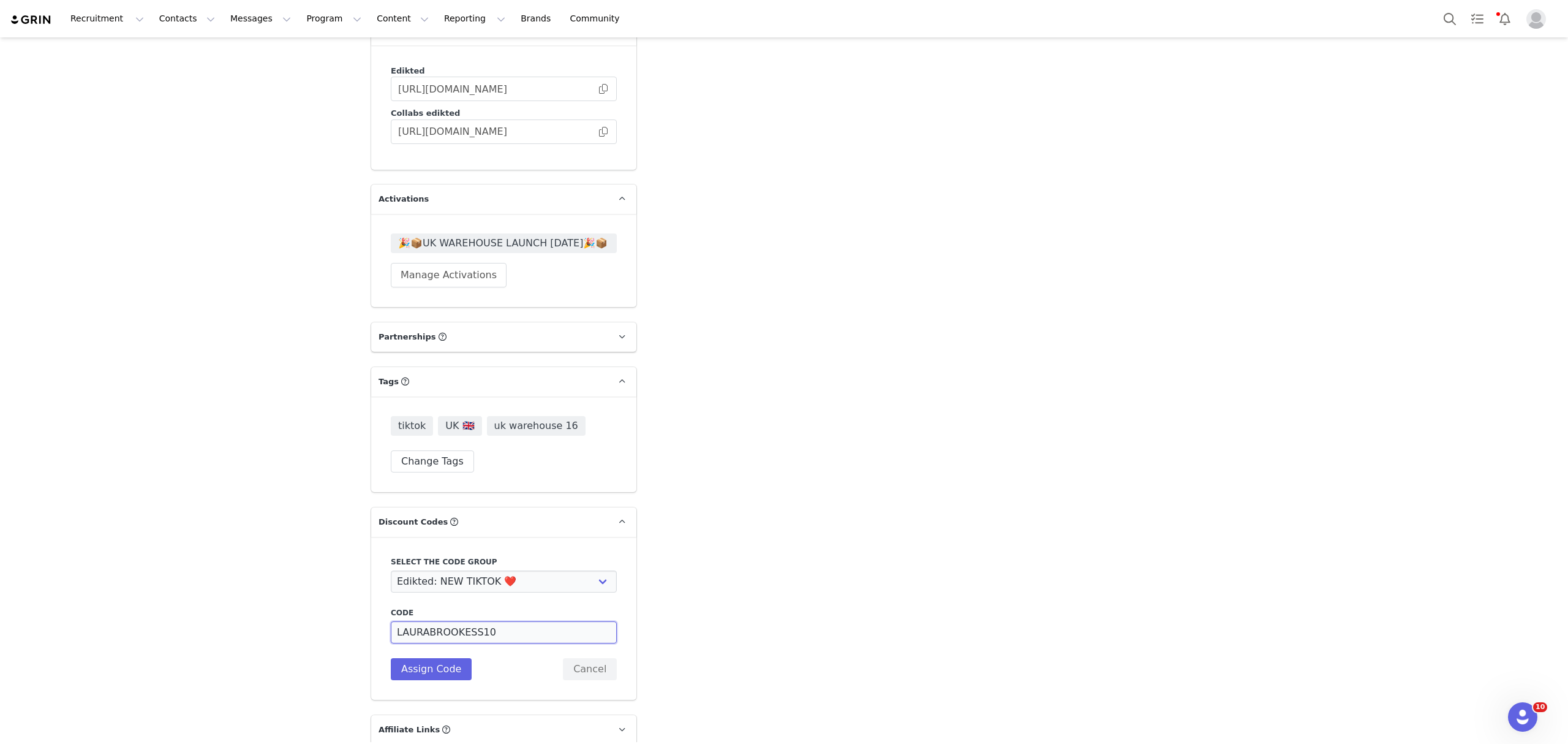
drag, startPoint x: 515, startPoint y: 611, endPoint x: 440, endPoint y: 625, distance: 76.3
click at [440, 625] on div "Code LAURABROOKESS10 Description Assign Code Cancel" at bounding box center [504, 644] width 226 height 73
type input "LAURABRO10"
click at [432, 658] on button "Assign Code" at bounding box center [431, 669] width 81 height 22
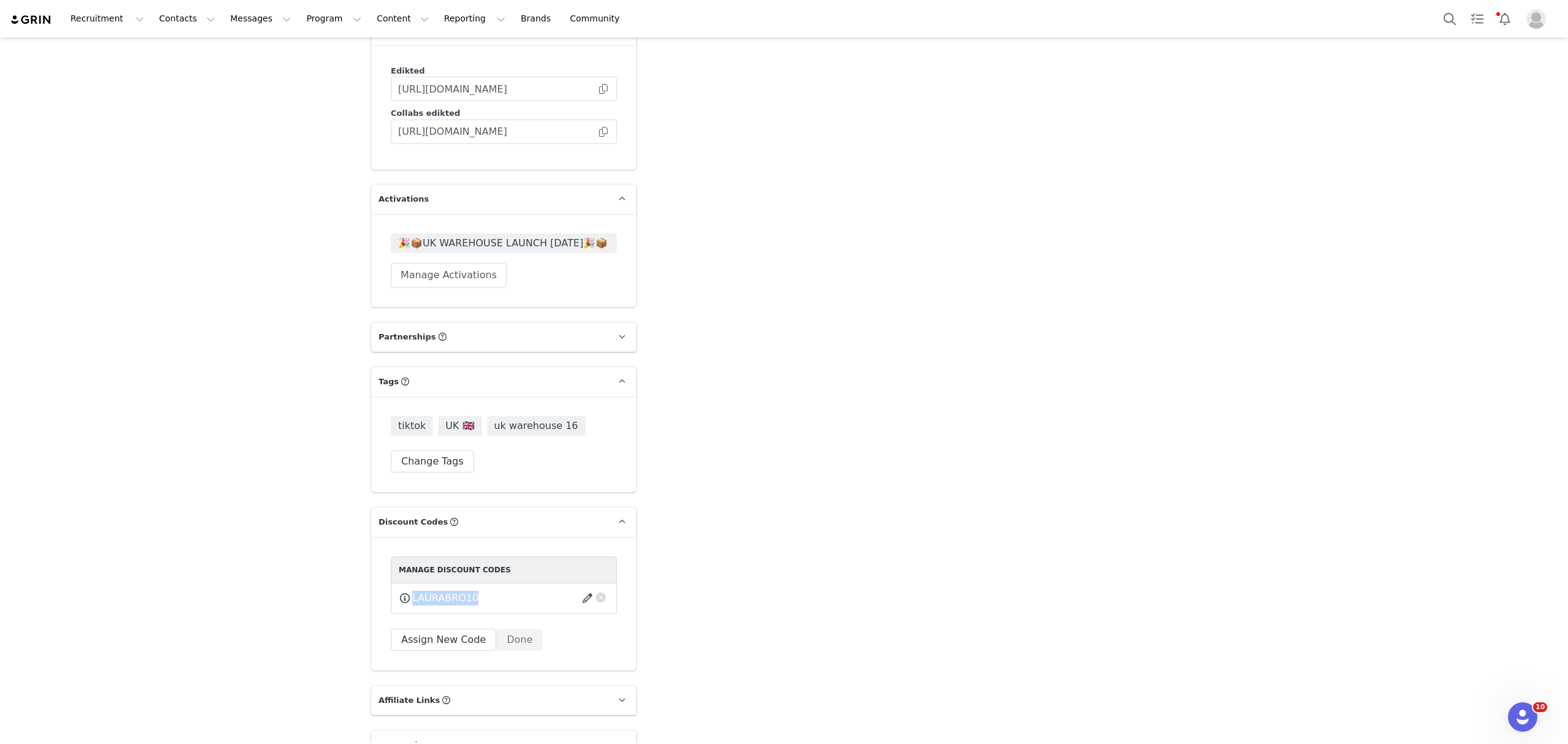
drag, startPoint x: 457, startPoint y: 573, endPoint x: 387, endPoint y: 579, distance: 70.3
click at [391, 583] on div "LAURABRO10 This code will no longer be usable and any revenue attribution will …" at bounding box center [504, 598] width 226 height 30
copy div "LAURABRO10"
click at [1441, 15] on button "Search" at bounding box center [1449, 18] width 27 height 28
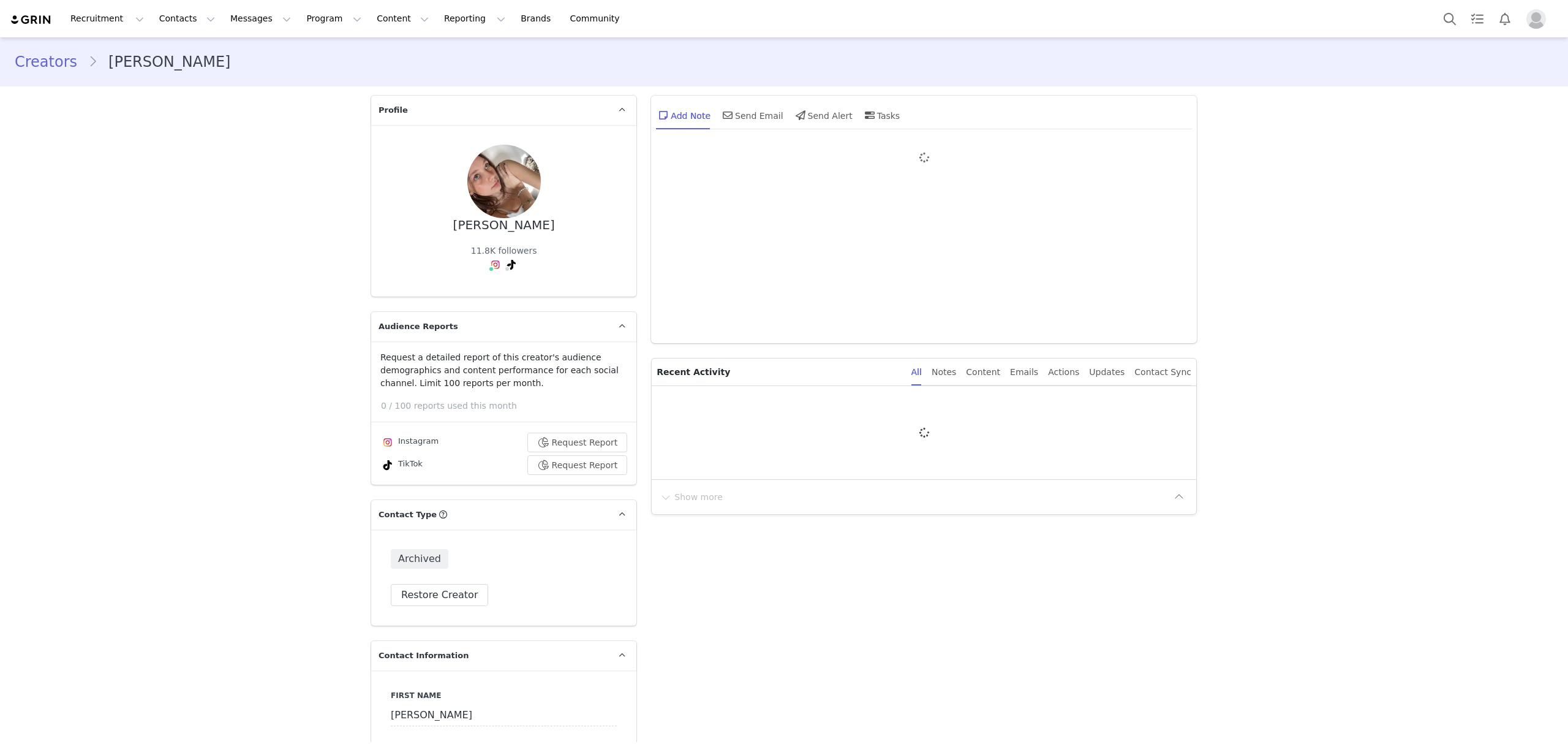
type input "+1 ([GEOGRAPHIC_DATA])"
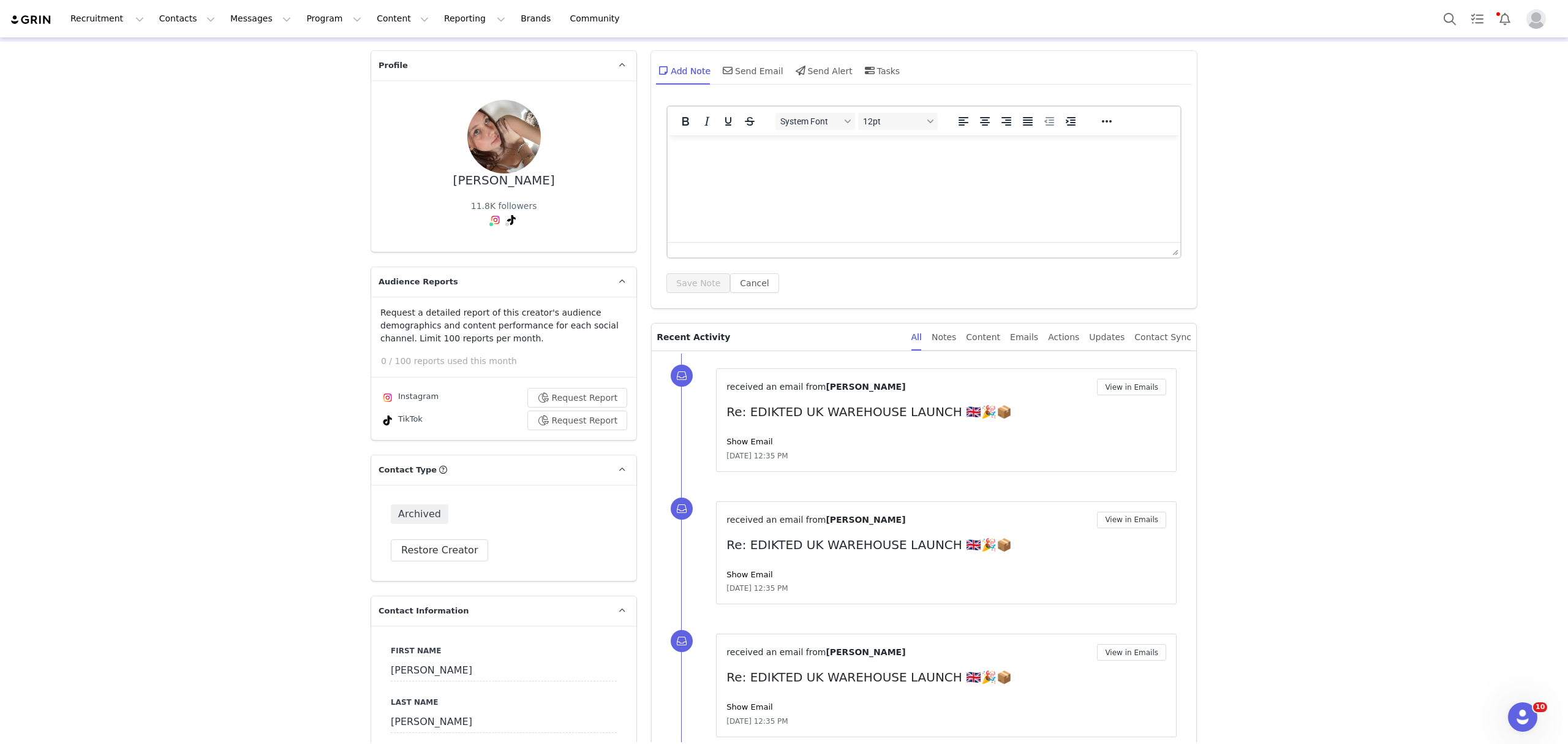
scroll to position [81, 0]
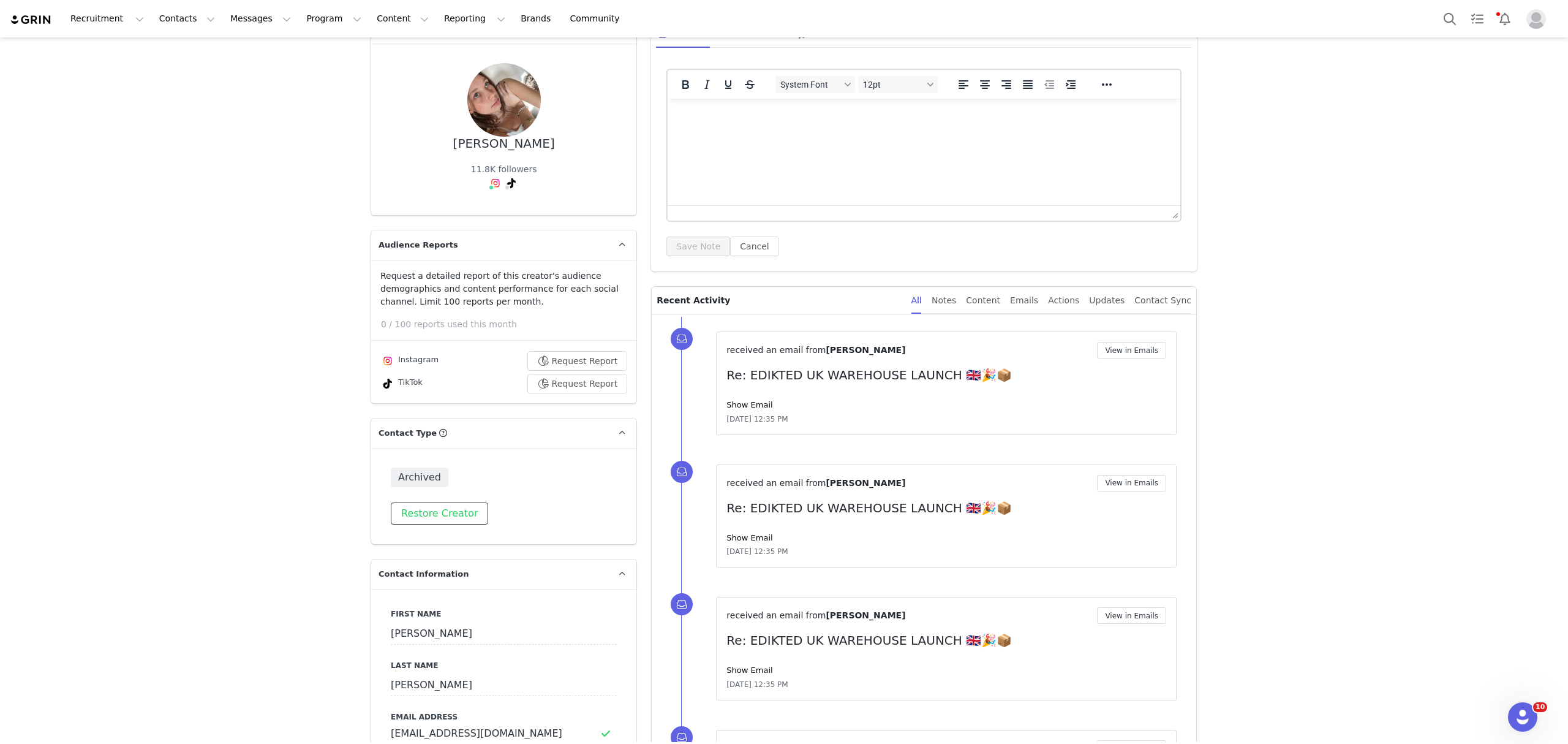
click at [417, 502] on button "Restore Creator" at bounding box center [440, 513] width 98 height 22
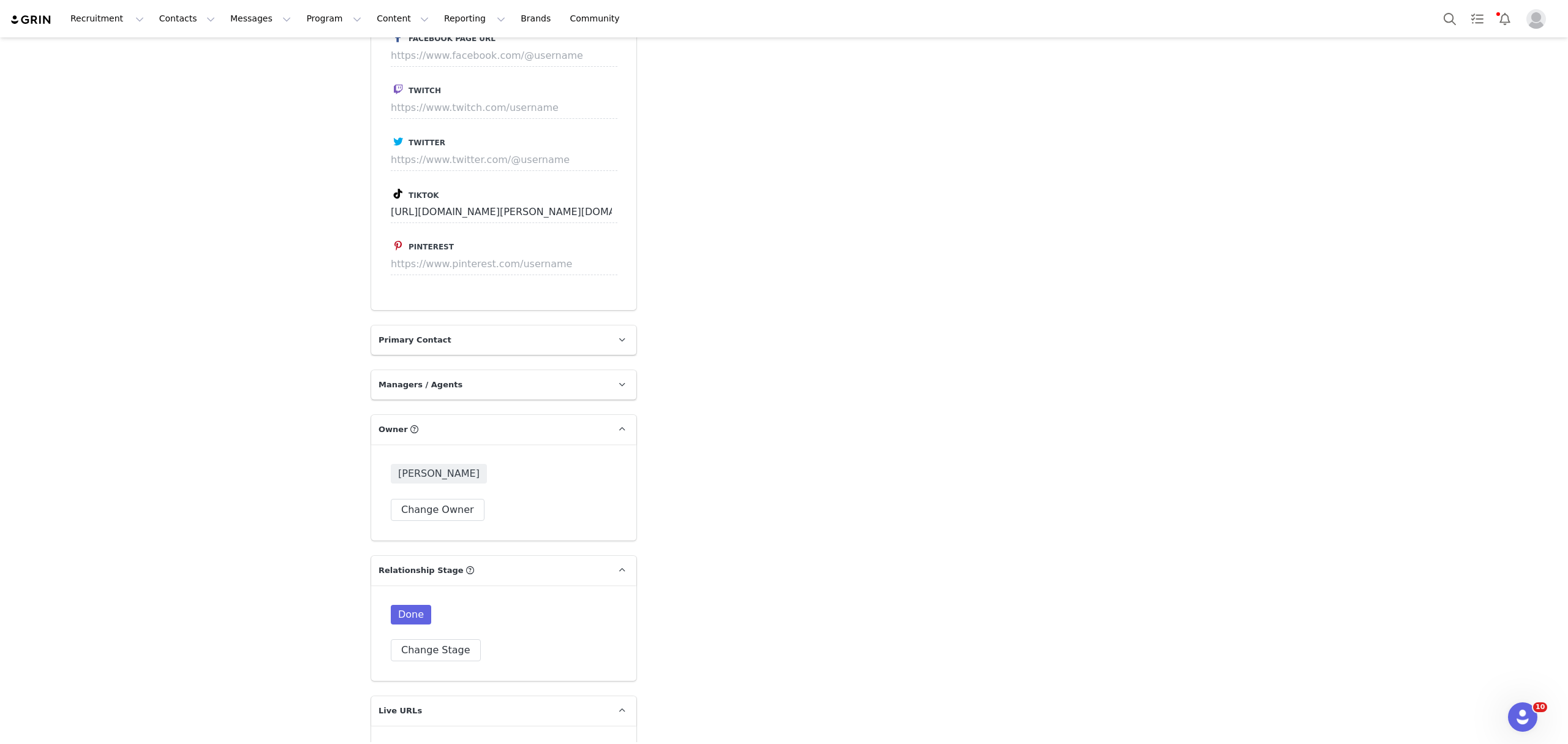
scroll to position [2437, 0]
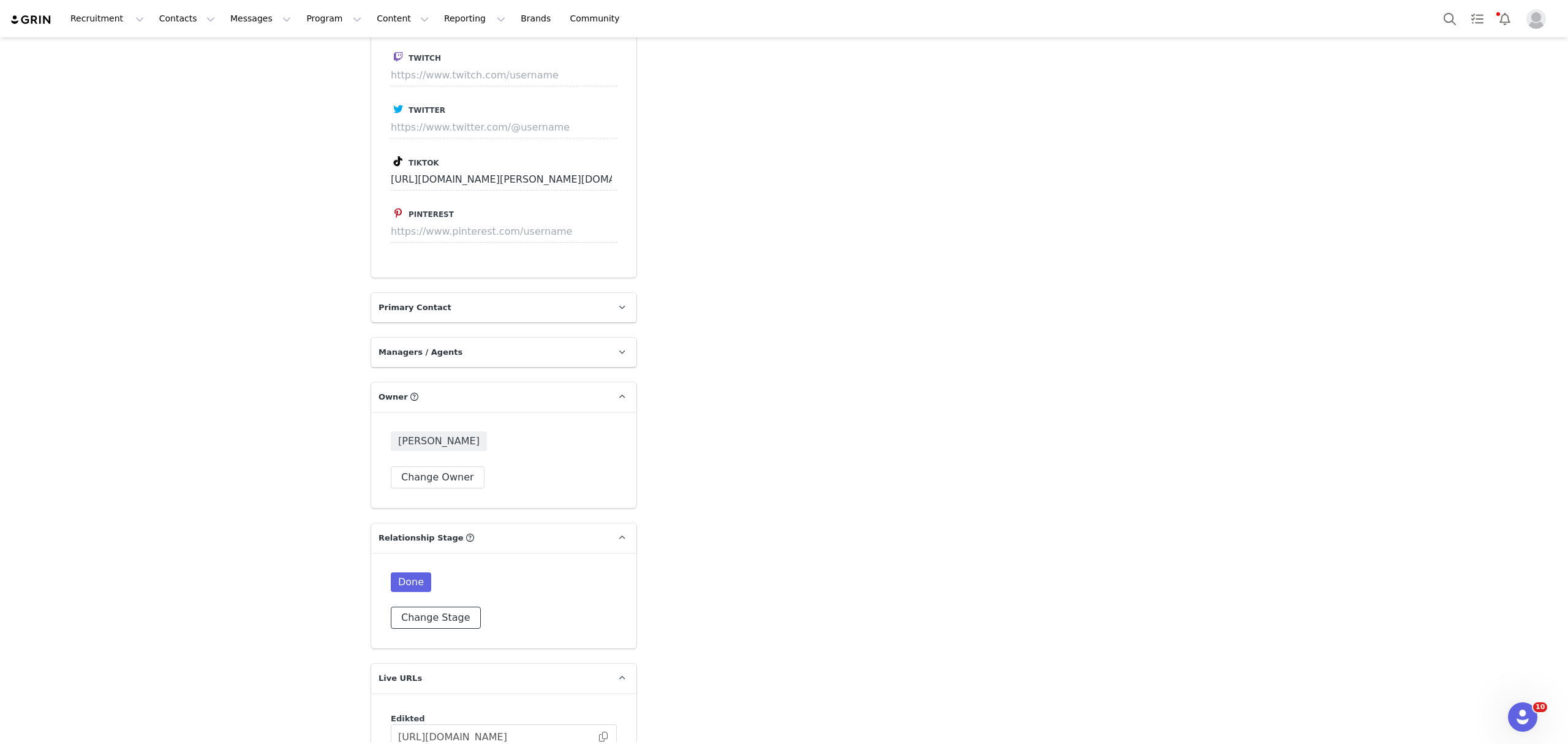
click at [446, 606] on button "Change Stage" at bounding box center [436, 617] width 90 height 22
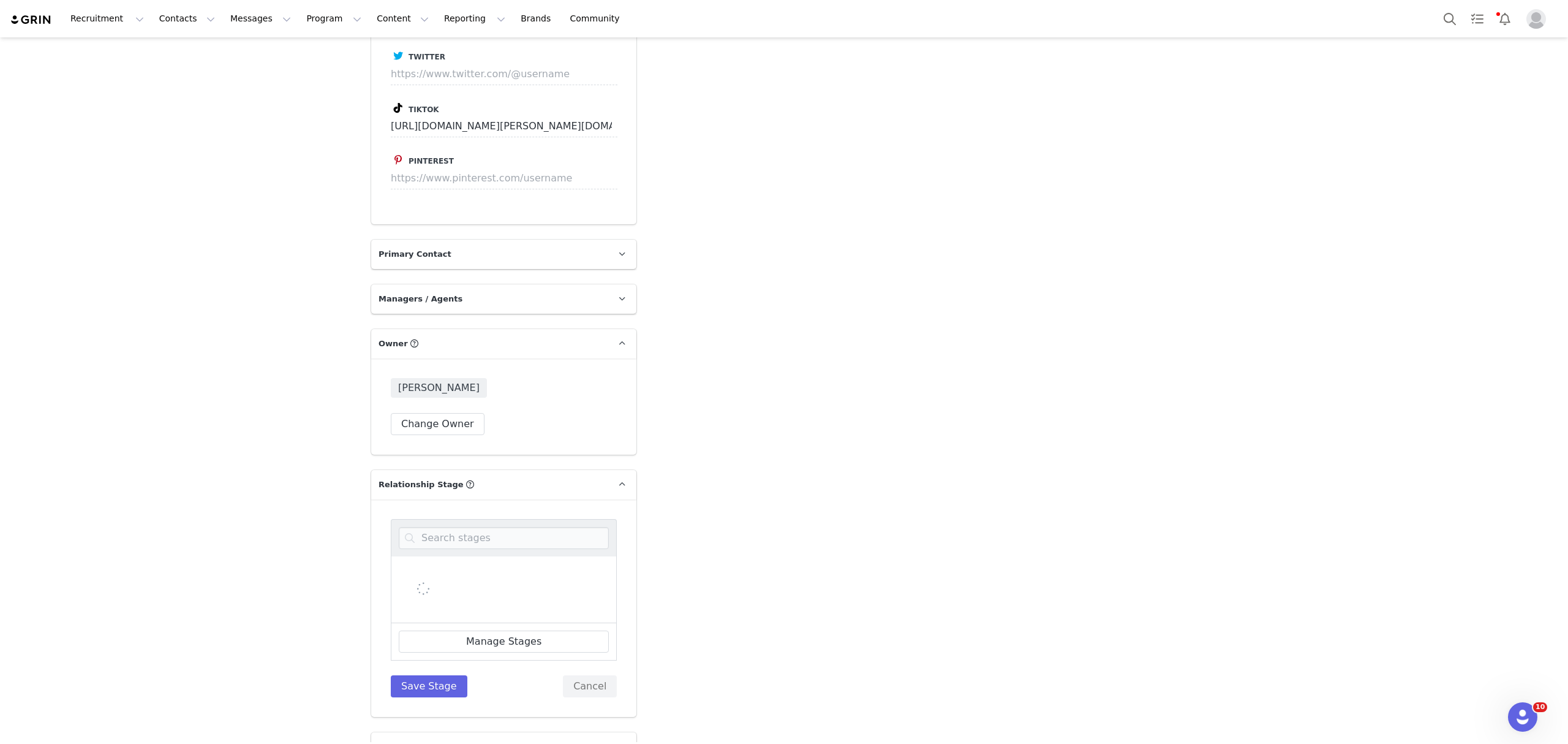
scroll to position [2518, 0]
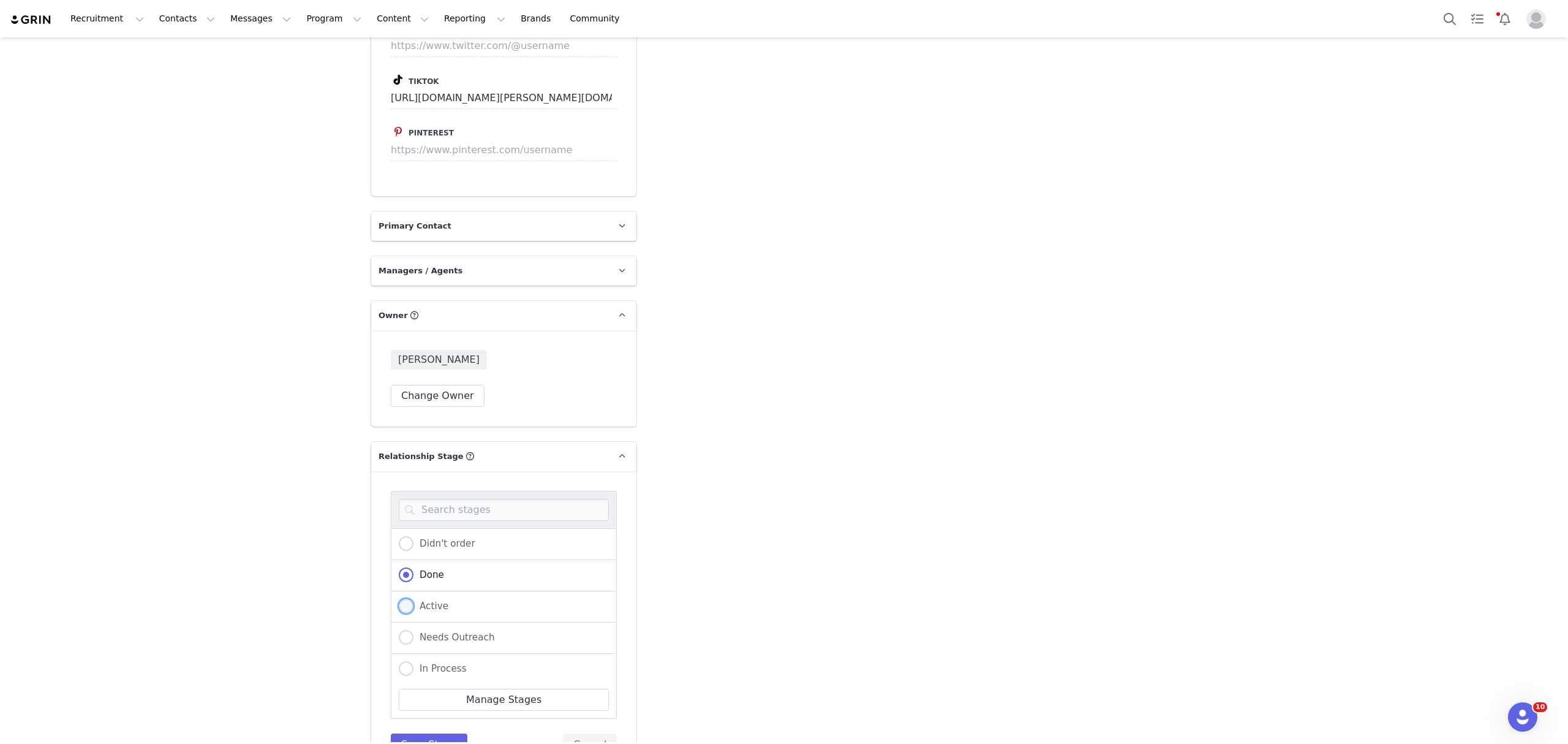
click at [431, 600] on span "Active" at bounding box center [431, 606] width 35 height 11
click at [413, 598] on input "Active" at bounding box center [406, 606] width 15 height 16
radio input "true"
radio input "false"
radio input "true"
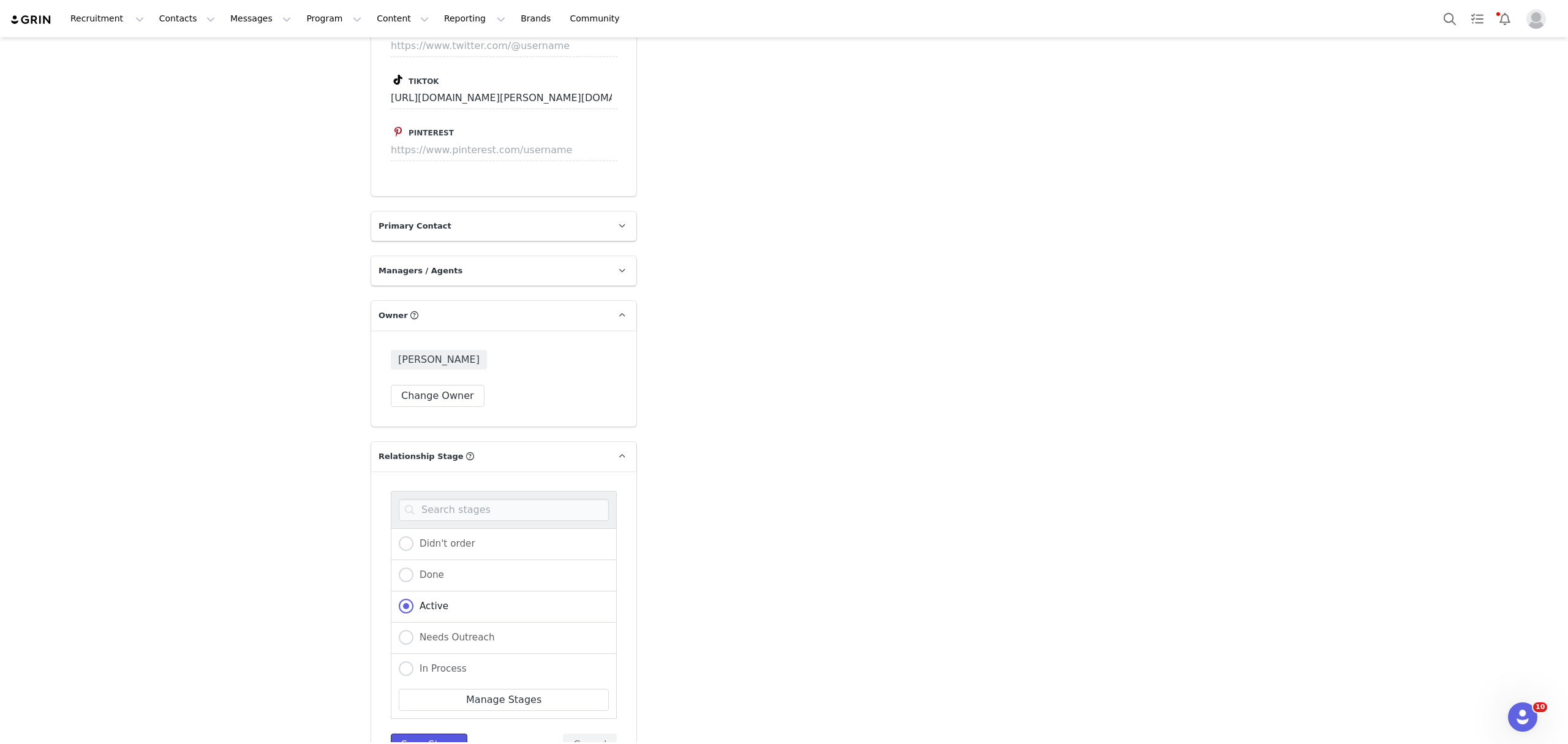
click at [433, 733] on button "Save Stage" at bounding box center [429, 744] width 77 height 22
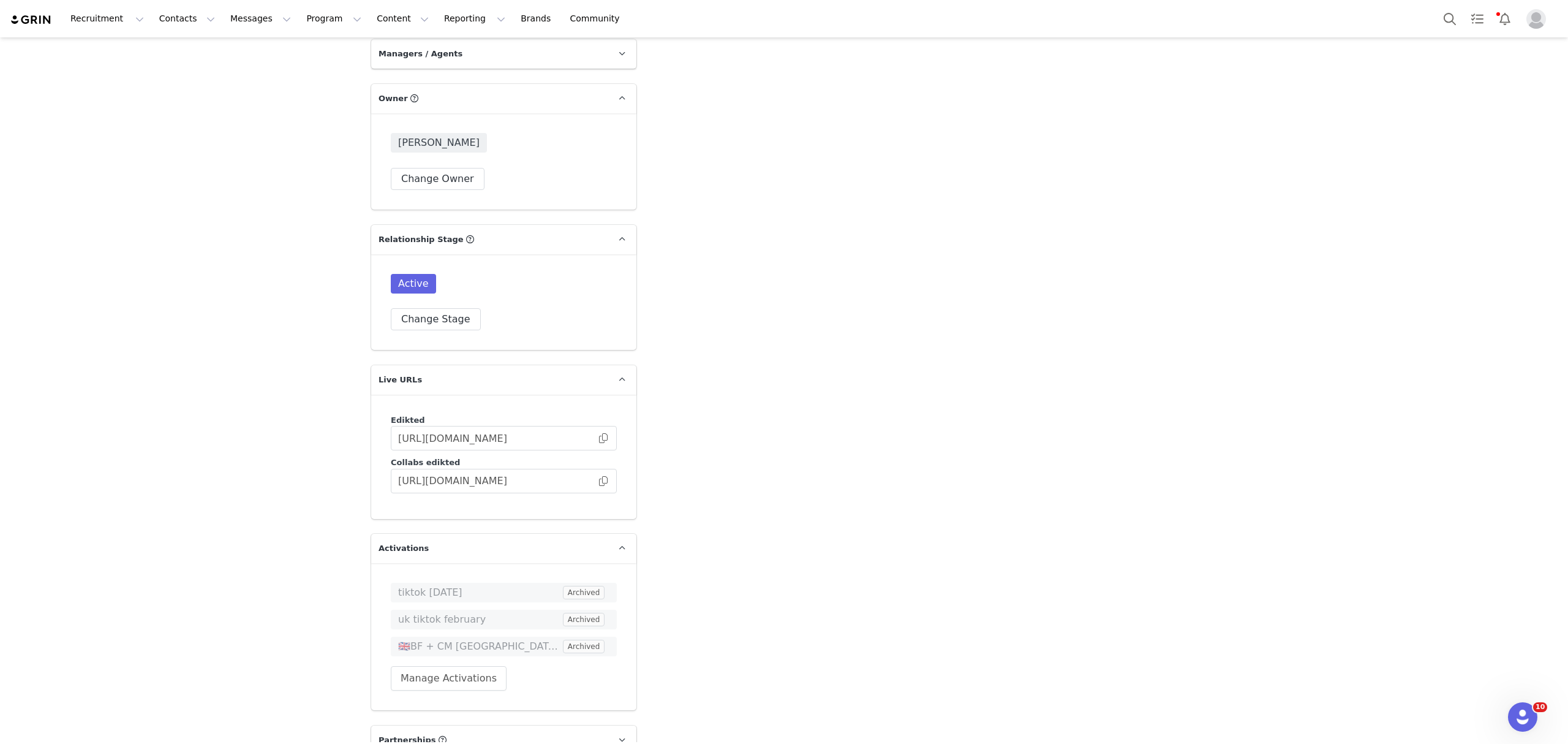
scroll to position [2763, 0]
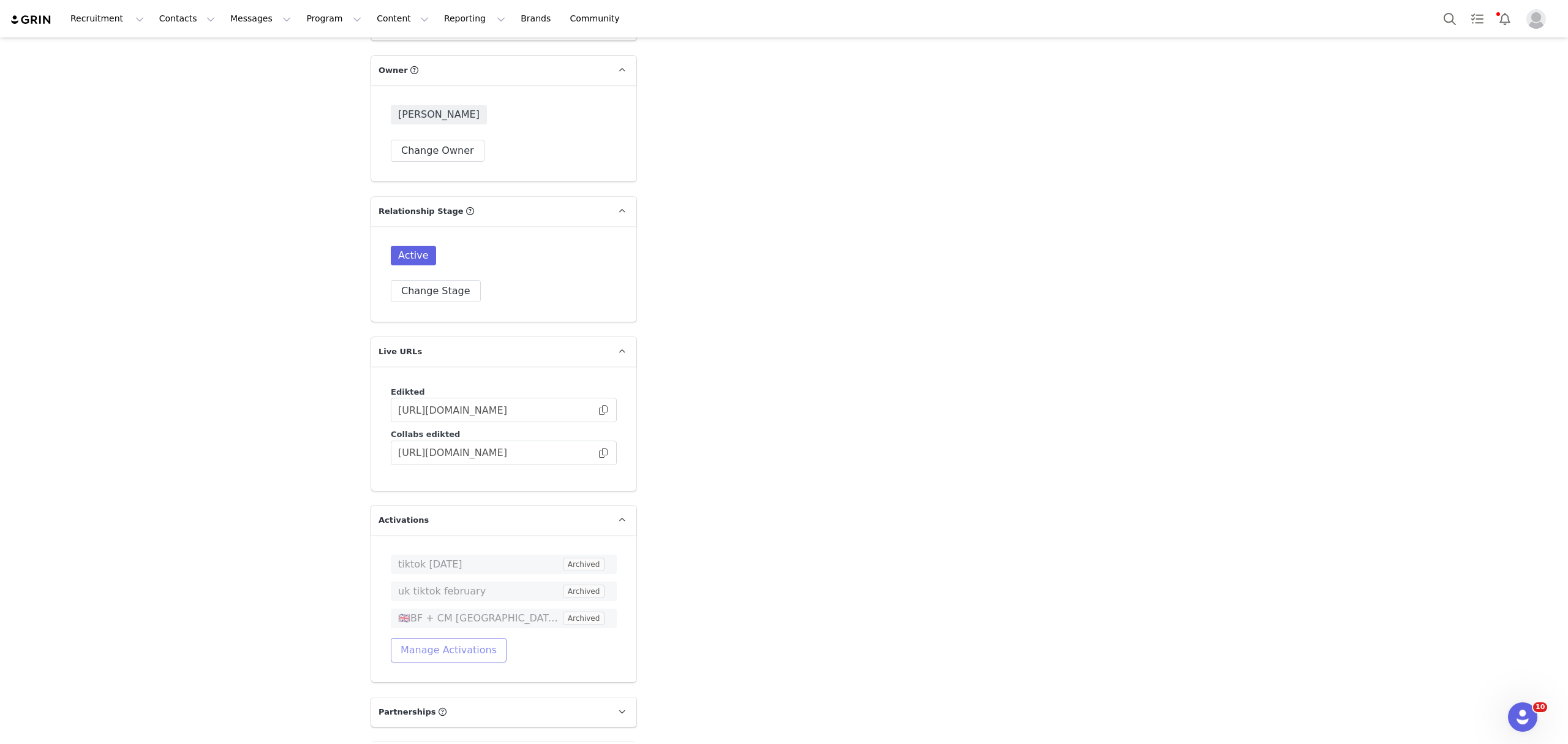
click at [457, 638] on button "Manage Activations" at bounding box center [448, 650] width 116 height 24
click at [439, 676] on div "Select Activation" at bounding box center [409, 674] width 119 height 18
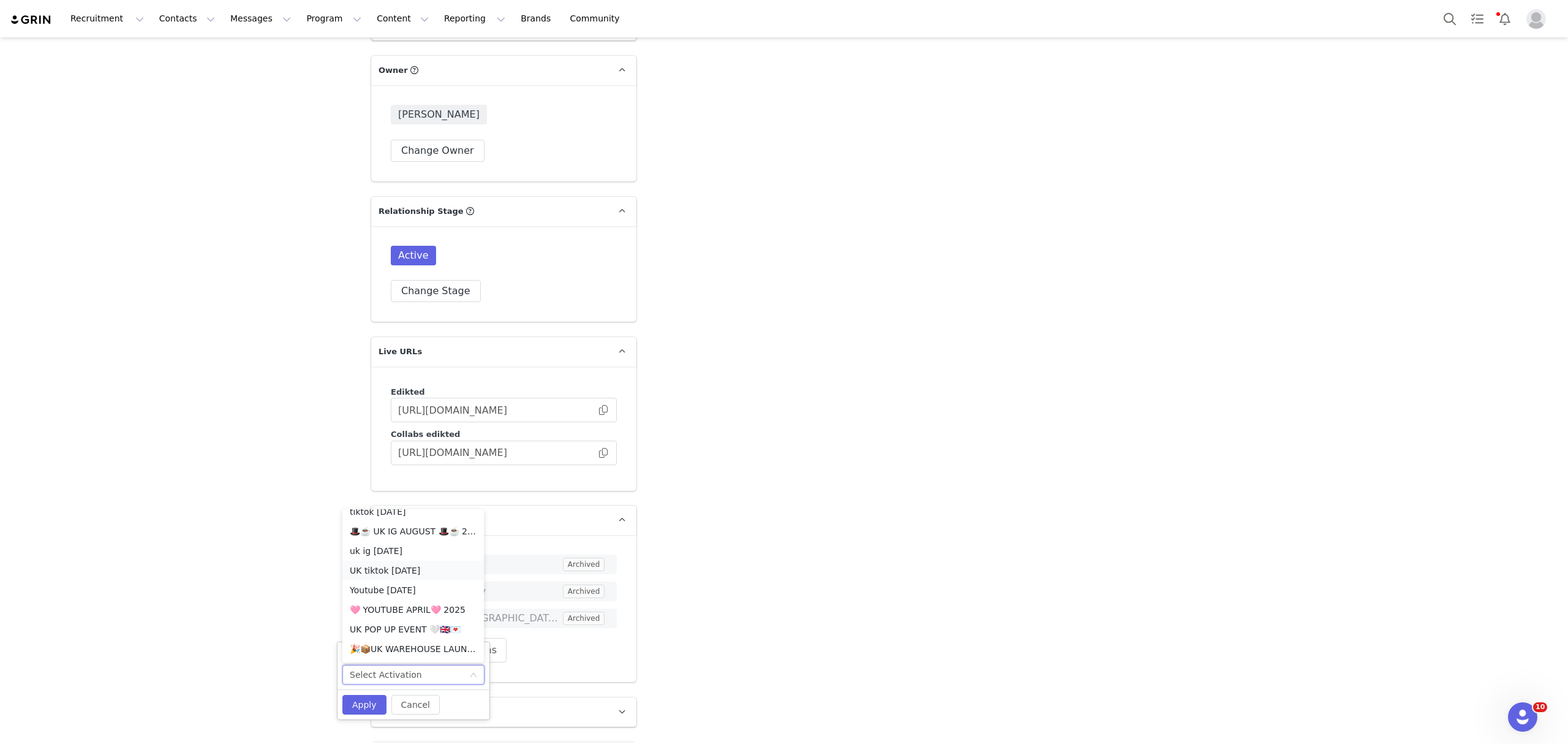
scroll to position [660, 0]
click at [424, 567] on li "🎉📦UK WAREHOUSE LAUNCH [DATE]🎉📦" at bounding box center [412, 567] width 142 height 20
click at [356, 711] on button "Apply" at bounding box center [364, 704] width 44 height 20
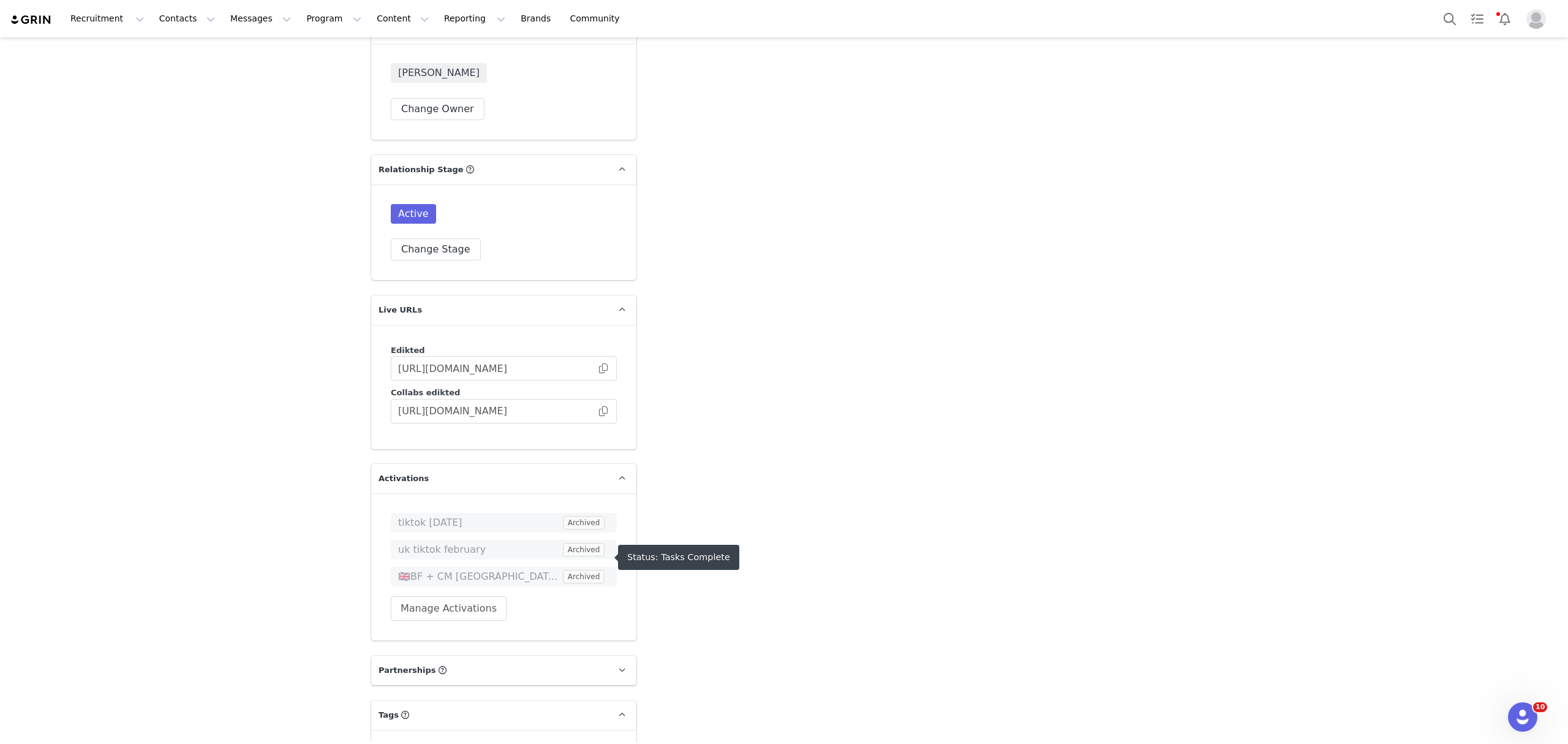
scroll to position [2845, 0]
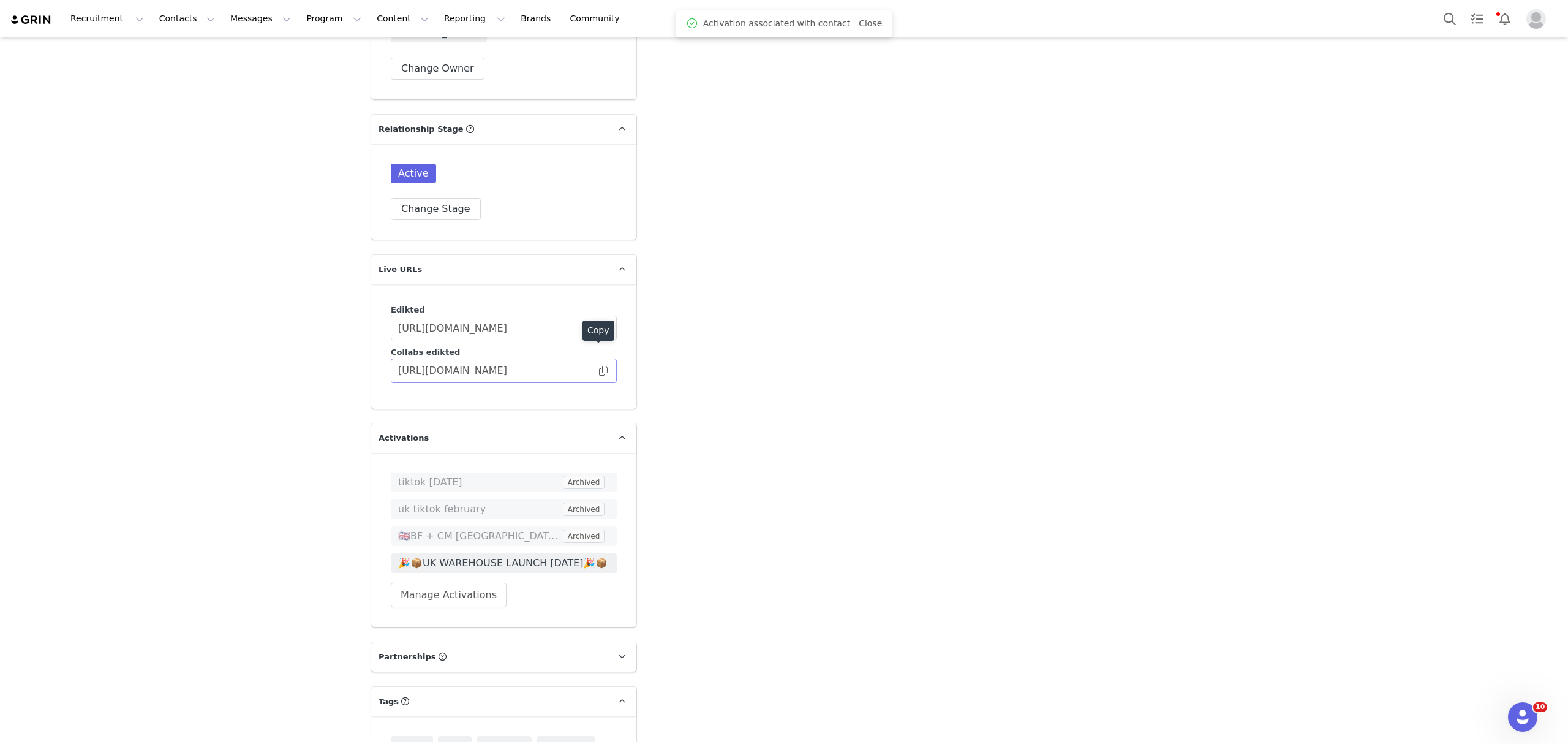
click at [598, 371] on span at bounding box center [603, 371] width 12 height 0
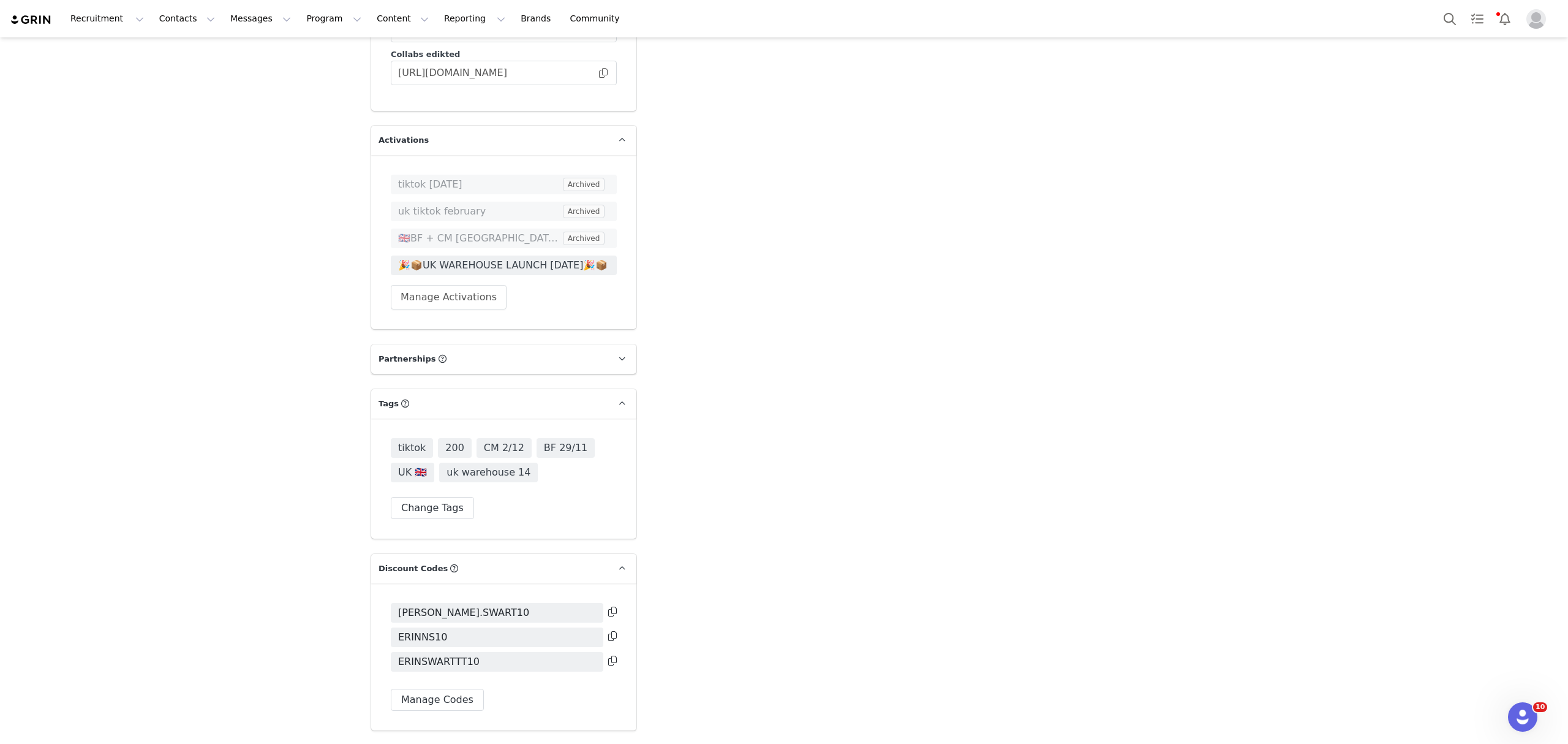
scroll to position [3172, 0]
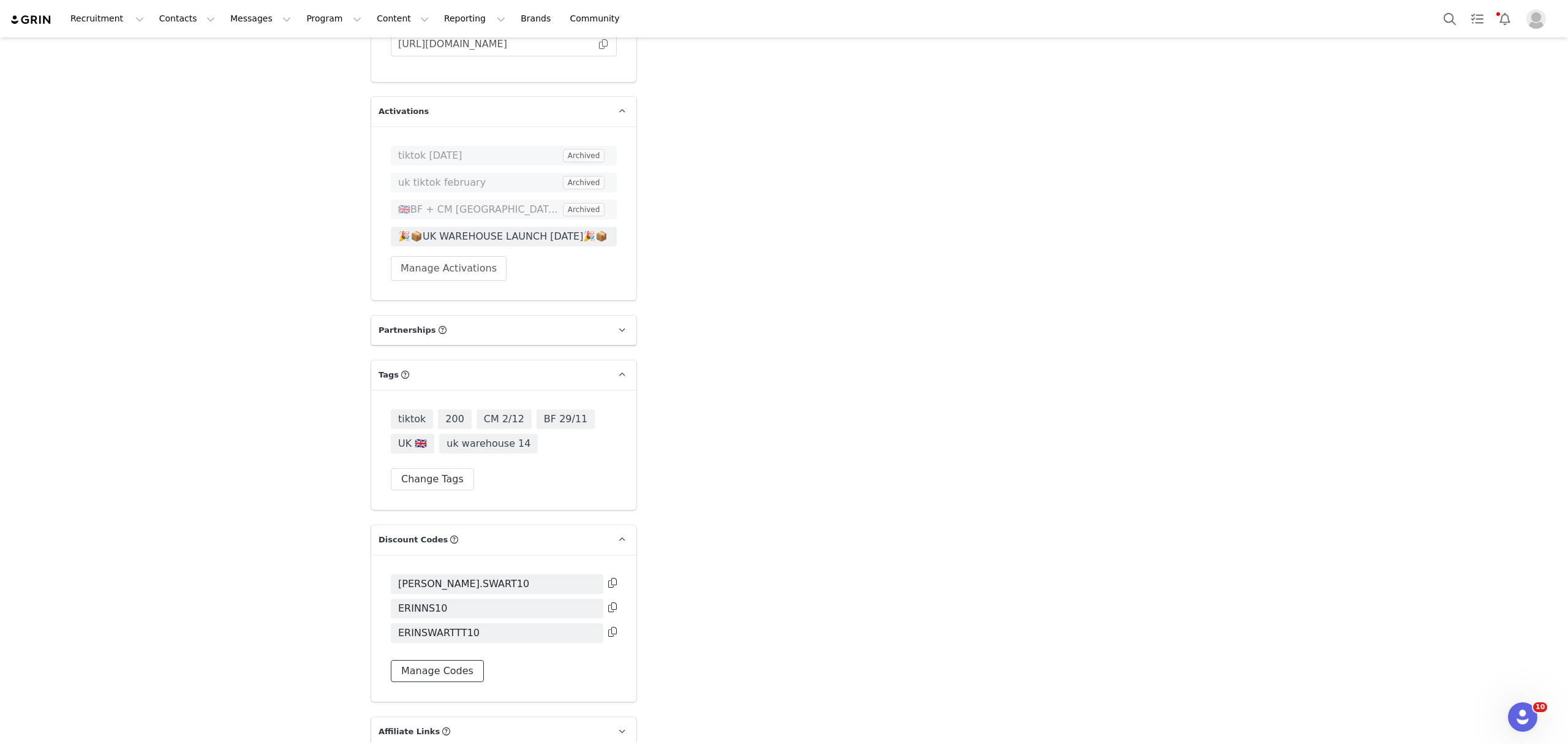
click at [412, 660] on button "Manage Codes" at bounding box center [437, 671] width 93 height 22
click at [430, 707] on button "Assign New Code" at bounding box center [444, 718] width 106 height 22
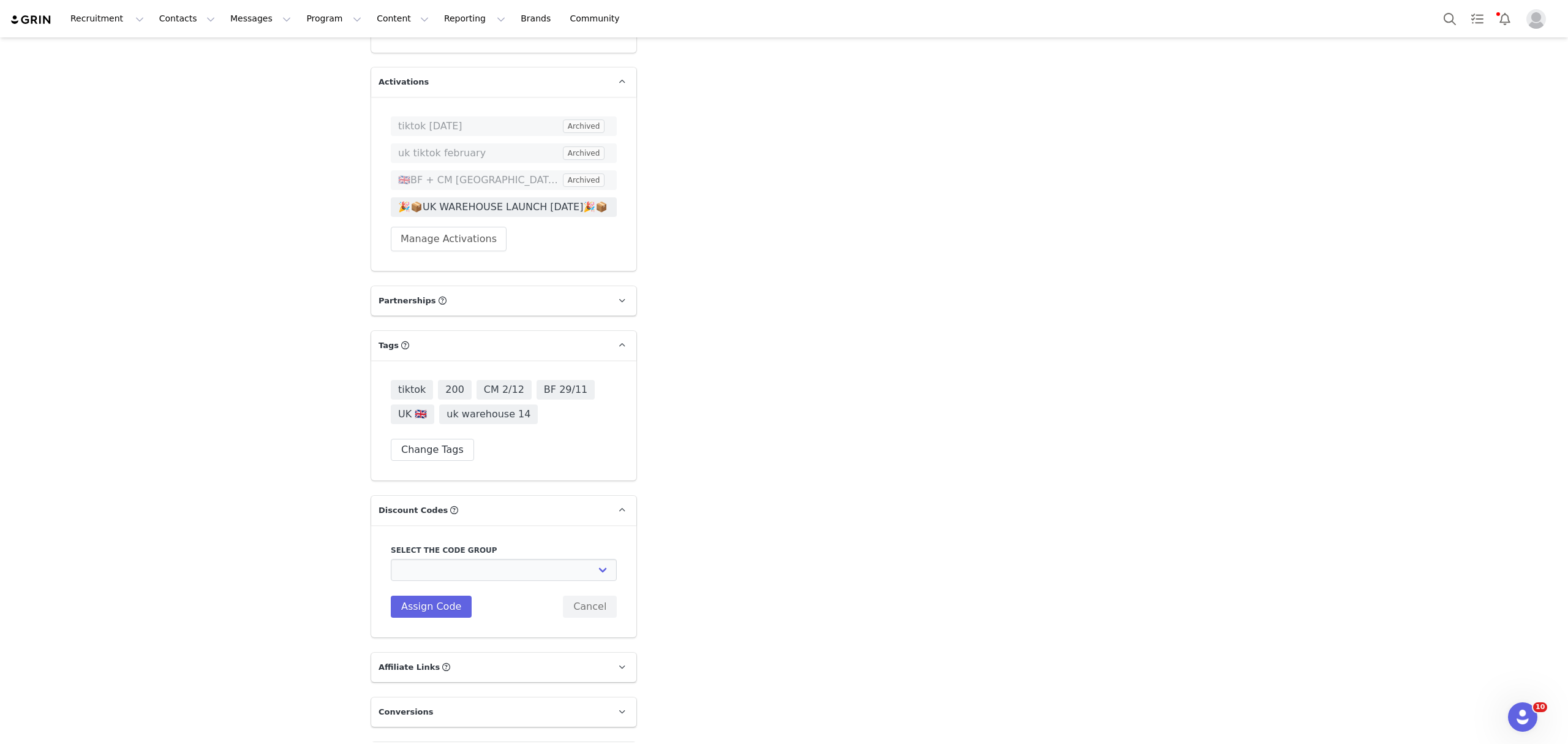
scroll to position [3216, 0]
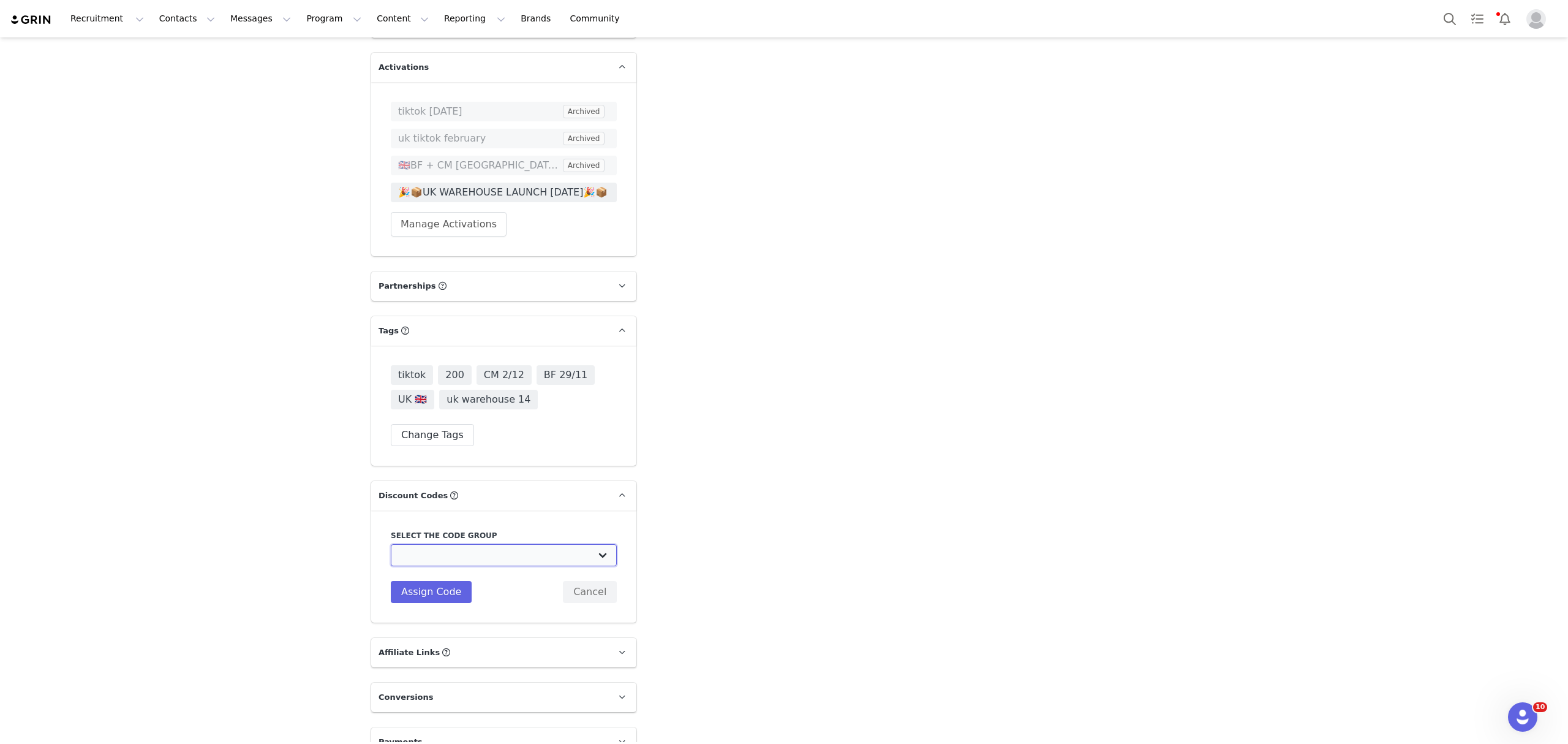
drag, startPoint x: 464, startPoint y: 524, endPoint x: 473, endPoint y: 540, distance: 18.4
click at [464, 544] on select "Edikted UK: NEW TIKTOK ❤️ Edikted UK: NEW IG ❤️ Edikted: Students + IG Edikted:…" at bounding box center [504, 555] width 226 height 22
drag, startPoint x: 465, startPoint y: 531, endPoint x: 467, endPoint y: 542, distance: 11.2
click at [467, 544] on select "Edikted UK: NEW TIKTOK ❤️ Edikted UK: NEW IG ❤️ Edikted: Students + IG Edikted:…" at bounding box center [504, 555] width 226 height 22
select select "10009859"
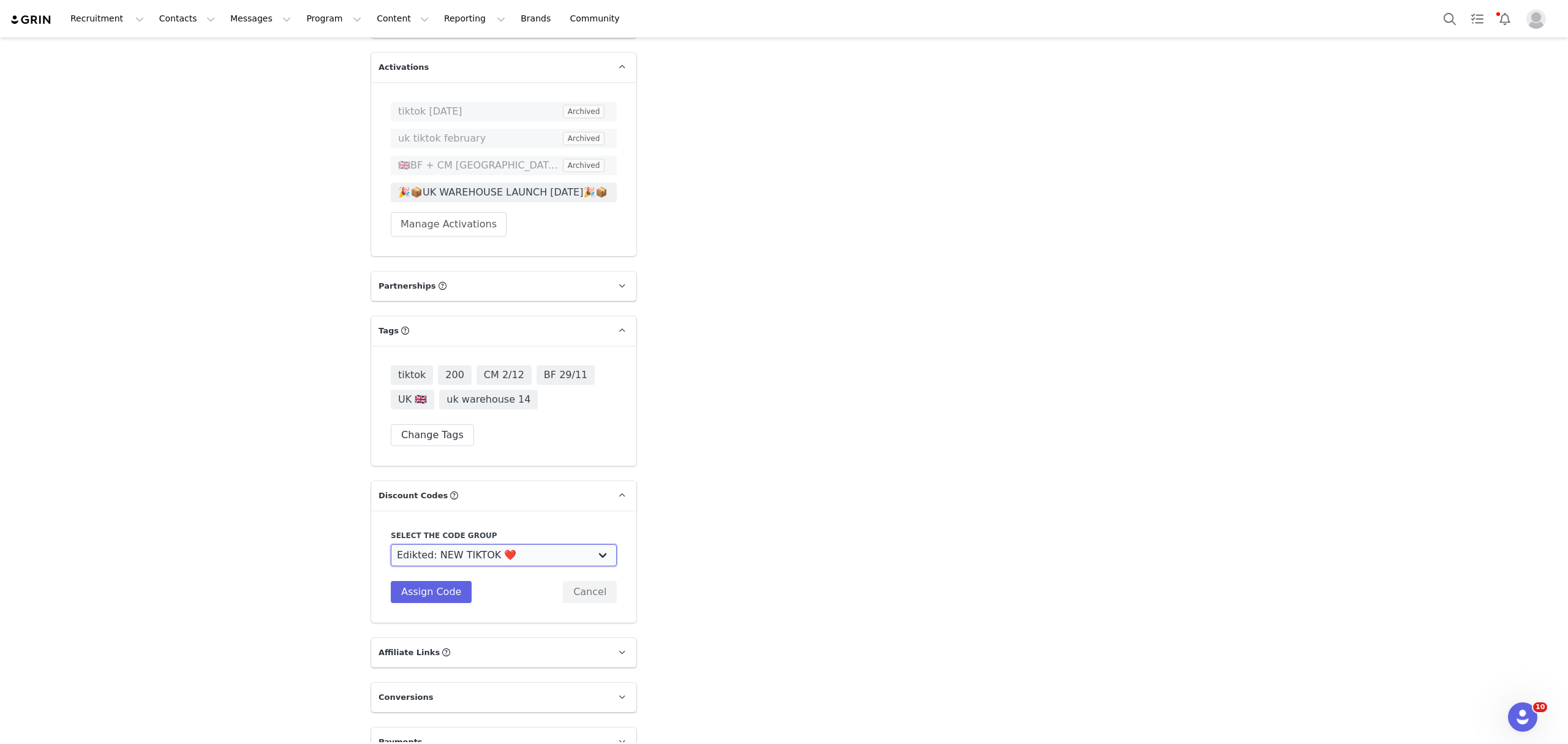
click at [391, 544] on select "Edikted UK: NEW TIKTOK ❤️ Edikted UK: NEW IG ❤️ Edikted: Students + IG Edikted:…" at bounding box center [504, 555] width 226 height 22
drag, startPoint x: 479, startPoint y: 585, endPoint x: 418, endPoint y: 602, distance: 63.3
click at [418, 602] on div "Code ERIN.SWART10 Description Assign Code Cancel" at bounding box center [504, 617] width 226 height 73
type input "ERINNNS10"
click at [430, 632] on button "Assign Code" at bounding box center [431, 642] width 81 height 22
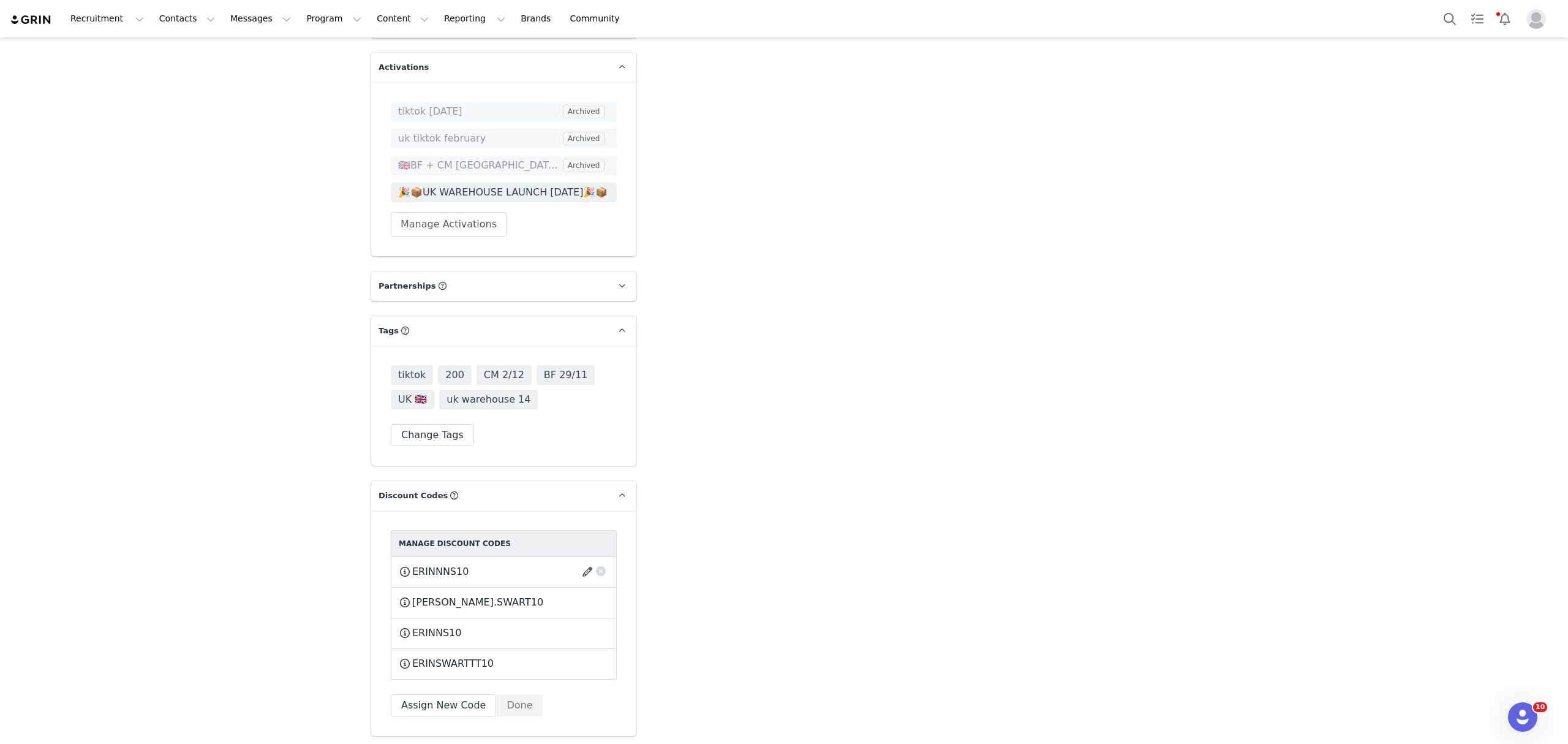
click at [493, 564] on span "This code will no longer be usable and any revenue attribution will be lost. De…" at bounding box center [495, 572] width 24 height 16
click at [508, 564] on div "ERINNNS10 This code will no longer be usable and any revenue attribution will b…" at bounding box center [504, 572] width 210 height 16
click at [582, 562] on button "button" at bounding box center [589, 571] width 16 height 20
click at [476, 579] on input "ERINNNS10" at bounding box center [504, 590] width 210 height 22
click at [438, 579] on input "ERINNNS10" at bounding box center [504, 590] width 210 height 22
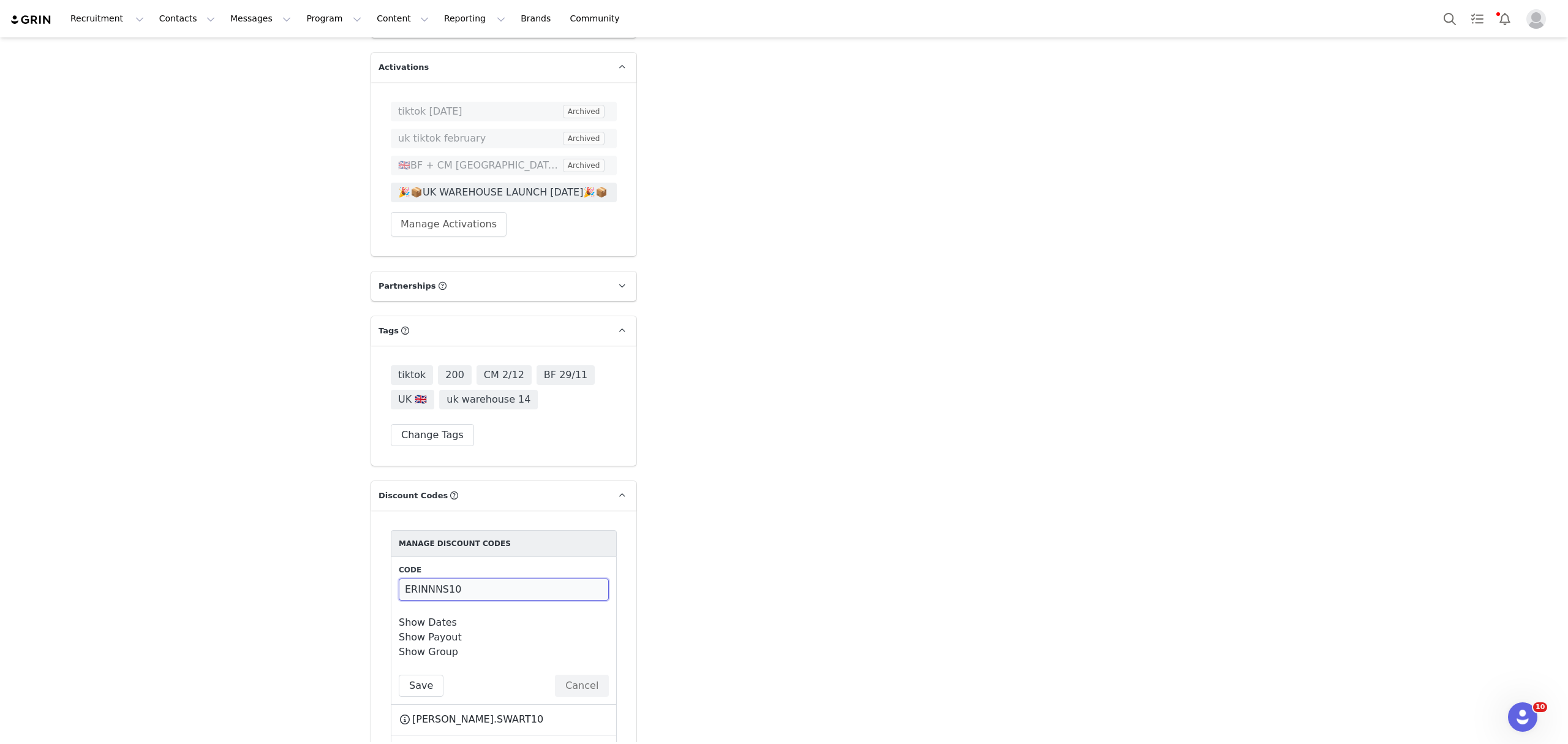
click at [435, 579] on input "ERINNNS10" at bounding box center [504, 590] width 210 height 22
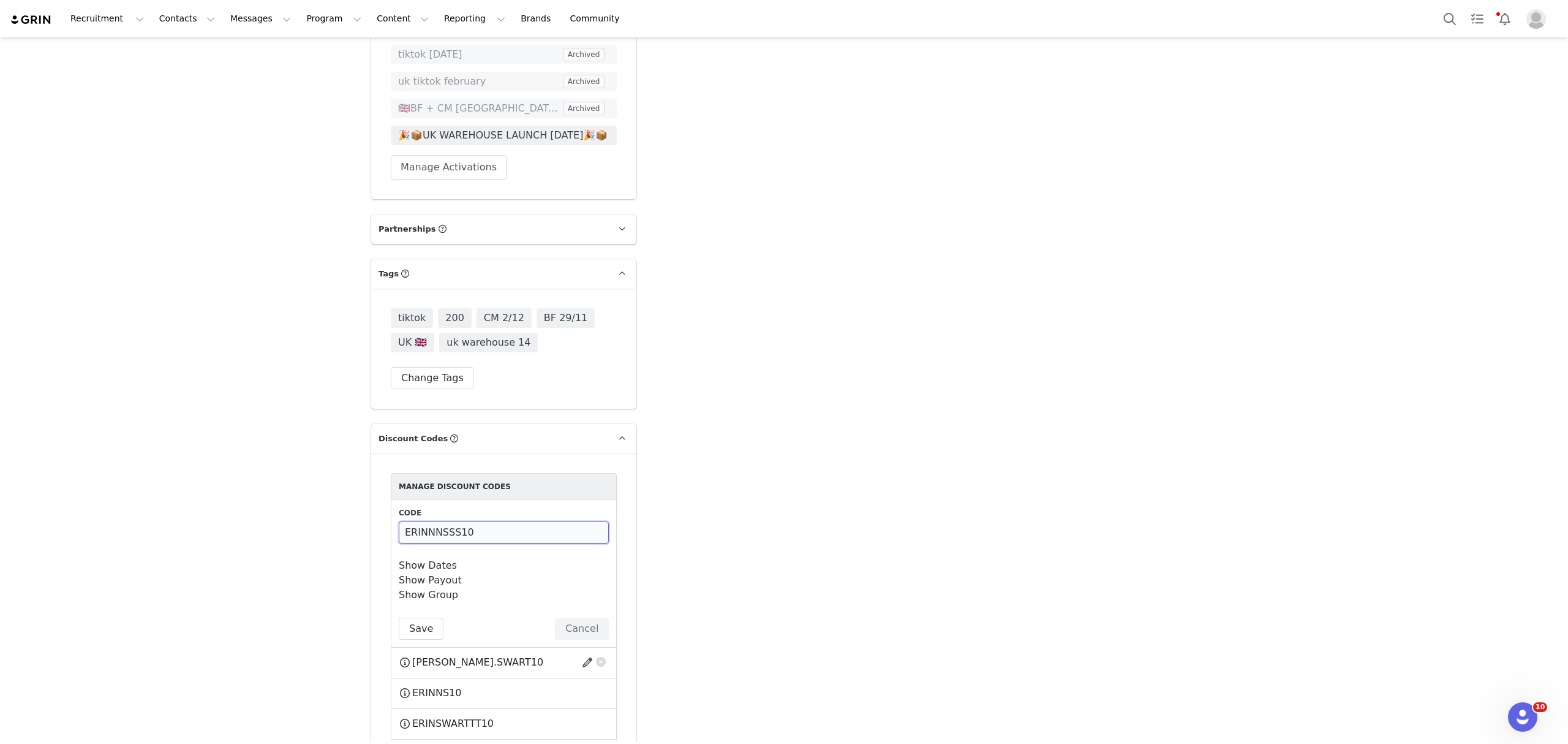
scroll to position [3297, 0]
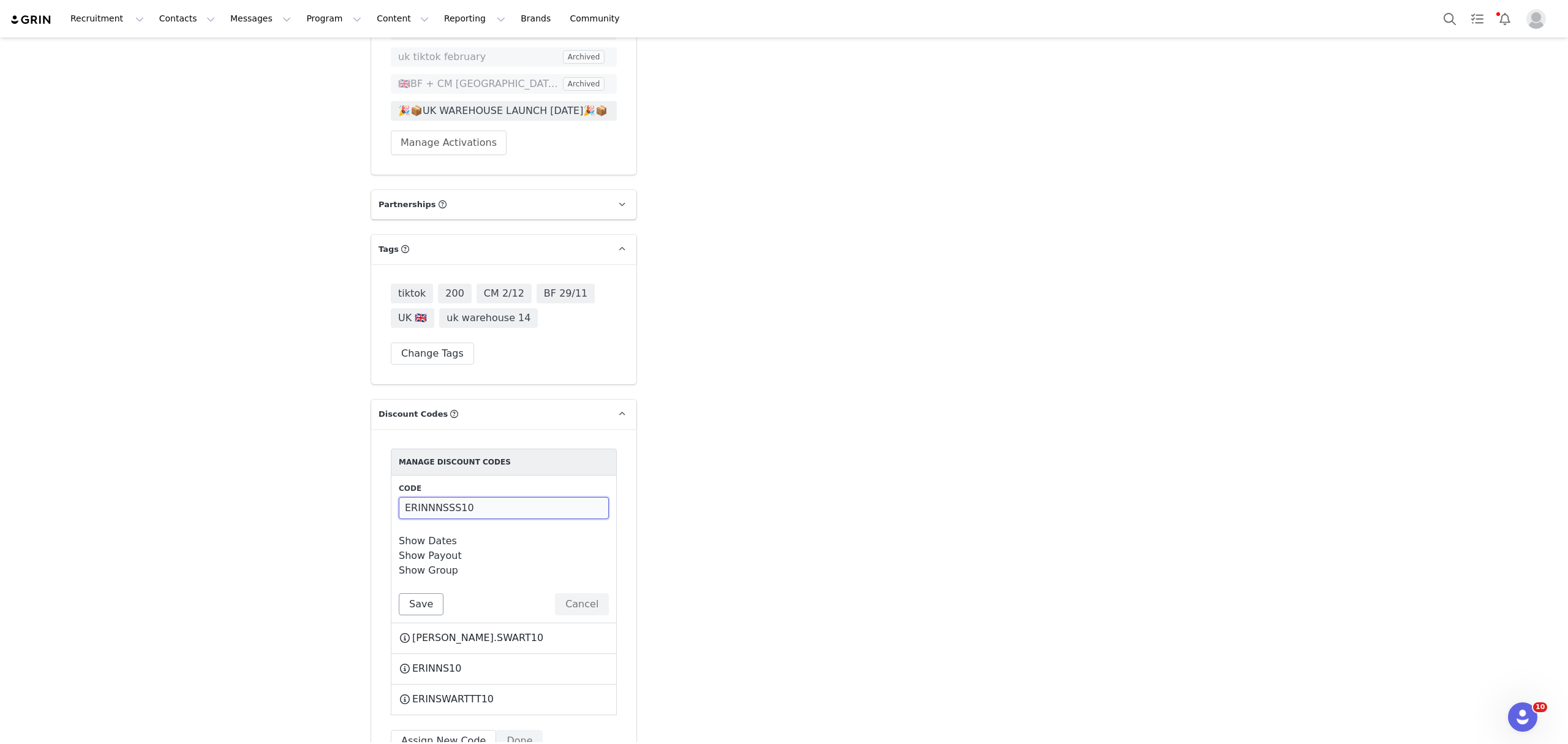
type input "ERINNNSSS10"
click at [415, 593] on button "Save" at bounding box center [421, 604] width 45 height 22
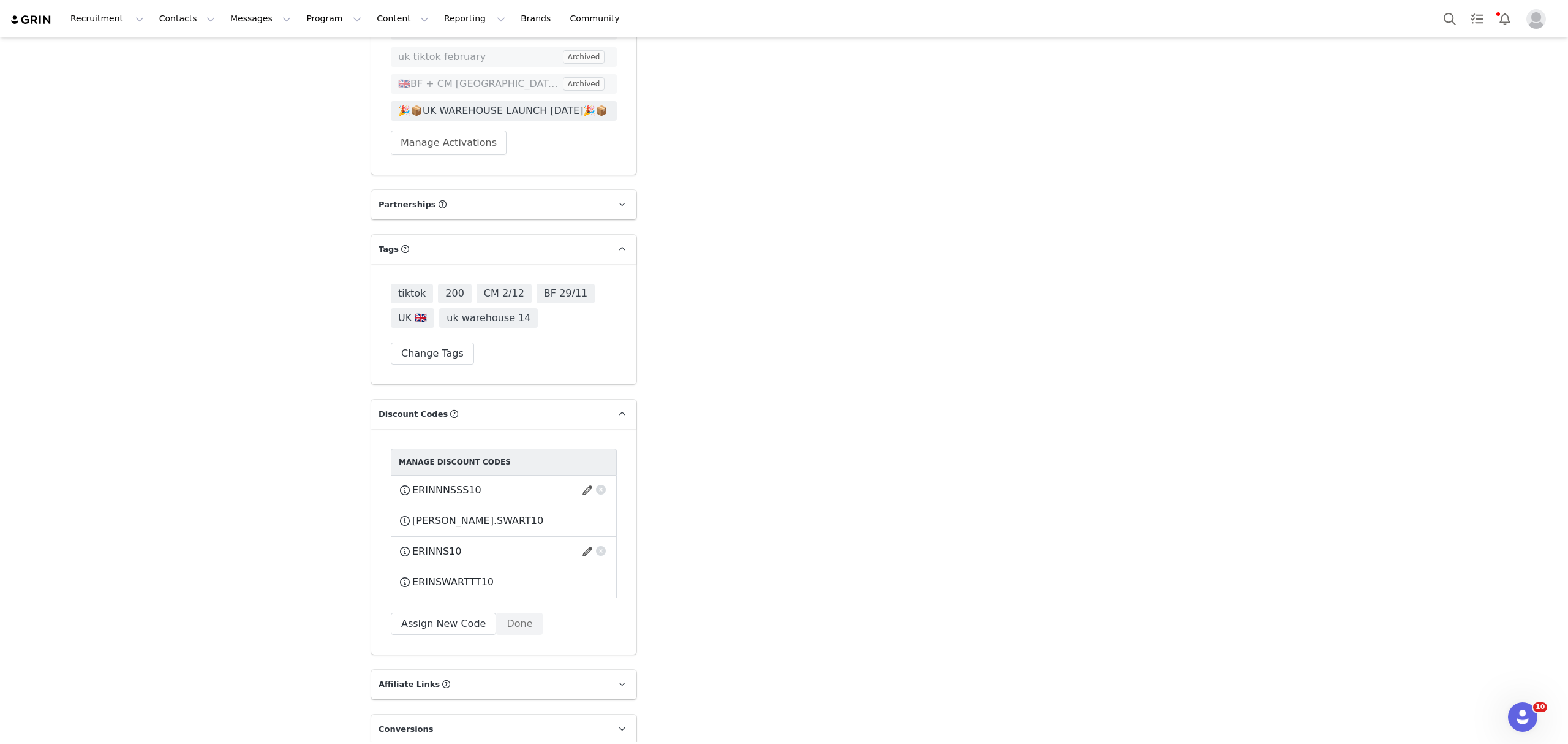
click at [437, 544] on span "ERINNS10" at bounding box center [436, 552] width 49 height 15
click at [447, 506] on div "ERIN.SWART10 This code will no longer be usable and any revenue attribution wil…" at bounding box center [504, 521] width 226 height 30
click at [447, 514] on span "ERIN.SWART10" at bounding box center [477, 521] width 131 height 15
drag, startPoint x: 467, startPoint y: 467, endPoint x: 398, endPoint y: 468, distance: 69.0
click at [399, 482] on div "ERINNNSSS10 This code will no longer be usable and any revenue attribution will…" at bounding box center [504, 490] width 210 height 16
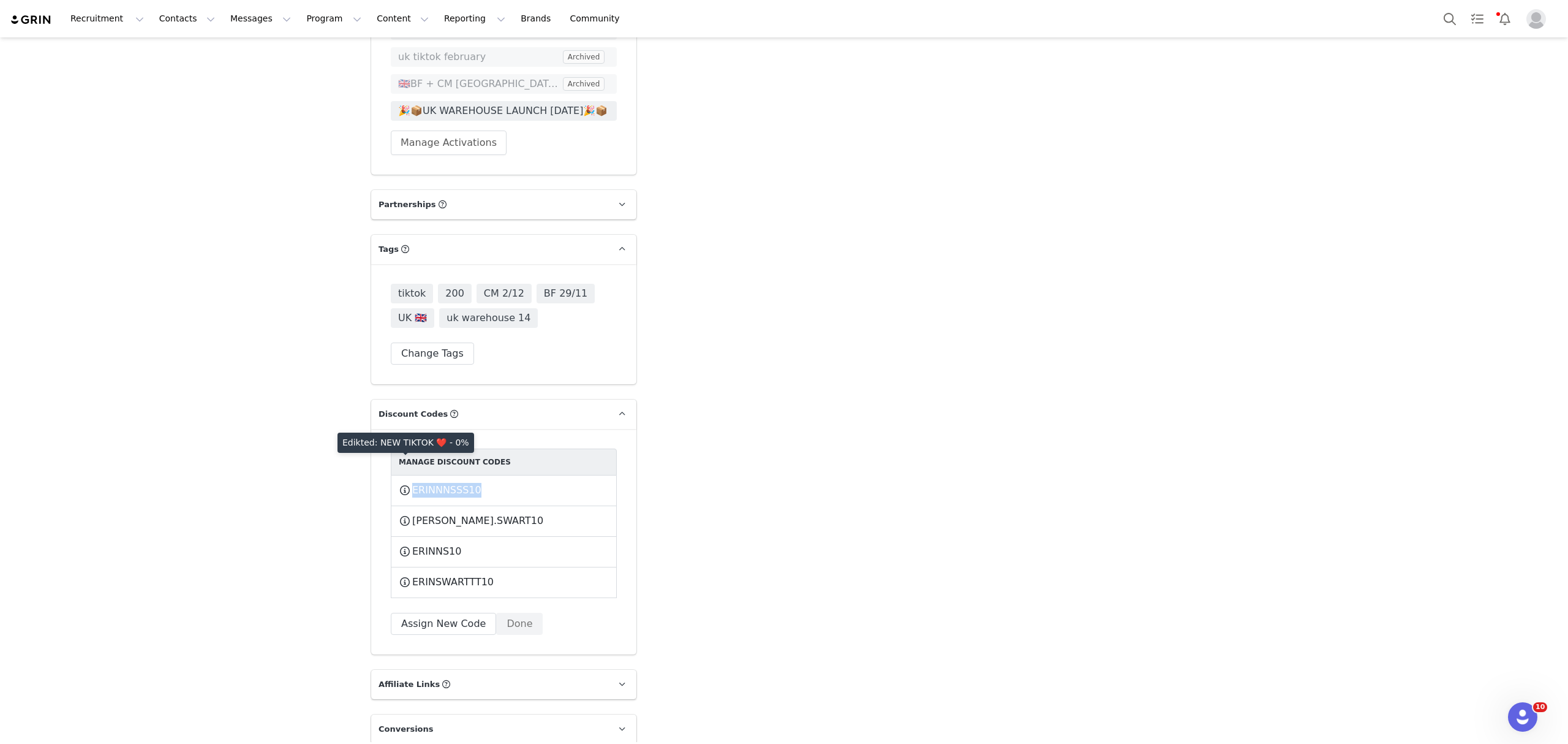
copy div "ERINNNSSS10"
click at [1449, 23] on button "Search" at bounding box center [1449, 18] width 27 height 28
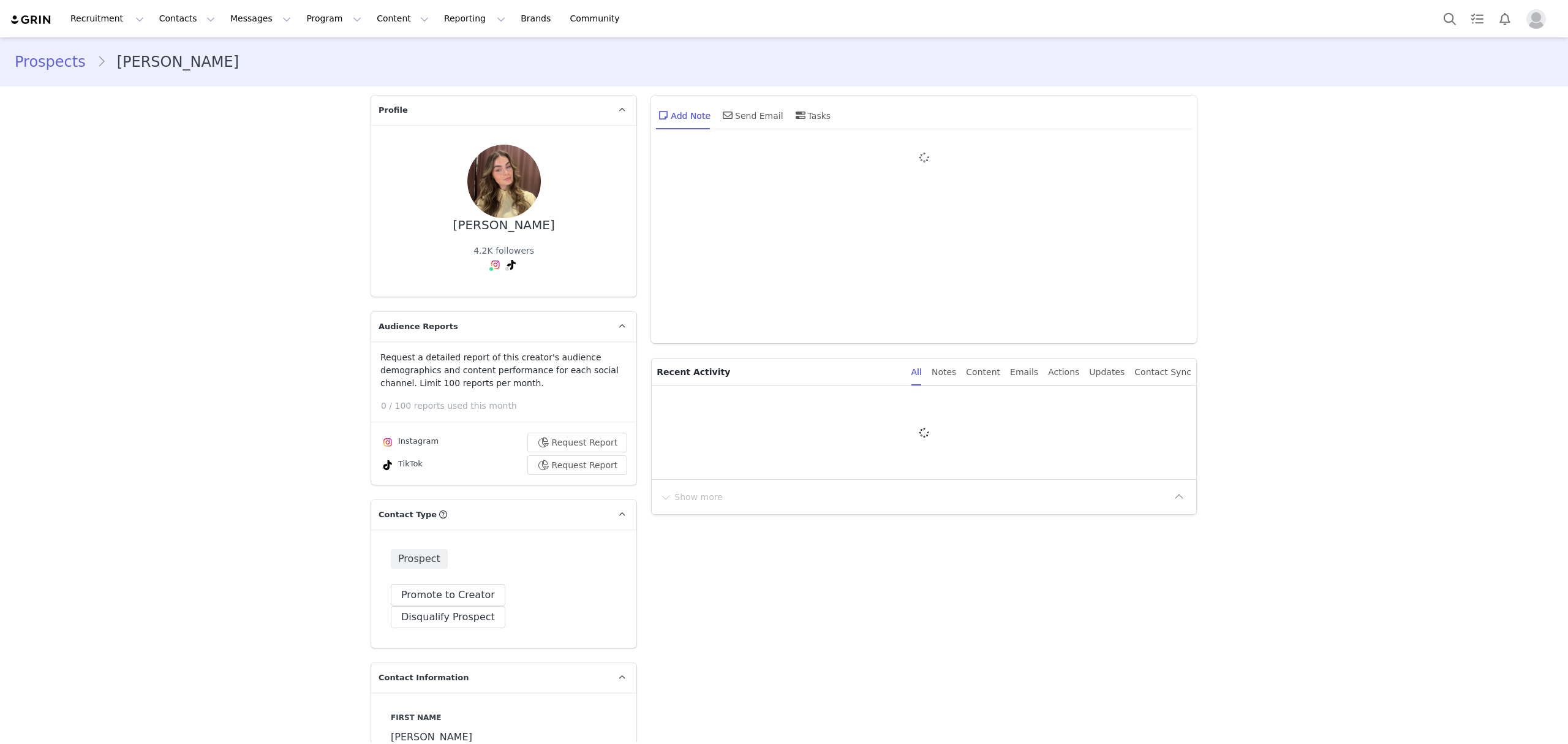
type input "+1 ([GEOGRAPHIC_DATA])"
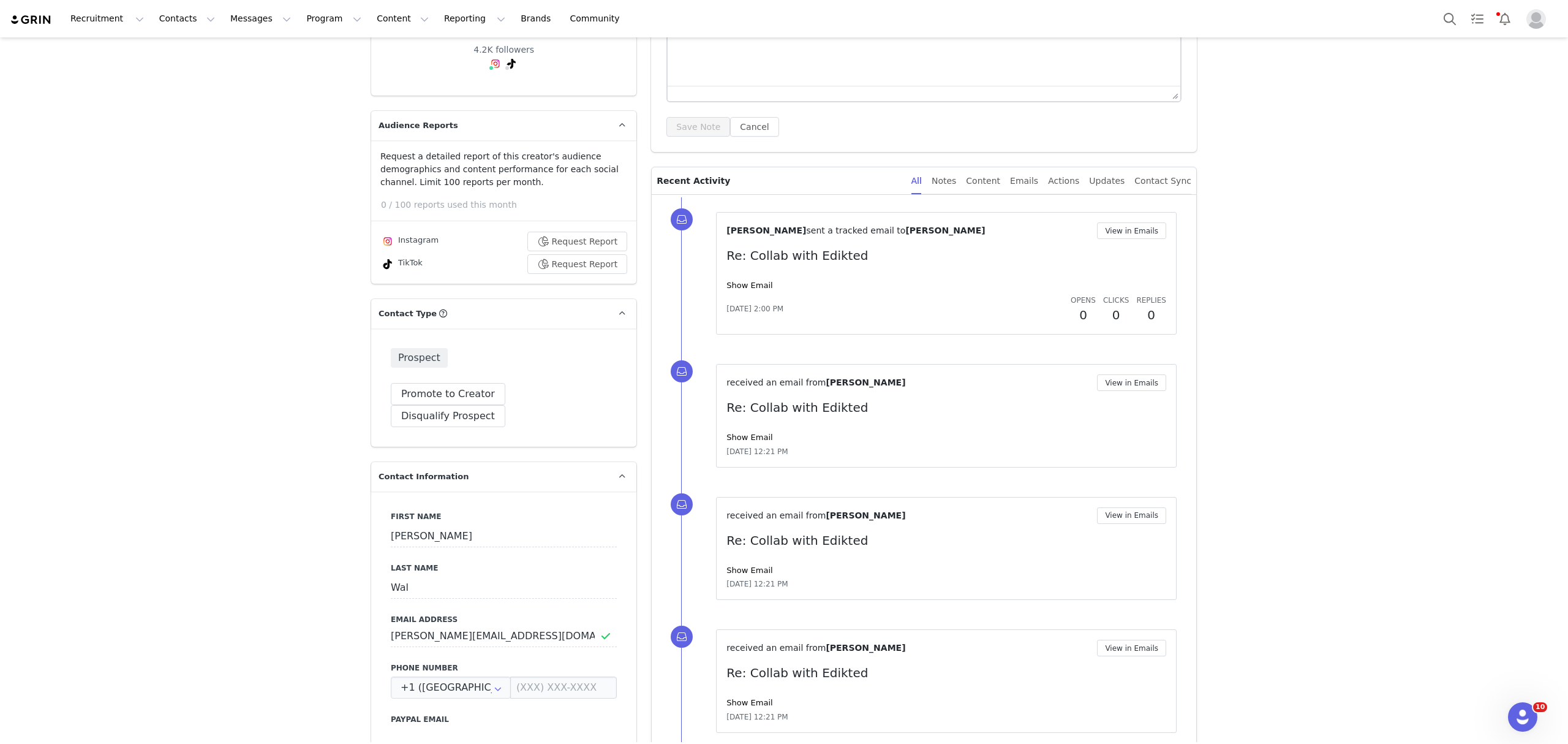
scroll to position [163, 0]
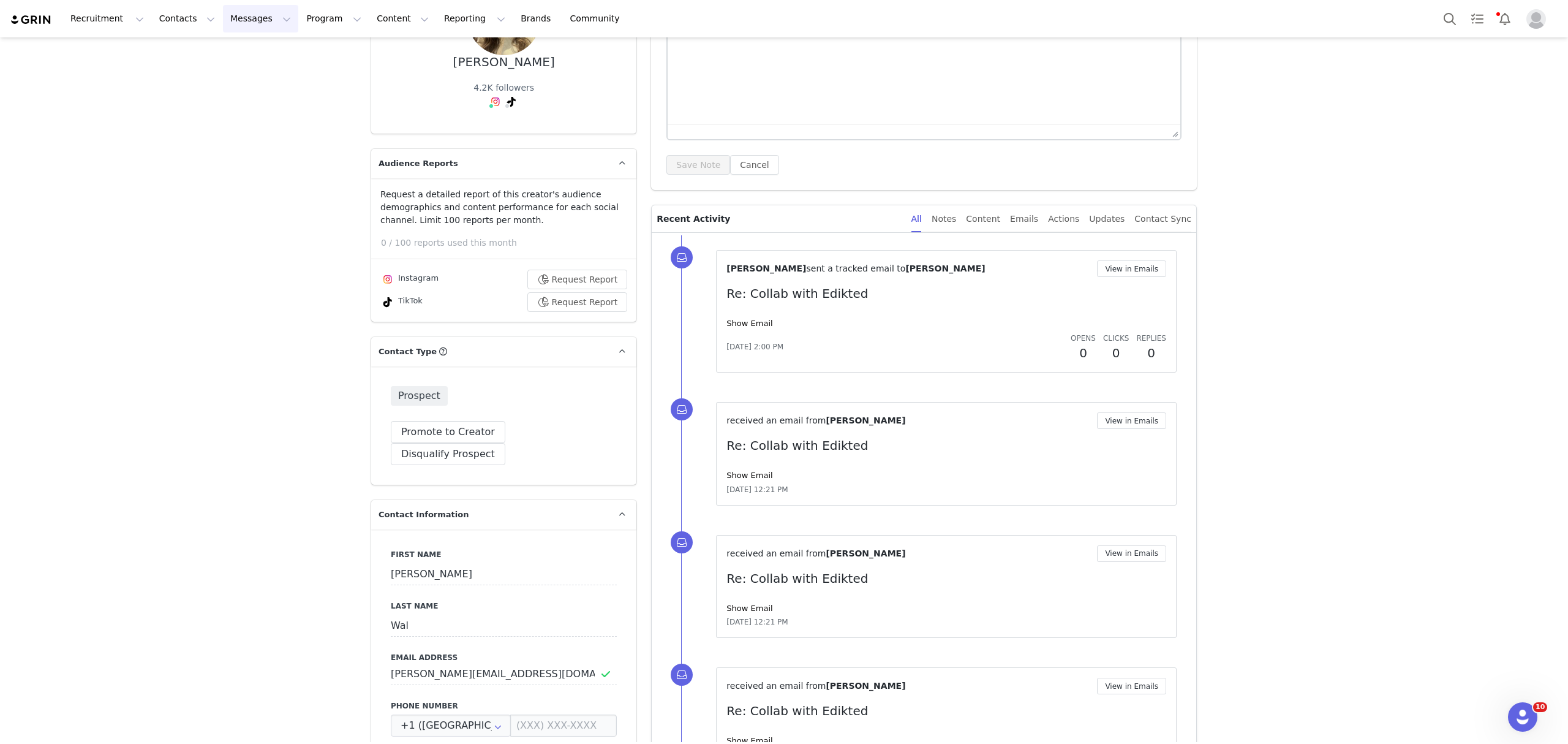
click at [233, 7] on button "Messages Messages" at bounding box center [260, 18] width 75 height 28
click at [236, 81] on div "Inbox" at bounding box center [250, 77] width 82 height 13
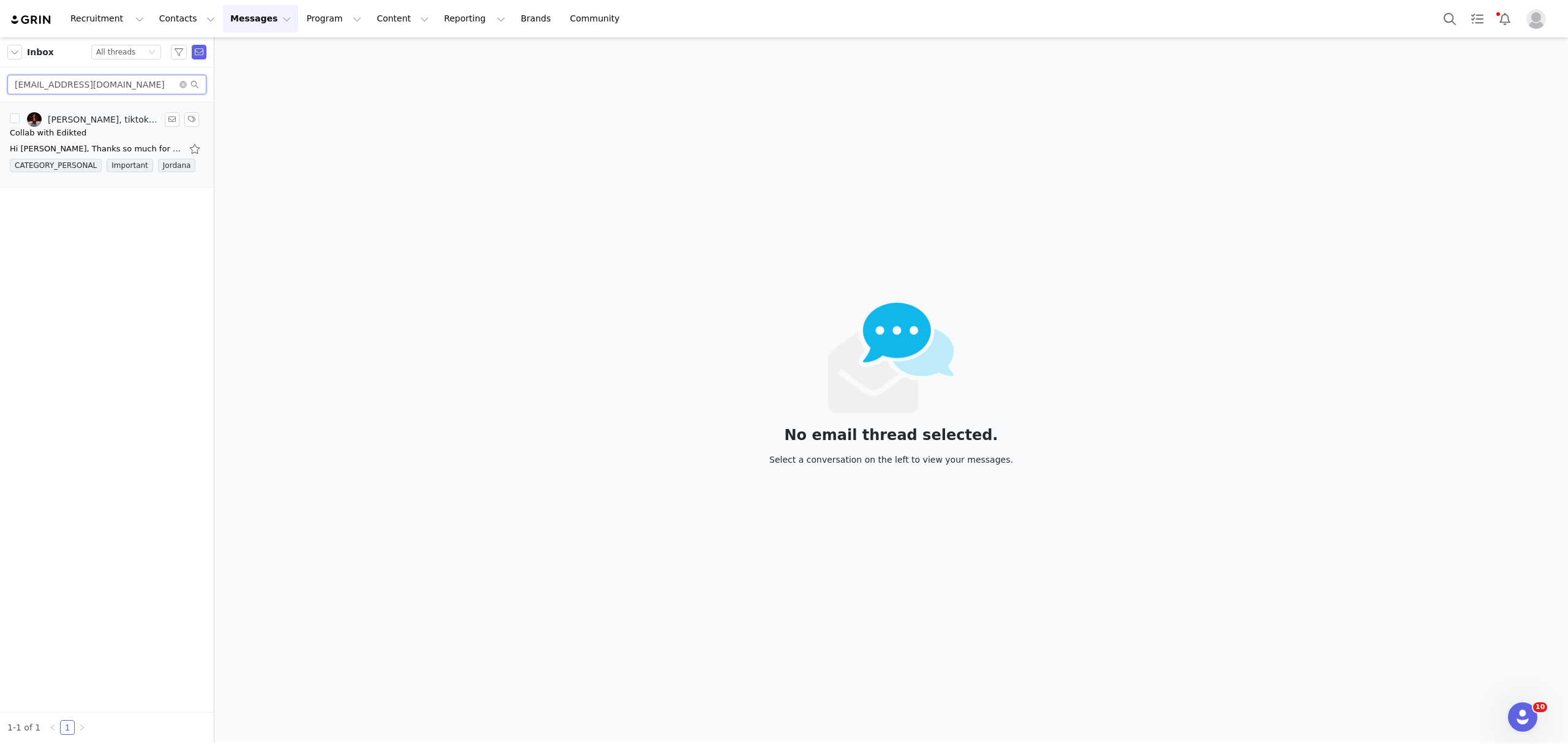
drag, startPoint x: 114, startPoint y: 91, endPoint x: 0, endPoint y: 102, distance: 114.5
click at [0, 102] on div "Inbox Status All threads aliya.gws@gmail.com Aliya Manolya, tiktok edikted (3) …" at bounding box center [107, 390] width 214 height 705
paste input "julia-vanderwal@outlook"
type input "julia-vanderwal@outlook.com"
click at [79, 131] on div "Collab with Edikted" at bounding box center [106, 133] width 194 height 12
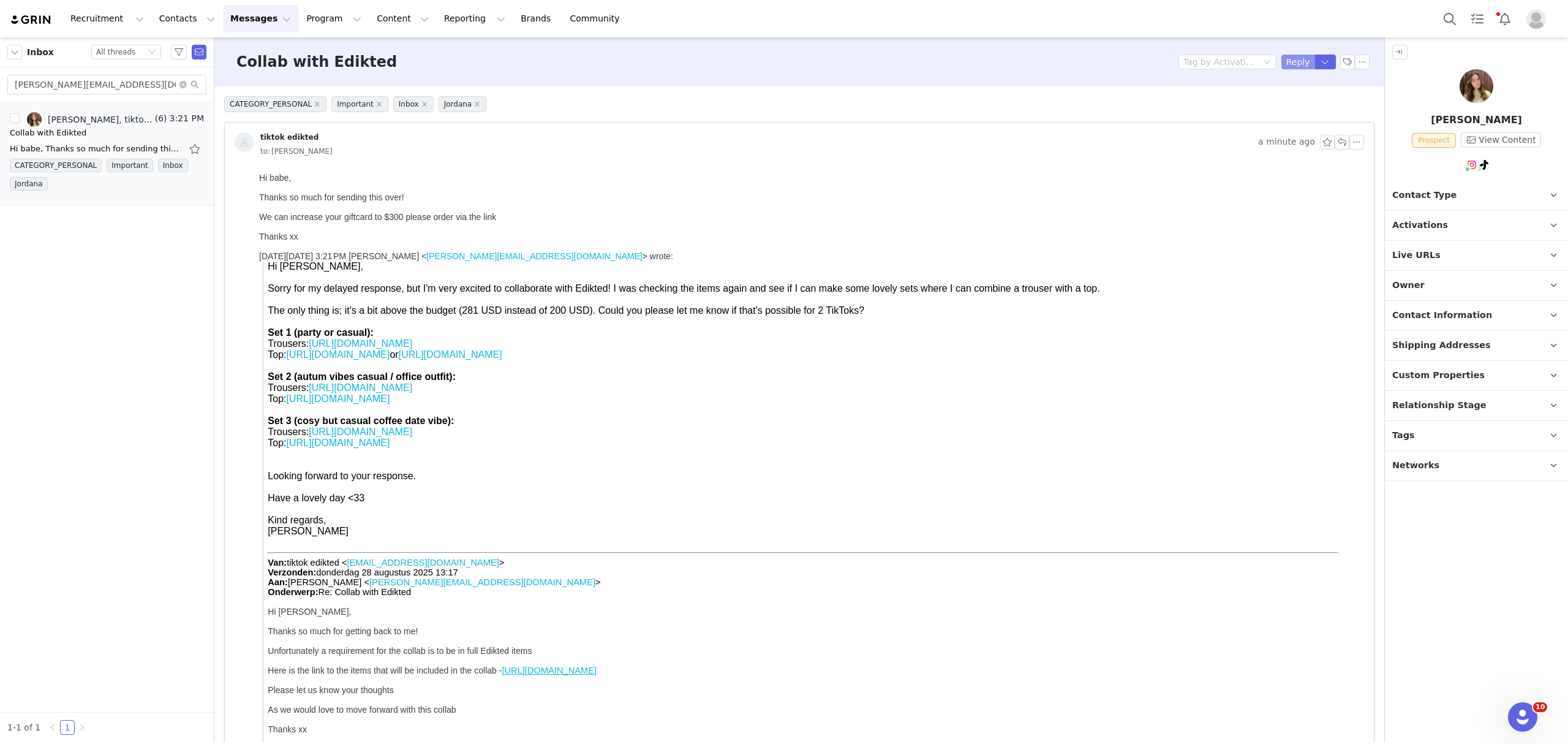
click at [1287, 61] on button "Reply" at bounding box center [1298, 62] width 34 height 15
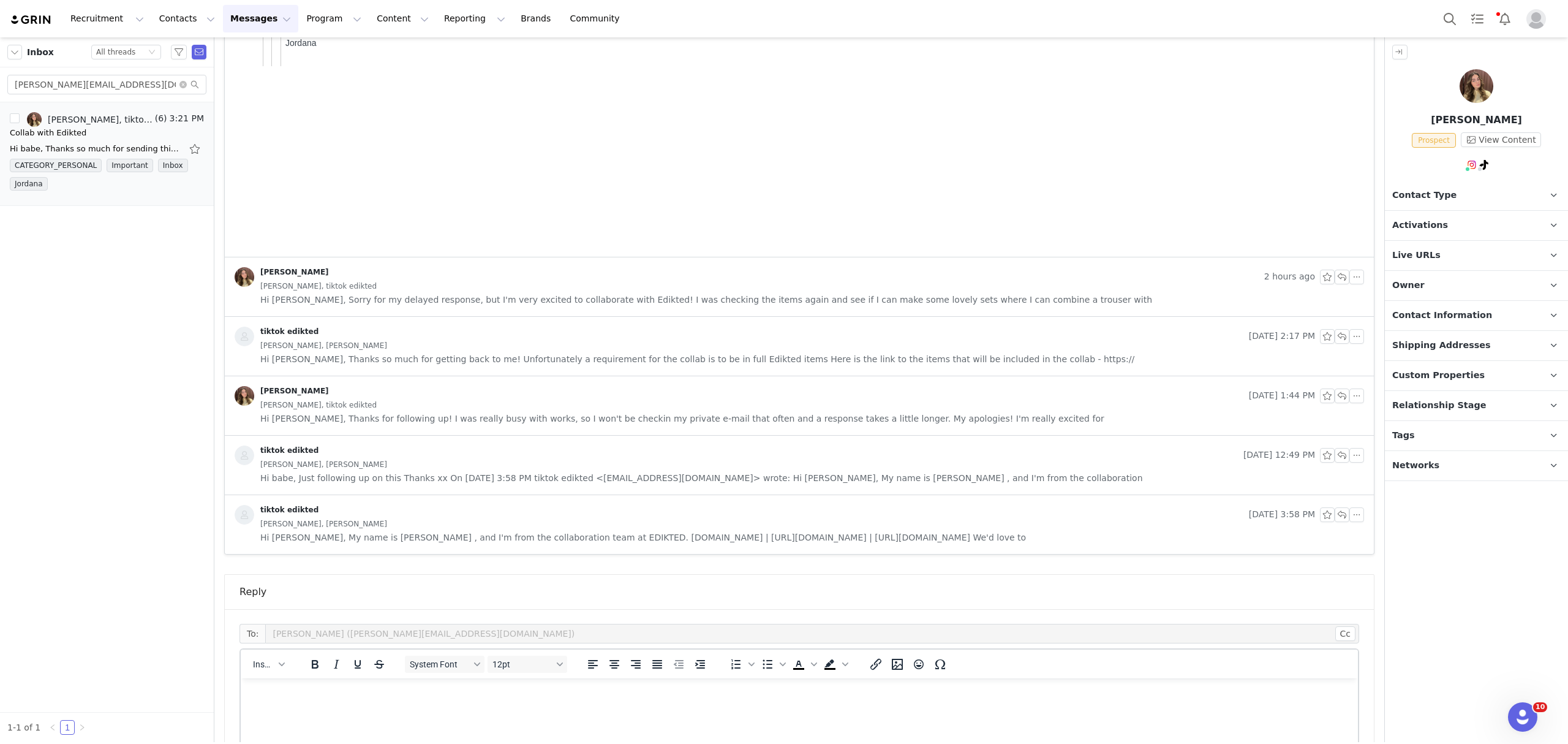
scroll to position [1542, 0]
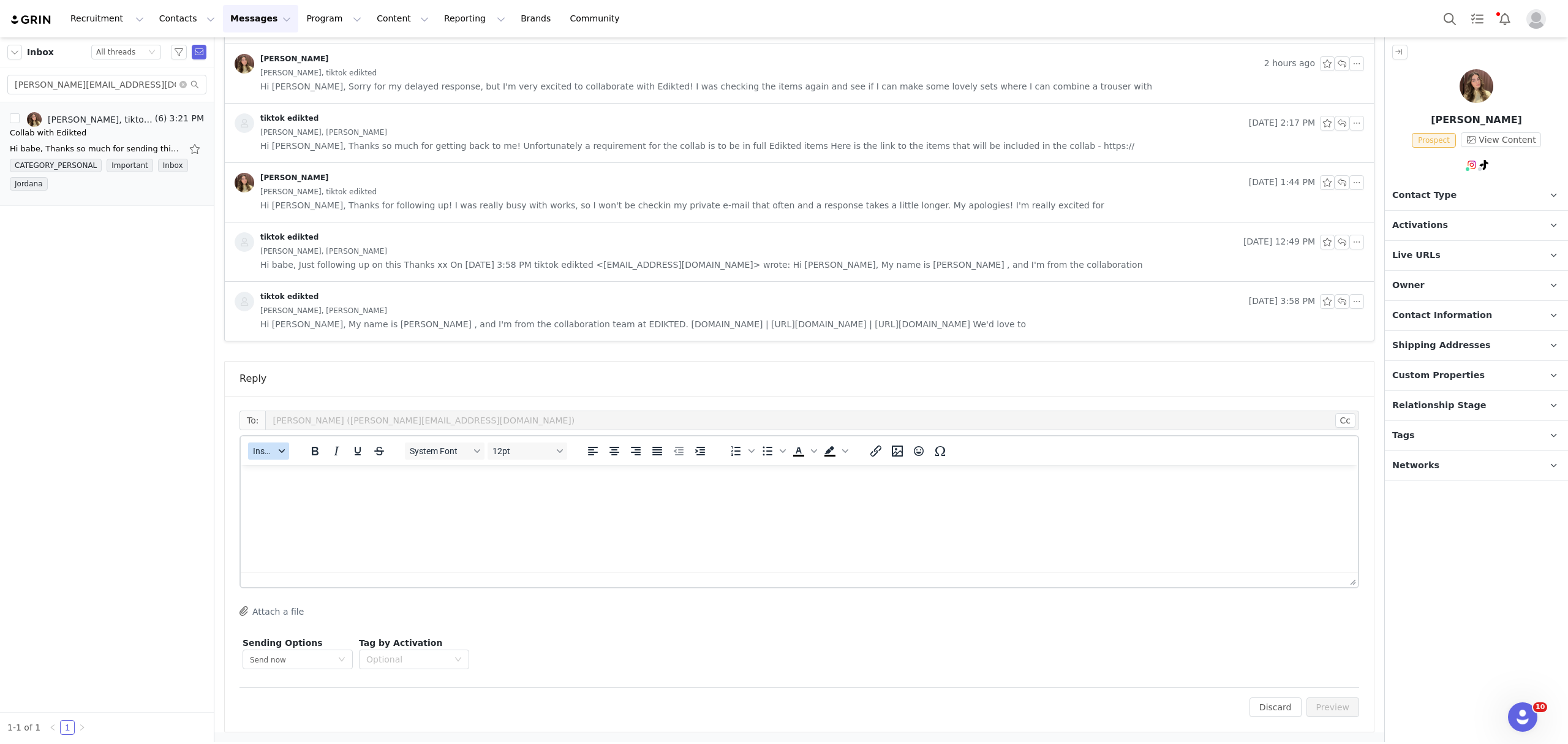
click at [280, 449] on icon "button" at bounding box center [281, 451] width 6 height 6
click at [316, 469] on div "Insert Template" at bounding box center [314, 472] width 110 height 15
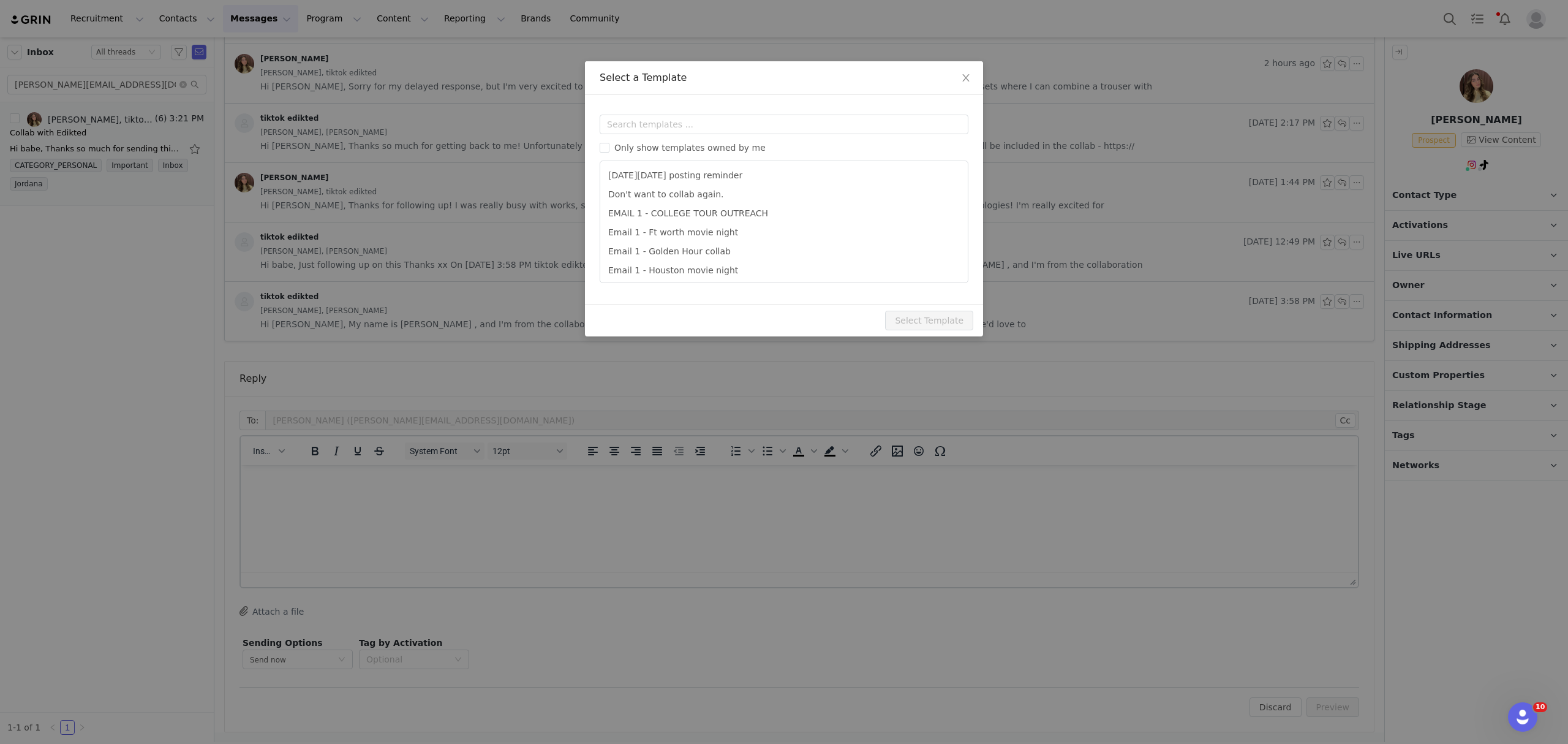
scroll to position [0, 0]
click at [606, 121] on input "text" at bounding box center [784, 124] width 368 height 20
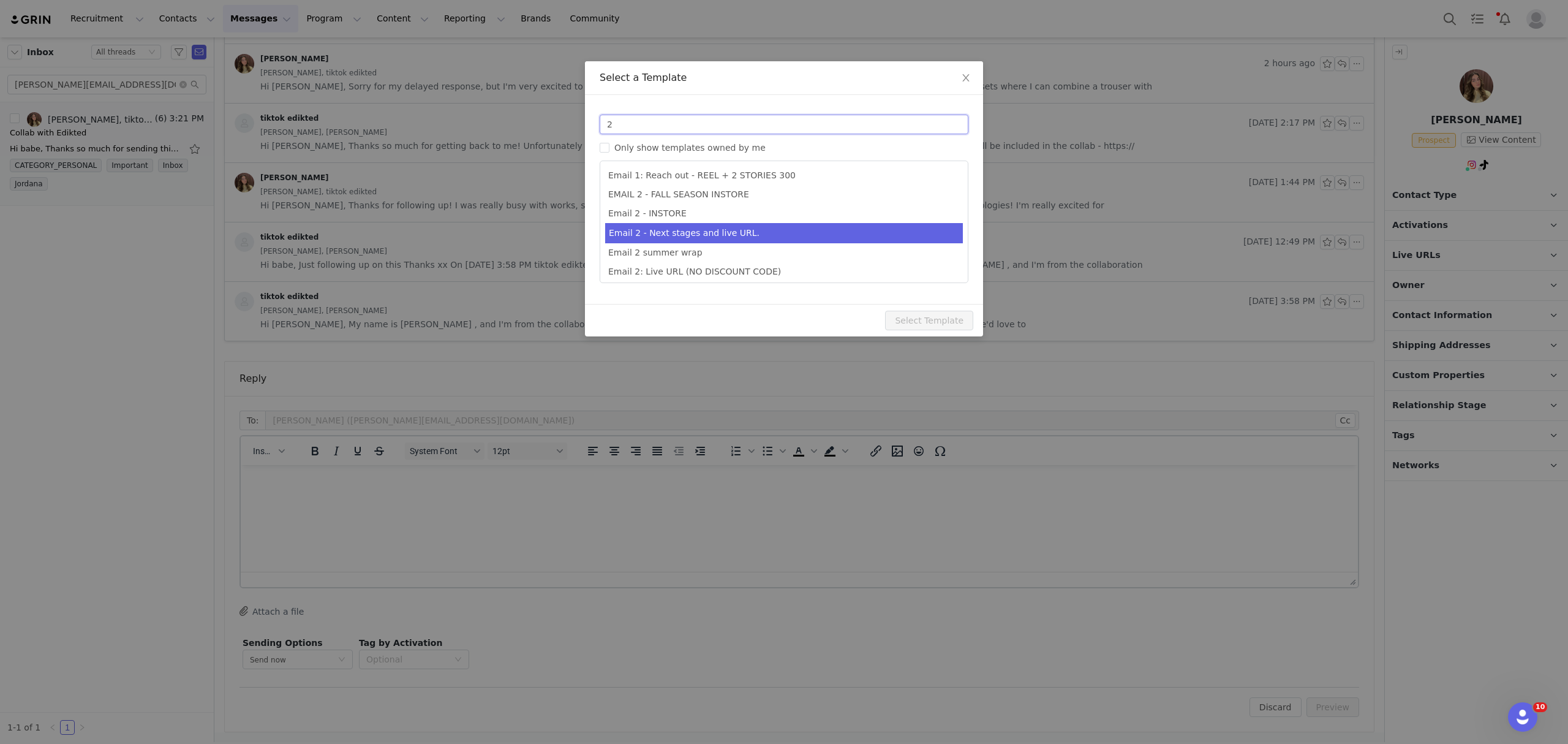
type input "2"
type input "Collab with Edikted"
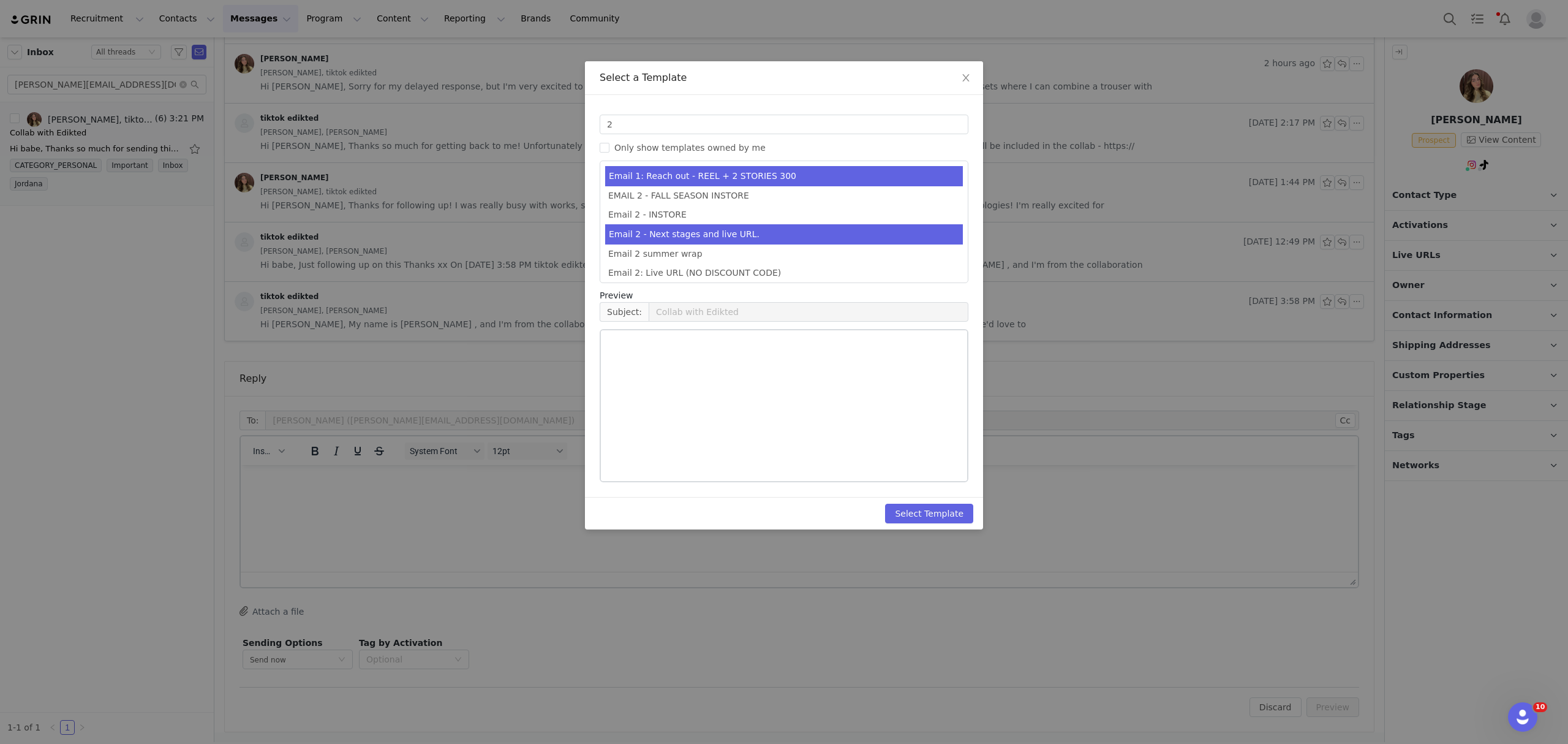
click at [738, 239] on li "Email 2 - Next stages and live URL." at bounding box center [784, 234] width 358 height 20
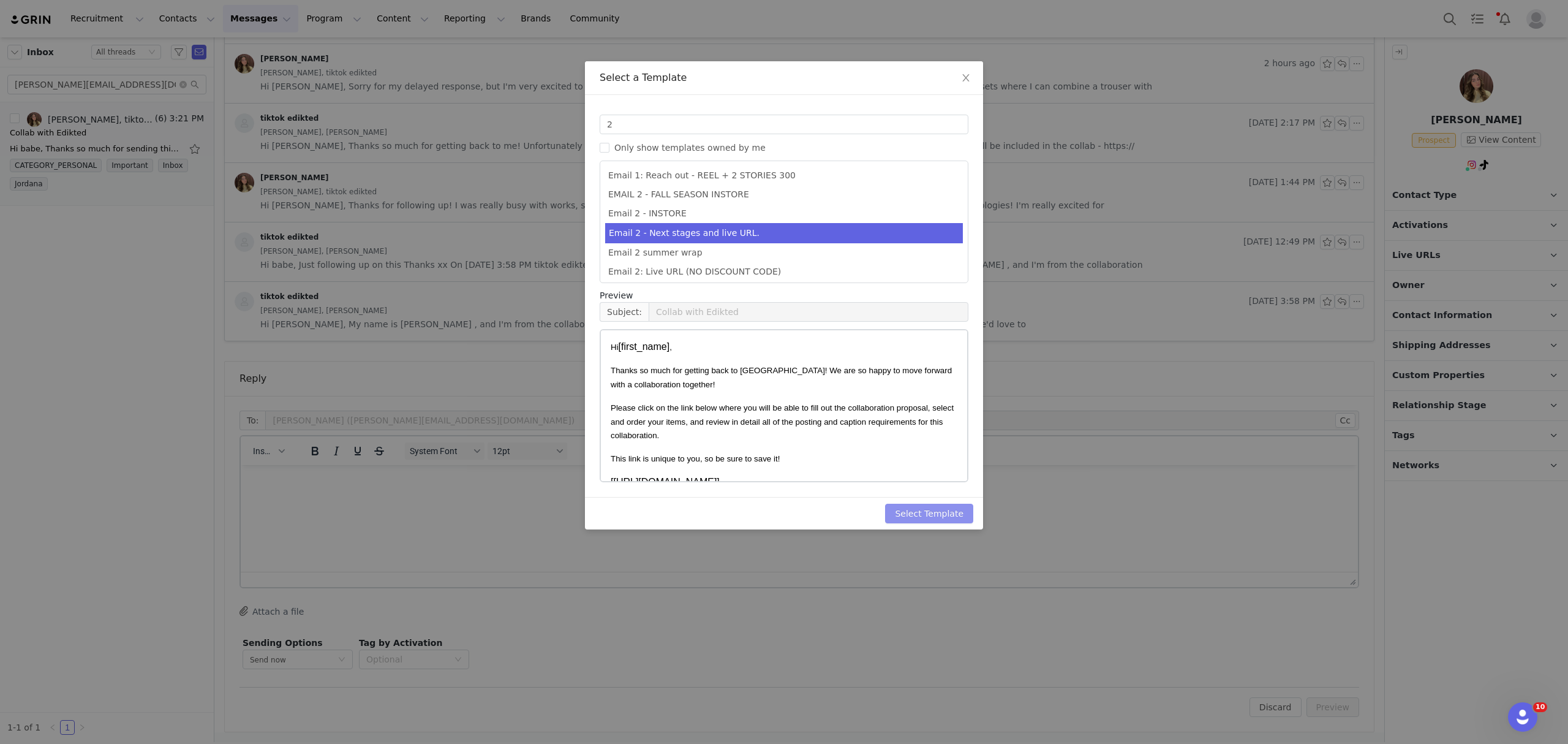
click at [956, 517] on button "Select Template" at bounding box center [929, 513] width 88 height 20
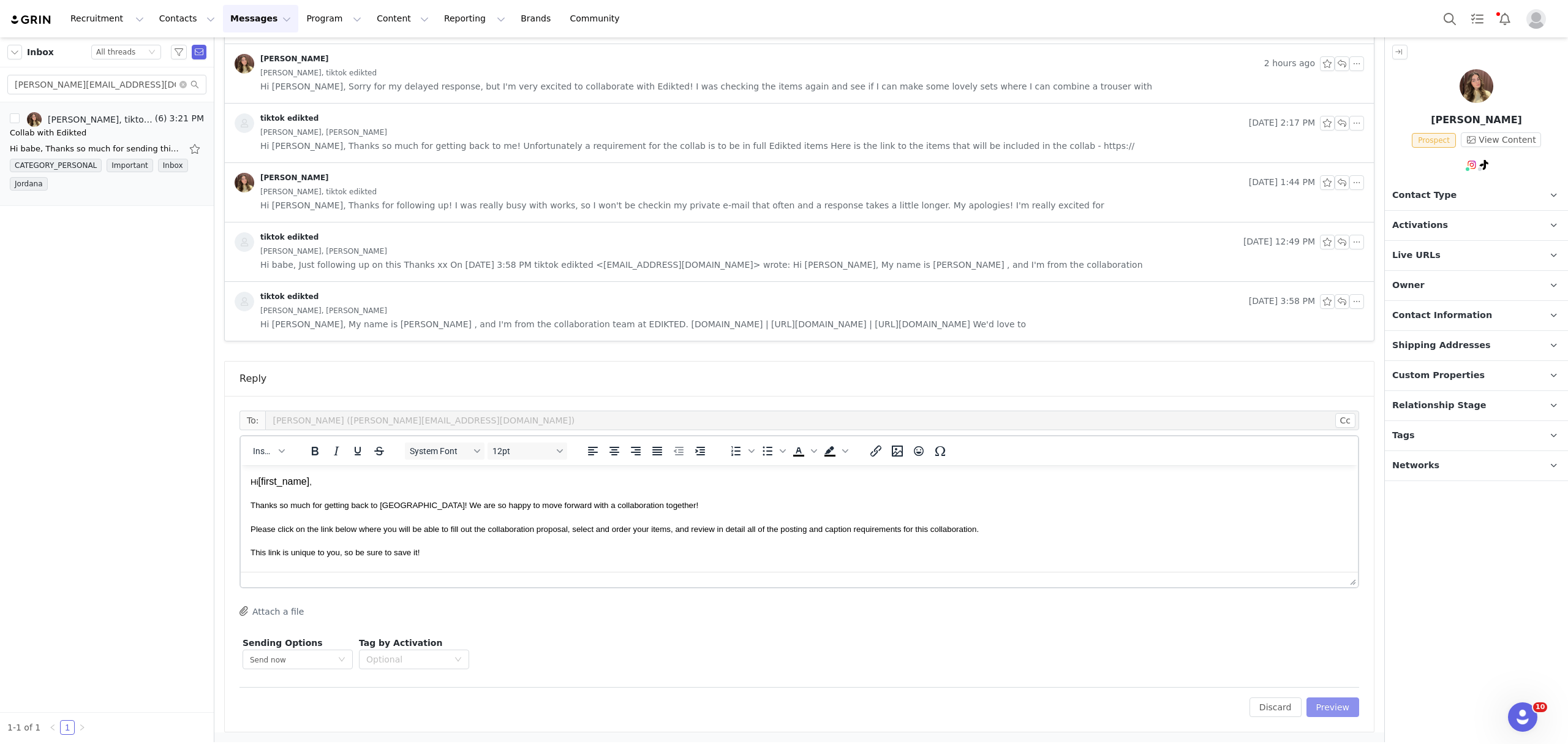
click at [1333, 706] on button "Preview" at bounding box center [1333, 707] width 54 height 20
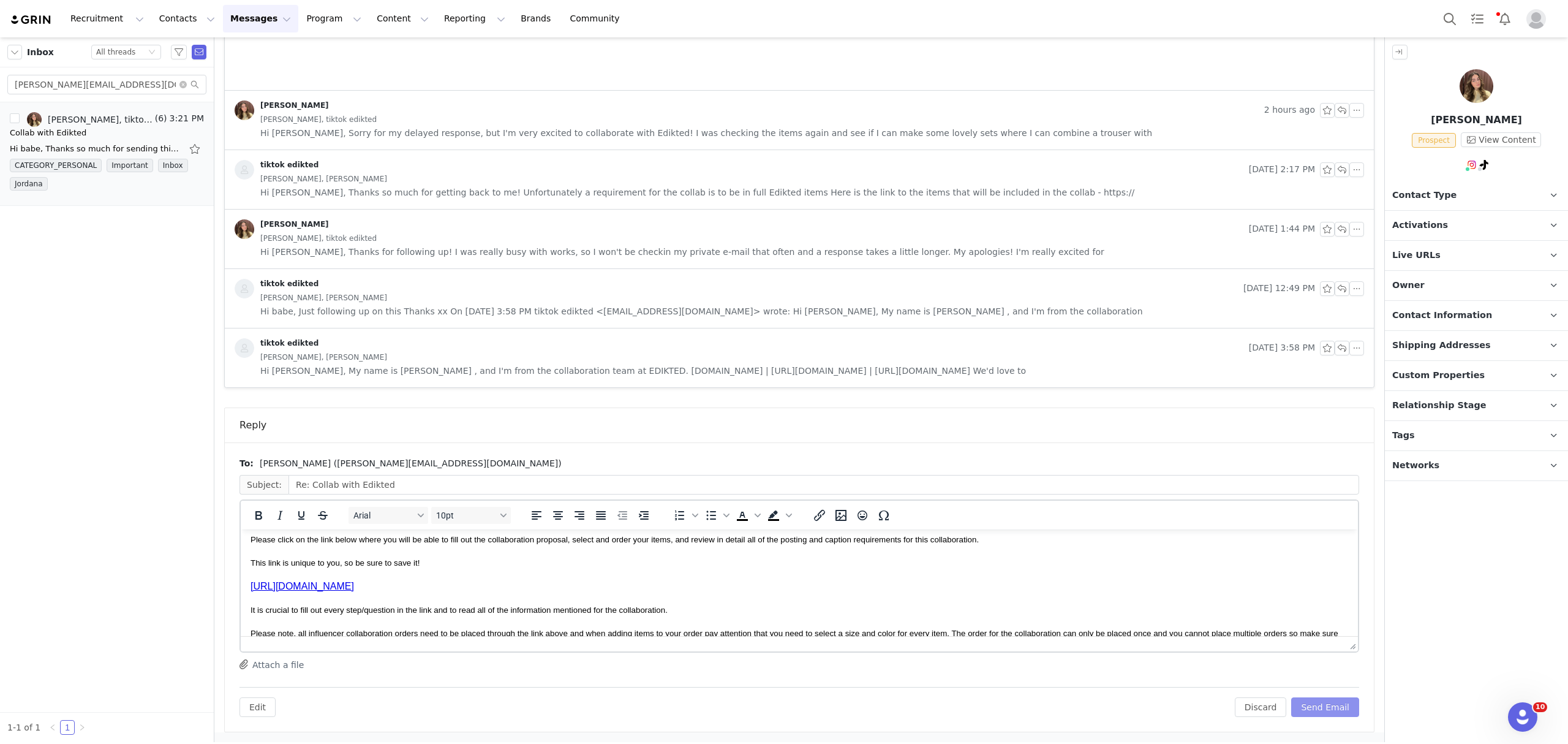
scroll to position [163, 0]
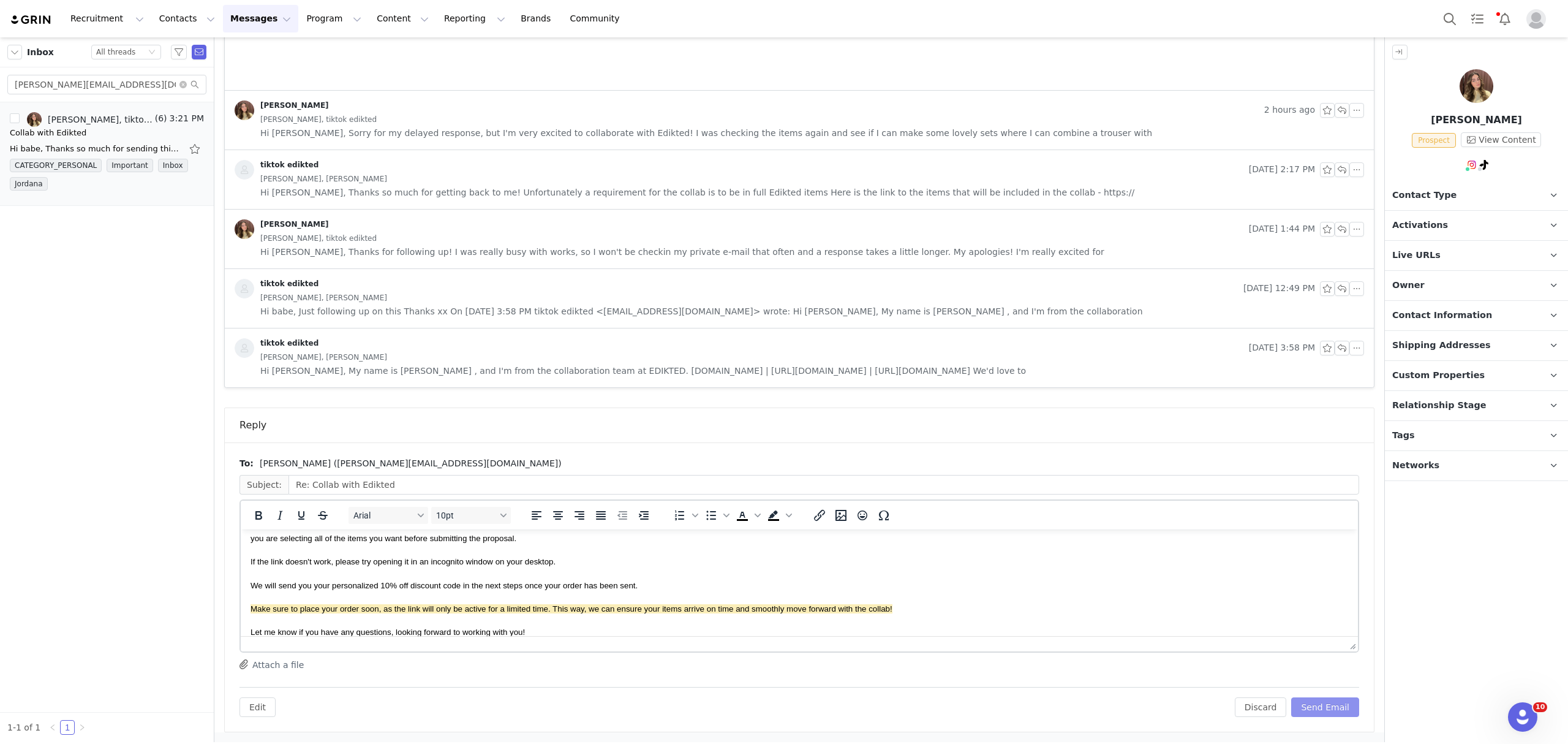
click at [1312, 708] on button "Send Email" at bounding box center [1325, 707] width 68 height 20
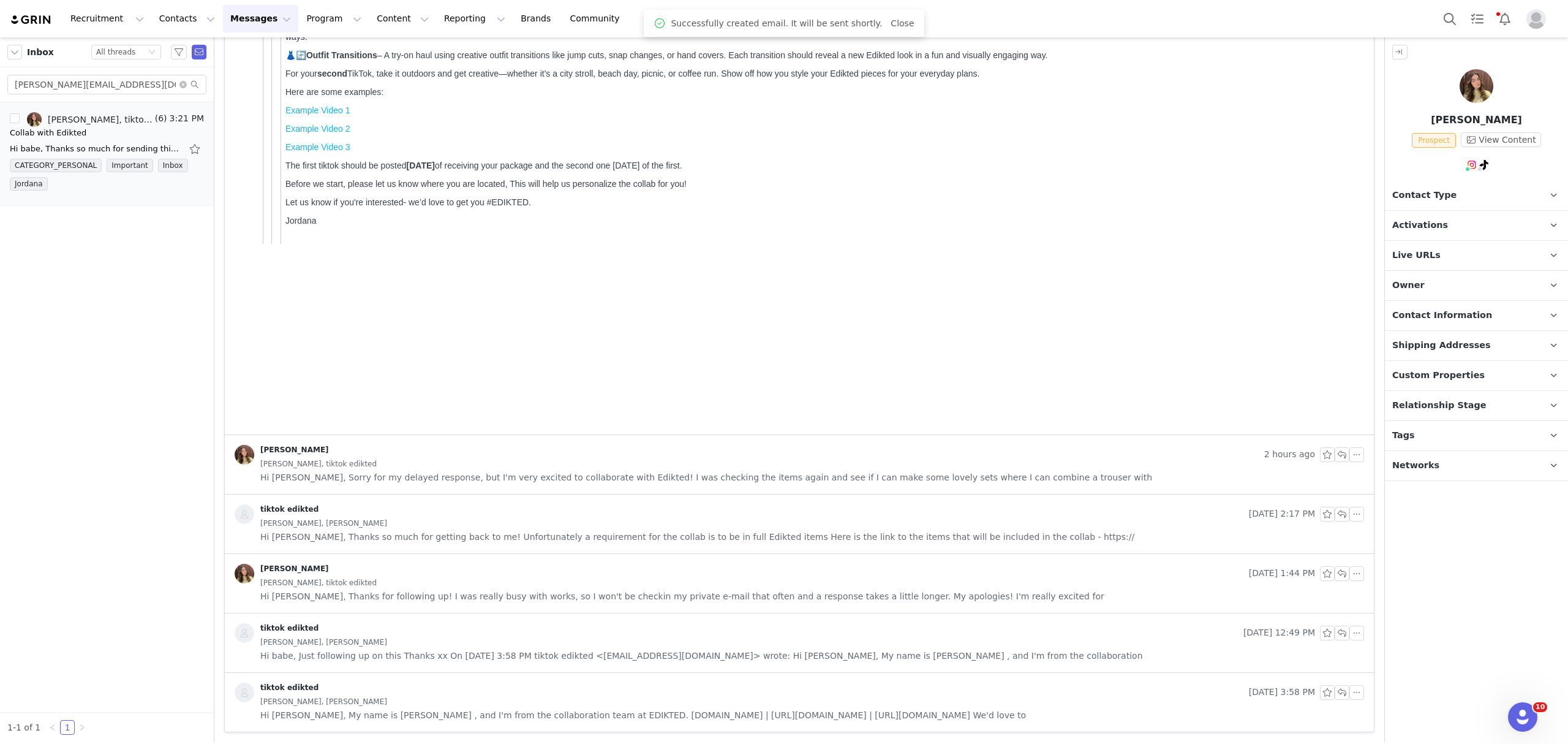
scroll to position [1151, 0]
click at [1412, 199] on span "Contact Type" at bounding box center [1424, 195] width 64 height 14
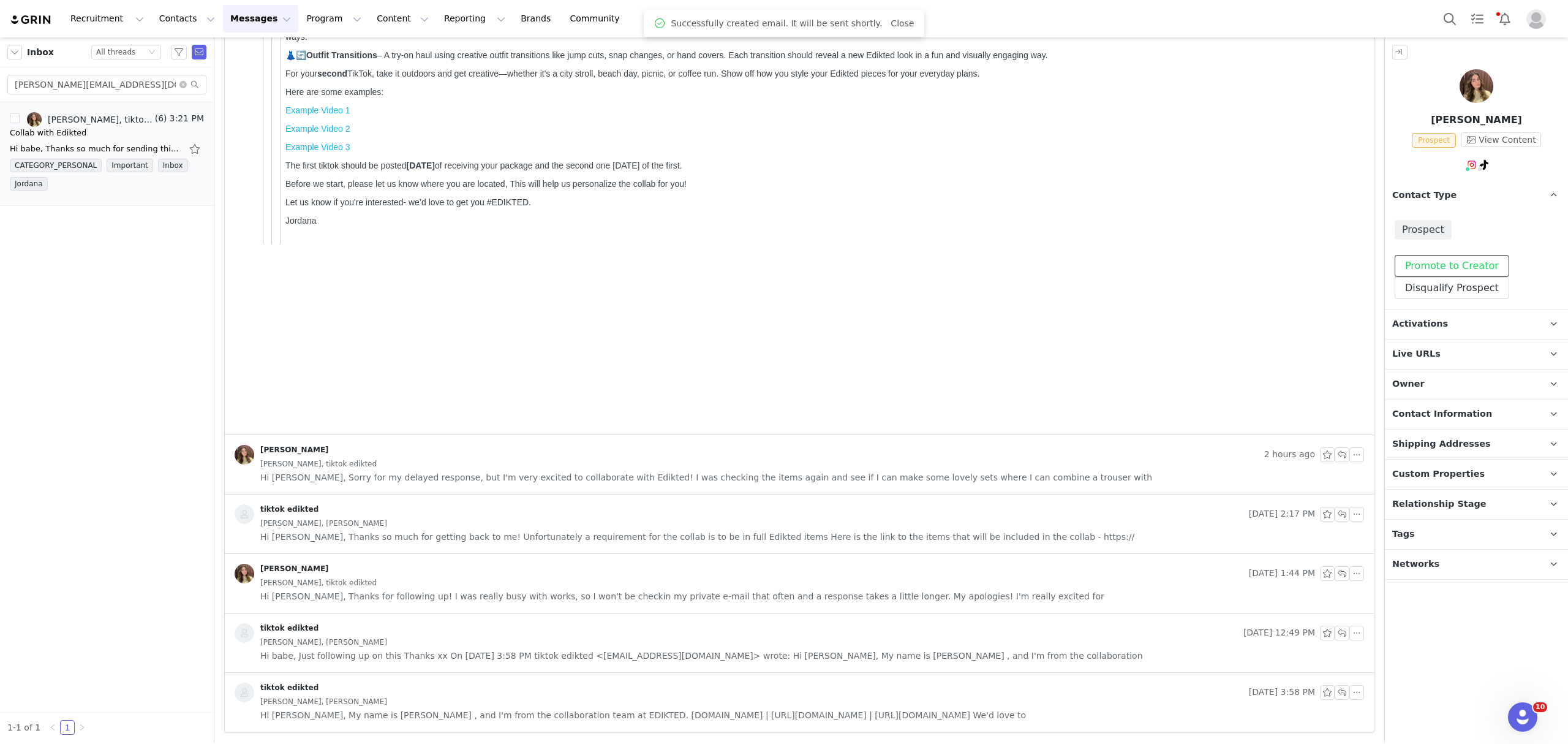
click at [1428, 268] on button "Promote to Creator" at bounding box center [1452, 266] width 114 height 22
click at [1433, 323] on span "Activations" at bounding box center [1420, 324] width 56 height 14
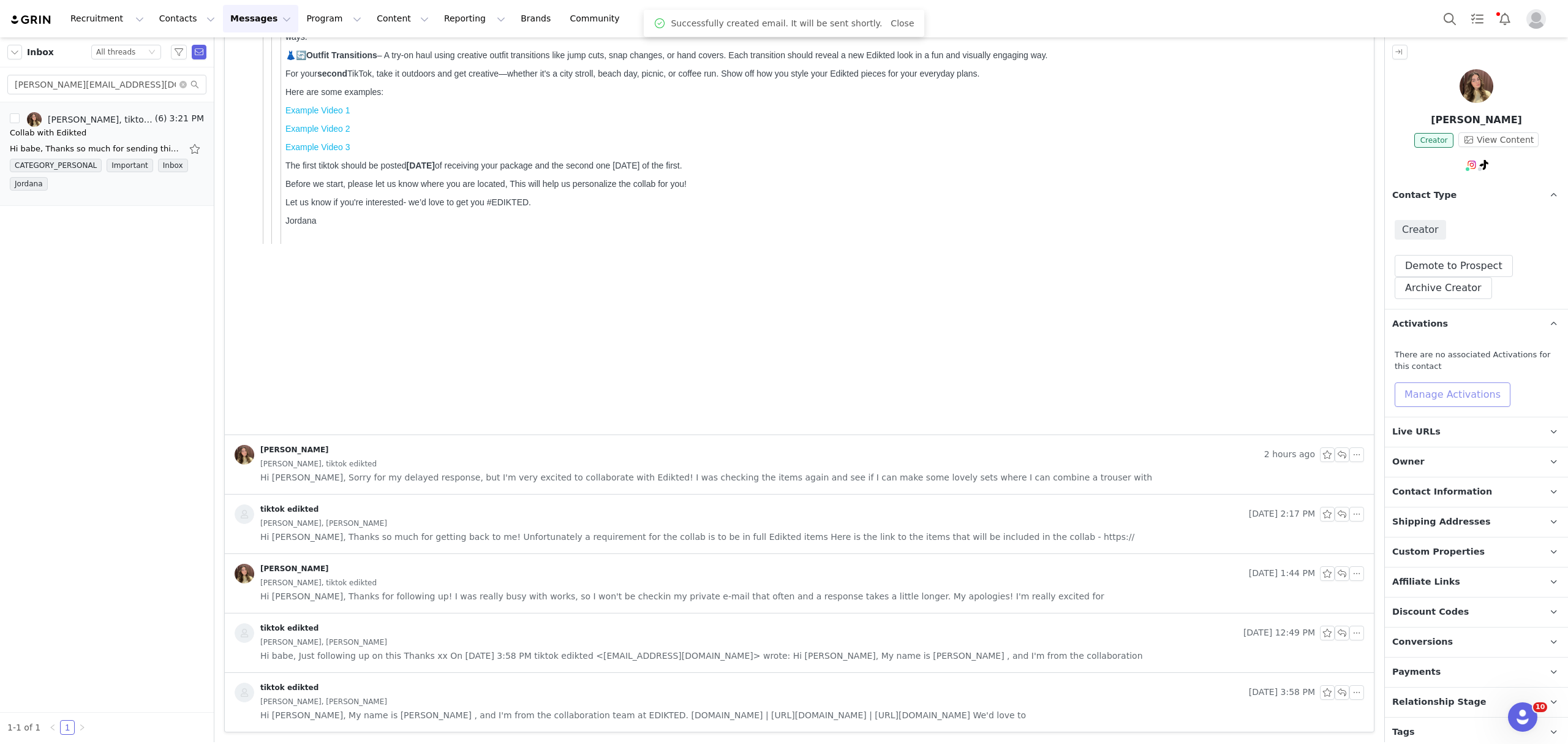
click at [1443, 393] on button "Manage Activations" at bounding box center [1452, 394] width 116 height 24
click at [1455, 393] on button "Manage Activations" at bounding box center [1452, 394] width 116 height 24
click at [1443, 402] on button "Manage Activations" at bounding box center [1452, 394] width 116 height 24
click at [1446, 432] on div "Activations Manage Select Activation" at bounding box center [1423, 432] width 152 height 37
click at [1449, 442] on div "Select Activation" at bounding box center [1419, 441] width 119 height 18
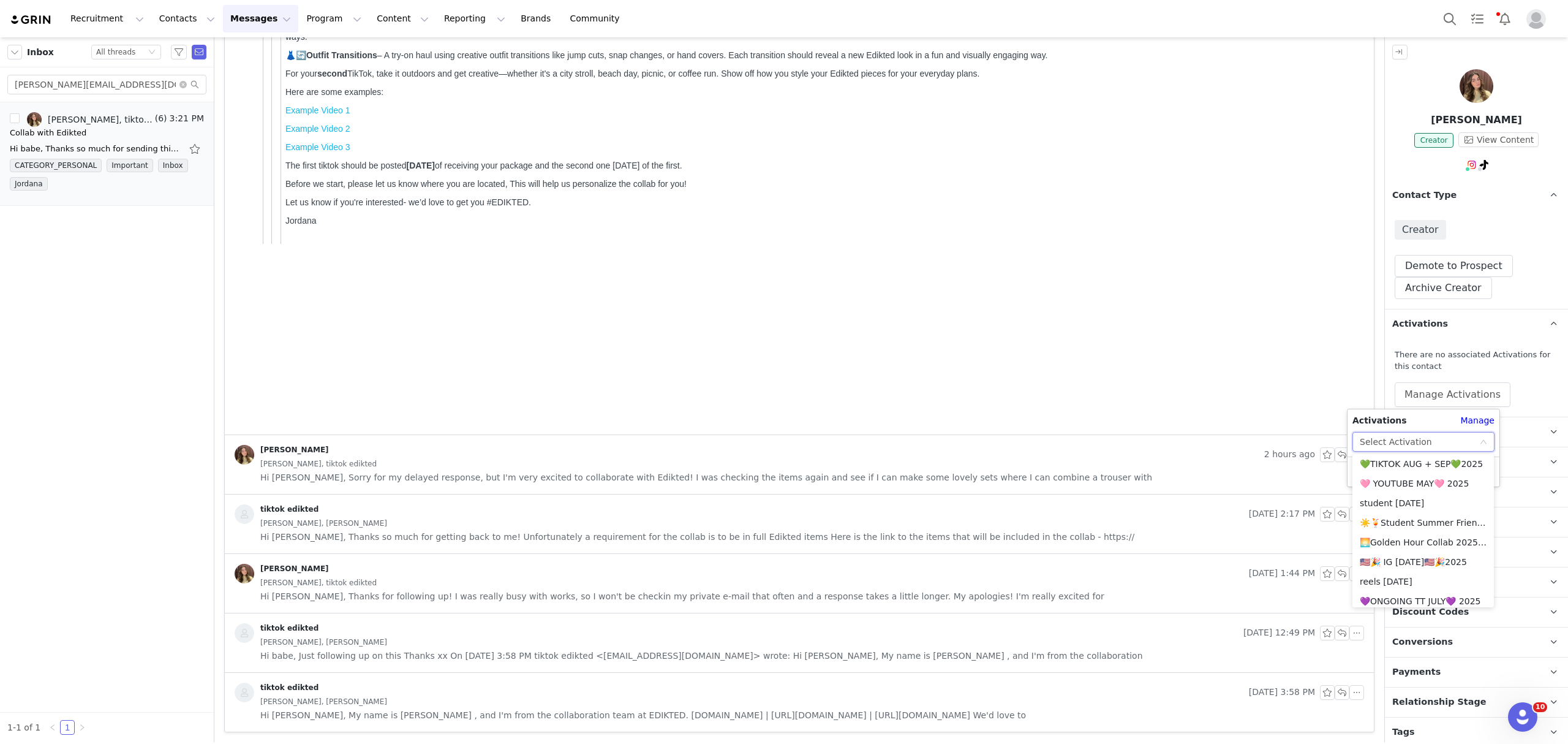
scroll to position [332, 0]
click at [1426, 544] on li "💚TIKTOK AUG + SEP💚2025" at bounding box center [1422, 545] width 142 height 20
click at [1363, 472] on button "Apply" at bounding box center [1374, 472] width 44 height 20
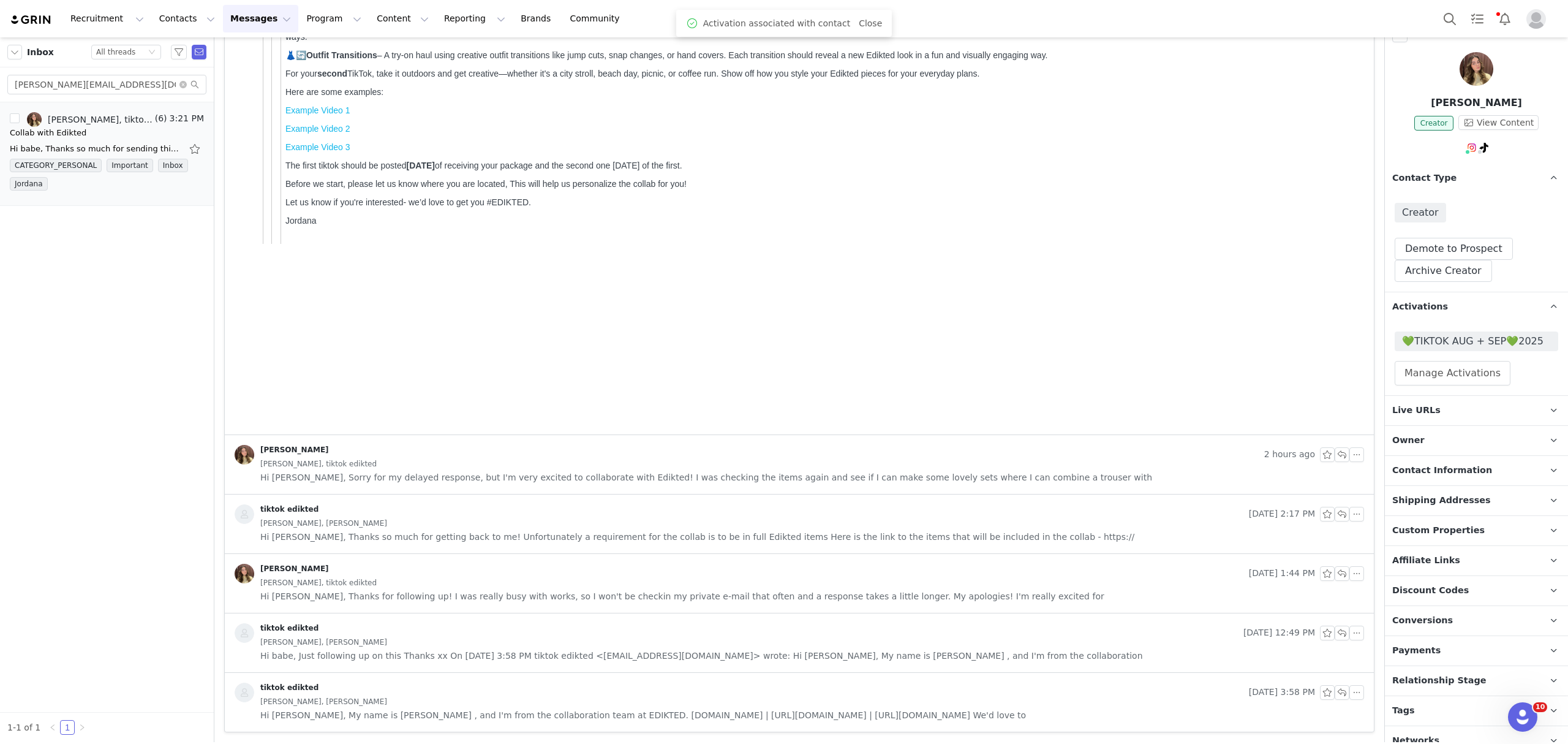
scroll to position [33, 0]
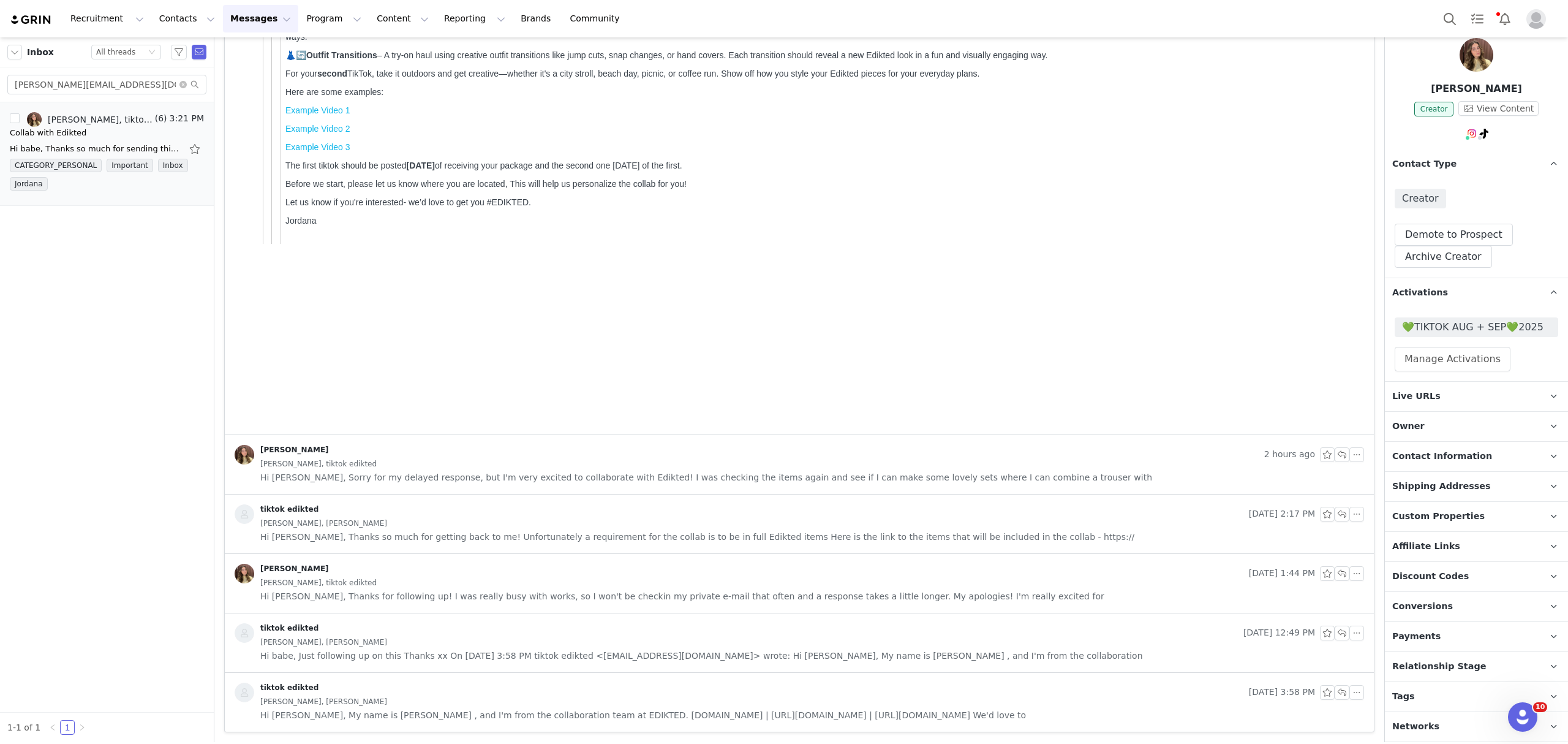
click at [1454, 657] on p "Relationship Stage Use relationship stages to move contacts through a logical s…" at bounding box center [1461, 666] width 154 height 29
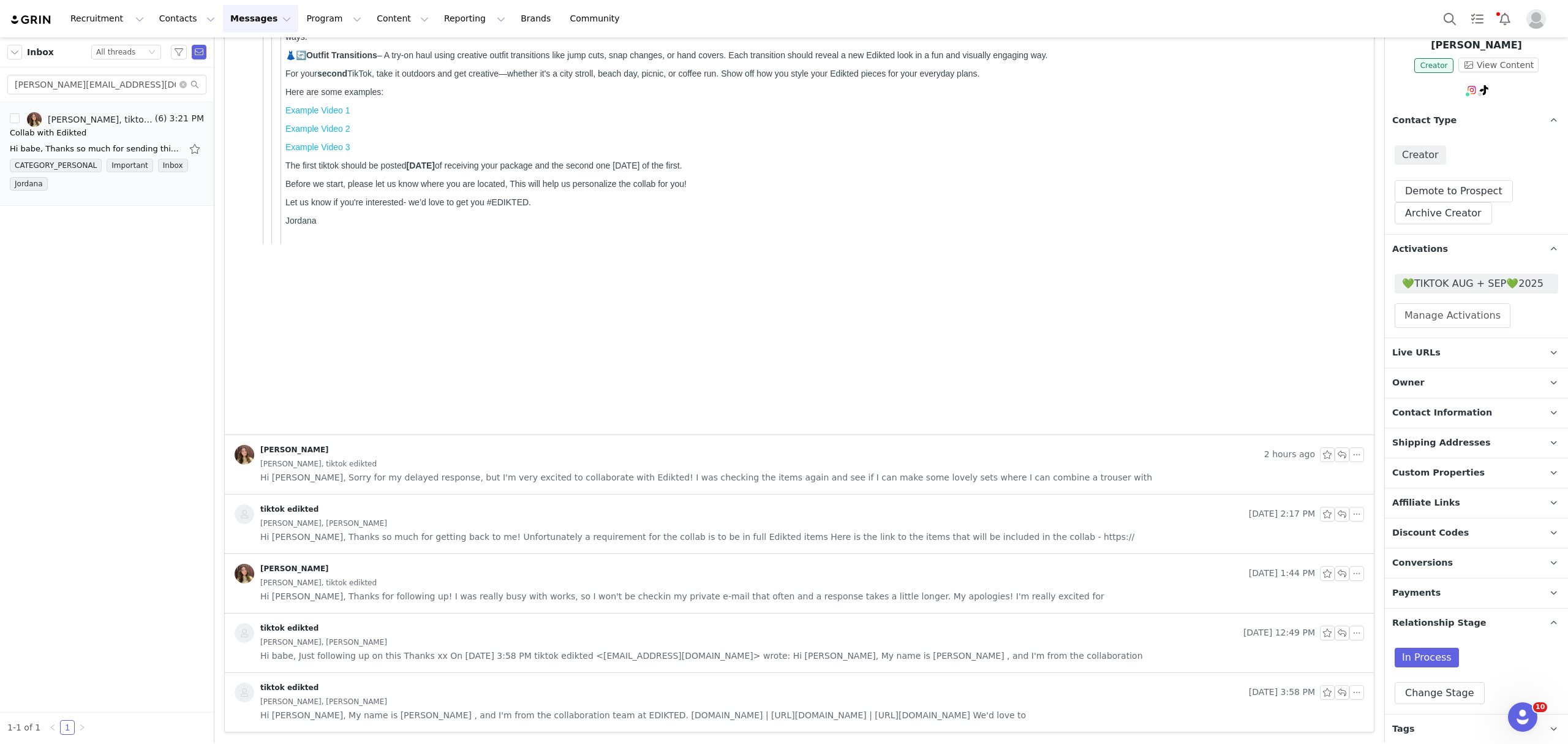
scroll to position [108, 0]
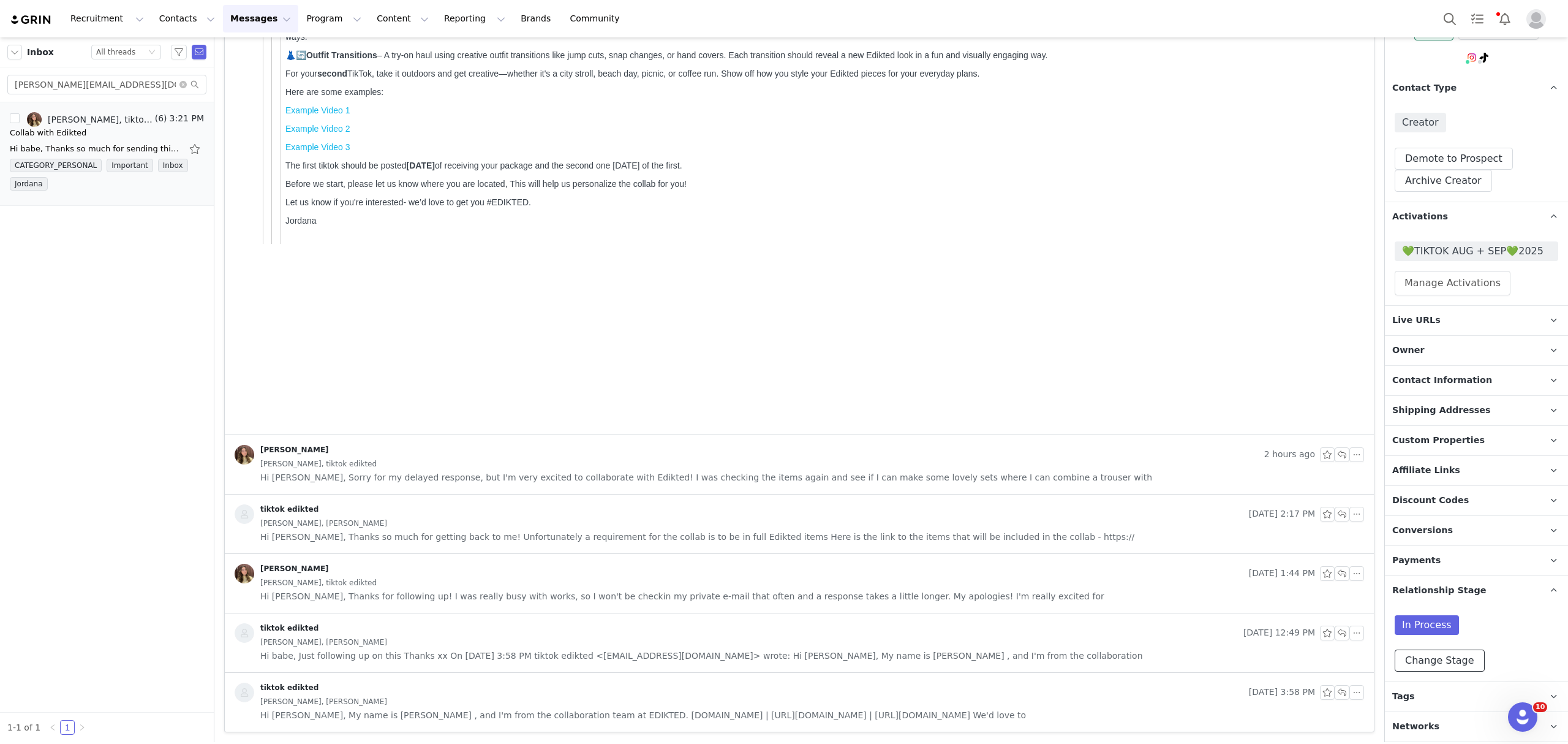
click at [1456, 650] on button "Change Stage" at bounding box center [1439, 660] width 90 height 22
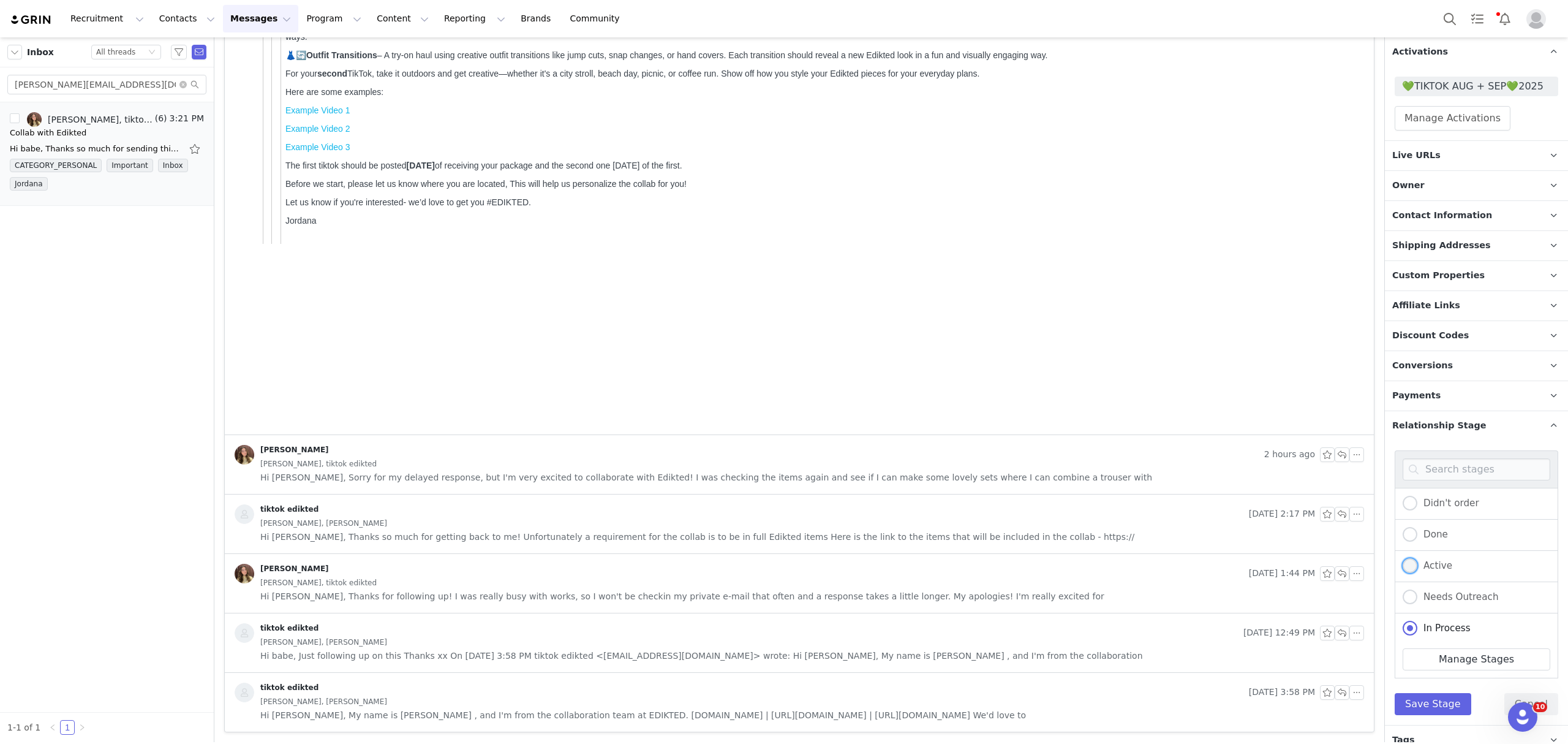
click at [1439, 567] on span "Active" at bounding box center [1435, 565] width 35 height 11
click at [1417, 567] on input "Active" at bounding box center [1410, 566] width 15 height 16
radio input "true"
radio input "false"
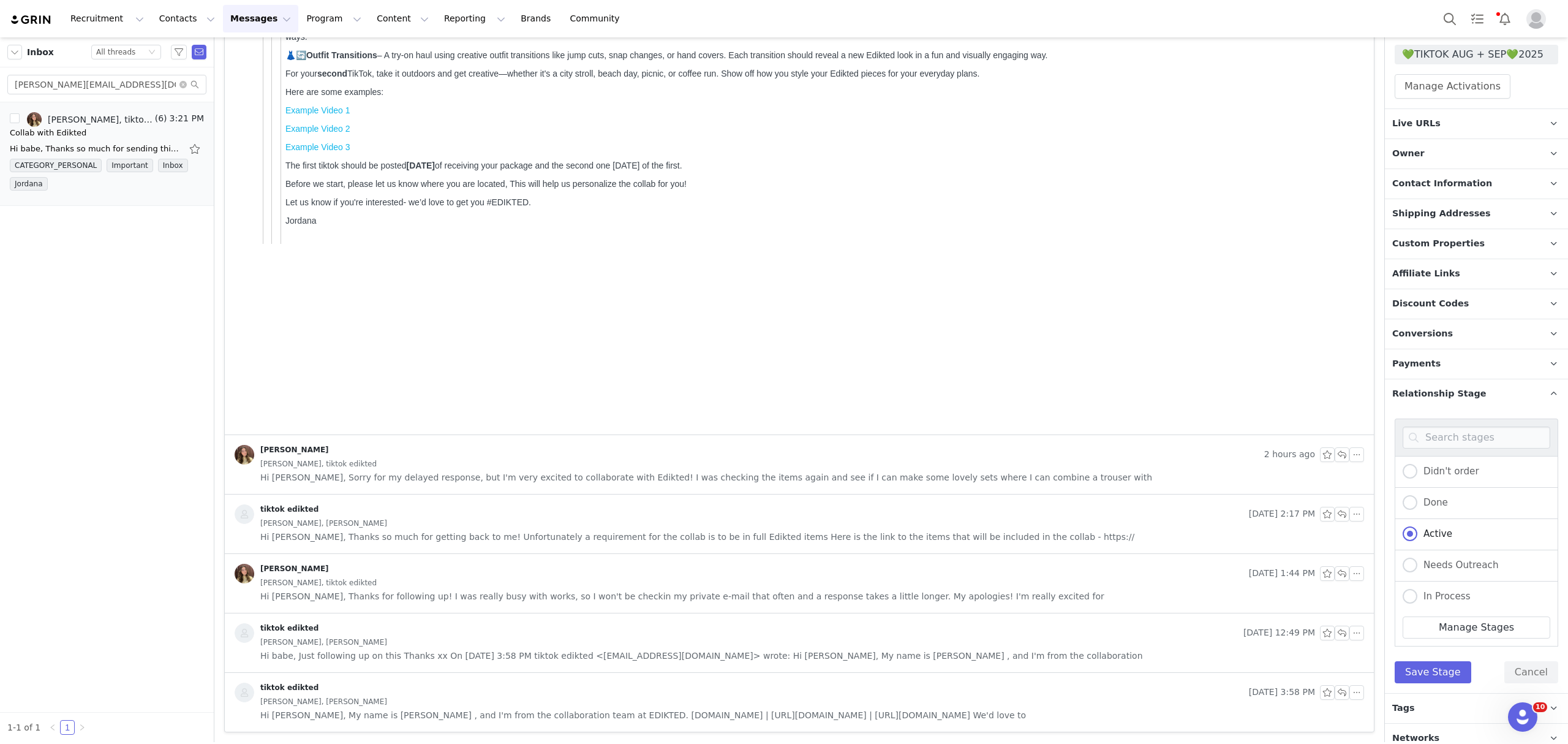
scroll to position [316, 0]
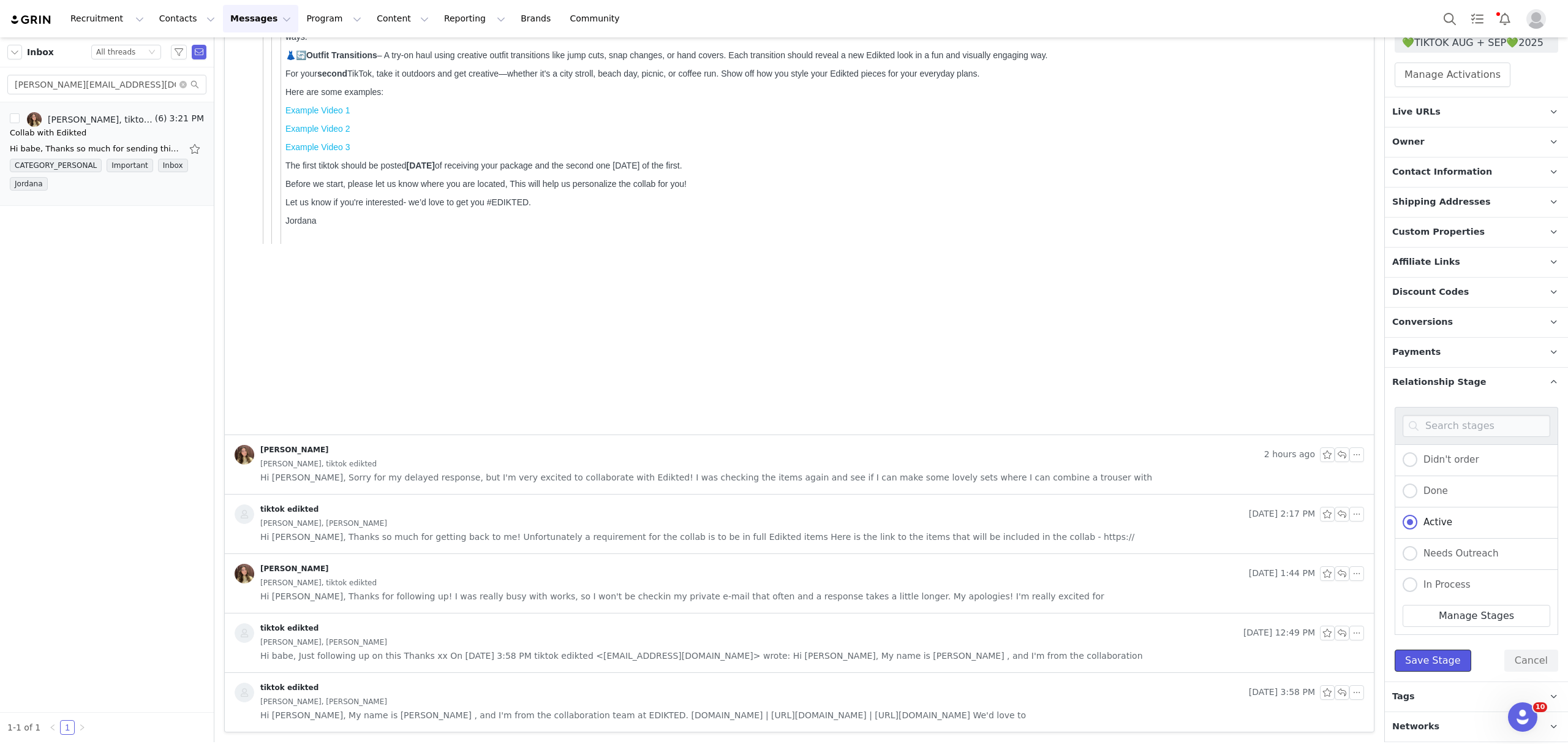
click at [1424, 661] on button "Save Stage" at bounding box center [1433, 660] width 77 height 22
click at [1426, 700] on p "Tags Keep track of your contacts by assigning them tags. You can then filter yo…" at bounding box center [1461, 696] width 154 height 29
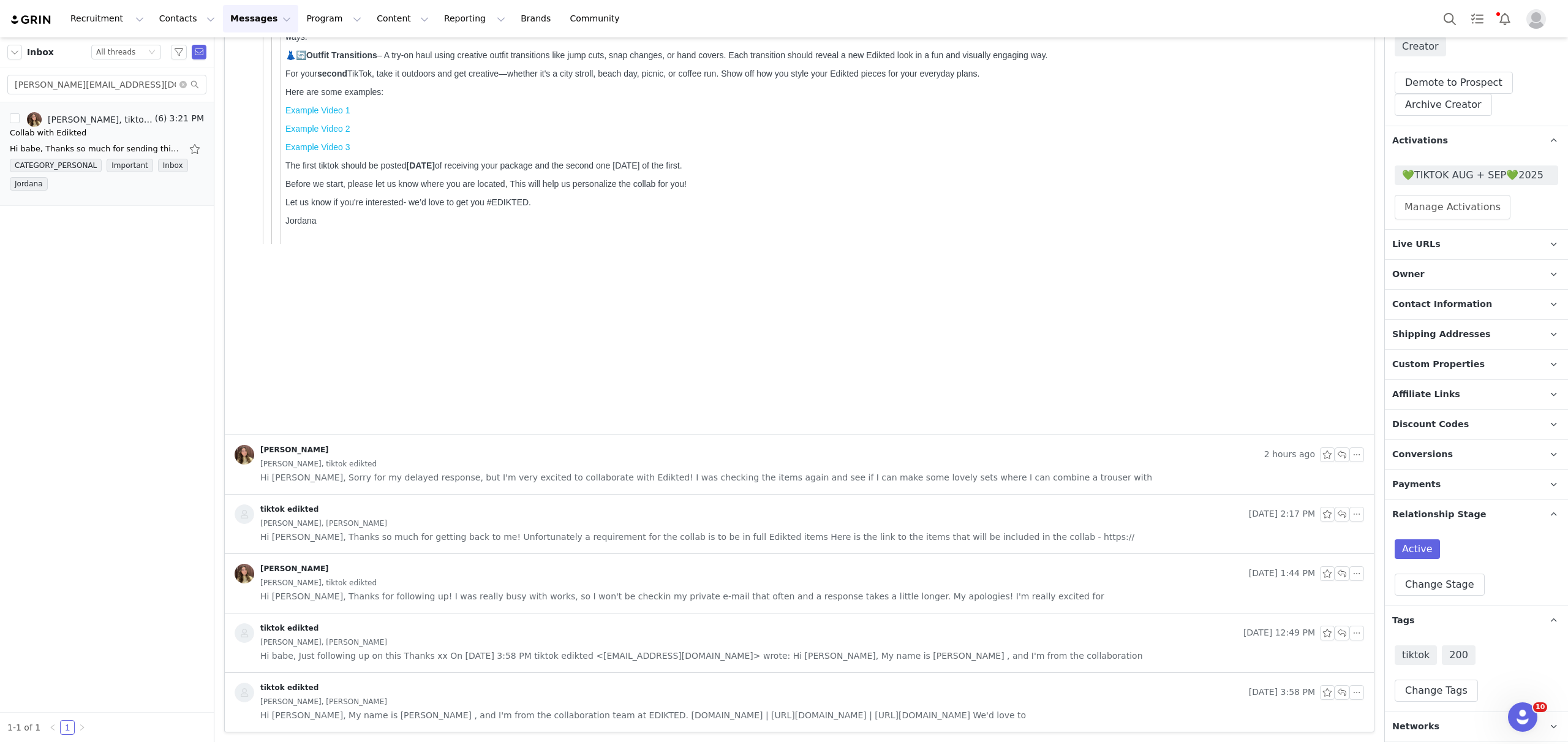
scroll to position [184, 0]
click at [1449, 691] on button "Change Tags" at bounding box center [1436, 690] width 83 height 22
click at [1472, 665] on input at bounding box center [1476, 663] width 148 height 22
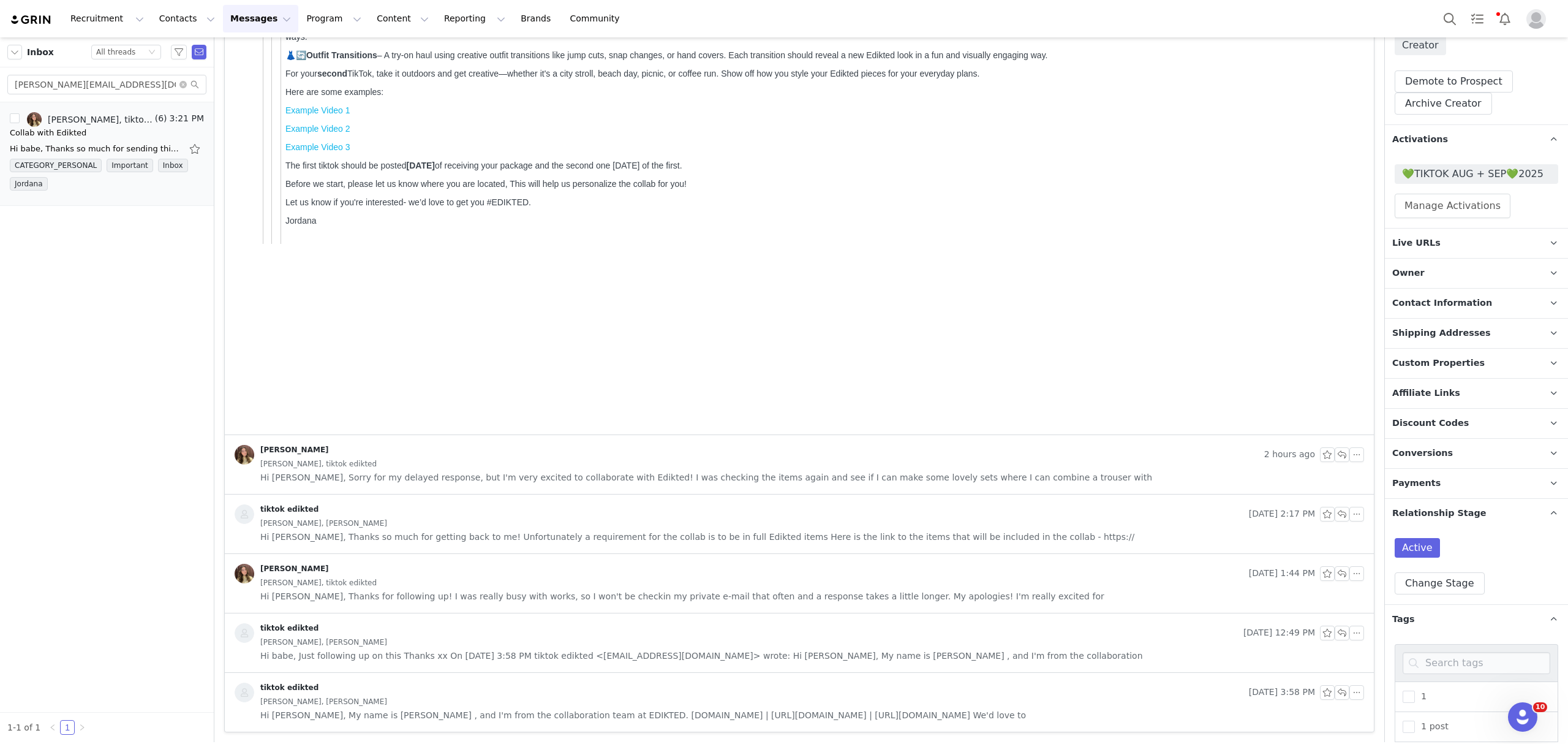
click at [1441, 16] on button "Search" at bounding box center [1449, 18] width 27 height 28
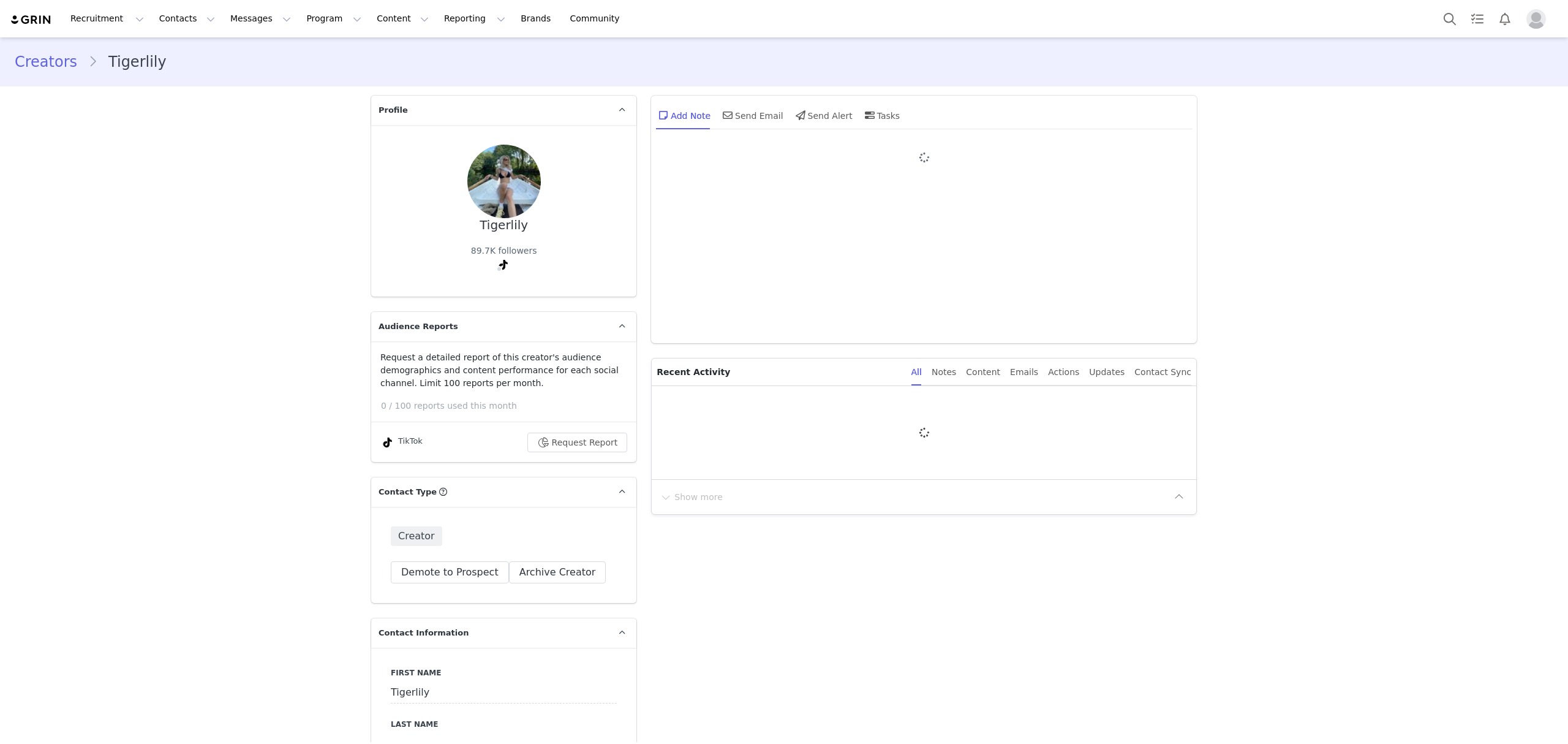
type input "+1 ([GEOGRAPHIC_DATA])"
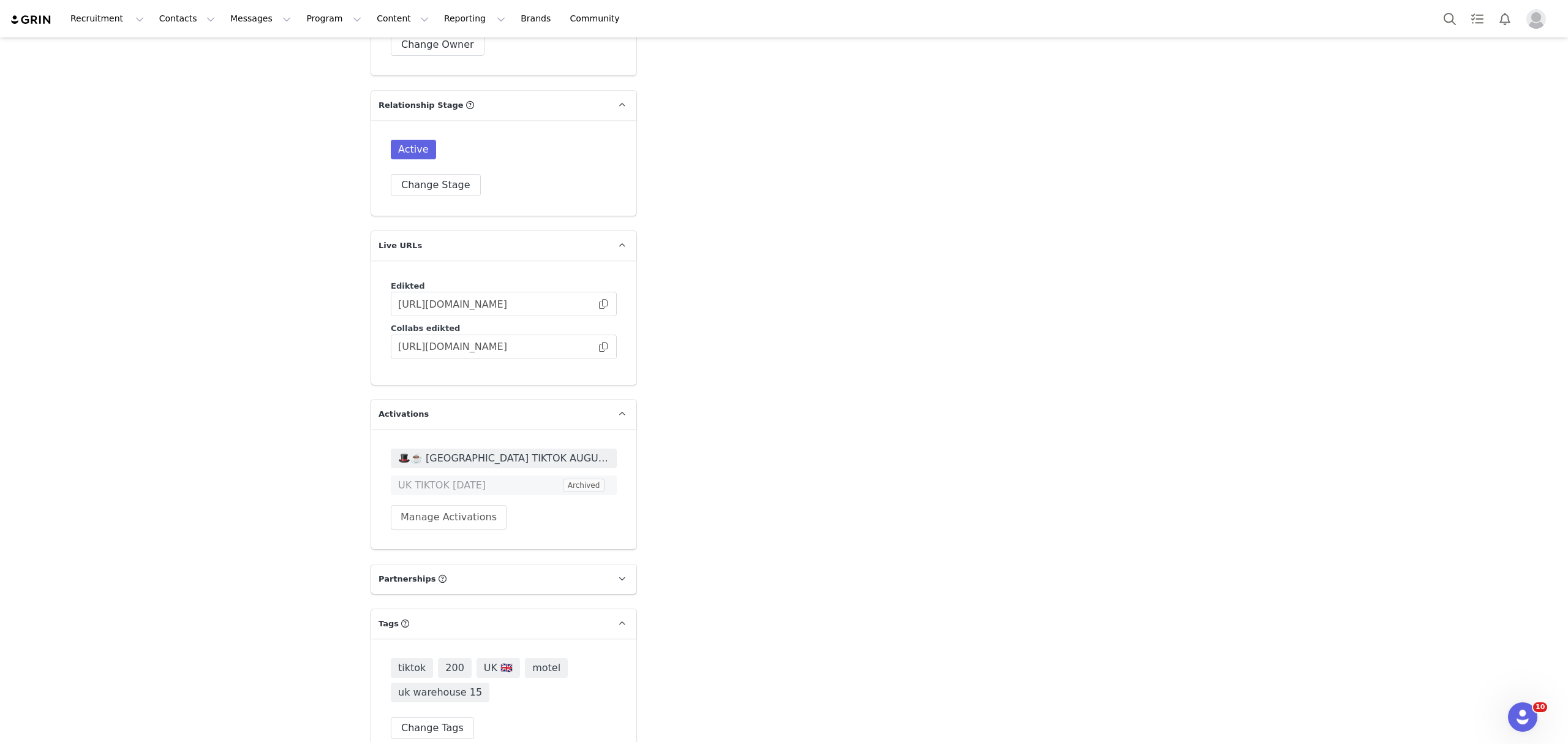
scroll to position [2892, 0]
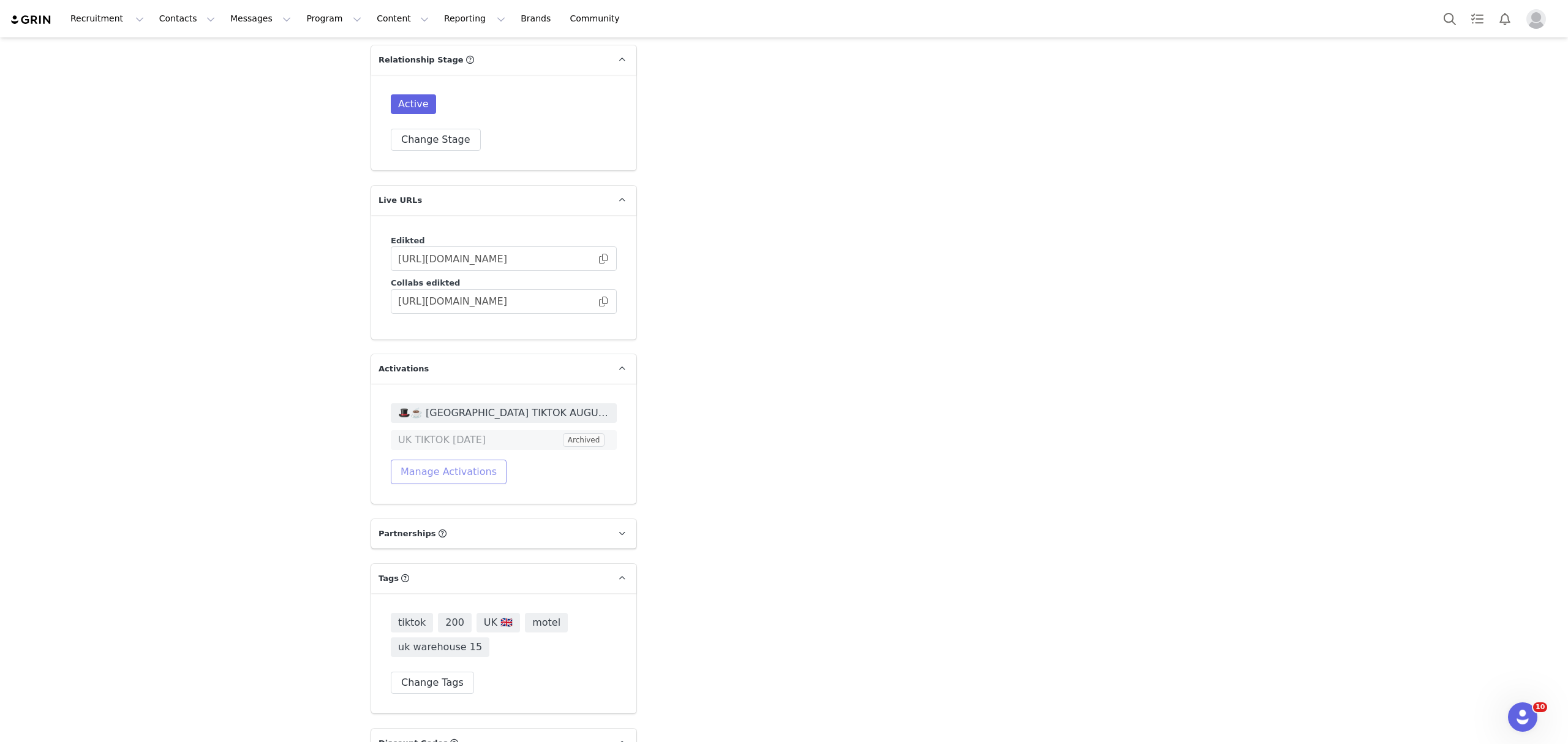
click at [450, 459] on button "Manage Activations" at bounding box center [448, 472] width 116 height 24
click at [471, 498] on icon "icon: down" at bounding box center [473, 497] width 7 height 7
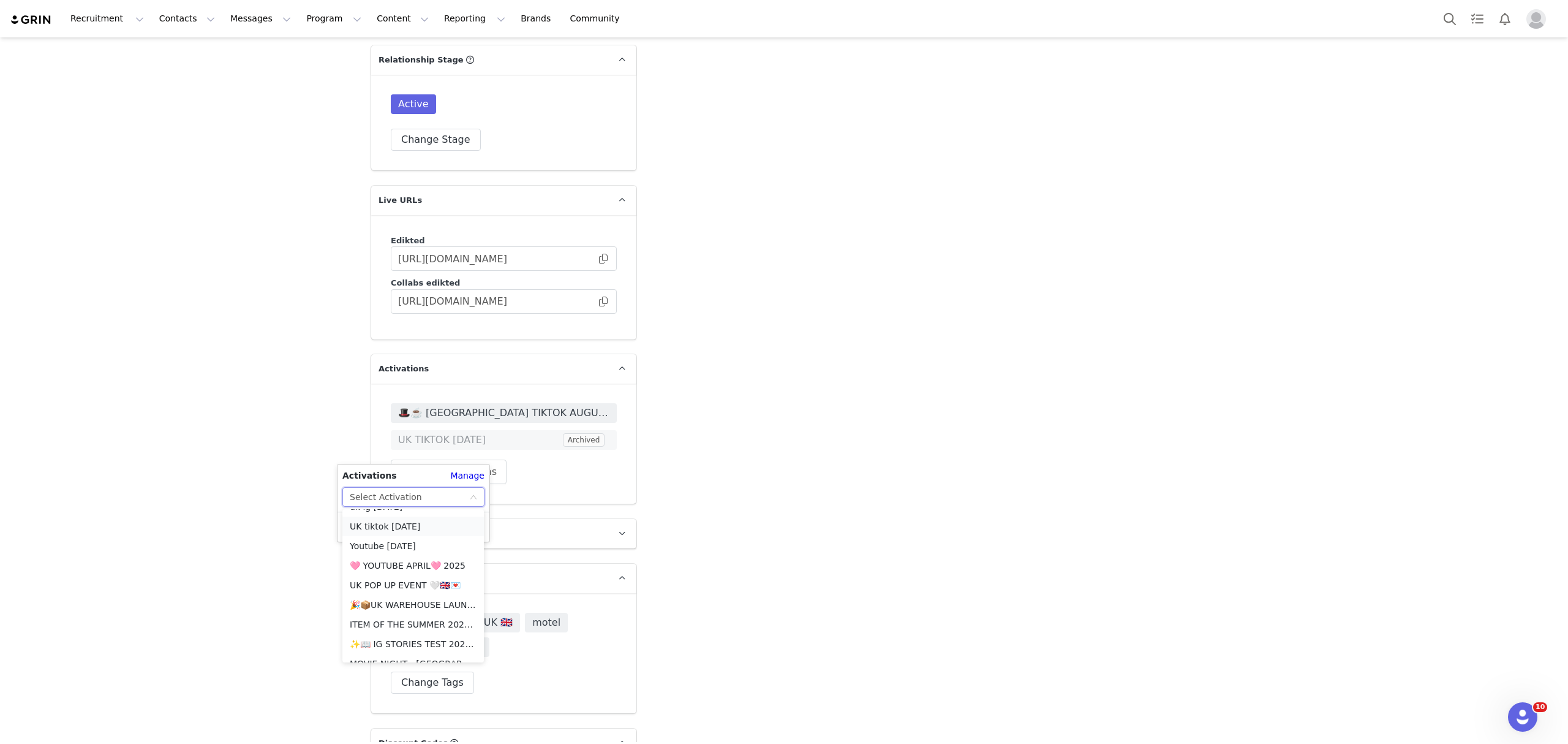
scroll to position [653, 0]
click at [427, 567] on li "🎉📦UK WAREHOUSE LAUNCH [DATE]🎉📦" at bounding box center [412, 574] width 142 height 20
click at [365, 521] on button "Apply" at bounding box center [364, 526] width 44 height 20
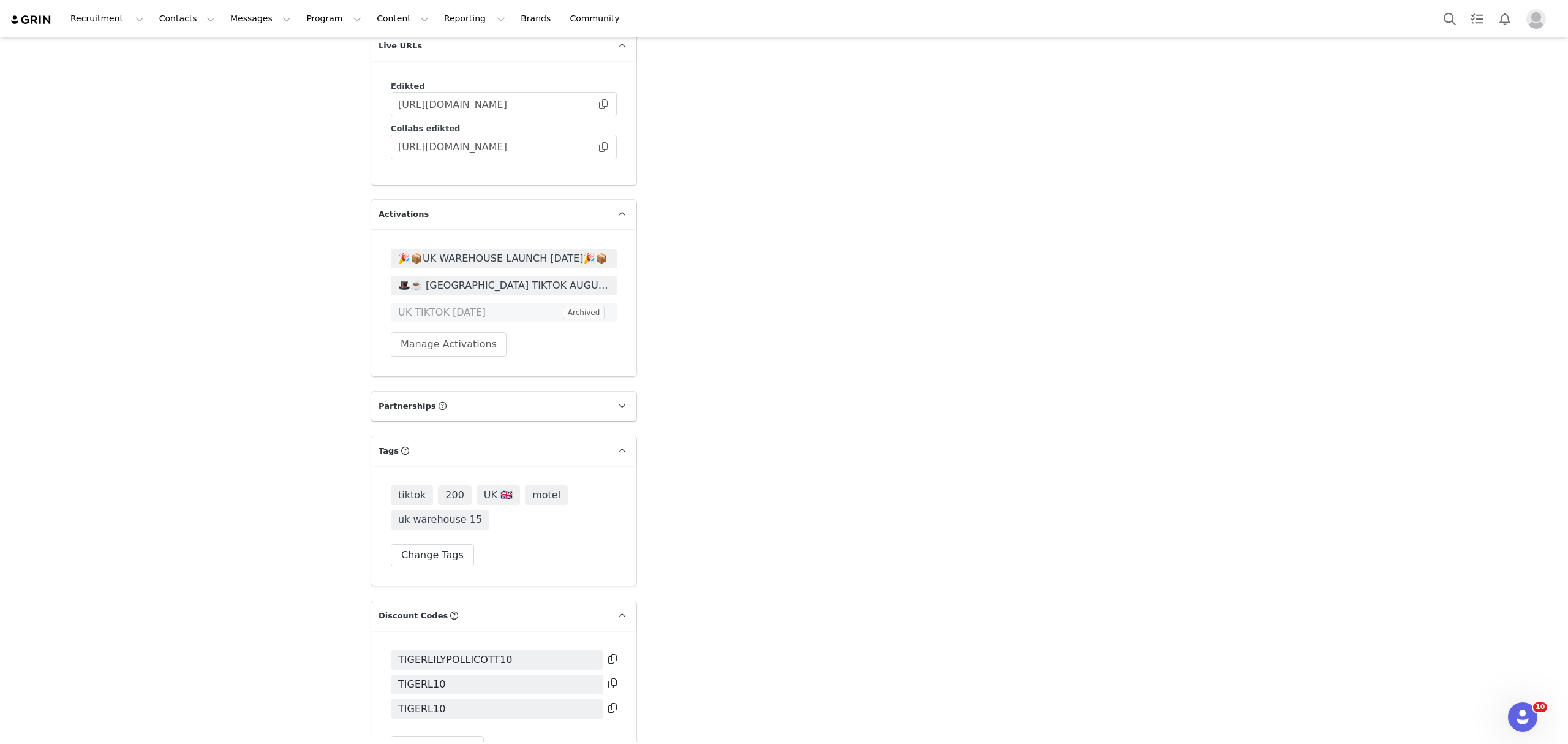
scroll to position [3055, 0]
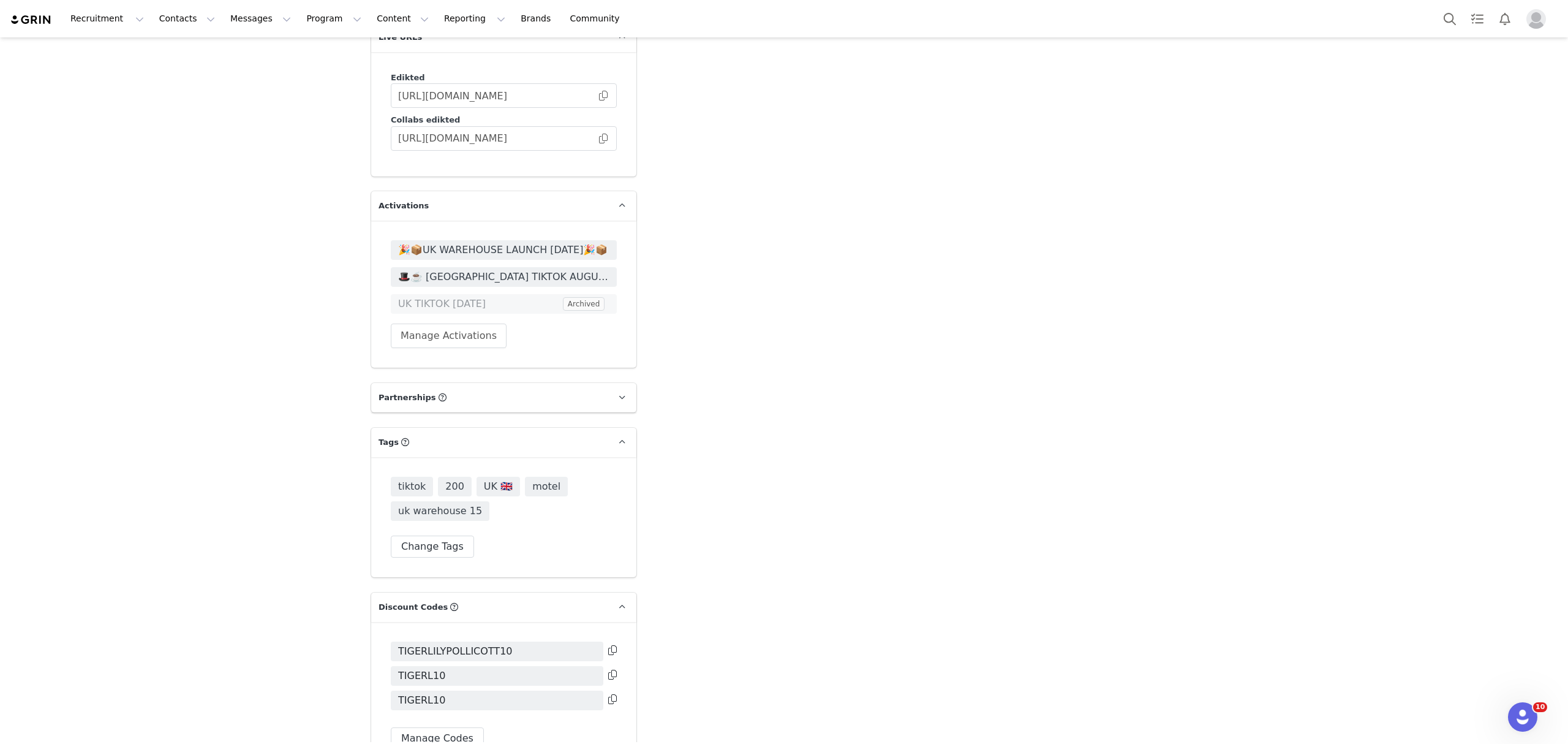
drag, startPoint x: 597, startPoint y: 112, endPoint x: 566, endPoint y: 96, distance: 34.9
click at [597, 138] on span at bounding box center [603, 138] width 12 height 0
click at [598, 138] on span at bounding box center [603, 138] width 12 height 0
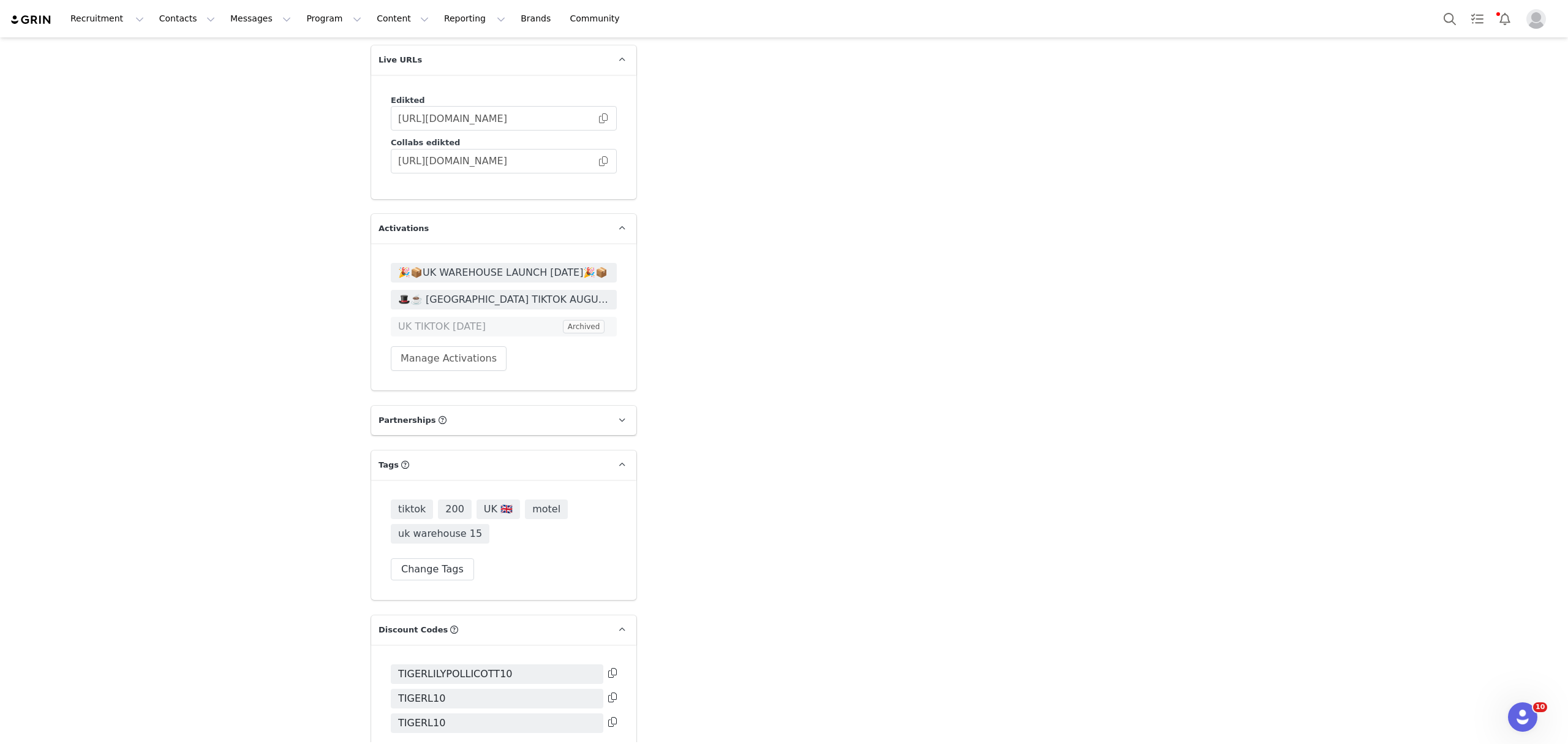
scroll to position [3120, 0]
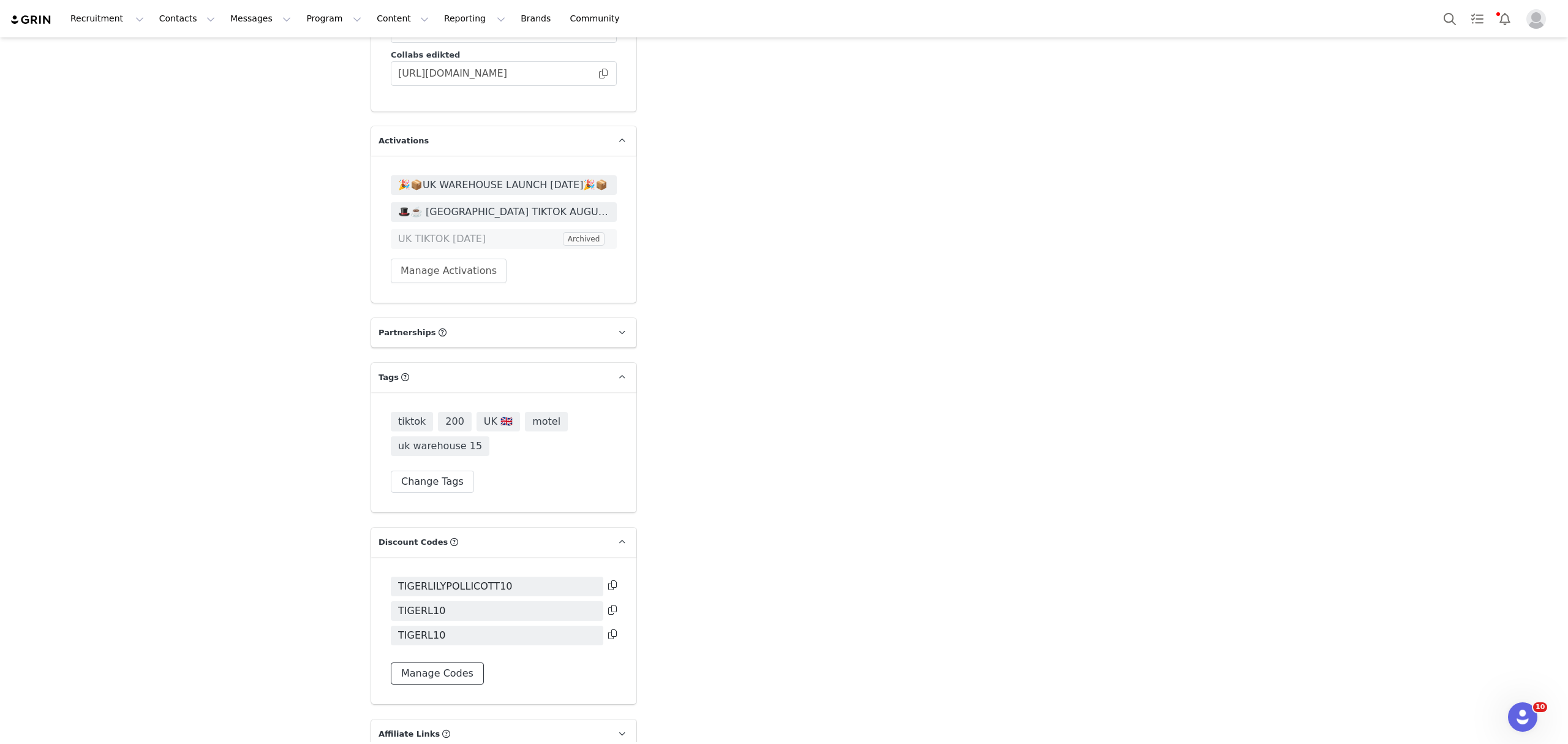
click at [436, 662] on button "Manage Codes" at bounding box center [437, 673] width 93 height 22
click at [444, 710] on button "Assign New Code" at bounding box center [444, 721] width 106 height 22
click at [495, 591] on select "Edikted UK: NEW TIKTOK ❤️ Edikted UK: NEW IG ❤️ Edikted: Students + IG Edikted:…" at bounding box center [504, 602] width 226 height 22
select select "10009859"
click at [391, 591] on select "Edikted UK: NEW TIKTOK ❤️ Edikted UK: NEW IG ❤️ Edikted: Students + IG Edikted:…" at bounding box center [504, 602] width 226 height 22
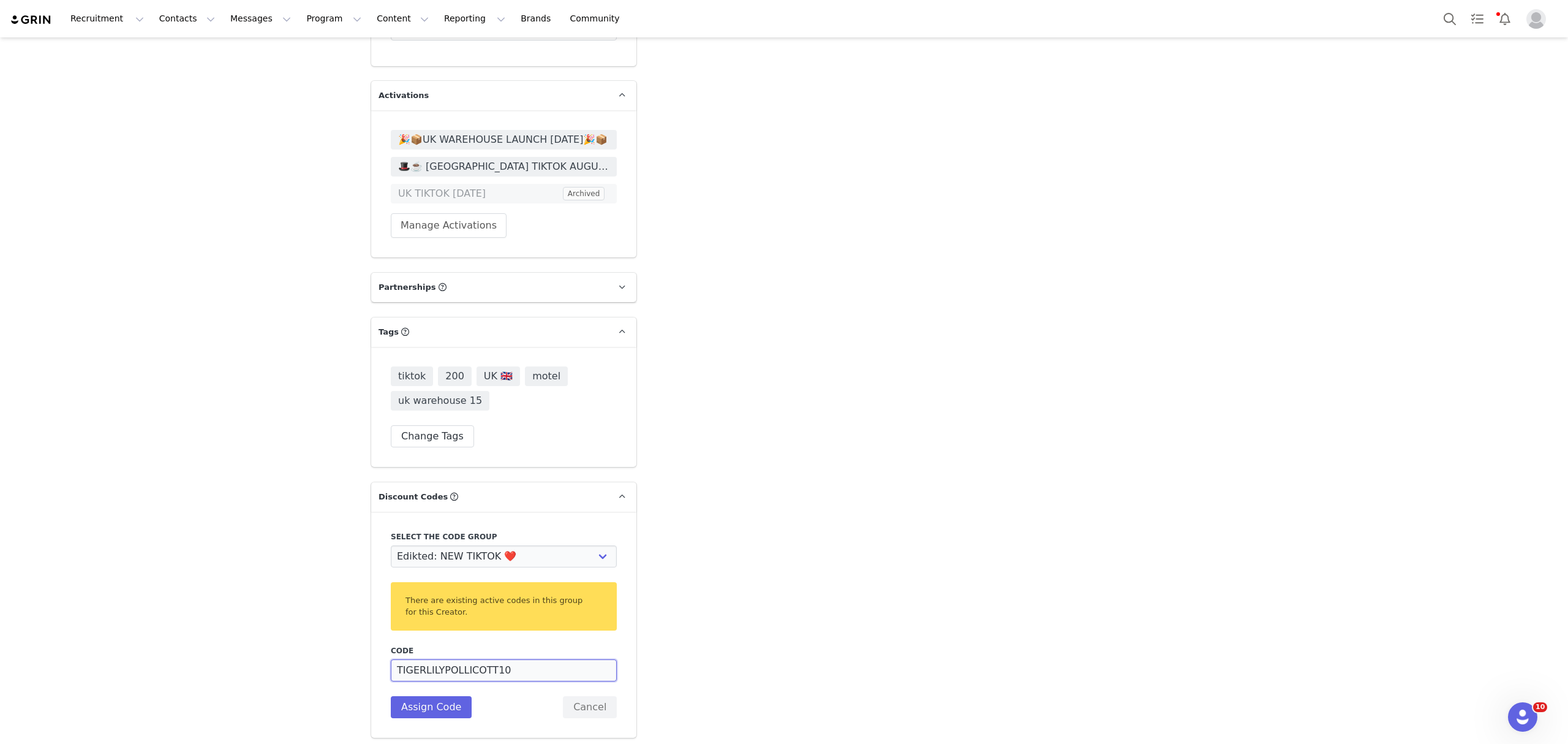
scroll to position [3188, 0]
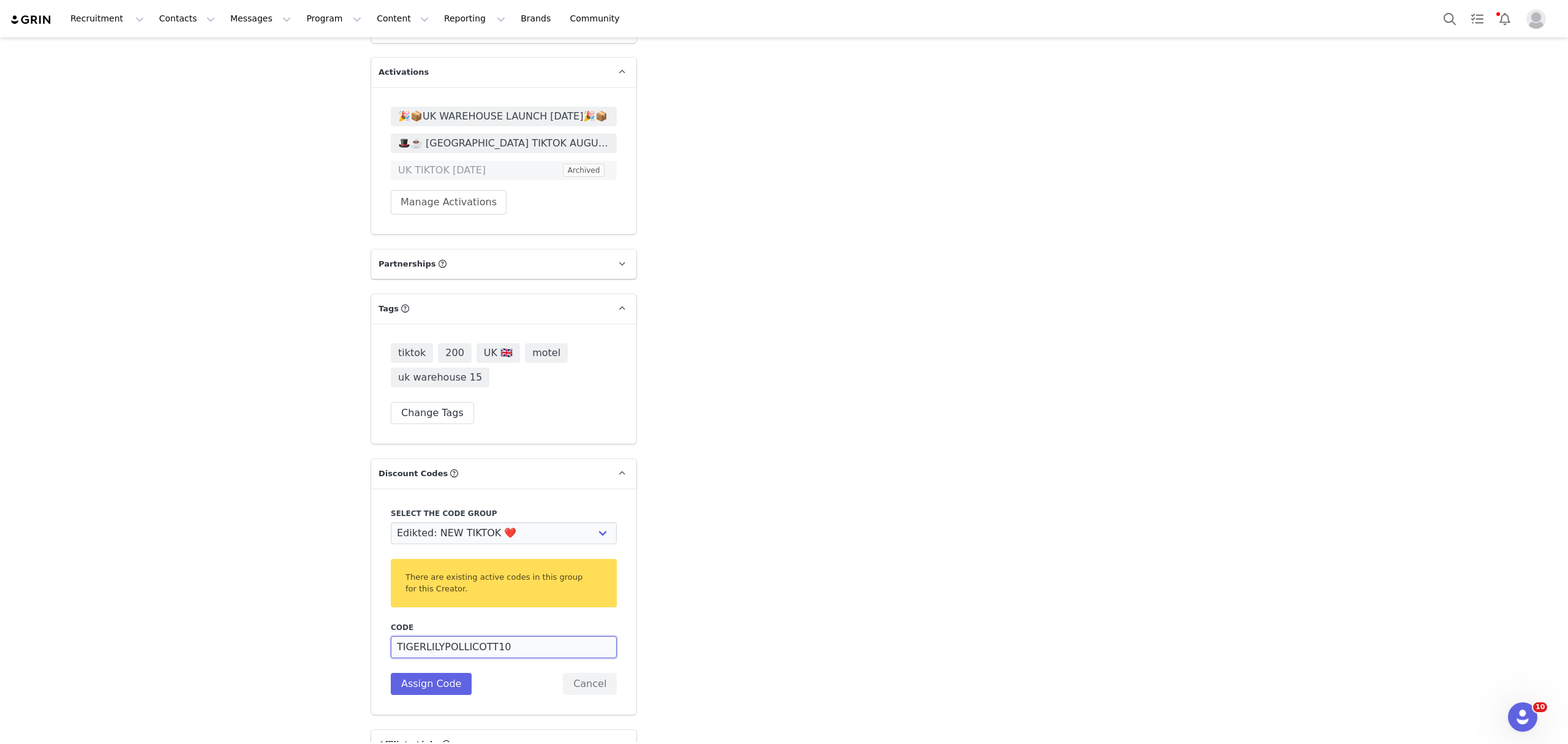
drag, startPoint x: 524, startPoint y: 693, endPoint x: 435, endPoint y: 633, distance: 107.3
click at [435, 636] on input "TIGERLILYPOLLICOTT10" at bounding box center [504, 646] width 226 height 22
type input "TIGERLILYP10"
click at [437, 673] on button "Assign Code" at bounding box center [431, 684] width 81 height 22
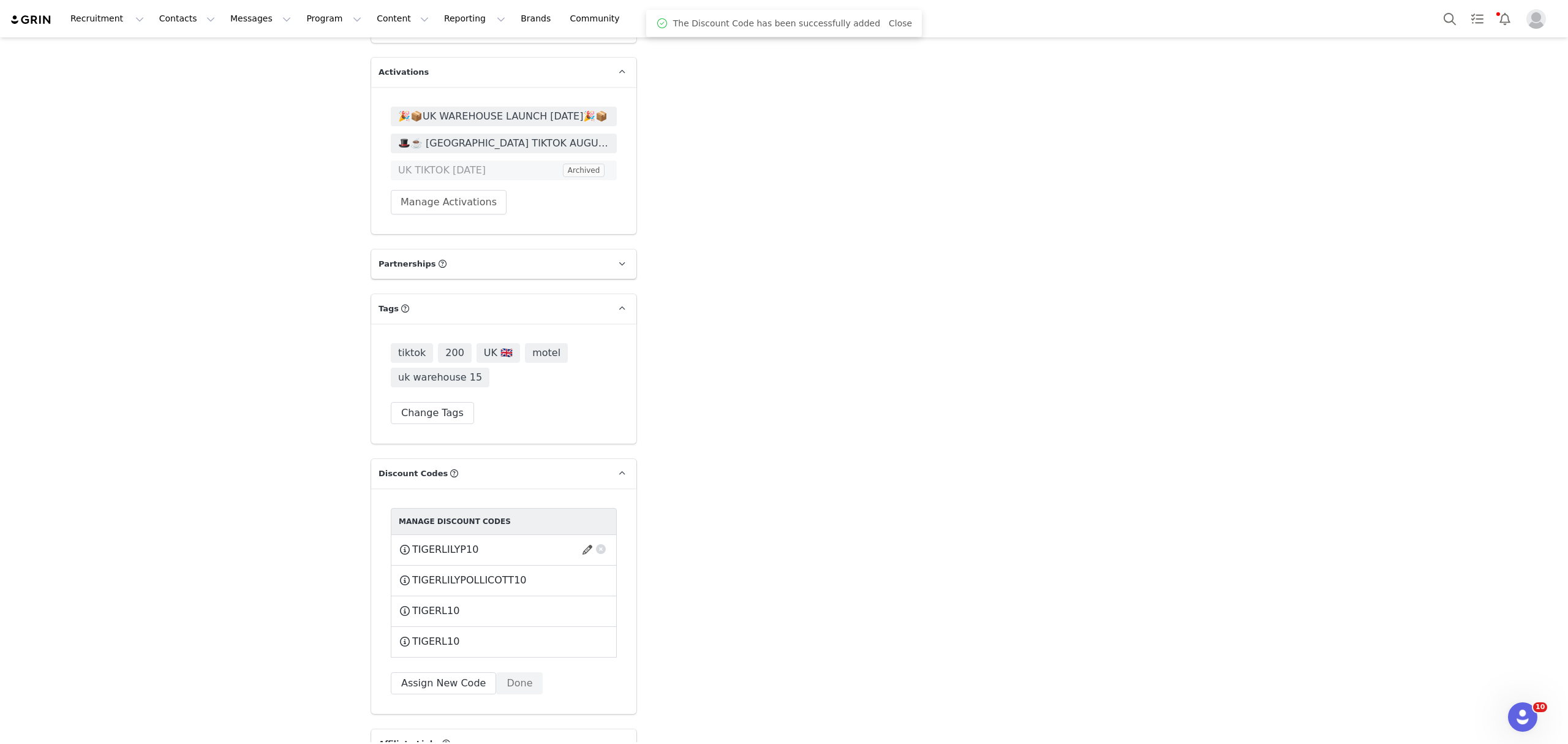
click at [434, 542] on span "TIGERLILYP10" at bounding box center [445, 550] width 66 height 15
copy span "TIGERLILYP10"
click at [299, 18] on button "Program Program" at bounding box center [333, 18] width 70 height 28
click at [304, 56] on p "Activations" at bounding box center [303, 54] width 47 height 13
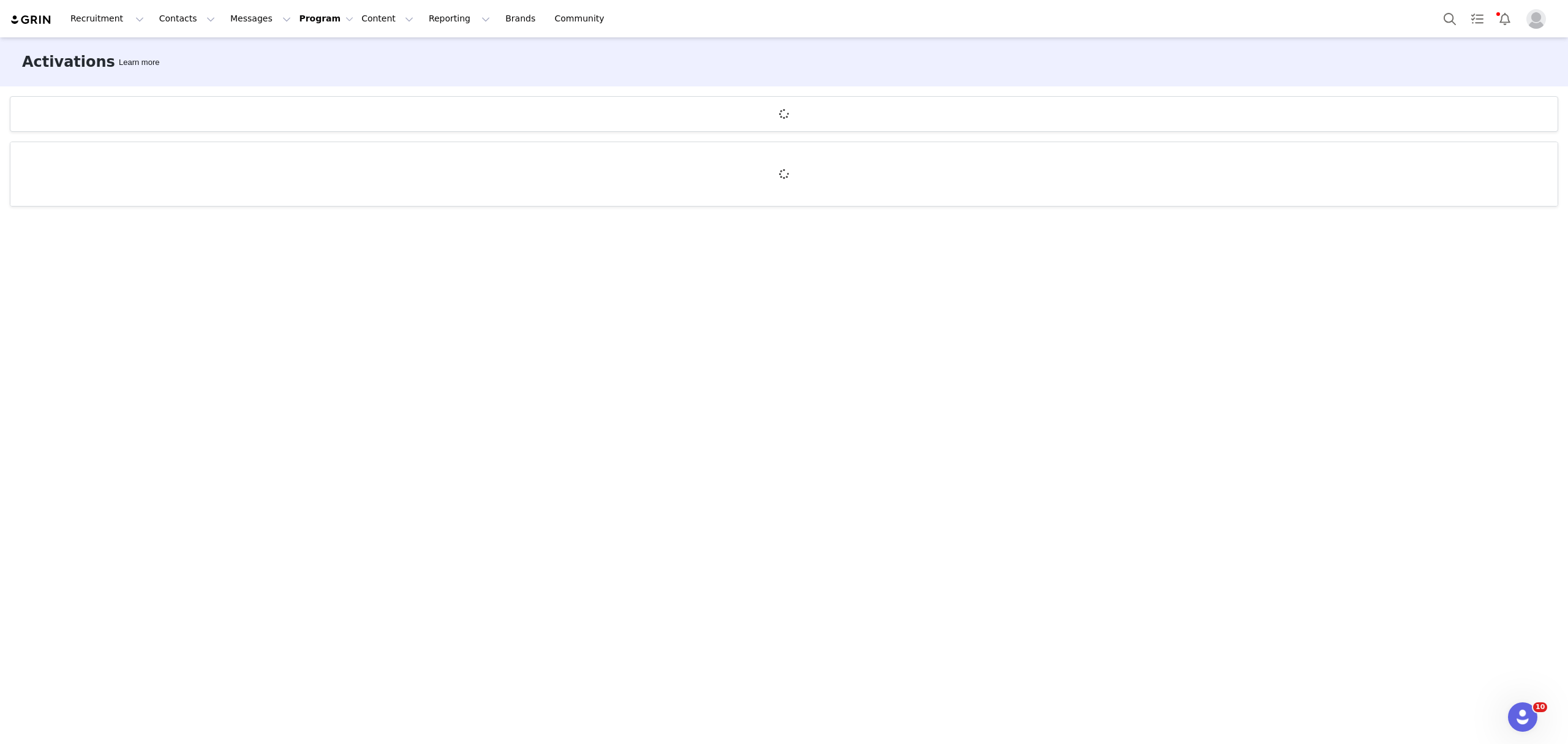
click at [304, 20] on button "Program Program" at bounding box center [326, 18] width 54 height 13
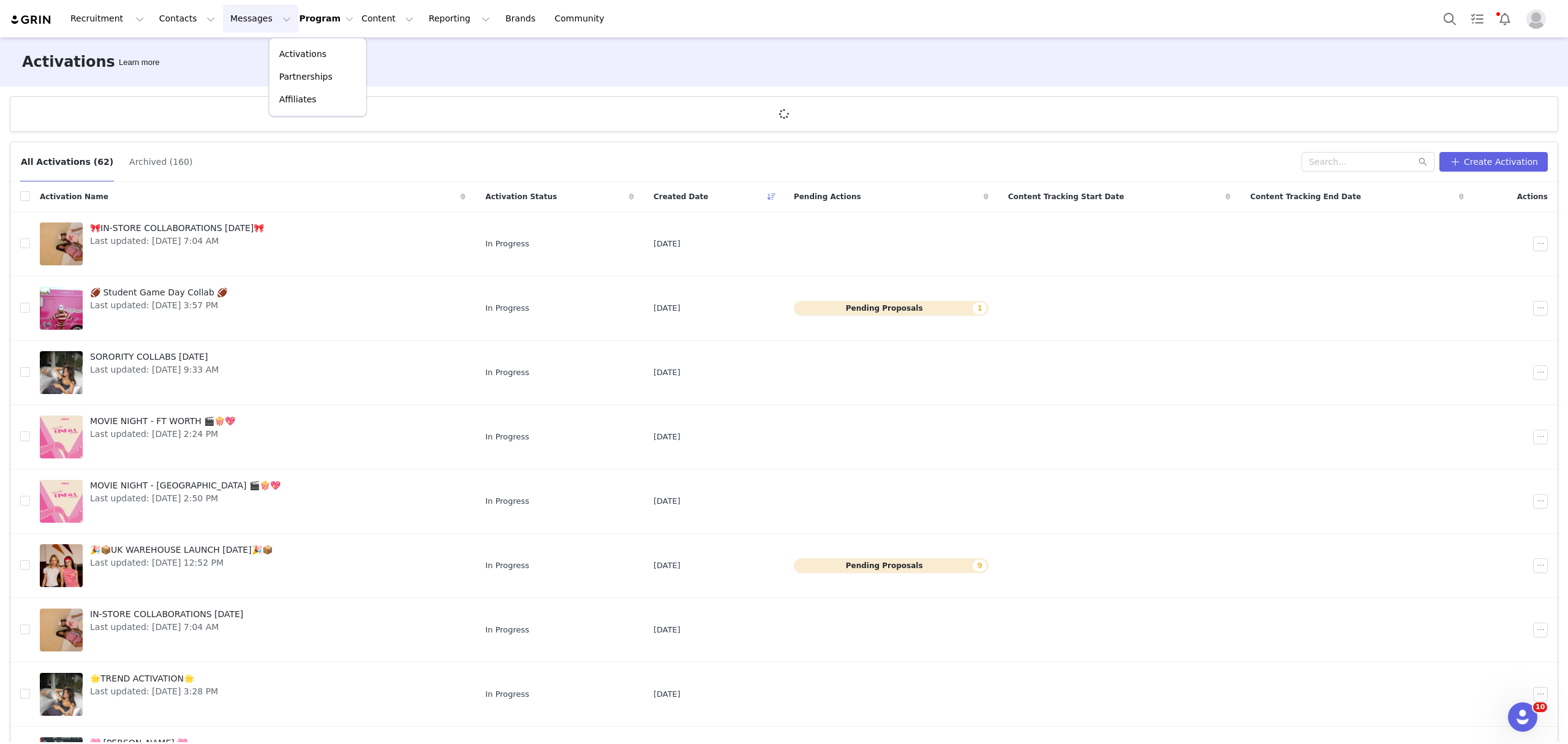
click at [245, 20] on button "Messages Messages" at bounding box center [260, 18] width 75 height 28
click at [904, 566] on button "Pending Proposals 9" at bounding box center [891, 566] width 195 height 15
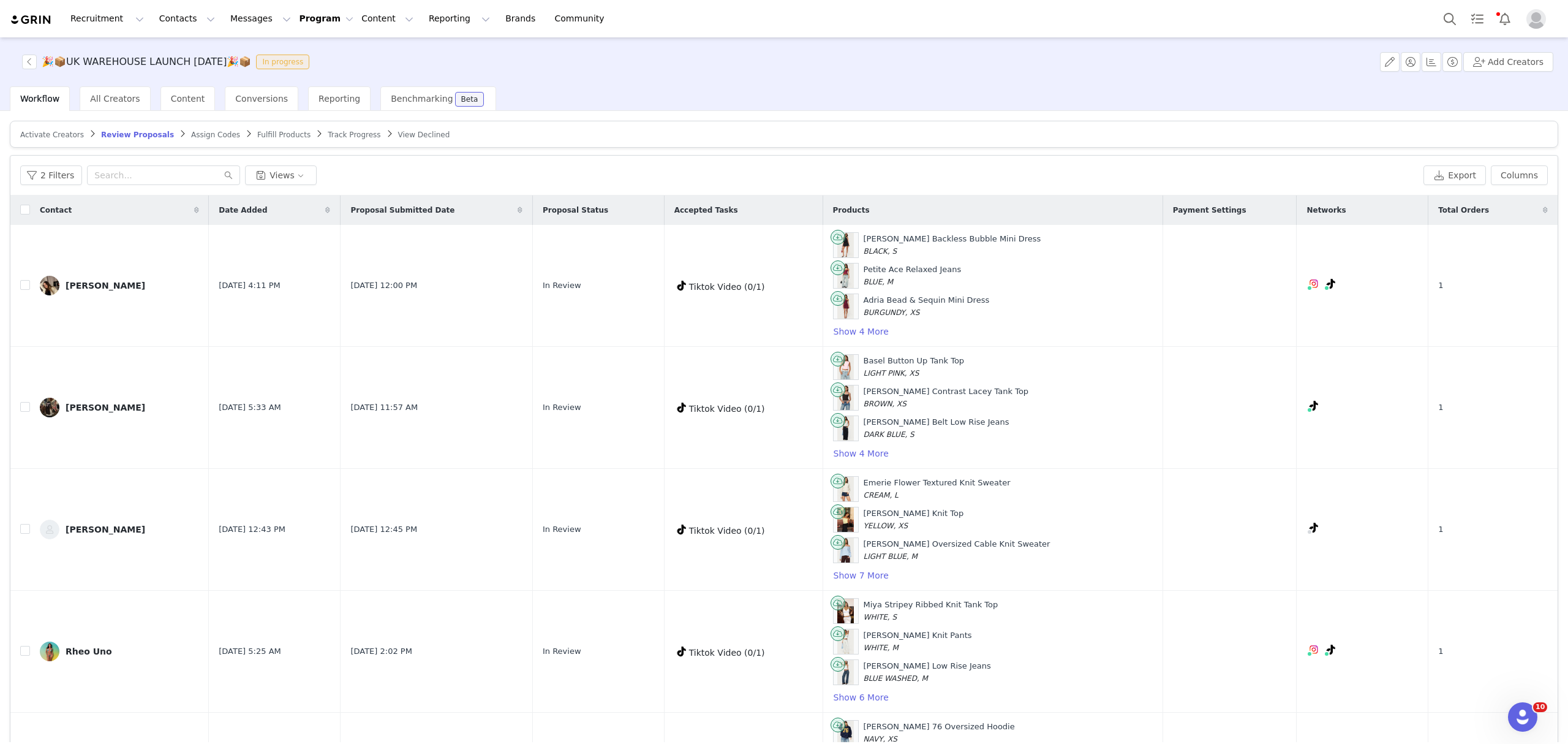
click at [1496, 162] on div "2 Filters Views Export Columns" at bounding box center [784, 175] width 1547 height 40
click at [1503, 176] on button "Columns" at bounding box center [1519, 175] width 57 height 20
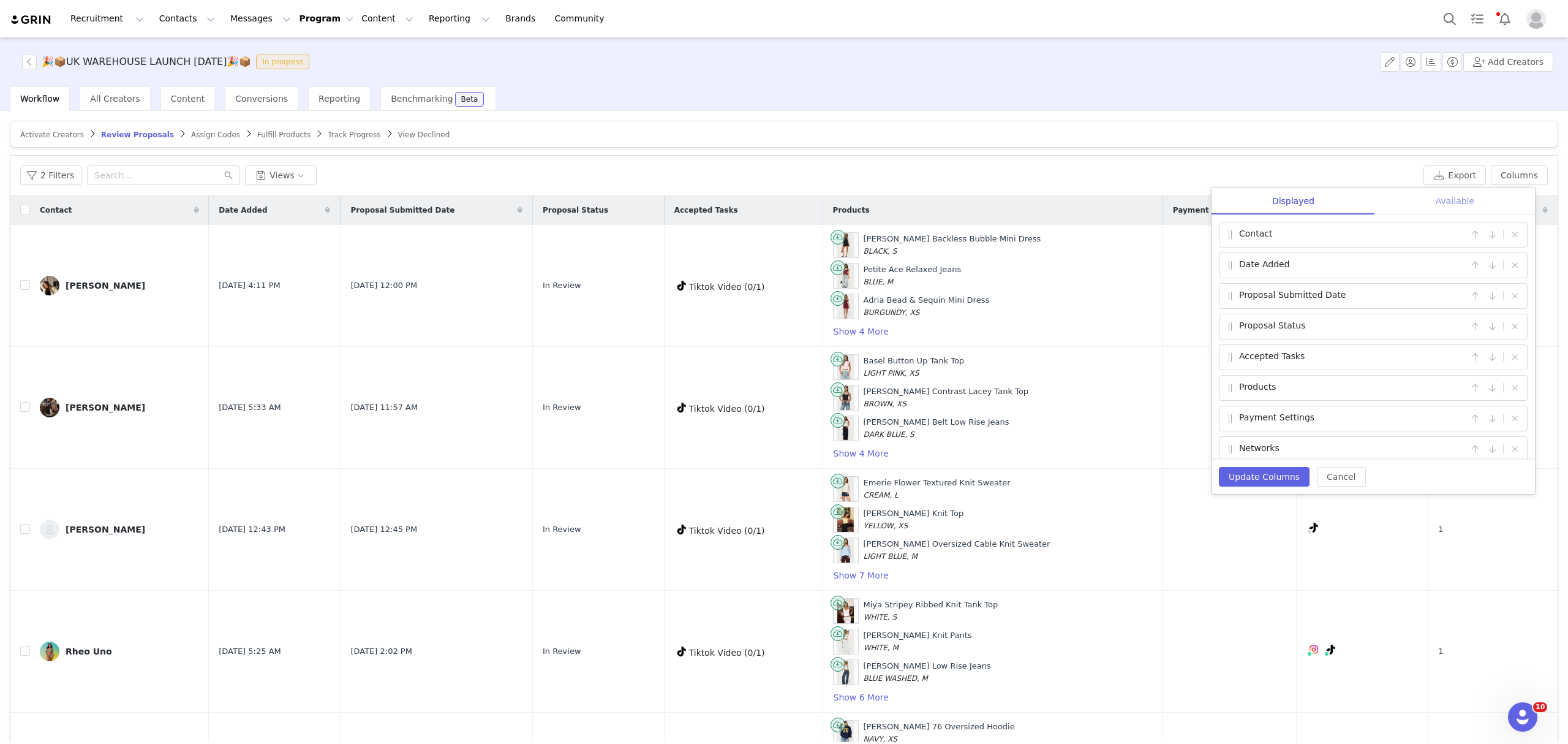
click at [1473, 199] on div "Available" at bounding box center [1455, 201] width 160 height 28
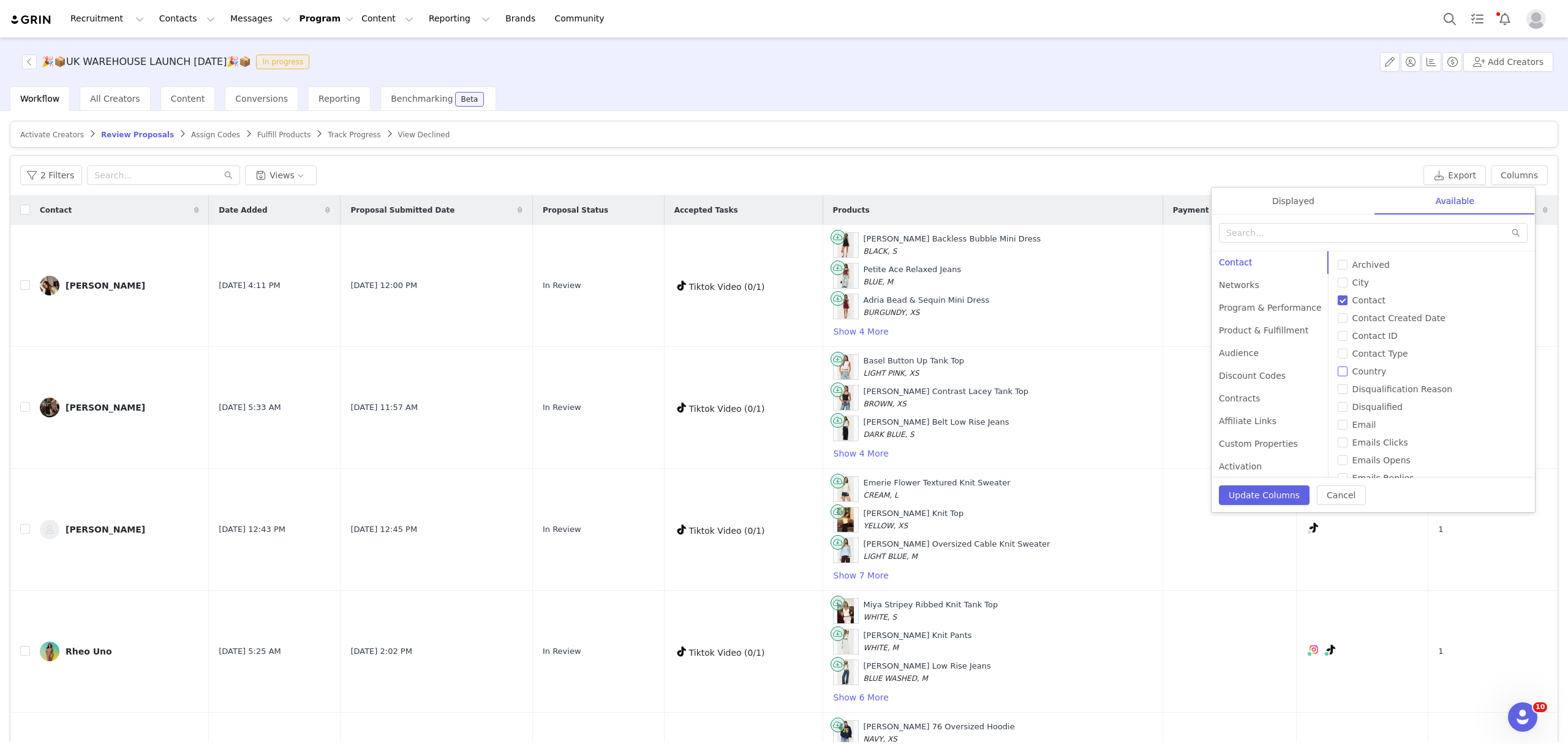
click at [1378, 373] on span "Country" at bounding box center [1369, 371] width 44 height 9
click at [1347, 373] on input "Country" at bounding box center [1342, 371] width 9 height 9
checkbox input "true"
click at [1292, 495] on button "Update Columns" at bounding box center [1264, 495] width 91 height 20
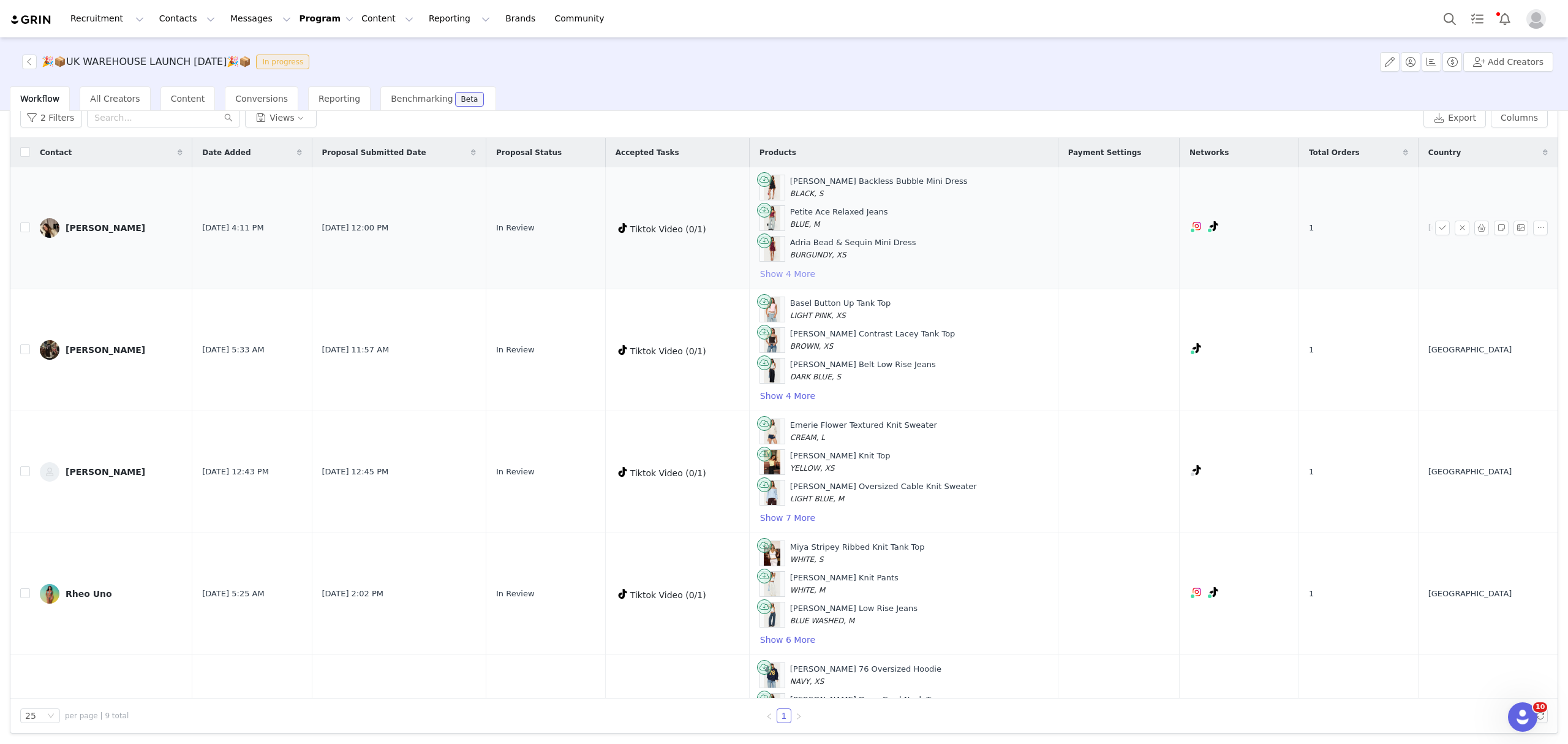
click at [792, 272] on button "Show 4 More" at bounding box center [787, 274] width 56 height 15
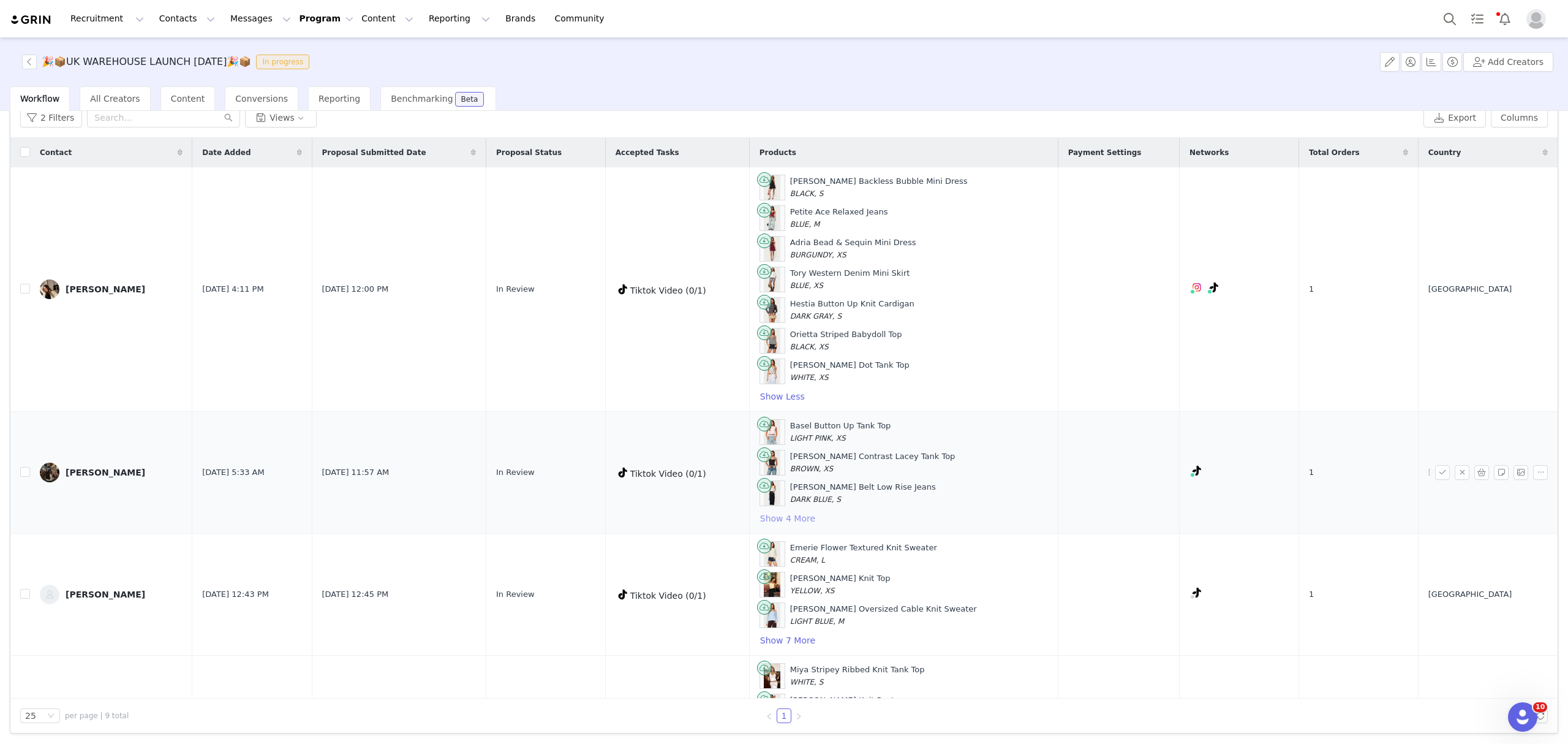
click at [815, 520] on button "Show 4 More" at bounding box center [787, 518] width 56 height 15
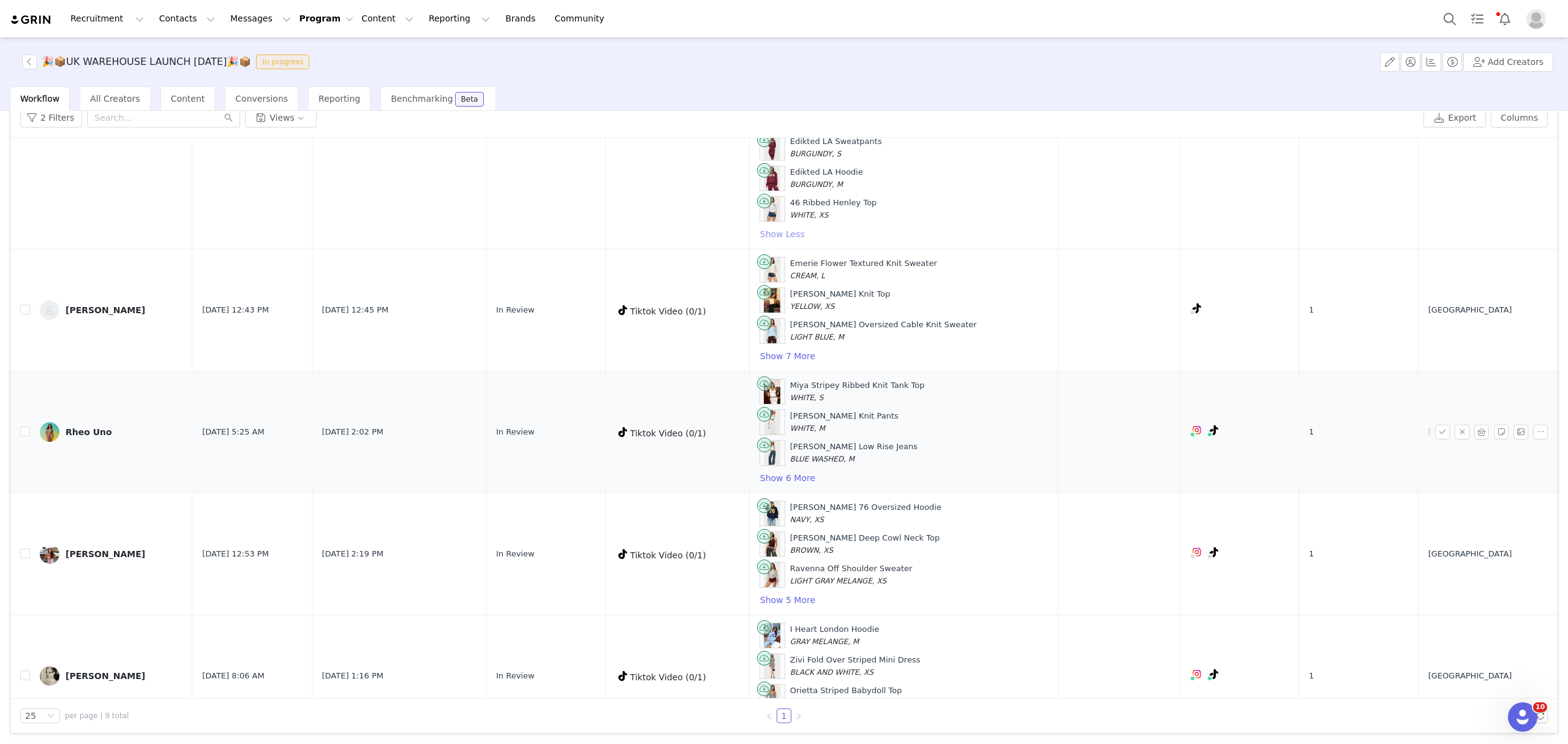
scroll to position [408, 0]
click at [811, 369] on td "Emerie Flower Textured Knit Sweater CREAM, L Philipa Strapless Knit Top YELLOW,…" at bounding box center [904, 309] width 309 height 122
click at [813, 360] on button "Show 7 More" at bounding box center [787, 355] width 56 height 15
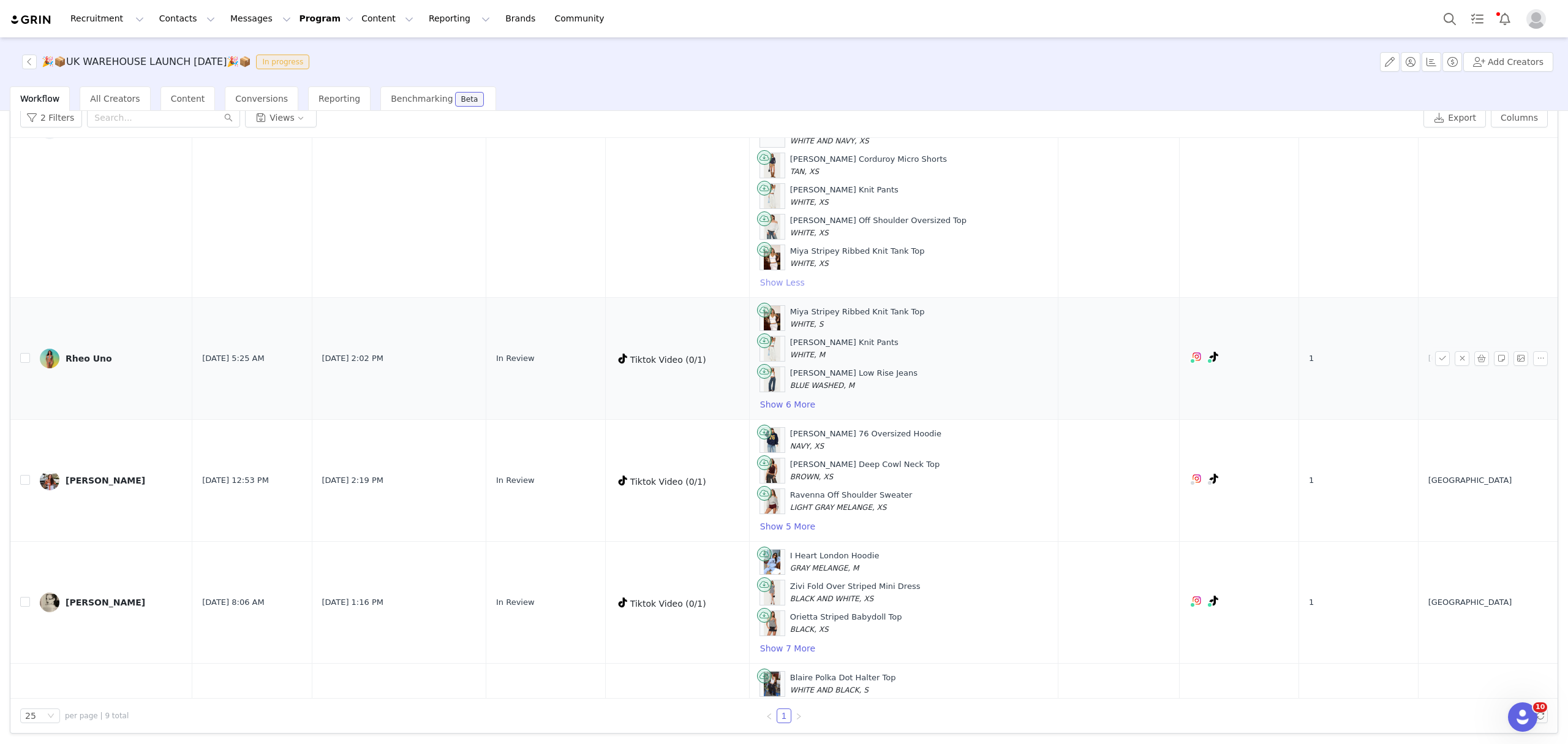
scroll to position [735, 0]
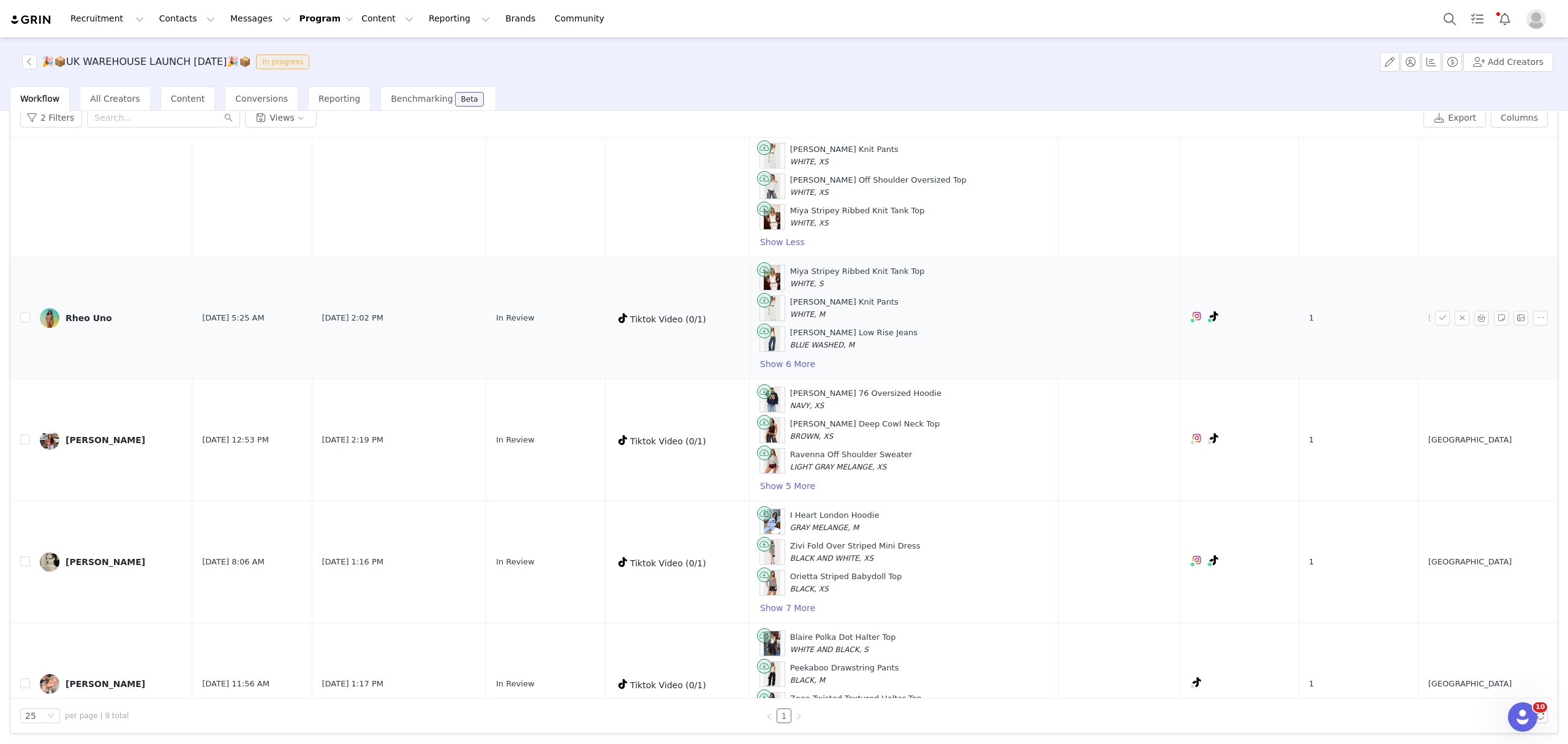
click at [780, 379] on td "Miya Stripey Ribbed Knit Tank Top WHITE, S Miya Stripey Knit Pants WHITE, M Esm…" at bounding box center [904, 318] width 309 height 122
click at [796, 371] on button "Show 6 More" at bounding box center [787, 364] width 56 height 15
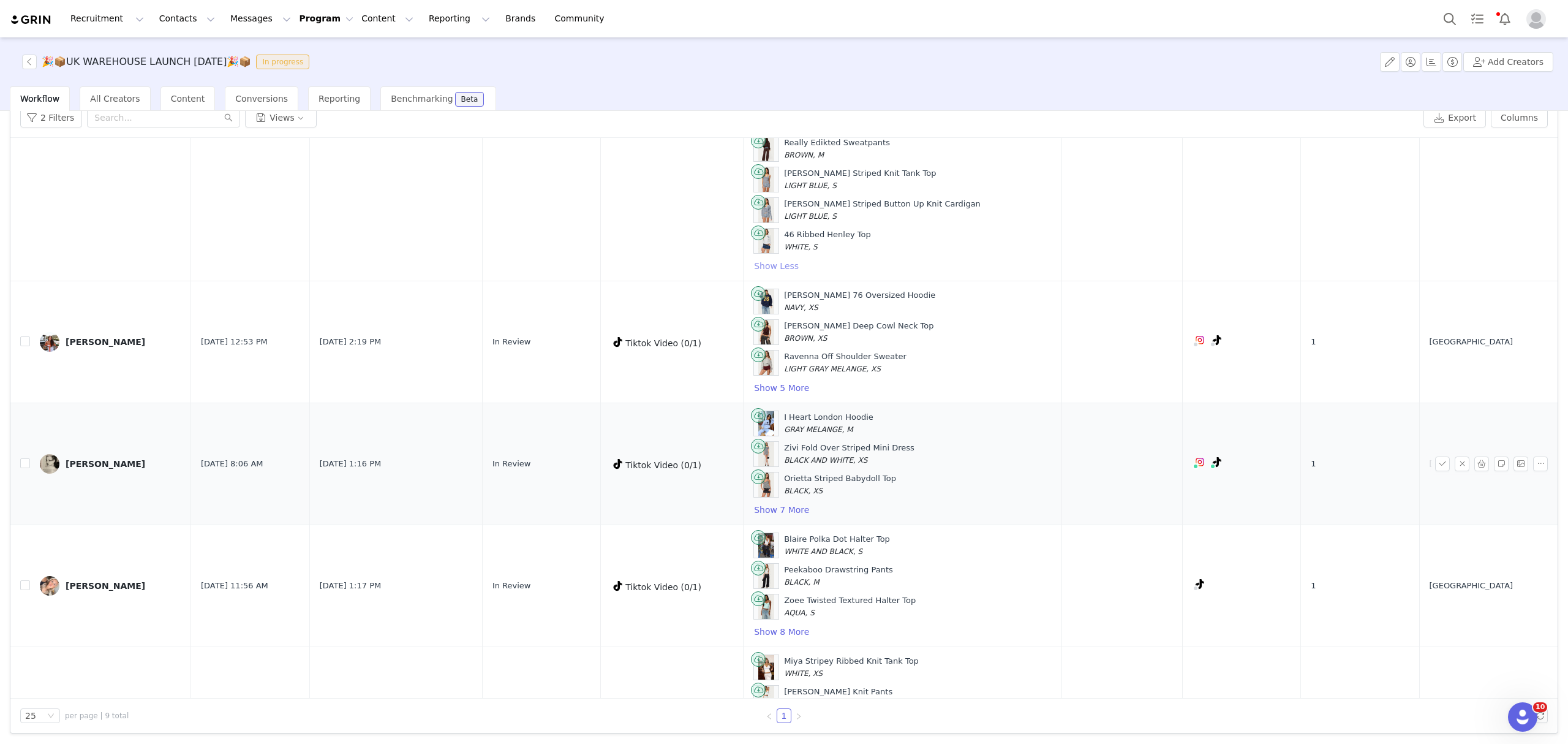
scroll to position [1062, 0]
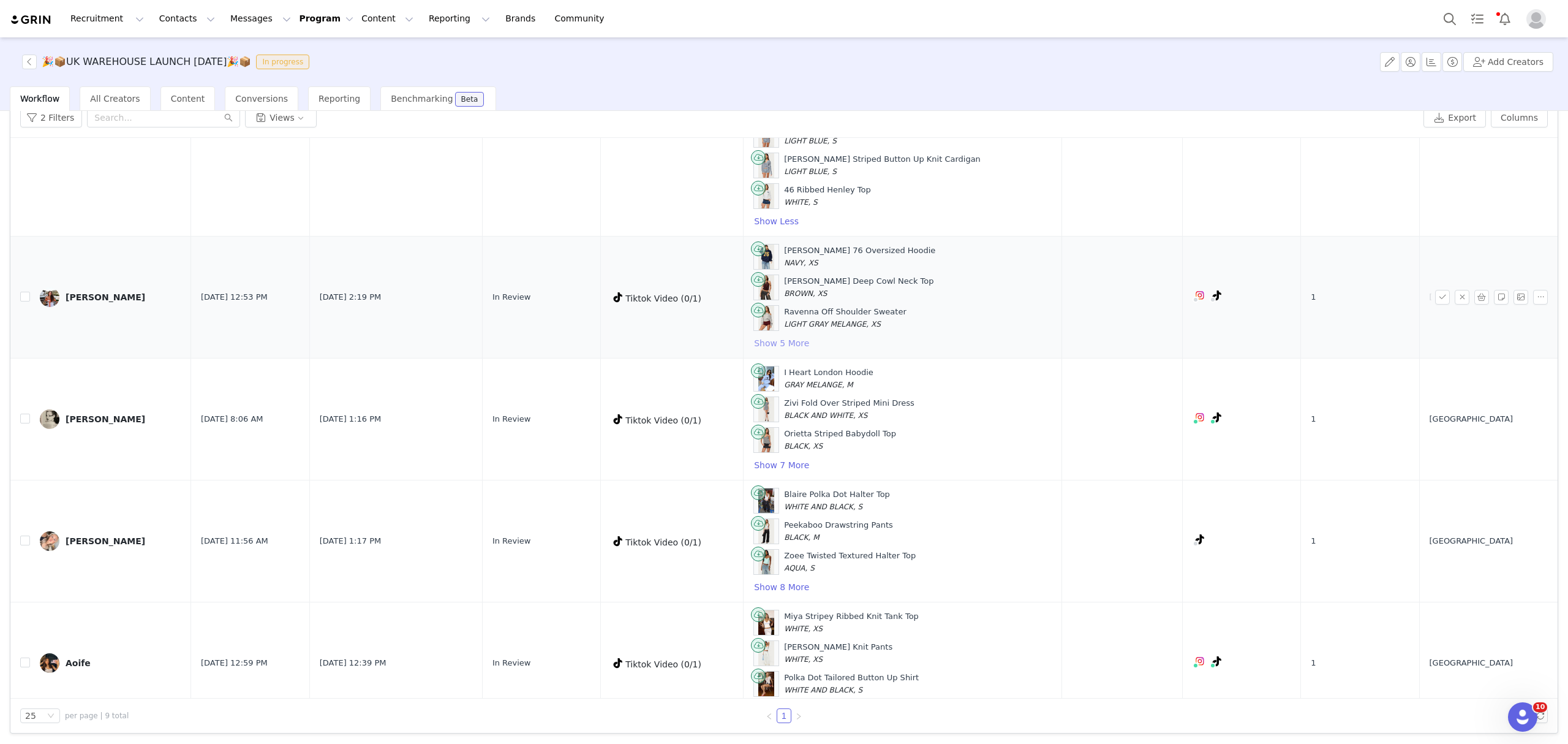
click at [807, 350] on button "Show 5 More" at bounding box center [781, 343] width 56 height 15
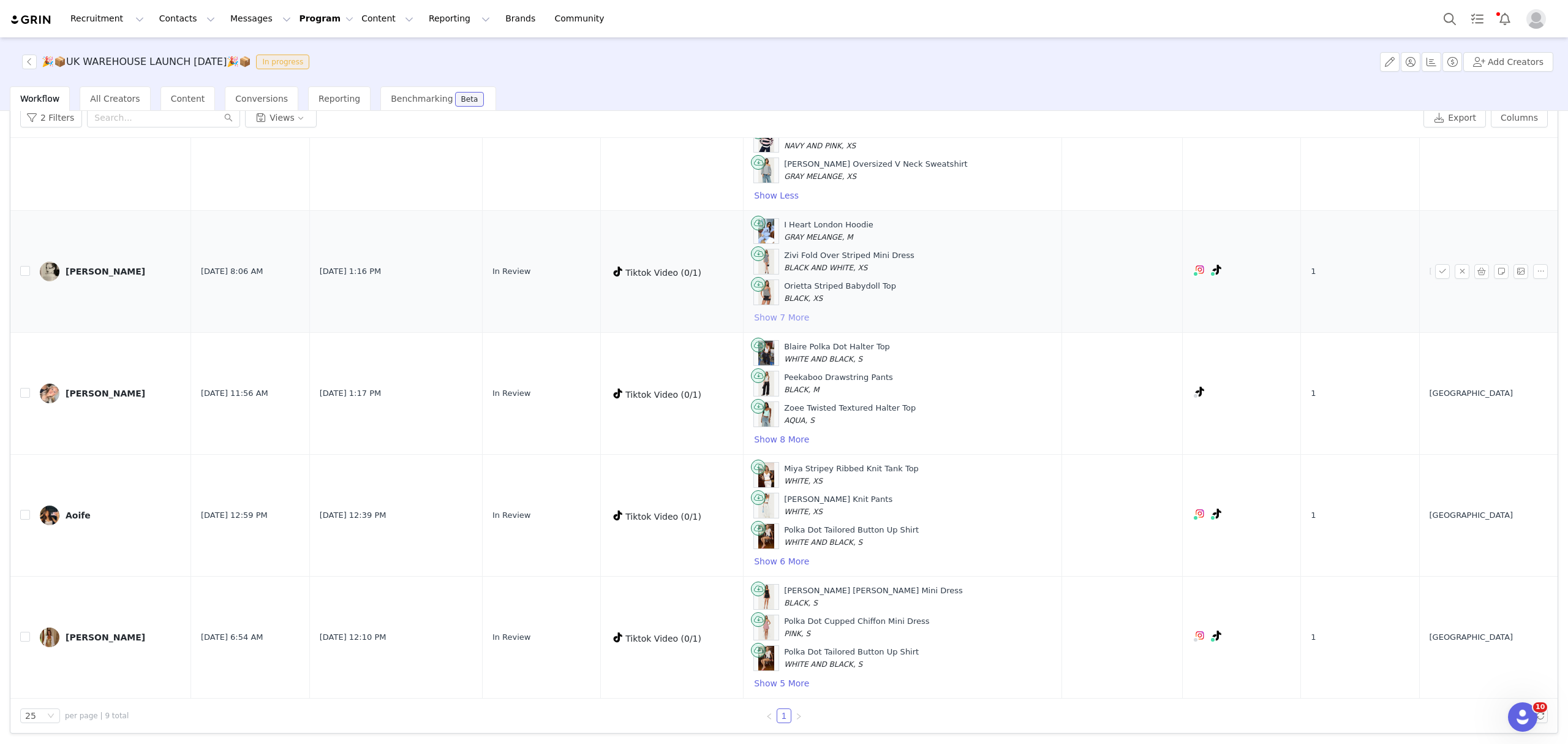
click at [809, 310] on button "Show 7 More" at bounding box center [781, 317] width 56 height 15
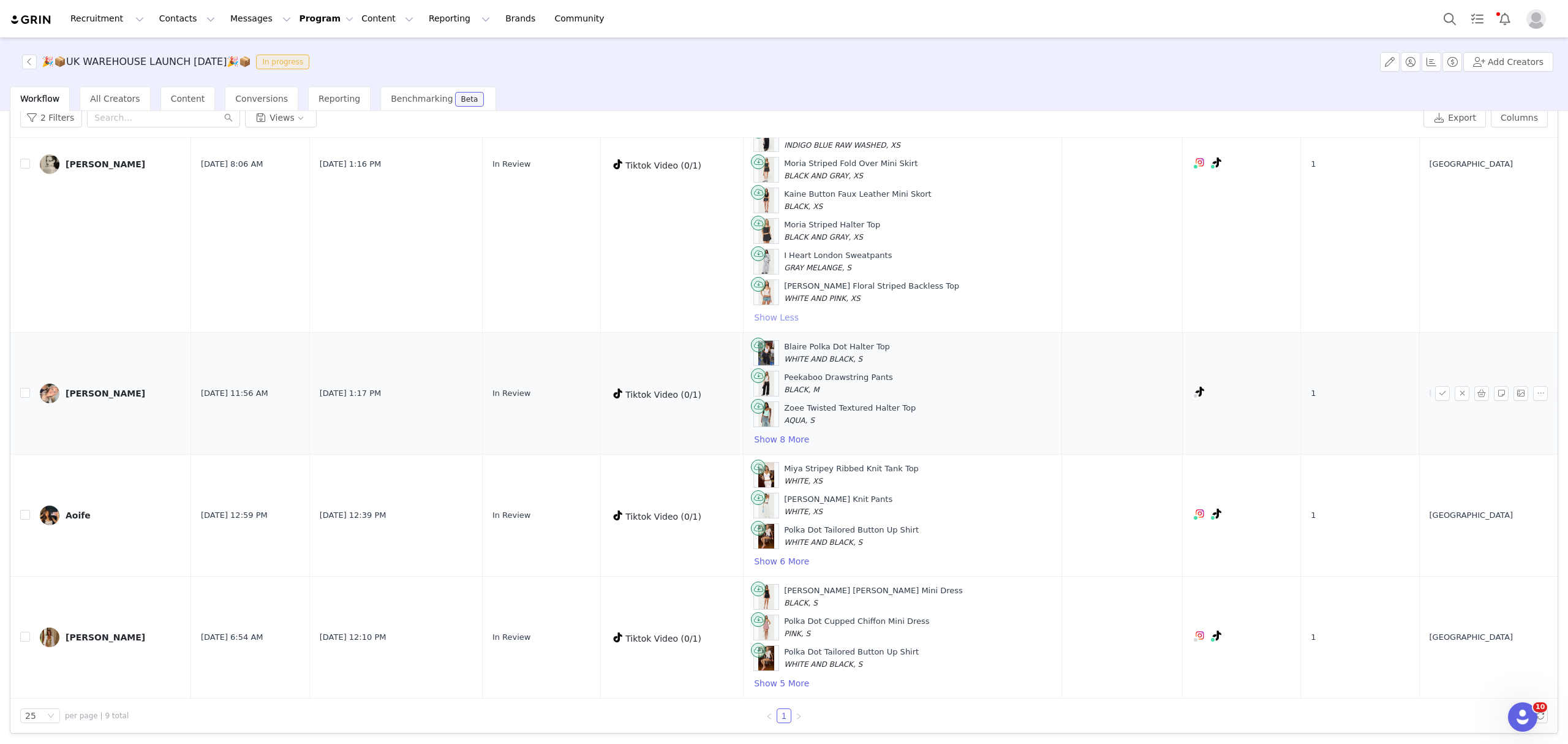
scroll to position [1603, 0]
drag, startPoint x: 807, startPoint y: 429, endPoint x: 819, endPoint y: 425, distance: 12.6
click at [807, 432] on button "Show 8 More" at bounding box center [781, 439] width 56 height 15
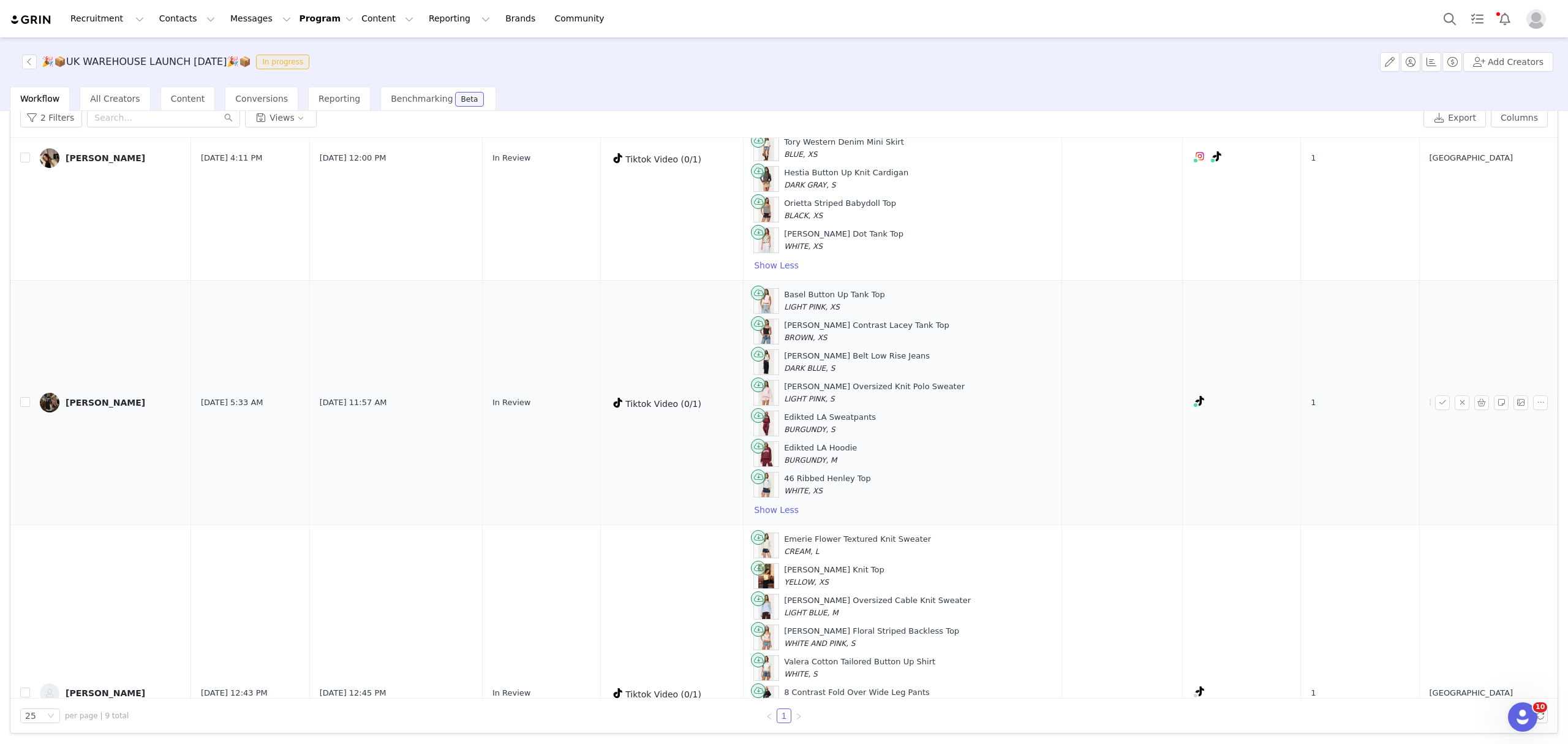
scroll to position [0, 0]
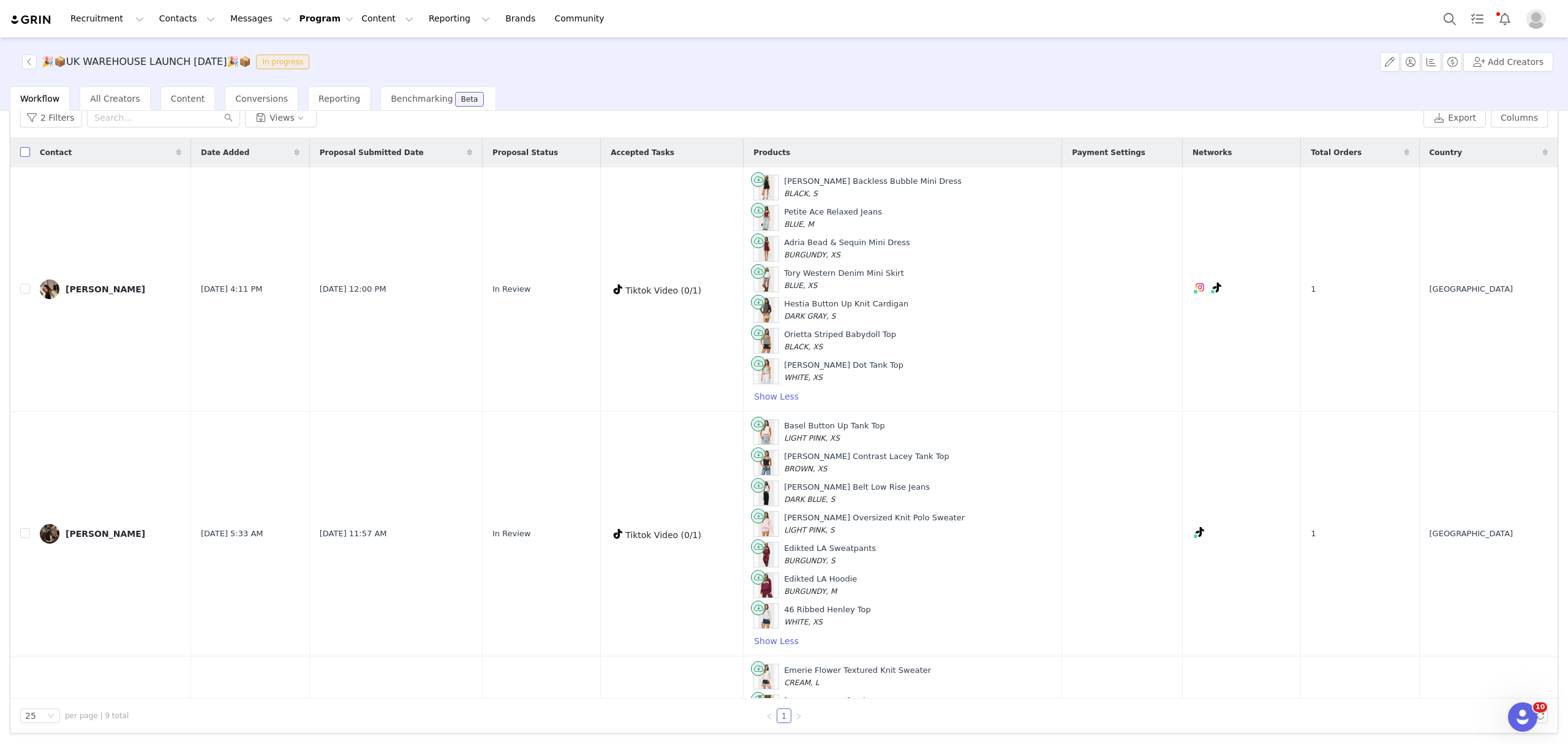
click at [23, 152] on input "checkbox" at bounding box center [25, 152] width 9 height 9
checkbox input "true"
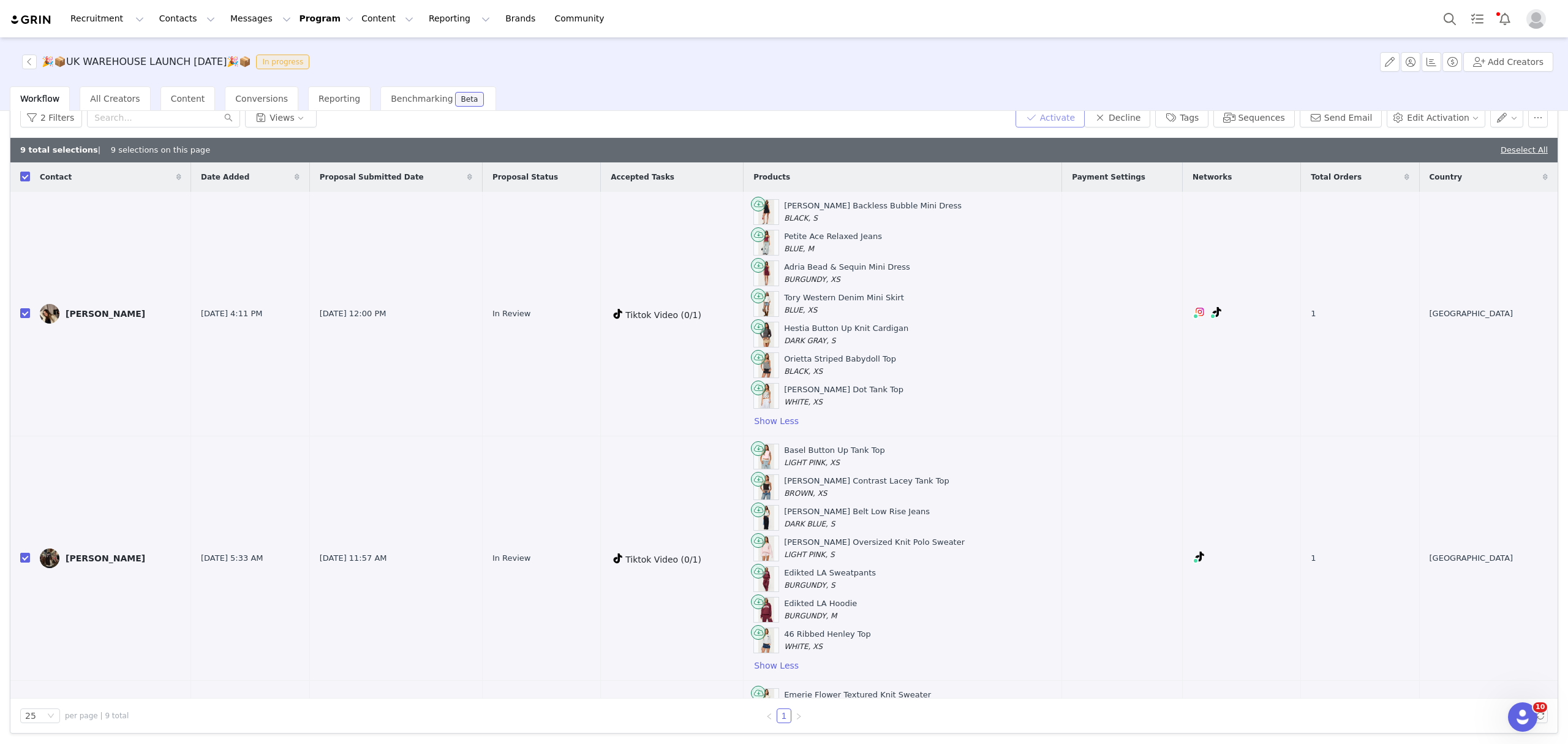
click at [1061, 121] on button "Activate" at bounding box center [1050, 117] width 69 height 20
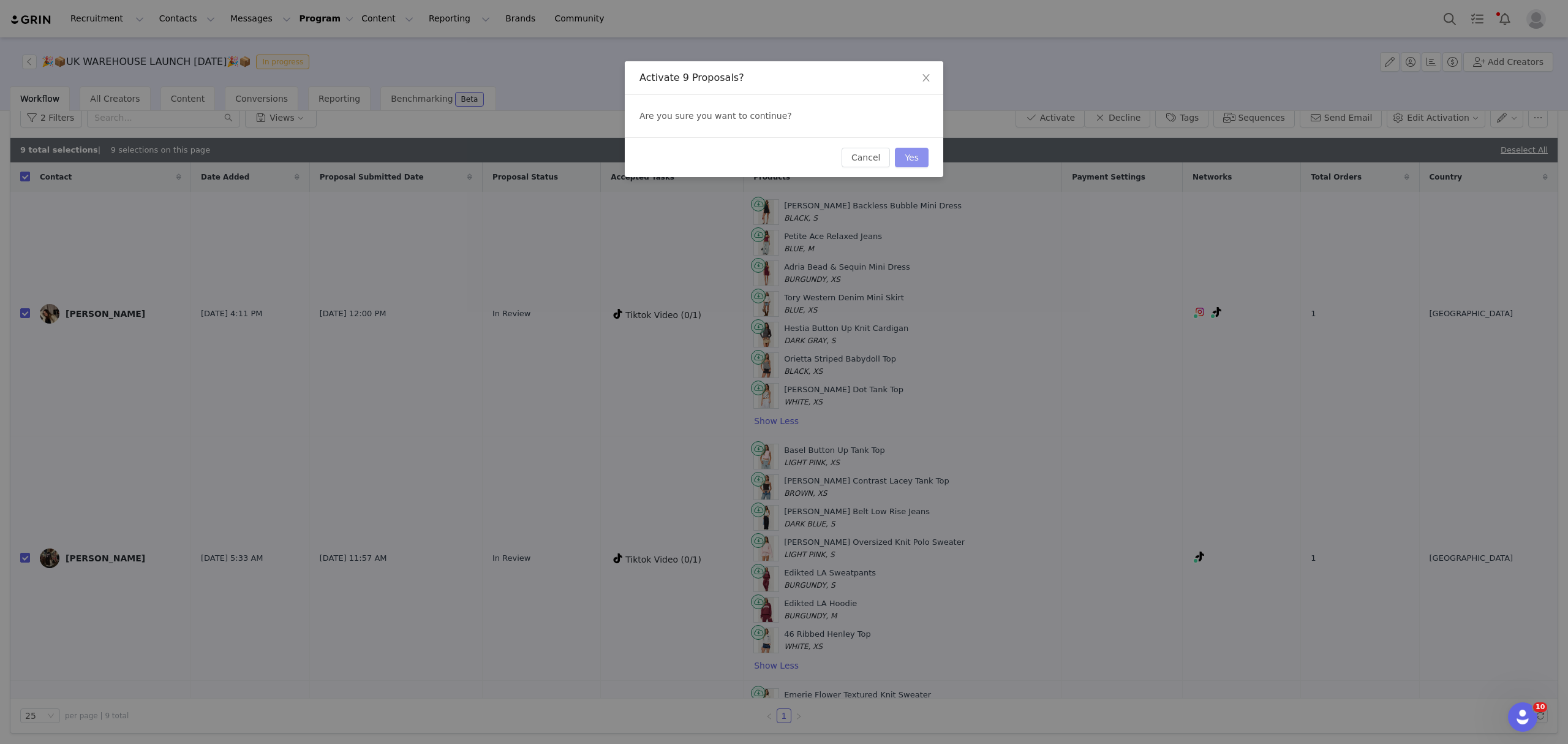
click at [920, 160] on button "Yes" at bounding box center [912, 157] width 34 height 20
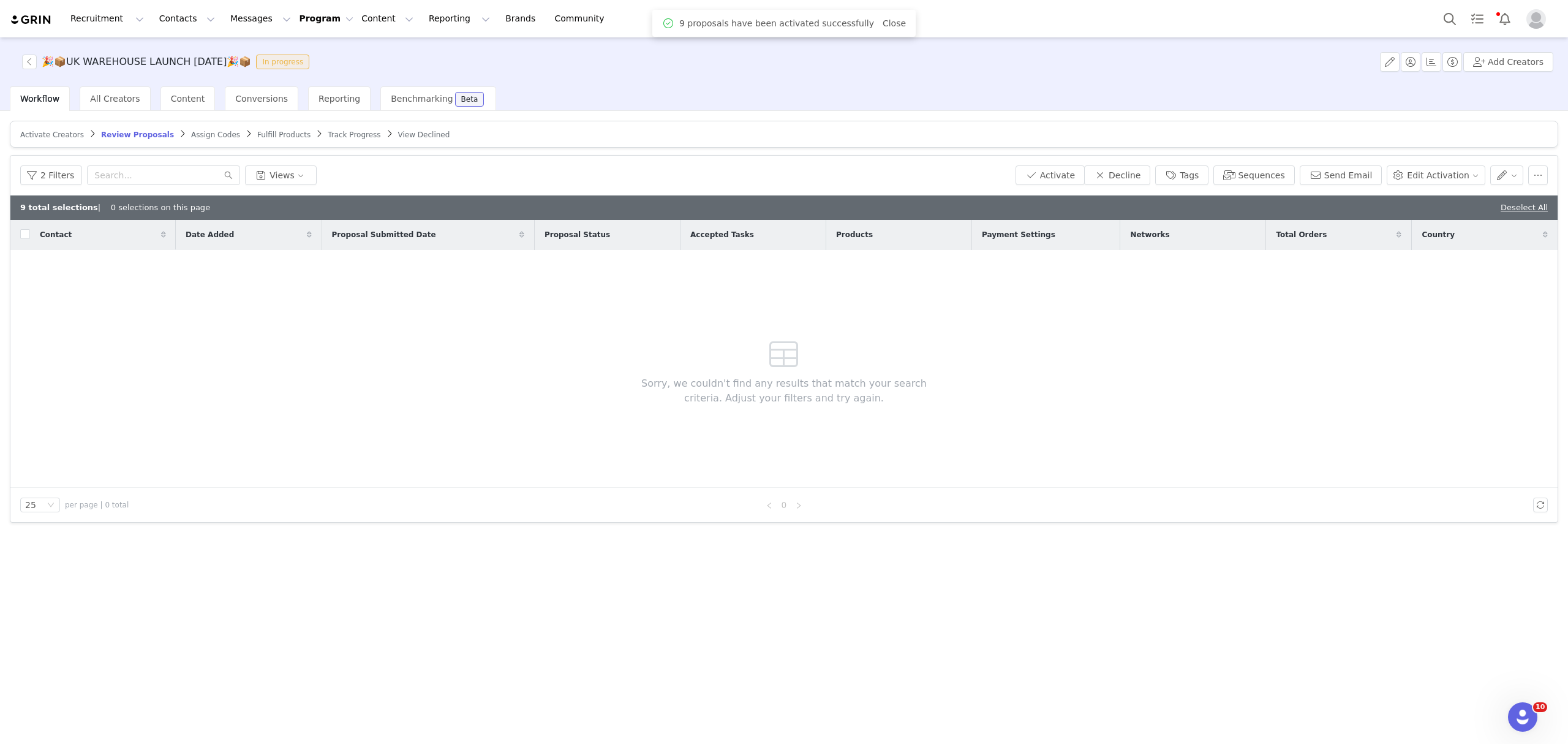
click at [191, 133] on span "Assign Codes" at bounding box center [215, 135] width 49 height 9
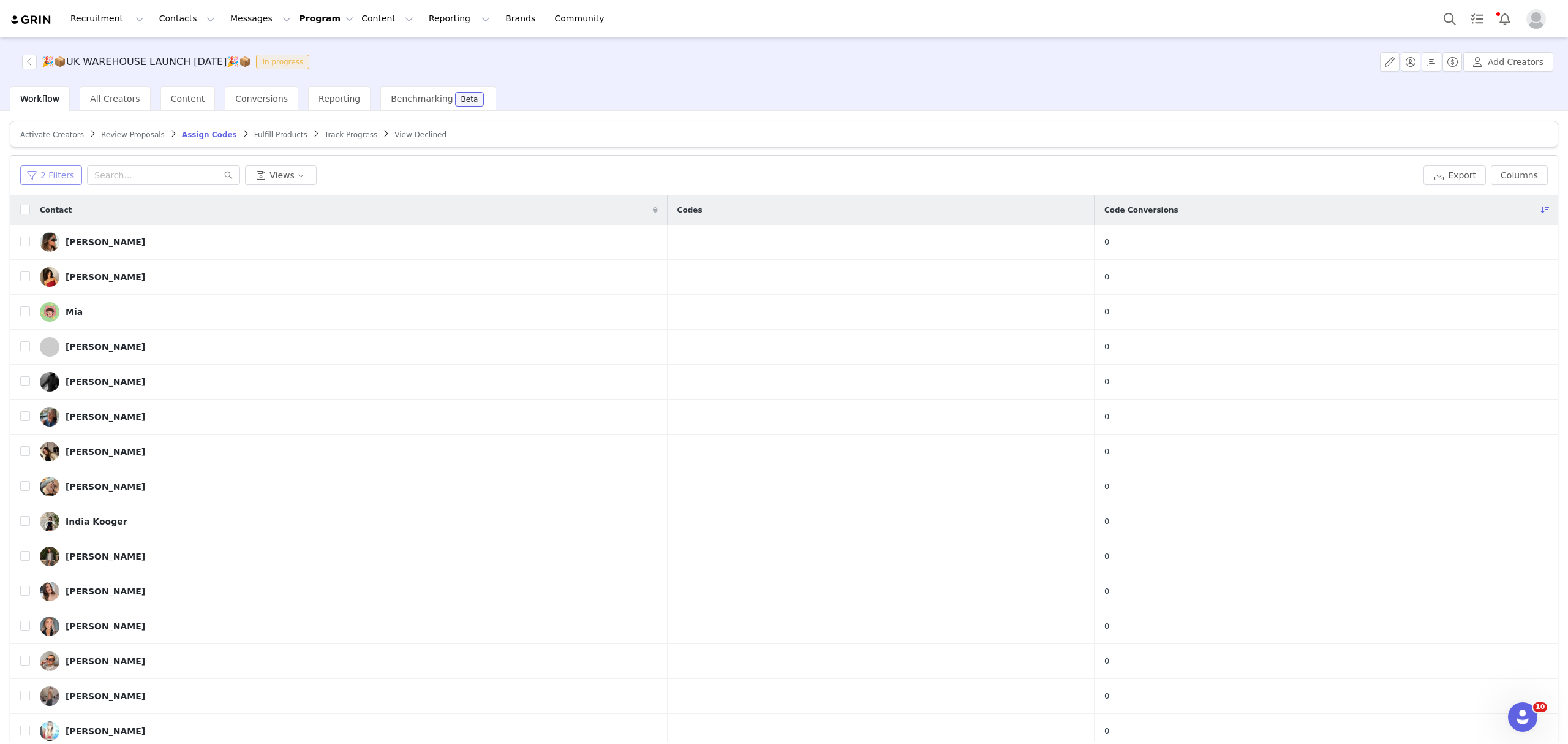
click at [47, 178] on button "2 Filters" at bounding box center [51, 175] width 62 height 20
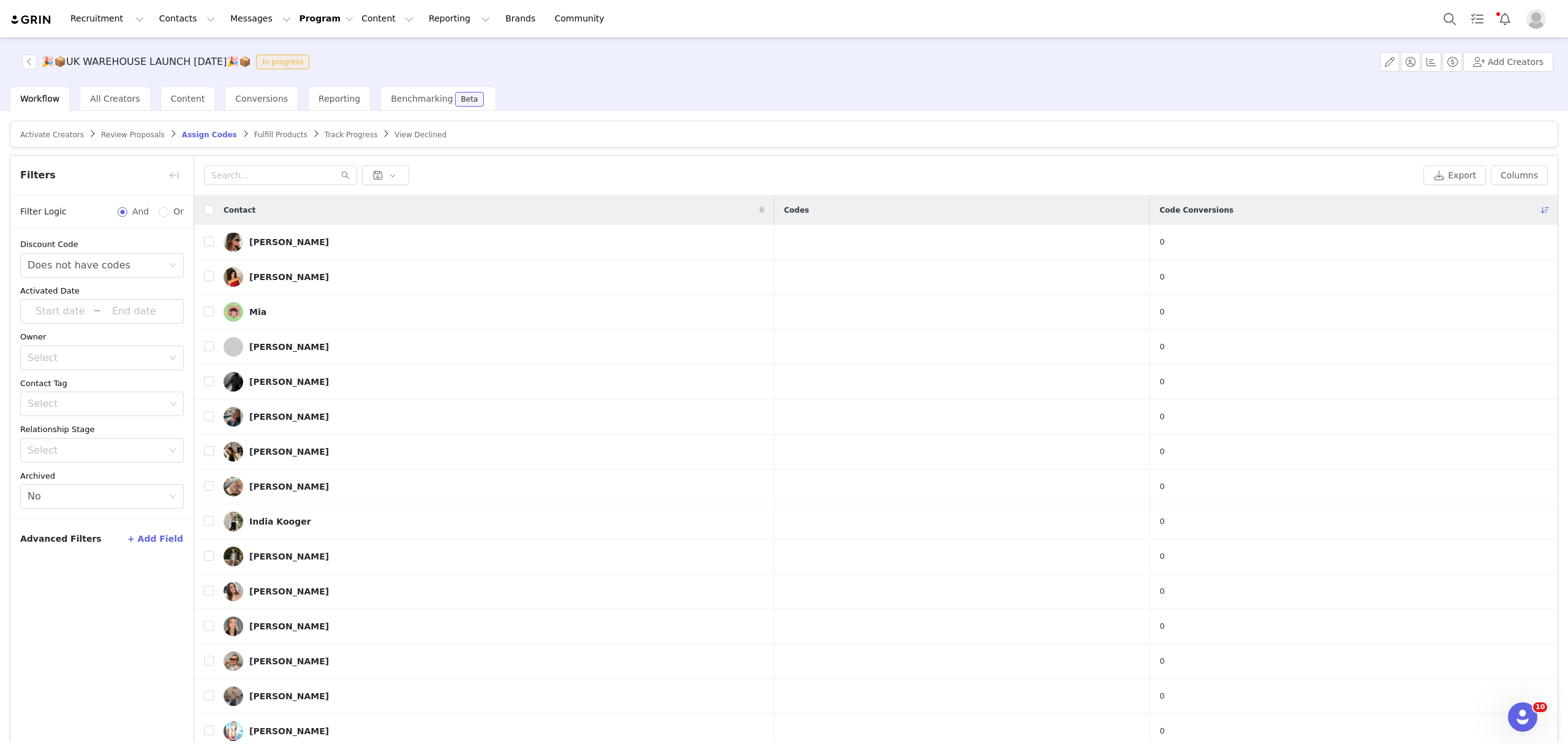
click at [265, 135] on span "Fulfill Products" at bounding box center [280, 135] width 54 height 9
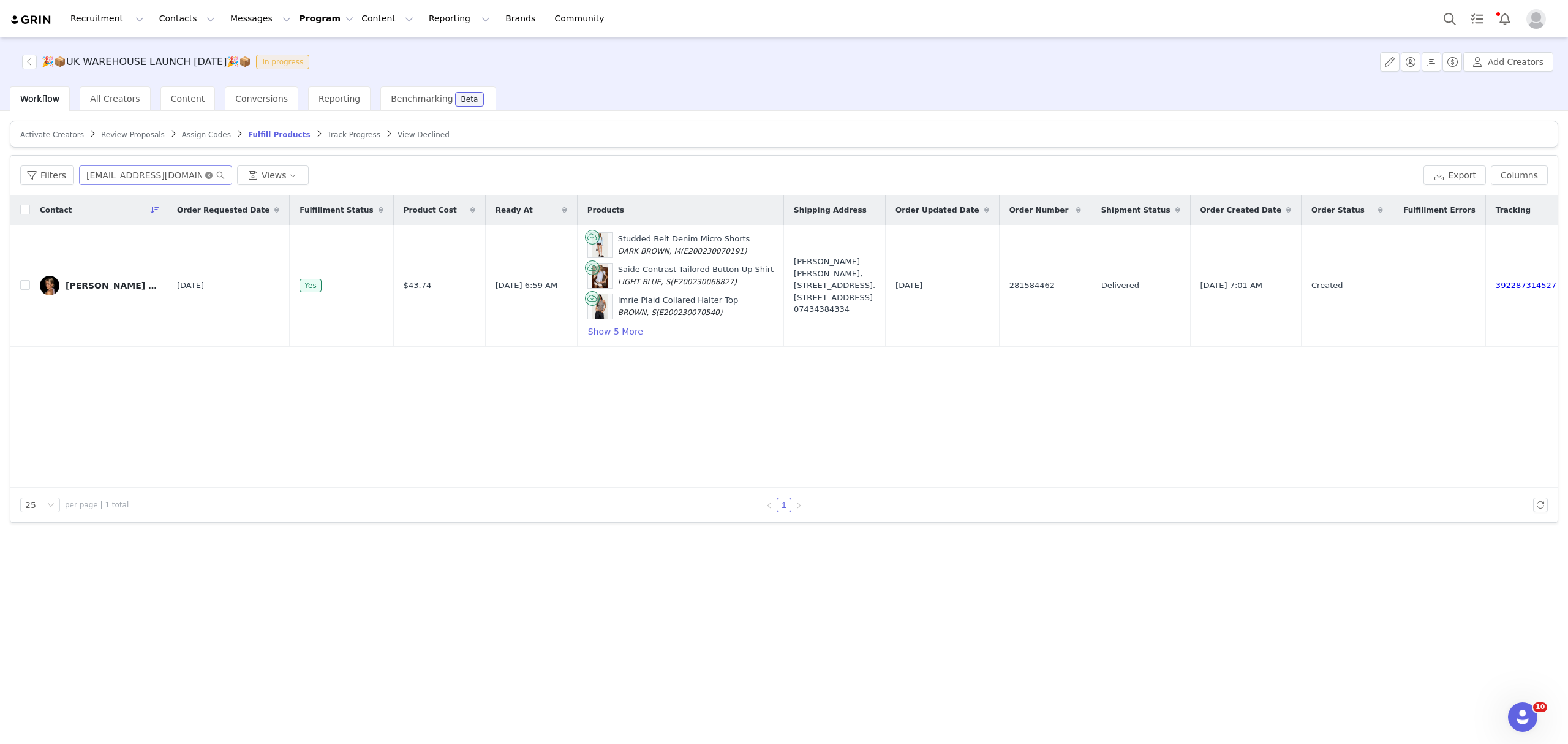
click at [205, 175] on icon "icon: close-circle" at bounding box center [209, 175] width 7 height 7
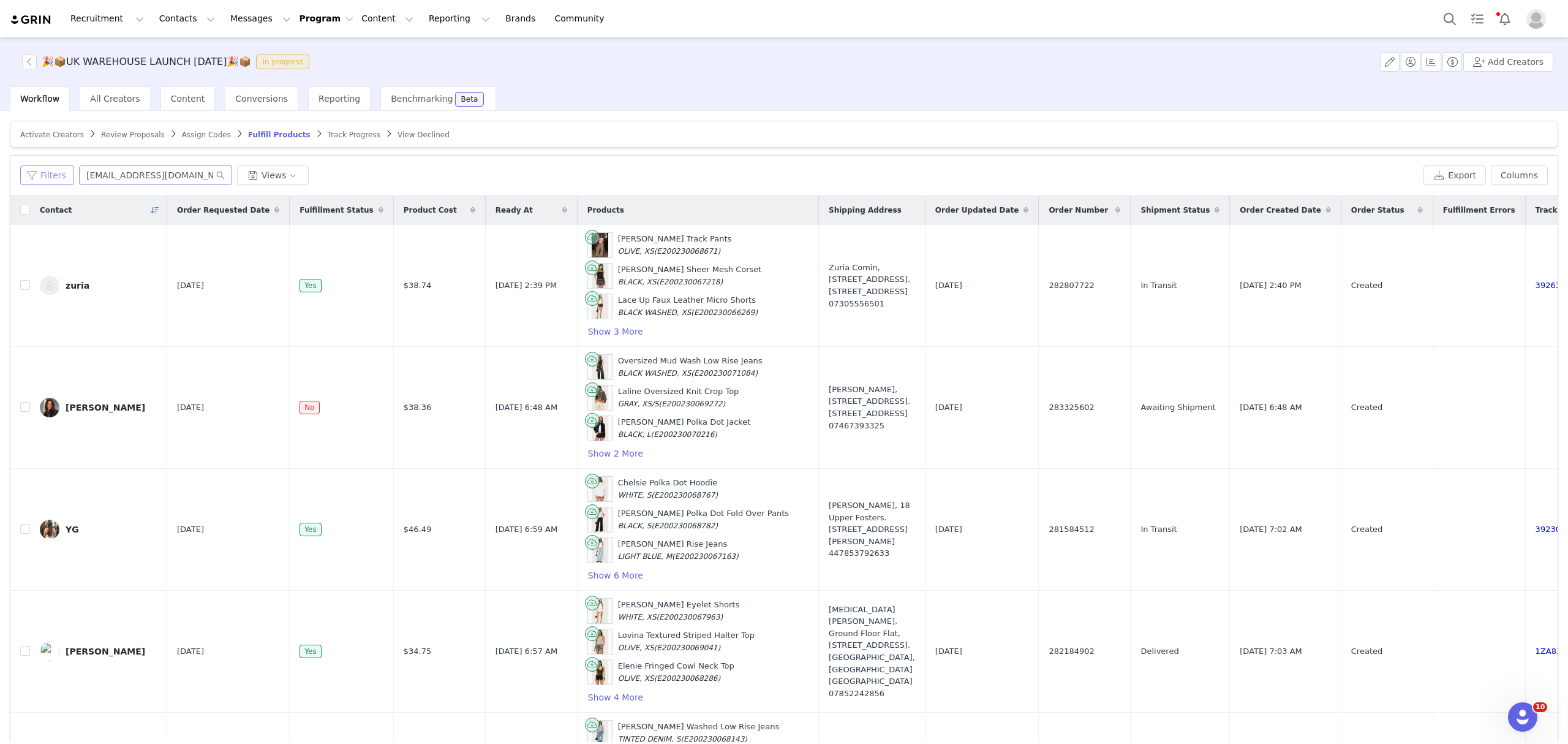
click at [47, 173] on button "Filters" at bounding box center [47, 175] width 54 height 20
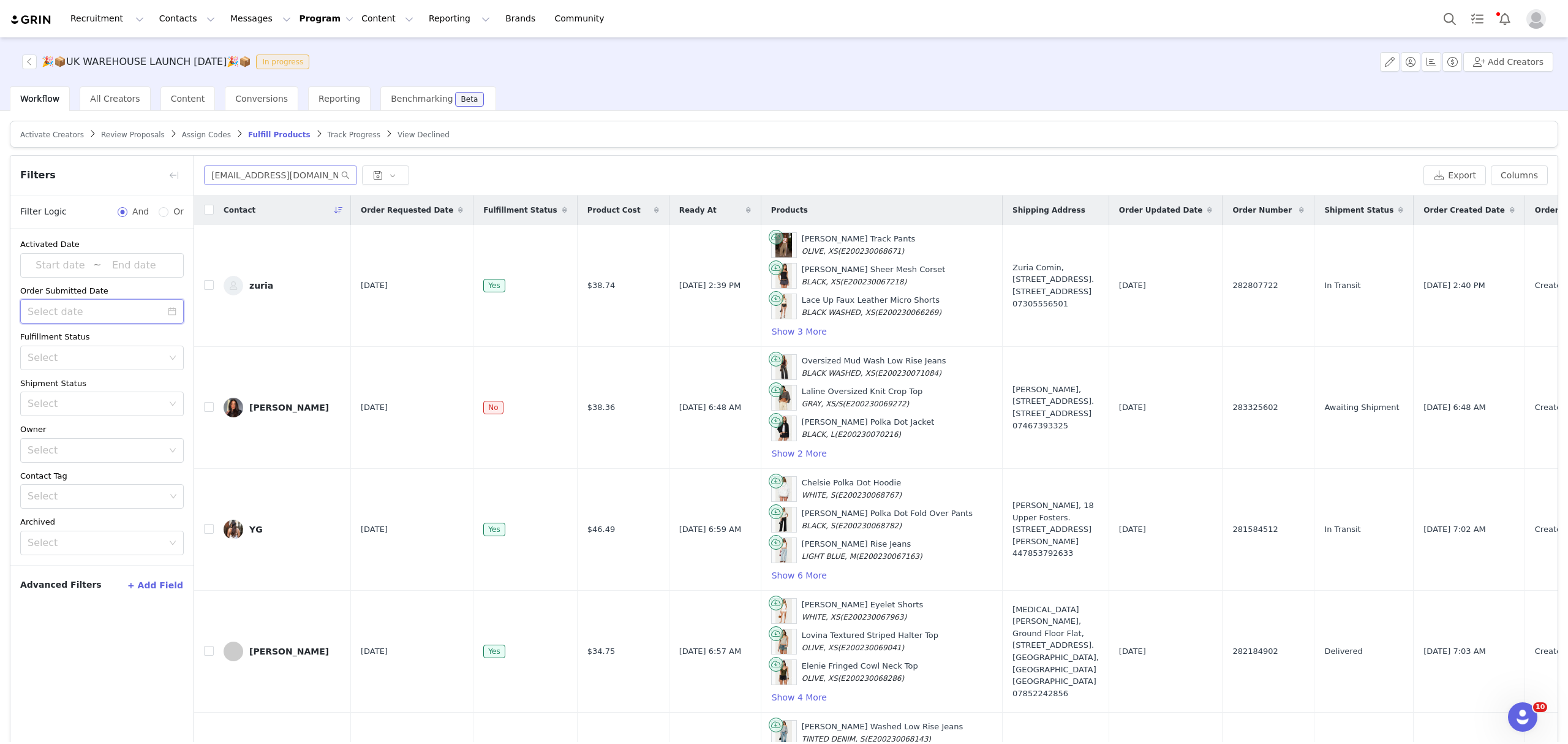
click at [109, 309] on input at bounding box center [102, 311] width 163 height 24
click at [103, 352] on span "We" at bounding box center [106, 357] width 22 height 11
click at [115, 303] on input at bounding box center [106, 308] width 158 height 14
click at [85, 574] on div "Advanced Filters + Add Field" at bounding box center [102, 585] width 183 height 40
click at [79, 359] on div "Select" at bounding box center [96, 358] width 135 height 12
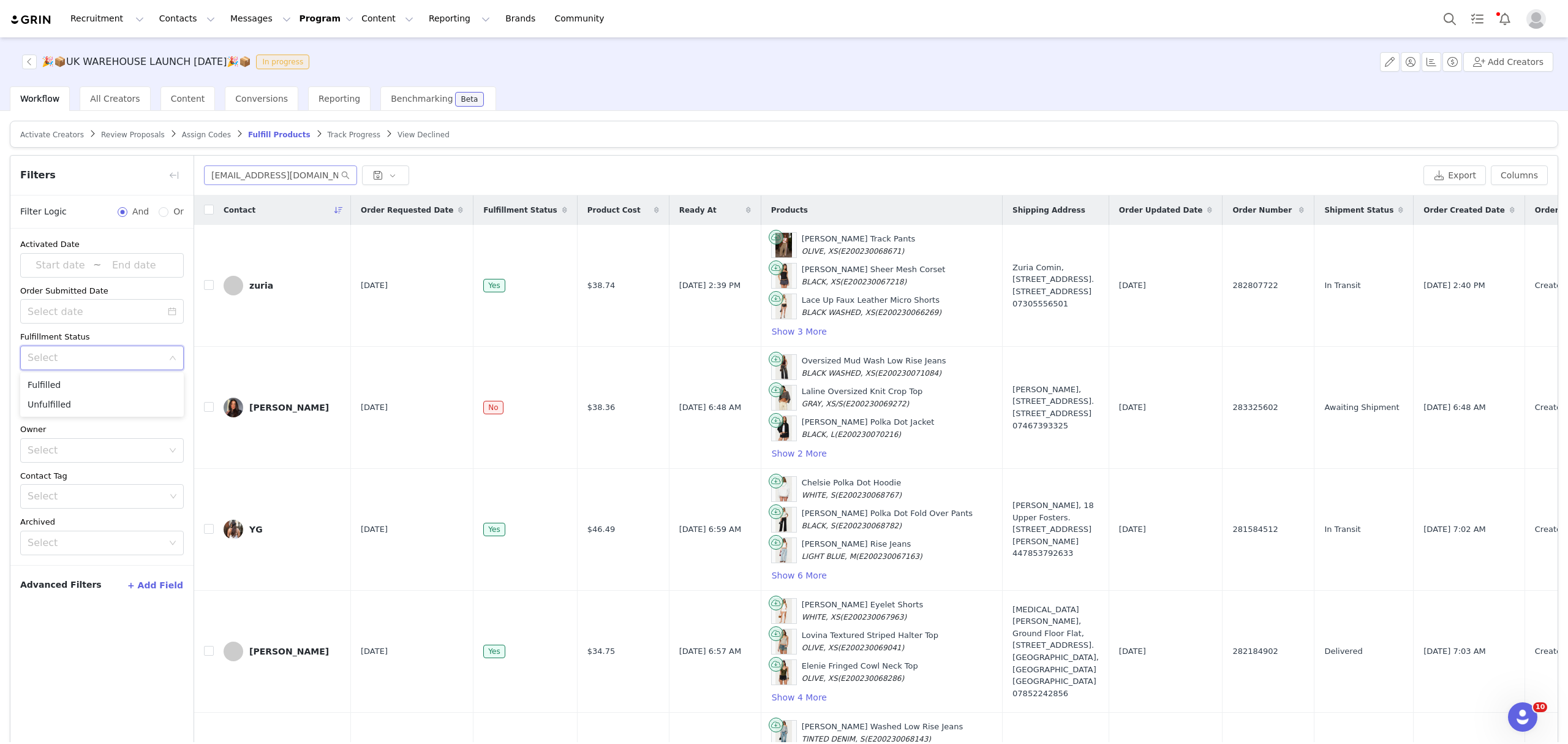
click at [104, 421] on div "Activated Date ~ Order Submitted Date Fulfillment Status Select Shipment Status…" at bounding box center [102, 396] width 183 height 336
click at [104, 387] on div "Shipment Status" at bounding box center [102, 384] width 163 height 12
click at [106, 403] on div "Select" at bounding box center [96, 404] width 135 height 12
click at [83, 432] on li "Has No Order" at bounding box center [102, 430] width 163 height 20
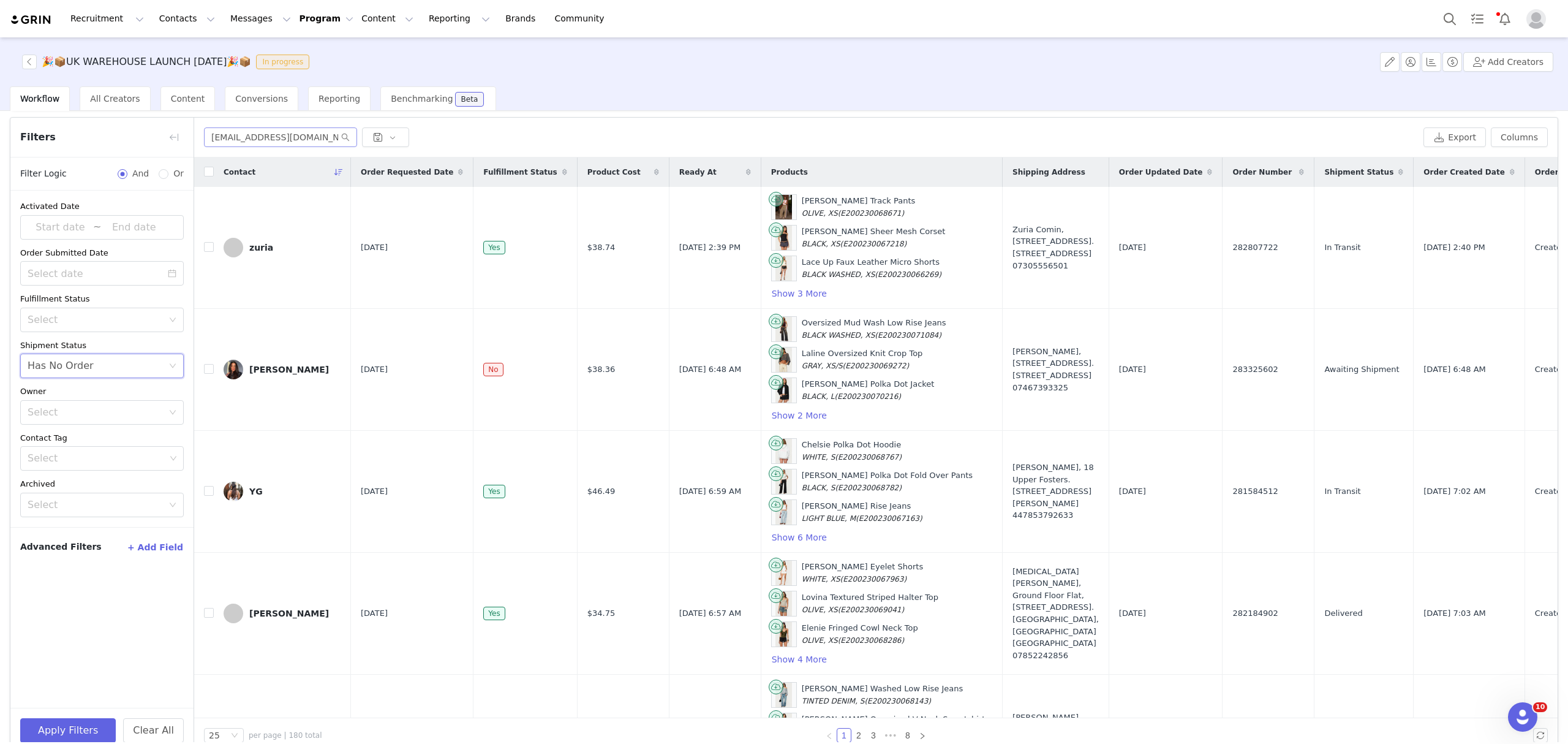
scroll to position [58, 0]
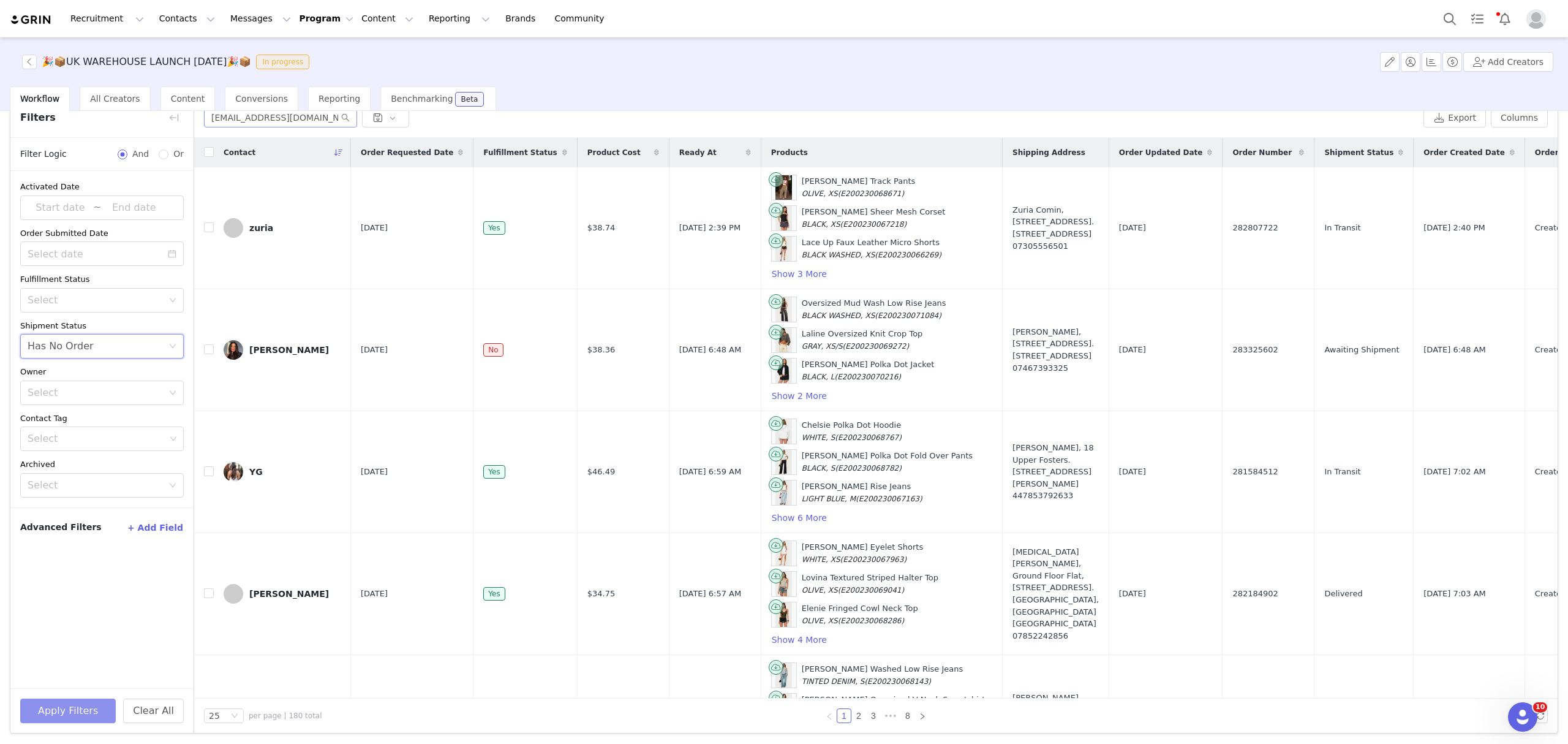
click at [83, 705] on button "Apply Filters" at bounding box center [68, 711] width 96 height 24
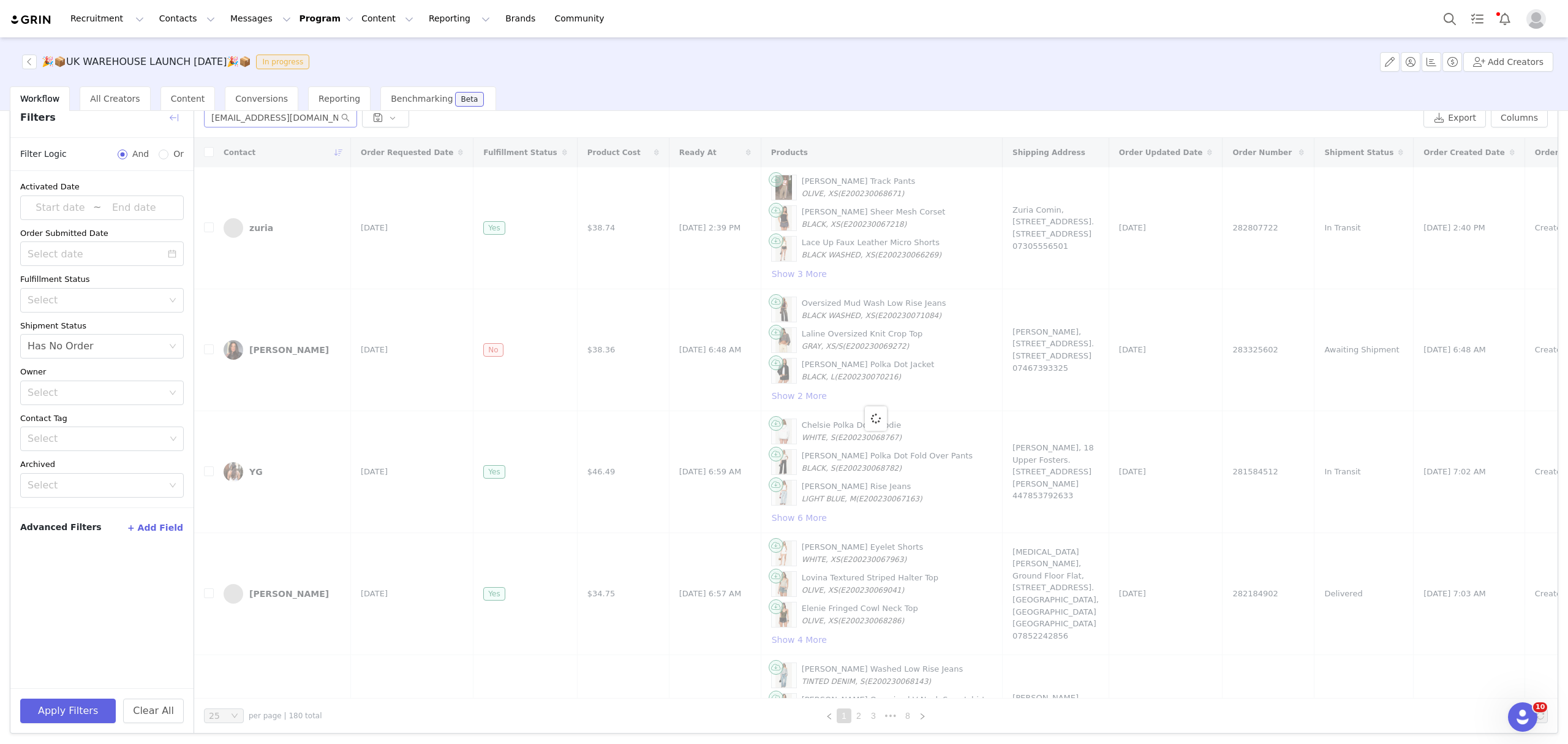
click at [175, 115] on button "button" at bounding box center [173, 117] width 20 height 20
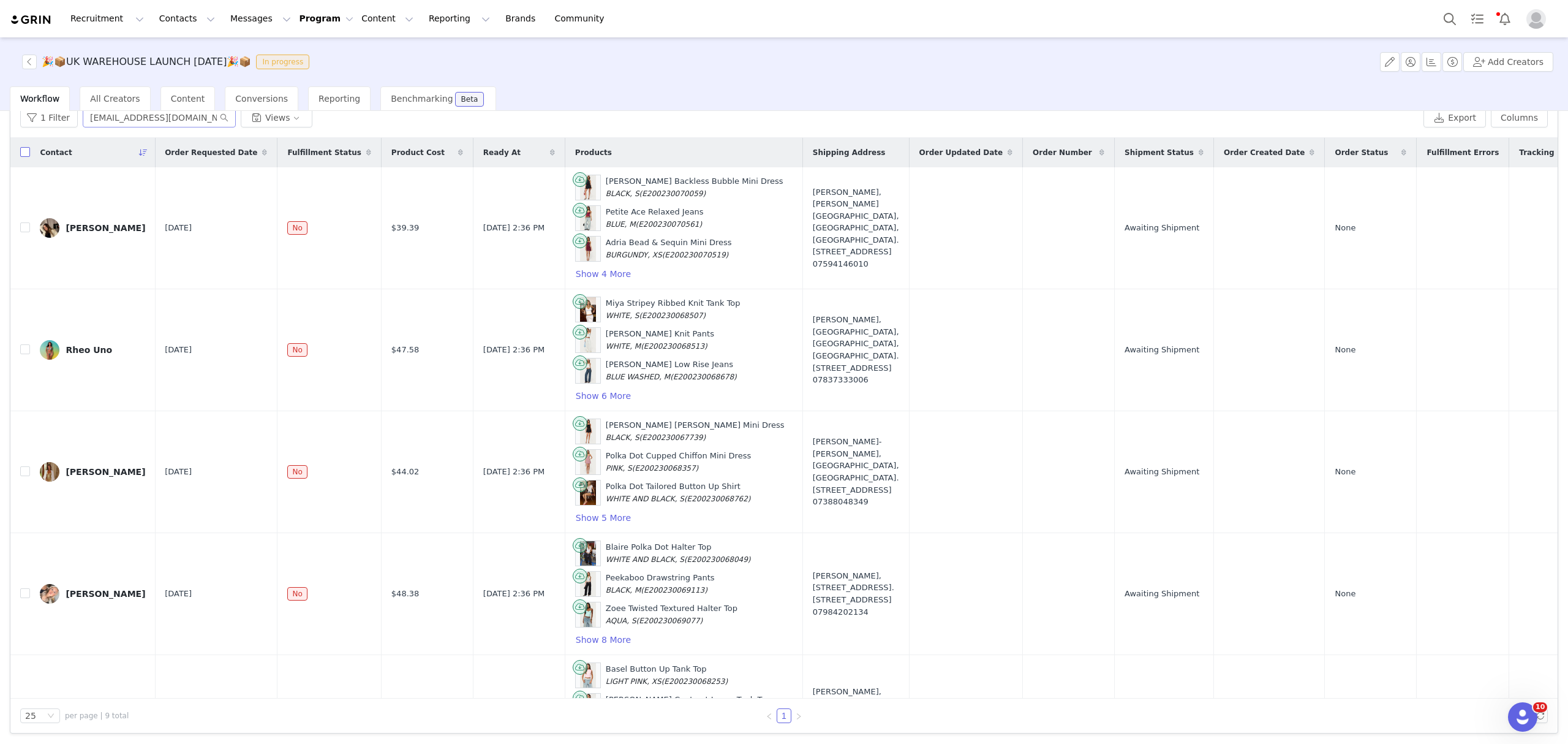
click at [21, 157] on label at bounding box center [25, 152] width 9 height 13
click at [21, 157] on input "checkbox" at bounding box center [25, 152] width 9 height 9
checkbox input "true"
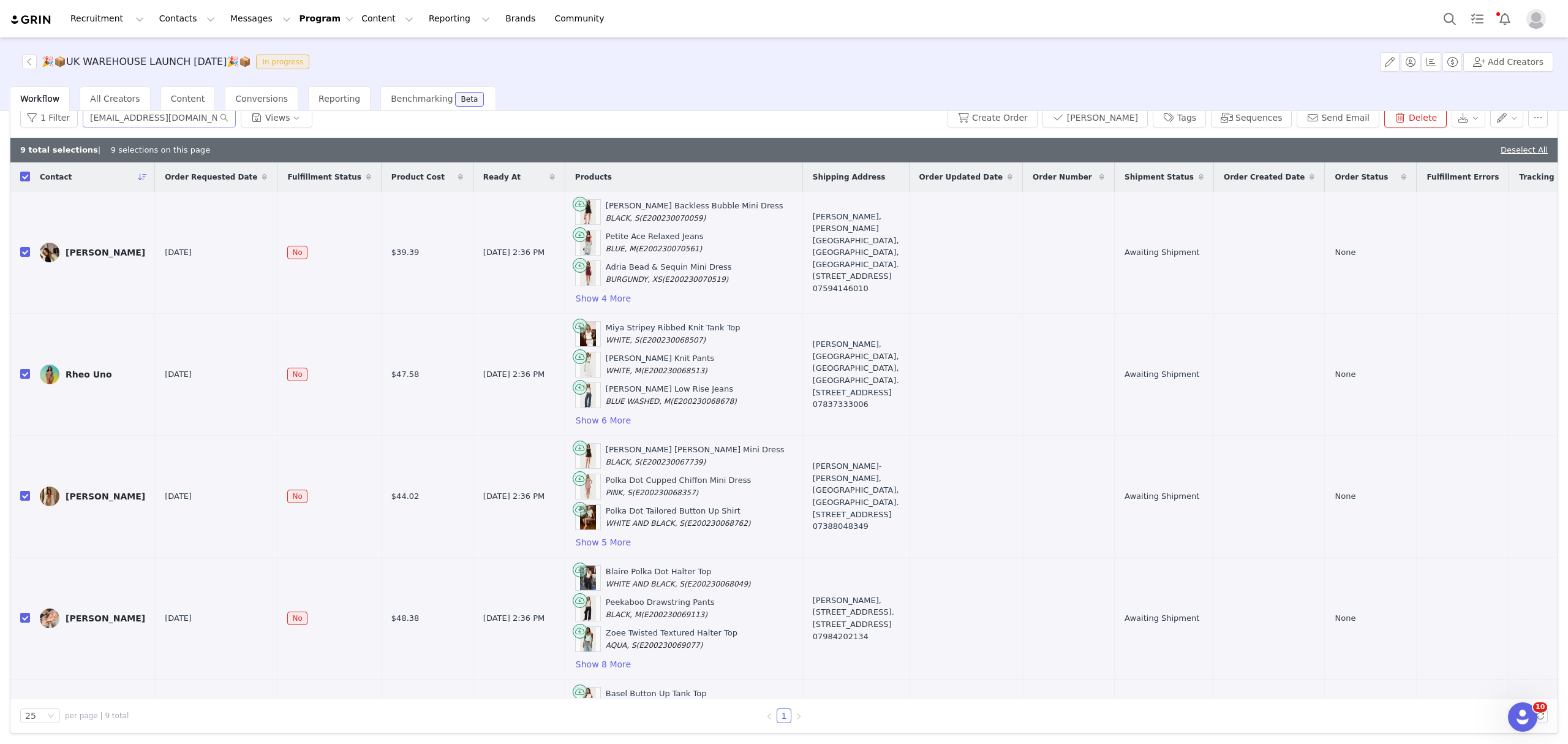
click at [1032, 108] on div "Workflow All Creators Content Conversions Reporting Benchmarking Beta" at bounding box center [788, 98] width 1558 height 24
click at [1038, 116] on button "Create Order" at bounding box center [992, 117] width 90 height 20
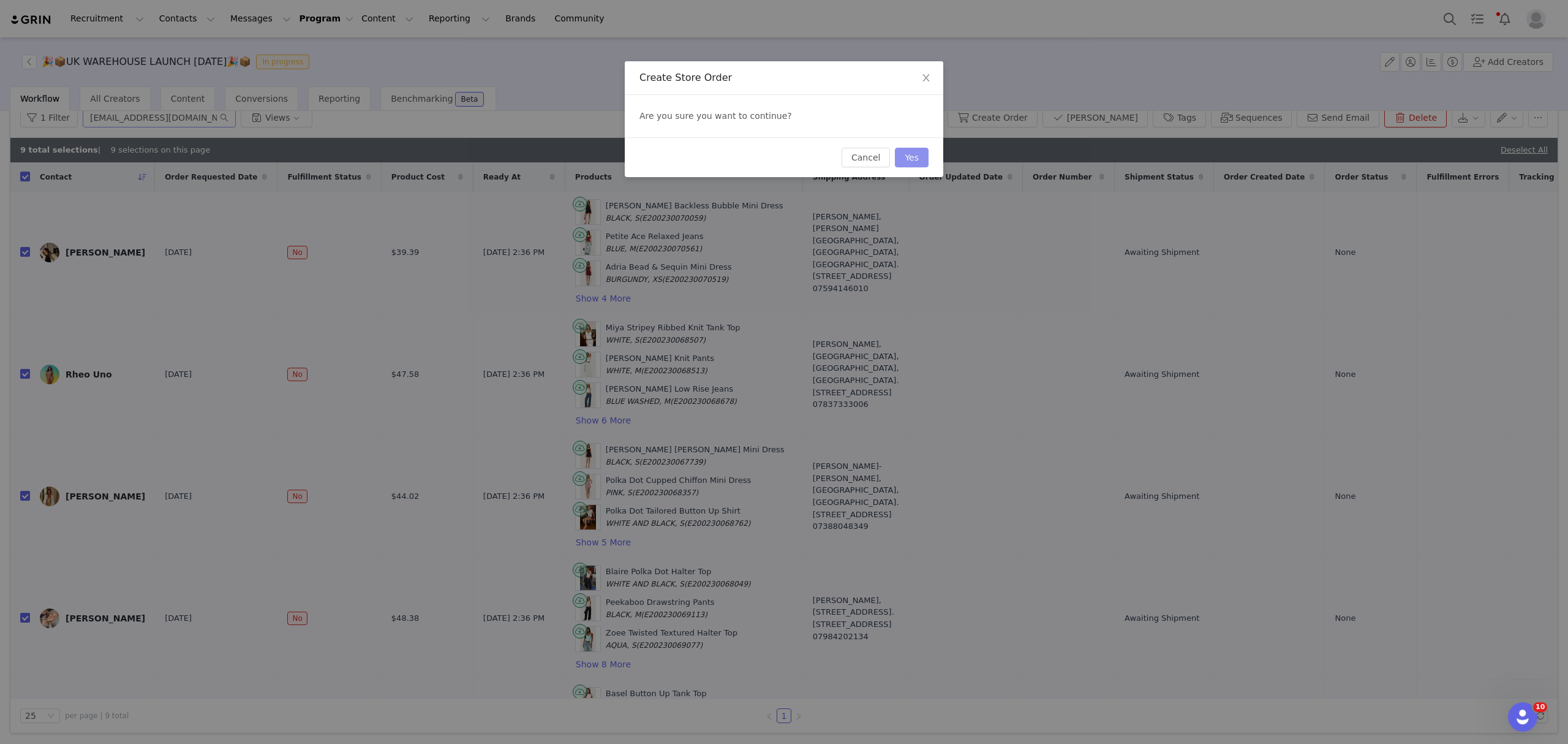
drag, startPoint x: 925, startPoint y: 163, endPoint x: 923, endPoint y: 152, distance: 11.2
click at [924, 161] on button "Yes" at bounding box center [912, 157] width 34 height 20
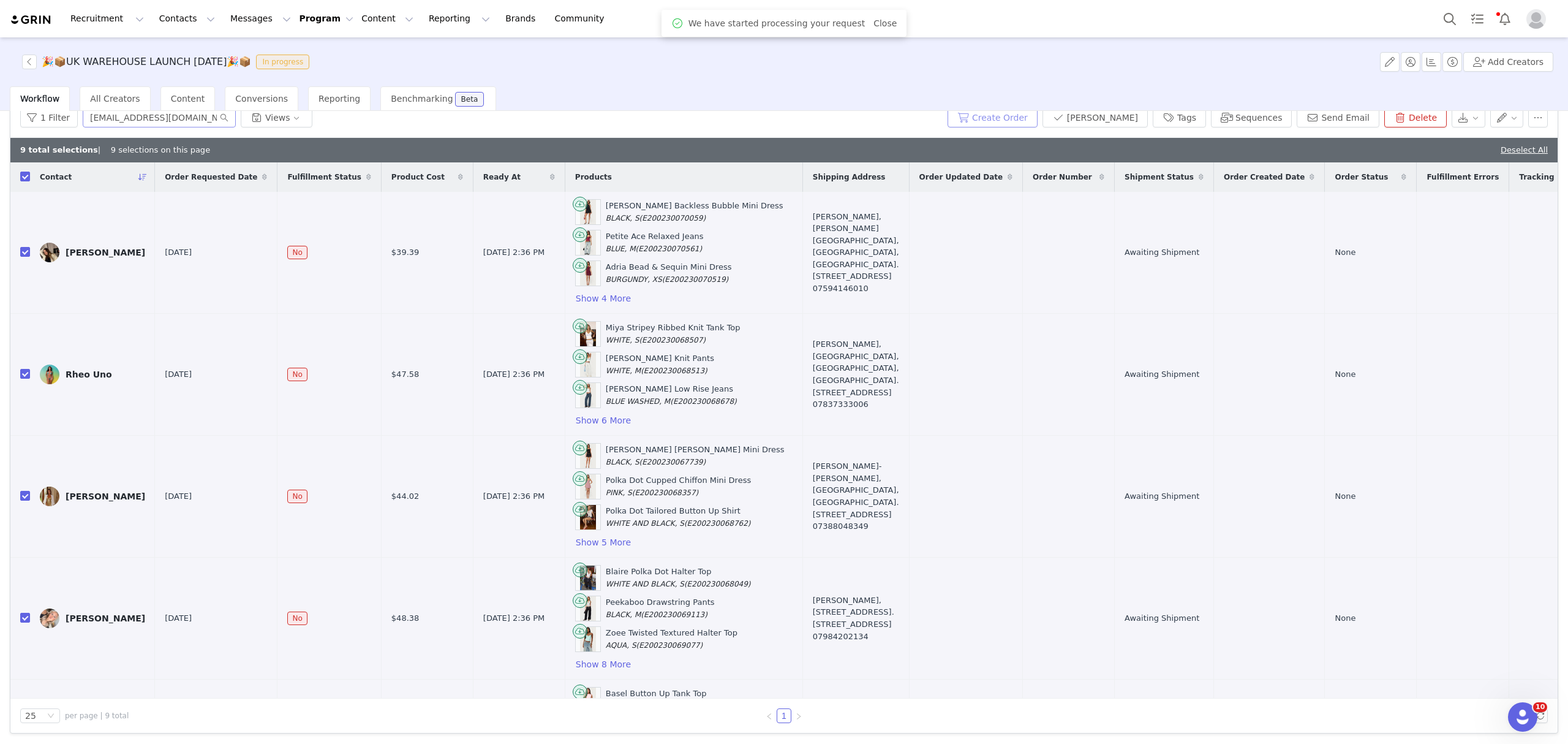
scroll to position [54, 0]
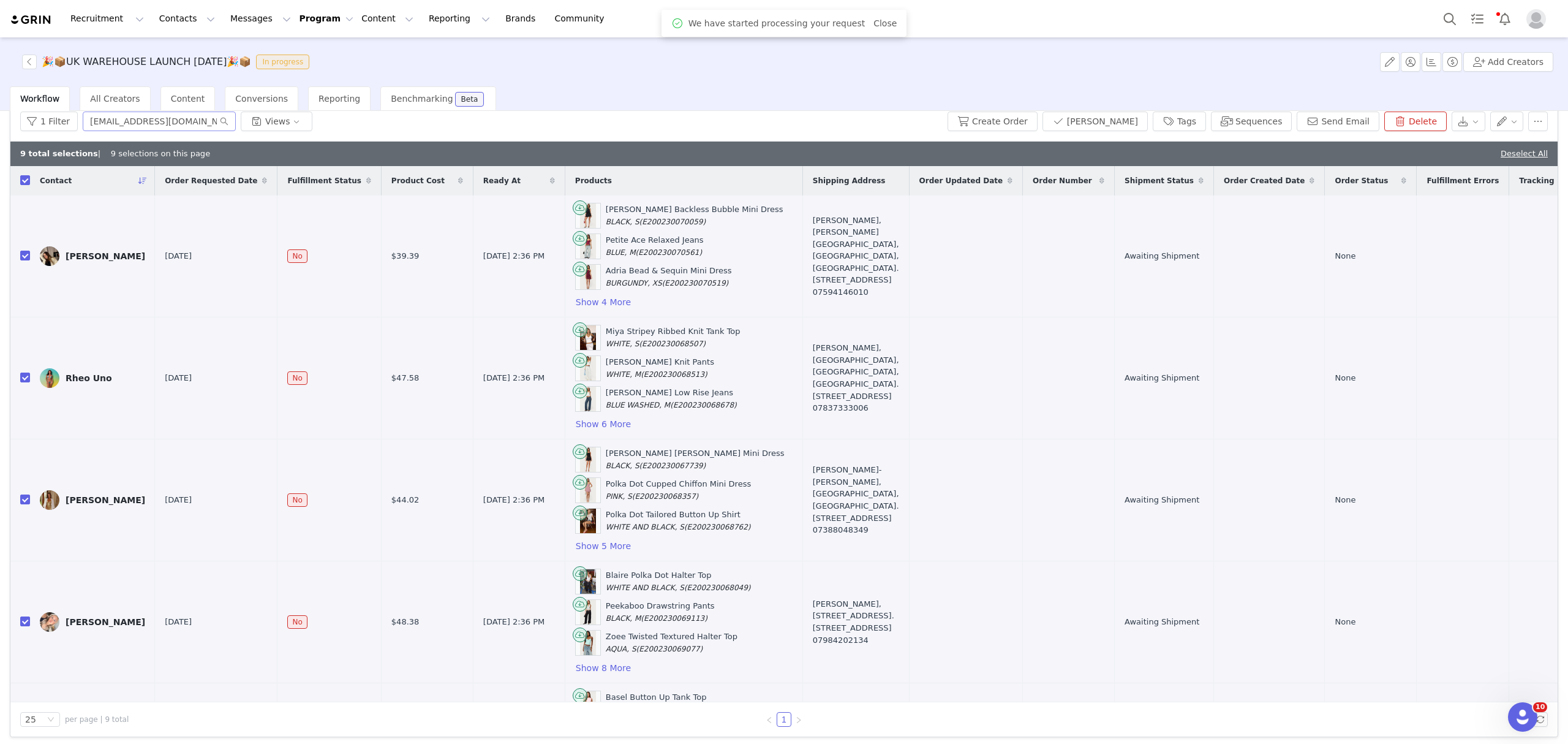
click at [299, 25] on button "Program Program" at bounding box center [326, 18] width 54 height 13
click at [314, 52] on p "Activations" at bounding box center [303, 54] width 47 height 13
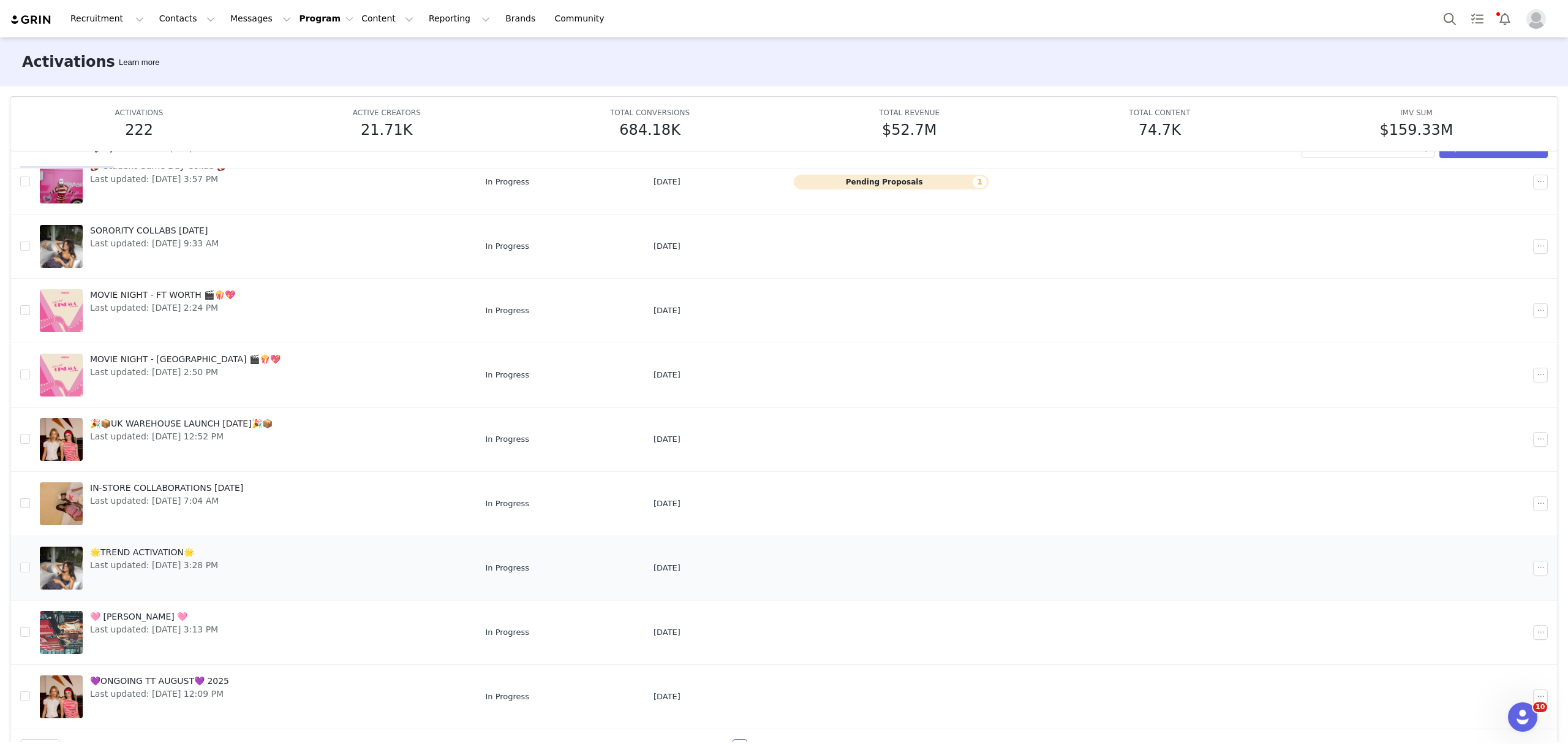
scroll to position [64, 0]
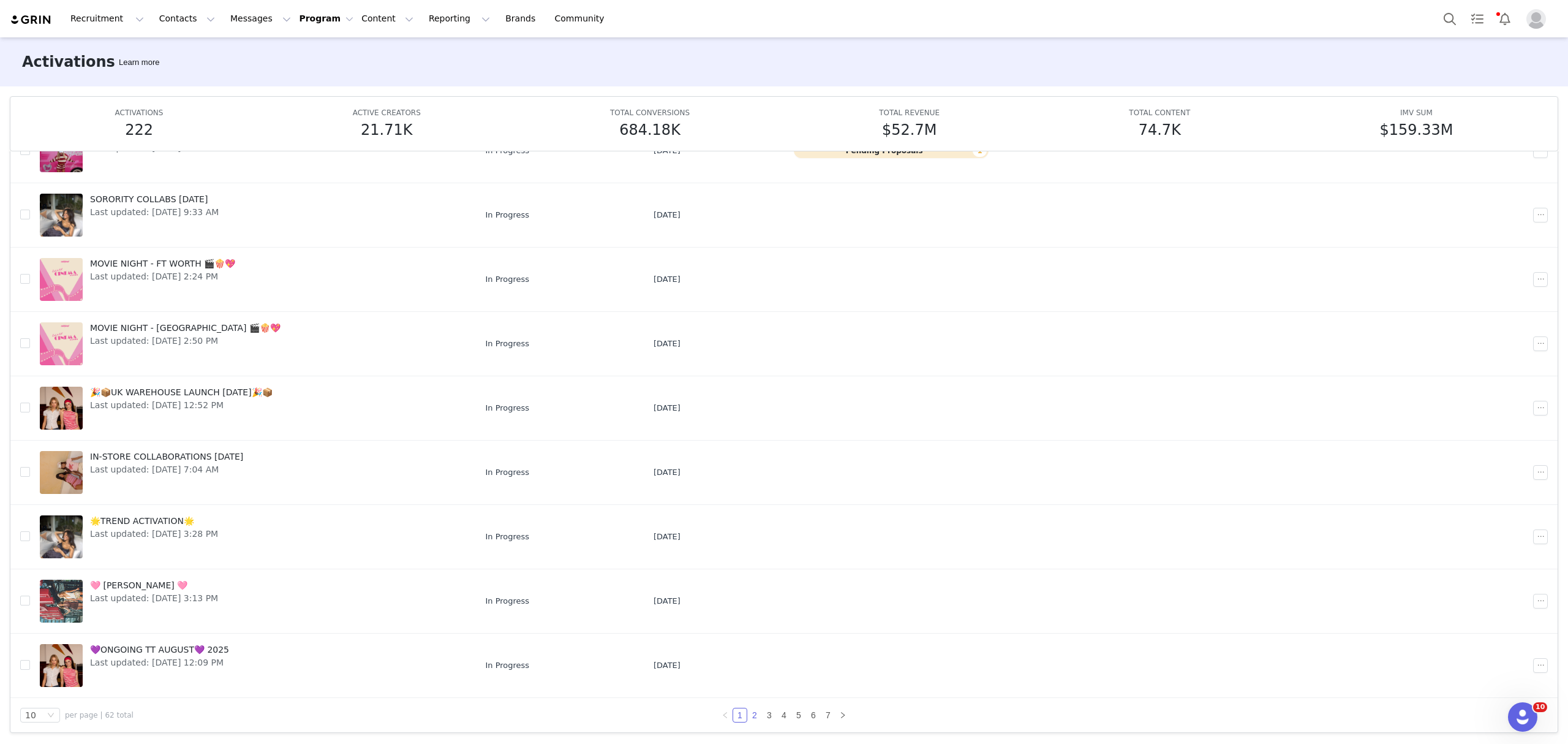
click at [748, 711] on link "2" at bounding box center [755, 715] width 14 height 14
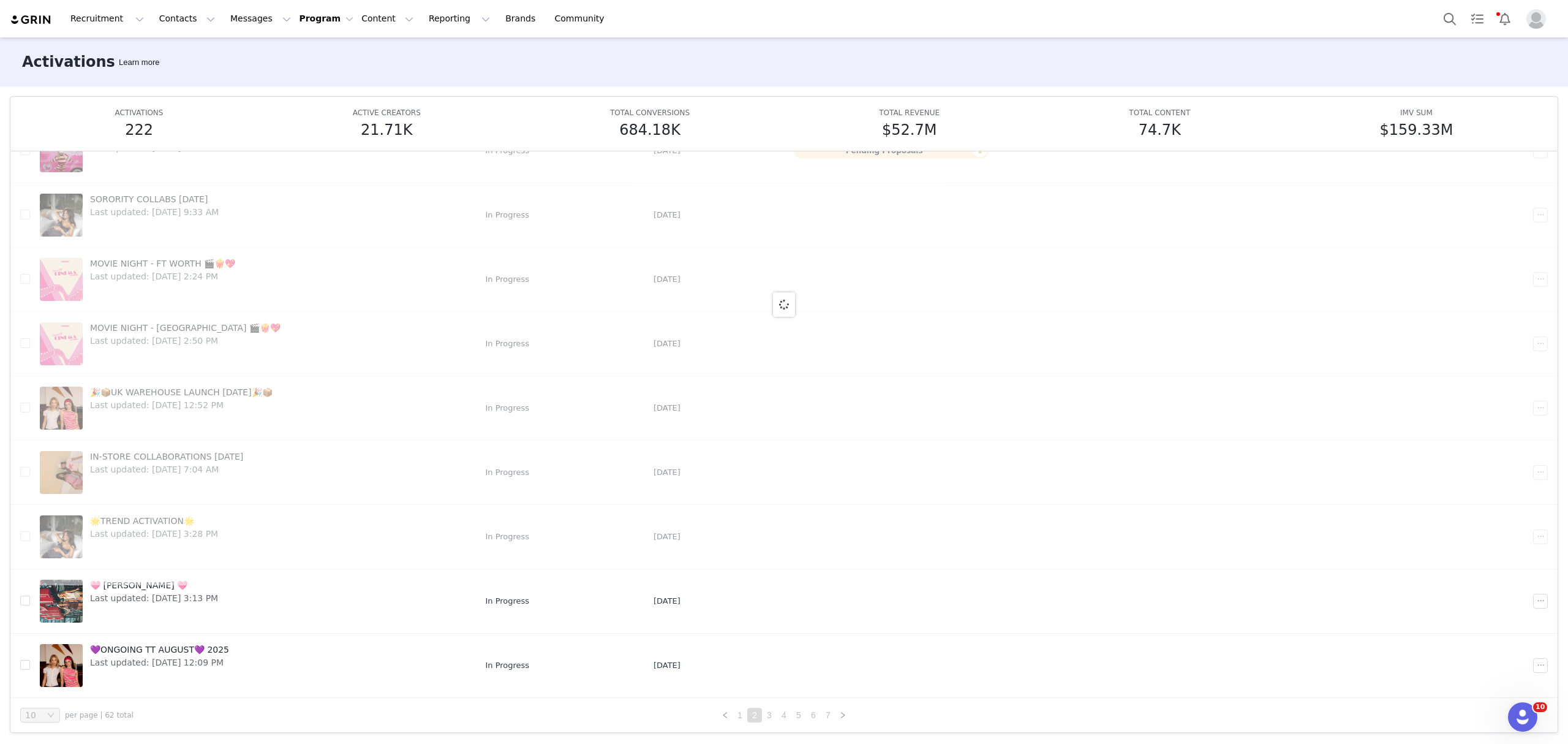
scroll to position [0, 0]
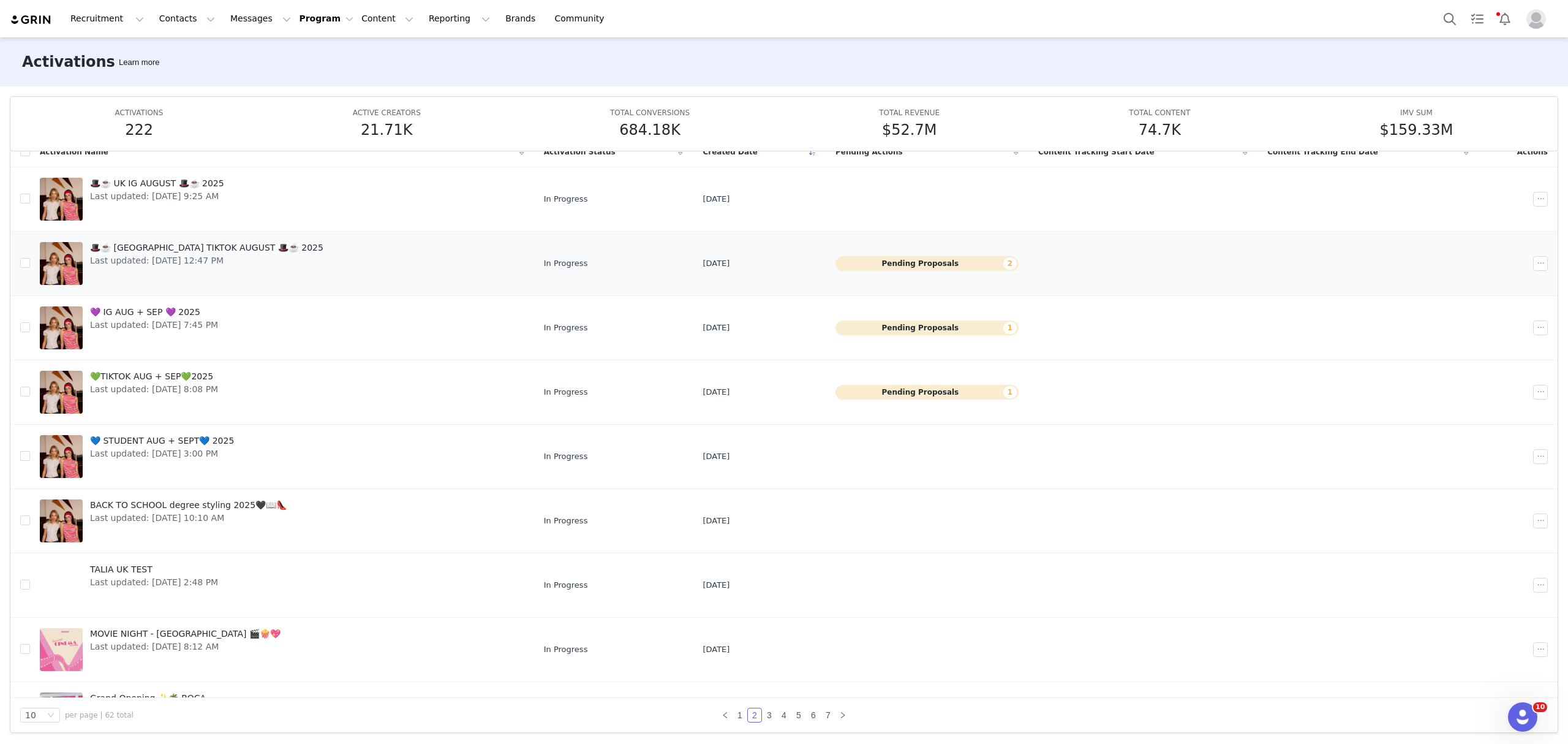
click at [939, 265] on button "Pending Proposals 2" at bounding box center [927, 264] width 183 height 15
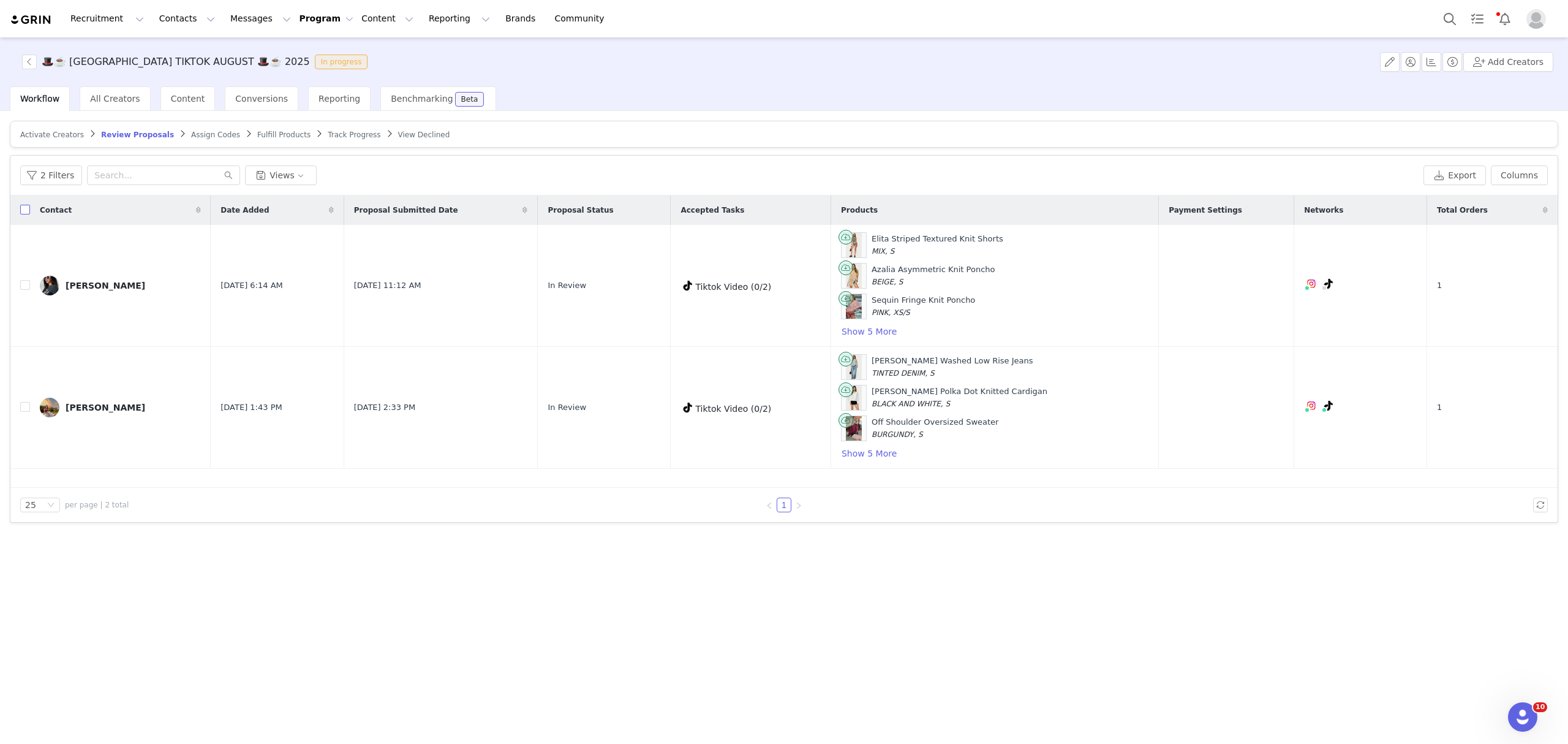
click at [20, 209] on input "checkbox" at bounding box center [25, 209] width 9 height 9
checkbox input "true"
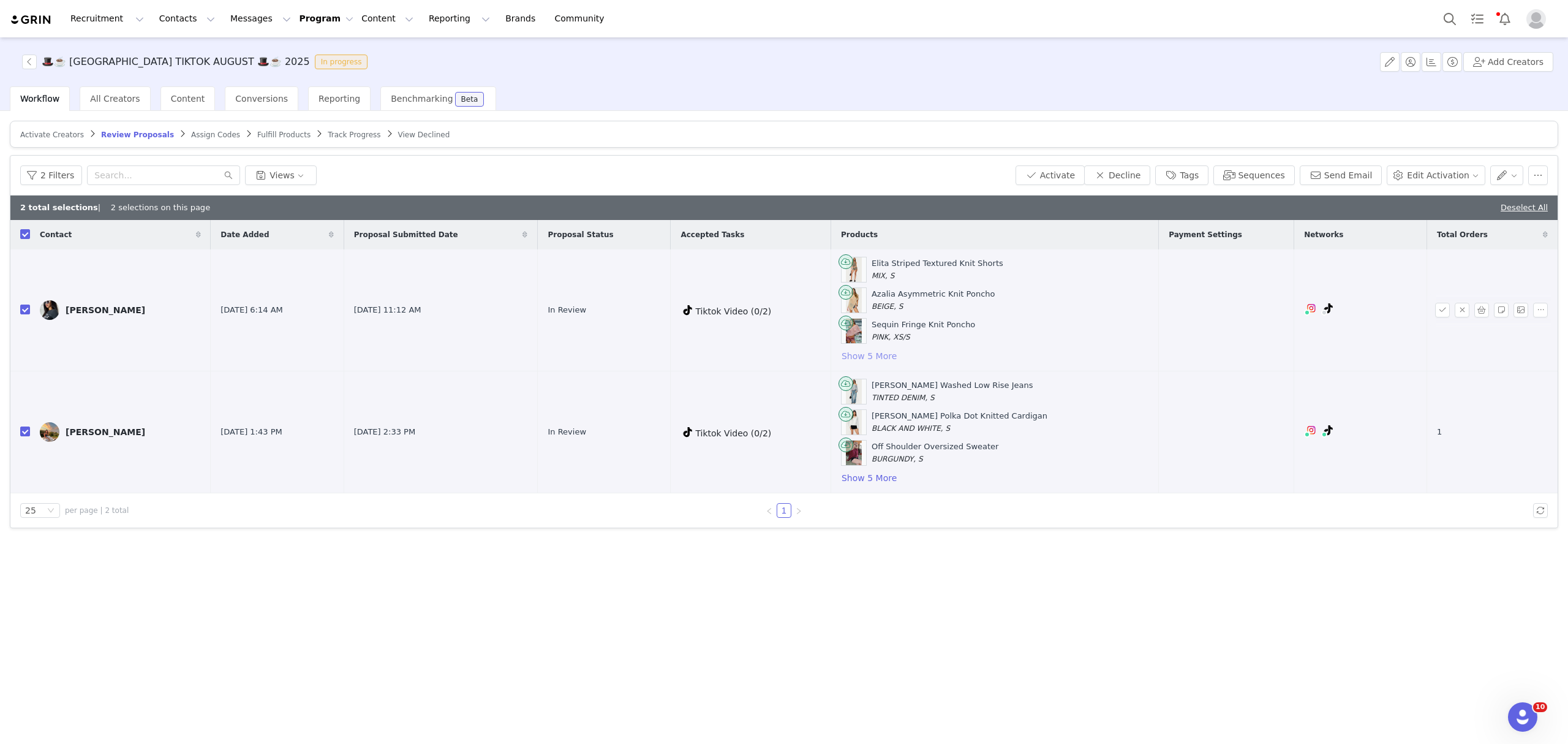
click at [895, 358] on button "Show 5 More" at bounding box center [868, 356] width 56 height 15
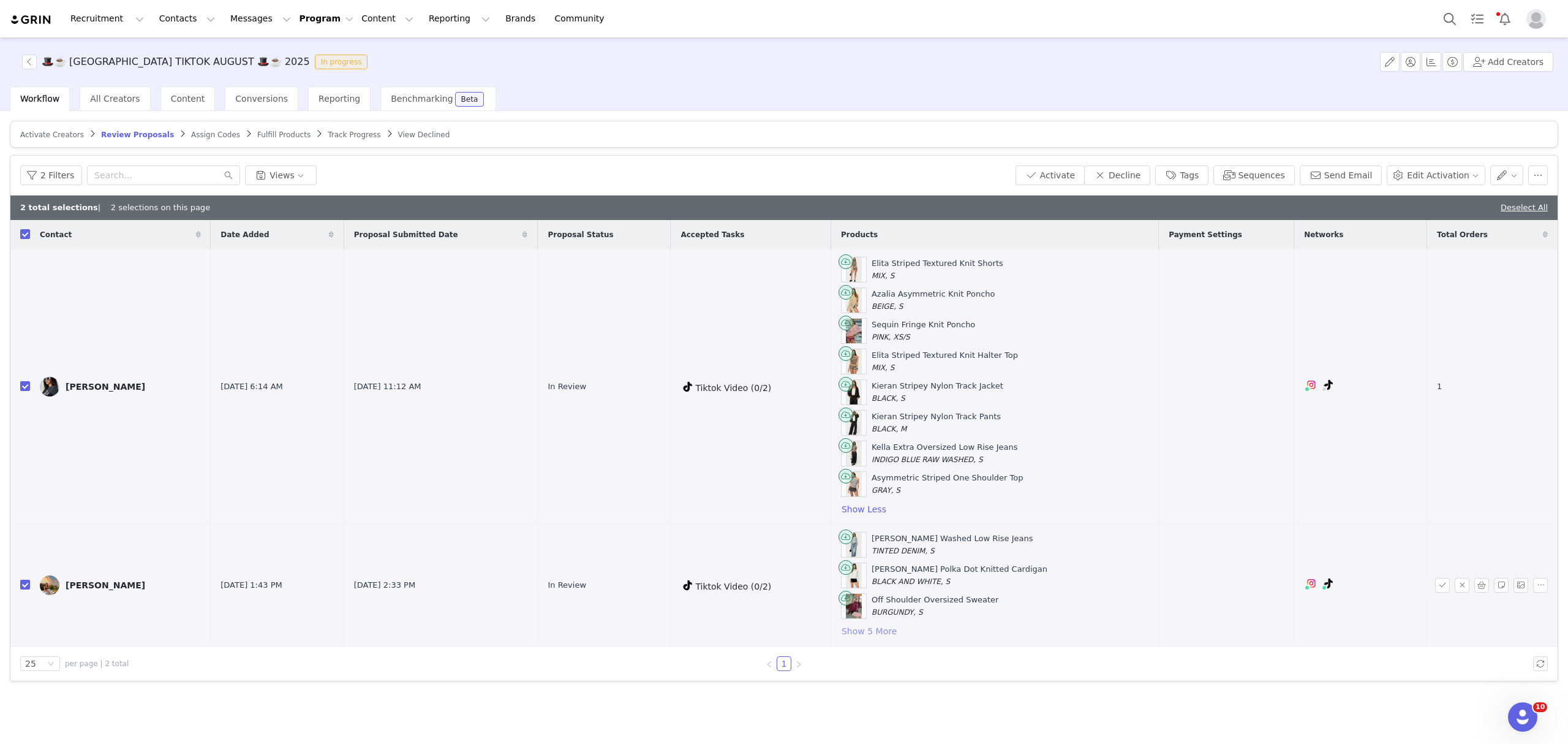
drag, startPoint x: 890, startPoint y: 635, endPoint x: 939, endPoint y: 552, distance: 96.4
click at [890, 633] on button "Show 5 More" at bounding box center [868, 631] width 56 height 15
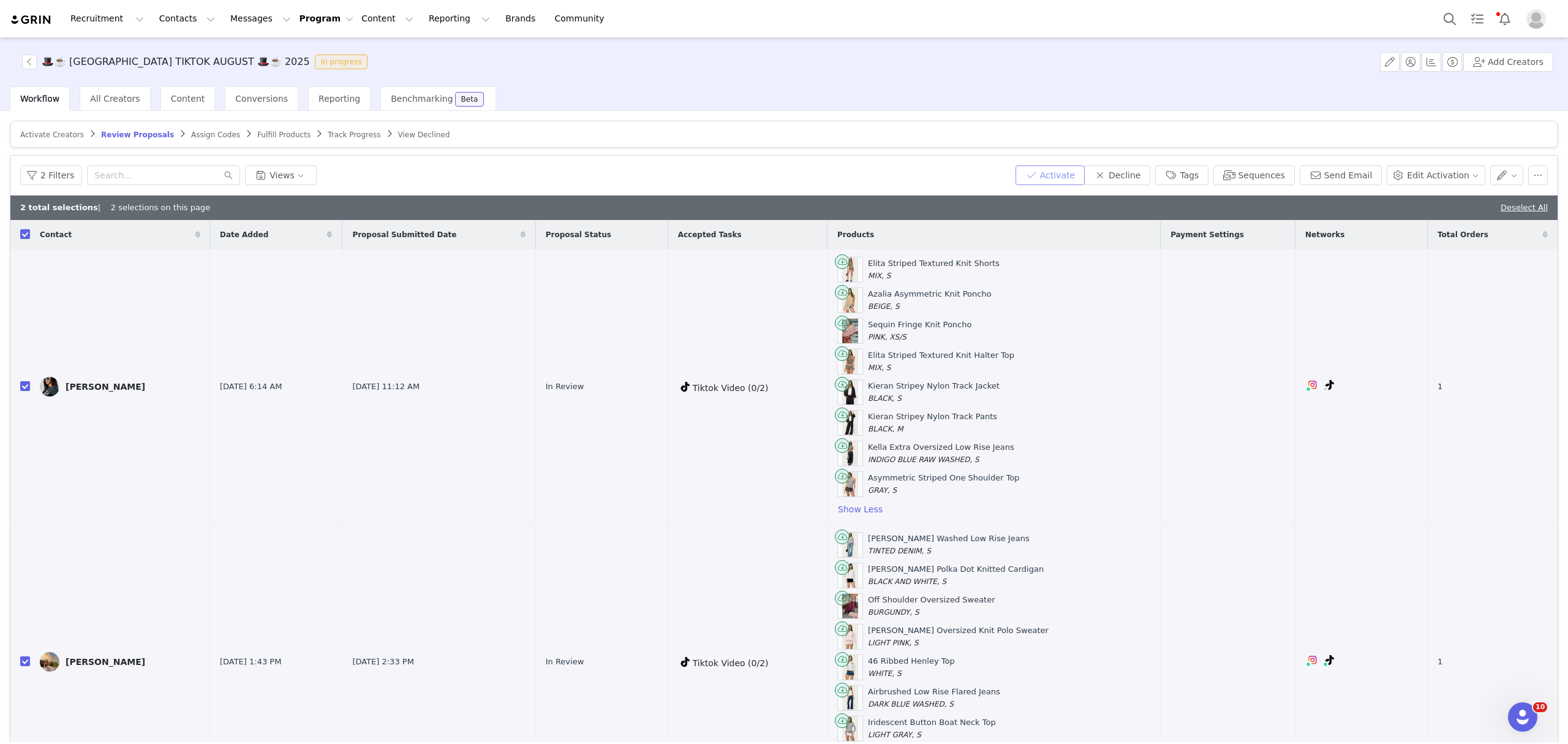
click at [1069, 167] on button "Activate" at bounding box center [1050, 175] width 69 height 20
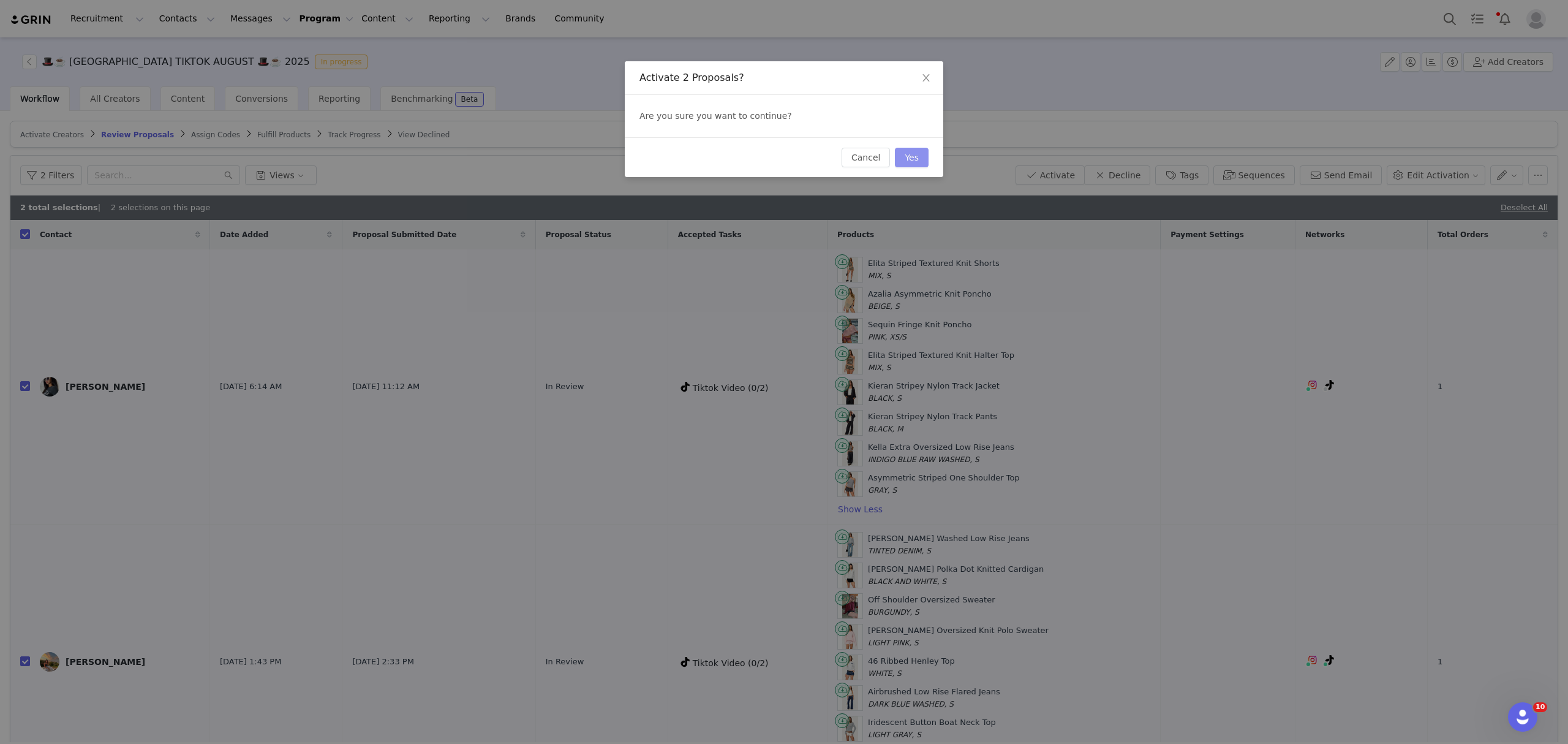
click at [910, 157] on button "Yes" at bounding box center [912, 157] width 34 height 20
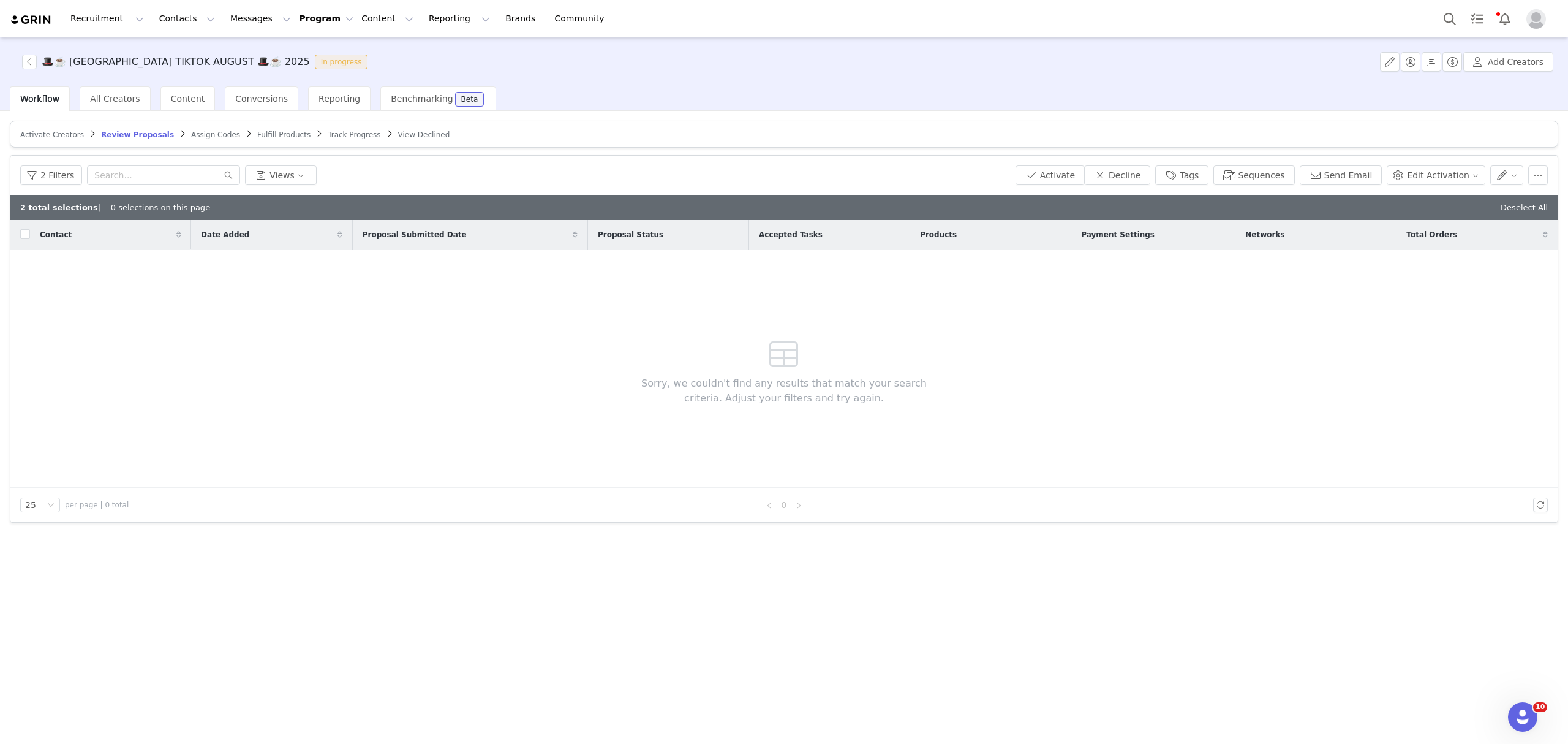
click at [191, 133] on span "Assign Codes" at bounding box center [215, 135] width 49 height 9
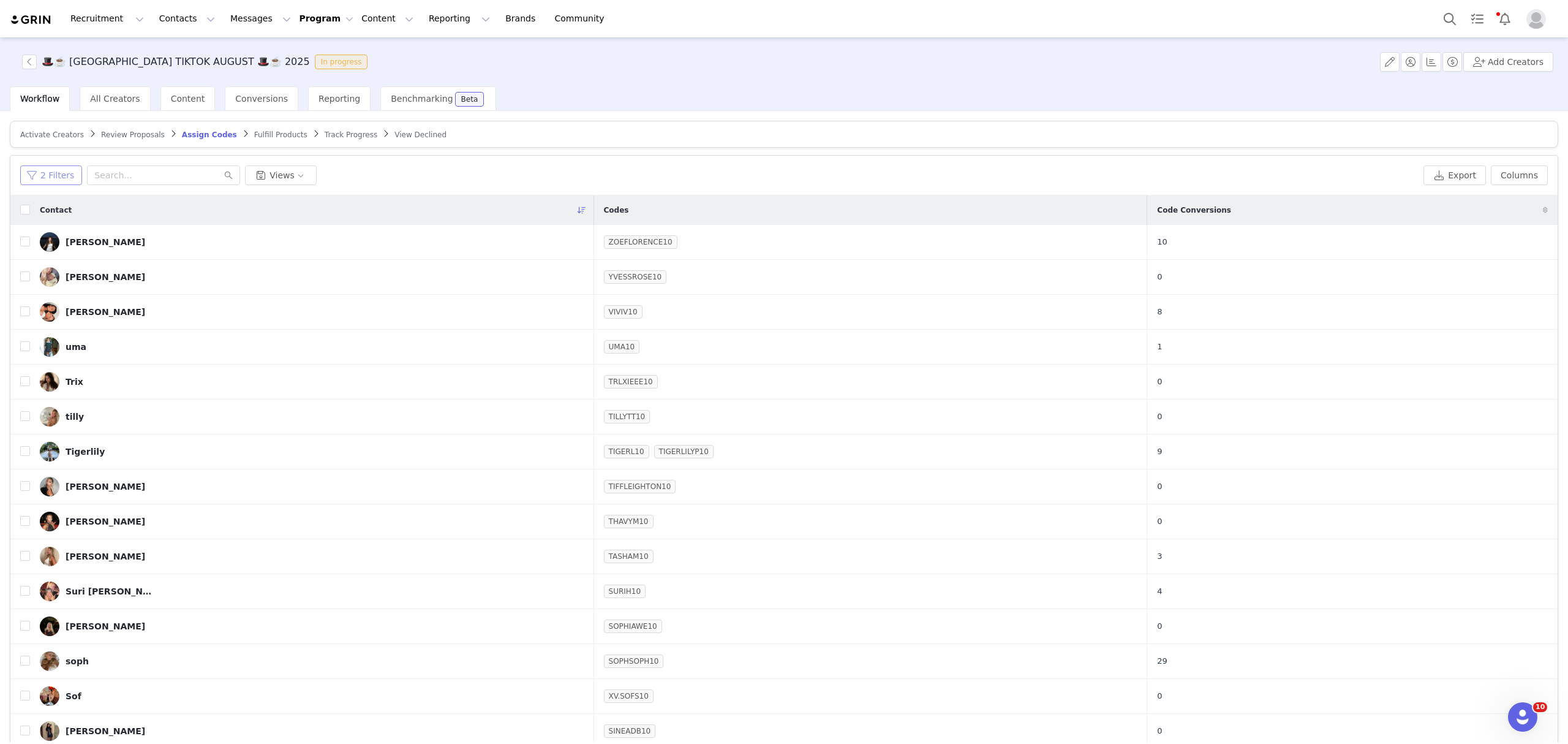
click at [57, 170] on button "2 Filters" at bounding box center [51, 175] width 62 height 20
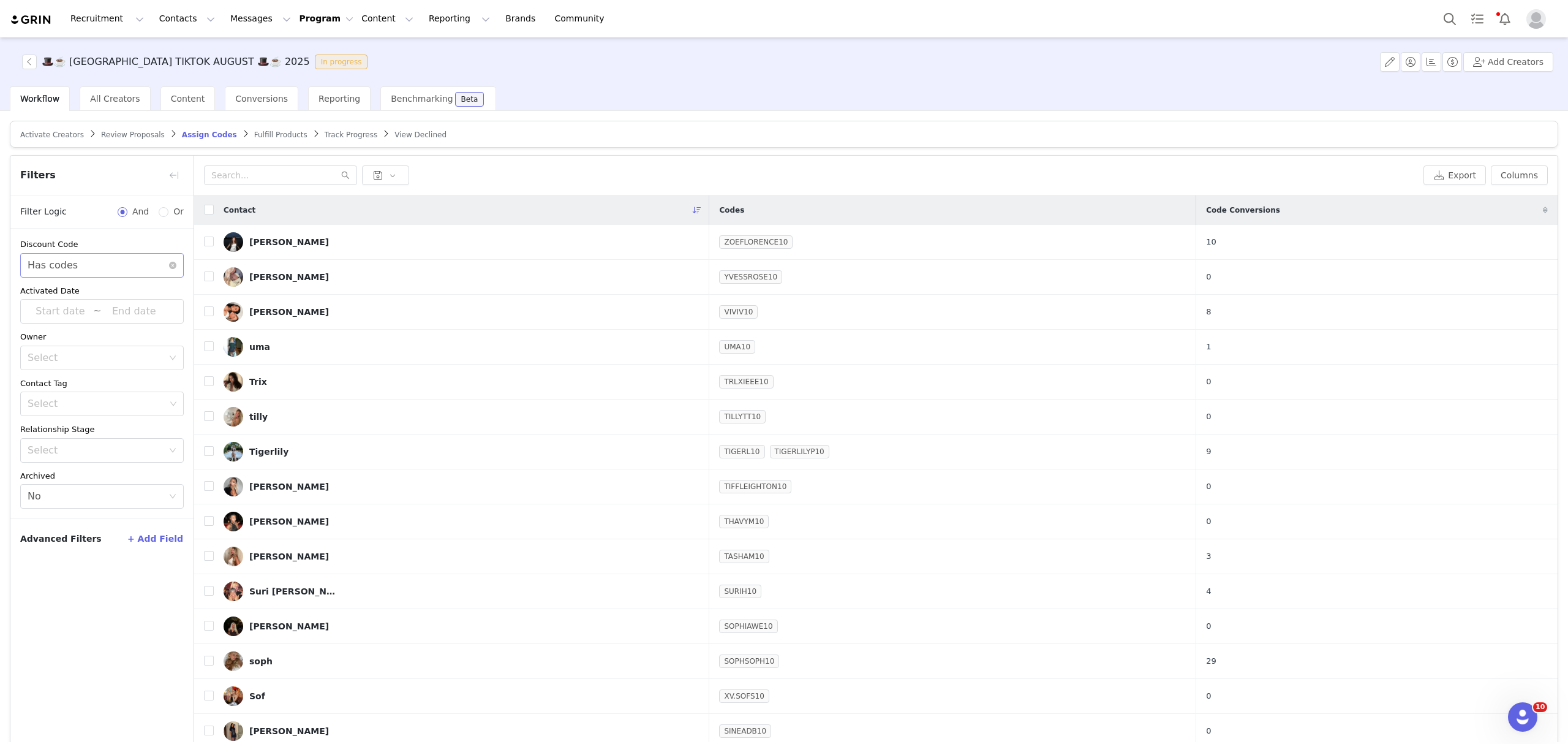
click at [89, 271] on div "Select Has codes" at bounding box center [98, 265] width 141 height 23
click at [91, 311] on li "Does not have codes" at bounding box center [102, 312] width 163 height 20
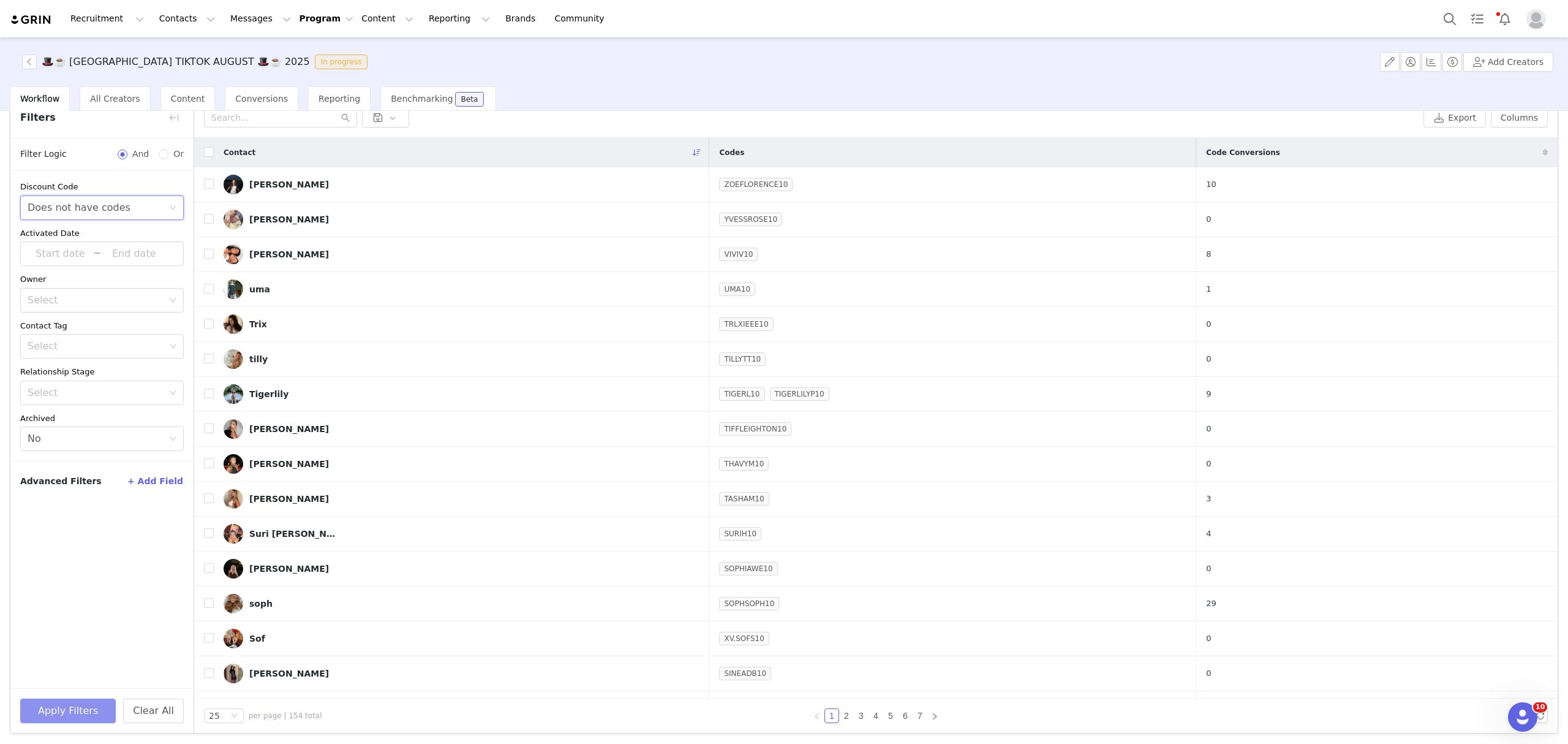
click at [70, 718] on button "Apply Filters" at bounding box center [68, 711] width 96 height 24
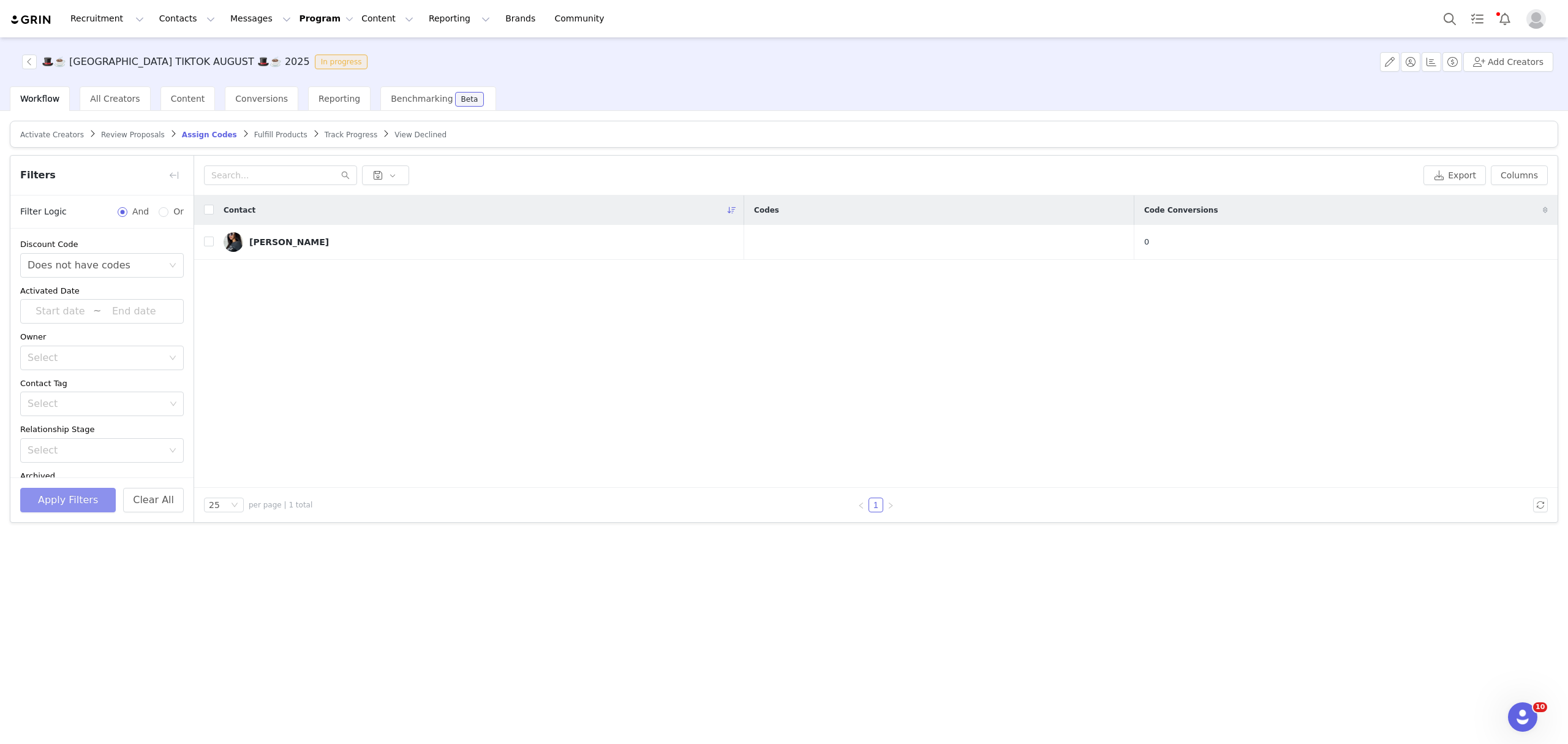
scroll to position [0, 0]
click at [203, 239] on td at bounding box center [204, 243] width 20 height 35
click at [211, 207] on input "checkbox" at bounding box center [209, 209] width 9 height 9
checkbox input "true"
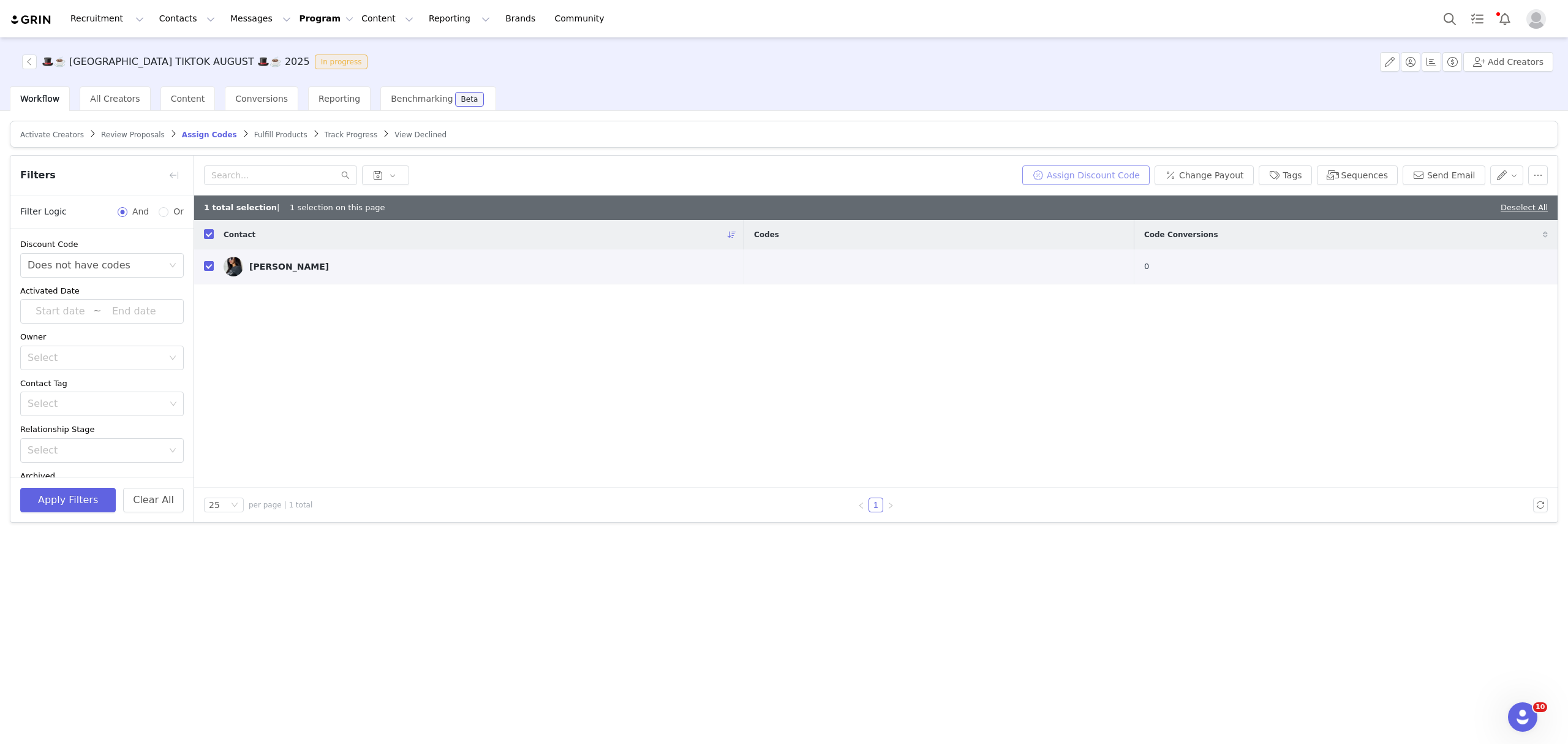
click at [1149, 173] on button "Assign Discount Code" at bounding box center [1086, 175] width 127 height 20
drag, startPoint x: 1140, startPoint y: 211, endPoint x: 1056, endPoint y: 228, distance: 85.7
click at [1056, 228] on div "Code" at bounding box center [1094, 209] width 152 height 42
type input "LEABROWNN10"
click at [1059, 247] on button "Assign Codes" at bounding box center [1061, 245] width 77 height 20
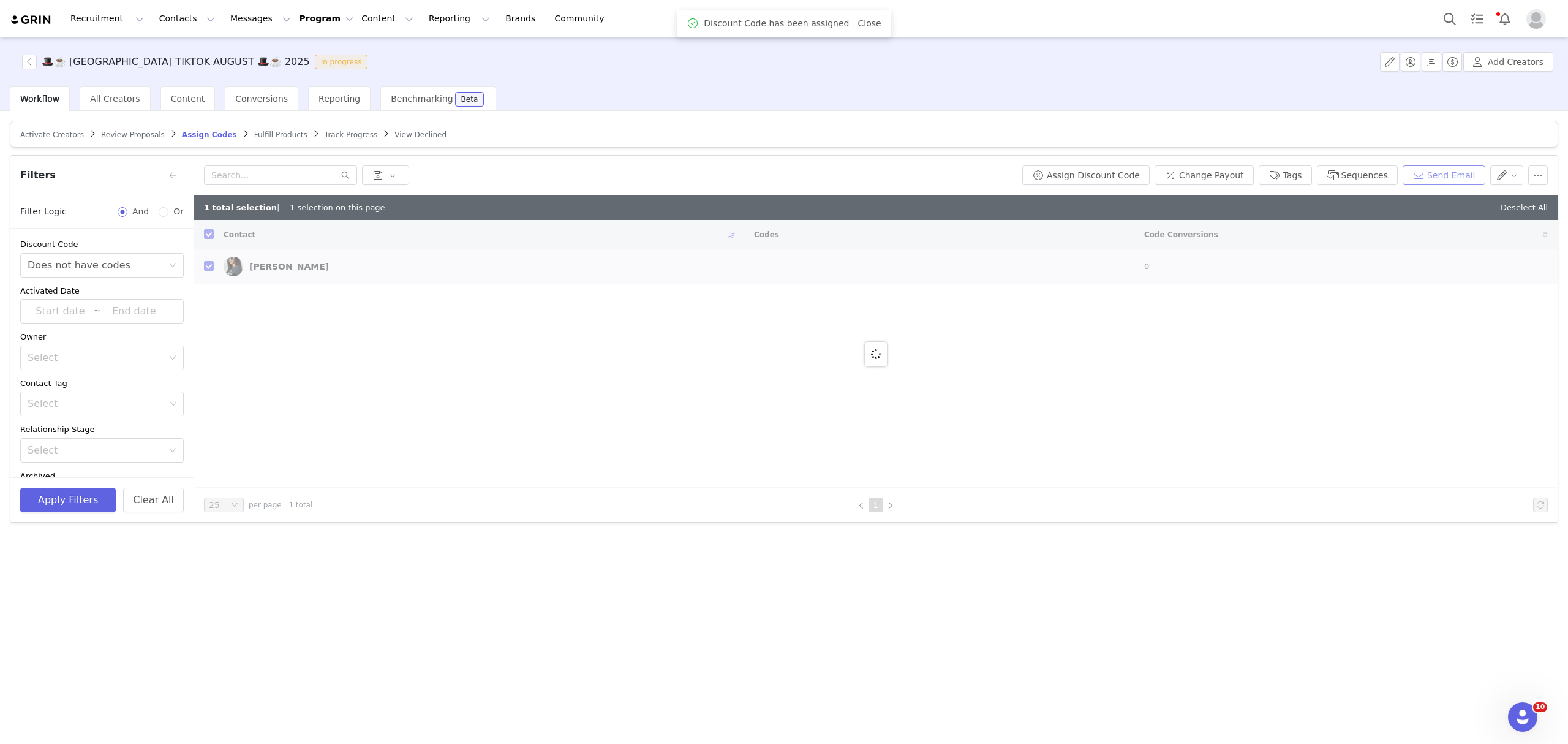
click at [1446, 175] on button "Send Email" at bounding box center [1443, 175] width 83 height 20
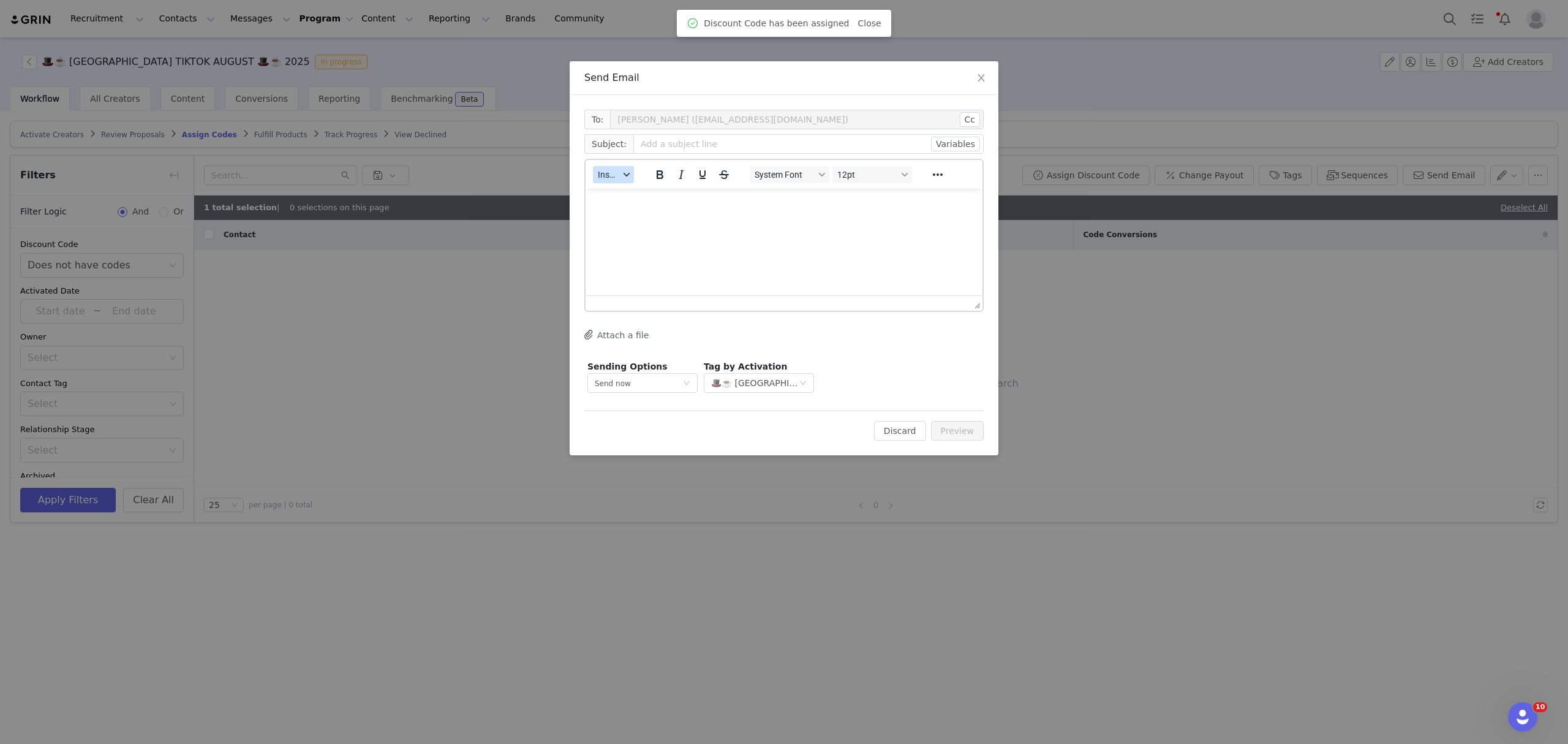
click at [622, 174] on div "button" at bounding box center [627, 174] width 9 height 6
click at [629, 186] on div "Insert Template Insert Variable Insert Signature" at bounding box center [656, 215] width 123 height 64
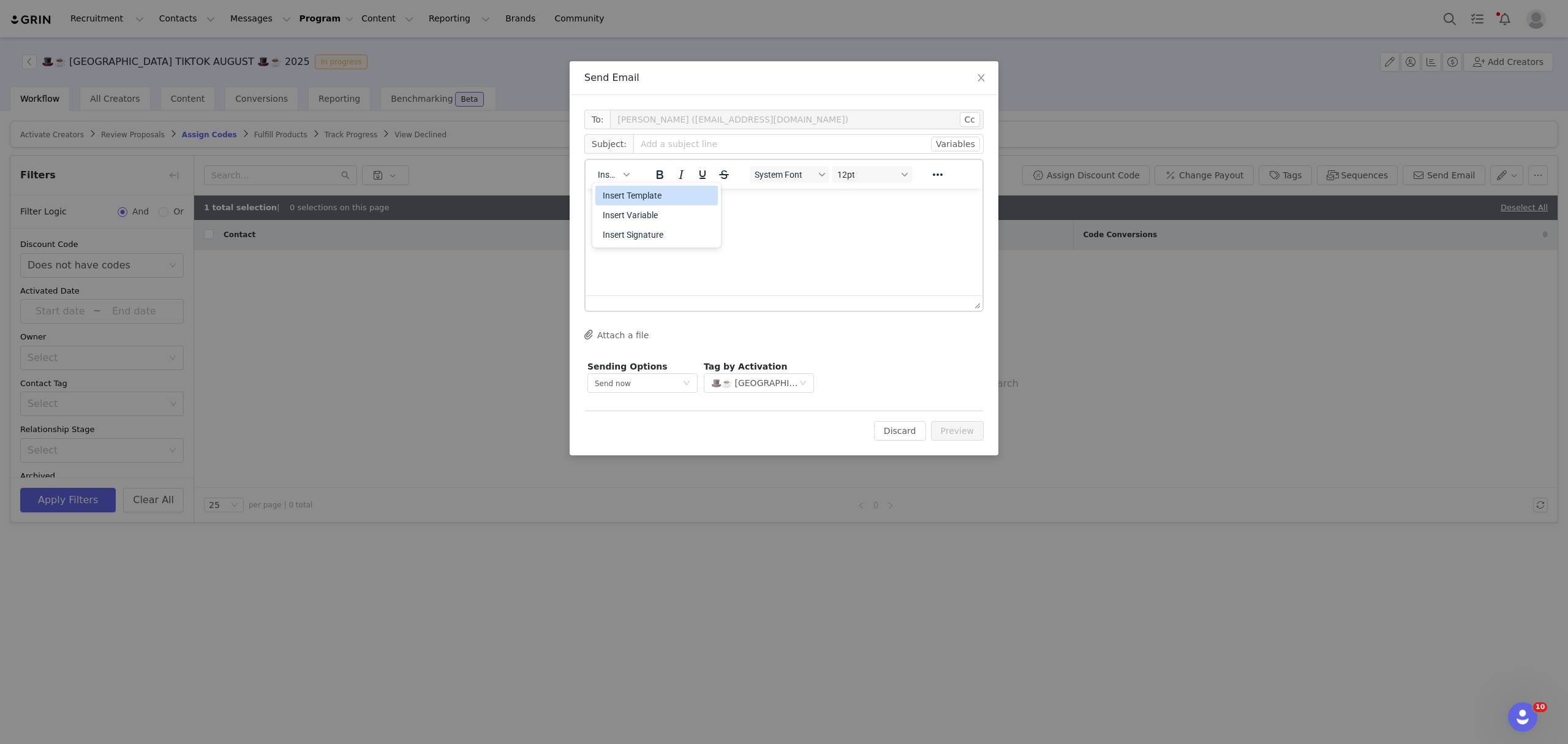
click at [647, 184] on div "Insert Template Insert Variable Insert Signature" at bounding box center [656, 215] width 123 height 64
click at [656, 197] on div "Insert Template" at bounding box center [658, 196] width 110 height 15
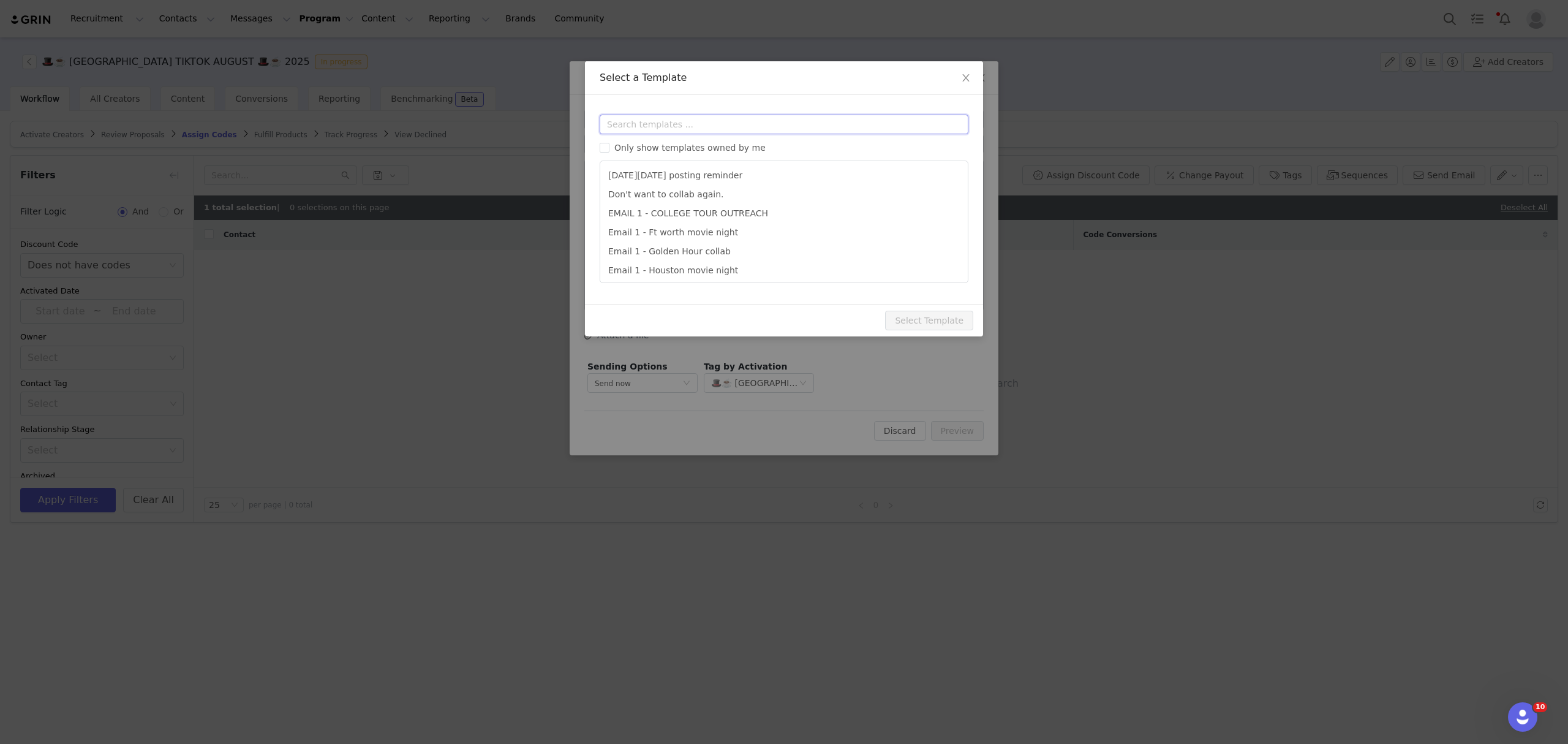
click at [671, 118] on input "text" at bounding box center [784, 124] width 368 height 20
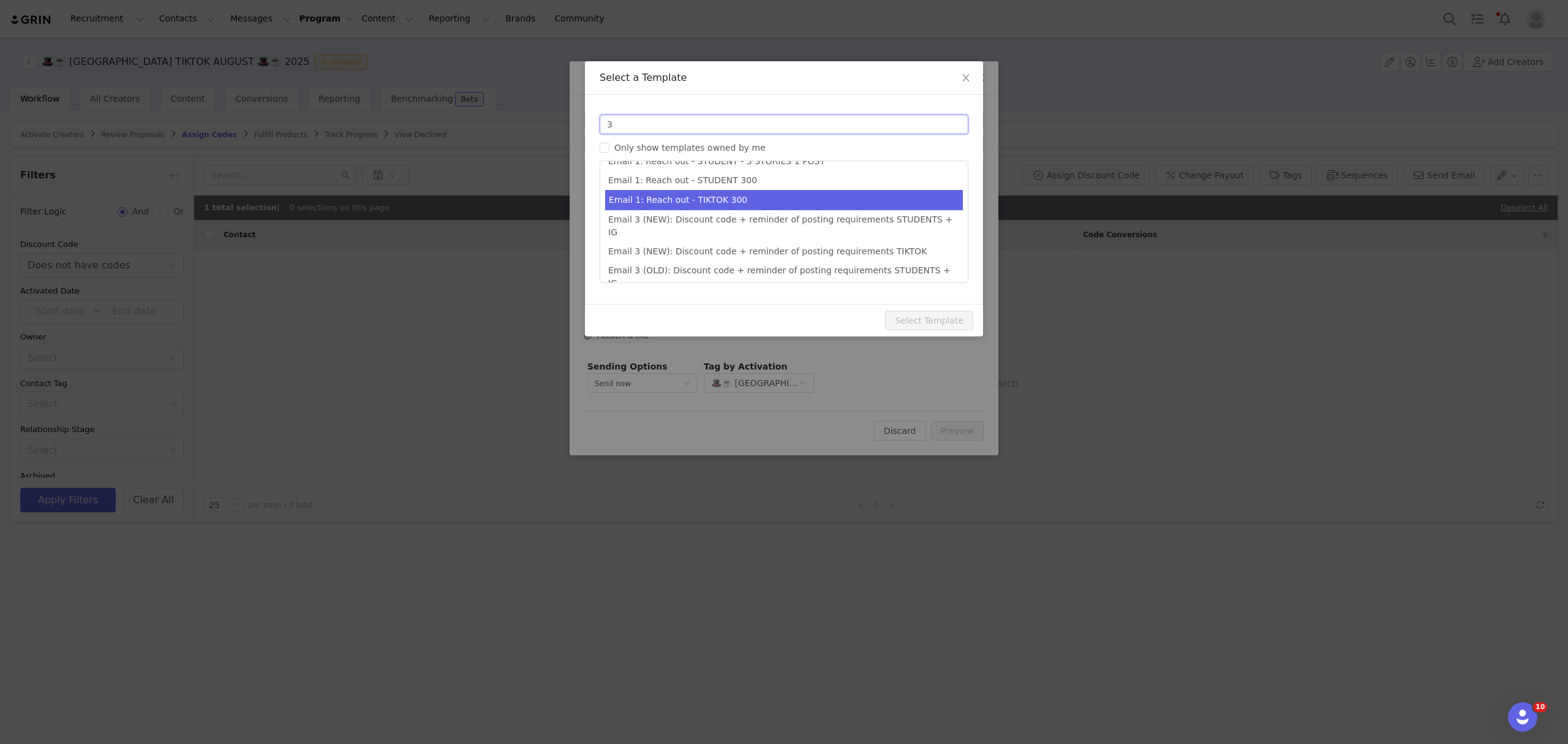
scroll to position [138, 0]
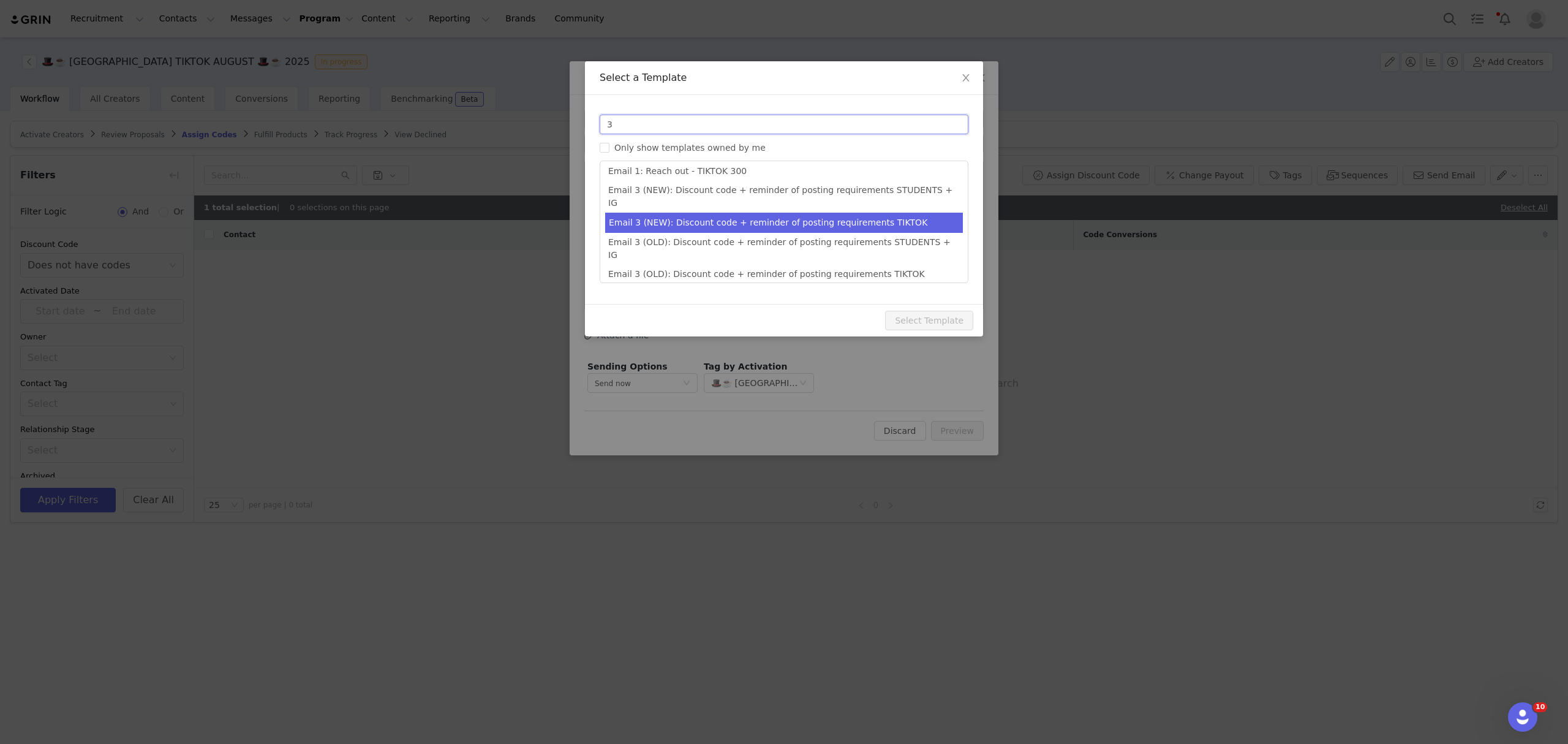
type input "3"
click at [791, 213] on li "Email 3 (NEW): Discount code + reminder of posting requirements TIKTOK" at bounding box center [784, 223] width 358 height 20
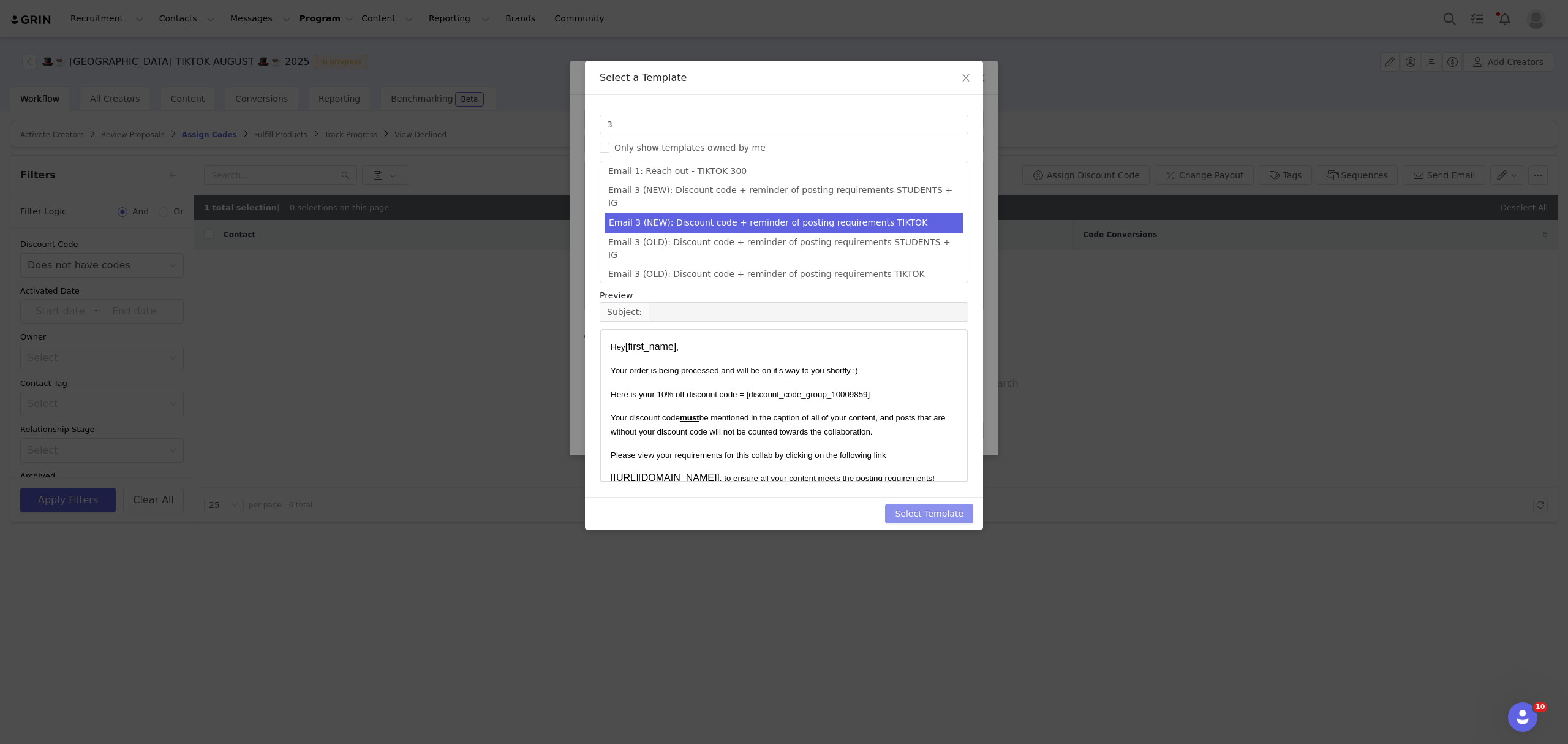
click at [946, 512] on button "Select Template" at bounding box center [929, 513] width 88 height 20
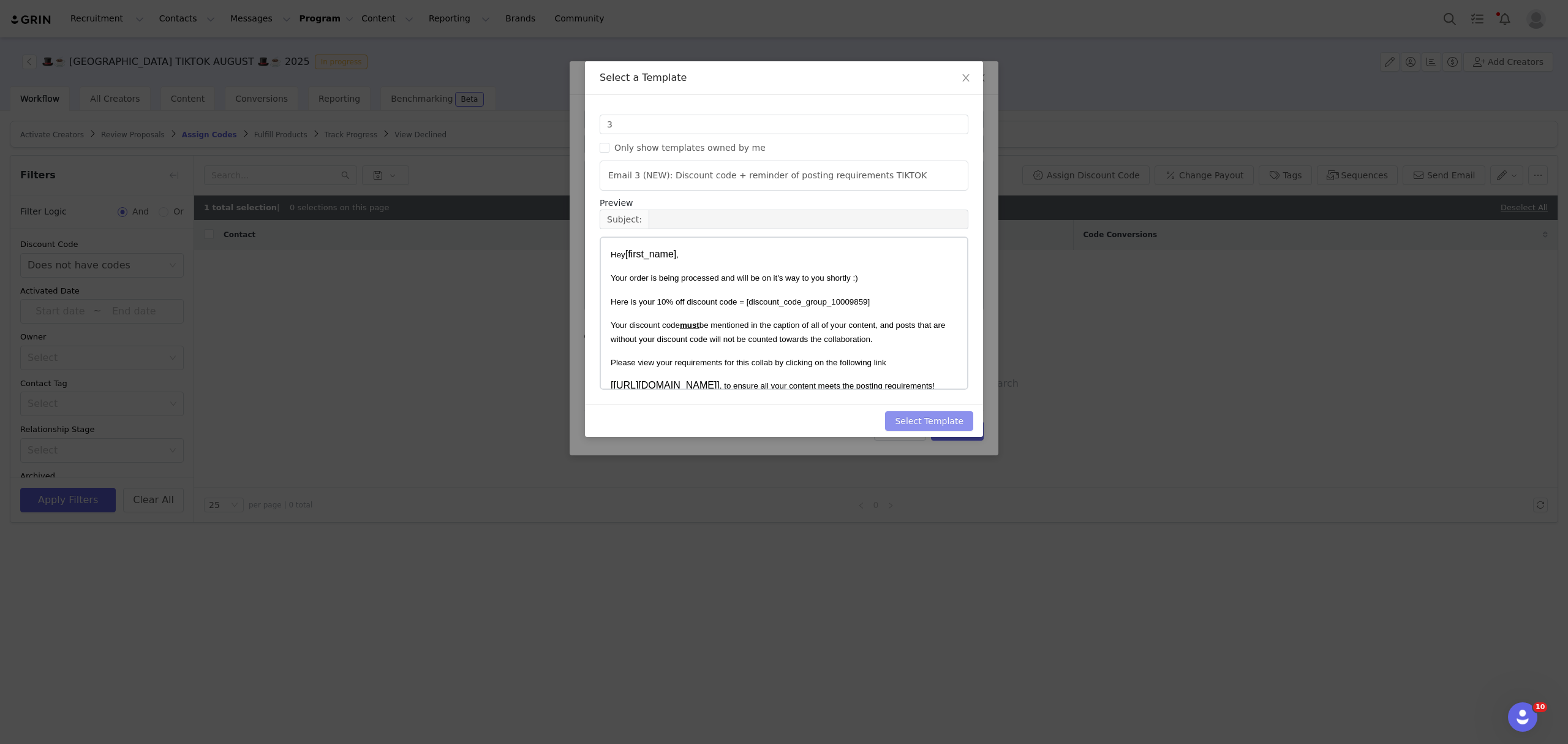
scroll to position [0, 0]
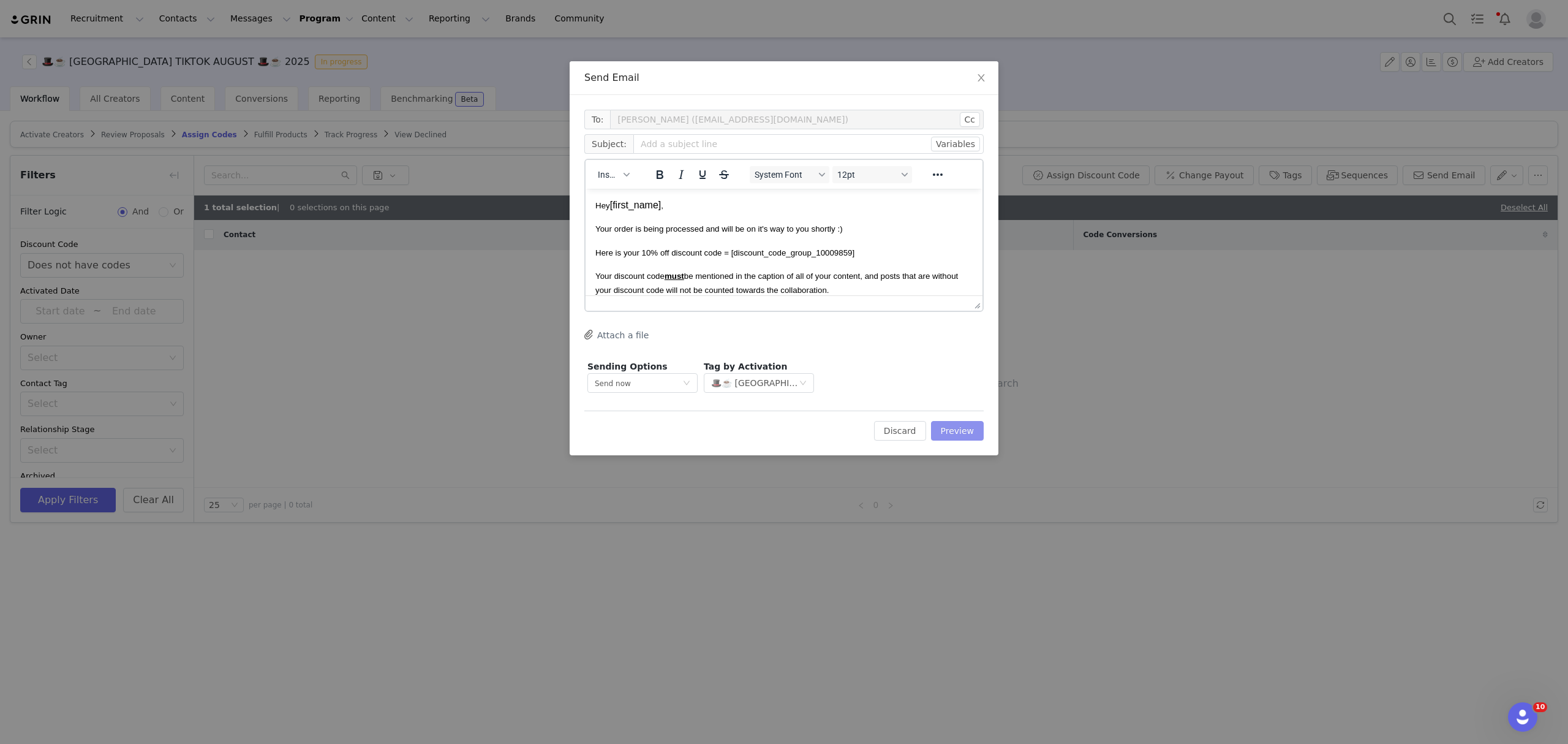
click at [951, 436] on button "Preview" at bounding box center [957, 430] width 54 height 20
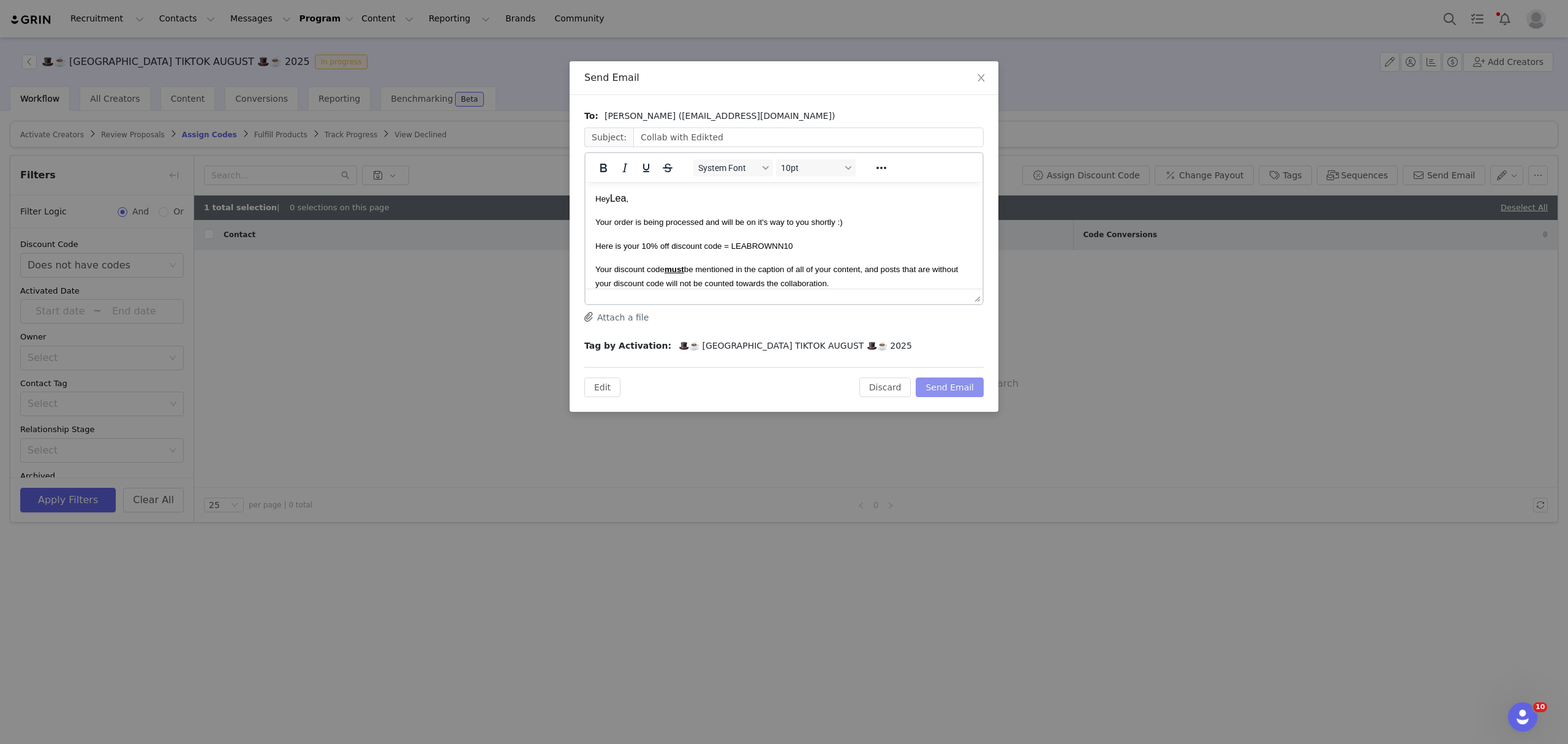
scroll to position [81, 0]
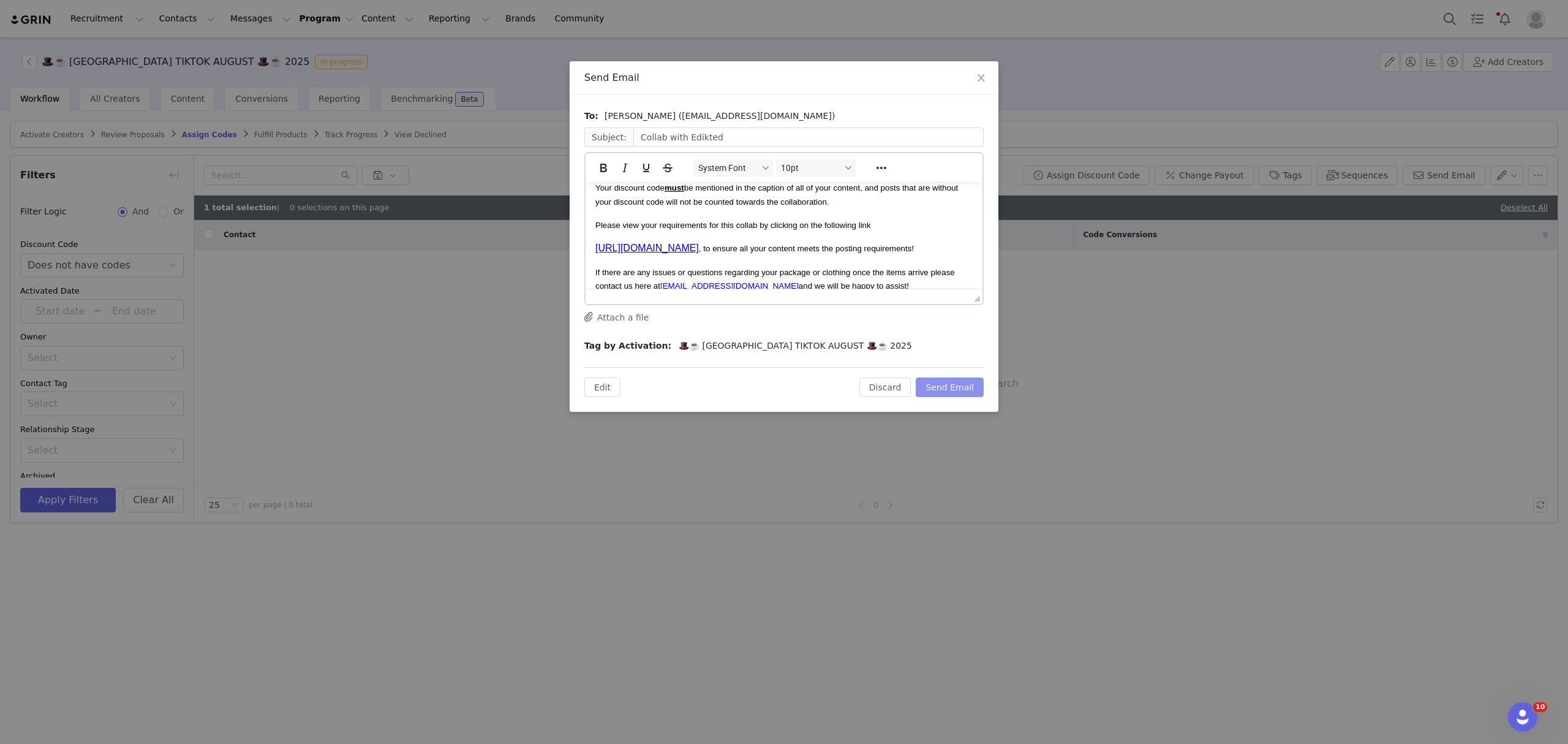
click at [961, 382] on button "Send Email" at bounding box center [950, 387] width 68 height 20
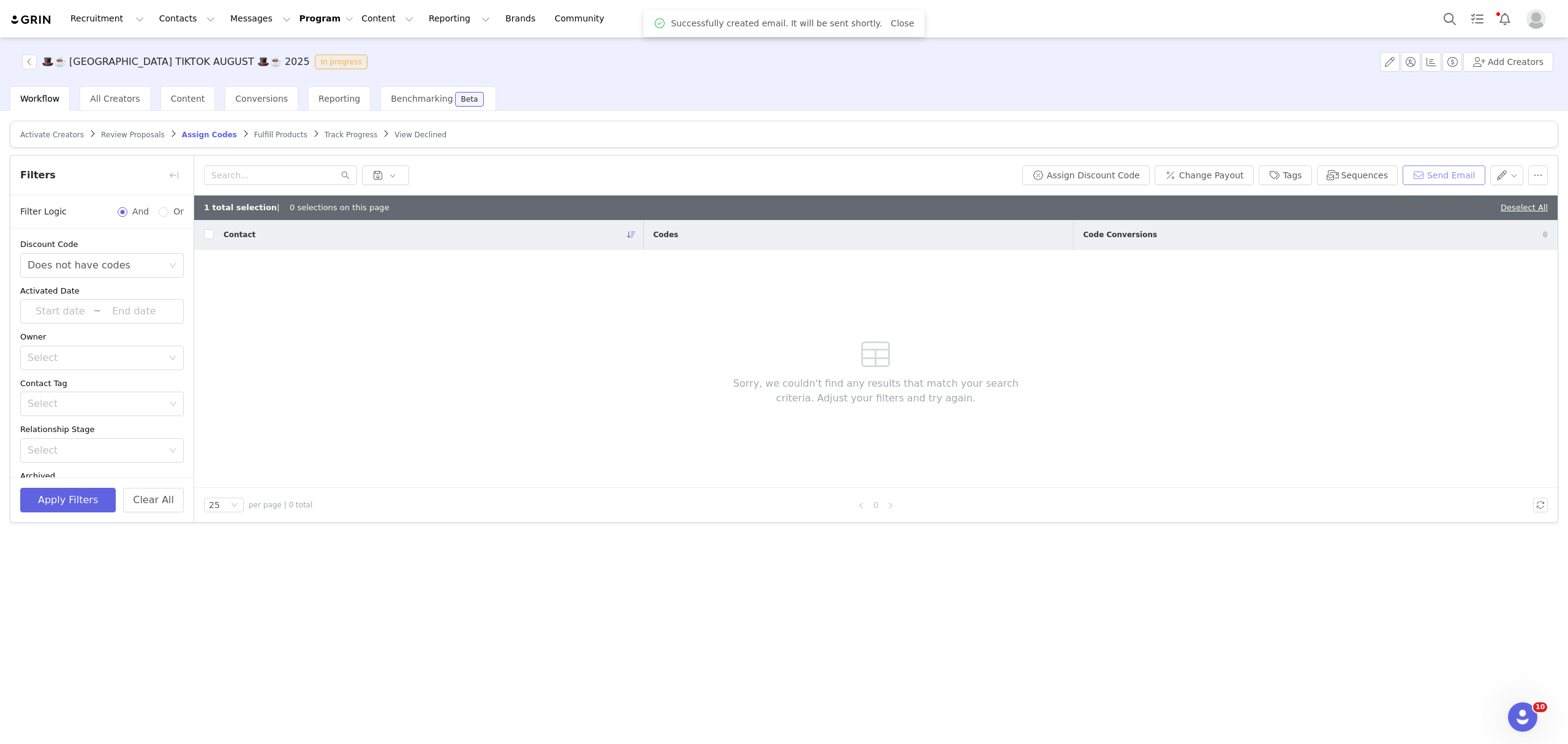
scroll to position [0, 0]
click at [258, 133] on span "Fulfill Products" at bounding box center [280, 135] width 54 height 9
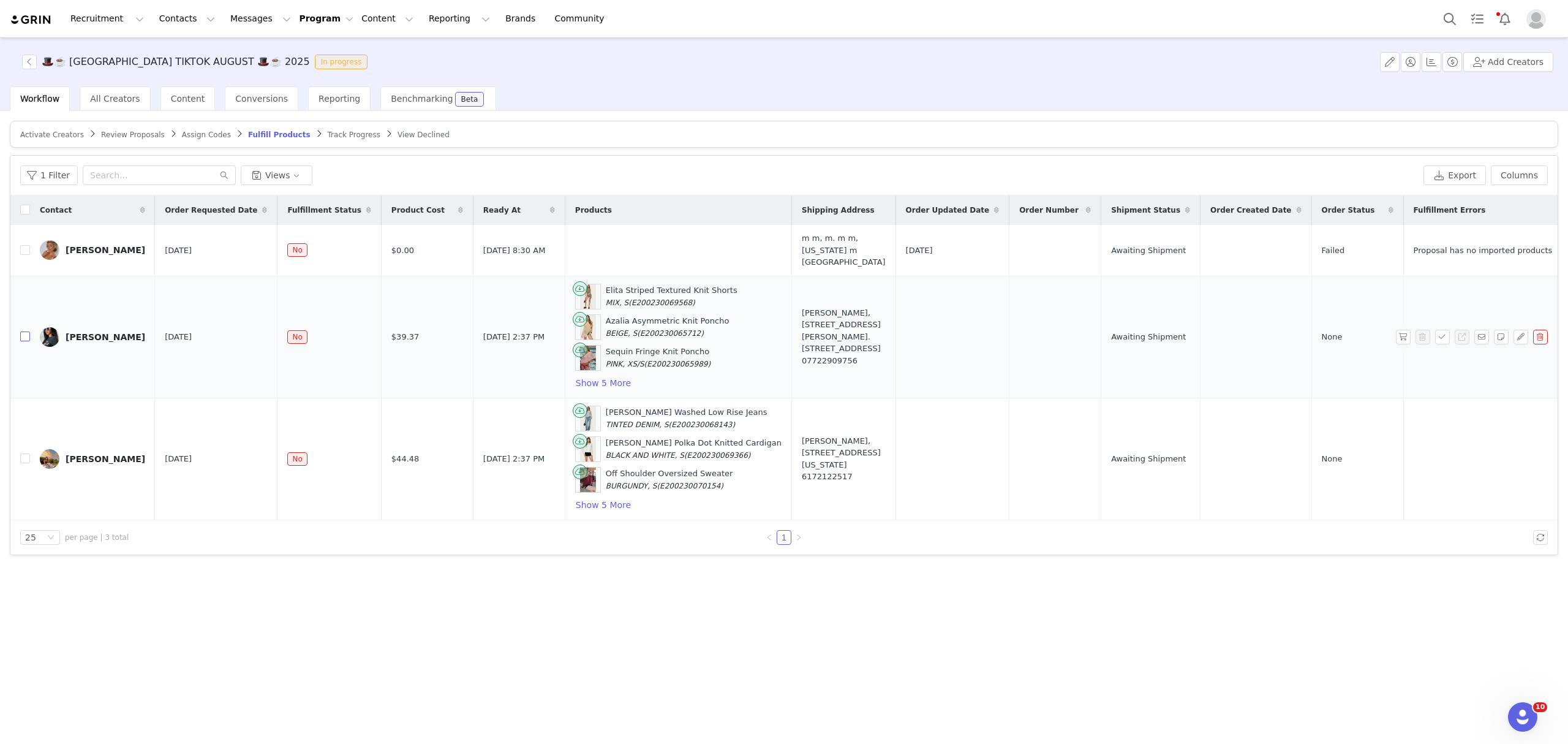
click at [23, 331] on input "checkbox" at bounding box center [25, 336] width 9 height 9
checkbox input "true"
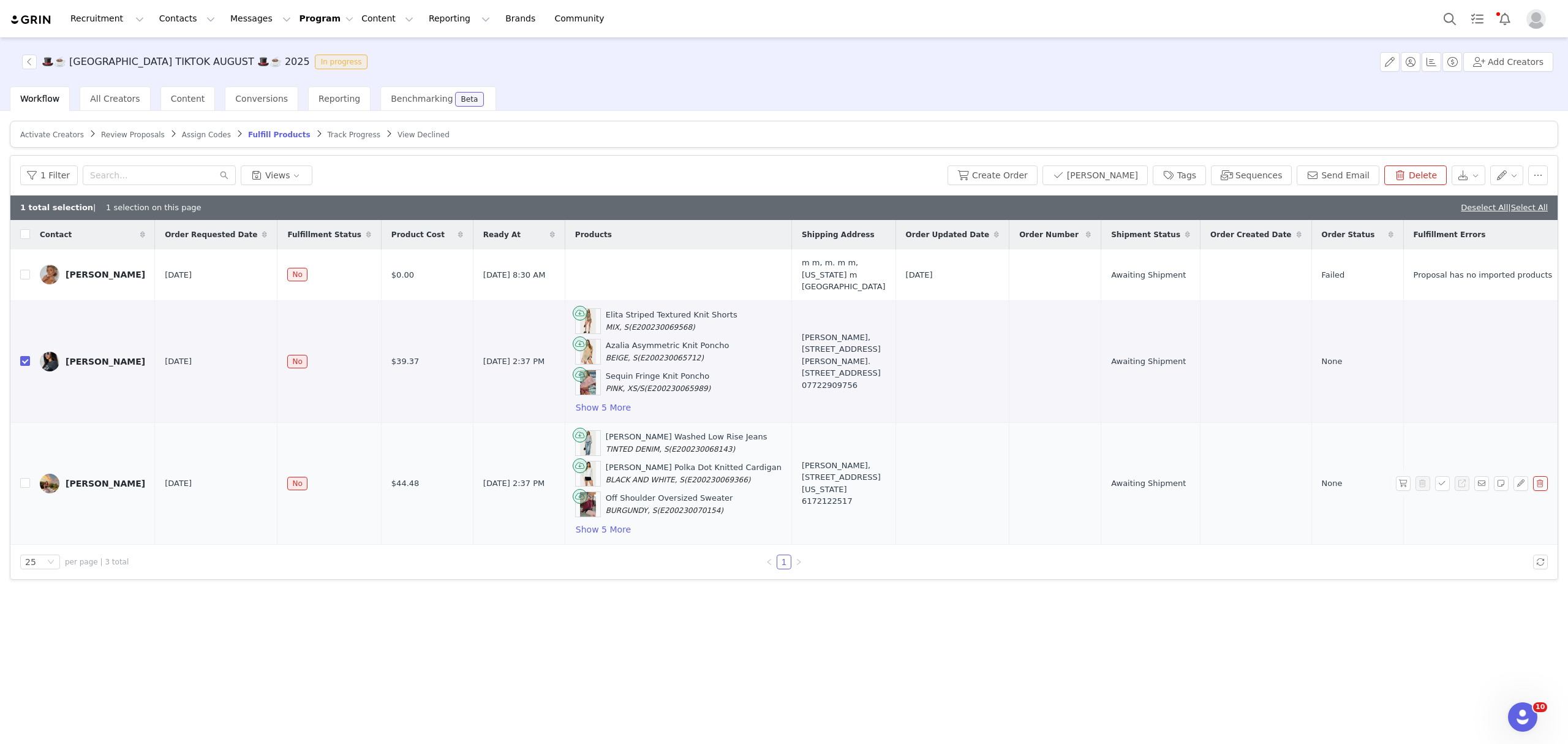
click at [20, 474] on td at bounding box center [20, 483] width 20 height 122
click at [27, 478] on input "checkbox" at bounding box center [25, 482] width 9 height 9
checkbox input "true"
click at [1030, 171] on button "Create Order" at bounding box center [992, 175] width 90 height 20
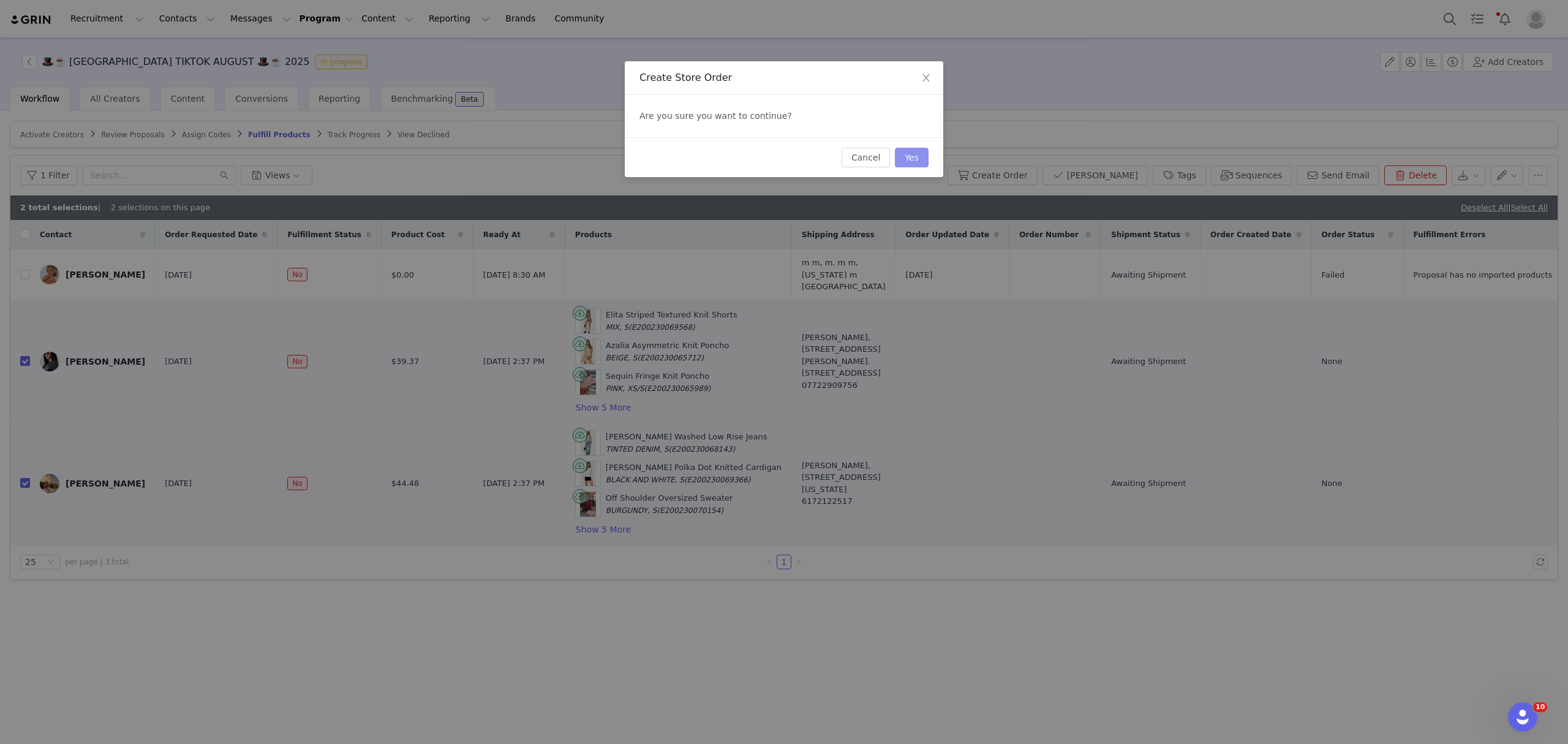
click at [919, 157] on button "Yes" at bounding box center [912, 157] width 34 height 20
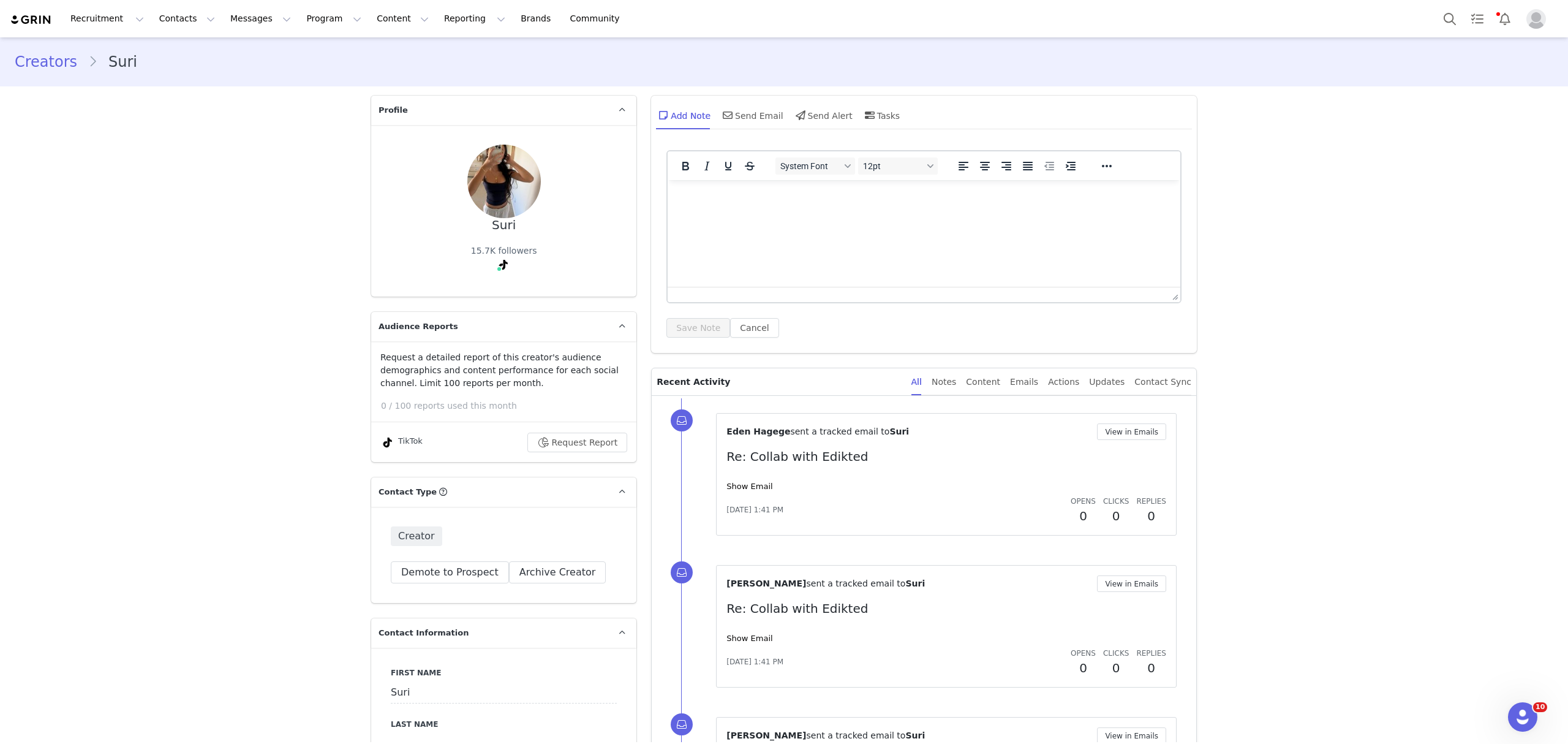
scroll to position [3169, 0]
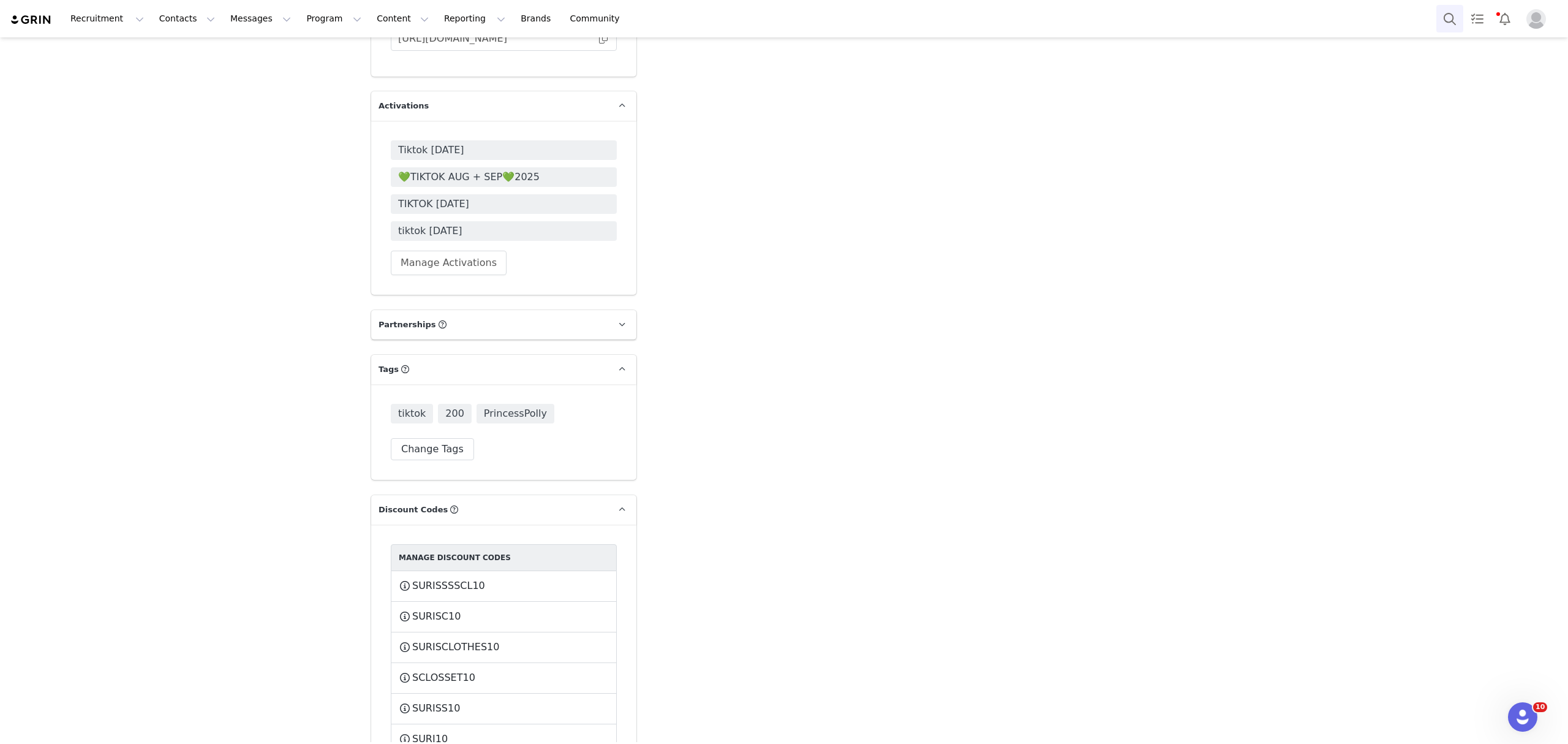
click at [1449, 17] on button "Search" at bounding box center [1449, 18] width 27 height 28
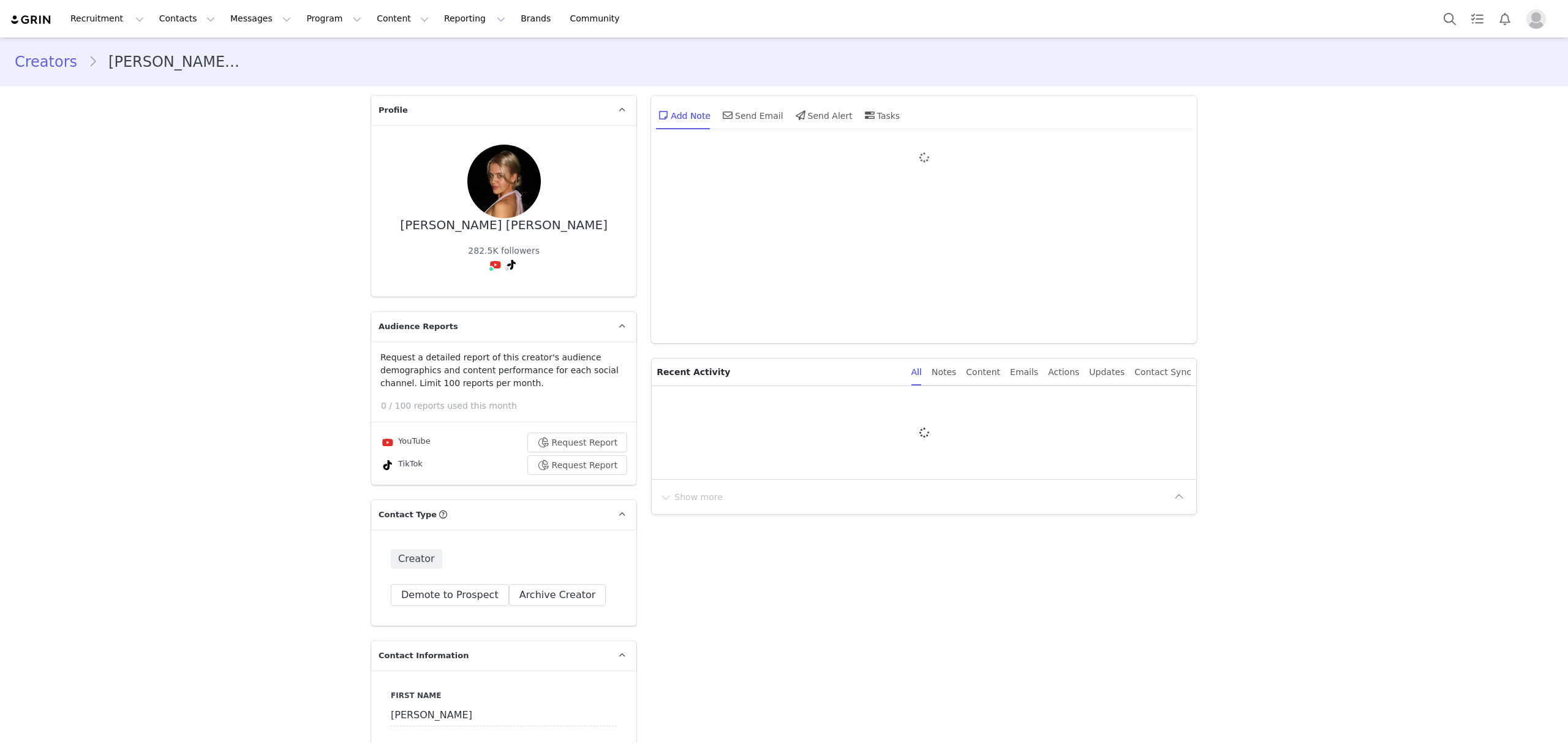
type input "+1 ([GEOGRAPHIC_DATA])"
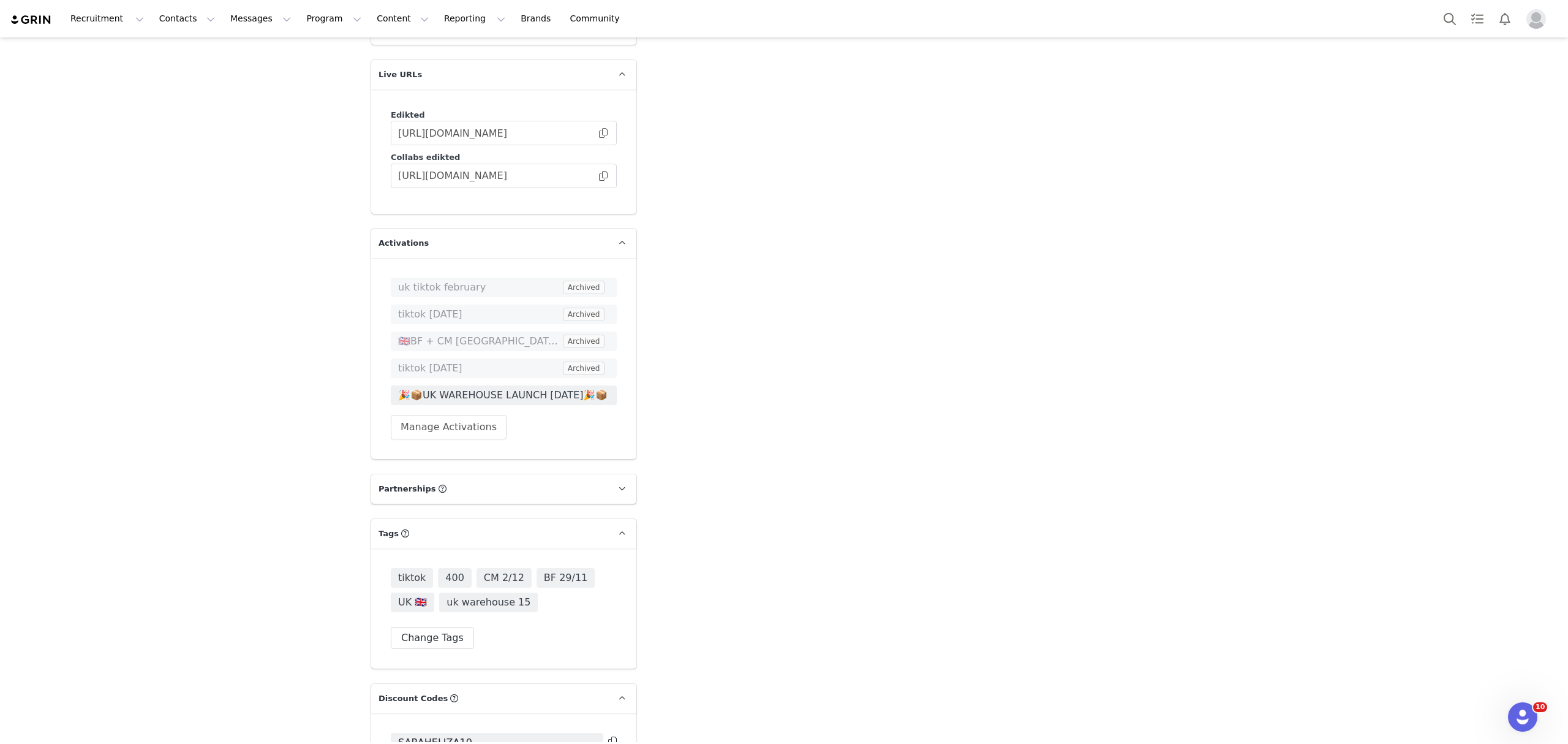
scroll to position [3061, 0]
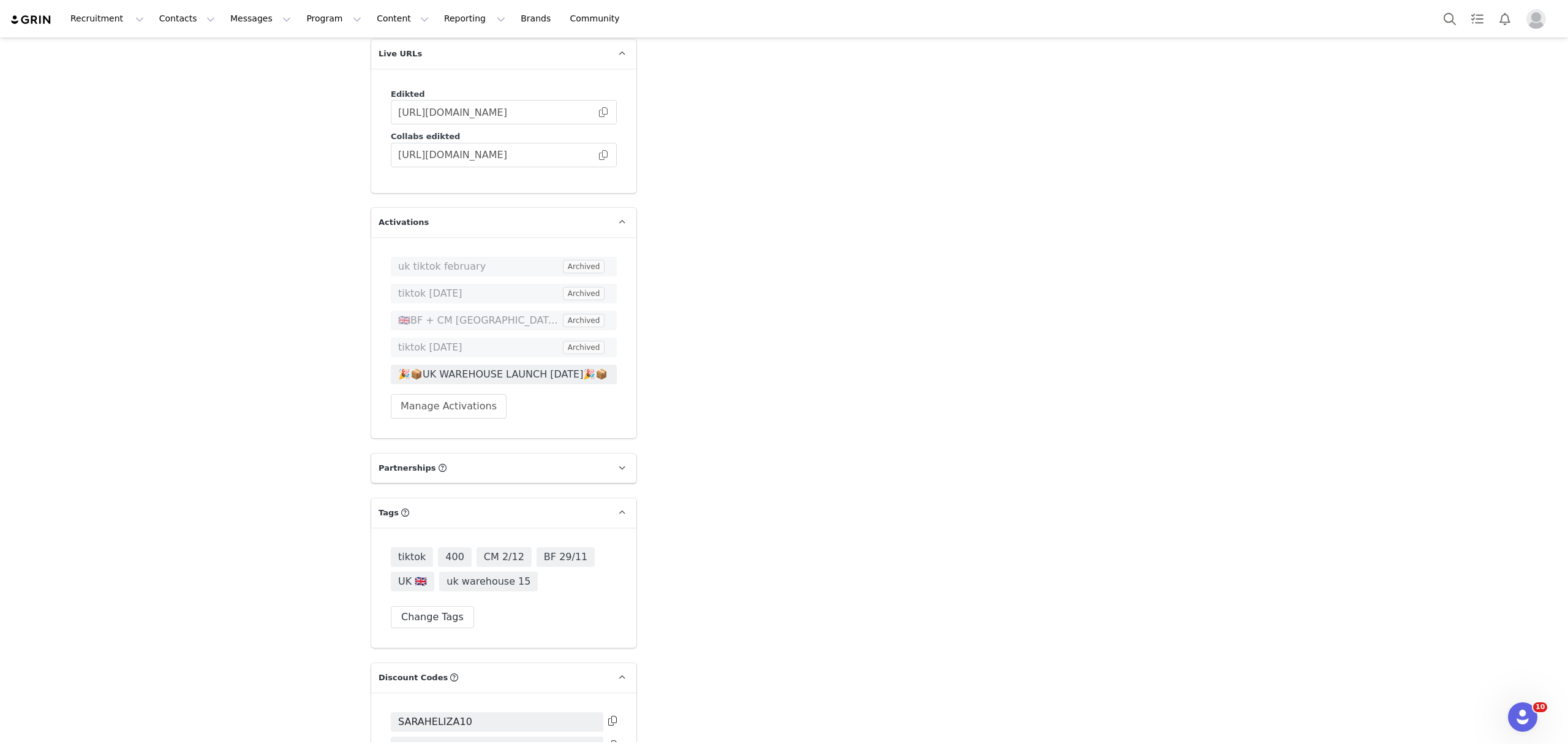
click at [473, 367] on span "🎉📦UK WAREHOUSE LAUNCH [DATE]🎉📦" at bounding box center [504, 375] width 211 height 15
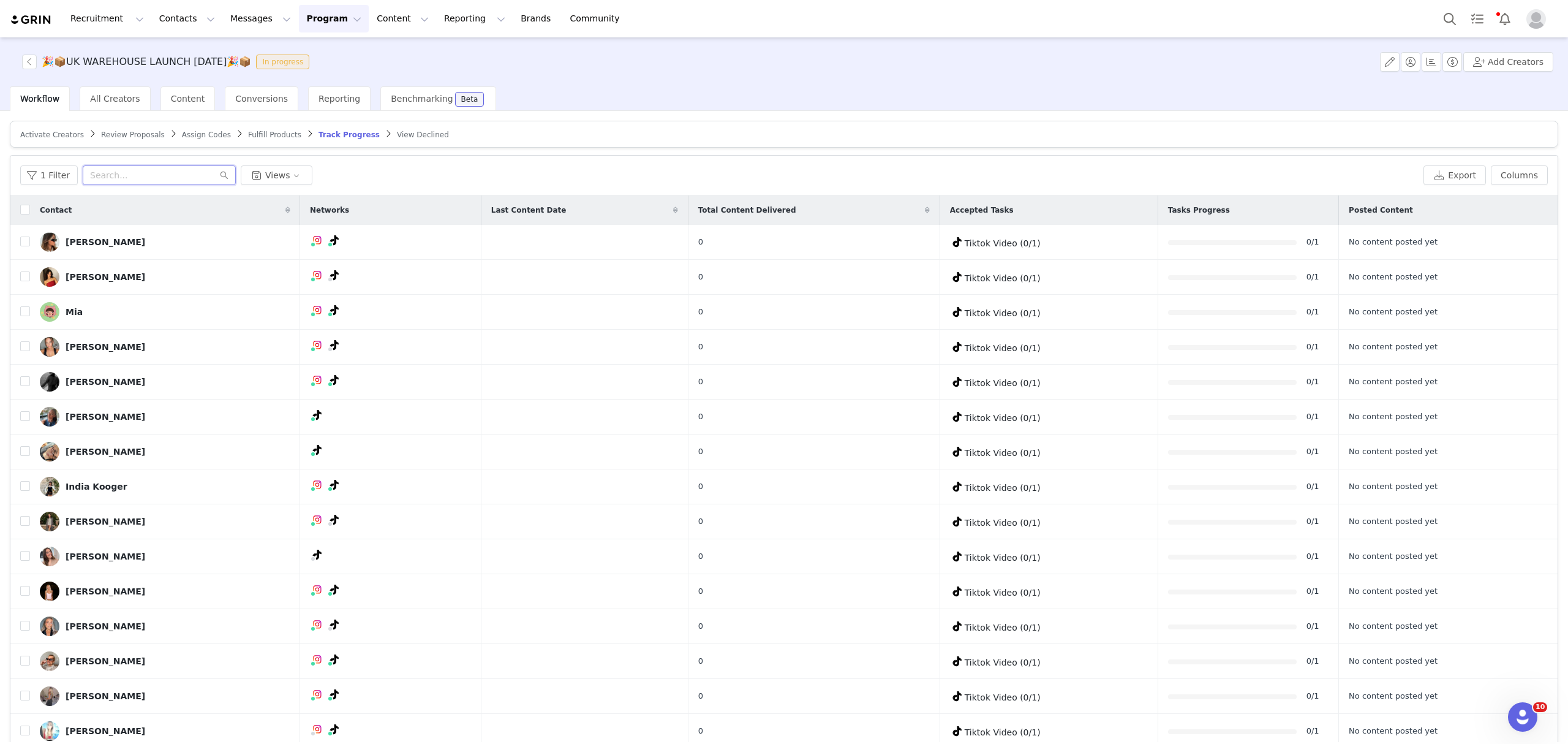
click at [140, 180] on input "text" at bounding box center [159, 175] width 153 height 20
paste input "[EMAIL_ADDRESS][DOMAIN_NAME]"
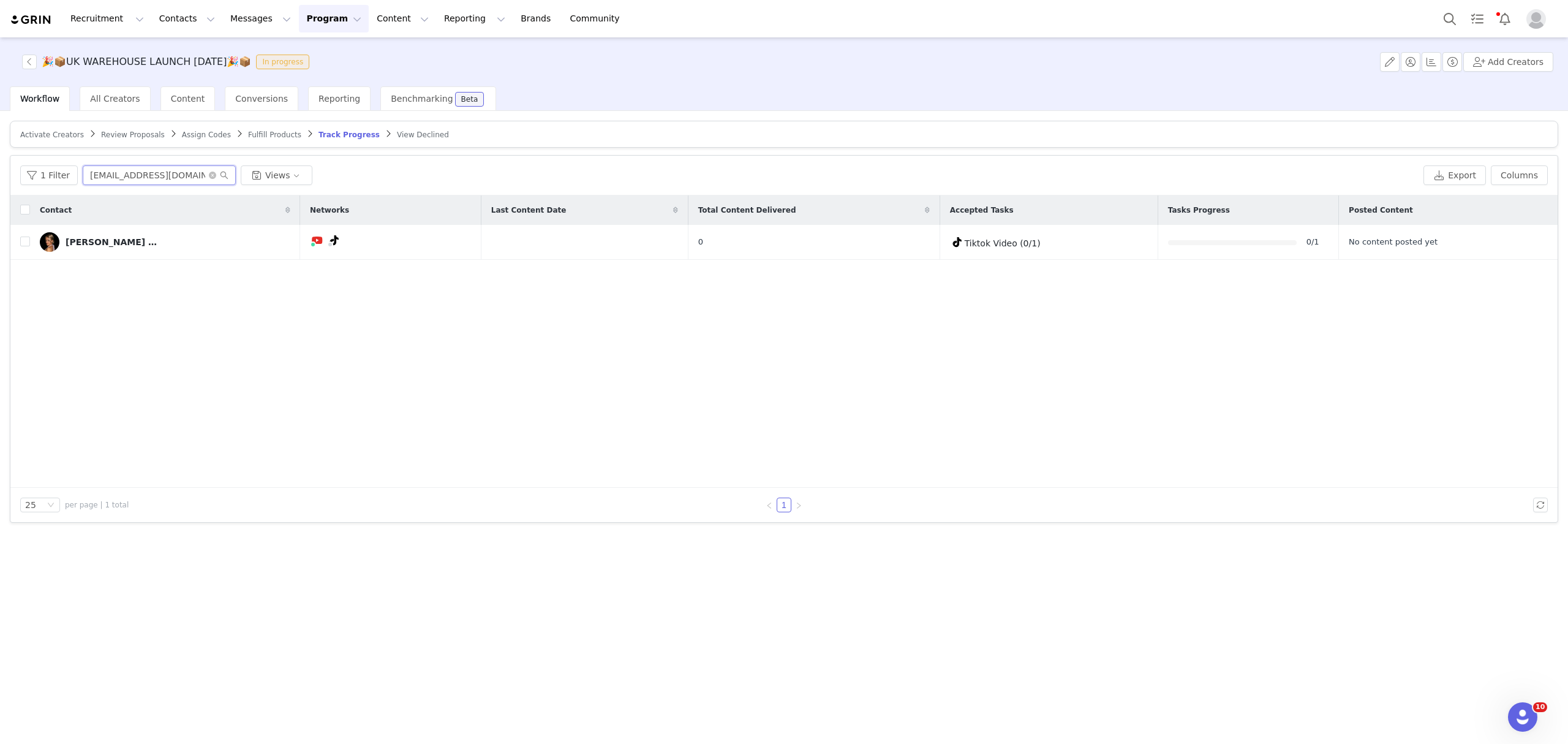
type input "[EMAIL_ADDRESS][DOMAIN_NAME]"
click at [248, 132] on span "Fulfill Products" at bounding box center [274, 135] width 54 height 9
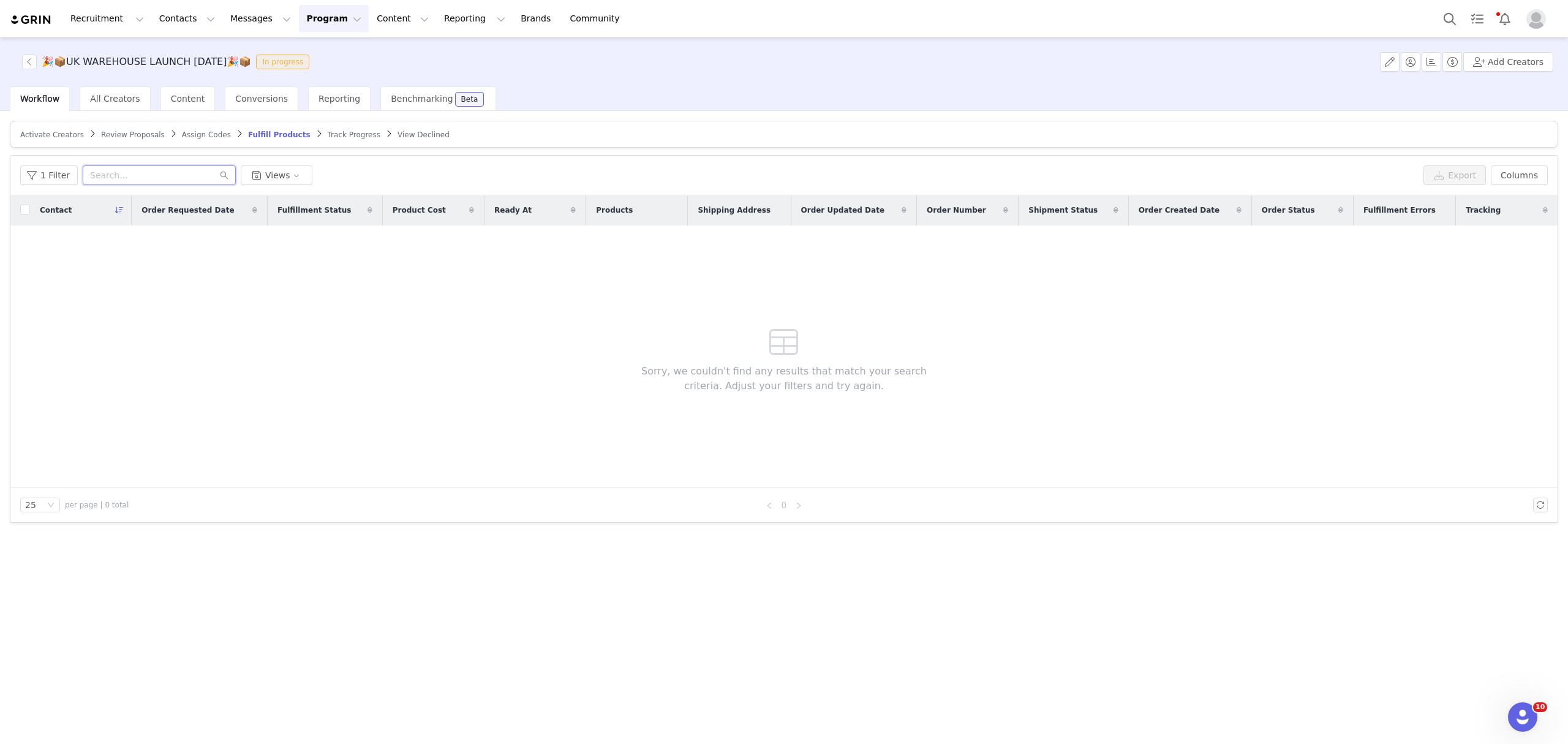
click at [153, 180] on input "text" at bounding box center [159, 175] width 153 height 20
paste input "[EMAIL_ADDRESS][DOMAIN_NAME]"
type input "[EMAIL_ADDRESS][DOMAIN_NAME]"
click at [58, 182] on button "1 Filter" at bounding box center [49, 175] width 58 height 20
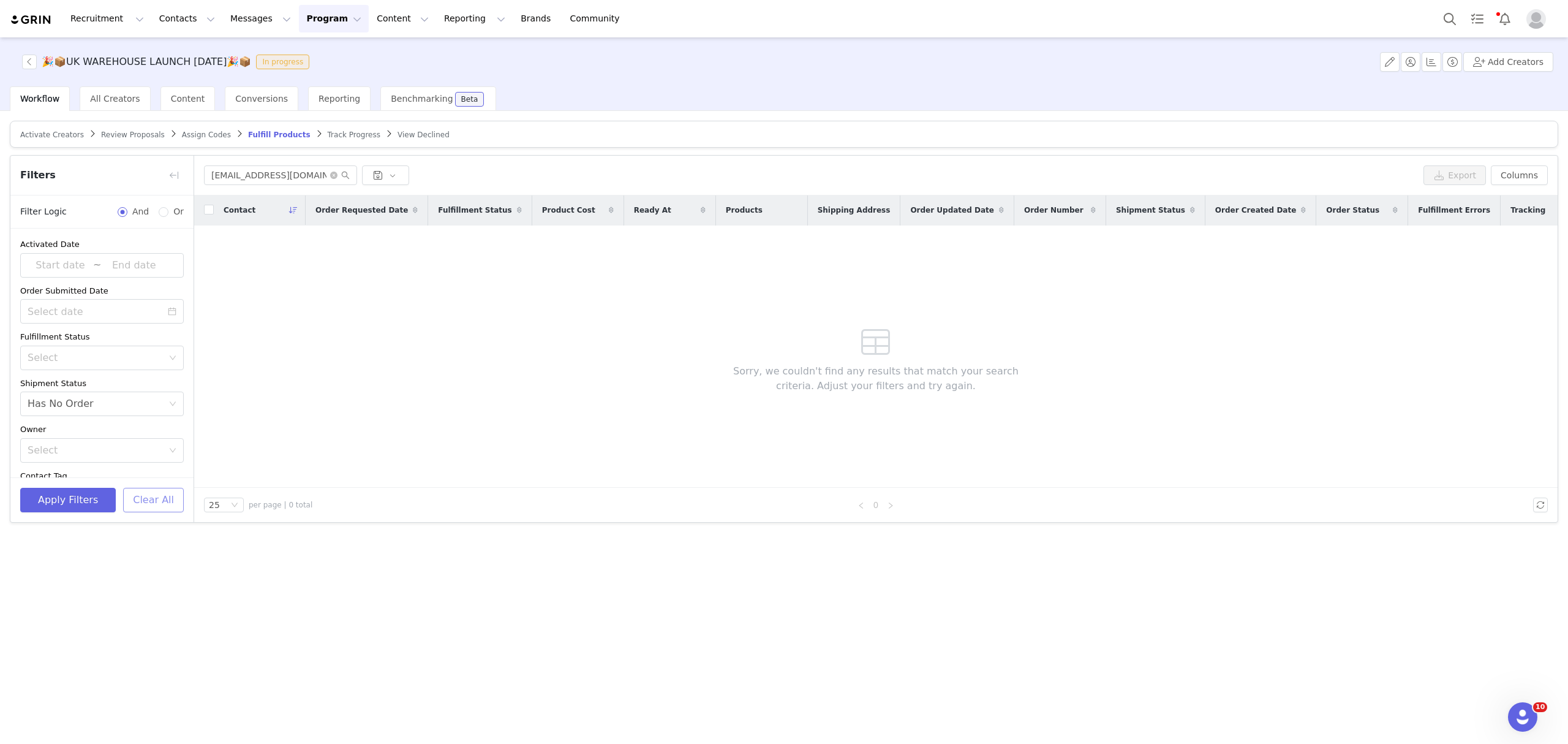
click at [155, 493] on button "Clear All" at bounding box center [154, 500] width 61 height 24
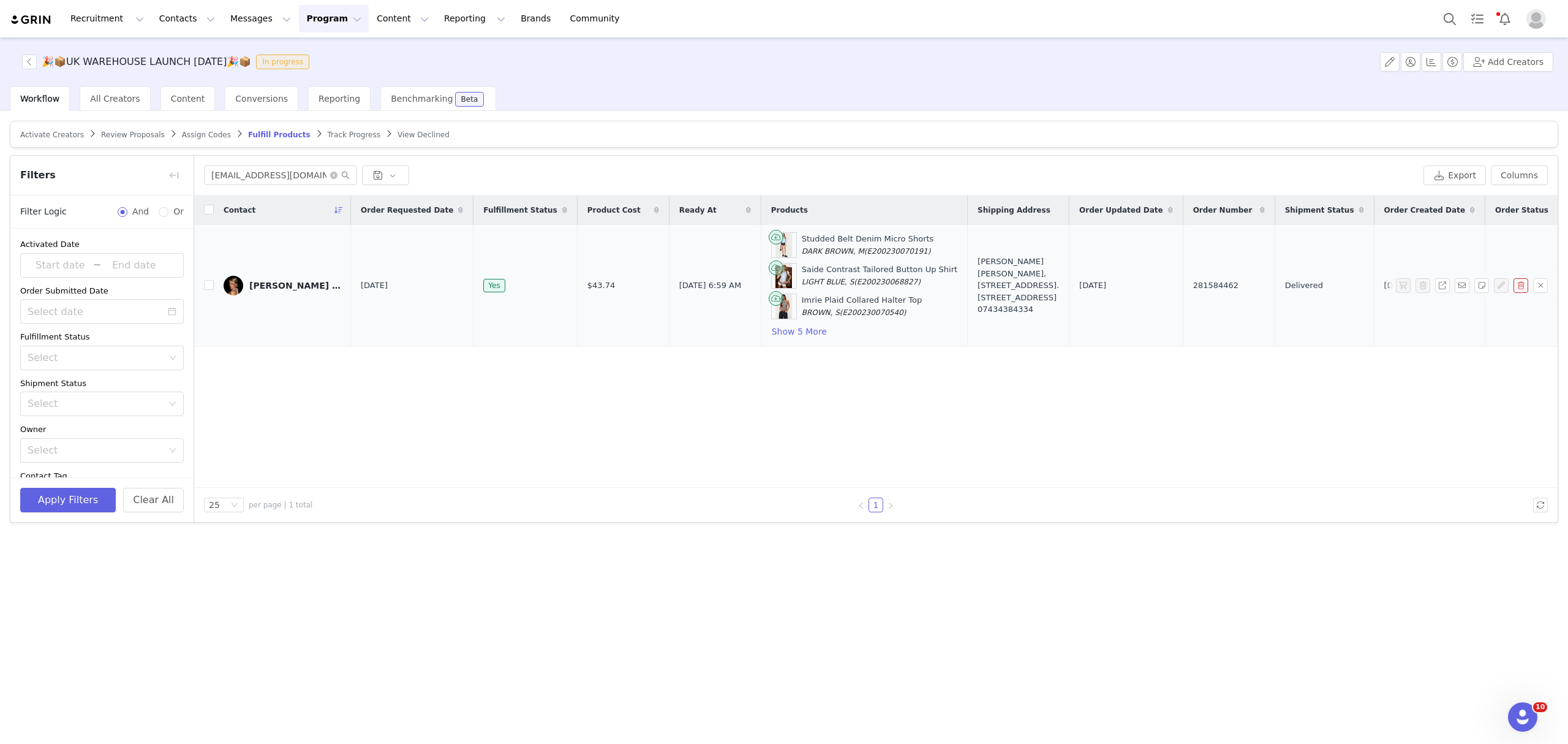
click at [1193, 288] on span "281584462" at bounding box center [1215, 285] width 45 height 12
copy span "281584462"
click at [1444, 14] on button "Search" at bounding box center [1449, 18] width 27 height 28
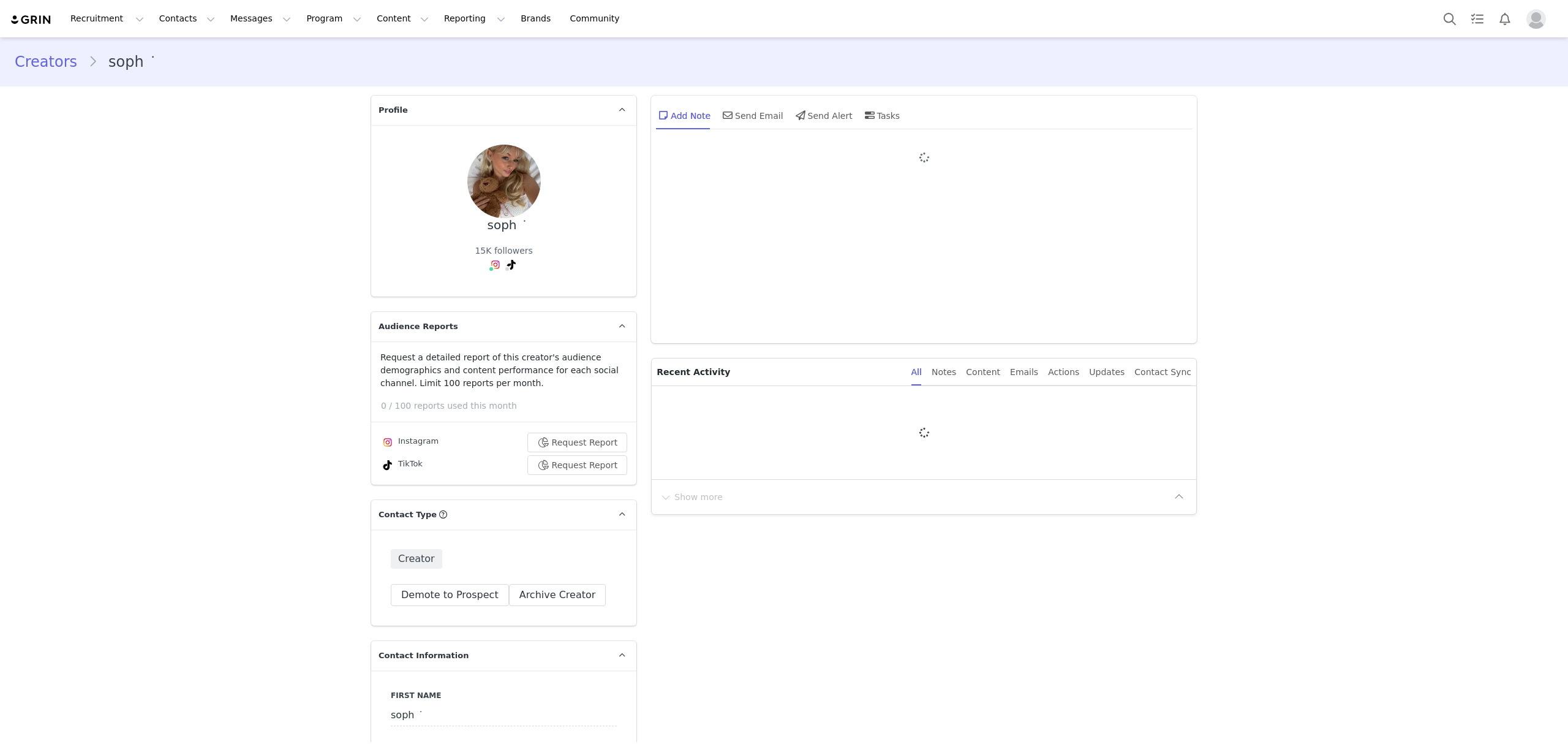
type input "+1 ([GEOGRAPHIC_DATA])"
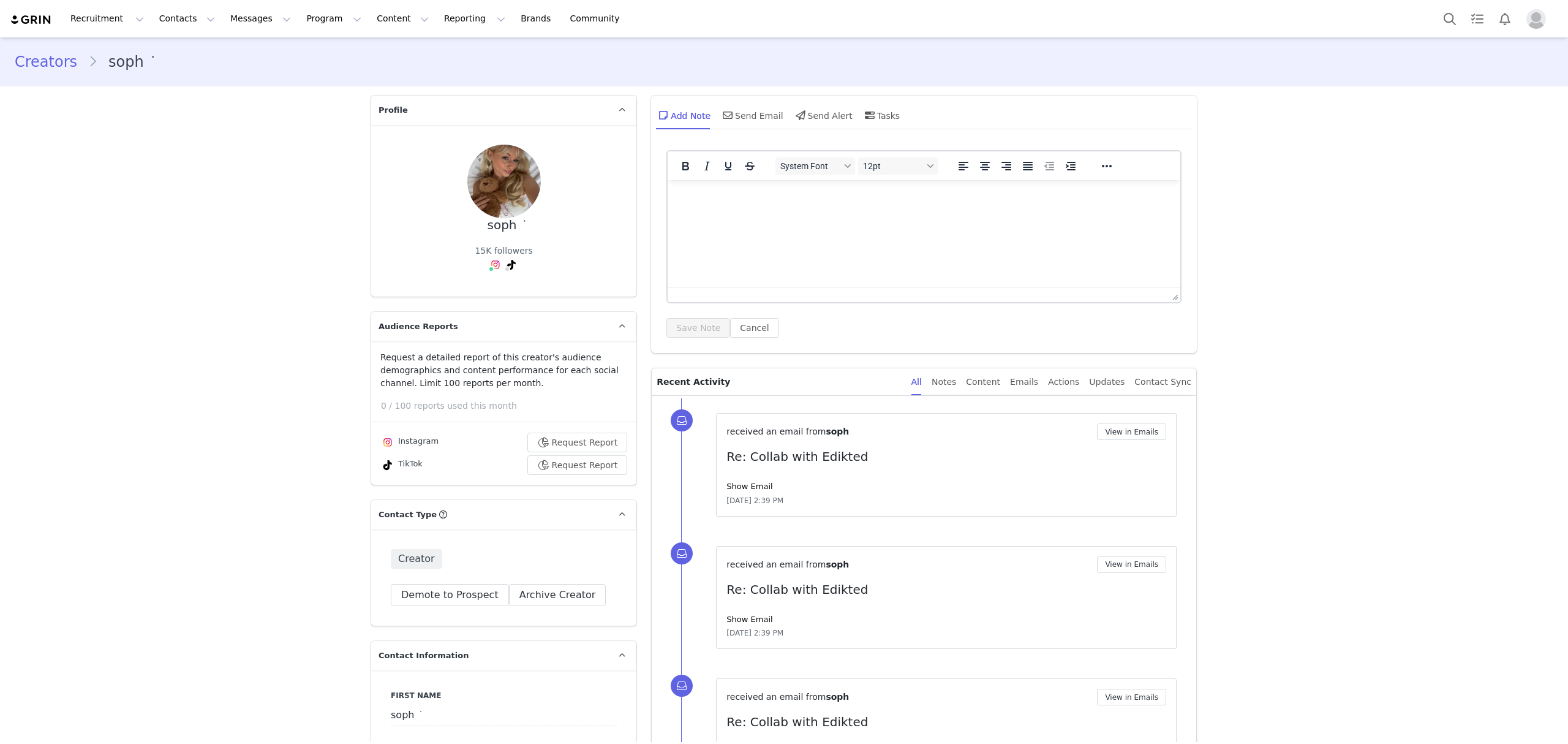
scroll to position [3121, 0]
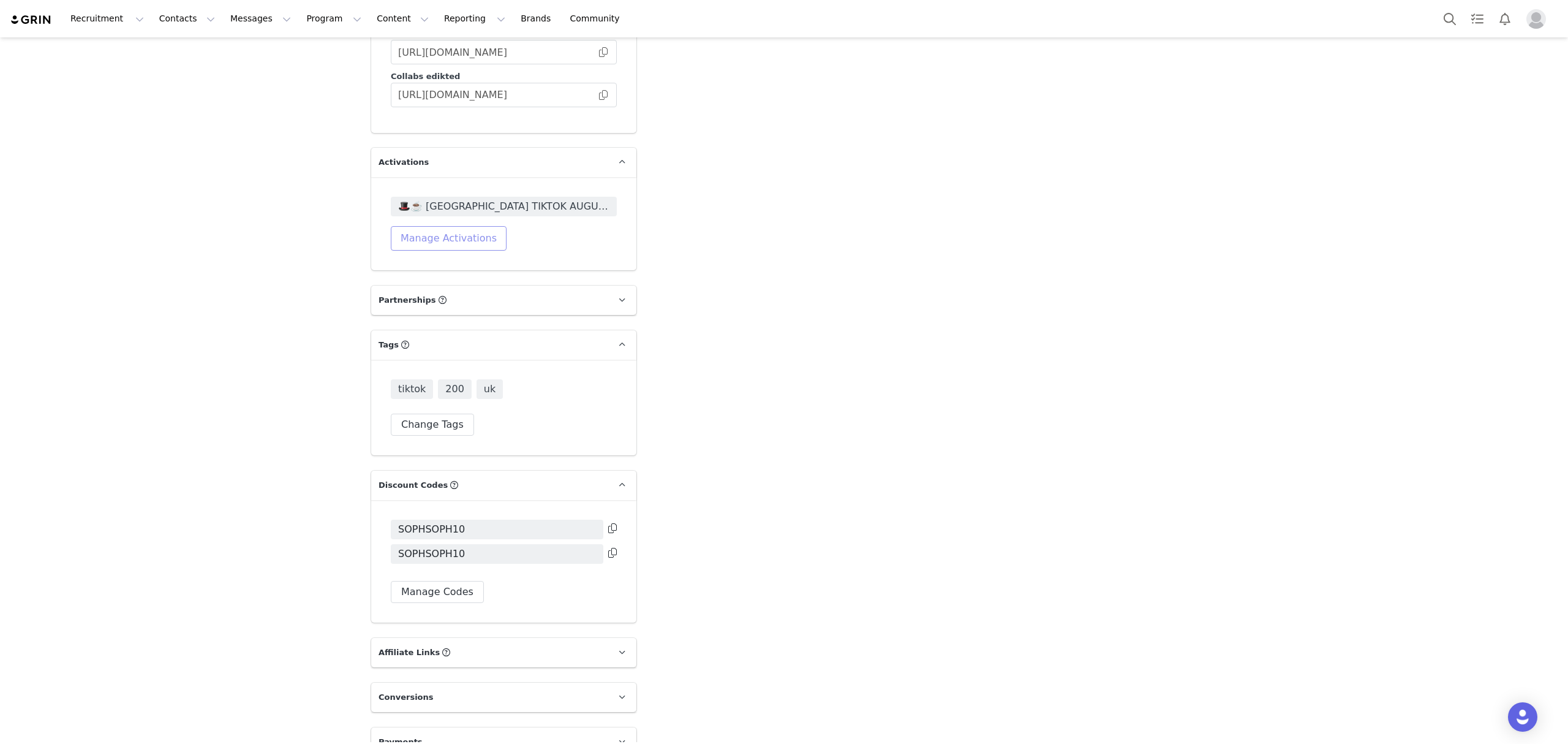
click at [464, 226] on button "Manage Activations" at bounding box center [448, 239] width 116 height 24
click at [505, 199] on span "🎩☕️ [GEOGRAPHIC_DATA] TIKTOK AUGUST 🎩☕️ 2025" at bounding box center [504, 207] width 211 height 15
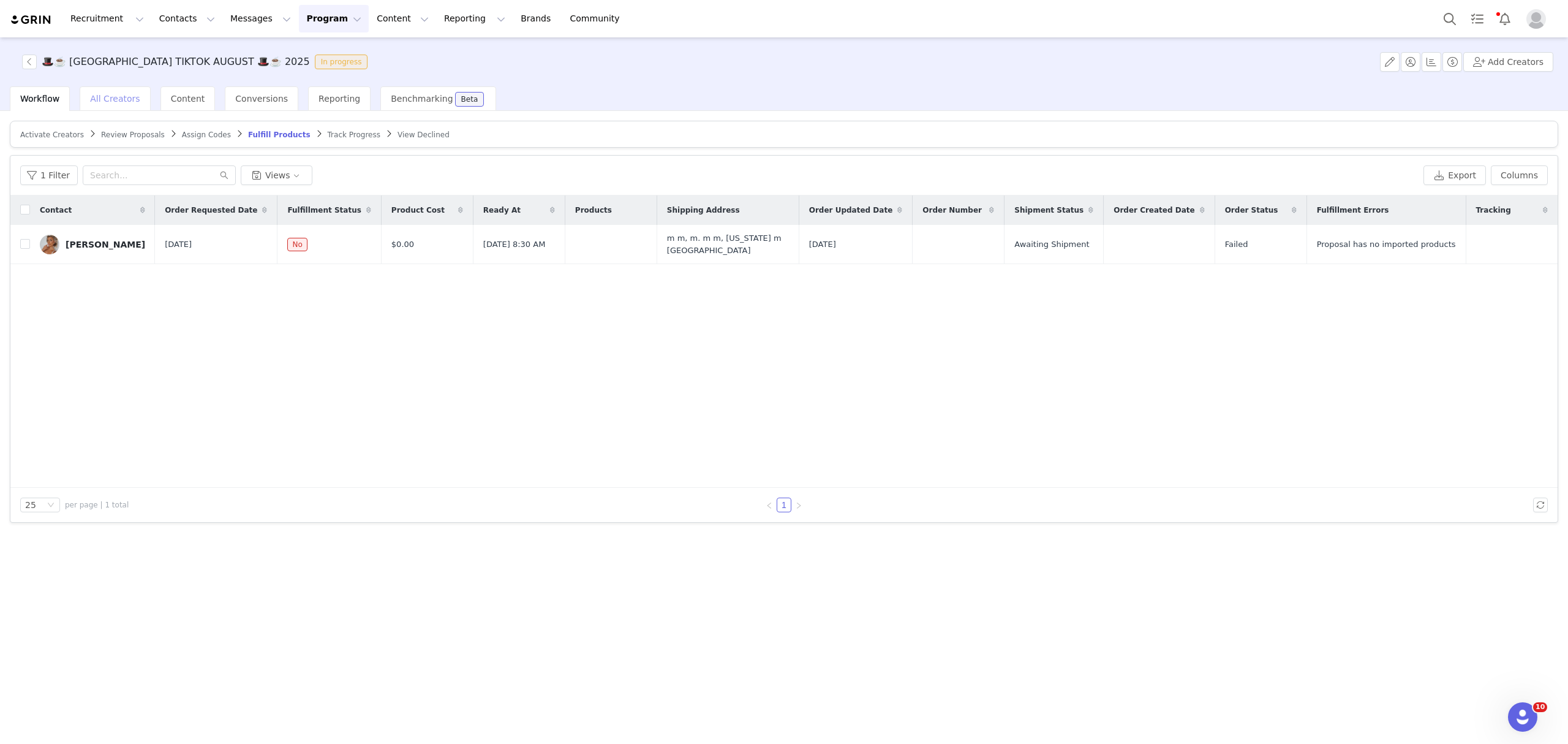
click at [108, 104] on div "All Creators" at bounding box center [115, 98] width 70 height 24
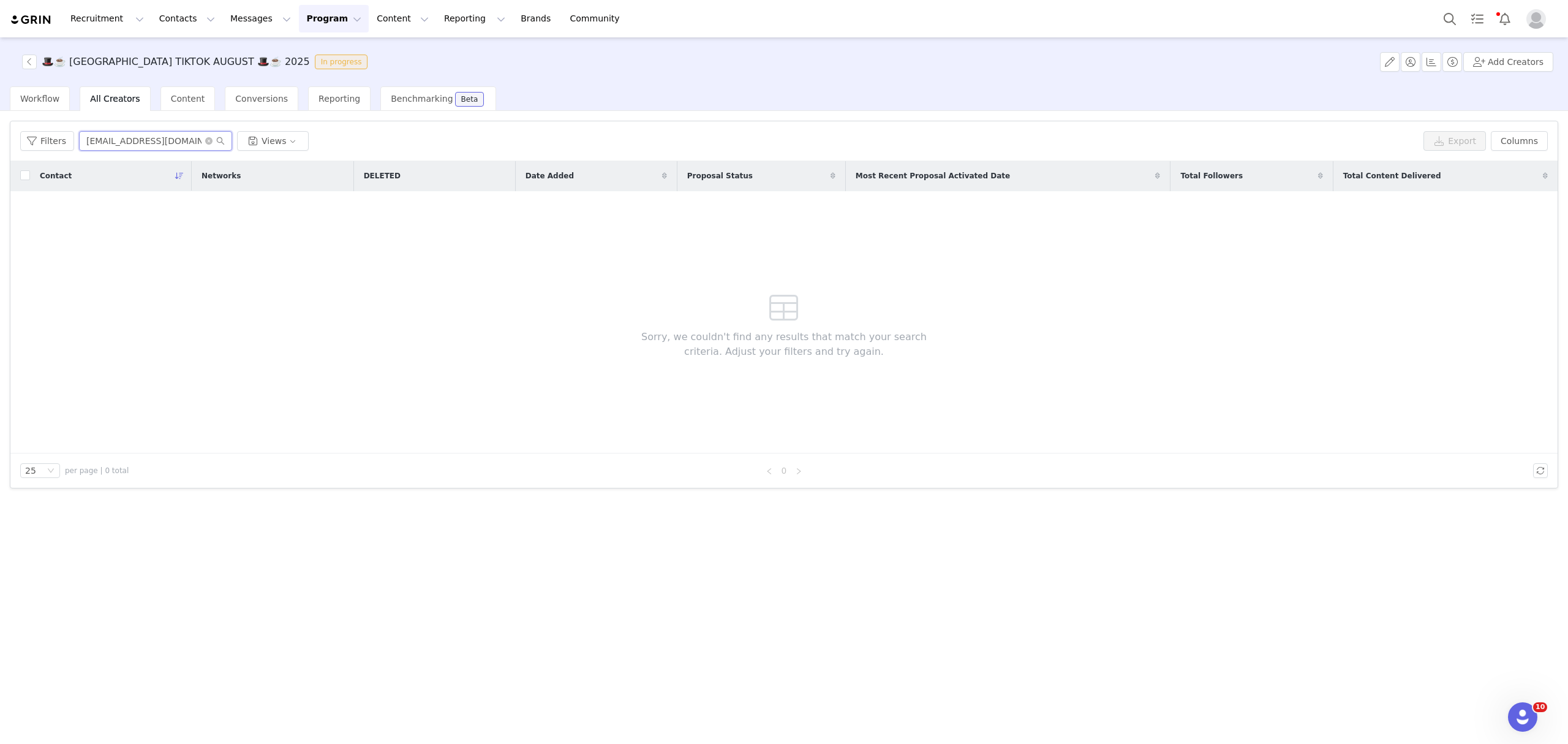
drag, startPoint x: 196, startPoint y: 140, endPoint x: 47, endPoint y: 165, distance: 151.1
click at [47, 165] on div "Filters [EMAIL_ADDRESS][DOMAIN_NAME]> Views Export Columns Contact Networks DEL…" at bounding box center [784, 304] width 1547 height 367
paste input "[EMAIL_ADDRESS][DOMAIN_NAME]"
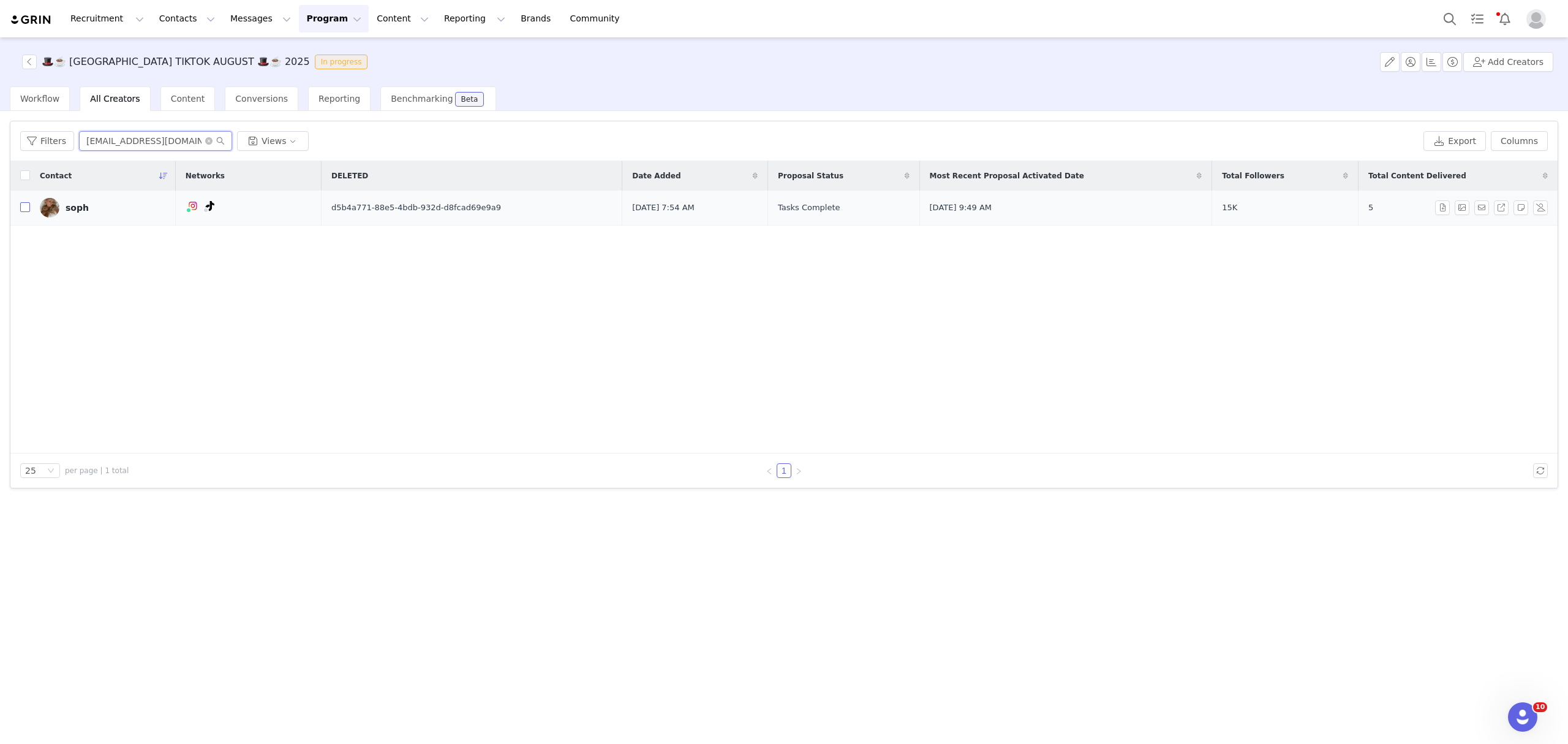
type input "[EMAIL_ADDRESS][DOMAIN_NAME]"
click at [24, 207] on input "checkbox" at bounding box center [25, 207] width 9 height 9
checkbox input "true"
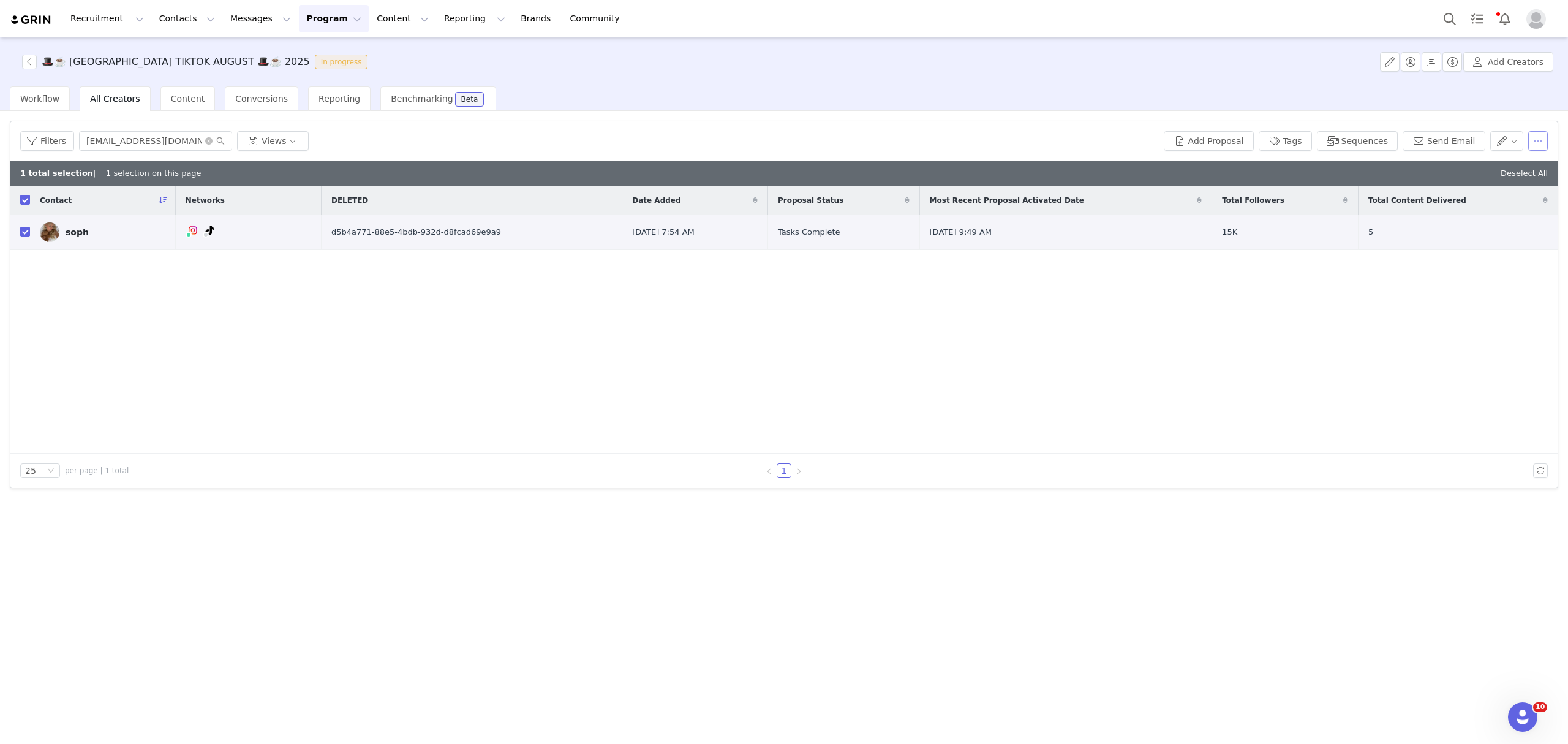
click at [1534, 145] on button "button" at bounding box center [1538, 140] width 20 height 20
click at [1487, 246] on span "Remove from Activation" at bounding box center [1477, 245] width 103 height 14
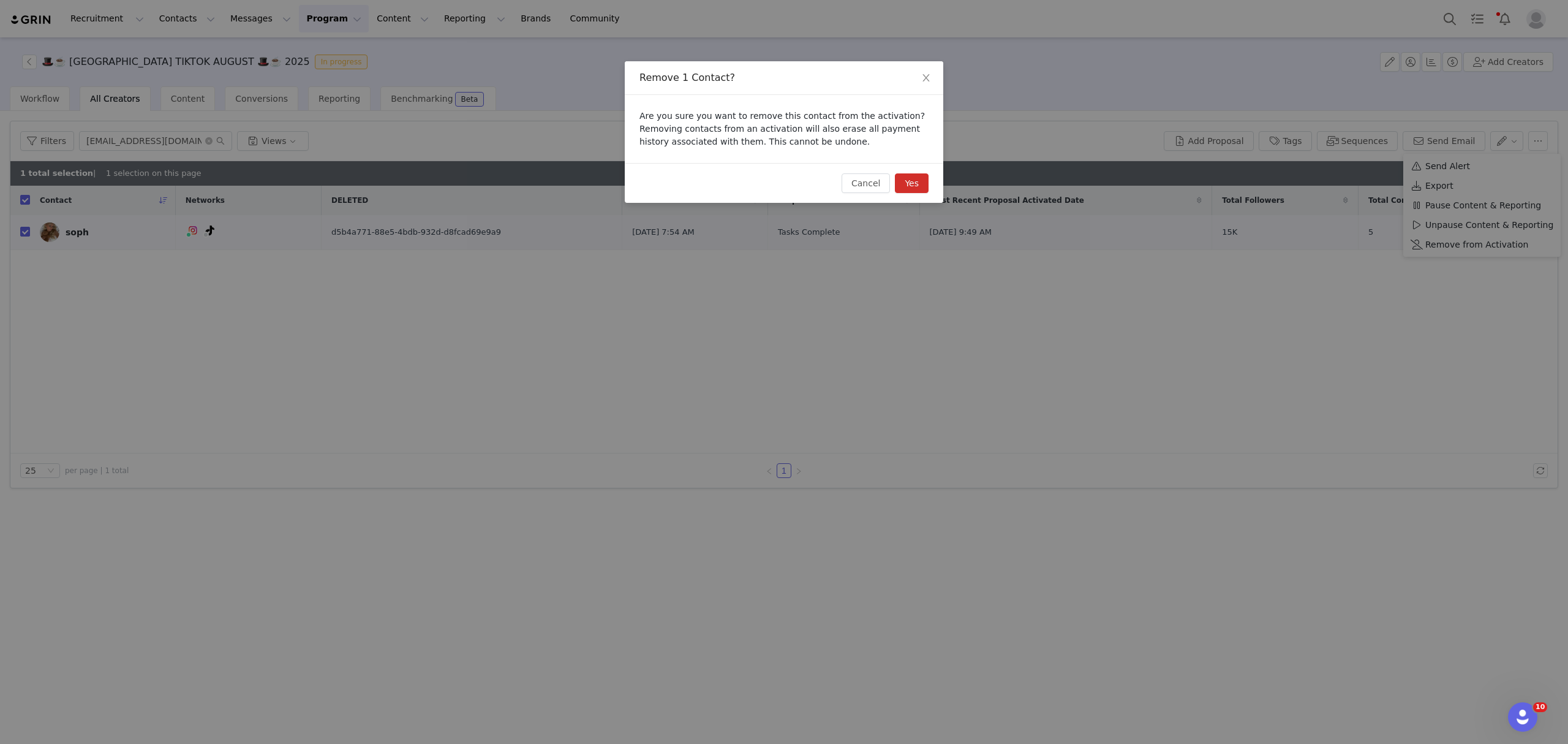
click at [912, 186] on button "Yes" at bounding box center [912, 183] width 34 height 20
checkbox input "false"
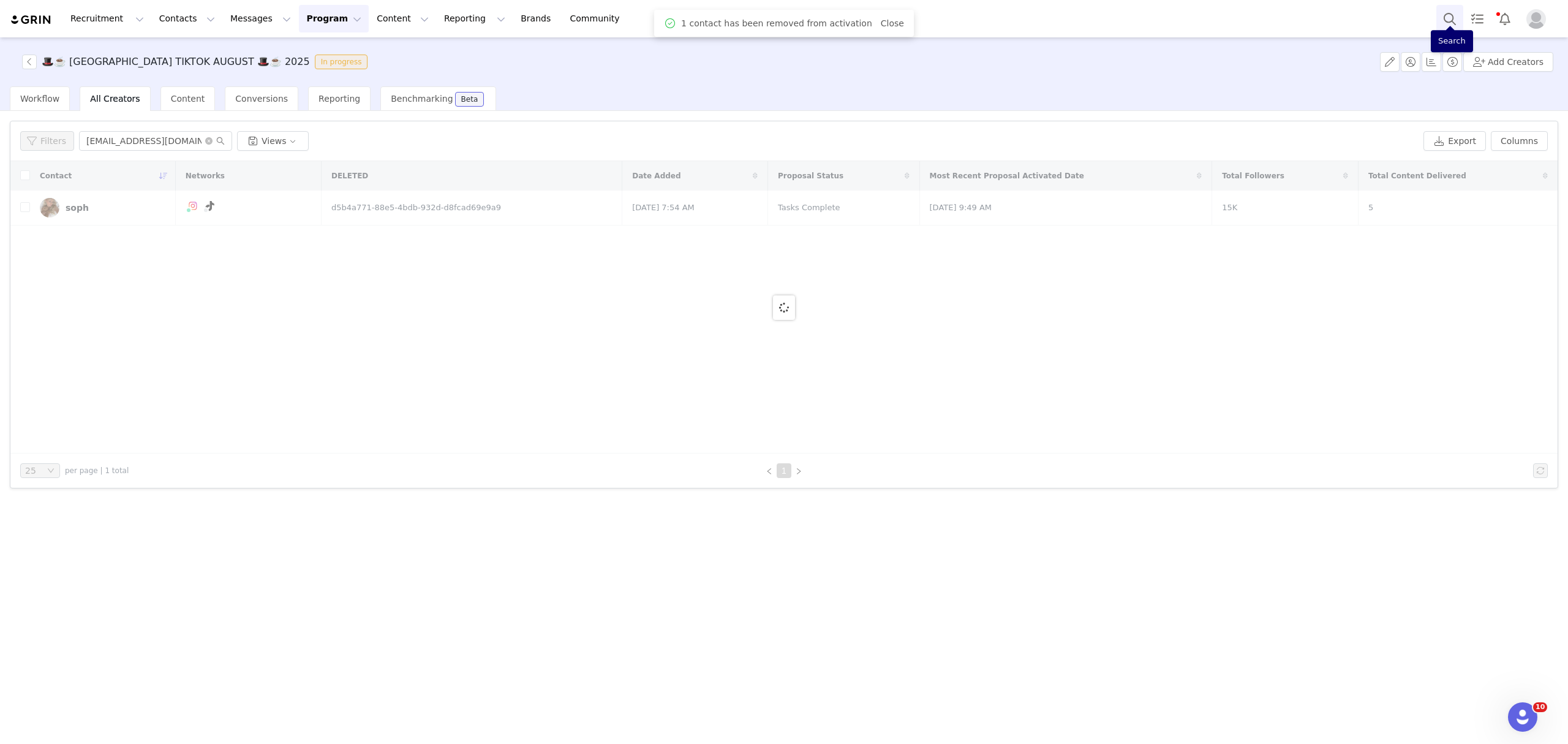
click at [1444, 20] on button "Search" at bounding box center [1449, 18] width 27 height 28
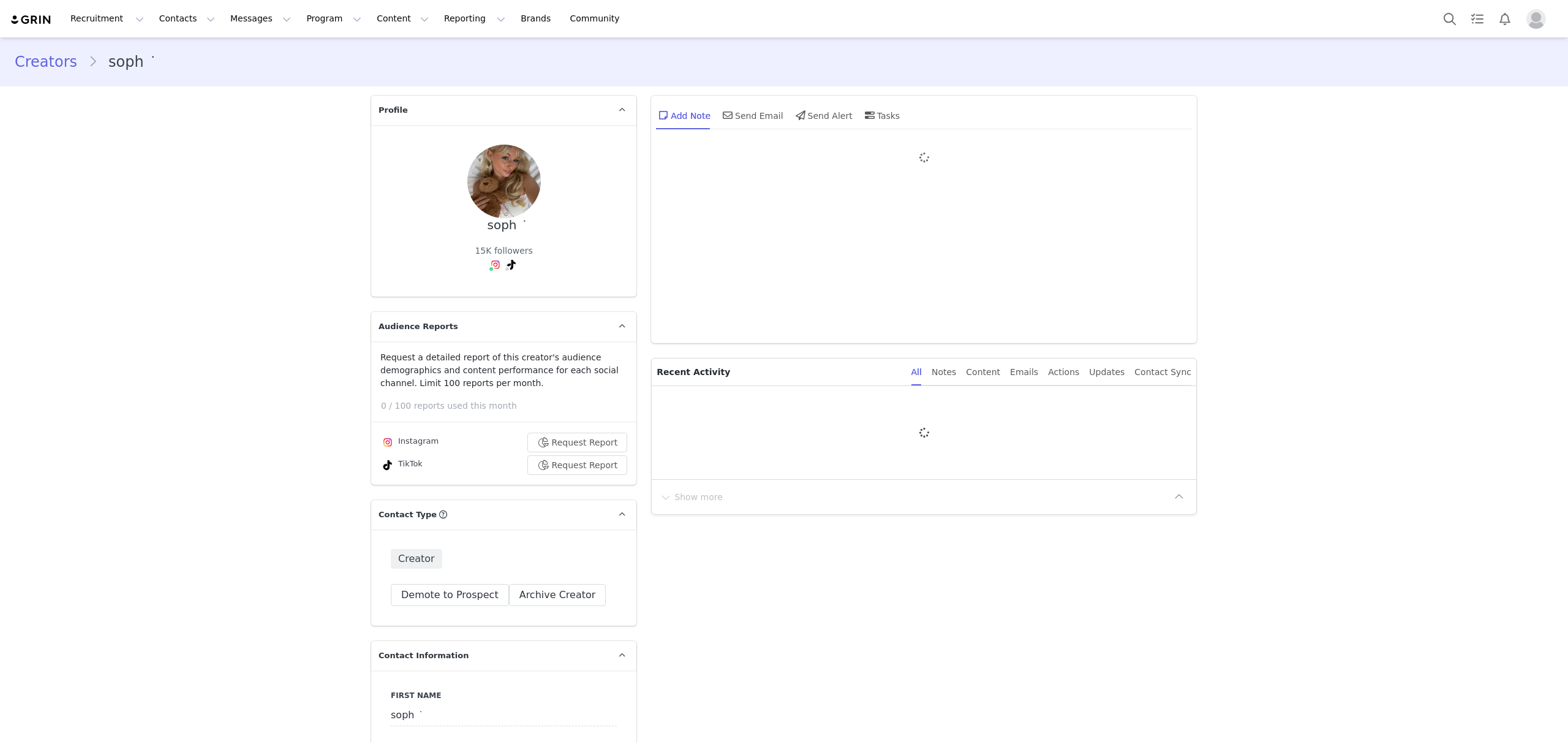
type input "+1 ([GEOGRAPHIC_DATA])"
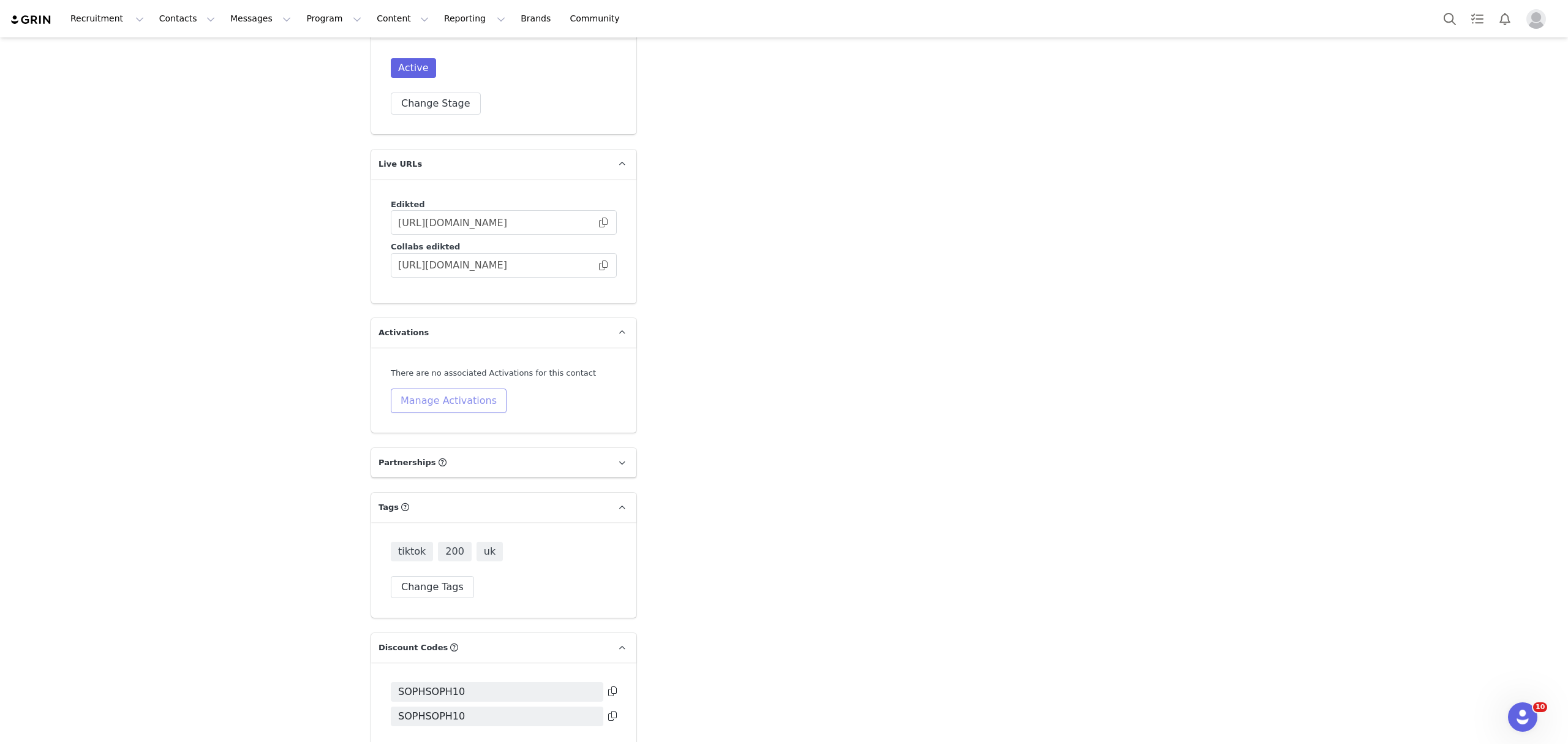
click at [457, 388] on button "Manage Activations" at bounding box center [448, 400] width 116 height 24
click at [459, 426] on div "Select Activation" at bounding box center [409, 426] width 119 height 18
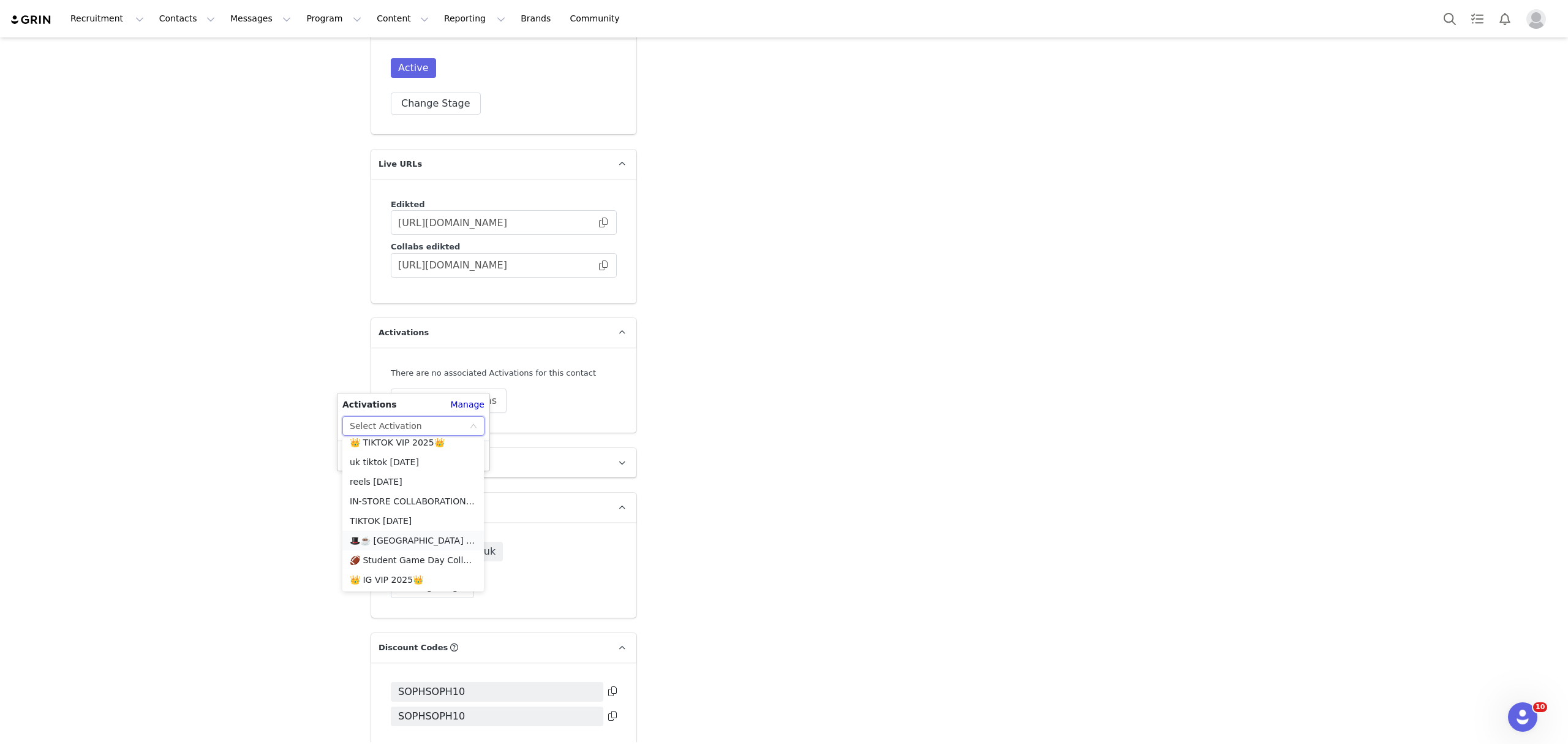
click at [420, 540] on li "🎩☕️ [GEOGRAPHIC_DATA] TIKTOK AUGUST 🎩☕️ 2025" at bounding box center [412, 540] width 142 height 20
click at [361, 457] on button "Apply" at bounding box center [364, 455] width 44 height 20
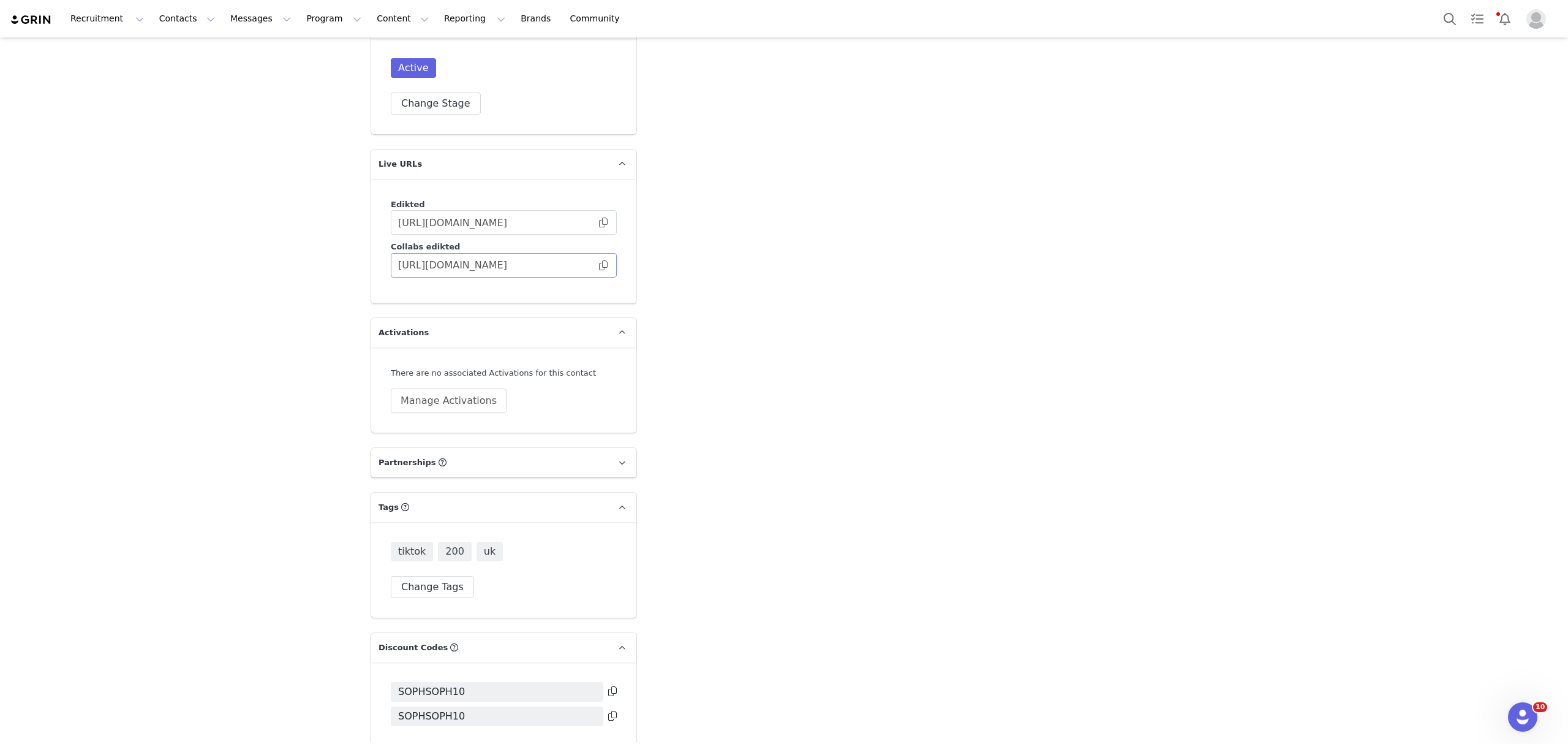
click at [597, 265] on span at bounding box center [603, 265] width 12 height 0
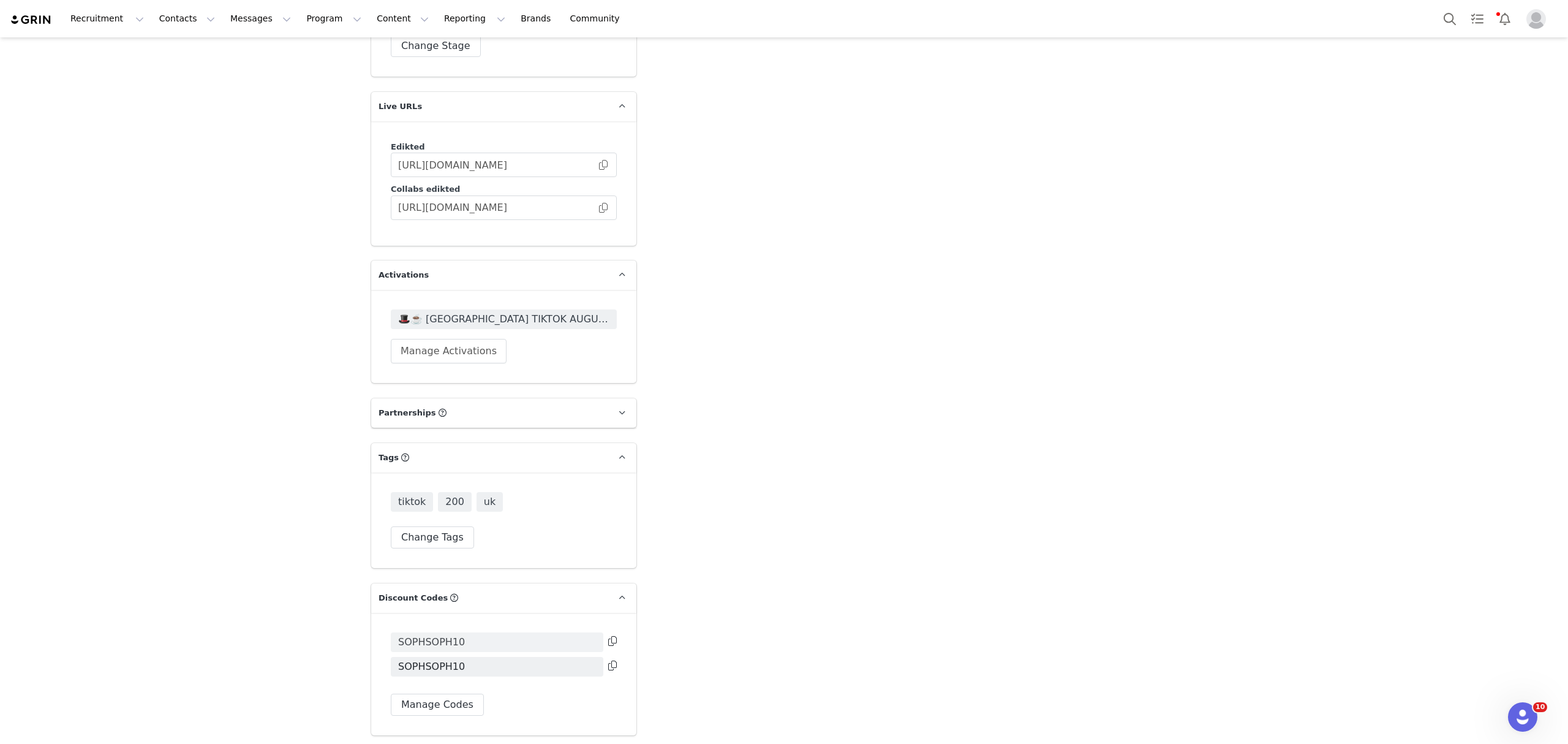
scroll to position [3121, 0]
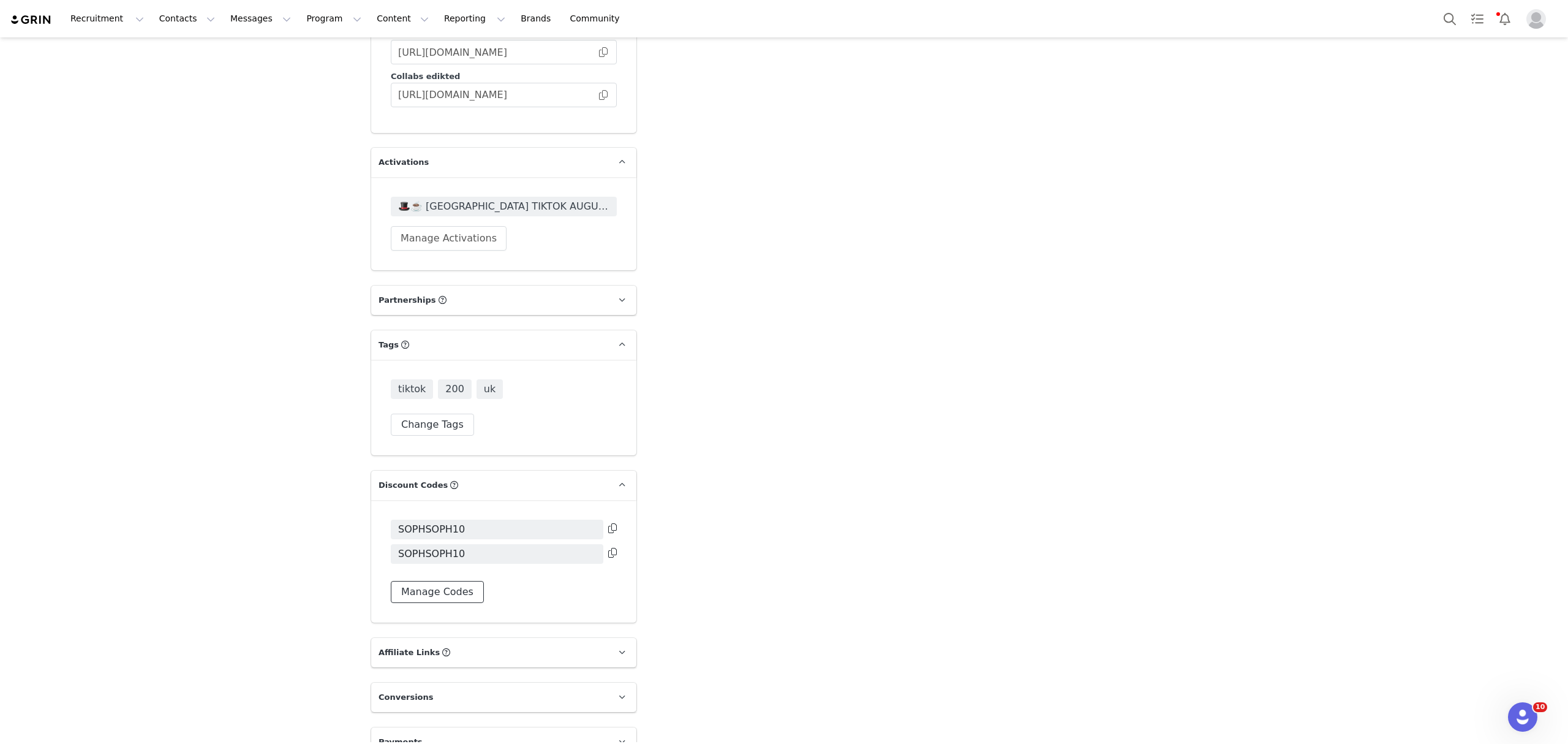
click at [439, 581] on button "Manage Codes" at bounding box center [437, 592] width 93 height 22
click at [435, 623] on button "Assign New Code" at bounding box center [444, 634] width 106 height 22
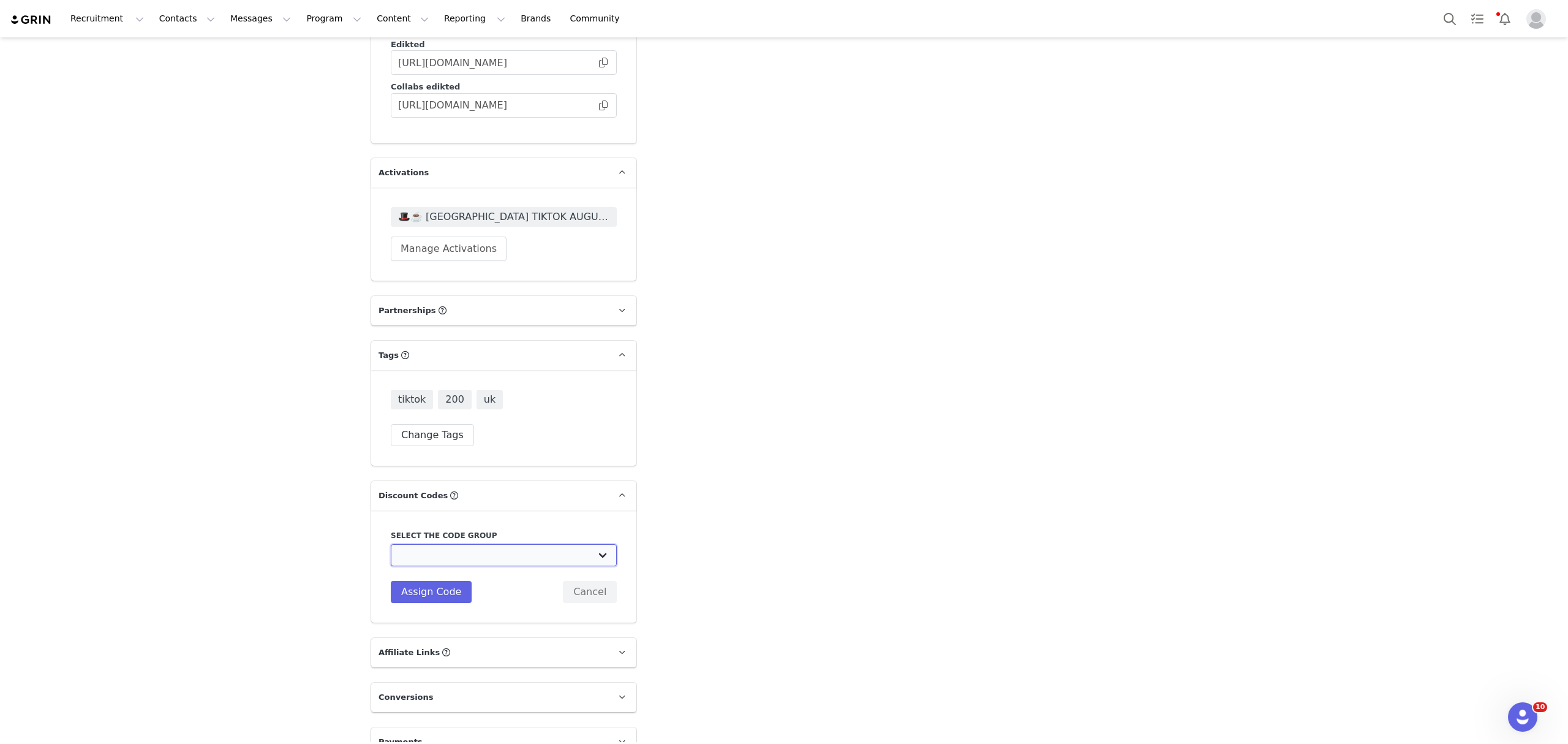
click at [441, 544] on select "Edikted UK: NEW TIKTOK ❤️ Edikted UK: NEW IG ❤️ Edikted: Students + IG Edikted:…" at bounding box center [504, 555] width 226 height 22
select select "10009859"
click at [391, 544] on select "Edikted UK: NEW TIKTOK ❤️ Edikted UK: NEW IG ❤️ Edikted: Students + IG Edikted:…" at bounding box center [504, 555] width 226 height 22
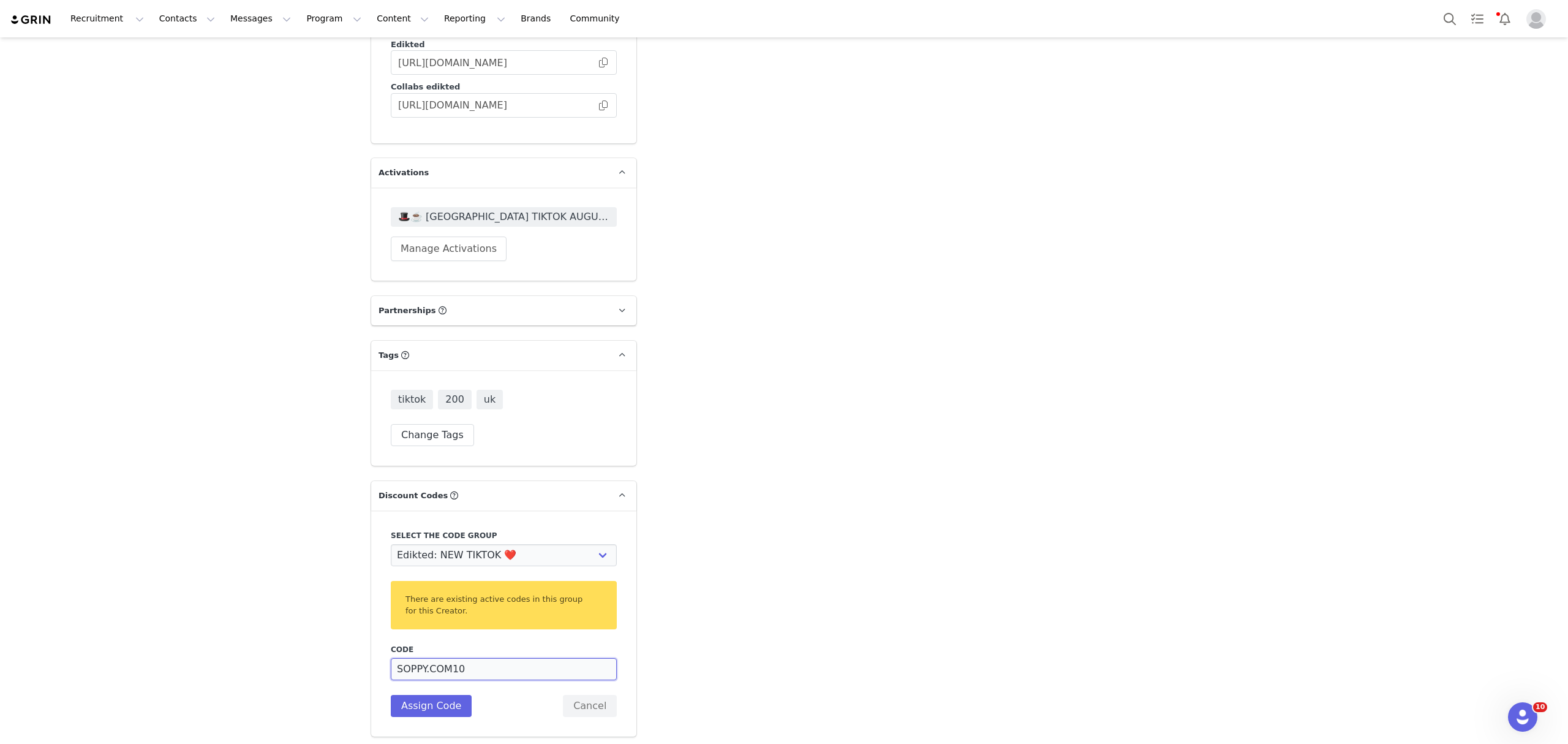
drag, startPoint x: 485, startPoint y: 647, endPoint x: 410, endPoint y: 658, distance: 75.8
click at [410, 658] on div "Code SOPPY.COM10 Description Assign Code Cancel" at bounding box center [504, 680] width 226 height 73
click at [433, 658] on input "SOPHHHHSOPH10" at bounding box center [504, 669] width 226 height 22
type input "SOPHHSOPH10"
click at [431, 695] on button "Assign Code" at bounding box center [431, 705] width 81 height 22
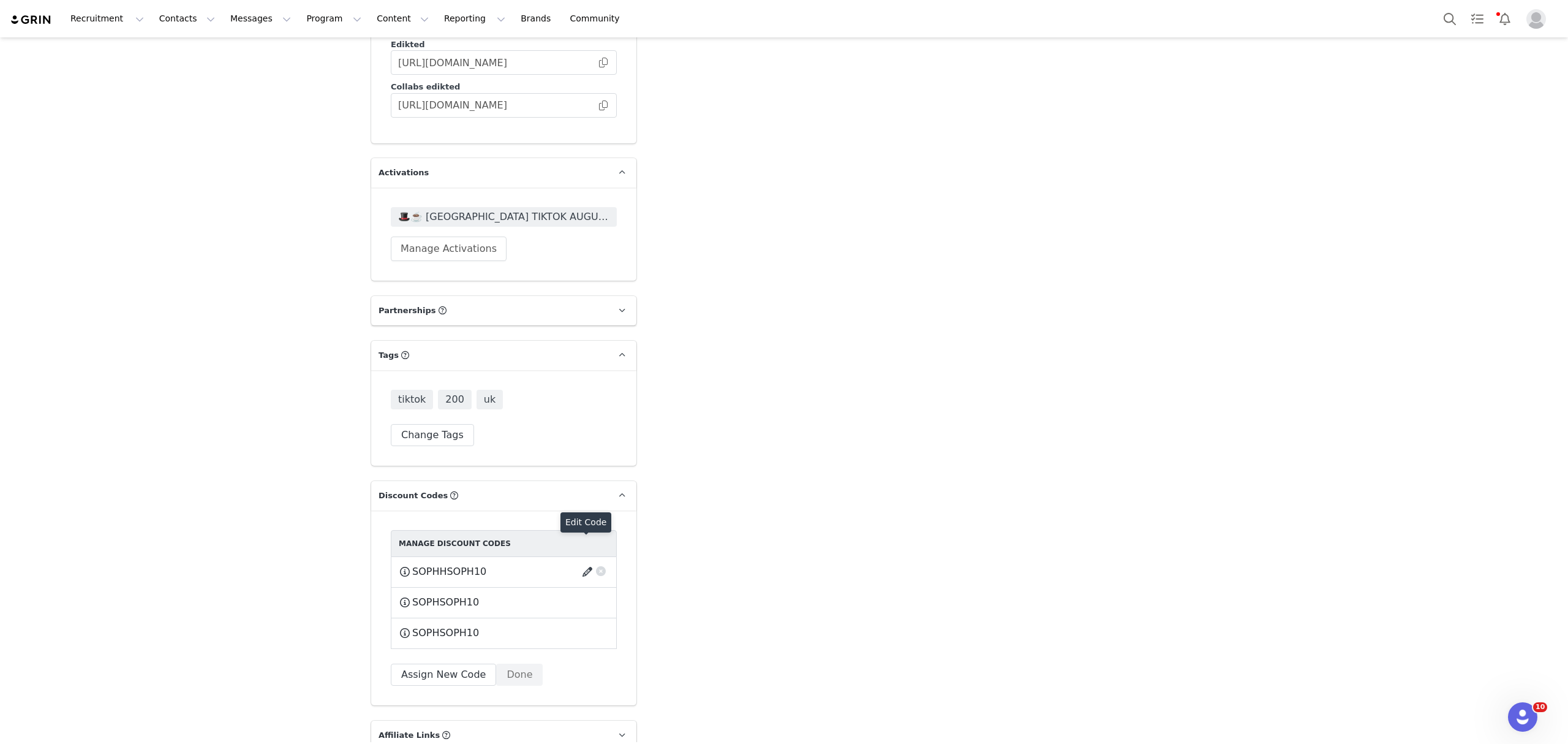
click at [581, 562] on button "button" at bounding box center [589, 571] width 16 height 20
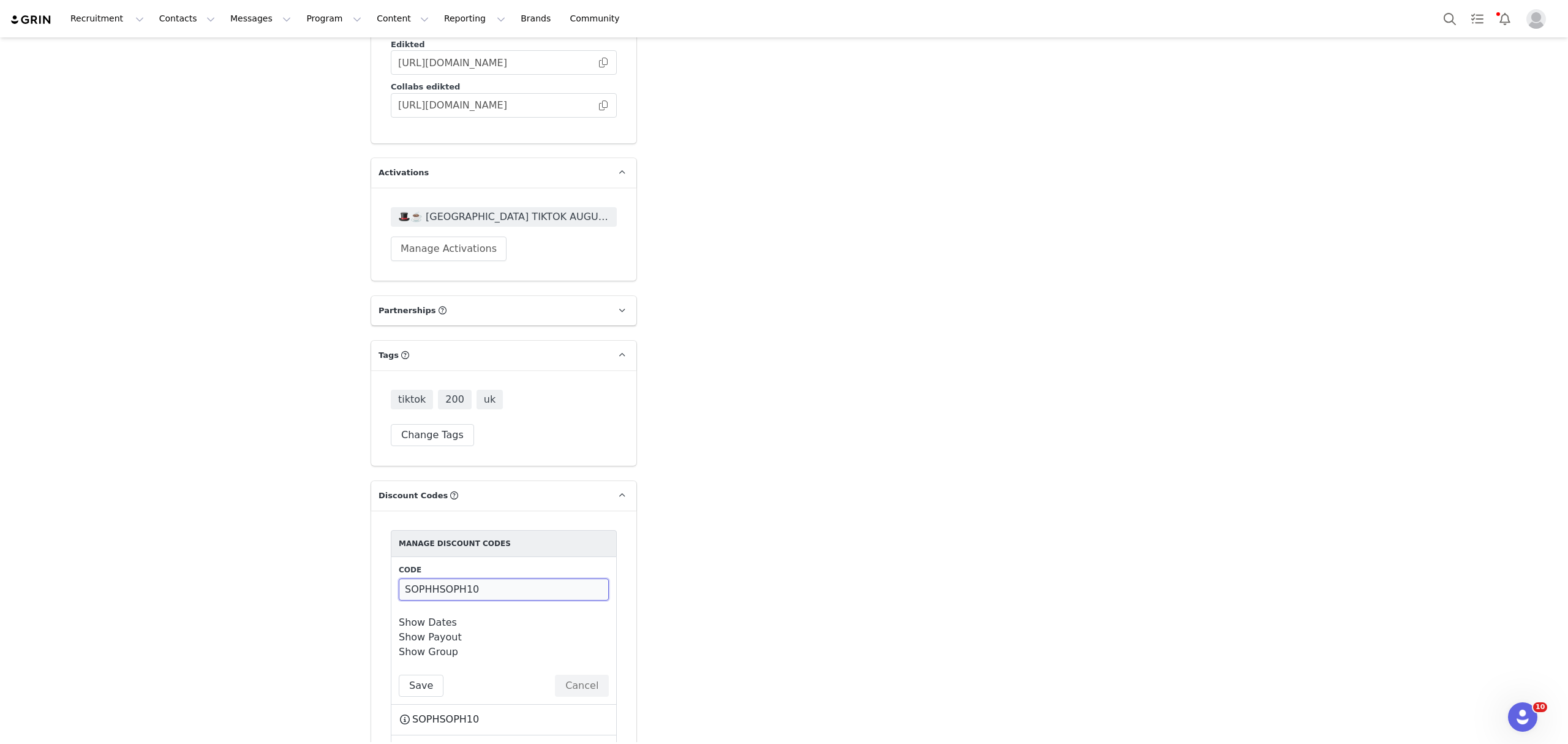
click at [457, 579] on input "SOPHHSOPH10" at bounding box center [504, 590] width 210 height 22
type input "SOPHHSOPHH10"
click at [417, 674] on button "Save" at bounding box center [421, 685] width 45 height 22
drag, startPoint x: 482, startPoint y: 569, endPoint x: 375, endPoint y: 577, distance: 107.3
click at [375, 577] on div "Manage Discount Codes Code SOPHHSOPHH10 Show Dates Start Date [DATE] 12:00:00 a…" at bounding box center [503, 666] width 265 height 312
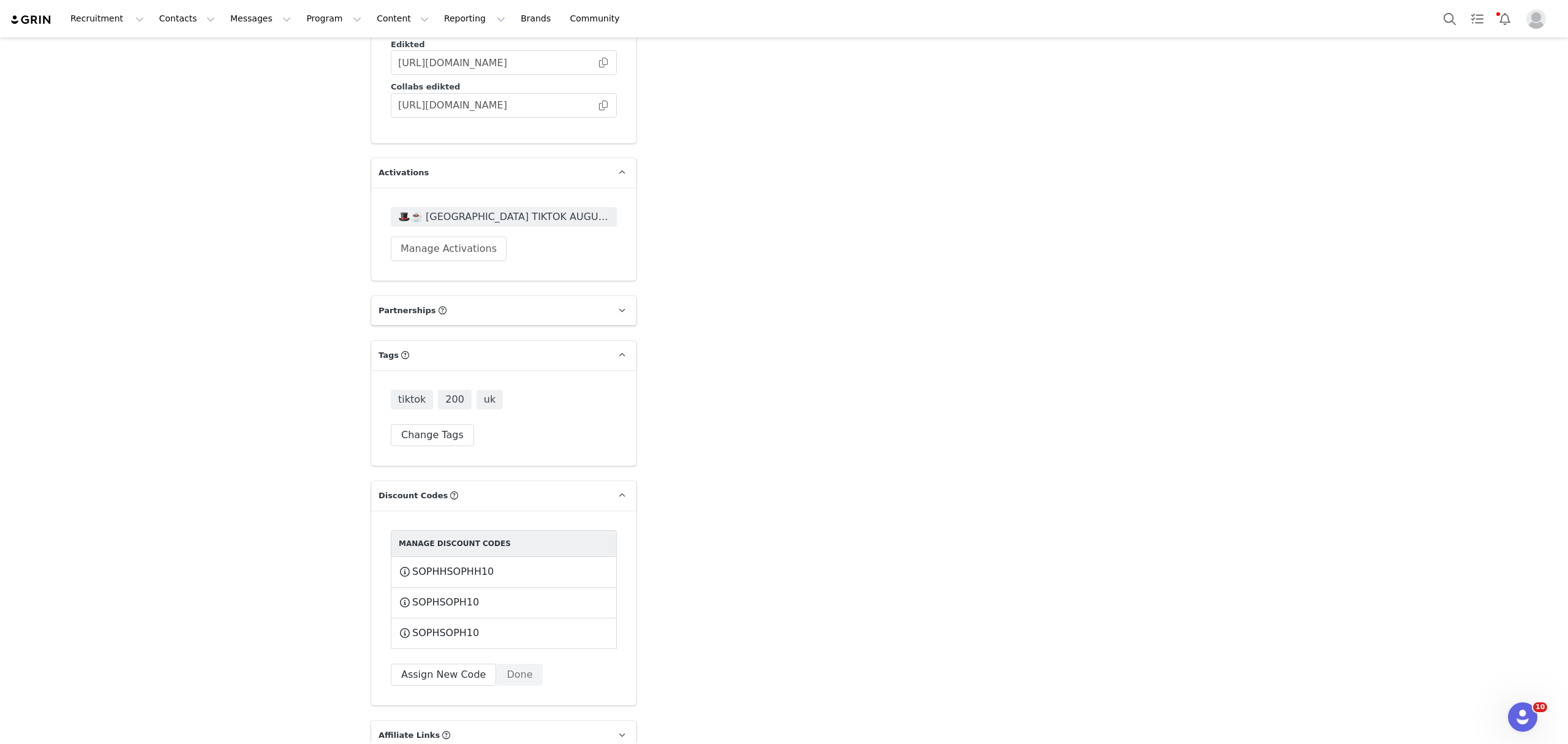
click at [495, 209] on span "🎩☕️ [GEOGRAPHIC_DATA] TIKTOK AUGUST 🎩☕️ 2025" at bounding box center [504, 217] width 211 height 15
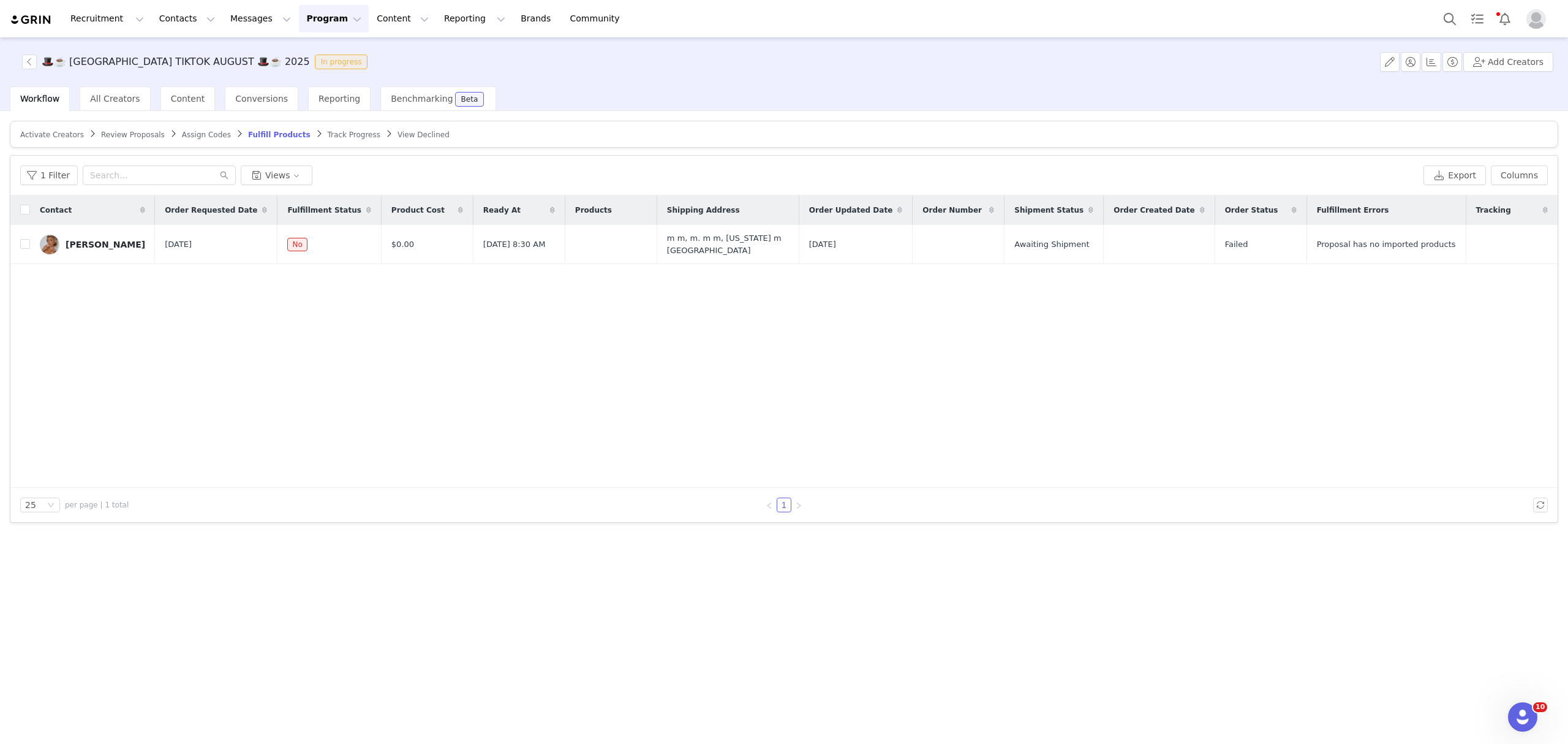
click at [50, 131] on span "Activate Creators" at bounding box center [52, 135] width 64 height 9
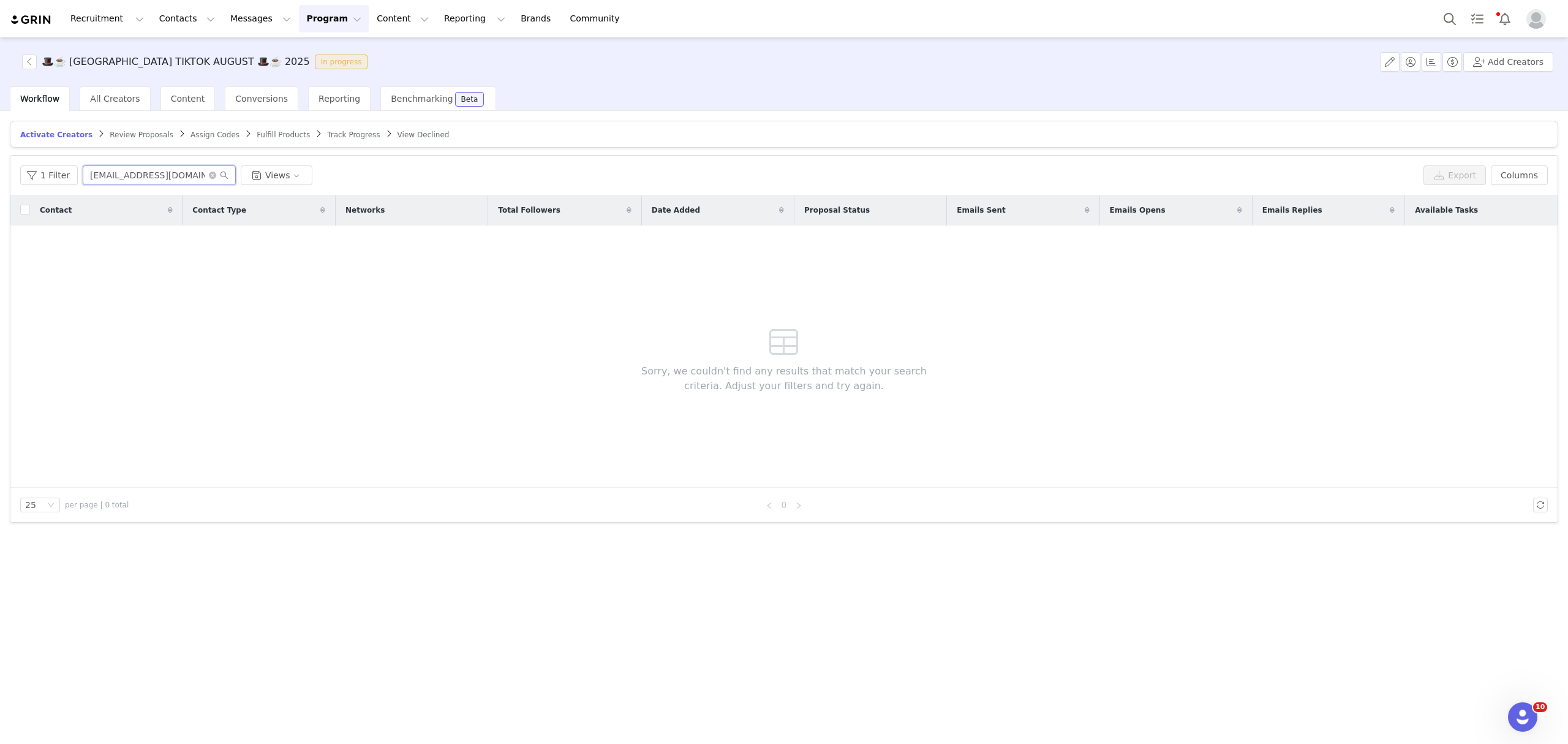
drag, startPoint x: 185, startPoint y: 175, endPoint x: 0, endPoint y: 207, distance: 187.7
click at [0, 207] on div "Activate Creators Review Proposals Assign Codes Fulfill Products Track Progress…" at bounding box center [784, 426] width 1568 height 631
paste input "SOPHHSOPHH10"
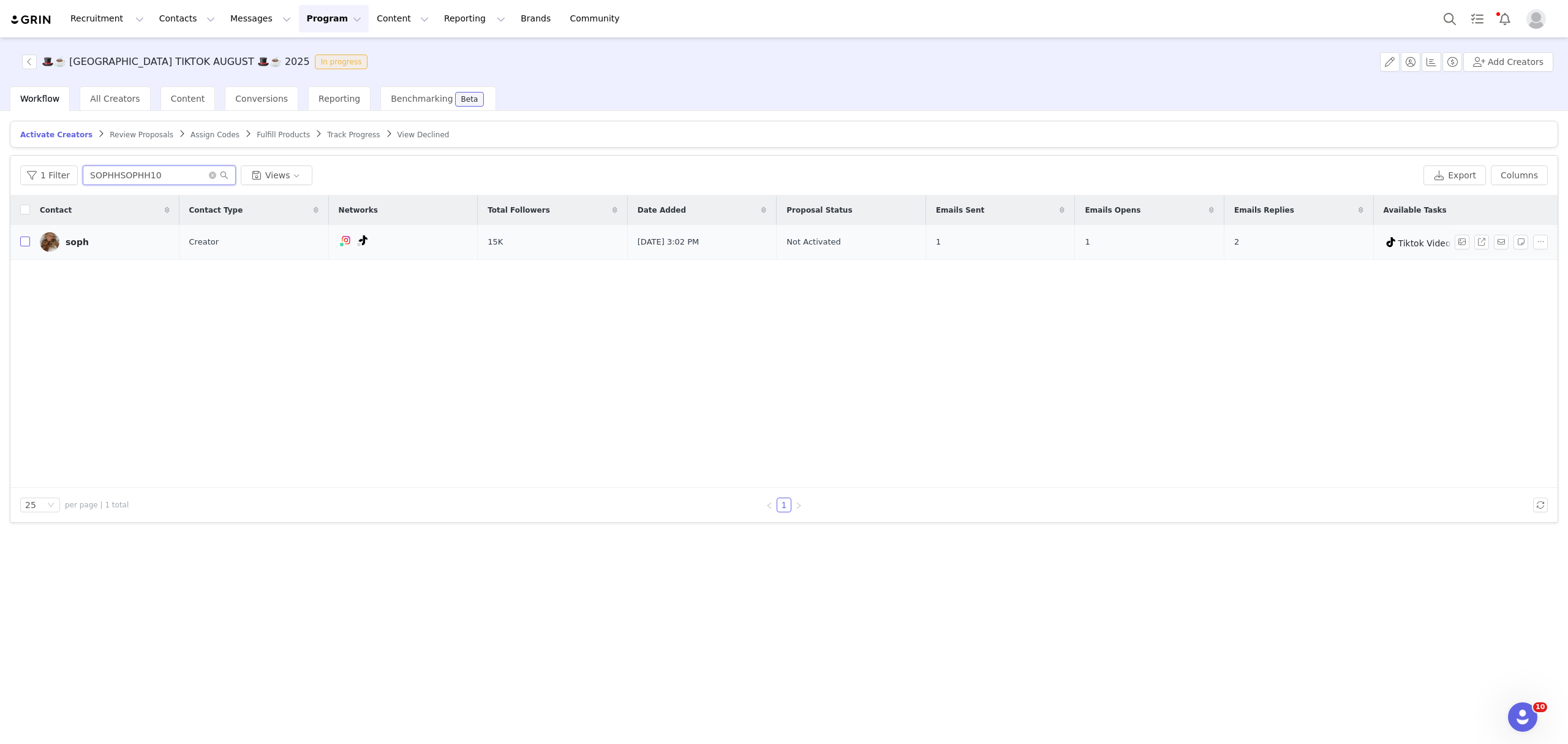
type input "SOPHHSOPHH10"
click at [26, 240] on input "checkbox" at bounding box center [25, 241] width 9 height 9
checkbox input "true"
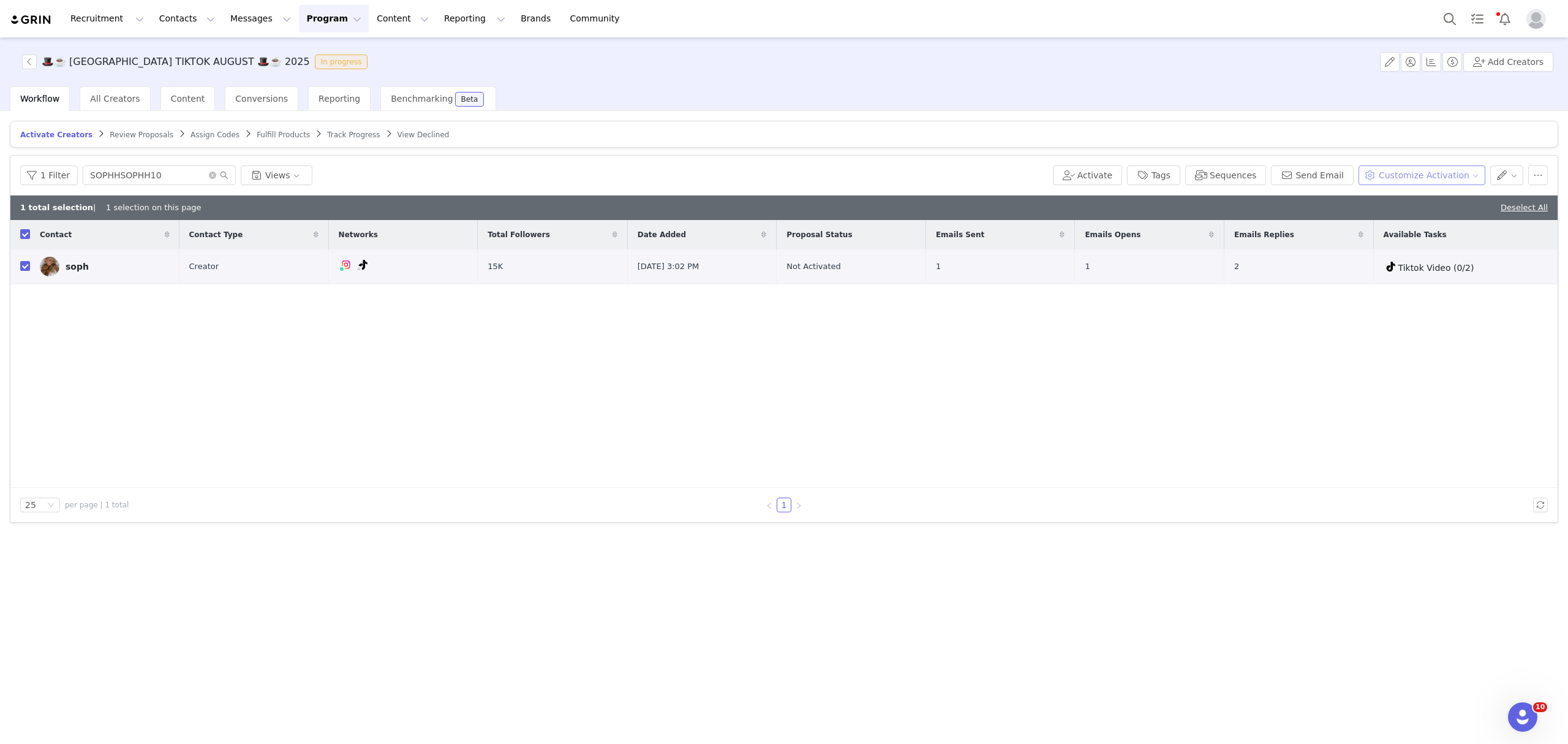
click at [1428, 173] on button "Customize Activation" at bounding box center [1421, 175] width 127 height 20
click at [1426, 201] on span "Edit Product Selection" at bounding box center [1437, 199] width 94 height 14
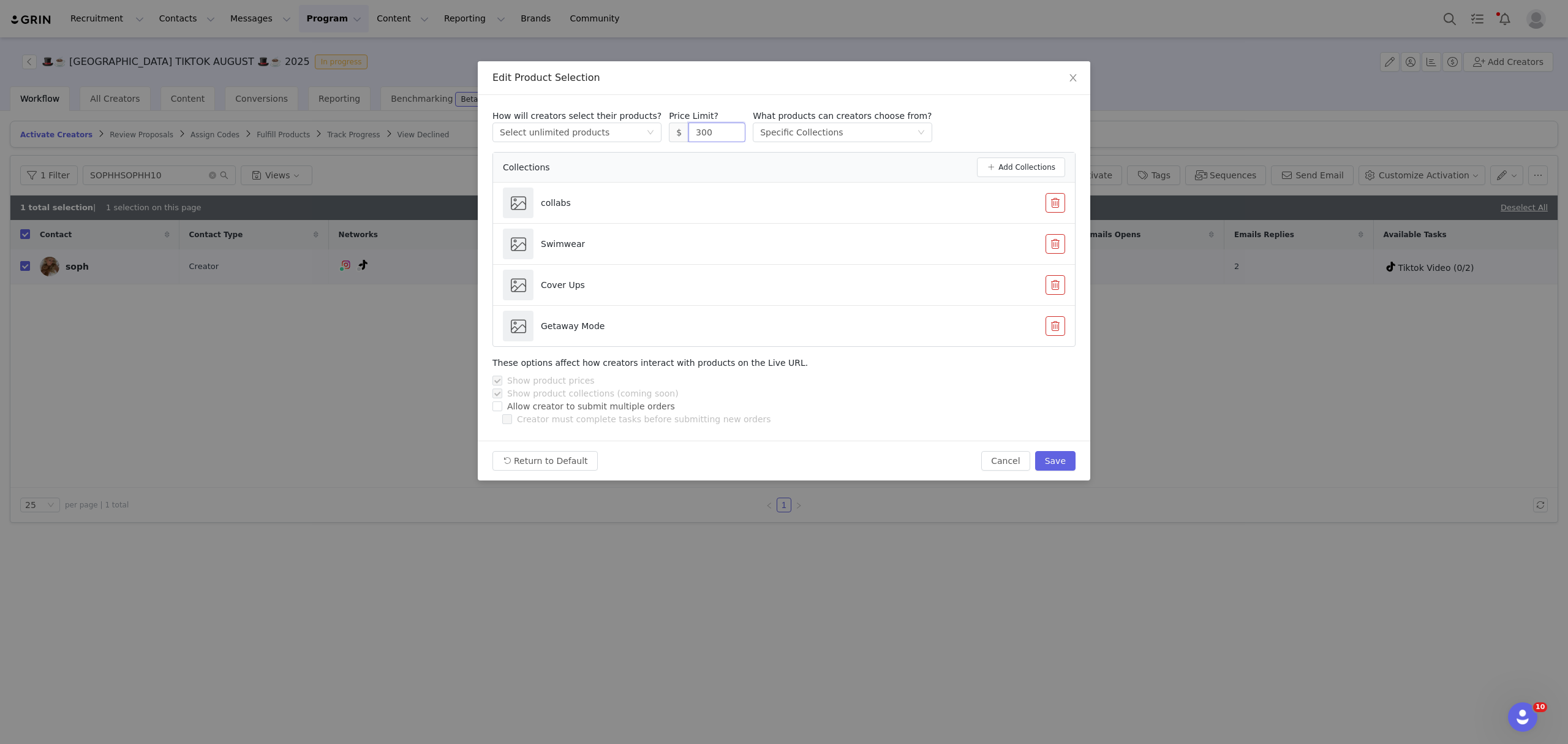
drag, startPoint x: 694, startPoint y: 133, endPoint x: 654, endPoint y: 146, distance: 42.1
click at [654, 146] on div "How will creators select their products? Select method Select unlimited product…" at bounding box center [784, 228] width 583 height 237
click at [1066, 462] on button "Save" at bounding box center [1055, 460] width 41 height 20
type input "300"
